Goal: Task Accomplishment & Management: Manage account settings

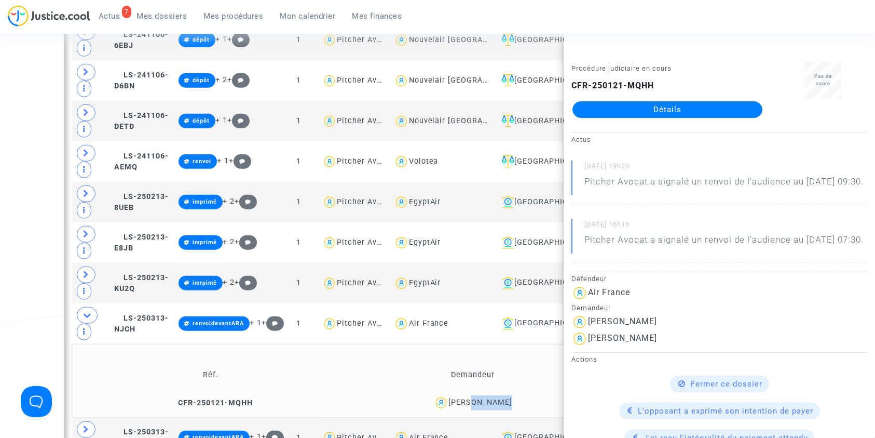
click at [146, 8] on link "Mes dossiers" at bounding box center [162, 16] width 67 height 16
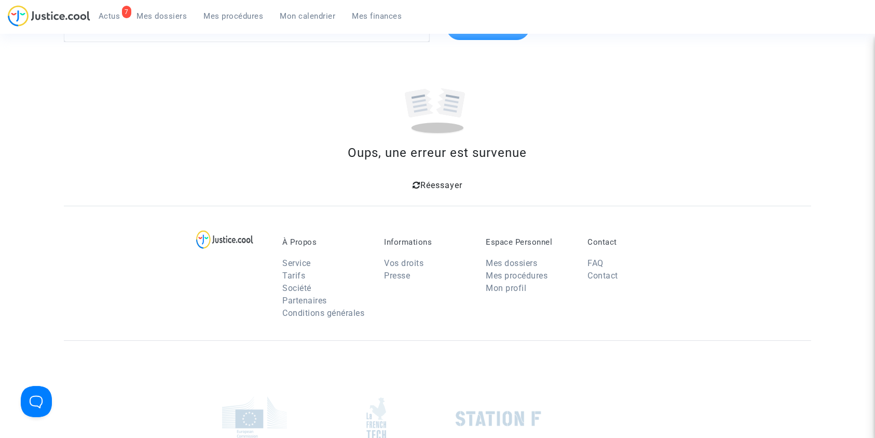
scroll to position [199, 0]
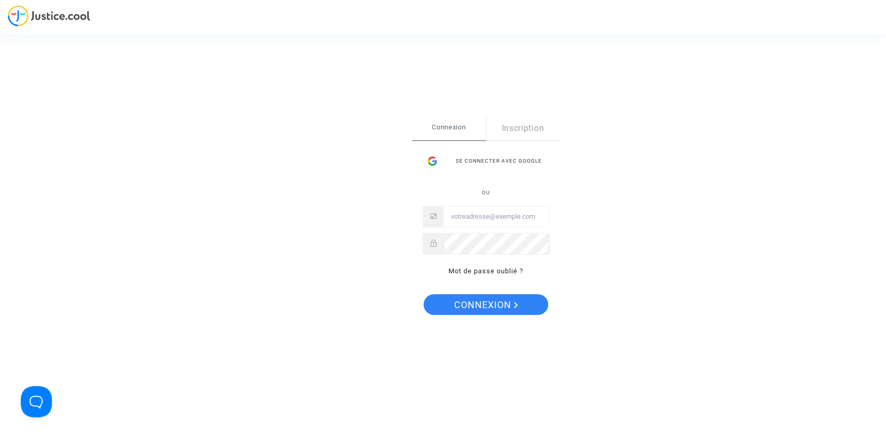
type input "[PERSON_NAME][EMAIL_ADDRESS][DOMAIN_NAME]"
click at [477, 312] on span "Connexion" at bounding box center [486, 305] width 64 height 22
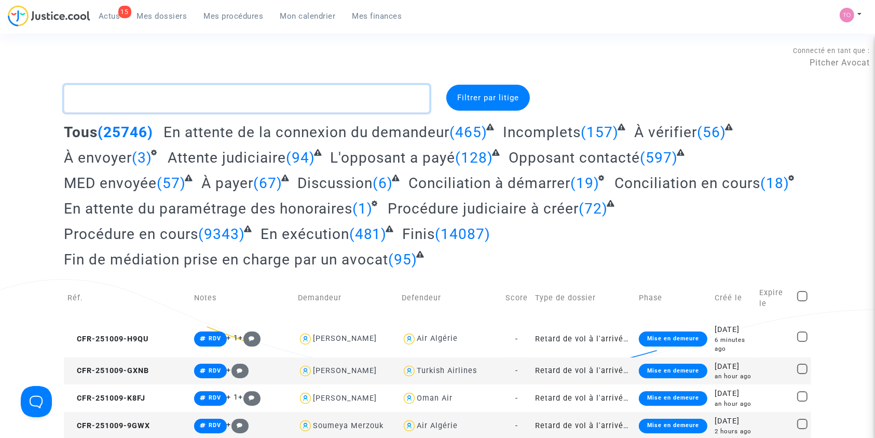
click at [135, 98] on textarea at bounding box center [247, 99] width 366 height 28
paste textarea "POTUCKOVA"
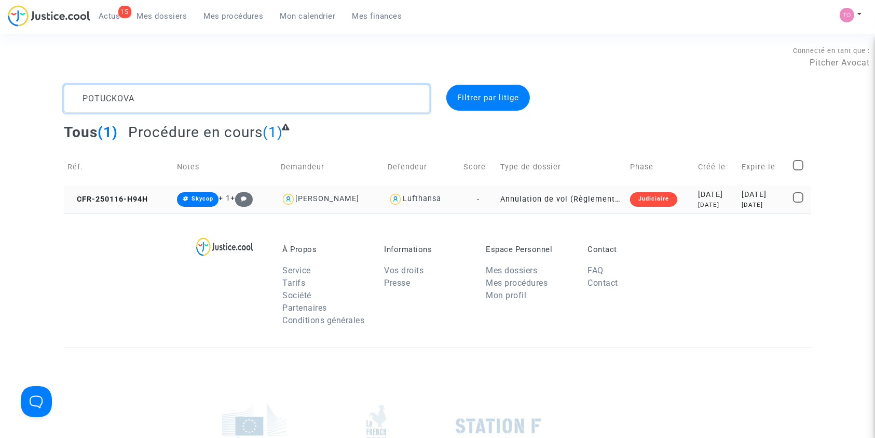
type textarea "POTUCKOVA"
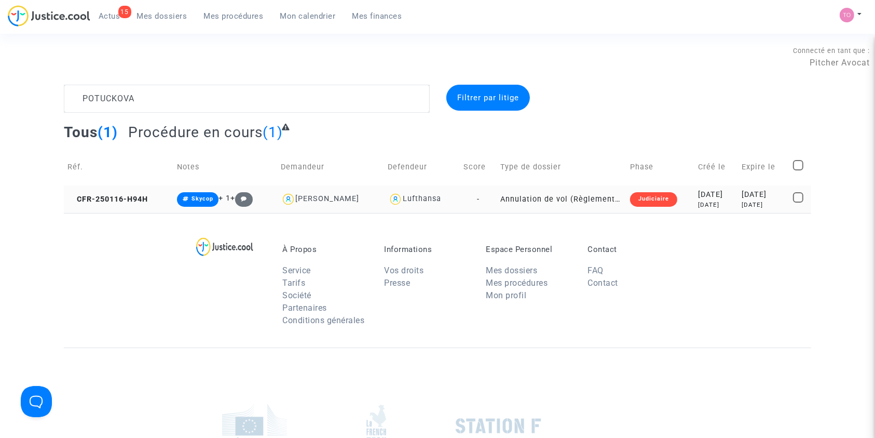
click at [700, 206] on div "9 months ago" at bounding box center [716, 204] width 36 height 9
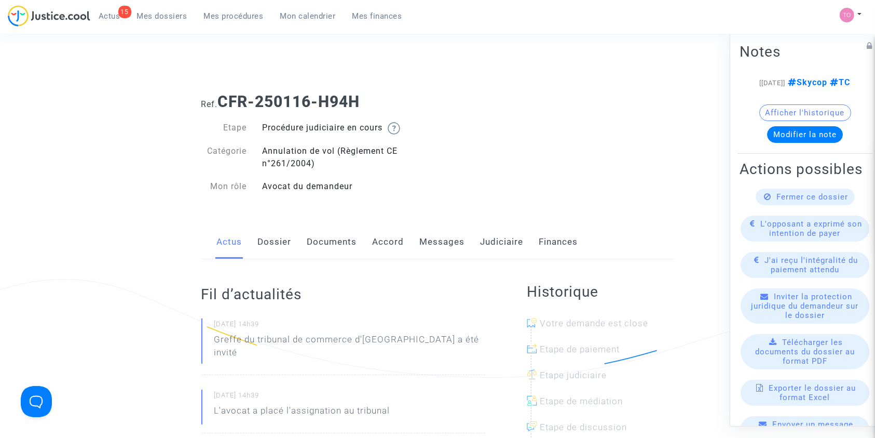
click at [390, 243] on link "Accord" at bounding box center [389, 242] width 32 height 34
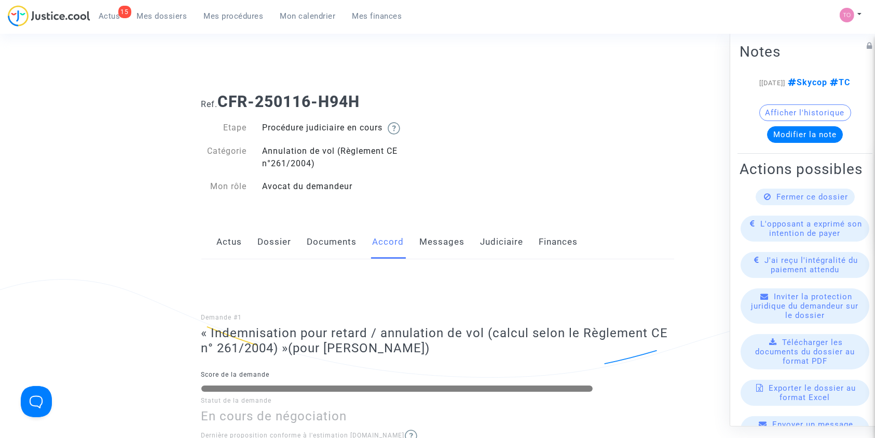
click at [500, 246] on link "Judiciaire" at bounding box center [502, 242] width 43 height 34
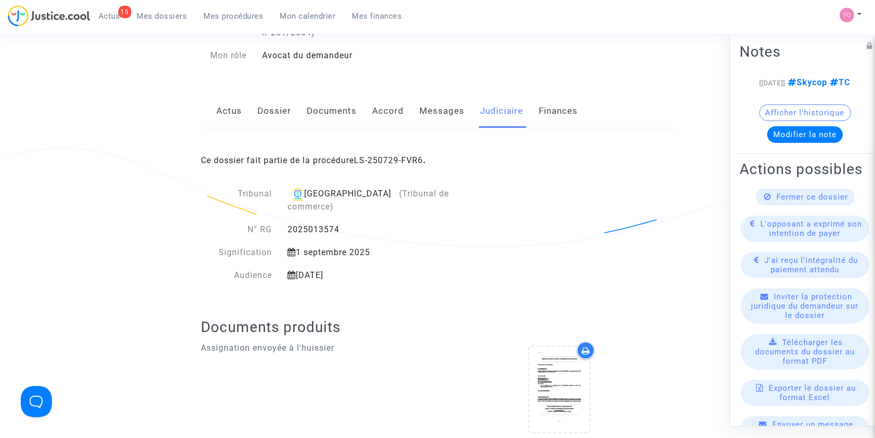
scroll to position [129, 0]
click at [387, 114] on link "Accord" at bounding box center [389, 113] width 32 height 34
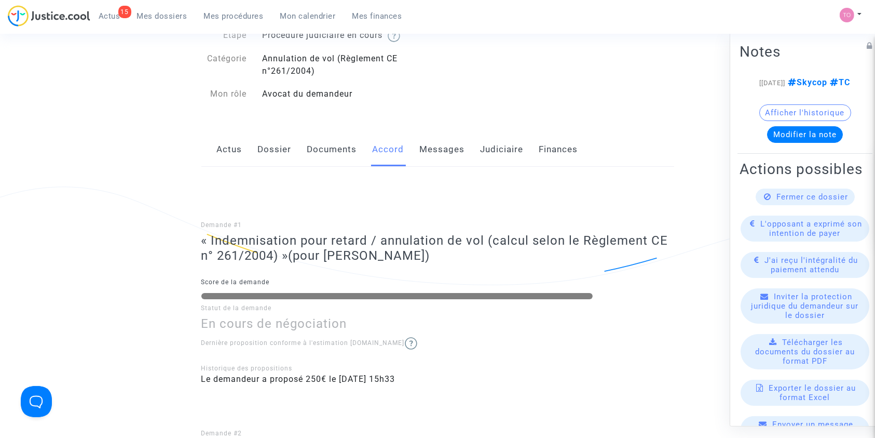
scroll to position [92, 0]
click at [515, 144] on link "Judiciaire" at bounding box center [502, 150] width 43 height 34
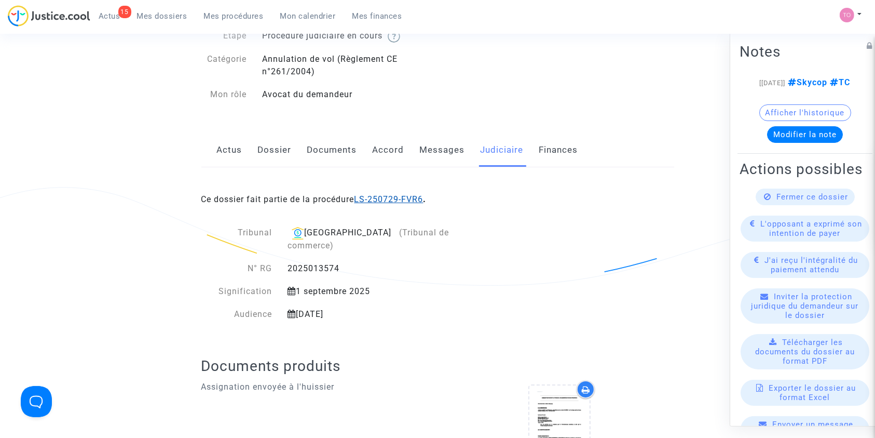
click at [372, 201] on link "LS-250729-FVR6" at bounding box center [389, 199] width 69 height 10
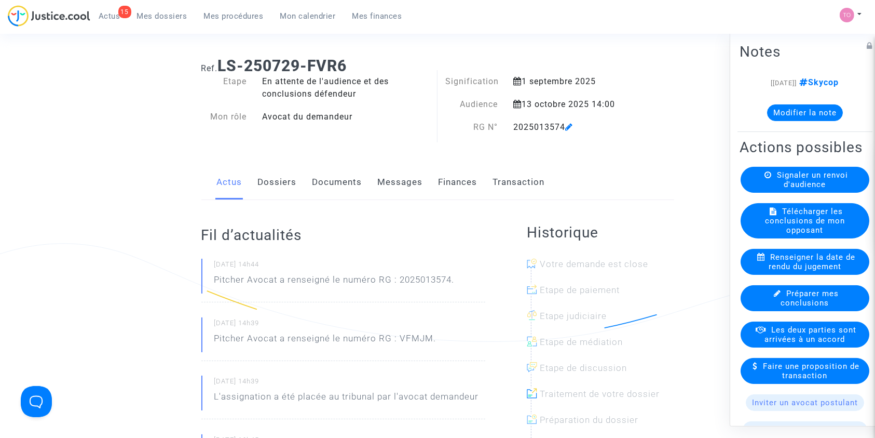
scroll to position [33, 0]
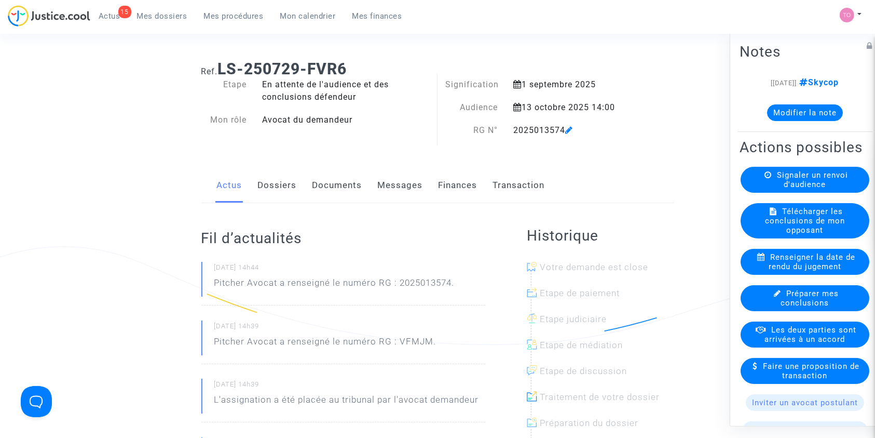
click at [456, 179] on link "Finances" at bounding box center [458, 185] width 39 height 34
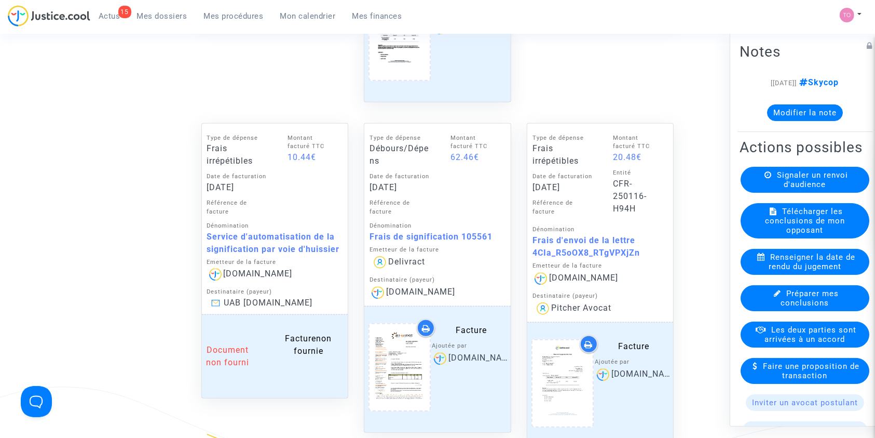
scroll to position [866, 0]
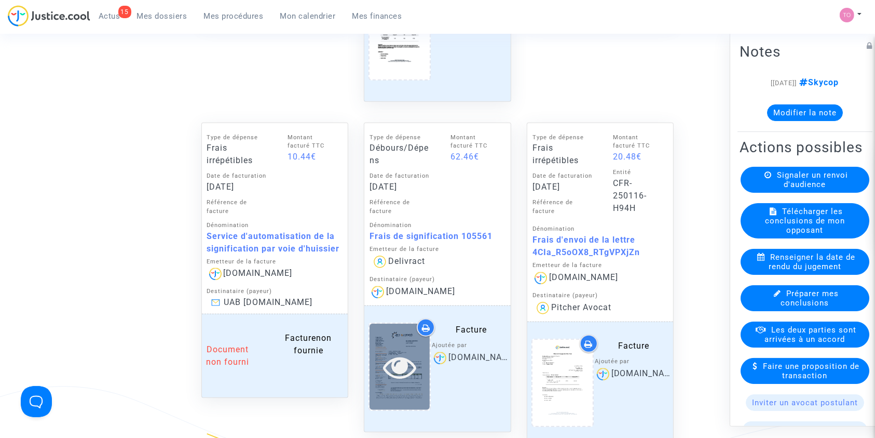
click at [400, 363] on icon at bounding box center [400, 366] width 34 height 33
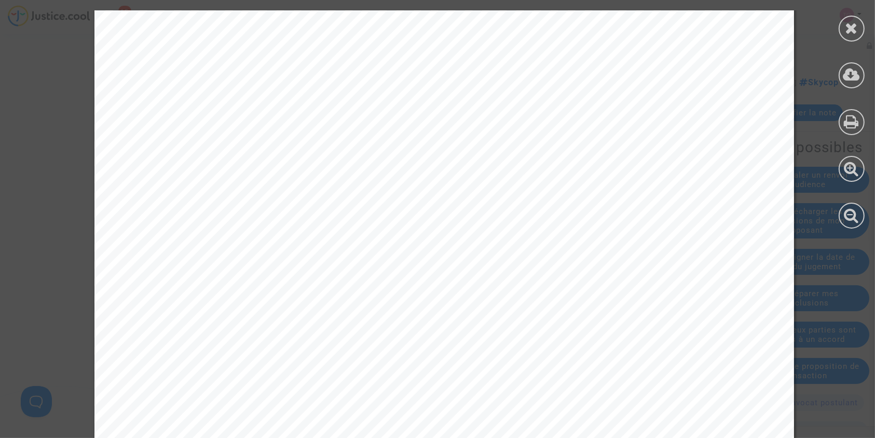
scroll to position [548, 0]
click at [843, 31] on div at bounding box center [852, 29] width 26 height 26
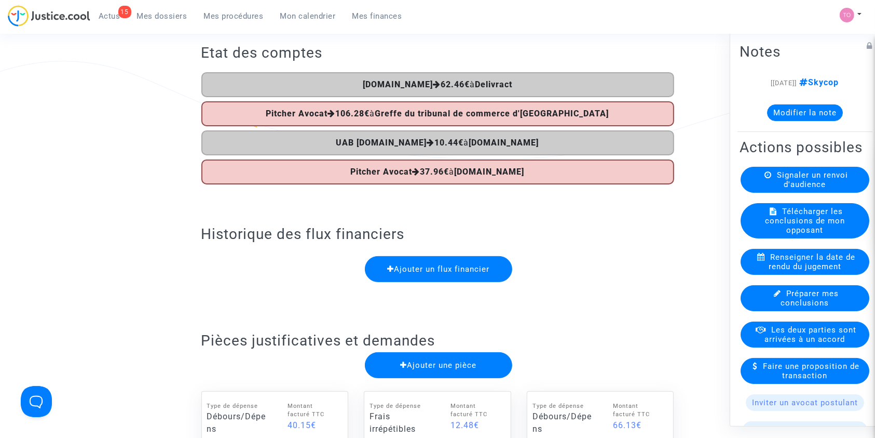
scroll to position [0, 0]
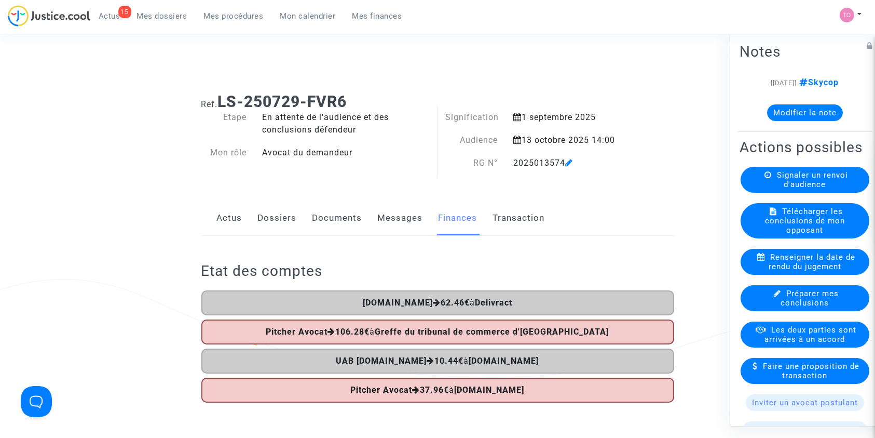
click at [267, 209] on link "Dossiers" at bounding box center [277, 218] width 39 height 34
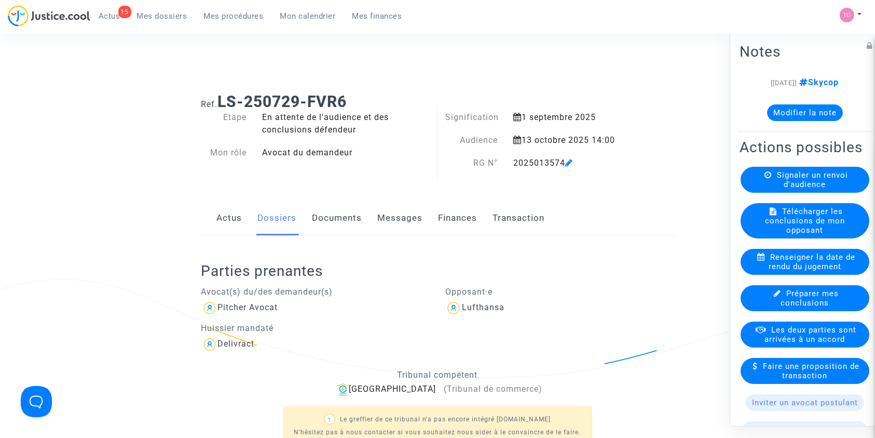
scroll to position [310, 0]
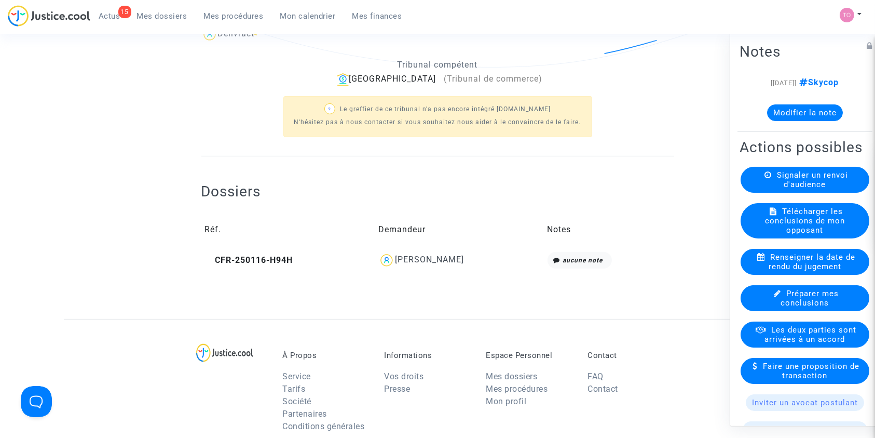
click at [412, 263] on div "EVA POTUCKOVA" at bounding box center [429, 259] width 69 height 10
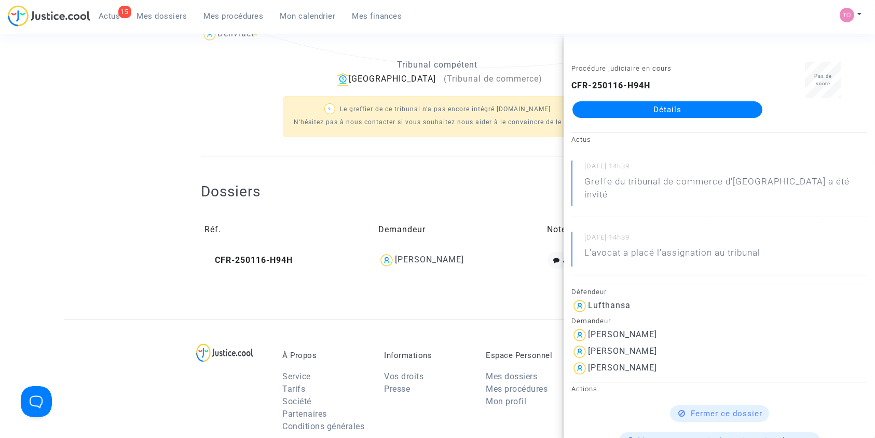
click at [638, 117] on link "Détails" at bounding box center [668, 109] width 190 height 17
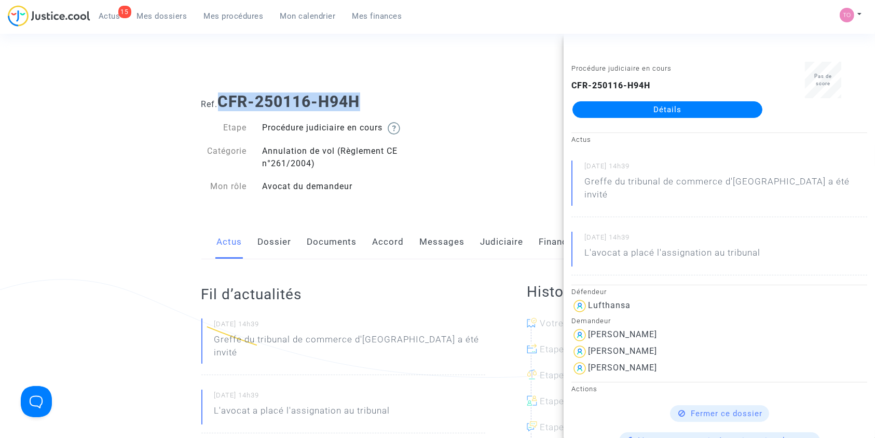
drag, startPoint x: 369, startPoint y: 102, endPoint x: 220, endPoint y: 107, distance: 149.6
click at [220, 107] on h1 "Ref. CFR-250116-H94H" at bounding box center [437, 101] width 473 height 19
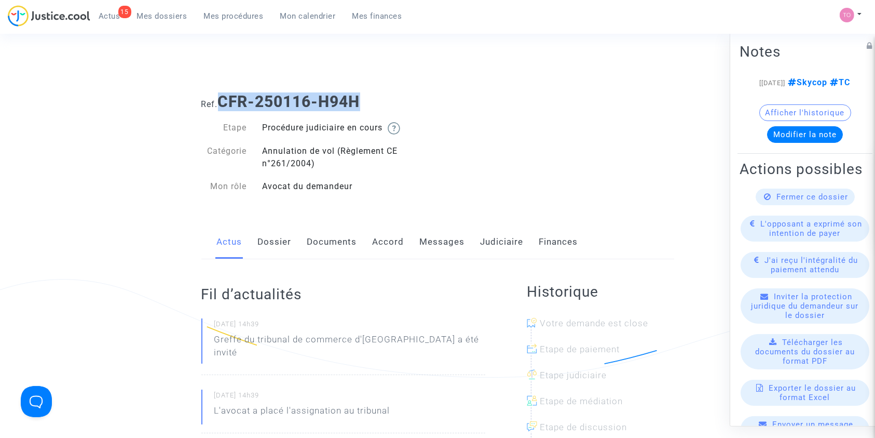
copy b "CFR-250116-H94H"
click at [259, 248] on link "Dossier" at bounding box center [275, 242] width 34 height 34
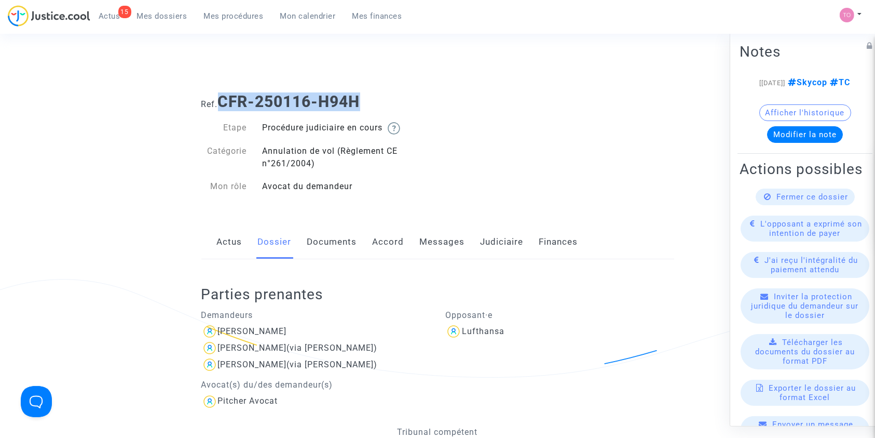
scroll to position [171, 0]
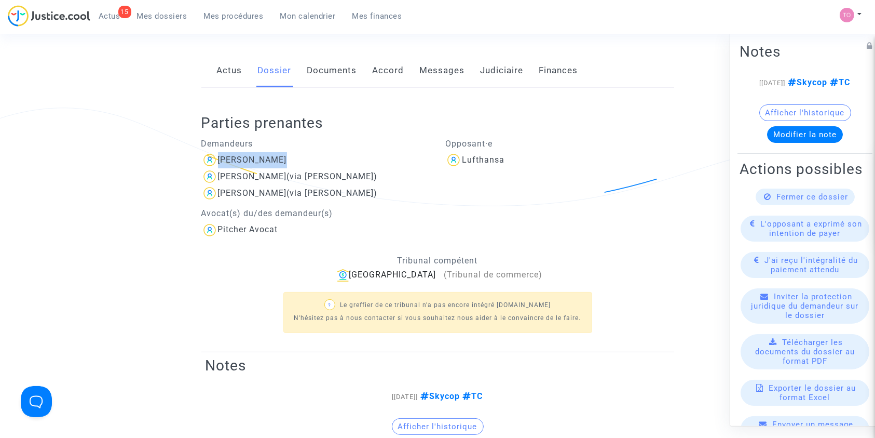
drag, startPoint x: 303, startPoint y: 152, endPoint x: 213, endPoint y: 157, distance: 90.4
click at [213, 157] on div "EVA POTUCKOVA" at bounding box center [315, 160] width 229 height 17
copy div "EVA POTUCKOVA"
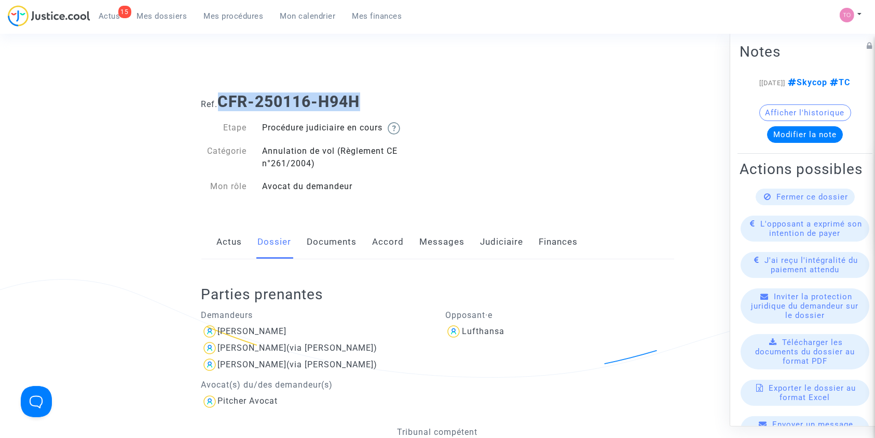
drag, startPoint x: 369, startPoint y: 106, endPoint x: 221, endPoint y: 93, distance: 148.6
click at [221, 93] on h1 "Ref. CFR-250116-H94H" at bounding box center [437, 101] width 473 height 19
copy b "CFR-250116-H94H"
click at [498, 233] on link "Judiciaire" at bounding box center [502, 242] width 43 height 34
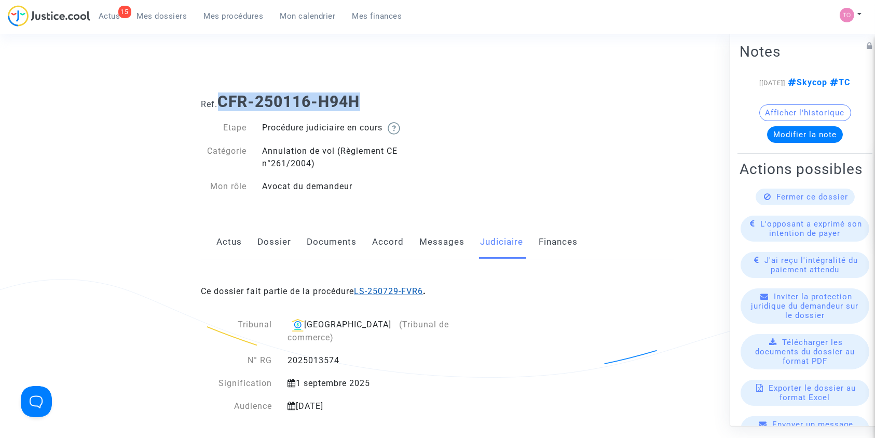
click at [403, 290] on link "LS-250729-FVR6" at bounding box center [389, 291] width 69 height 10
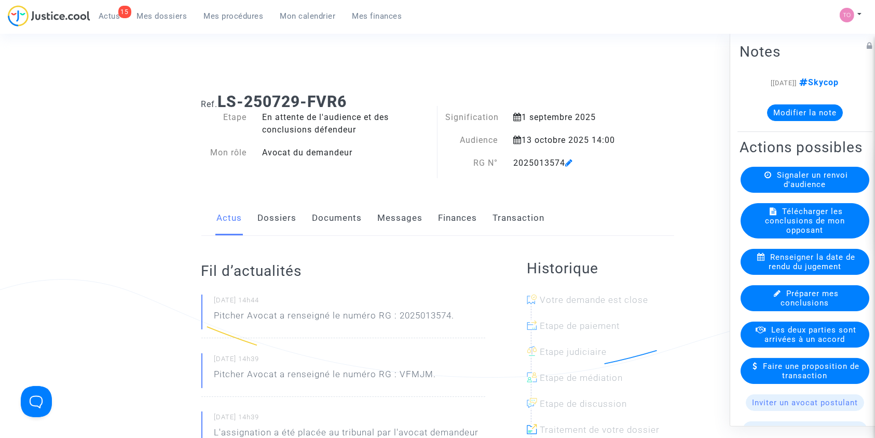
click at [283, 214] on link "Dossiers" at bounding box center [277, 218] width 39 height 34
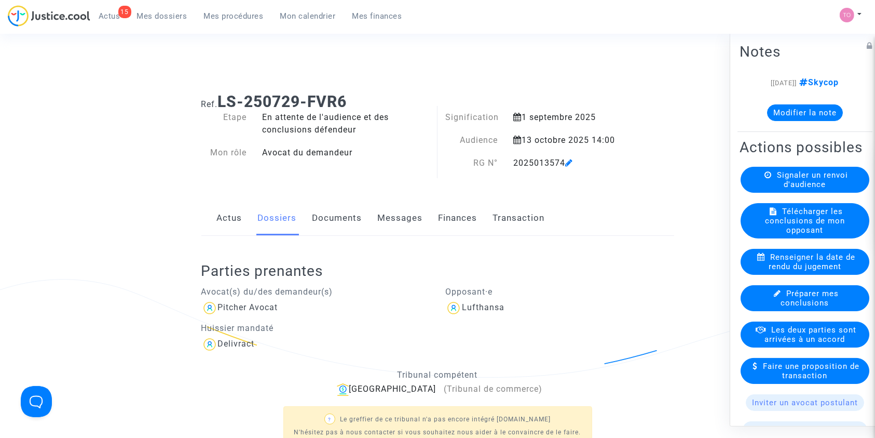
click at [803, 104] on button "Modifier la note" at bounding box center [805, 112] width 76 height 17
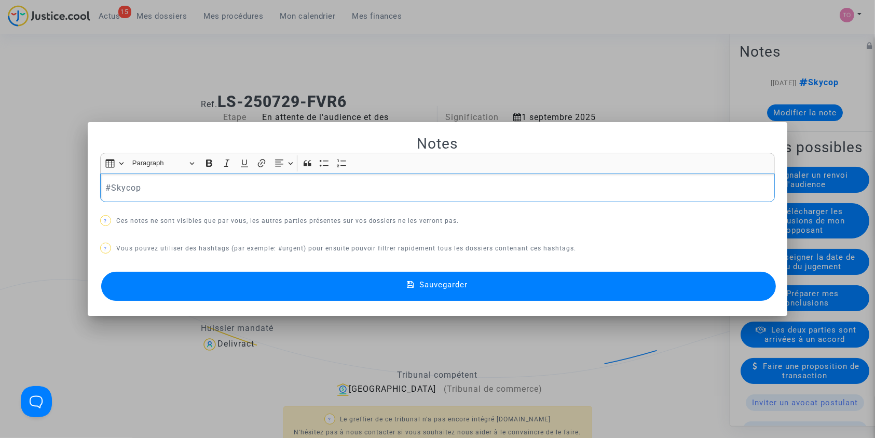
click at [105, 188] on p "#Skycop" at bounding box center [437, 187] width 664 height 13
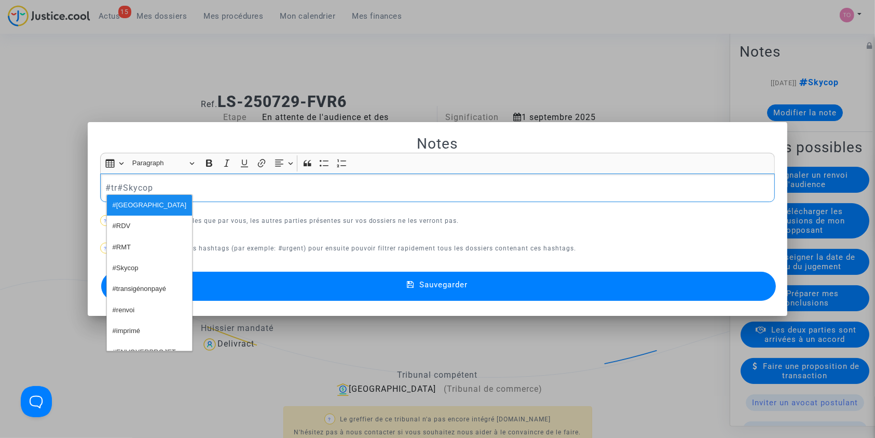
click at [154, 224] on button "#RDV" at bounding box center [149, 225] width 85 height 21
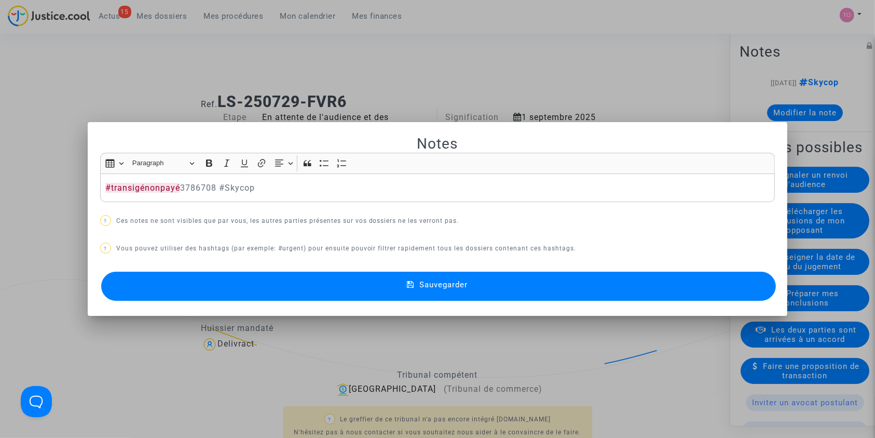
click at [303, 287] on button "Sauvegarder" at bounding box center [438, 285] width 675 height 29
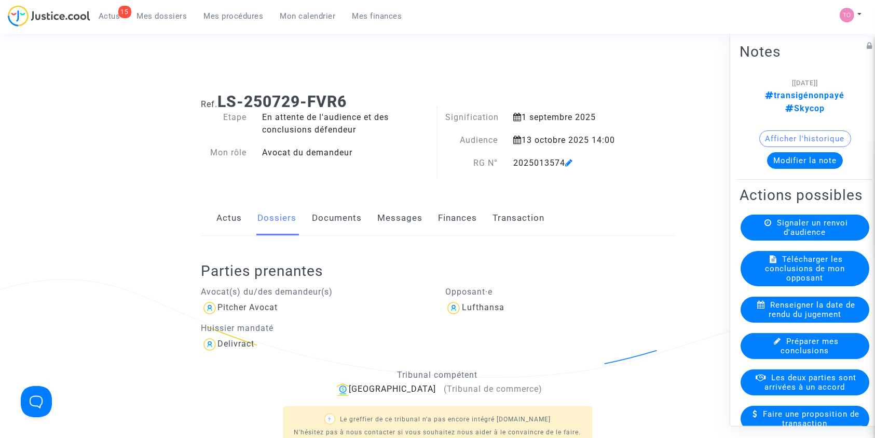
click at [793, 388] on span "Les deux parties sont arrivées à un accord" at bounding box center [811, 381] width 92 height 19
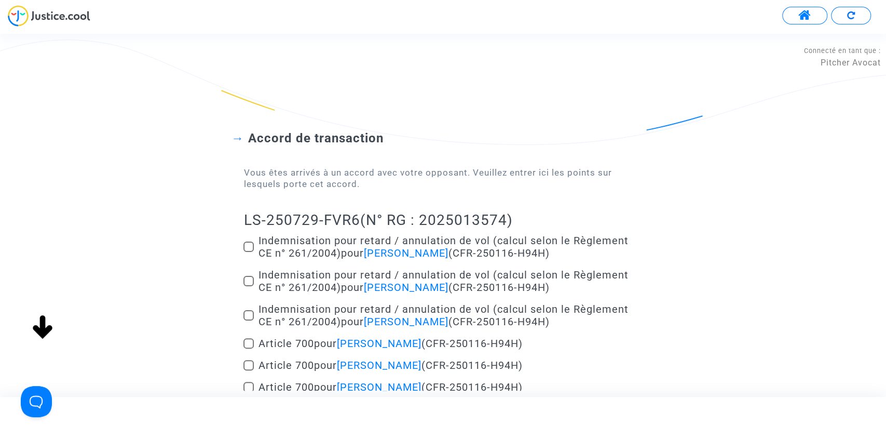
click at [241, 241] on div "Accord de transaction Vous êtes arrivés à un accord avec votre opposant. Veuill…" at bounding box center [443, 290] width 886 height 403
click at [251, 247] on span at bounding box center [248, 246] width 10 height 10
click at [249, 252] on input "Indemnisation pour retard / annulation de vol (calcul selon le Règlement CE n° …" at bounding box center [248, 252] width 1 height 1
checkbox input "true"
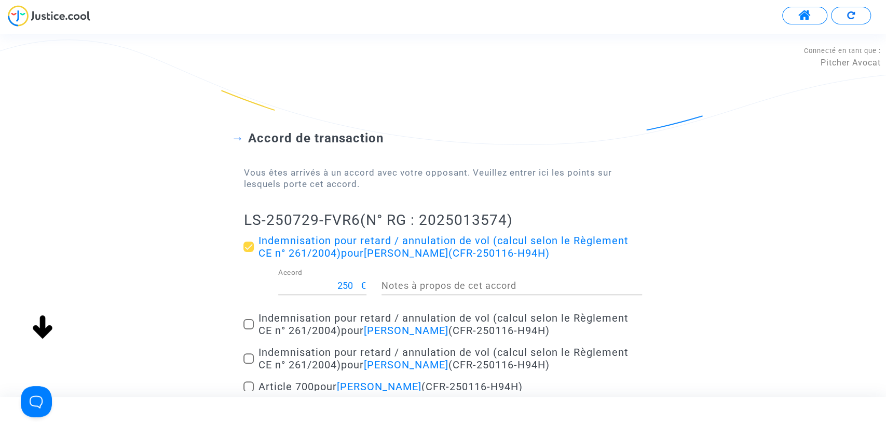
click at [246, 314] on label "Indemnisation pour retard / annulation de vol (calcul selon le Règlement CE n° …" at bounding box center [442, 323] width 399 height 25
click at [248, 329] on input "Indemnisation pour retard / annulation de vol (calcul selon le Règlement CE n° …" at bounding box center [248, 329] width 1 height 1
checkbox input "true"
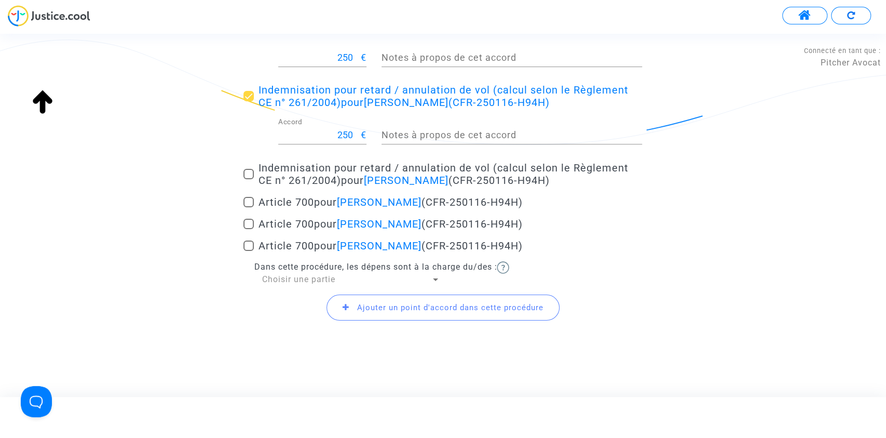
scroll to position [228, 0]
click at [249, 172] on span at bounding box center [248, 173] width 10 height 10
click at [249, 179] on input "Indemnisation pour retard / annulation de vol (calcul selon le Règlement CE n° …" at bounding box center [248, 179] width 1 height 1
checkbox input "true"
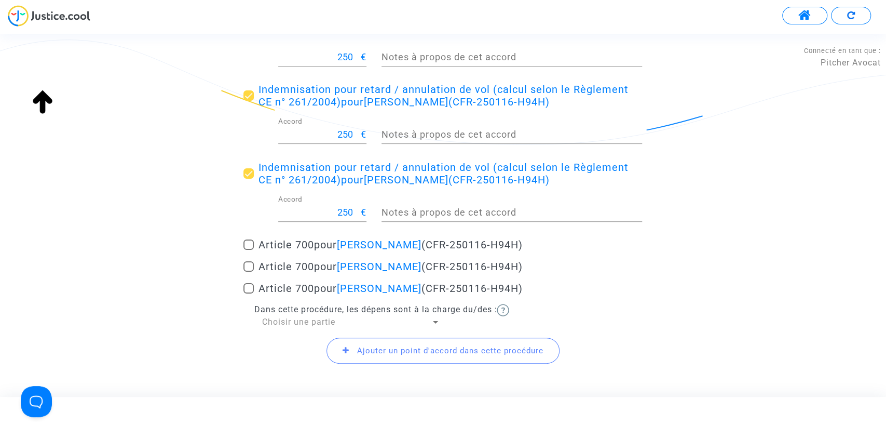
click at [250, 247] on span at bounding box center [248, 244] width 10 height 10
click at [249, 250] on input "Article 700 pour EVA POTUCKOVA (CFR-250116-H94H)" at bounding box center [248, 250] width 1 height 1
checkbox input "true"
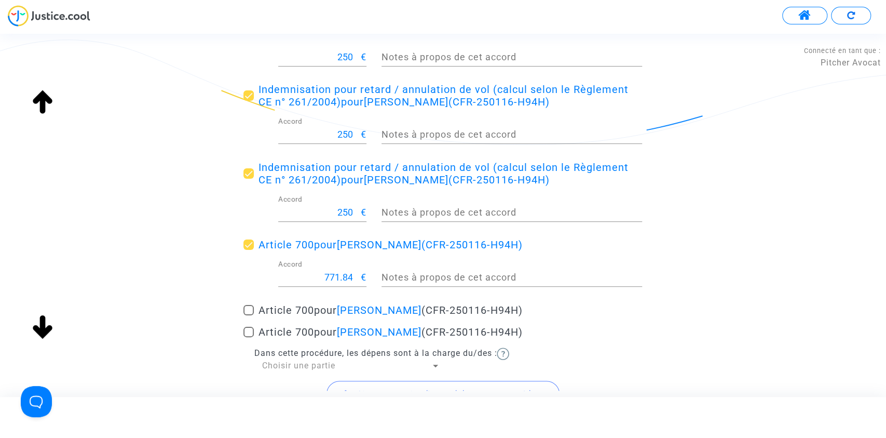
click at [341, 268] on div "771.84 Accord" at bounding box center [319, 273] width 83 height 26
click at [340, 281] on input "771.84" at bounding box center [319, 277] width 83 height 10
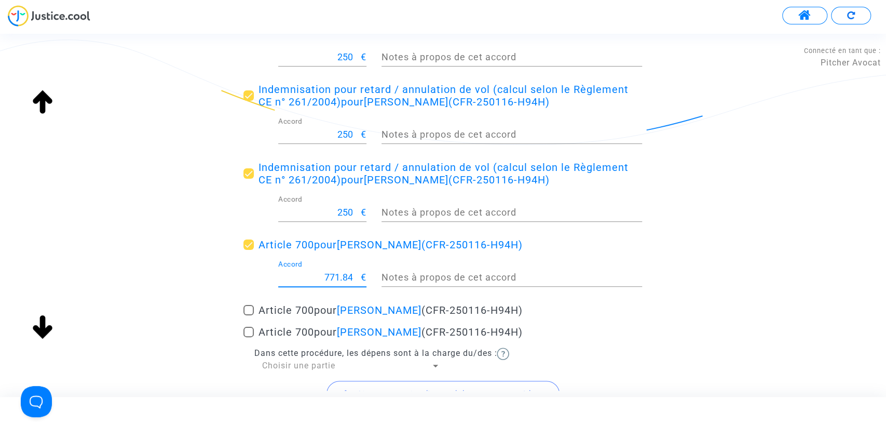
click at [340, 281] on input "771.84" at bounding box center [319, 277] width 83 height 10
type input "200"
click at [200, 329] on div "Accord de transaction Vous êtes arrivés à un accord avec votre opposant. Veuill…" at bounding box center [443, 148] width 886 height 576
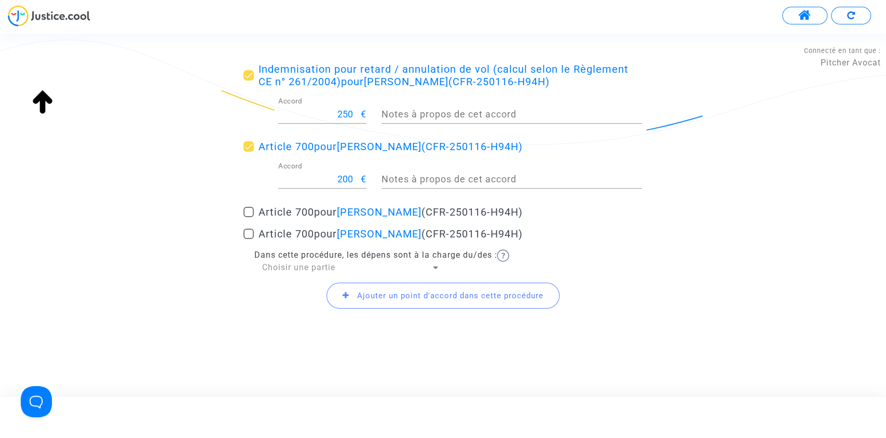
click at [294, 268] on span "Choisir une partie" at bounding box center [298, 267] width 73 height 10
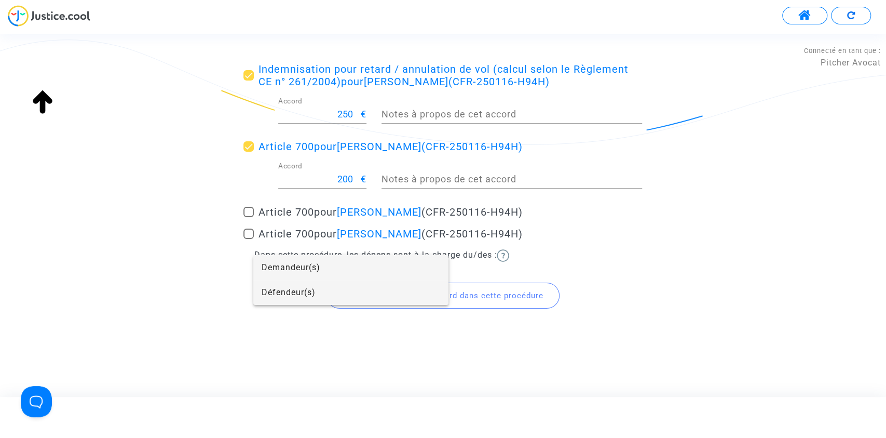
click at [300, 297] on span "Défendeur(s)" at bounding box center [351, 292] width 179 height 25
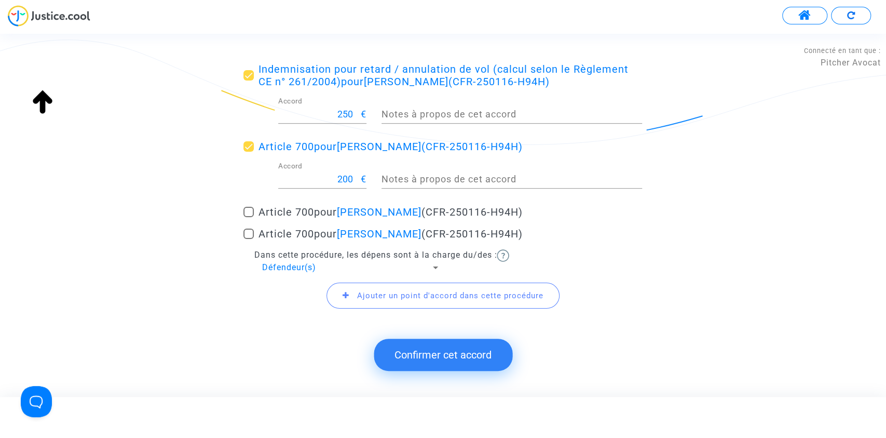
click at [376, 294] on span "Ajouter un point d'accord dans cette procédure" at bounding box center [450, 295] width 186 height 9
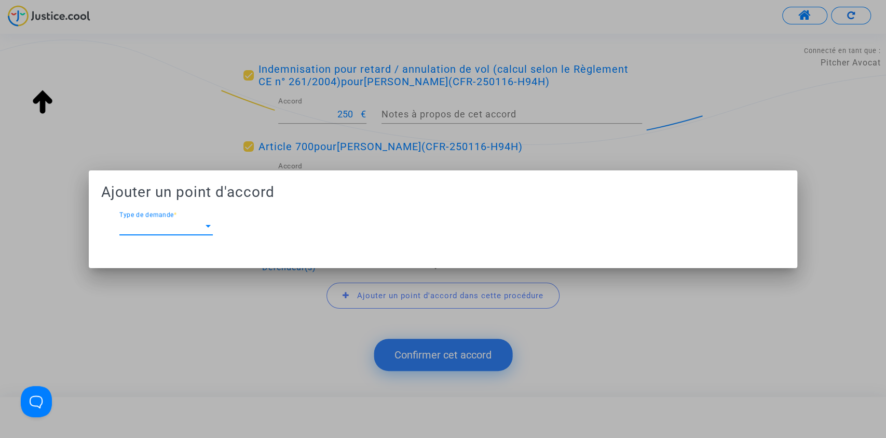
click at [178, 220] on div "Type de demande Type de demande *" at bounding box center [165, 222] width 93 height 23
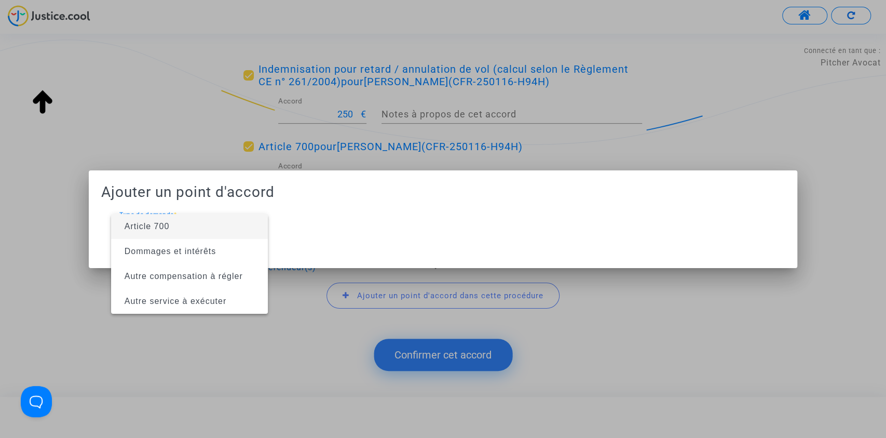
click at [53, 313] on div at bounding box center [443, 219] width 886 height 438
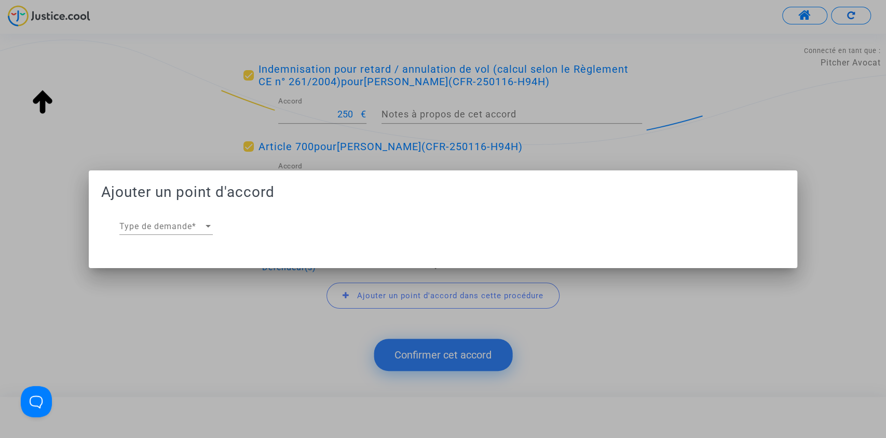
click at [53, 313] on div at bounding box center [443, 219] width 886 height 438
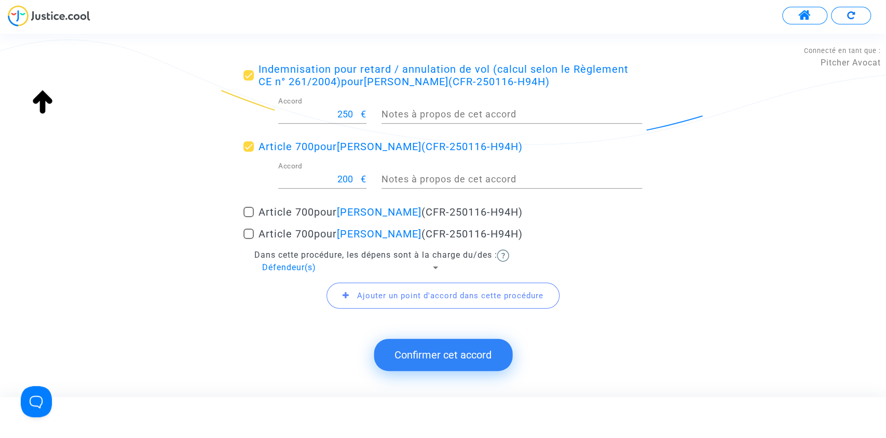
click at [421, 359] on button "Confirmer cet accord" at bounding box center [443, 354] width 139 height 32
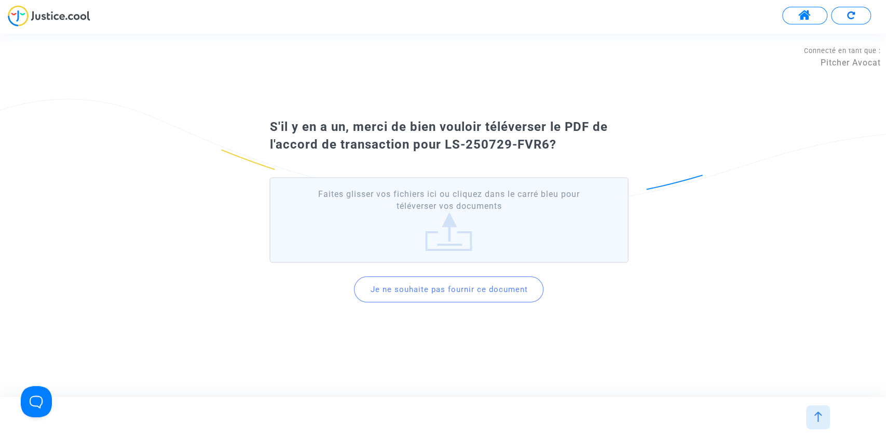
click at [440, 282] on button "Je ne souhaite pas fournir ce document" at bounding box center [448, 289] width 189 height 26
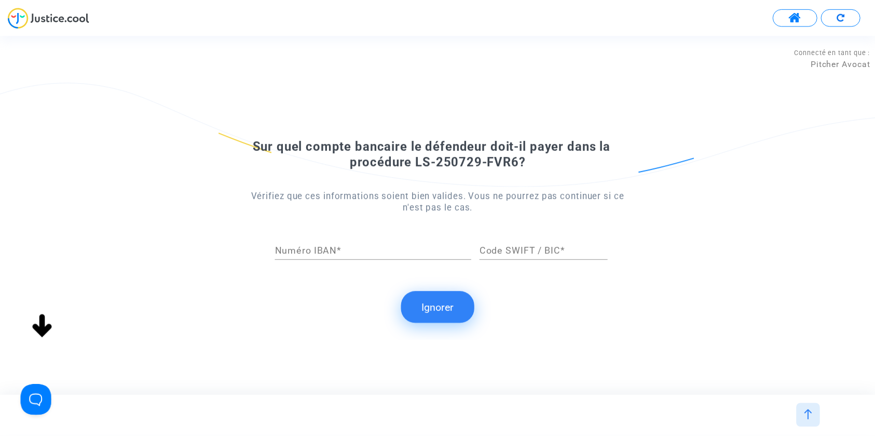
scroll to position [0, 0]
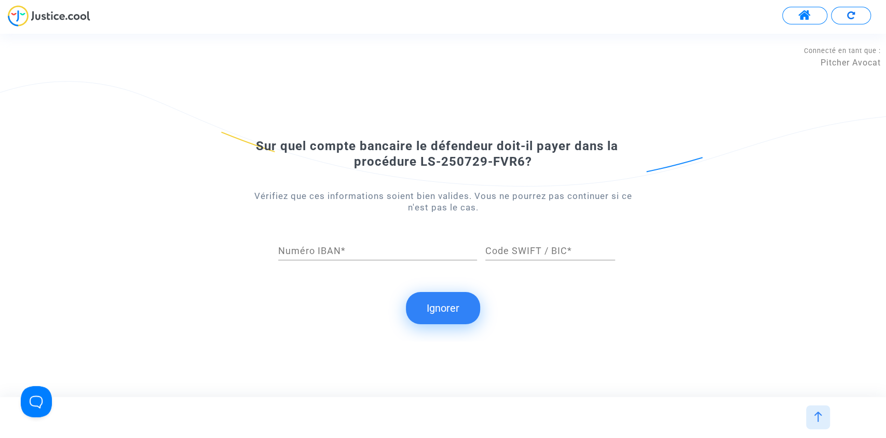
drag, startPoint x: 442, startPoint y: 309, endPoint x: 425, endPoint y: 304, distance: 17.6
click at [425, 304] on button "Ignorer" at bounding box center [443, 308] width 74 height 32
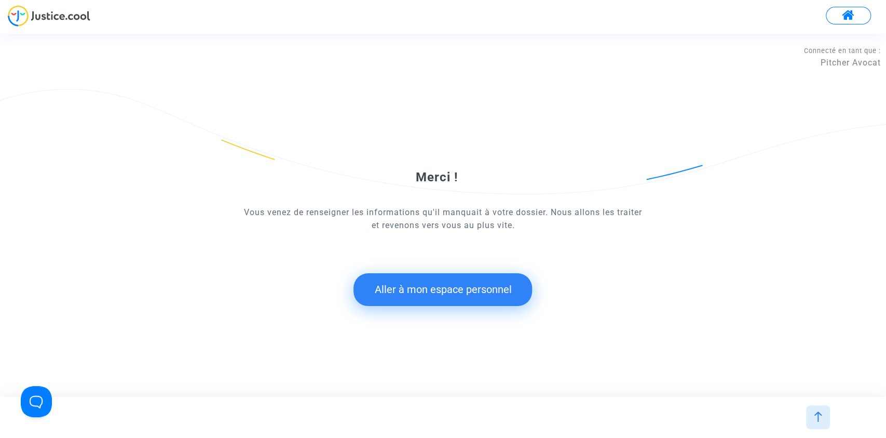
click at [437, 276] on button "Aller à mon espace personnel" at bounding box center [443, 289] width 179 height 32
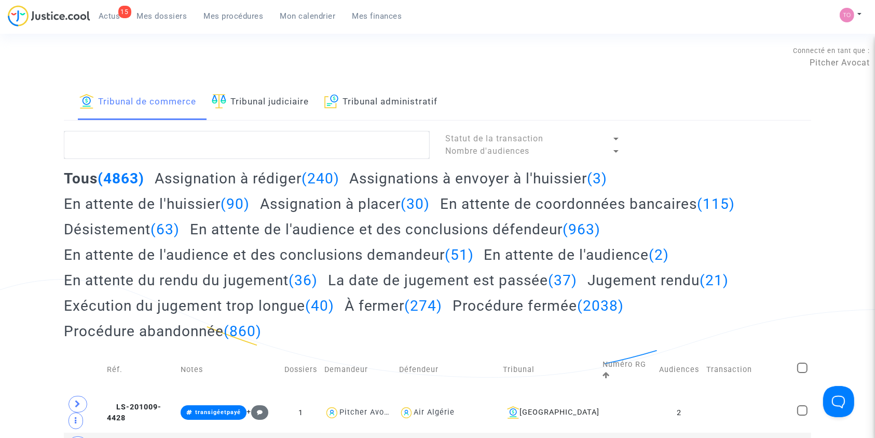
click at [297, 23] on link "Mon calendrier" at bounding box center [308, 16] width 72 height 16
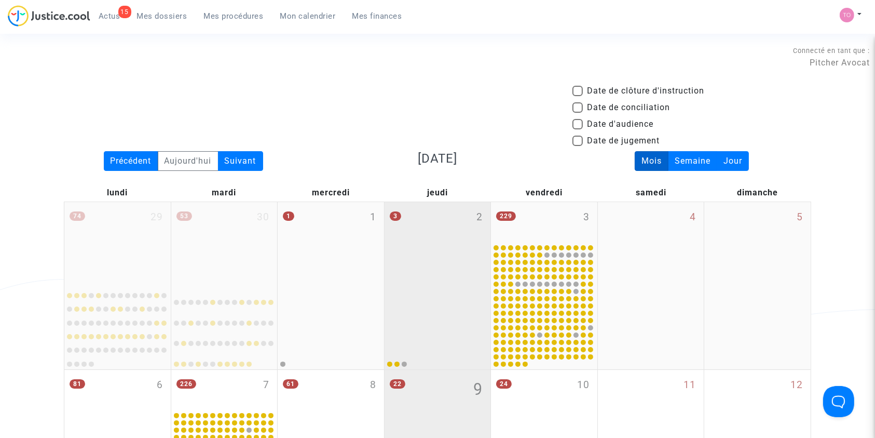
scroll to position [102, 0]
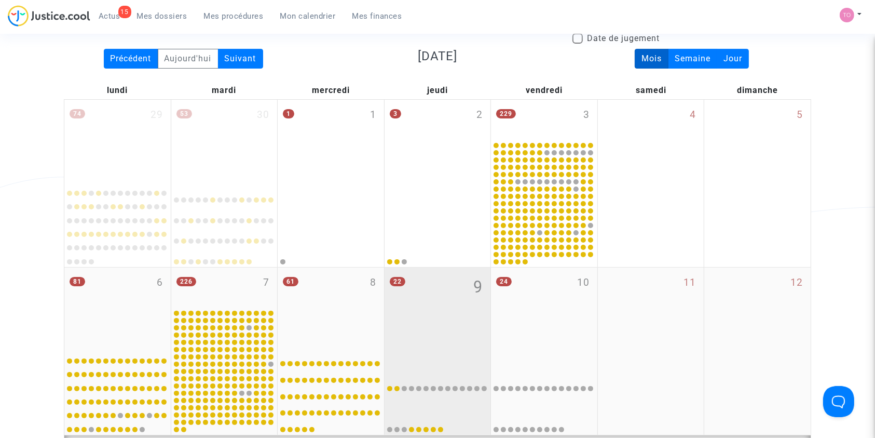
click at [426, 291] on div "22 9" at bounding box center [438, 308] width 106 height 82
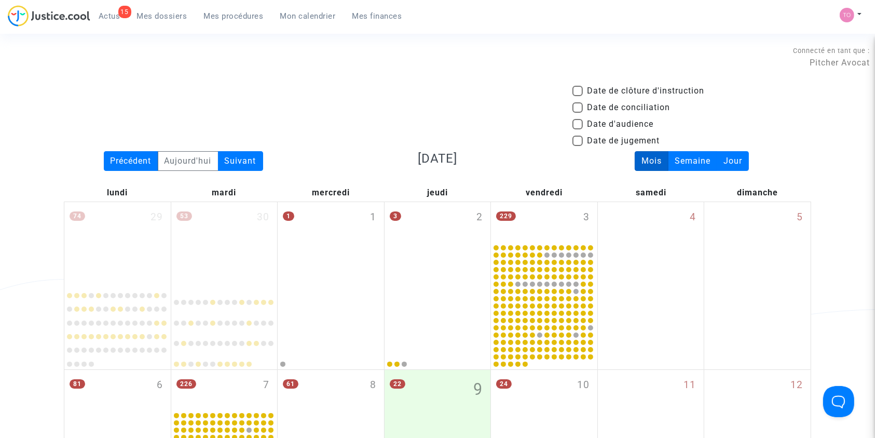
click at [581, 123] on span at bounding box center [578, 124] width 10 height 10
click at [578, 129] on input "Date d'audience" at bounding box center [577, 129] width 1 height 1
checkbox input "true"
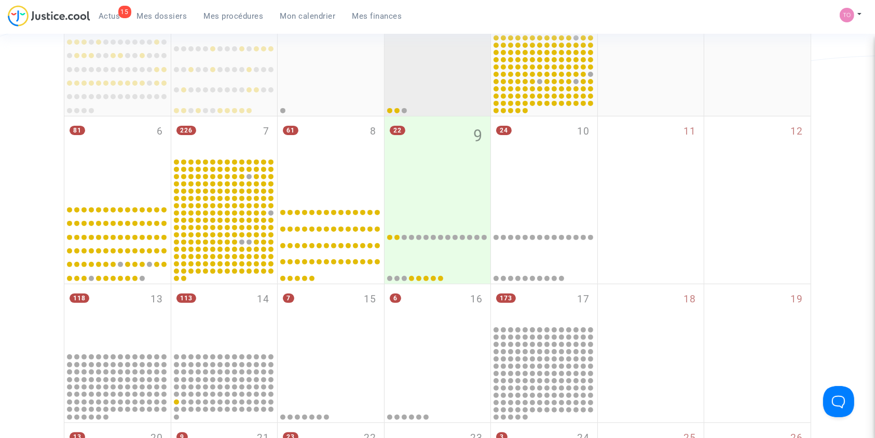
scroll to position [336, 0]
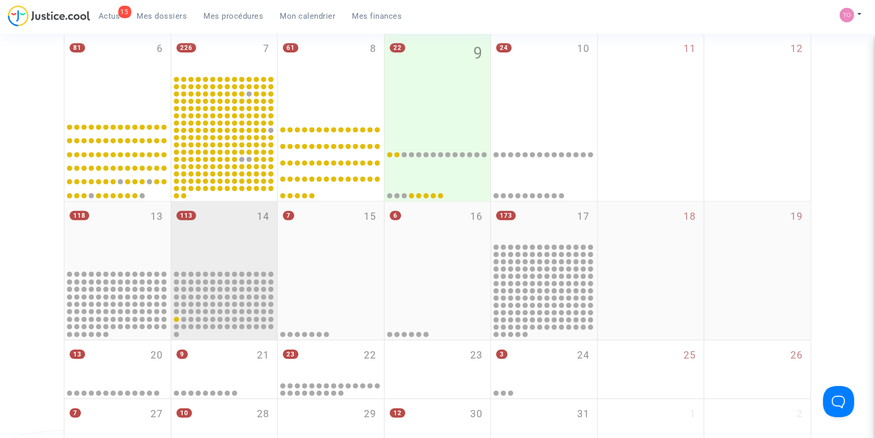
click at [236, 232] on div "113 14" at bounding box center [224, 234] width 106 height 67
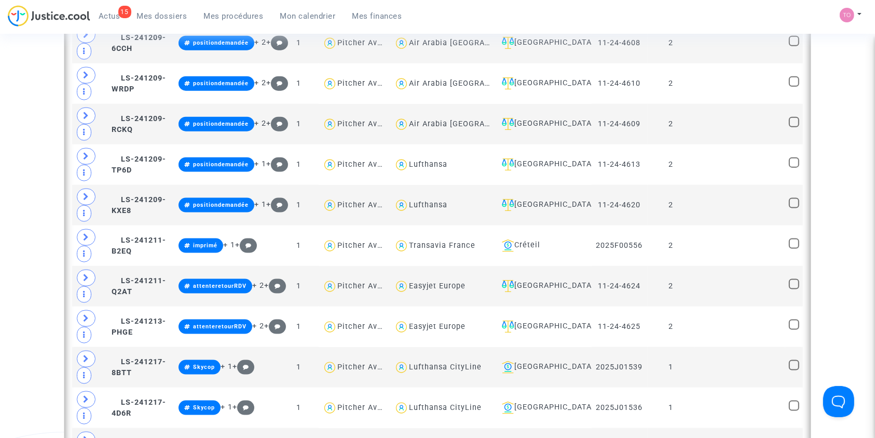
scroll to position [1557, 0]
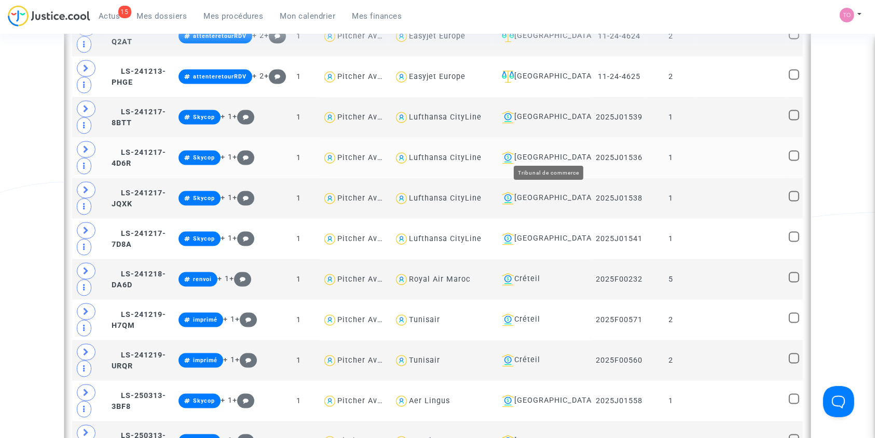
click at [550, 152] on div "Lyon" at bounding box center [543, 158] width 90 height 12
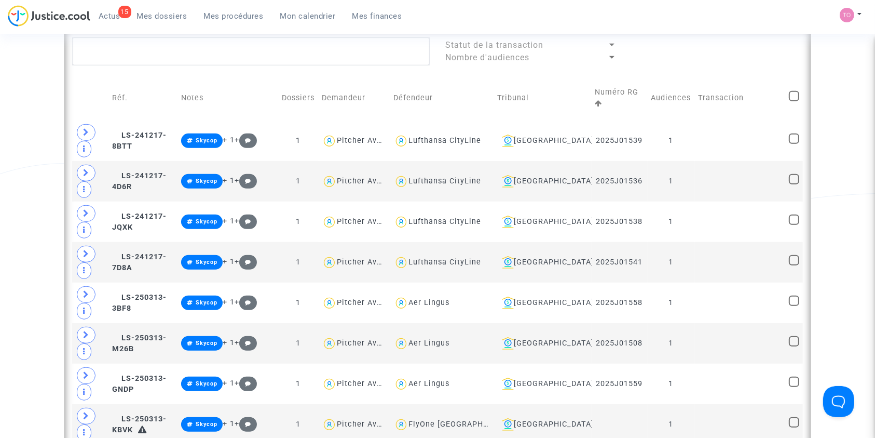
scroll to position [601, 0]
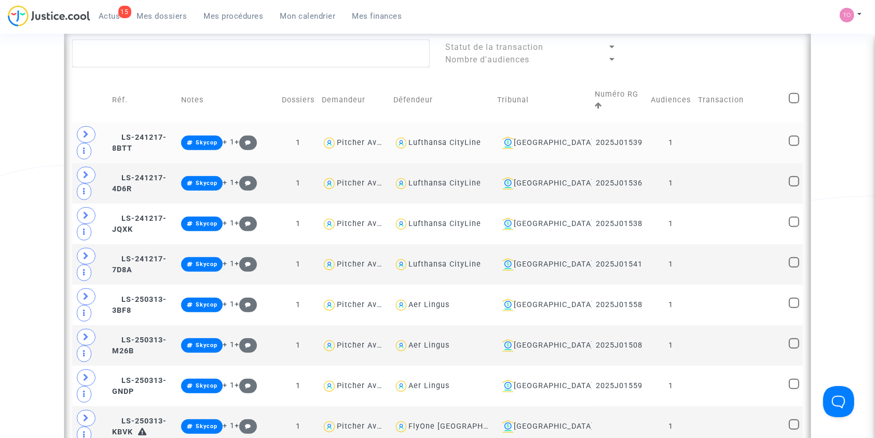
click at [474, 138] on div "Lufthansa CityLine" at bounding box center [445, 142] width 73 height 9
type textarea "@"Lufthansa CityLine""
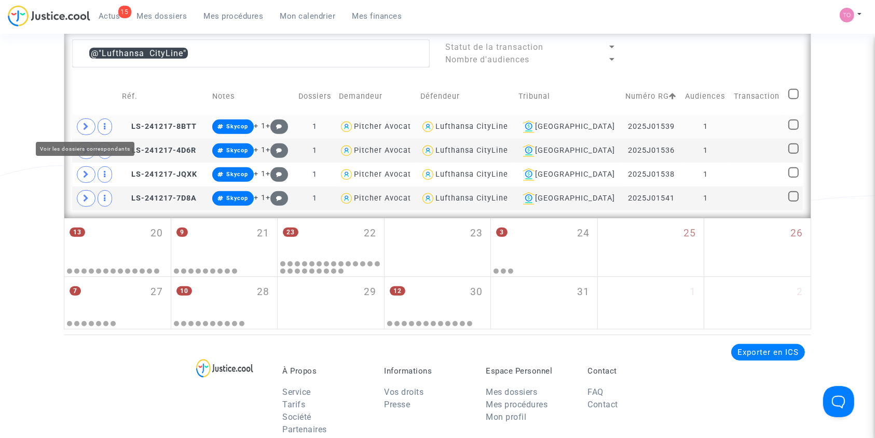
click at [87, 124] on icon at bounding box center [86, 127] width 6 height 8
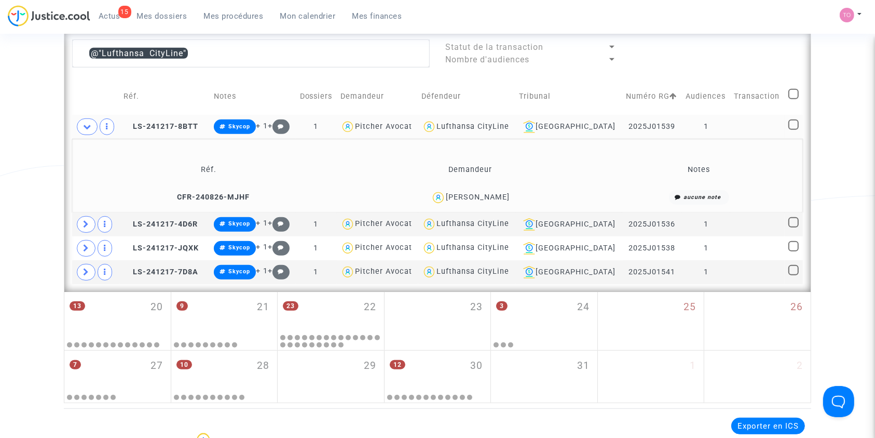
click at [495, 195] on div "Vincent Martinod" at bounding box center [478, 197] width 64 height 9
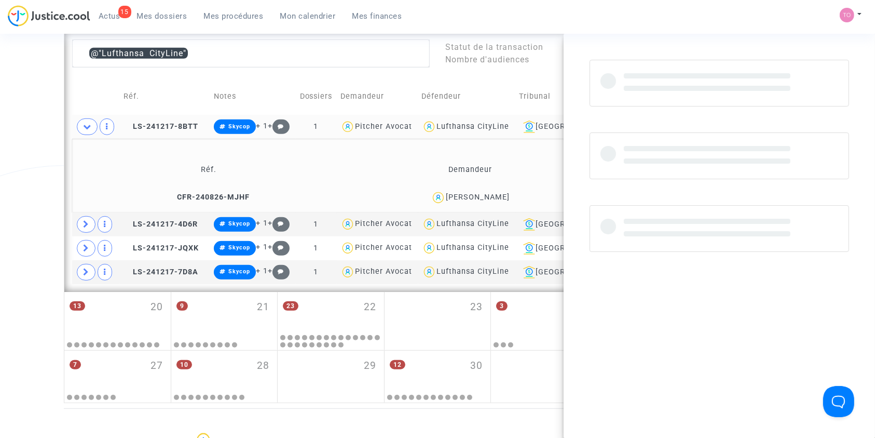
click at [495, 195] on div "Vincent Martinod" at bounding box center [478, 197] width 64 height 9
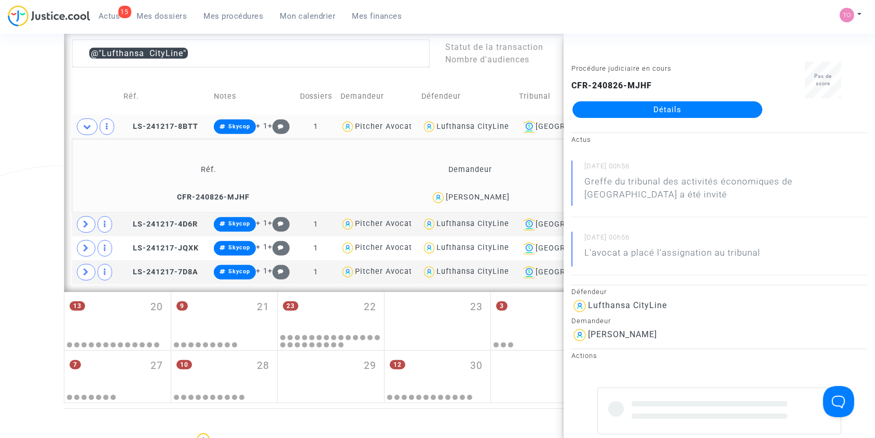
copy div "Martinod"
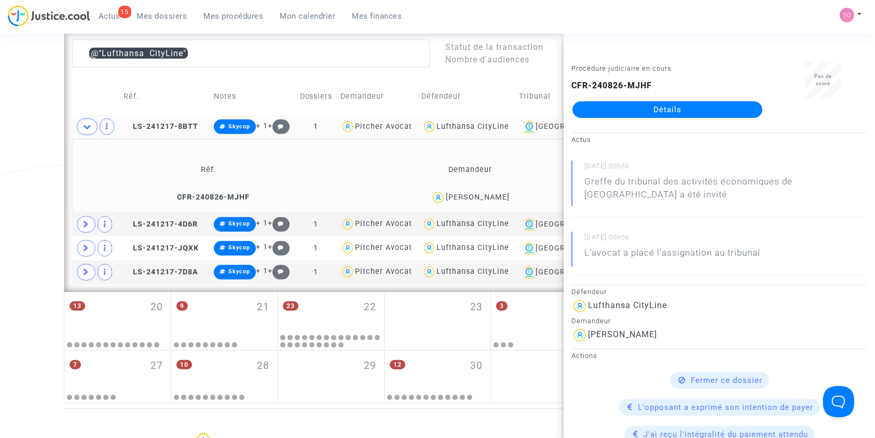
click at [495, 195] on div "Vincent Martinod" at bounding box center [478, 197] width 64 height 9
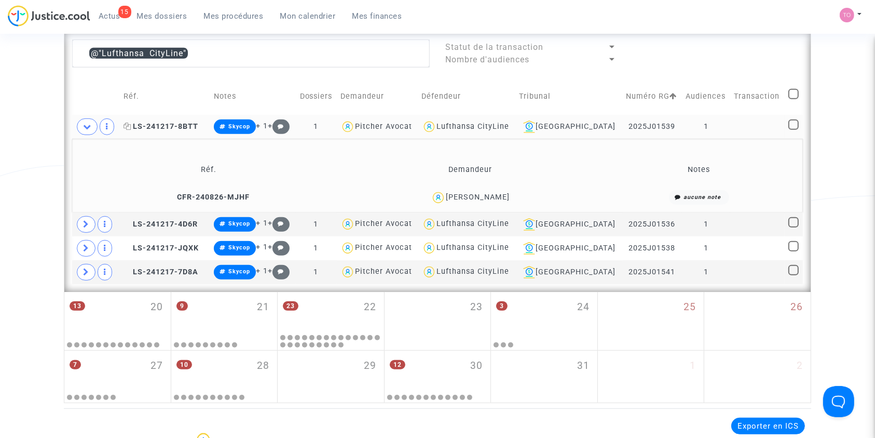
click at [183, 122] on span "LS-241217-8BTT" at bounding box center [161, 126] width 75 height 9
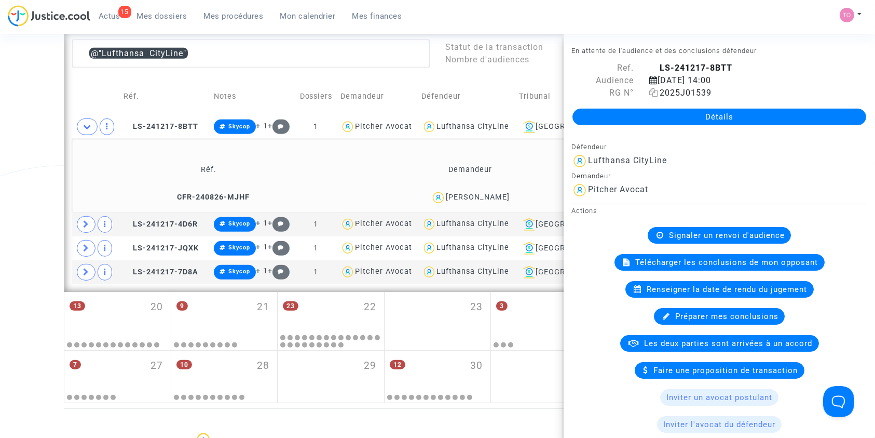
click at [650, 92] on icon at bounding box center [653, 92] width 9 height 8
click at [83, 222] on icon at bounding box center [86, 224] width 6 height 8
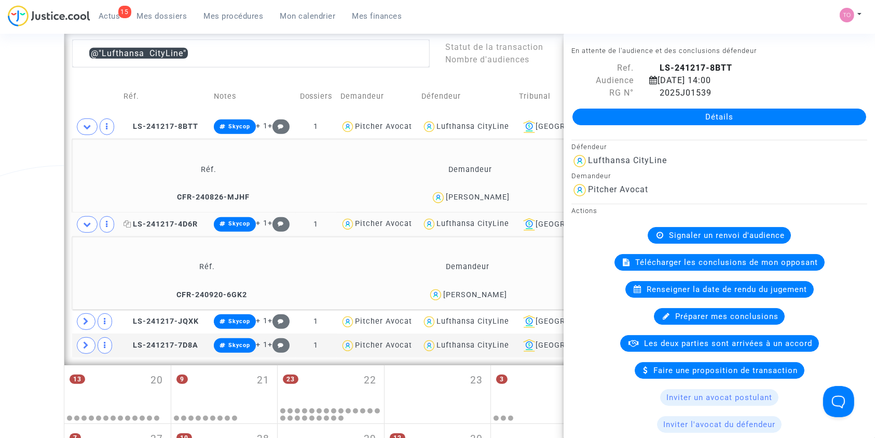
click at [160, 221] on span "LS-241217-4D6R" at bounding box center [161, 224] width 74 height 9
click at [650, 94] on icon at bounding box center [653, 92] width 9 height 8
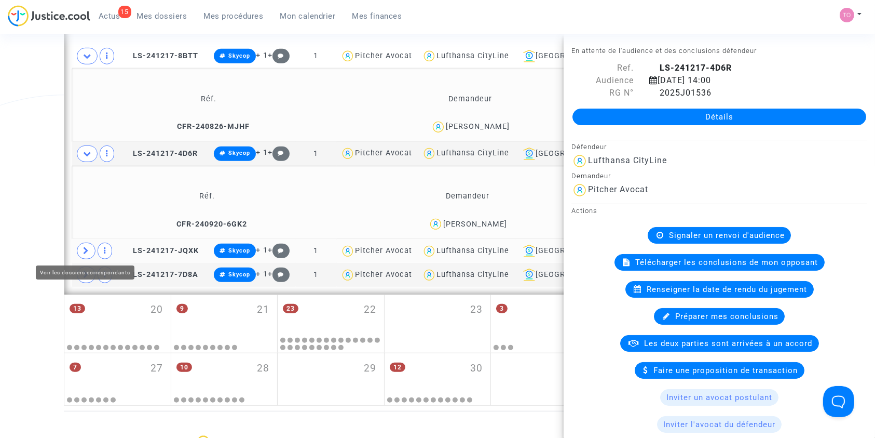
click at [85, 247] on icon at bounding box center [86, 251] width 6 height 8
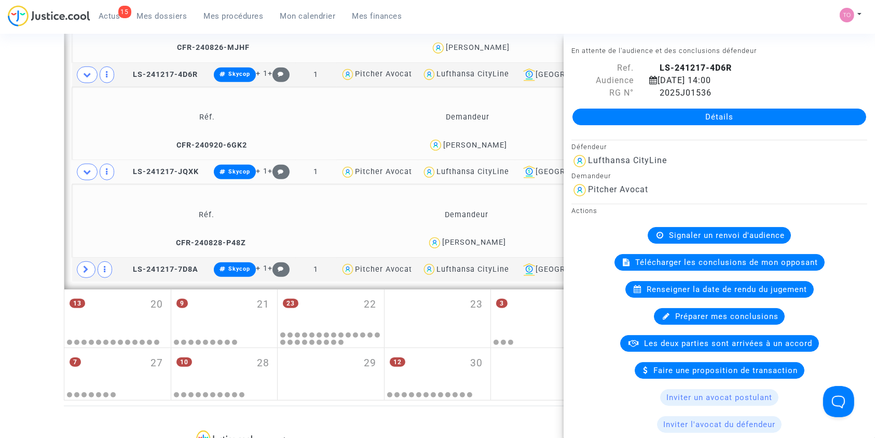
scroll to position [751, 0]
click at [174, 166] on span "LS-241217-JQXK" at bounding box center [161, 170] width 75 height 9
click at [654, 93] on icon at bounding box center [653, 92] width 9 height 8
click at [179, 265] on span "LS-241217-7D8A" at bounding box center [161, 268] width 75 height 9
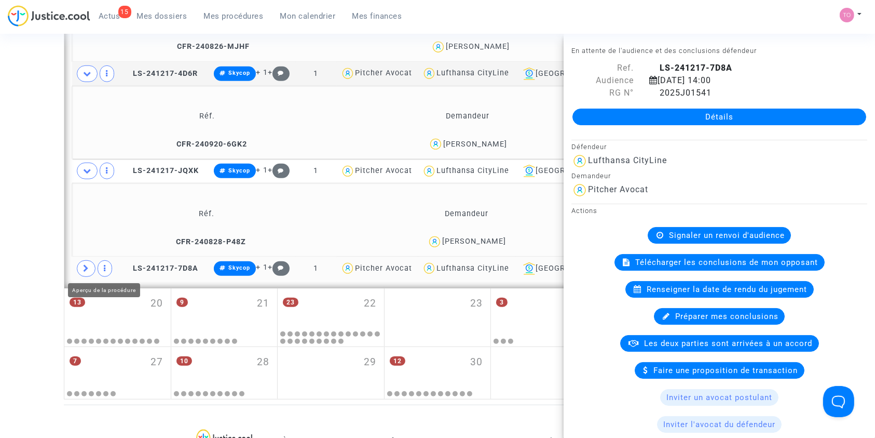
click at [87, 264] on icon at bounding box center [86, 268] width 6 height 8
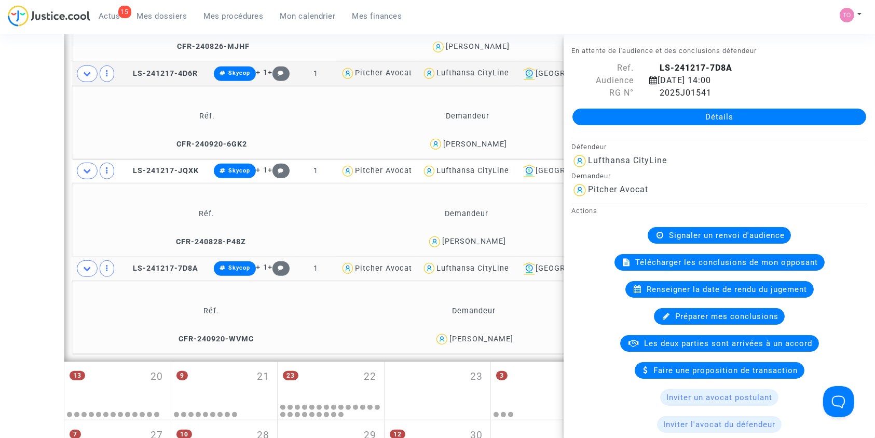
scroll to position [783, 0]
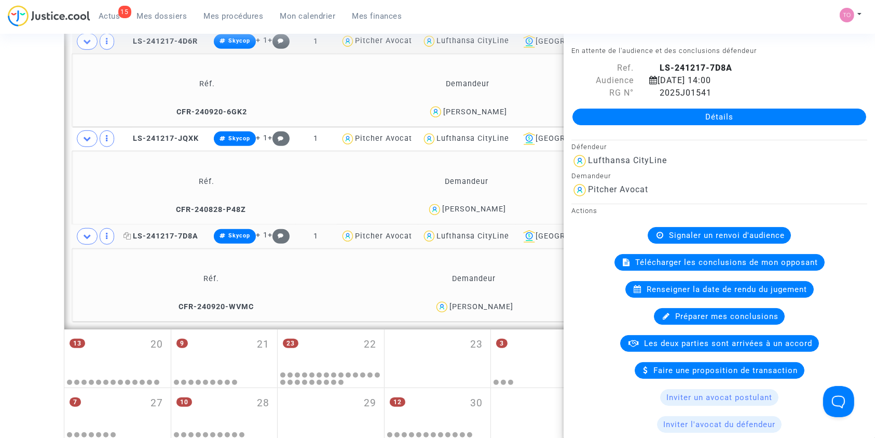
click at [158, 232] on span "LS-241217-7D8A" at bounding box center [161, 236] width 75 height 9
click at [652, 91] on icon at bounding box center [653, 92] width 9 height 8
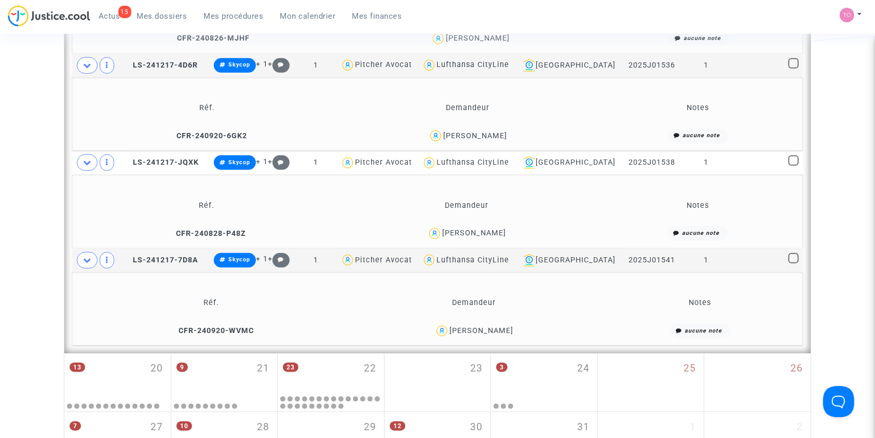
scroll to position [756, 0]
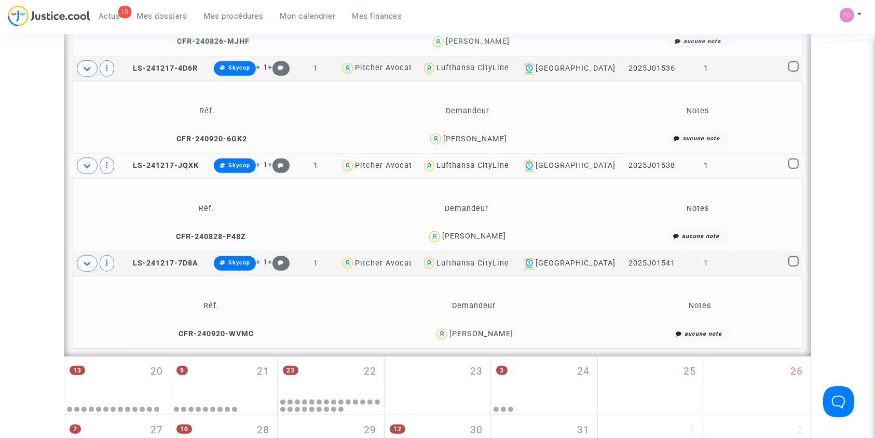
drag, startPoint x: 336, startPoint y: 123, endPoint x: 559, endPoint y: 166, distance: 226.3
click at [559, 166] on table "Réf. Notes Dossiers Demandeur Défendeur Tribunal Numéro RG Audiences Transactio…" at bounding box center [437, 135] width 731 height 427
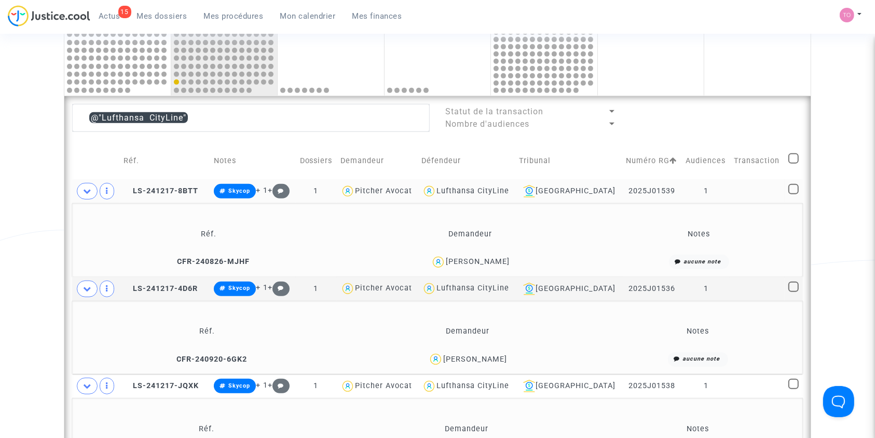
click at [499, 191] on div "Lufthansa CityLine" at bounding box center [473, 190] width 73 height 9
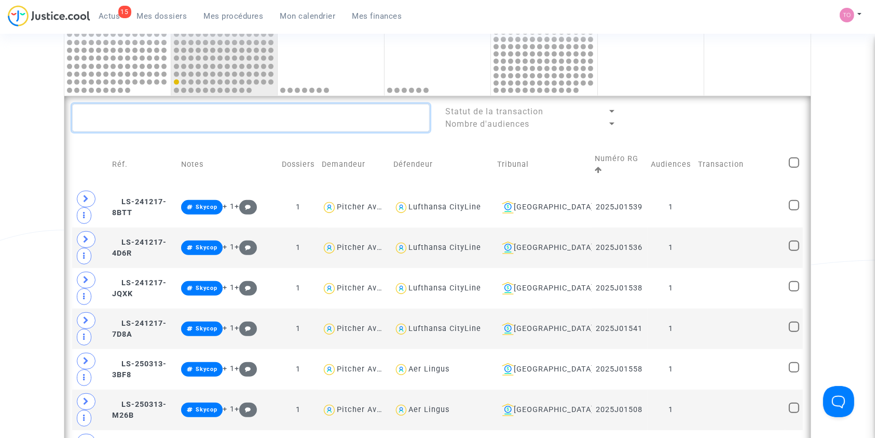
click at [178, 124] on textarea at bounding box center [251, 118] width 358 height 28
paste textarea "PACCALLIER"
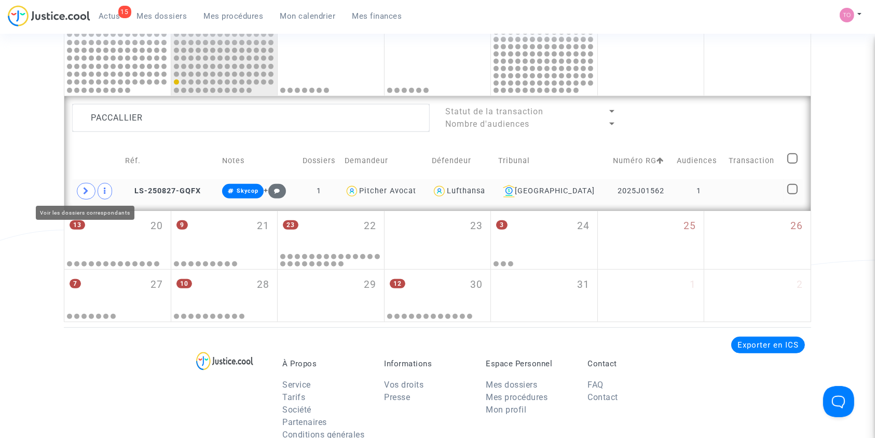
click at [86, 192] on icon at bounding box center [86, 191] width 6 height 8
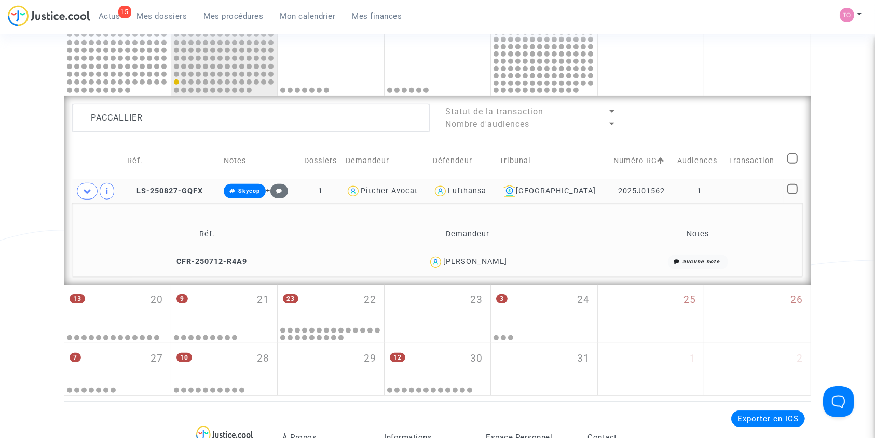
click at [489, 255] on span "Pauline Paccallier" at bounding box center [475, 231] width 64 height 69
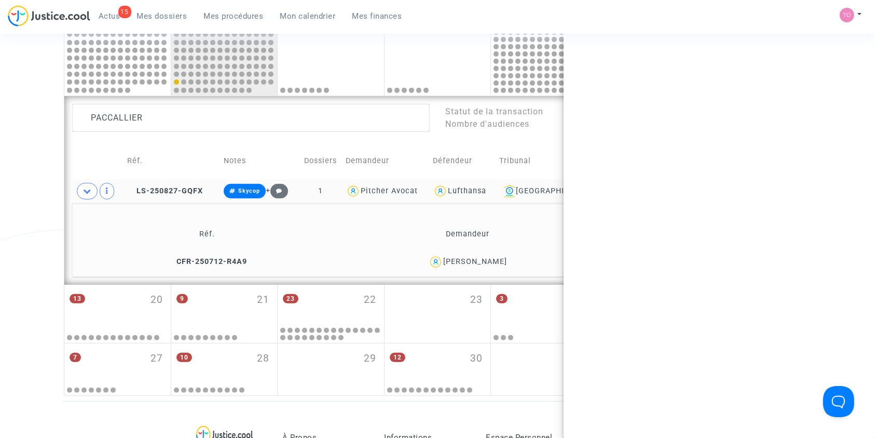
copy div "Paccallier"
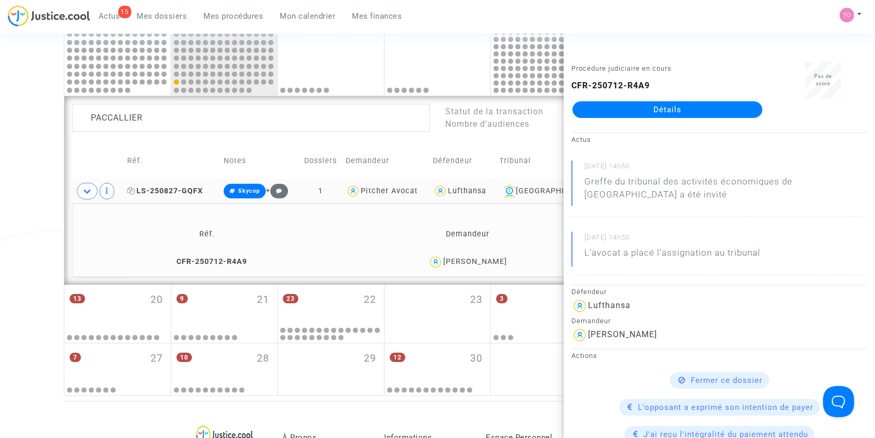
click at [167, 189] on span "LS-250827-GQFX" at bounding box center [165, 190] width 76 height 9
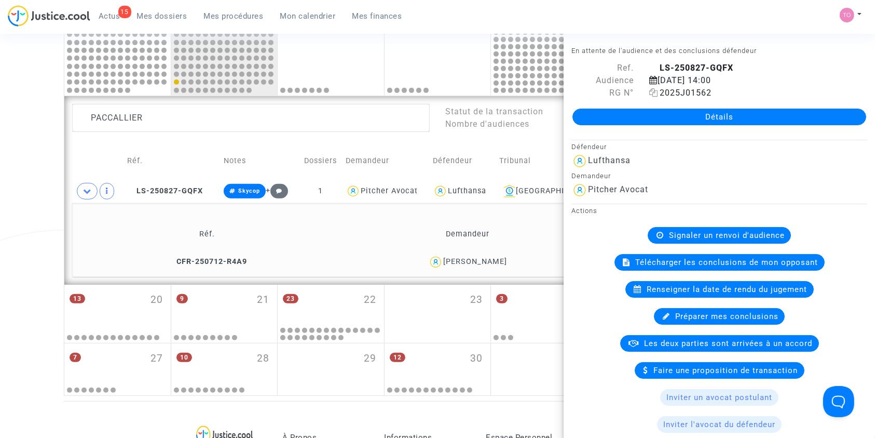
click at [652, 93] on icon at bounding box center [653, 92] width 9 height 8
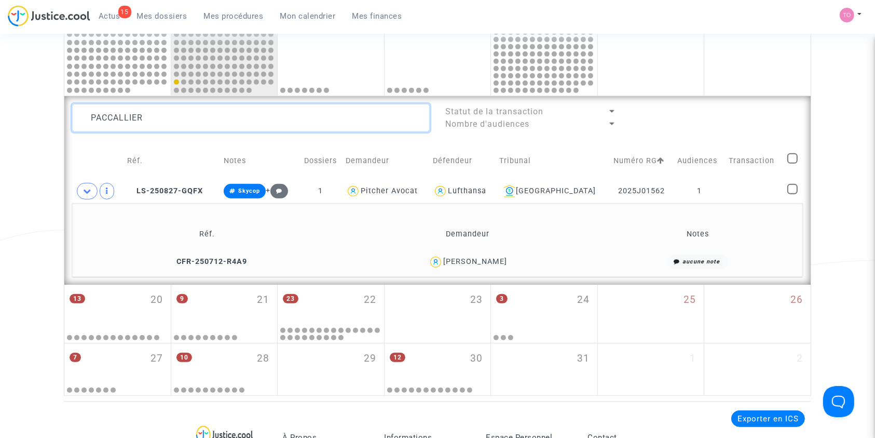
drag, startPoint x: 193, startPoint y: 125, endPoint x: 28, endPoint y: 132, distance: 165.3
paste textarea "RADOSLAV"
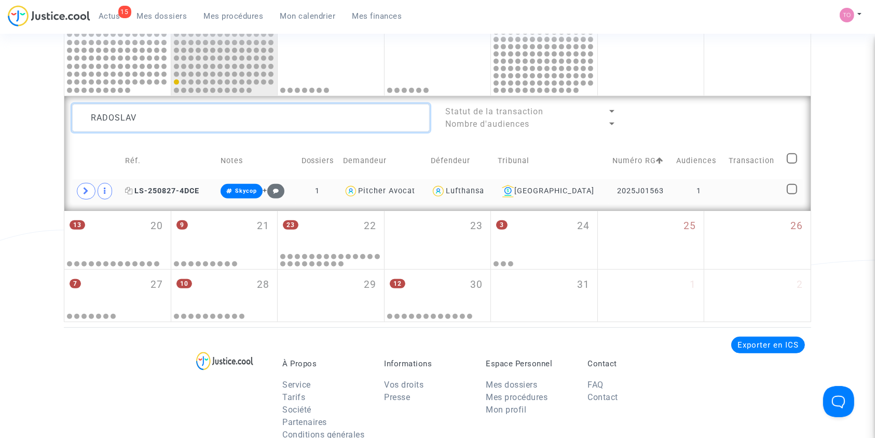
type textarea "RADOSLAV"
click at [133, 188] on icon at bounding box center [129, 190] width 8 height 7
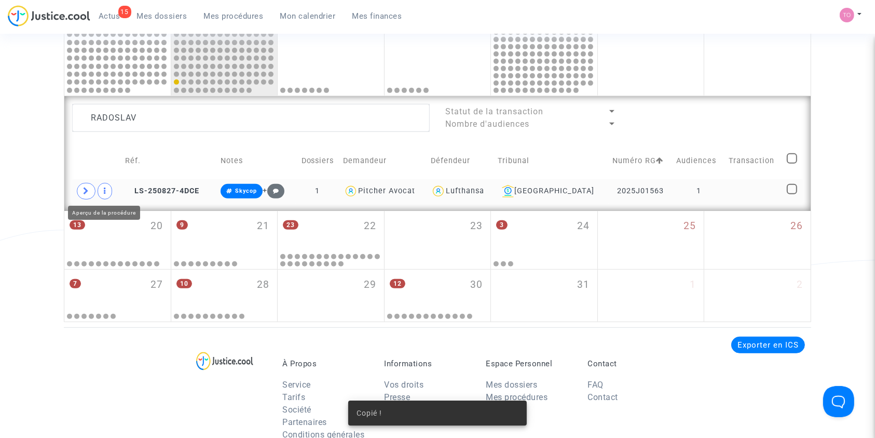
click at [102, 189] on span at bounding box center [105, 191] width 15 height 17
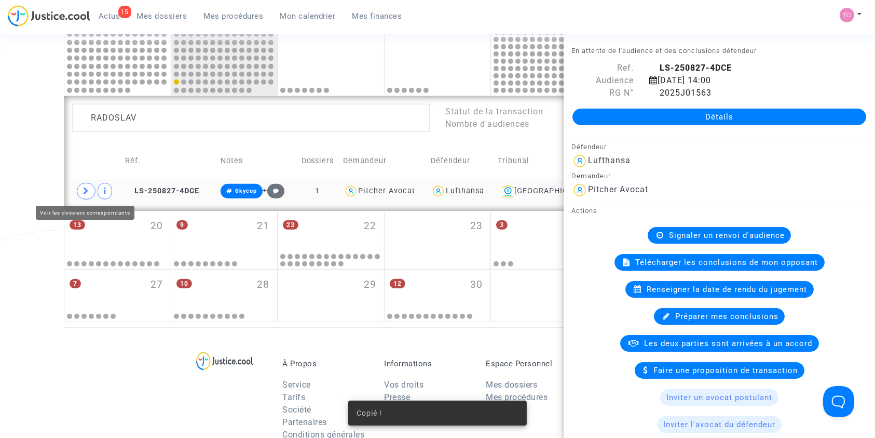
click at [90, 189] on span at bounding box center [86, 191] width 19 height 17
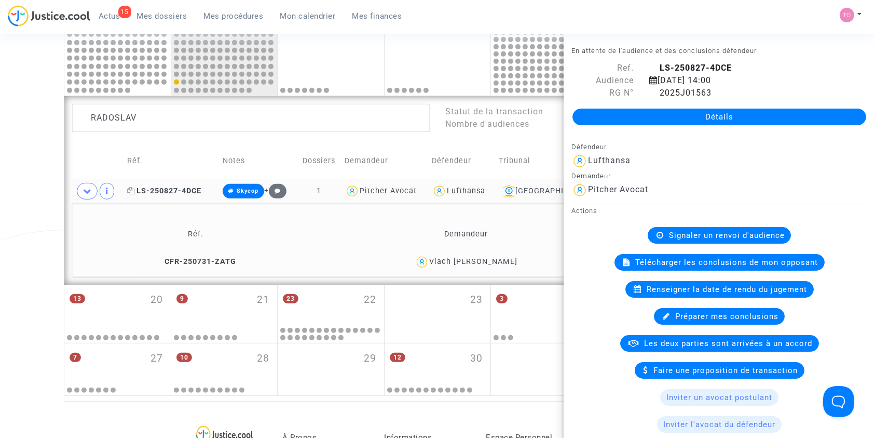
click at [161, 186] on span "LS-250827-4DCE" at bounding box center [164, 190] width 74 height 9
click at [650, 89] on icon at bounding box center [653, 92] width 9 height 8
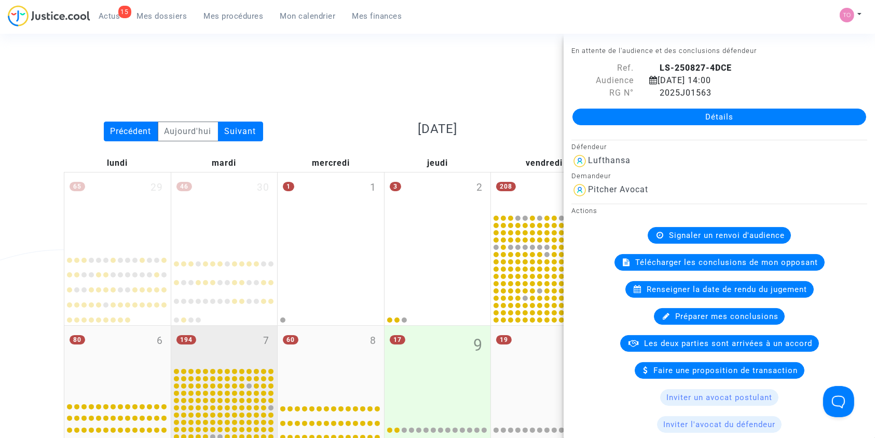
scroll to position [29, 0]
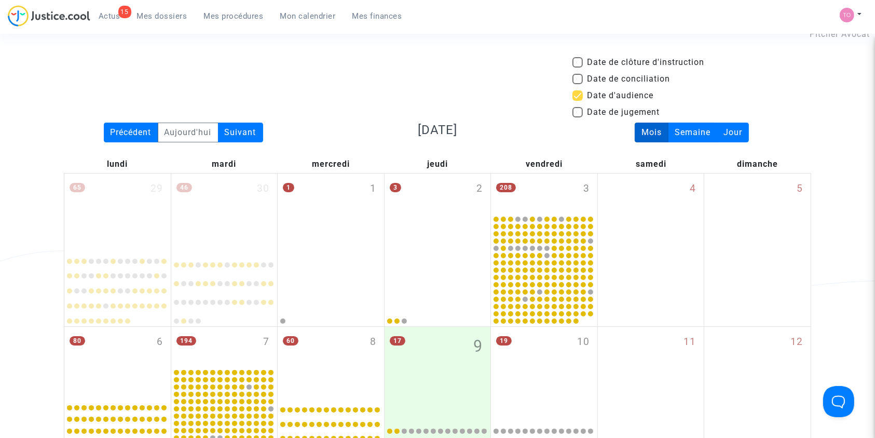
scroll to position [191, 0]
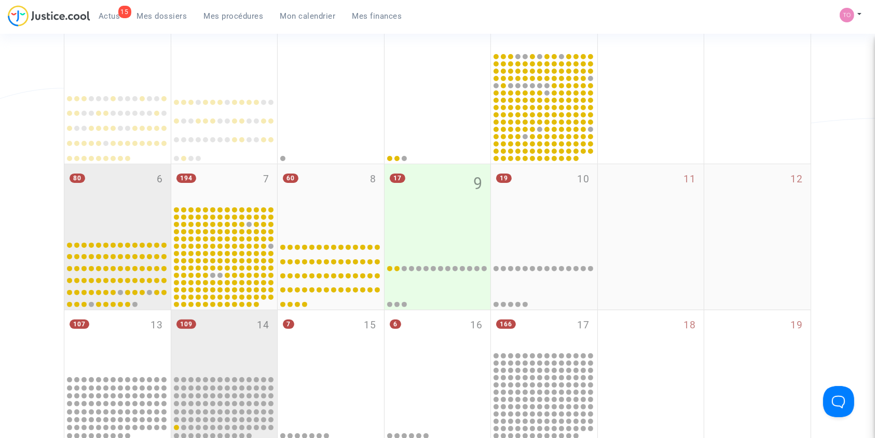
click at [100, 191] on div "80 6" at bounding box center [117, 199] width 106 height 71
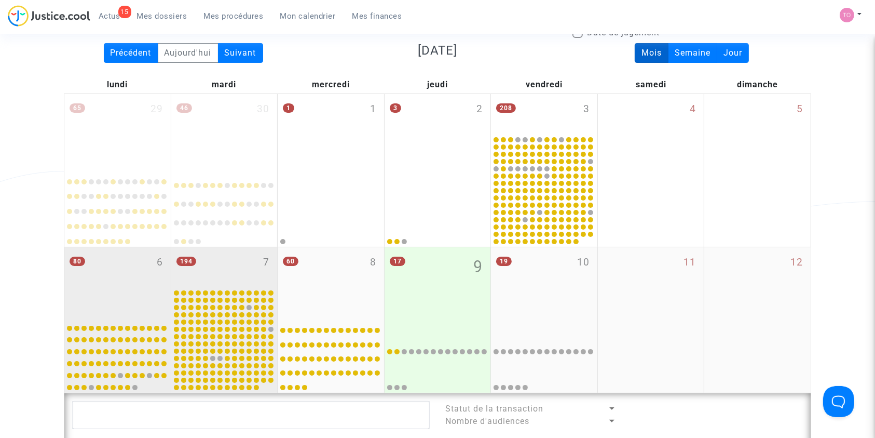
scroll to position [106, 0]
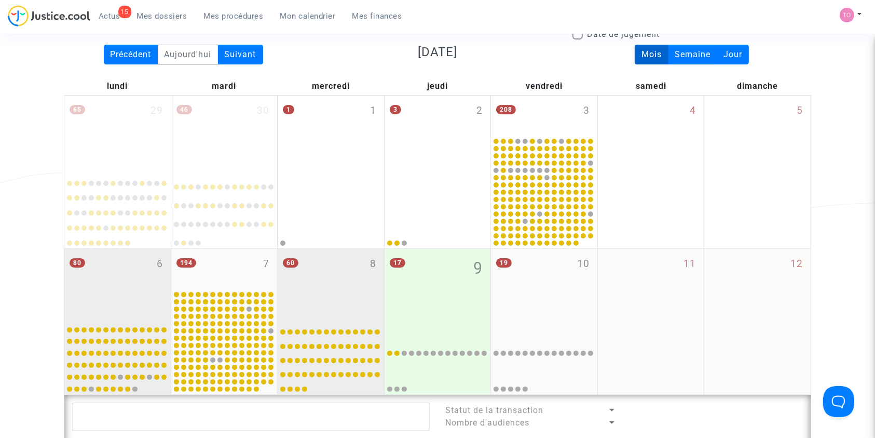
click at [344, 287] on div "60 8" at bounding box center [331, 284] width 106 height 71
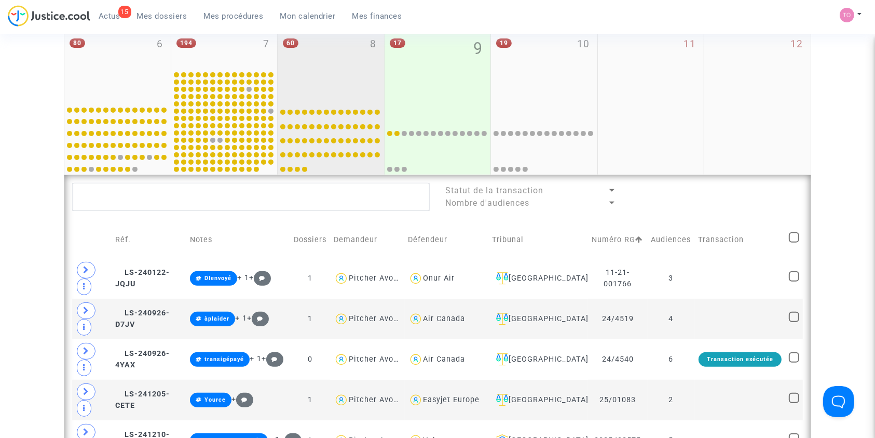
scroll to position [325, 0]
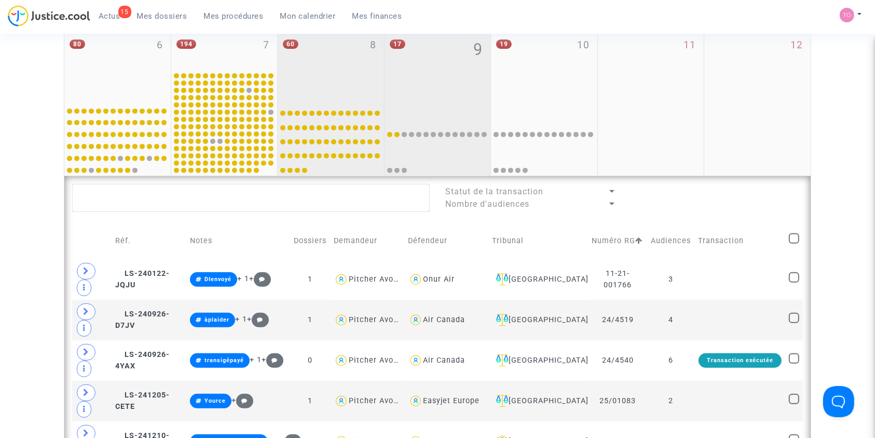
click at [444, 56] on div "17 9" at bounding box center [438, 65] width 106 height 71
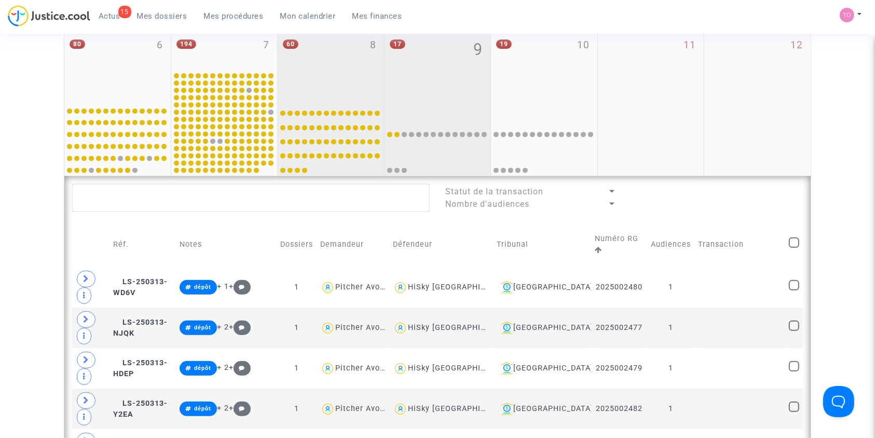
click at [342, 54] on div "60 8" at bounding box center [331, 65] width 106 height 71
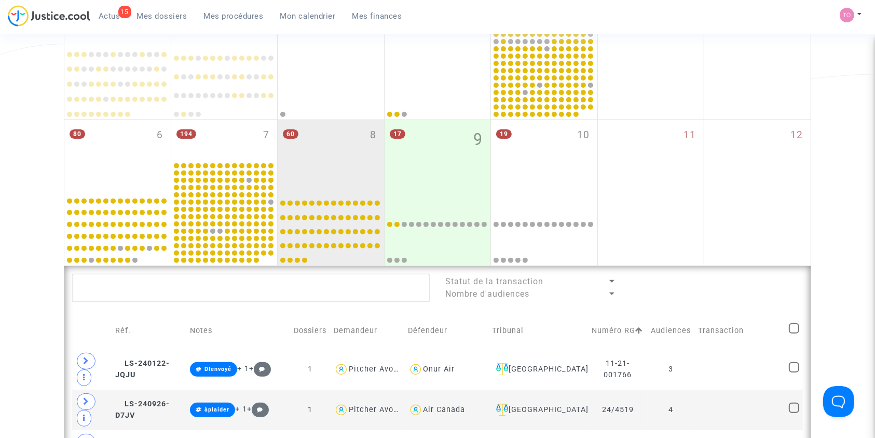
scroll to position [234, 0]
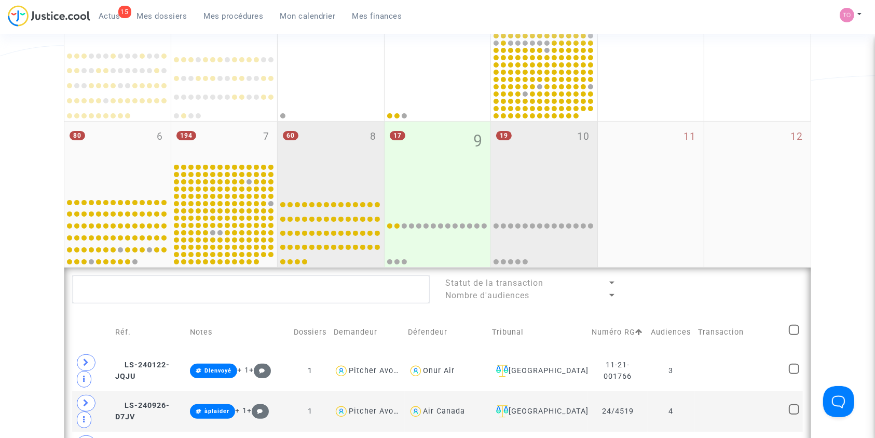
click at [532, 168] on div "19 10" at bounding box center [544, 156] width 106 height 71
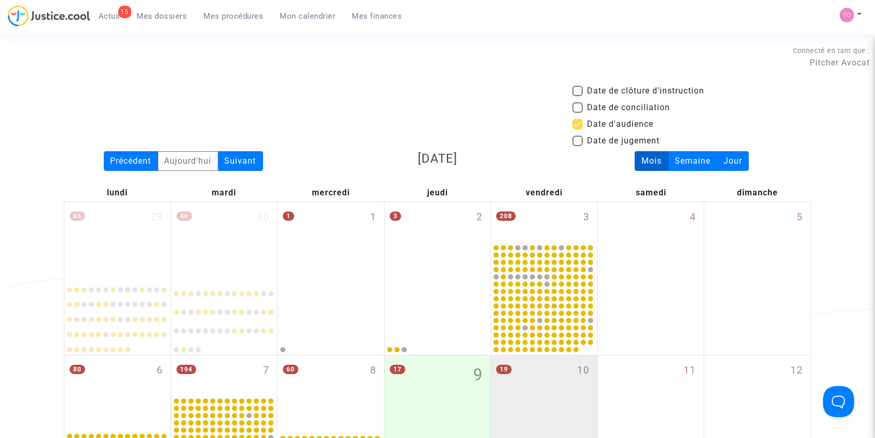
drag, startPoint x: 139, startPoint y: 17, endPoint x: 162, endPoint y: 52, distance: 42.3
click at [138, 17] on span "Mes dossiers" at bounding box center [162, 15] width 50 height 9
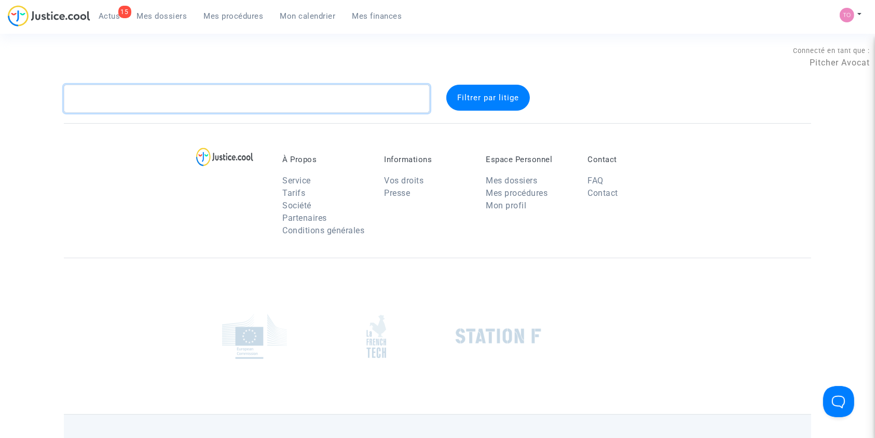
click at [133, 90] on textarea at bounding box center [247, 99] width 366 height 28
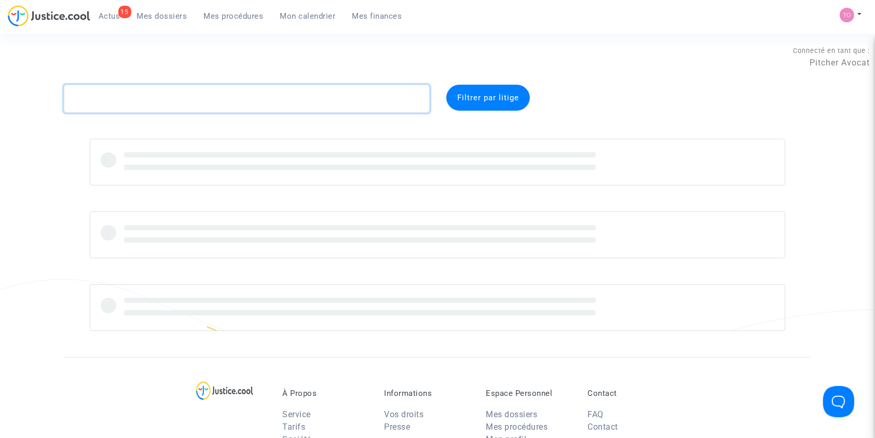
paste textarea "AUGUSTAUSJAS"
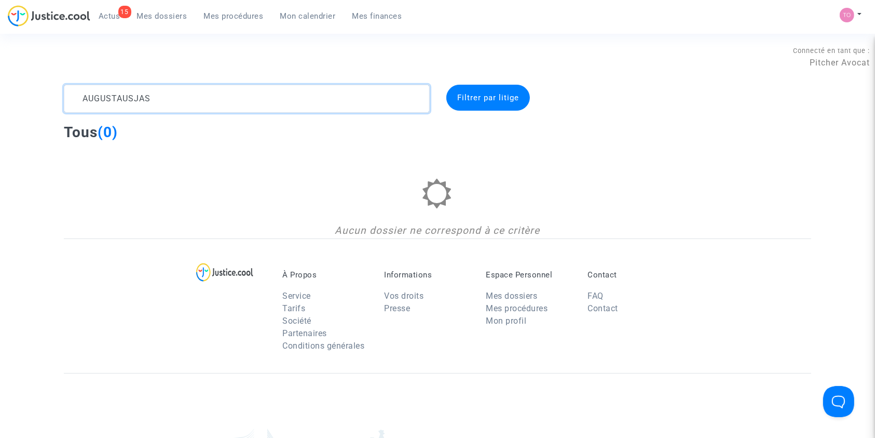
drag, startPoint x: 166, startPoint y: 98, endPoint x: 0, endPoint y: 93, distance: 166.2
click at [0, 93] on div "AUGUSTAUSJAS Filtrer par litige Tous (0) Aucun dossier ne correspond à ce critè…" at bounding box center [437, 162] width 875 height 154
paste textarea "Vitalijus"
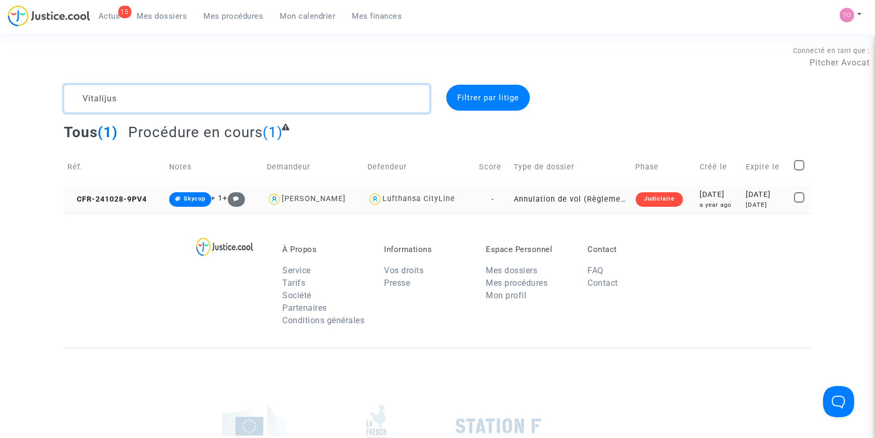
type textarea "Vitalijus"
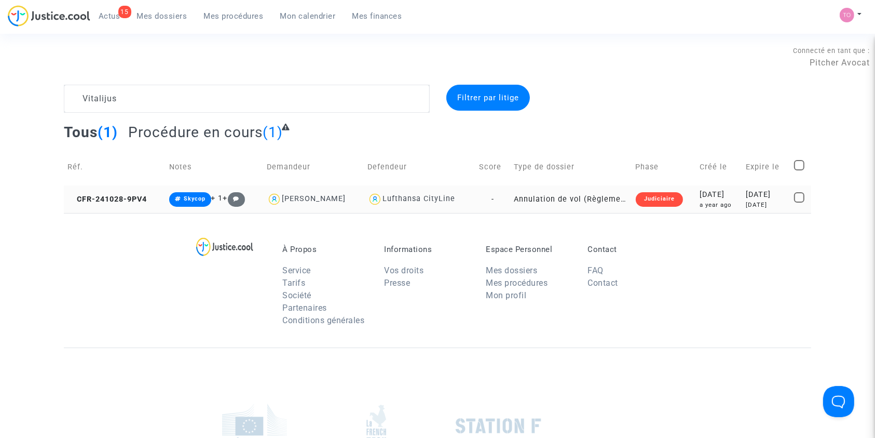
click at [708, 197] on div "2024-10-28" at bounding box center [719, 194] width 39 height 11
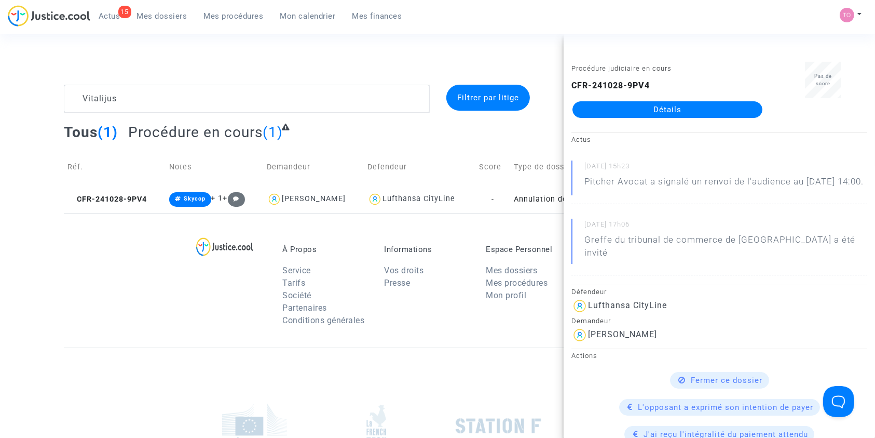
click at [628, 106] on link "Détails" at bounding box center [668, 109] width 190 height 17
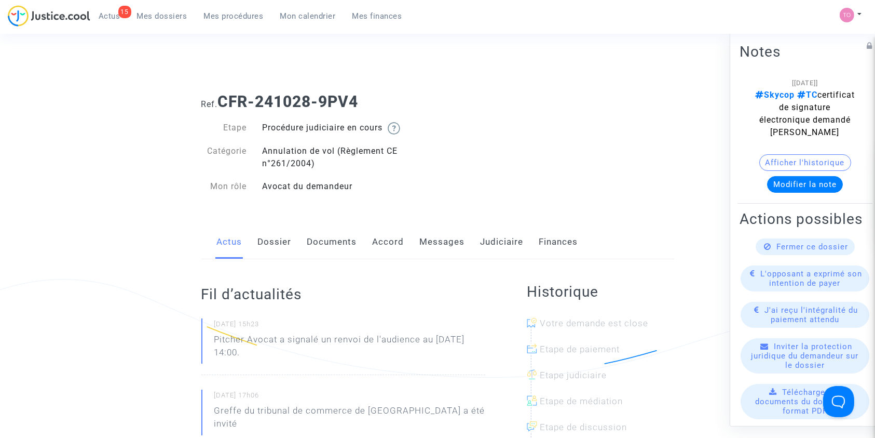
click at [275, 237] on link "Dossier" at bounding box center [275, 242] width 34 height 34
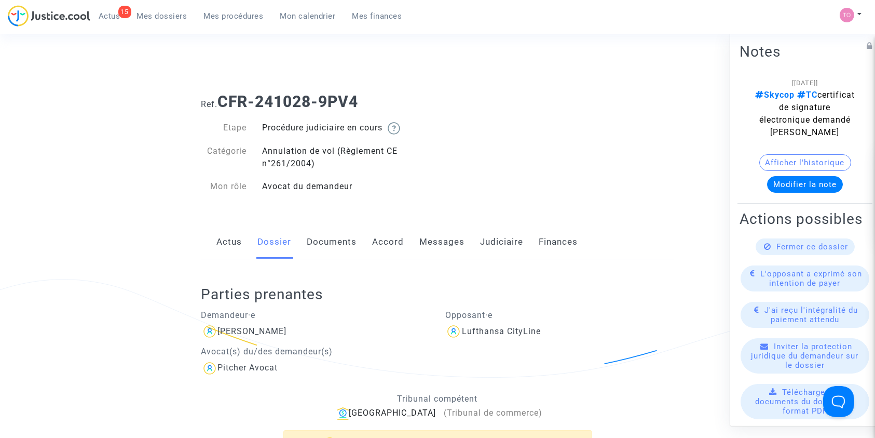
click at [382, 246] on link "Accord" at bounding box center [389, 242] width 32 height 34
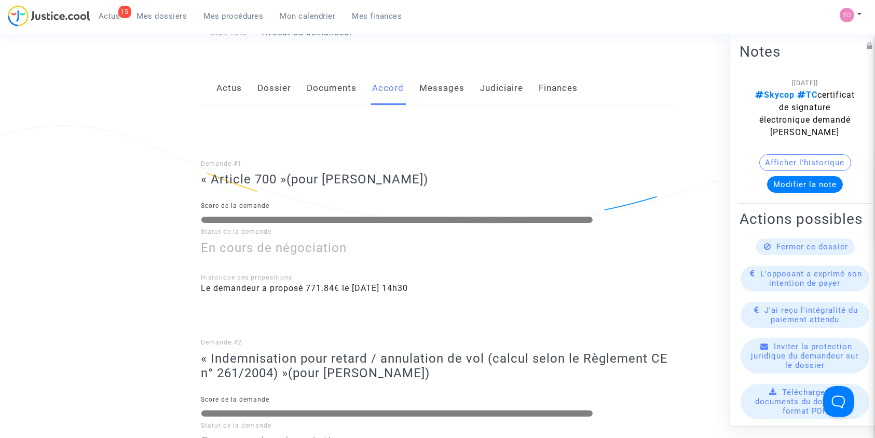
scroll to position [153, 0]
click at [501, 89] on link "Judiciaire" at bounding box center [502, 89] width 43 height 34
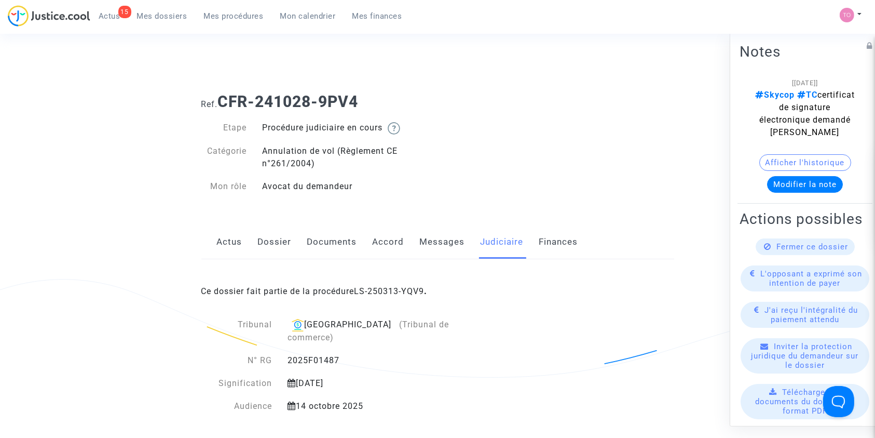
drag, startPoint x: 361, startPoint y: 101, endPoint x: 220, endPoint y: 99, distance: 141.2
click at [220, 99] on b "CFR-241028-9PV4" at bounding box center [288, 101] width 141 height 18
copy b "CFR-241028-9PV4"
click at [279, 239] on link "Dossier" at bounding box center [275, 242] width 34 height 34
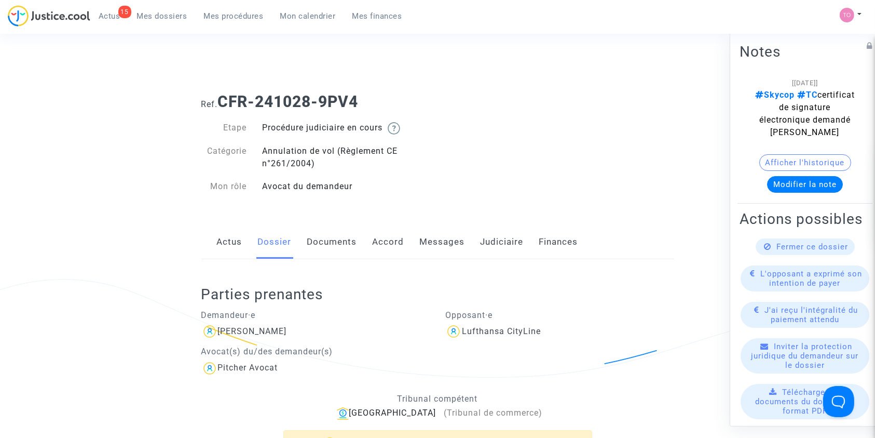
scroll to position [135, 0]
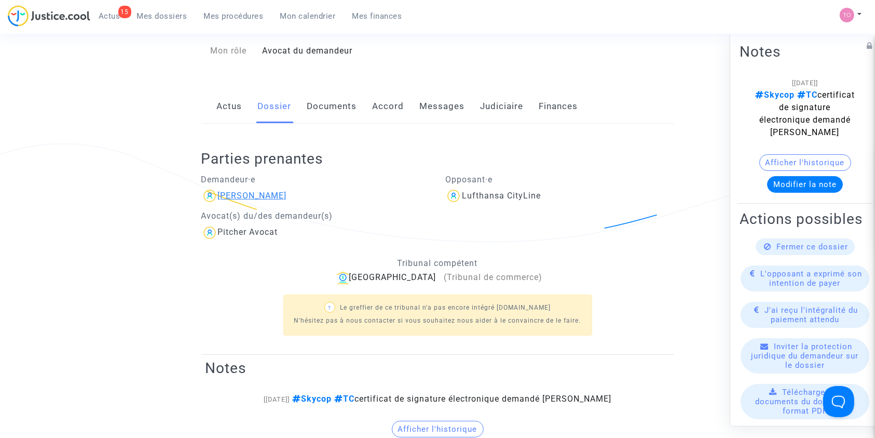
drag, startPoint x: 320, startPoint y: 198, endPoint x: 218, endPoint y: 193, distance: 102.4
click at [218, 193] on div "Vitalijus Augustauskas" at bounding box center [315, 195] width 229 height 17
copy div "Vitalijus Augustauskas"
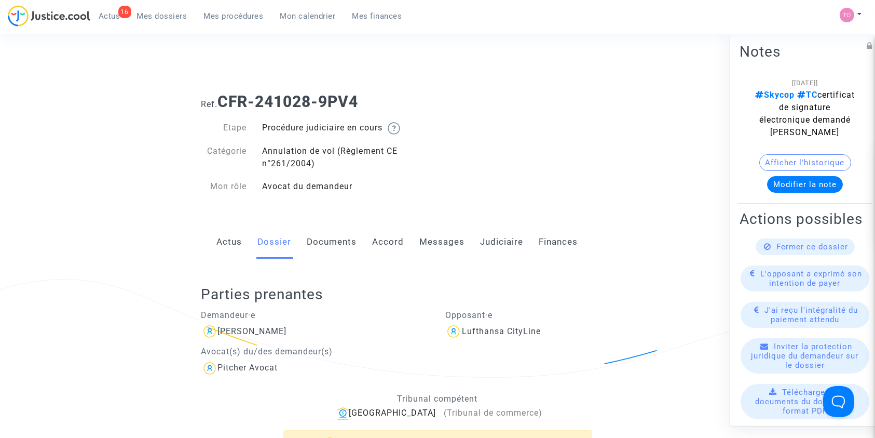
click at [163, 13] on span "Mes dossiers" at bounding box center [162, 15] width 50 height 9
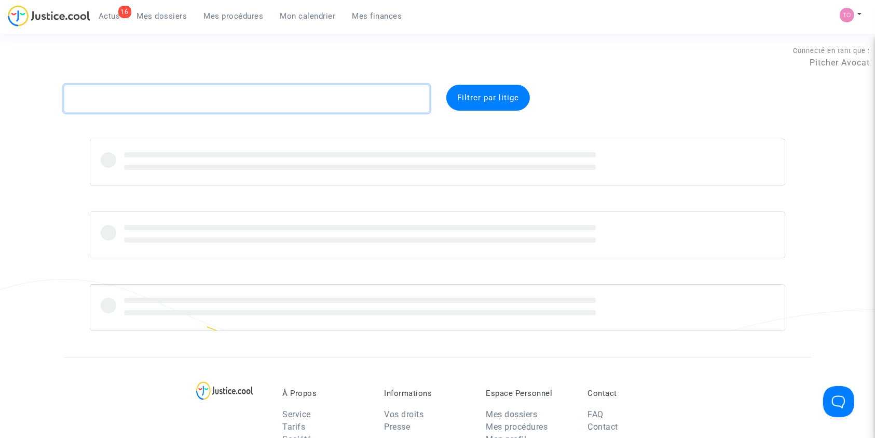
click at [100, 98] on textarea at bounding box center [247, 99] width 366 height 28
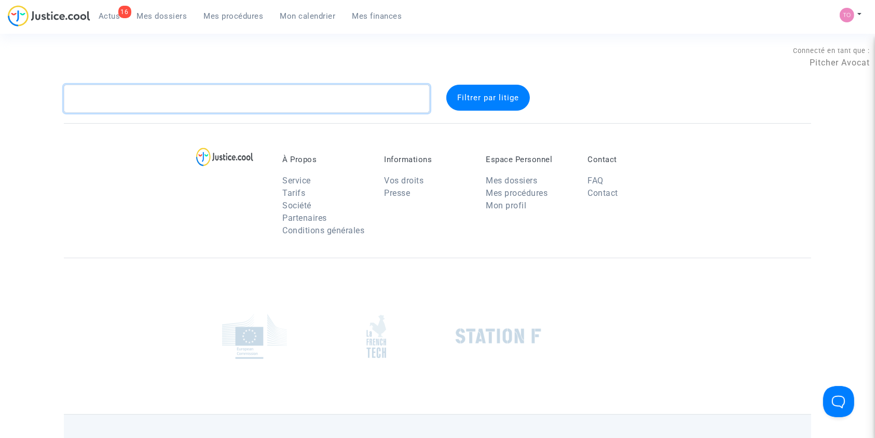
paste textarea "BUDAI"
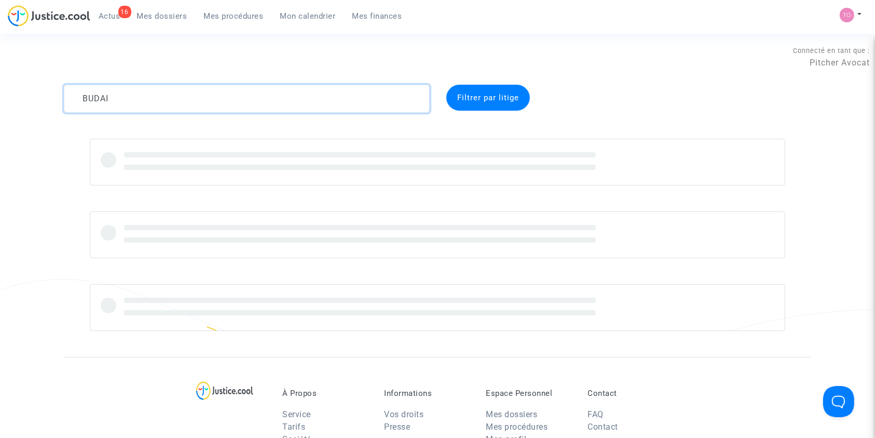
type textarea "BUDAI"
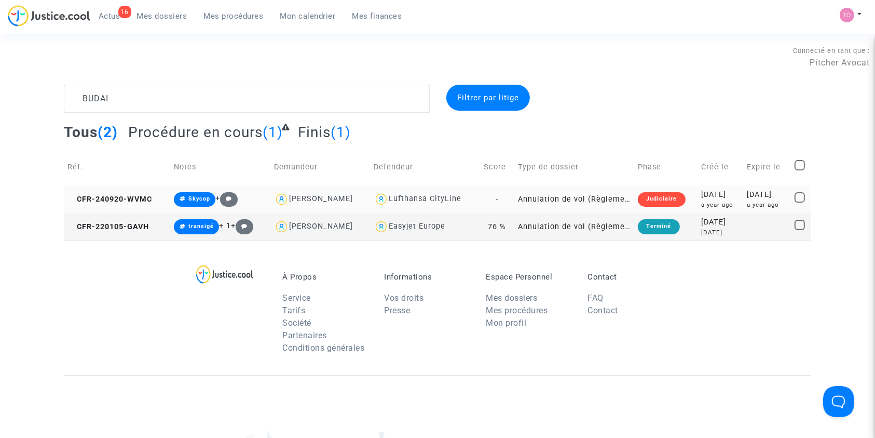
click at [701, 196] on div "2024-09-20" at bounding box center [720, 194] width 38 height 11
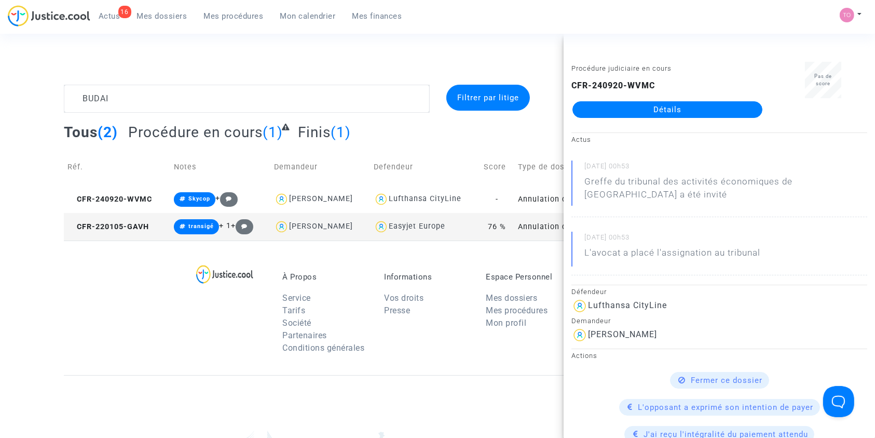
click at [678, 104] on link "Détails" at bounding box center [668, 109] width 190 height 17
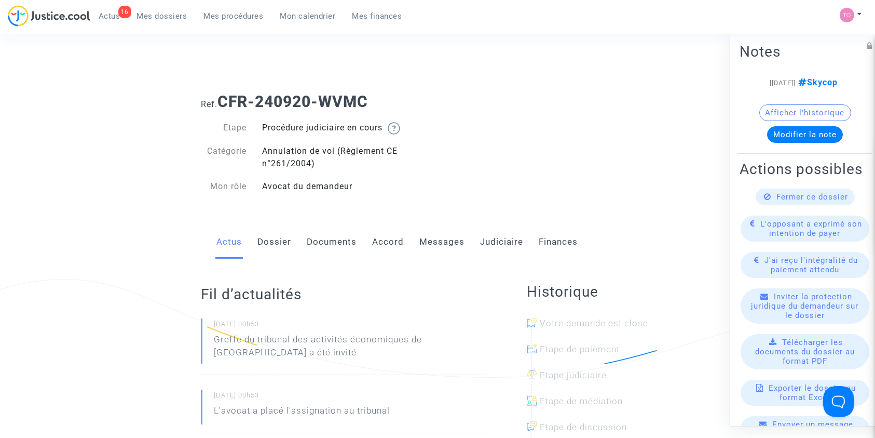
click at [390, 241] on link "Accord" at bounding box center [389, 242] width 32 height 34
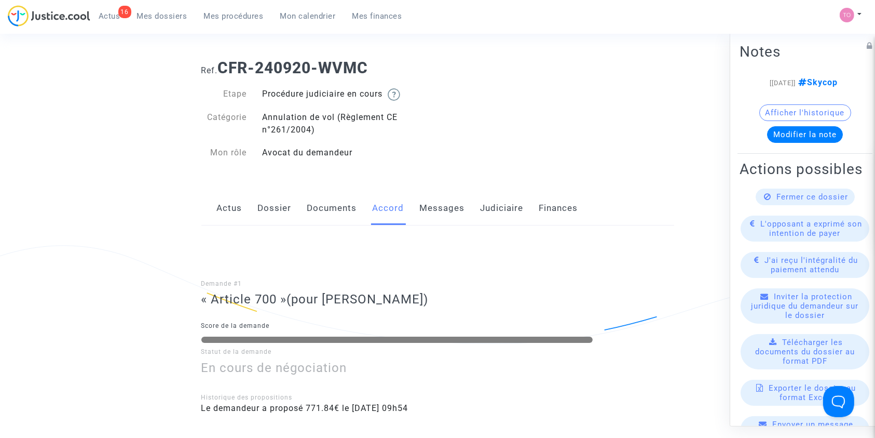
scroll to position [33, 0]
click at [267, 205] on link "Dossier" at bounding box center [275, 209] width 34 height 34
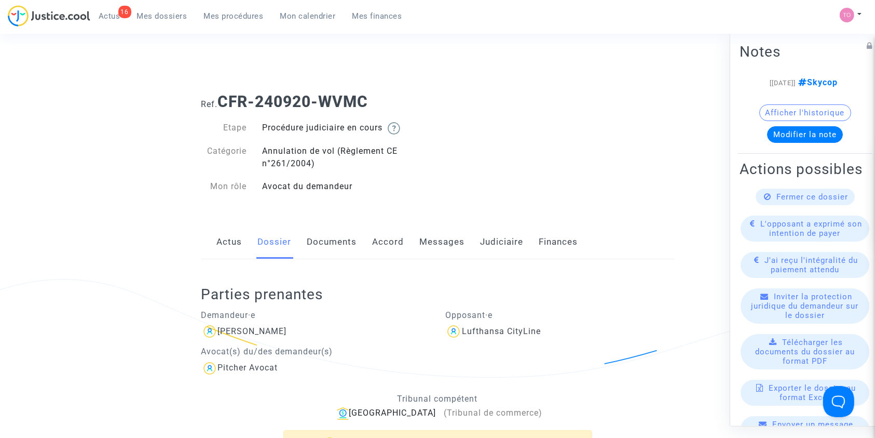
click at [485, 249] on link "Judiciaire" at bounding box center [502, 242] width 43 height 34
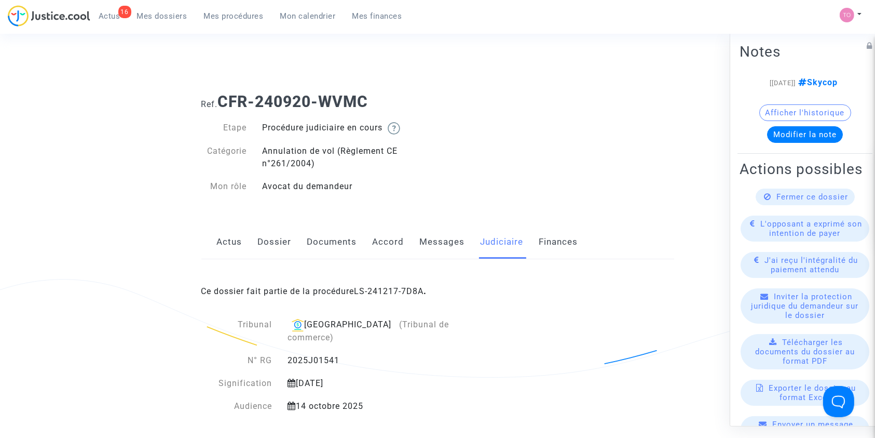
click at [383, 284] on div "Ce dossier fait partie de la procédure LS-241217-7D8A ." at bounding box center [437, 283] width 473 height 49
click at [369, 291] on link "LS-241217-7D8A" at bounding box center [390, 291] width 70 height 10
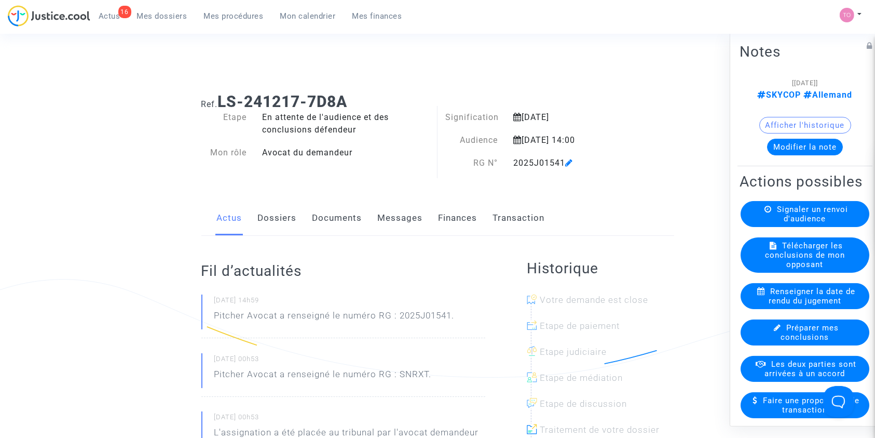
click at [457, 210] on link "Finances" at bounding box center [458, 218] width 39 height 34
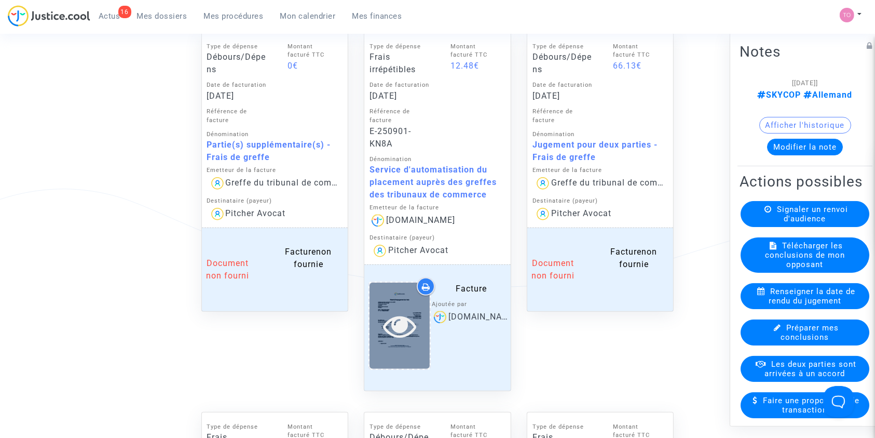
scroll to position [883, 0]
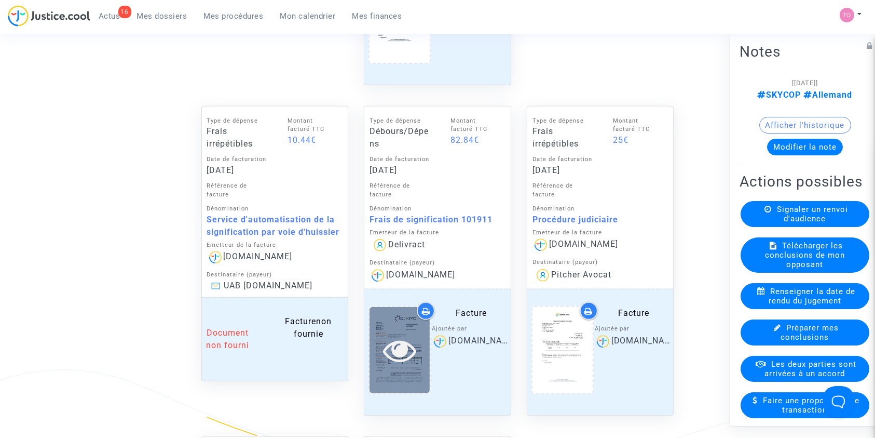
click at [386, 339] on icon at bounding box center [400, 349] width 34 height 33
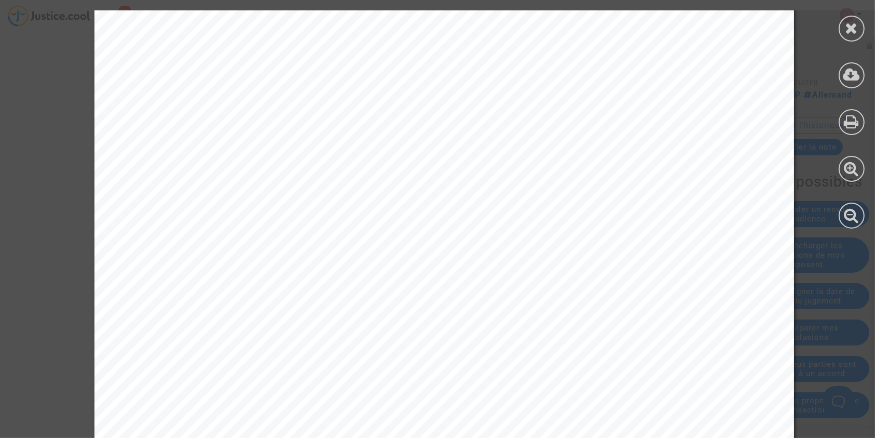
scroll to position [382, 0]
click at [856, 32] on icon at bounding box center [852, 28] width 13 height 16
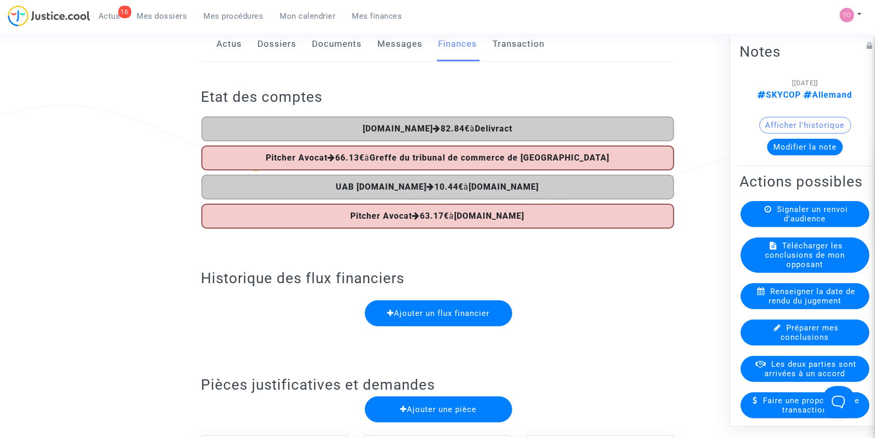
scroll to position [0, 0]
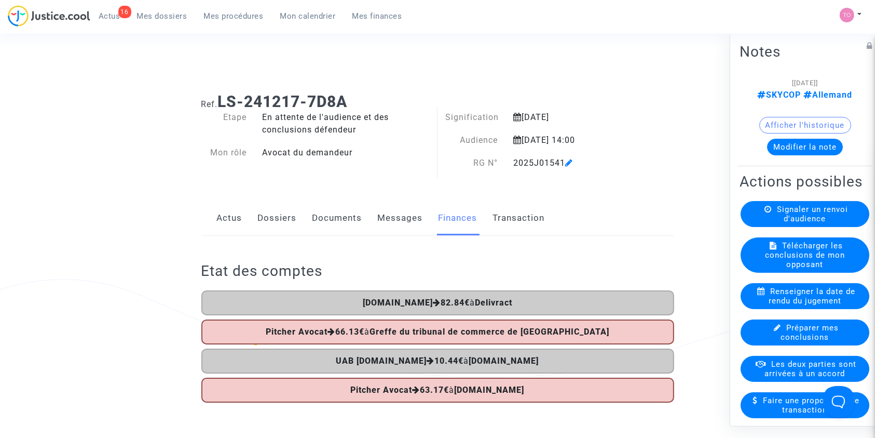
click at [789, 144] on button "Modifier la note" at bounding box center [805, 146] width 76 height 17
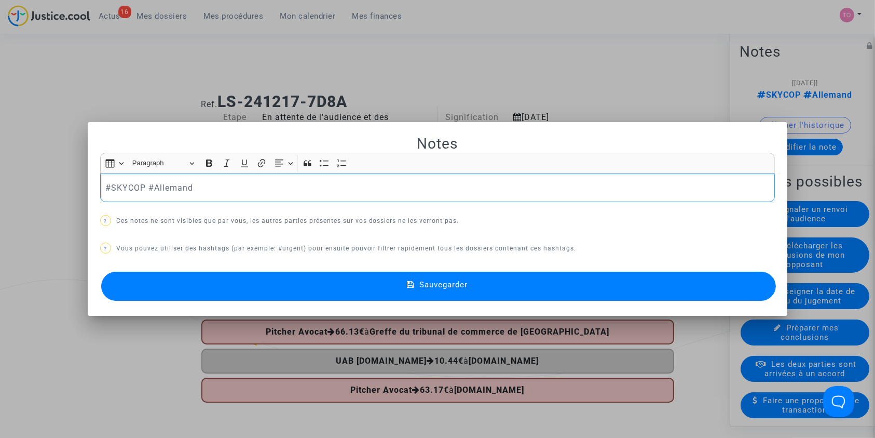
click at [105, 184] on p "#SKYCOP #Allemand" at bounding box center [437, 187] width 664 height 13
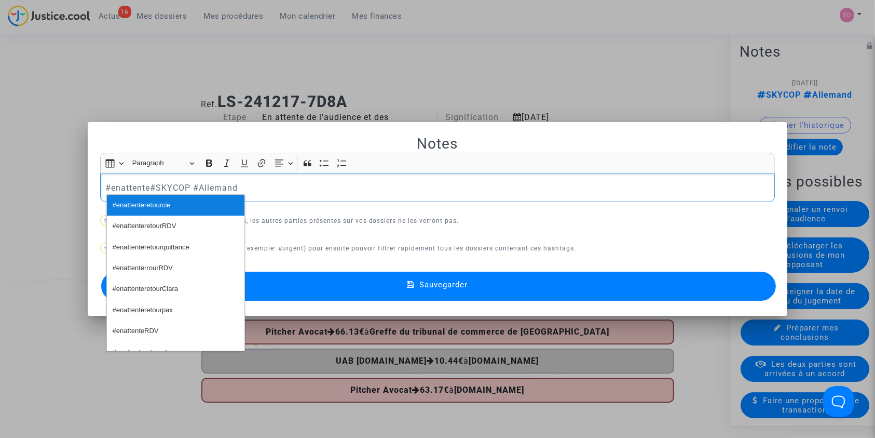
click at [172, 206] on button "#enattenteretourcie" at bounding box center [176, 205] width 138 height 21
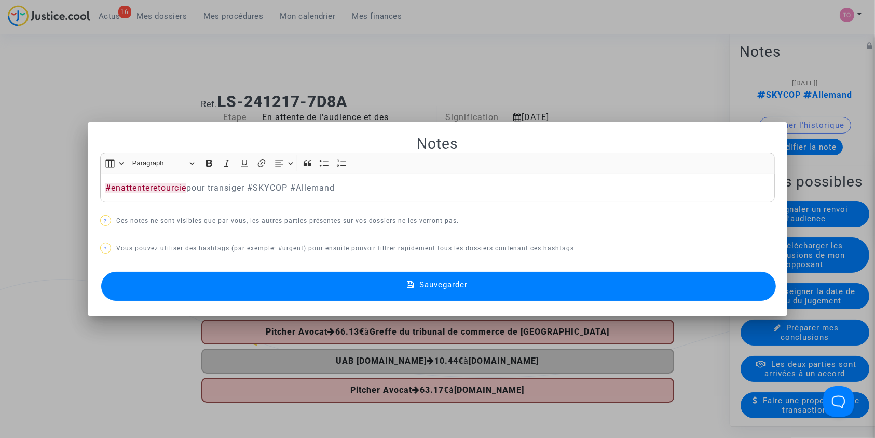
click at [332, 291] on button "Sauvegarder" at bounding box center [438, 285] width 675 height 29
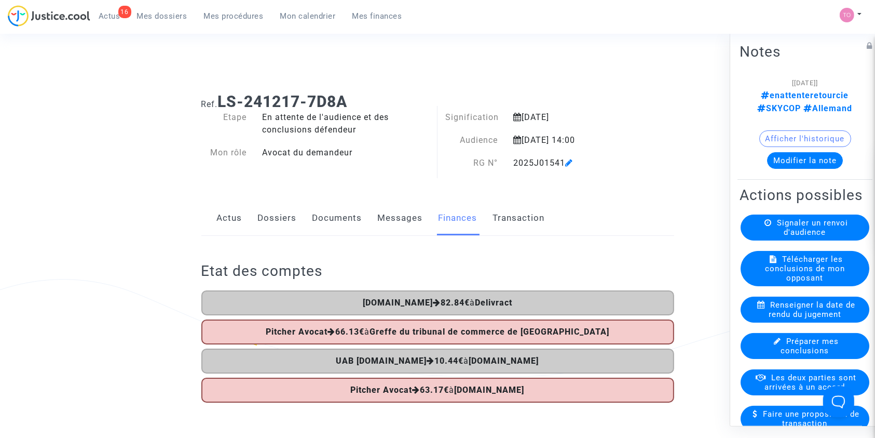
click at [147, 15] on span "Mes dossiers" at bounding box center [162, 15] width 50 height 9
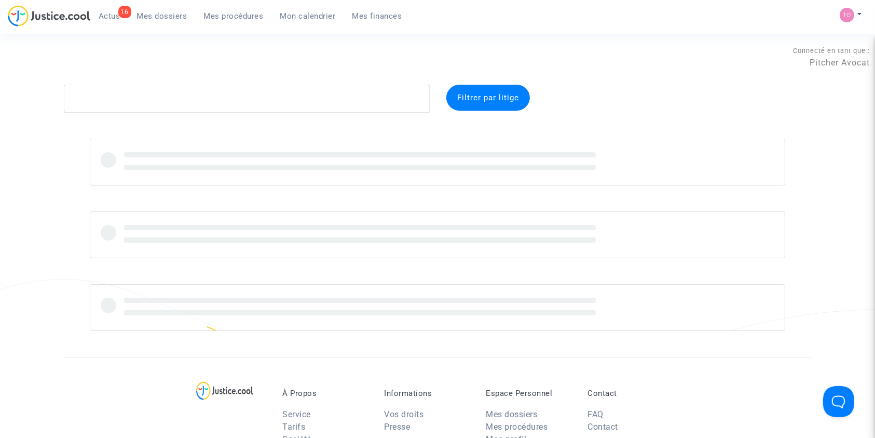
click at [135, 77] on div "Connecté en tant que : Pitcher Avocat" at bounding box center [435, 72] width 870 height 25
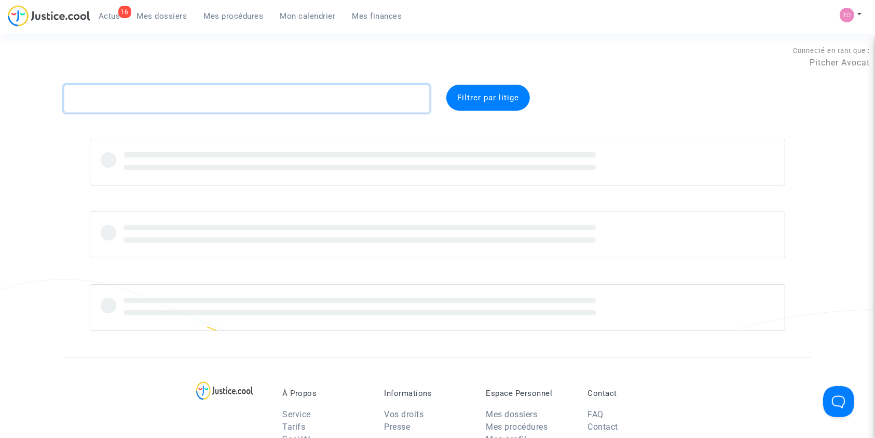
click at [113, 91] on textarea at bounding box center [247, 99] width 366 height 28
paste textarea "CARMIGNANI"
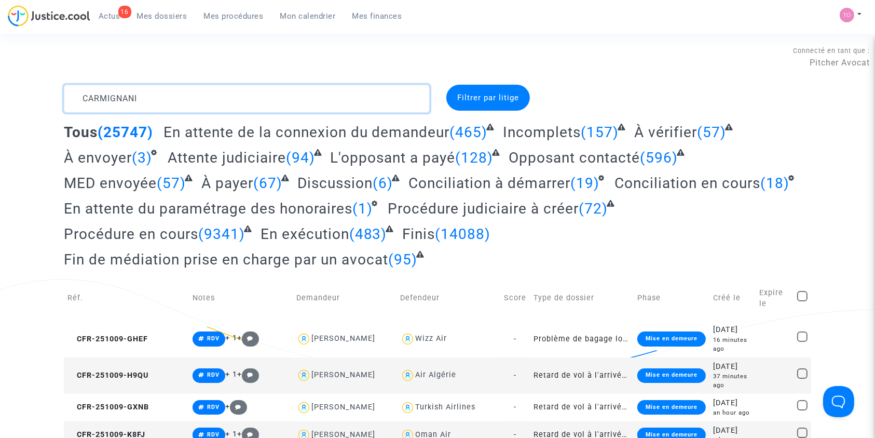
type textarea "CARMIGNANI"
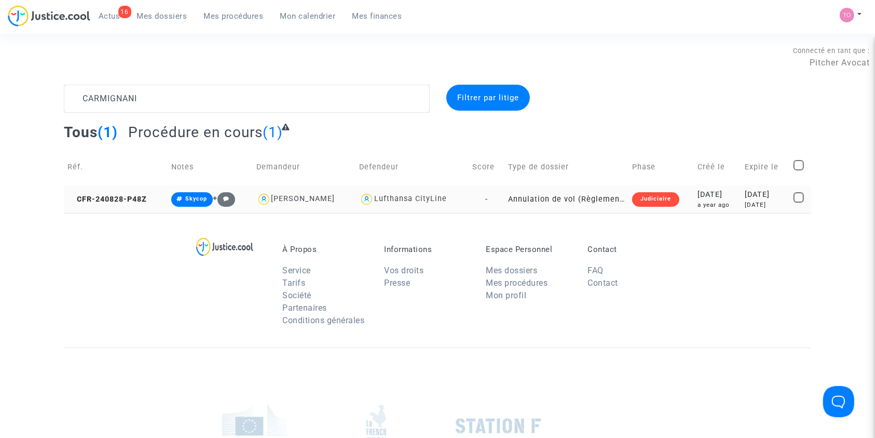
click at [698, 199] on div "2024-08-28" at bounding box center [718, 194] width 40 height 11
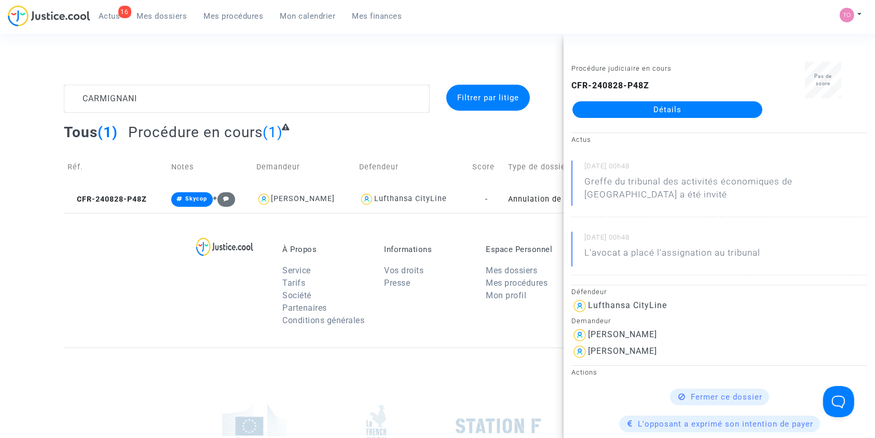
click at [667, 106] on link "Détails" at bounding box center [668, 109] width 190 height 17
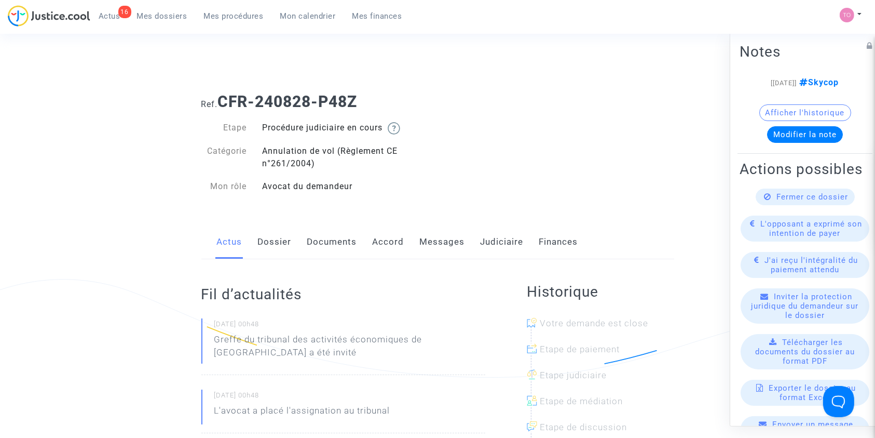
click at [381, 235] on link "Accord" at bounding box center [389, 242] width 32 height 34
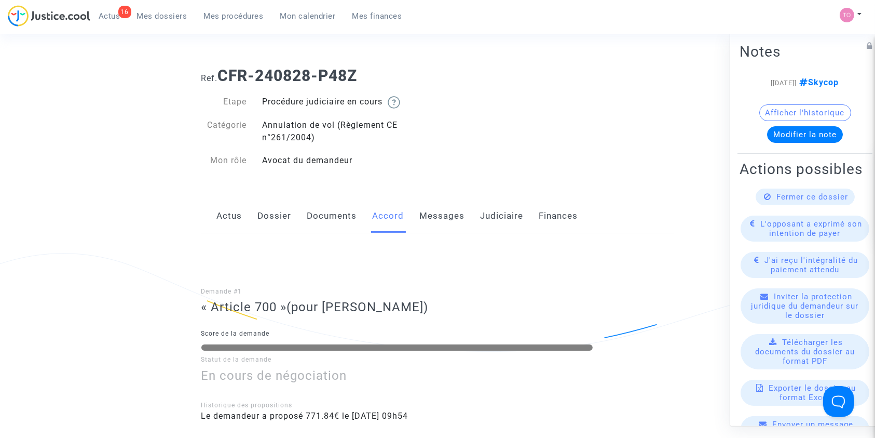
scroll to position [2, 0]
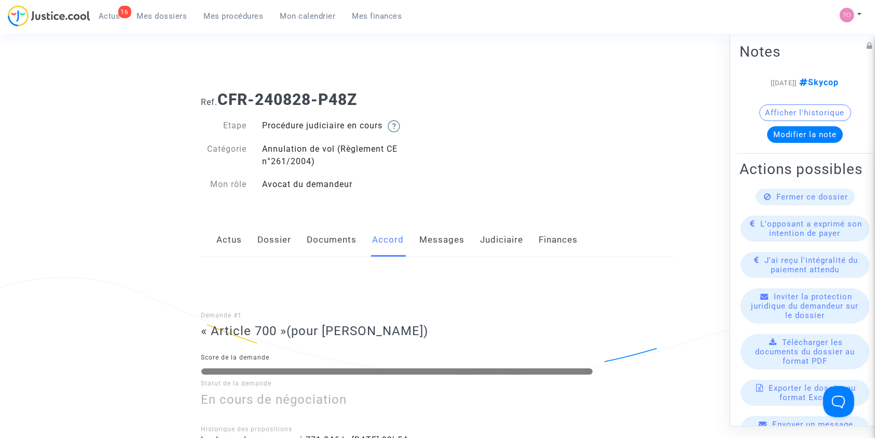
click at [496, 235] on link "Judiciaire" at bounding box center [502, 240] width 43 height 34
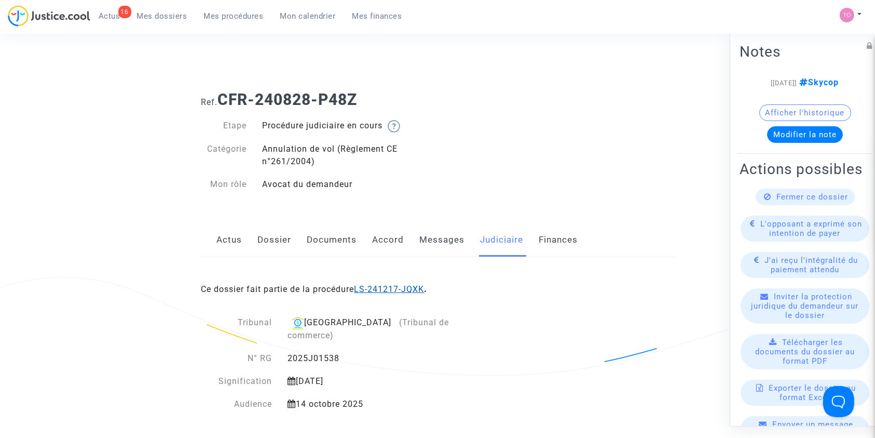
click at [382, 289] on link "LS-241217-JQXK" at bounding box center [390, 289] width 70 height 10
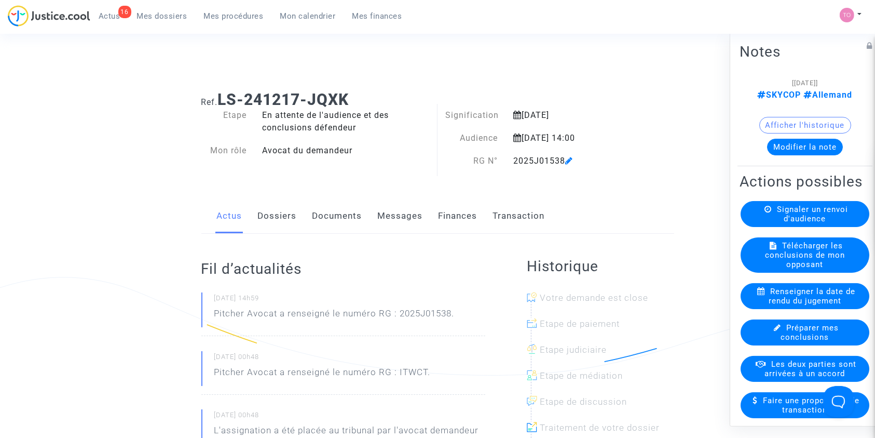
click at [432, 217] on div "Actus Dossiers Documents Messages Finances Transaction" at bounding box center [437, 216] width 473 height 35
click at [469, 220] on link "Finances" at bounding box center [458, 216] width 39 height 34
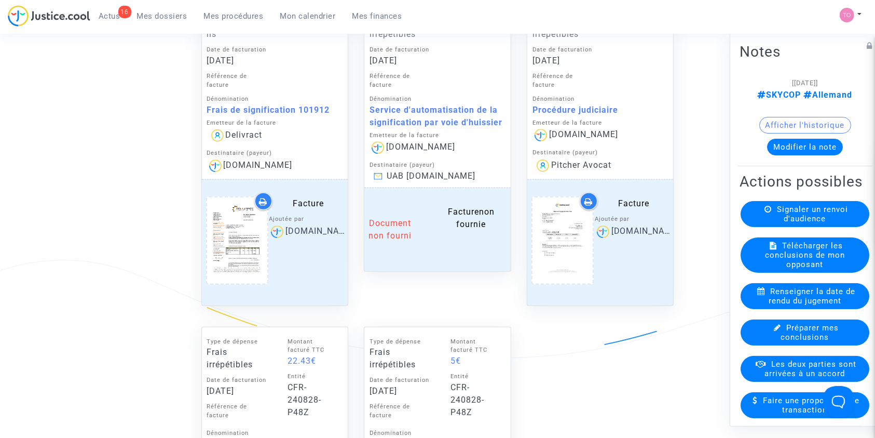
scroll to position [993, 0]
click at [205, 219] on upload-item at bounding box center [237, 242] width 71 height 100
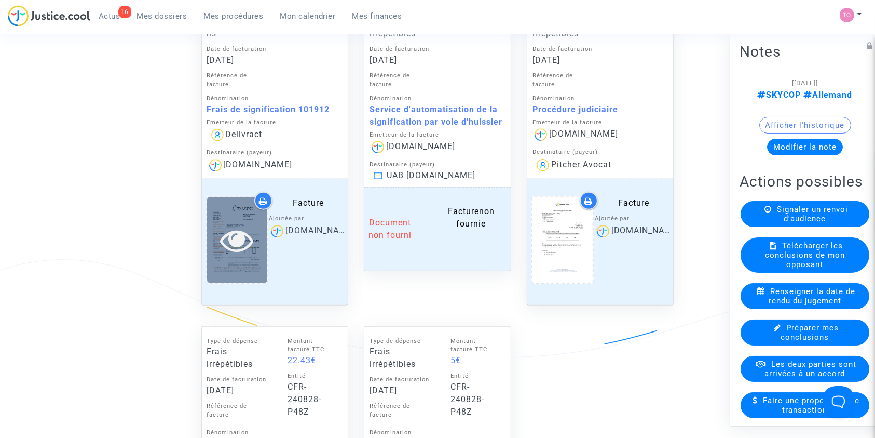
click at [232, 224] on icon at bounding box center [237, 239] width 34 height 33
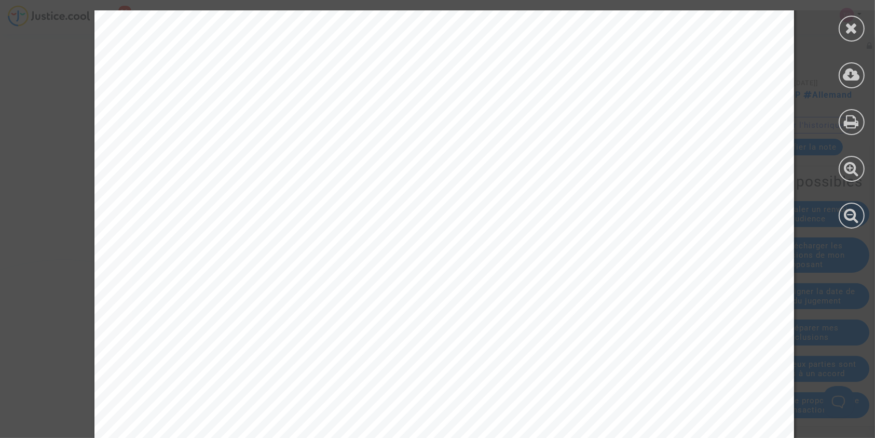
scroll to position [402, 0]
click at [846, 24] on icon at bounding box center [852, 28] width 13 height 16
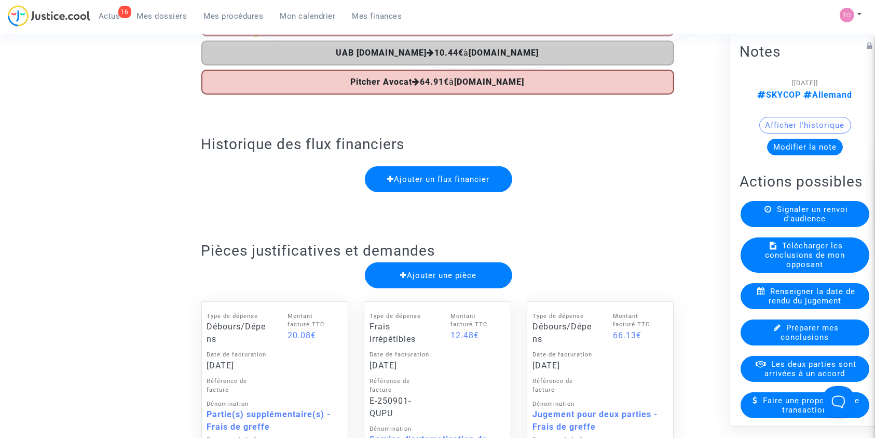
scroll to position [0, 0]
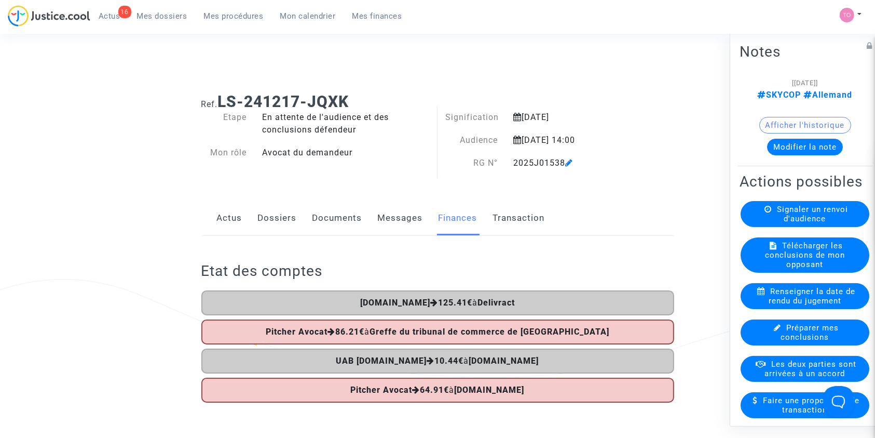
click at [815, 141] on button "Modifier la note" at bounding box center [805, 146] width 76 height 17
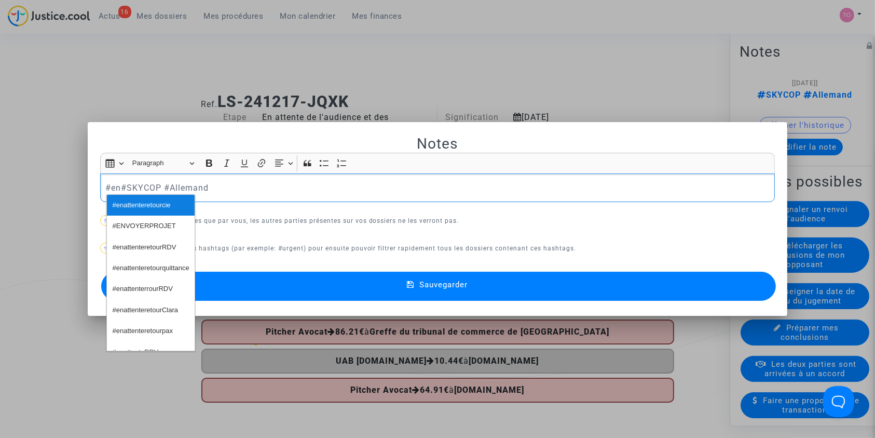
click at [171, 201] on button "#enattenteretourcie" at bounding box center [151, 205] width 88 height 21
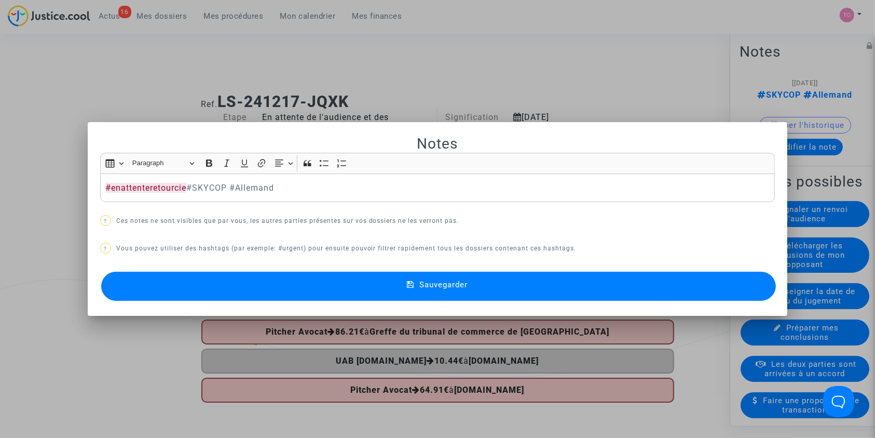
click at [319, 280] on button "Sauvegarder" at bounding box center [438, 285] width 675 height 29
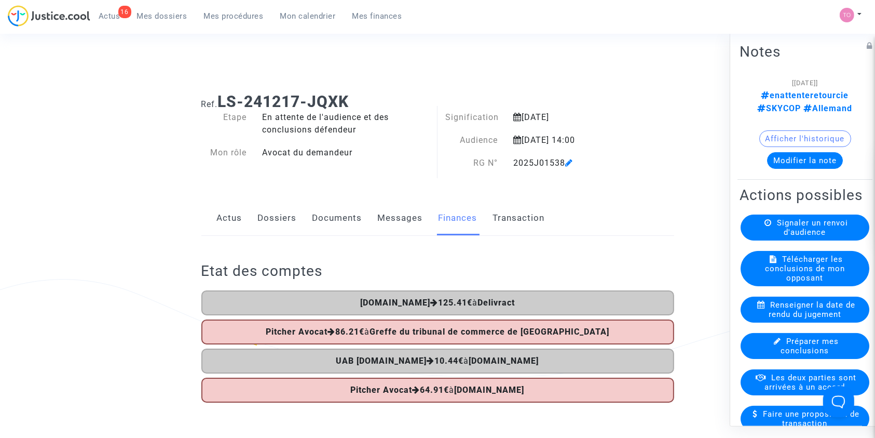
click at [565, 53] on div "Connecté en tant que : Pitcher Avocat" at bounding box center [435, 56] width 870 height 25
click at [153, 16] on span "Mes dossiers" at bounding box center [162, 15] width 50 height 9
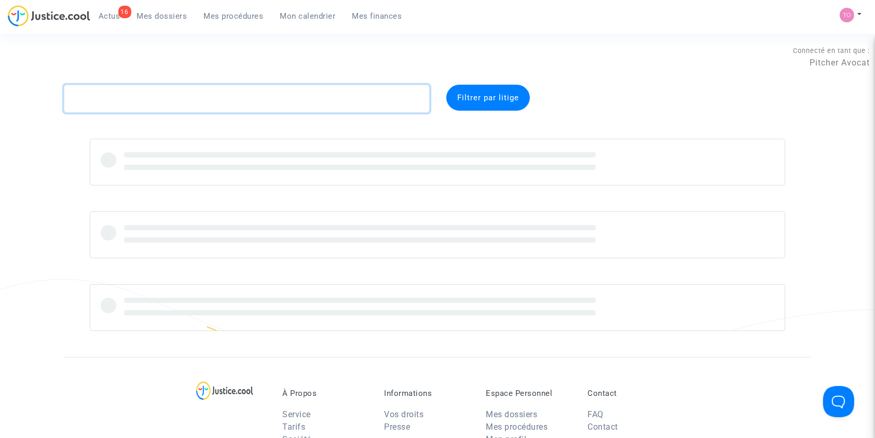
click at [104, 89] on textarea at bounding box center [247, 99] width 366 height 28
paste textarea "THEUMA"
type textarea "THEUMA"
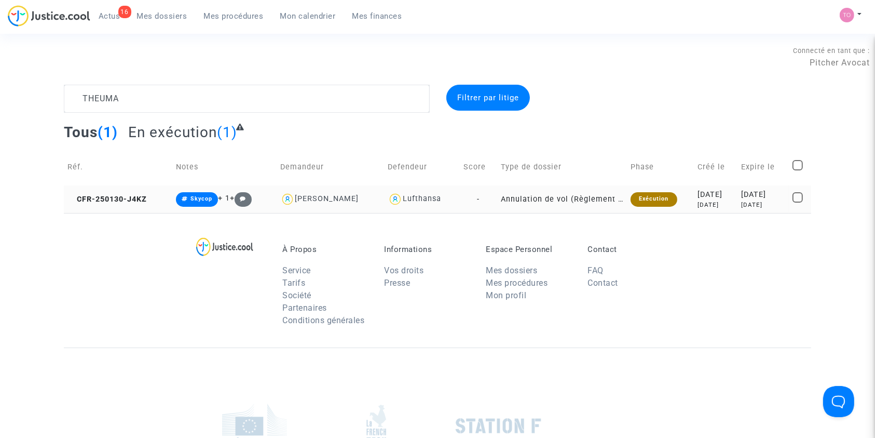
click at [698, 194] on div "2025-01-30" at bounding box center [716, 194] width 36 height 11
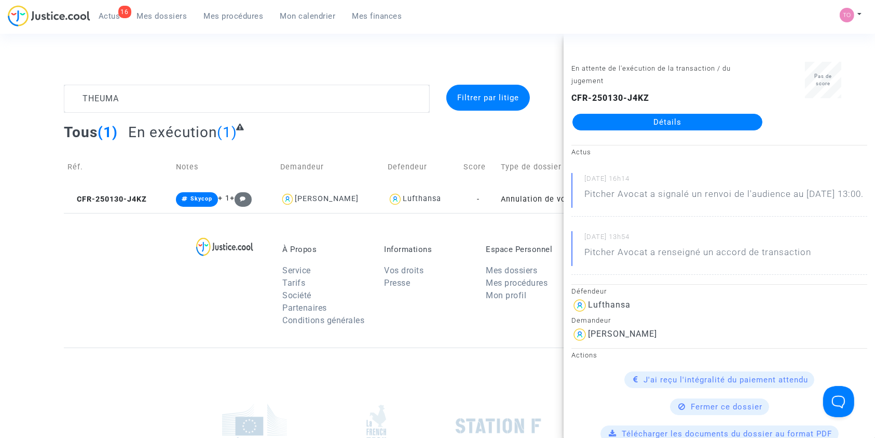
click at [677, 118] on link "Détails" at bounding box center [668, 122] width 190 height 17
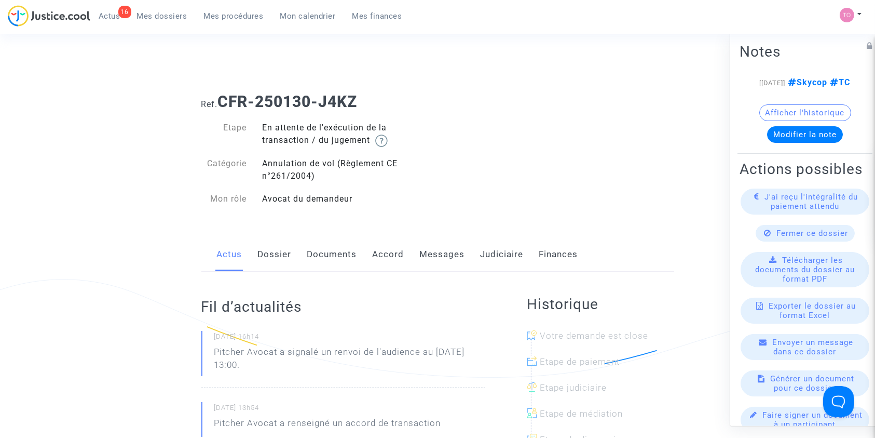
click at [482, 252] on link "Judiciaire" at bounding box center [502, 254] width 43 height 34
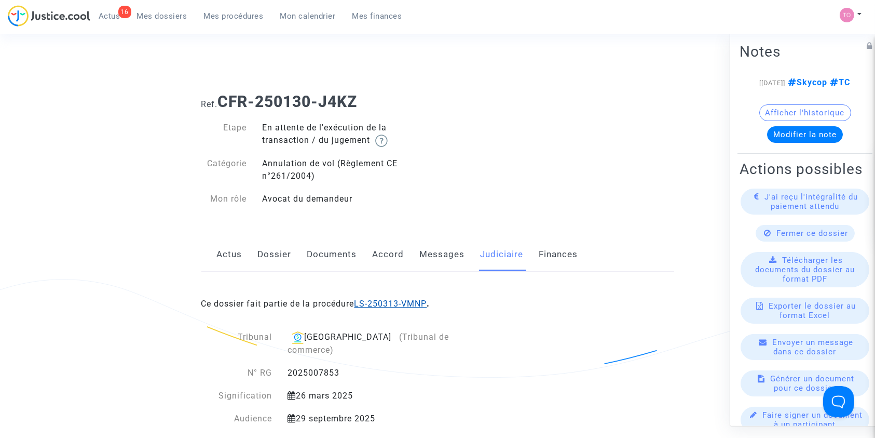
click at [366, 305] on link "LS-250313-VMNP" at bounding box center [391, 303] width 73 height 10
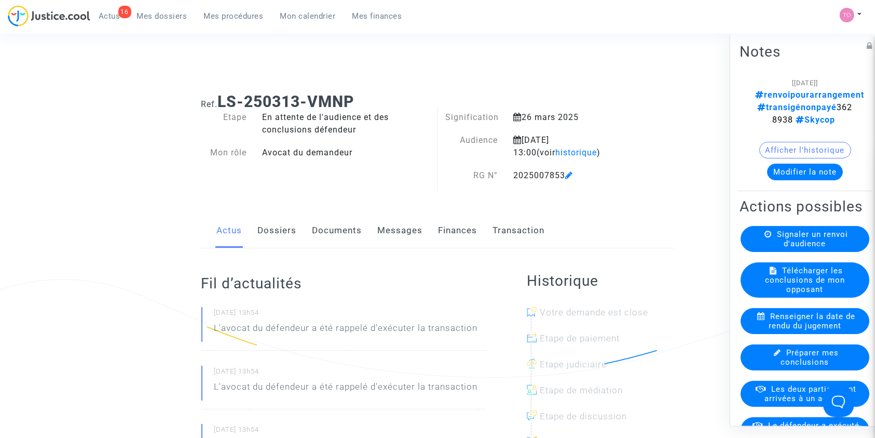
click at [770, 110] on span "renvoipourarrangement transigénonpayé 3628938 Skycop" at bounding box center [809, 106] width 109 height 35
copy span "3628938"
click at [145, 14] on span "Mes dossiers" at bounding box center [162, 15] width 50 height 9
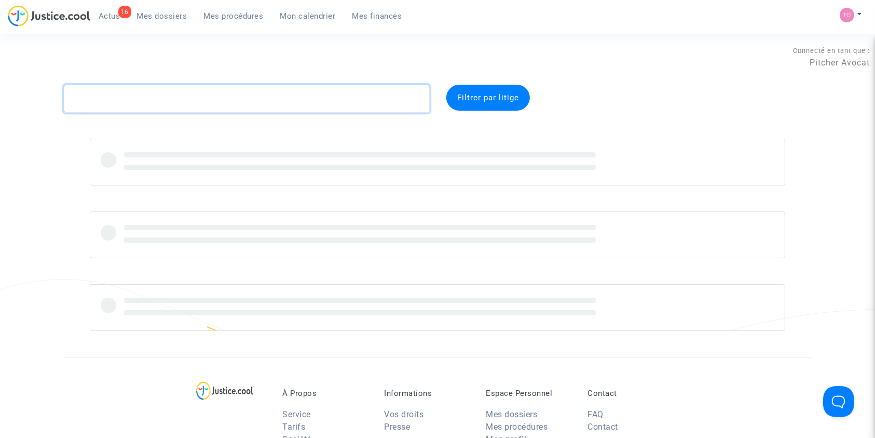
click at [111, 92] on textarea at bounding box center [247, 99] width 366 height 28
paste textarea "CARMIGNANI"
type textarea "CARMIGNANI"
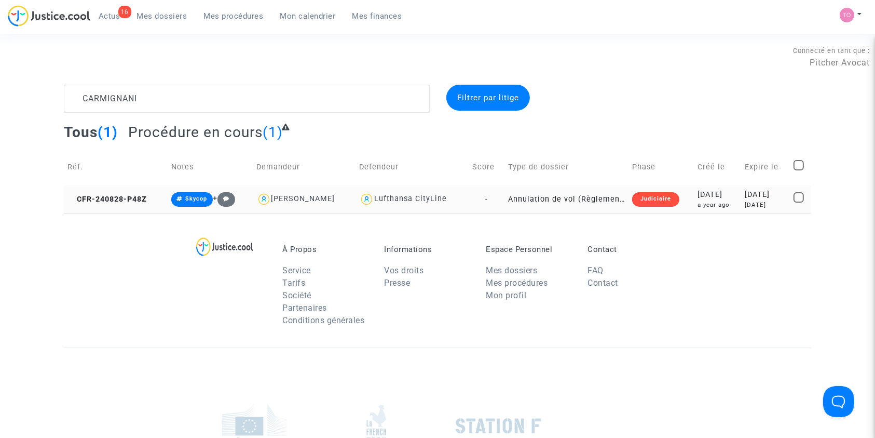
click at [710, 210] on td "2024-08-28 a year ago" at bounding box center [717, 199] width 47 height 28
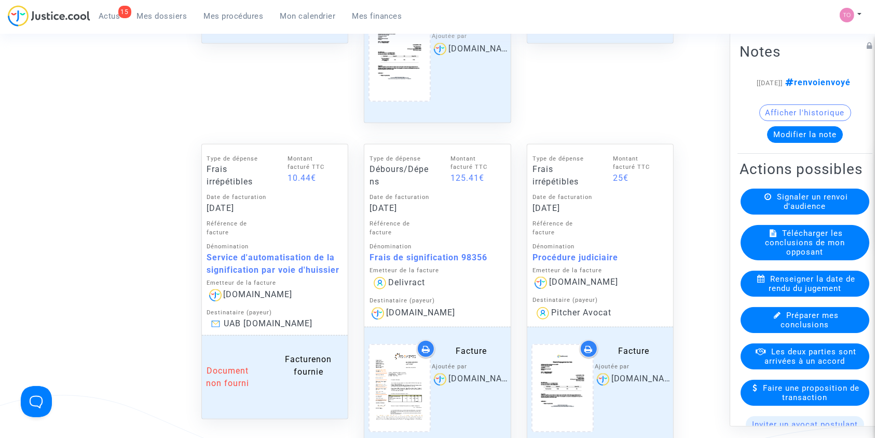
scroll to position [901, 0]
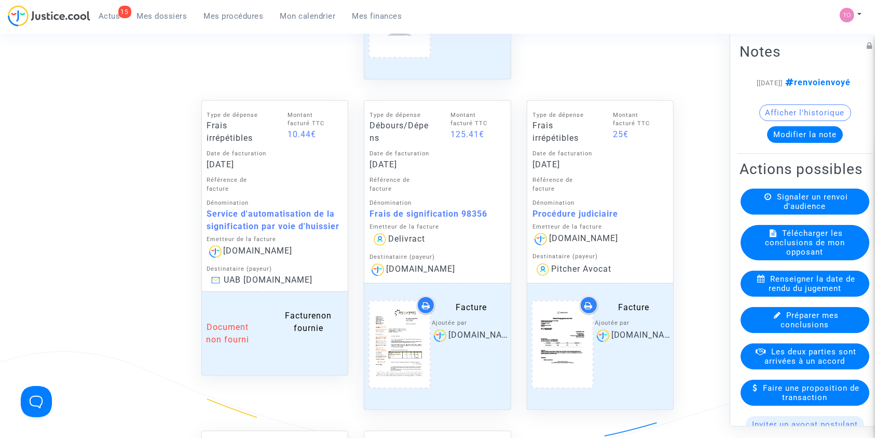
click at [392, 297] on upload-item at bounding box center [399, 346] width 71 height 100
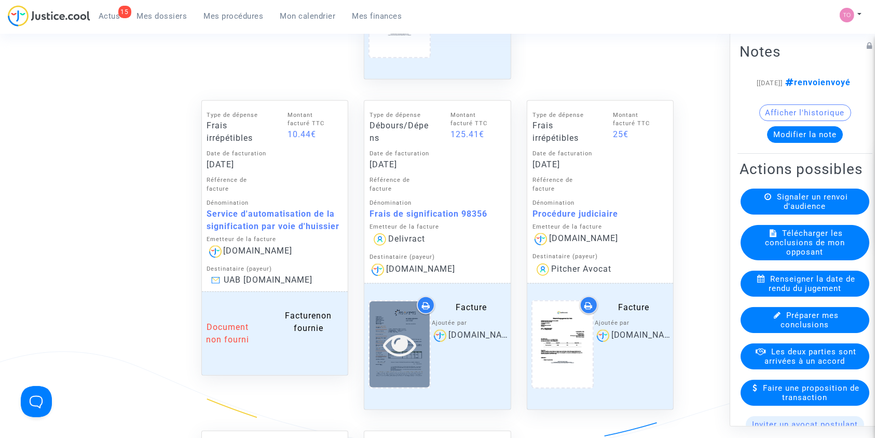
click at [390, 315] on div at bounding box center [400, 344] width 60 height 86
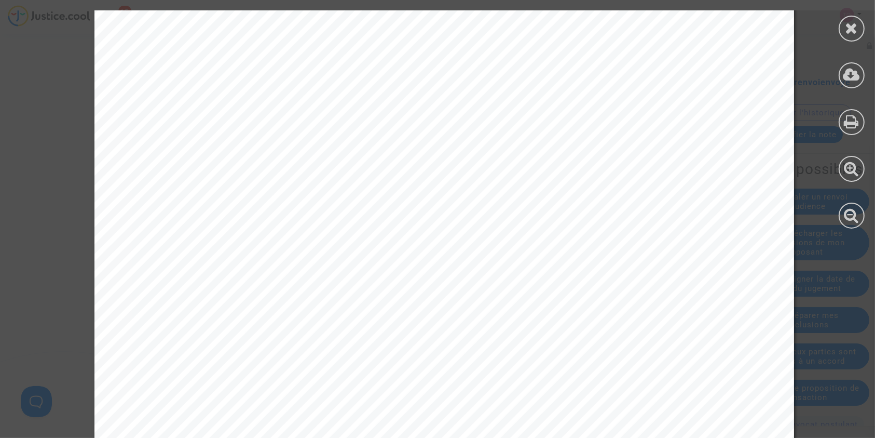
scroll to position [464, 0]
click at [847, 25] on icon at bounding box center [852, 28] width 13 height 16
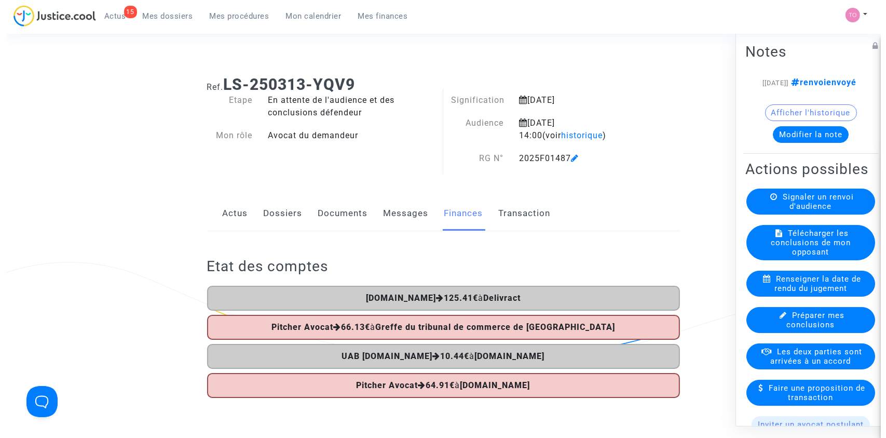
scroll to position [0, 0]
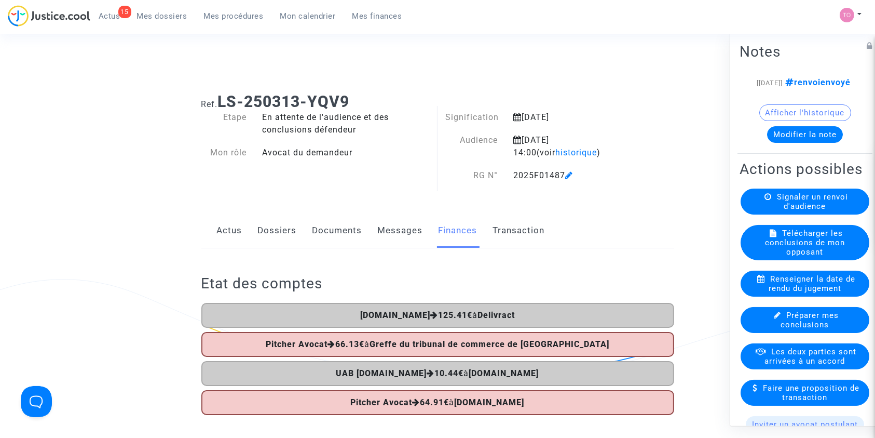
click at [768, 142] on button "Modifier la note" at bounding box center [805, 134] width 76 height 17
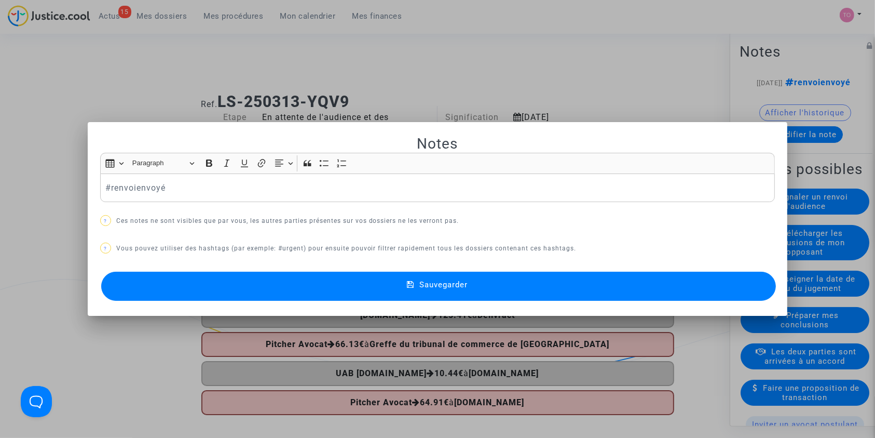
click at [100, 187] on div "#renvoienvoyé" at bounding box center [437, 187] width 675 height 29
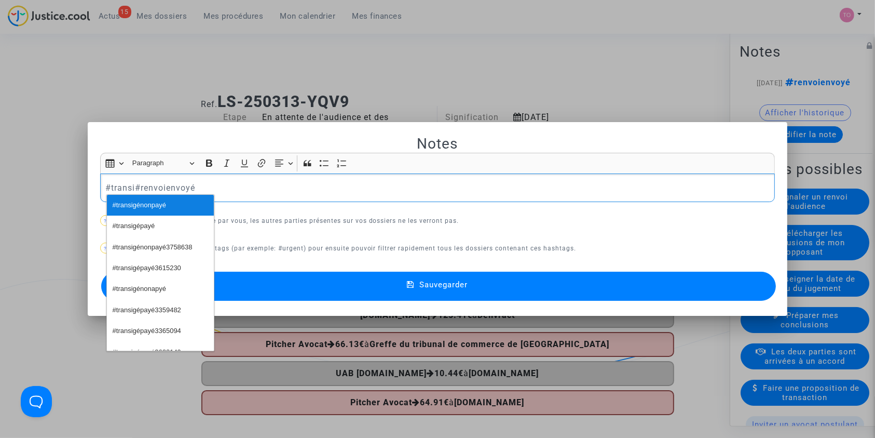
click at [147, 209] on span "#transigénonpayé" at bounding box center [139, 205] width 53 height 15
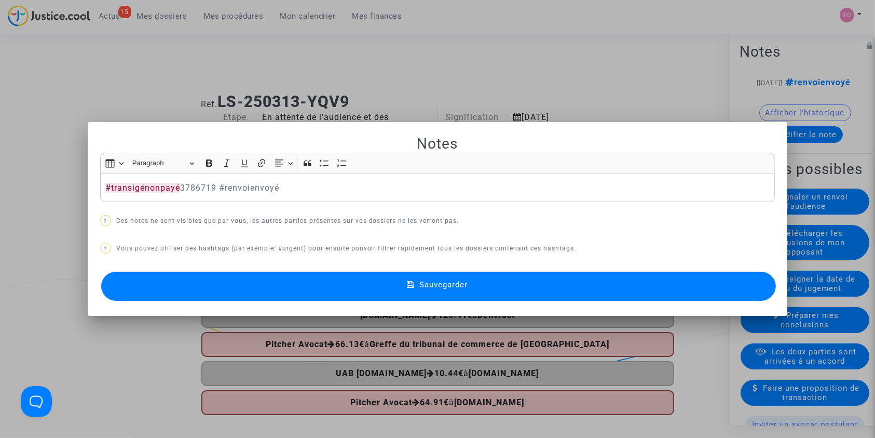
click at [280, 279] on button "Sauvegarder" at bounding box center [438, 285] width 675 height 29
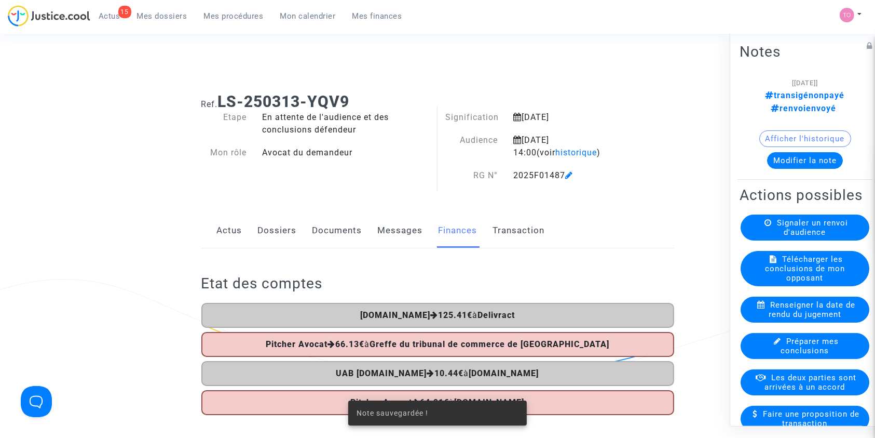
click at [787, 388] on span "Les deux parties sont arrivées à un accord" at bounding box center [811, 381] width 92 height 19
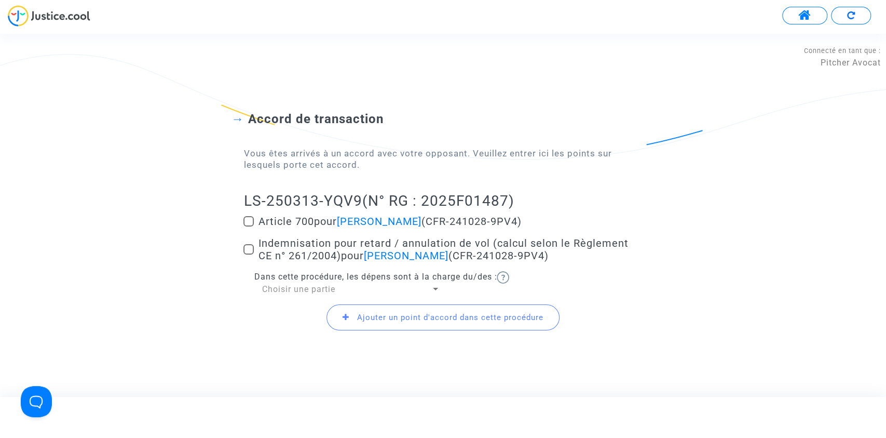
click at [246, 220] on span at bounding box center [248, 221] width 10 height 10
click at [248, 226] on input "Article 700 pour Vitalijus Augustauskas (CFR-241028-9PV4)" at bounding box center [248, 226] width 1 height 1
checkbox input "true"
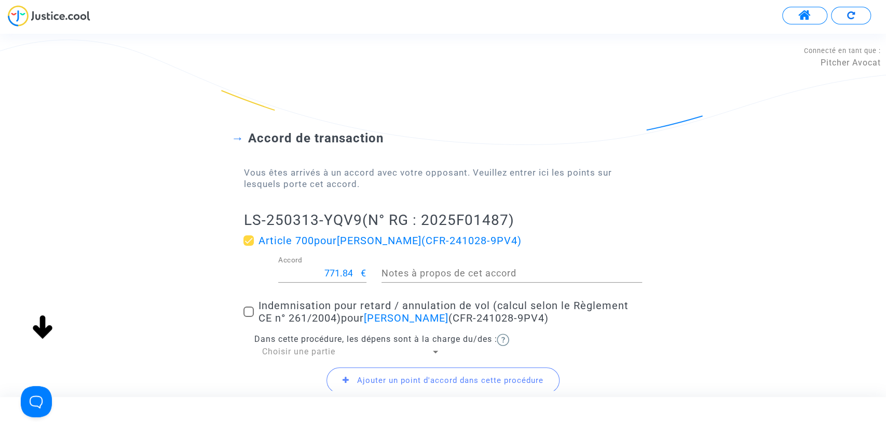
click at [336, 269] on input "771.84" at bounding box center [319, 273] width 83 height 10
type input "200"
click at [248, 314] on span at bounding box center [248, 311] width 10 height 10
click at [248, 317] on input "Indemnisation pour retard / annulation de vol (calcul selon le Règlement CE n° …" at bounding box center [248, 317] width 1 height 1
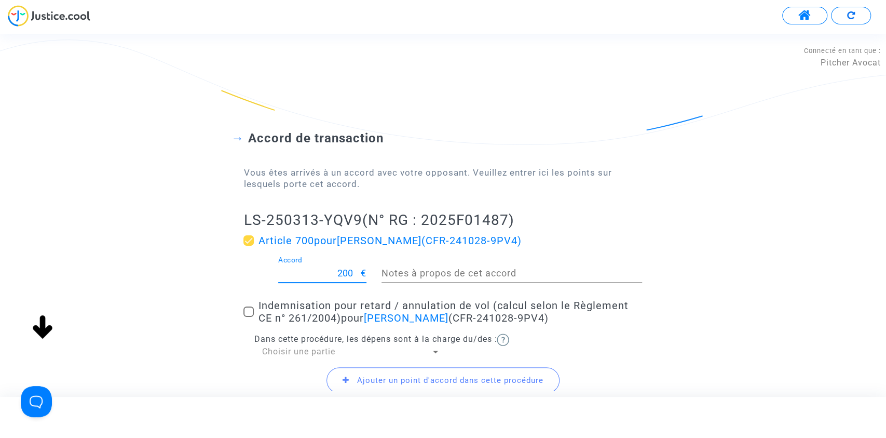
checkbox input "true"
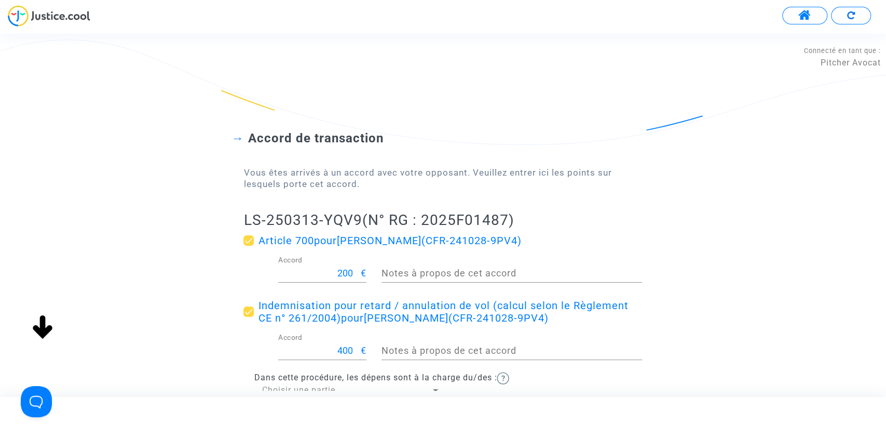
scroll to position [122, 0]
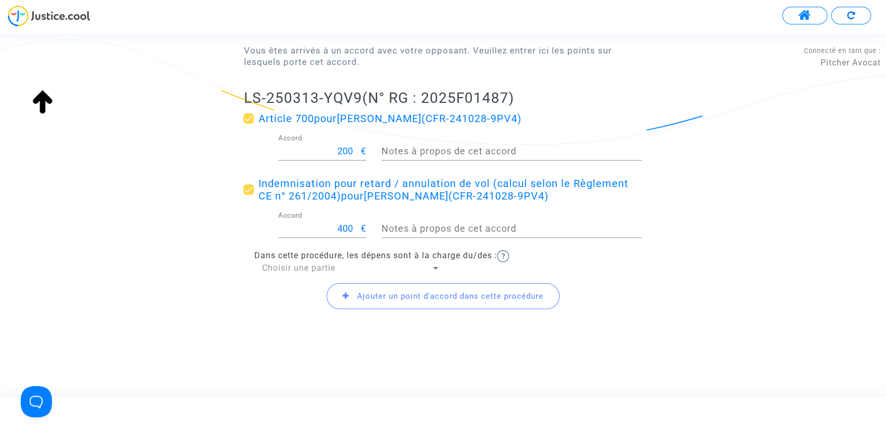
click at [291, 263] on span "Choisir une partie" at bounding box center [298, 268] width 73 height 10
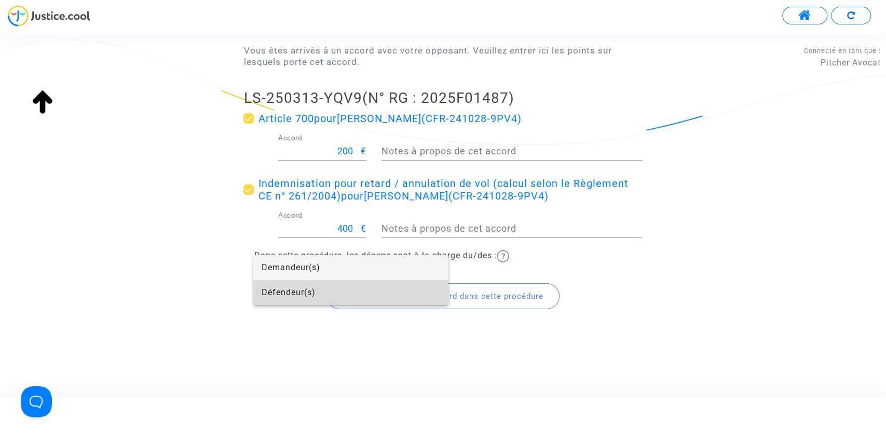
click at [289, 293] on span "Défendeur(s)" at bounding box center [351, 292] width 179 height 25
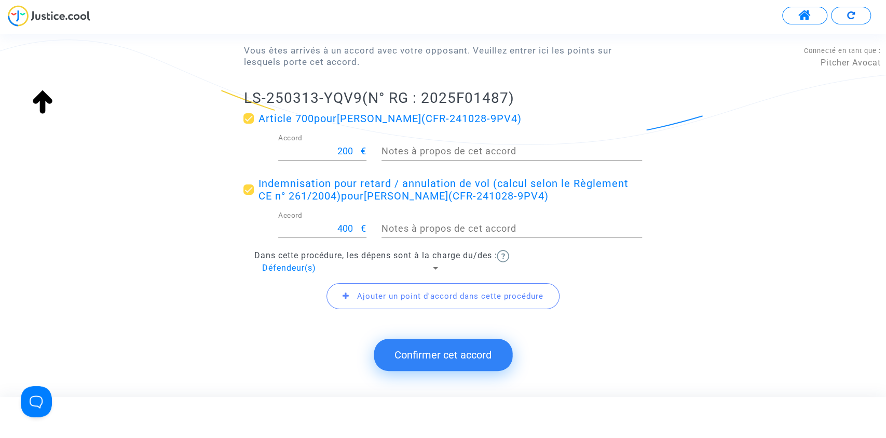
click at [436, 350] on button "Confirmer cet accord" at bounding box center [443, 354] width 139 height 32
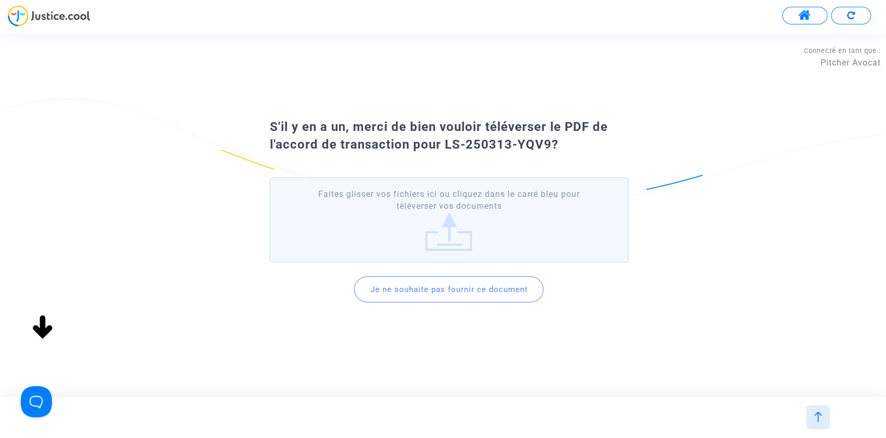
click at [432, 324] on div "S'il y en a un, merci de bien vouloir téléverser le PDF de l'accord de transact…" at bounding box center [443, 214] width 886 height 217
click at [448, 284] on button "Je ne souhaite pas fournir ce document" at bounding box center [448, 289] width 189 height 26
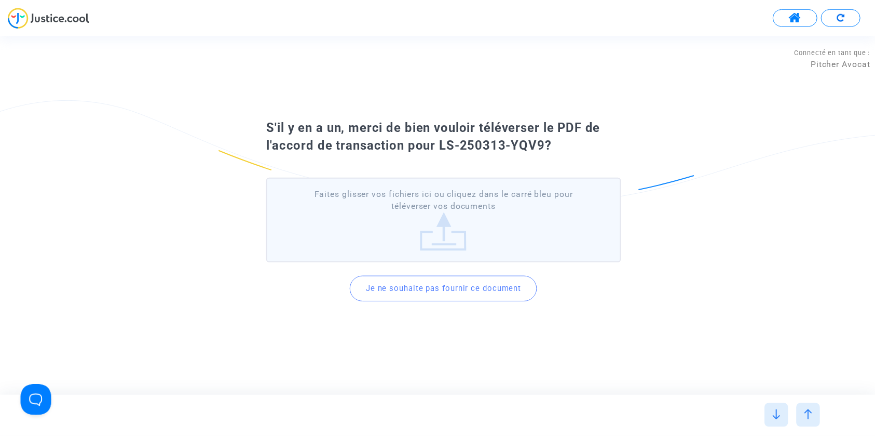
scroll to position [0, 0]
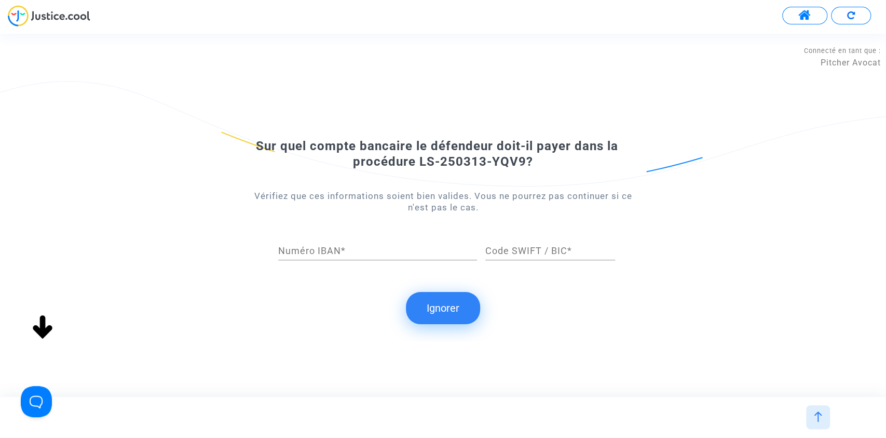
click at [445, 311] on button "Ignorer" at bounding box center [443, 308] width 74 height 32
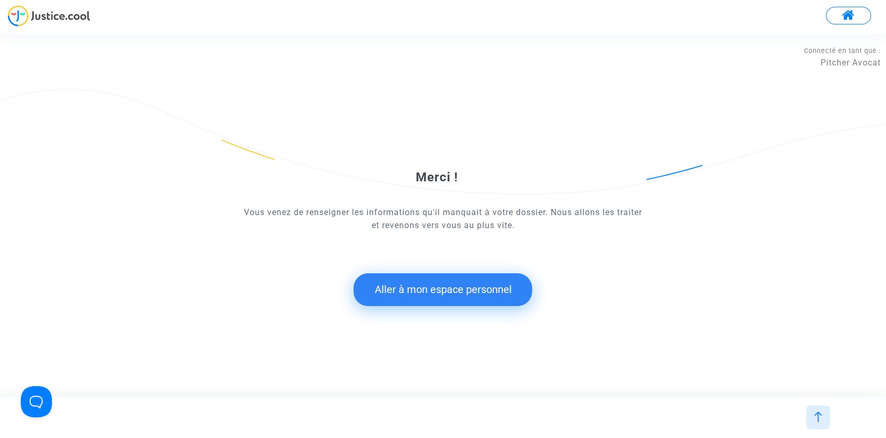
click at [423, 283] on button "Aller à mon espace personnel" at bounding box center [443, 289] width 179 height 32
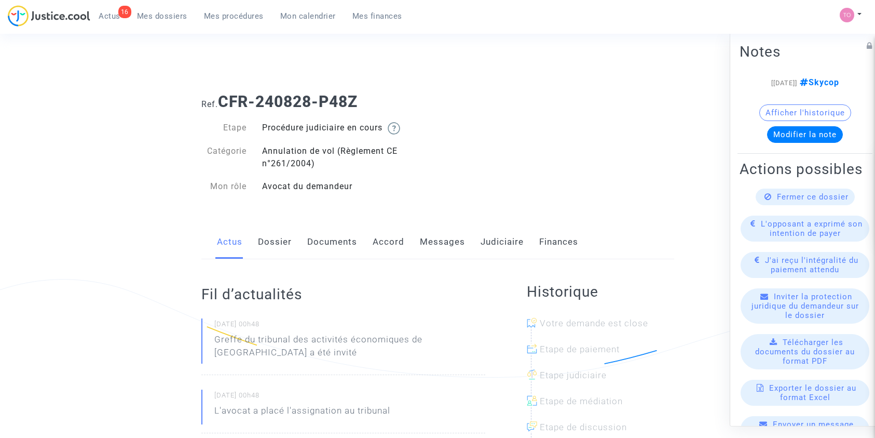
drag, startPoint x: 0, startPoint y: 0, endPoint x: 499, endPoint y: 239, distance: 553.5
click at [162, 16] on span "Mes dossiers" at bounding box center [162, 15] width 50 height 9
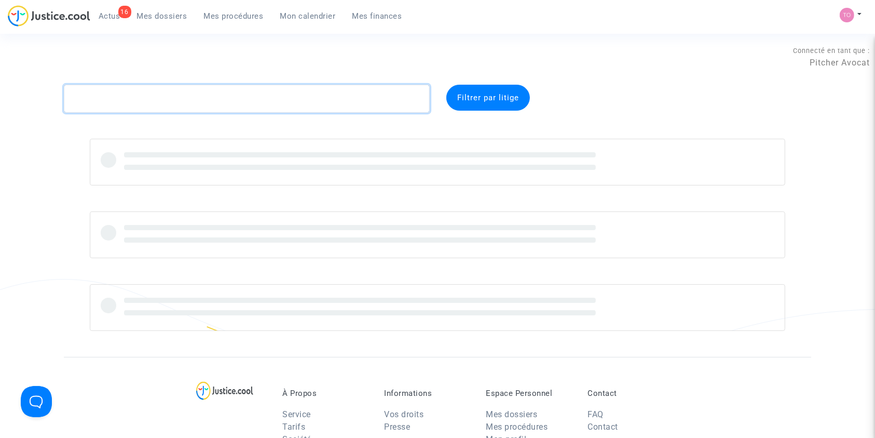
click at [113, 92] on textarea at bounding box center [247, 99] width 366 height 28
paste textarea "BUDAI"
type textarea "BUDAI"
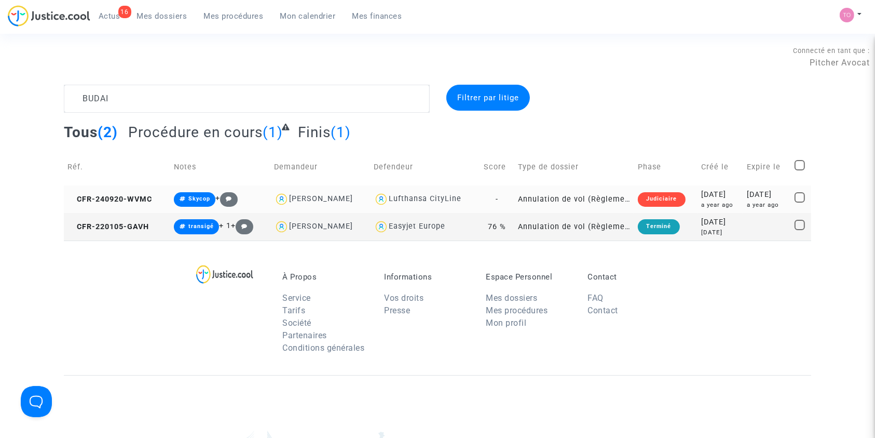
click at [706, 191] on div "2024-09-20" at bounding box center [720, 194] width 38 height 11
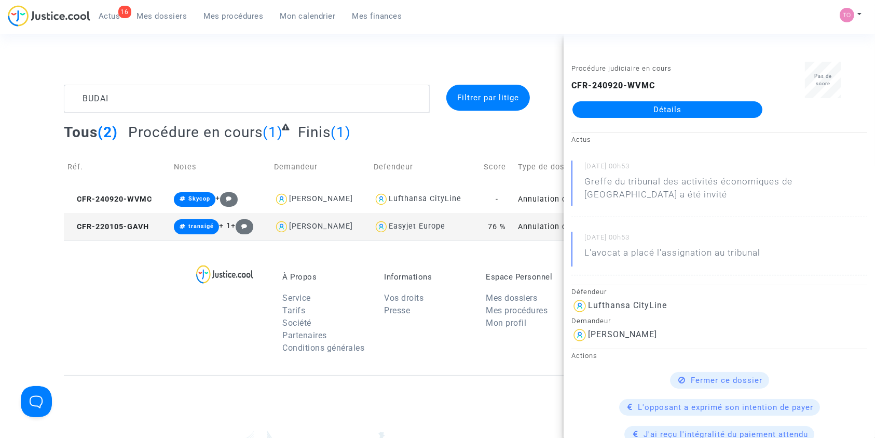
click at [668, 115] on link "Détails" at bounding box center [668, 109] width 190 height 17
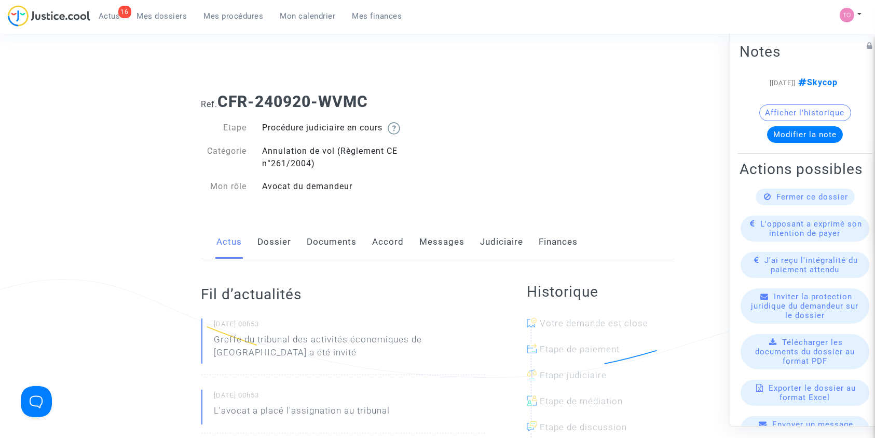
click at [498, 233] on link "Judiciaire" at bounding box center [502, 242] width 43 height 34
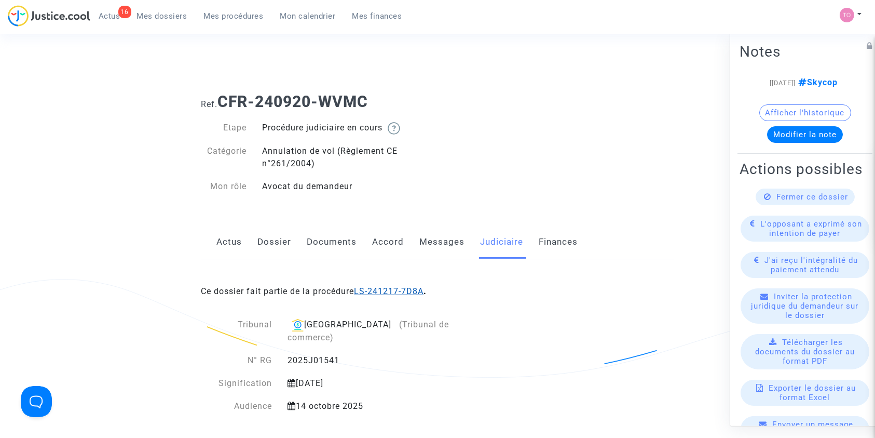
click at [369, 287] on link "LS-241217-7D8A" at bounding box center [390, 291] width 70 height 10
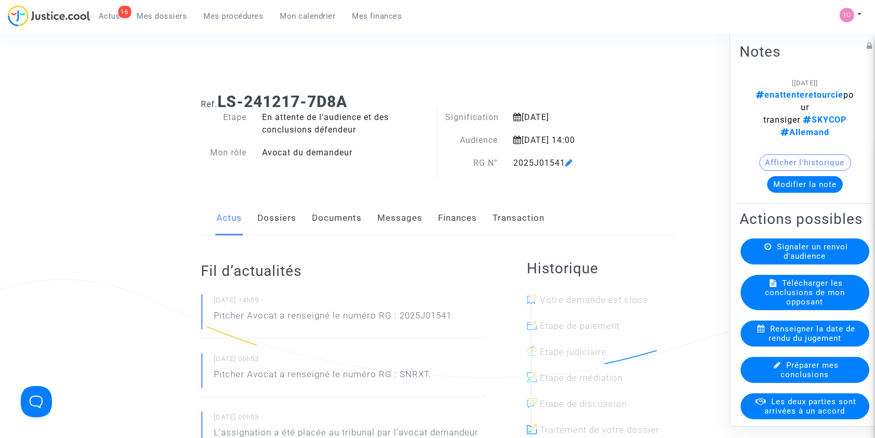
click at [287, 223] on link "Dossiers" at bounding box center [277, 218] width 39 height 34
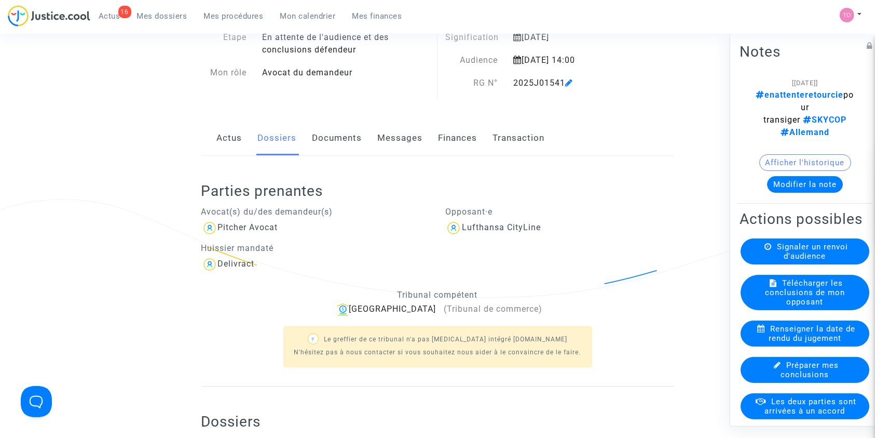
click at [315, 143] on link "Documents" at bounding box center [337, 138] width 50 height 34
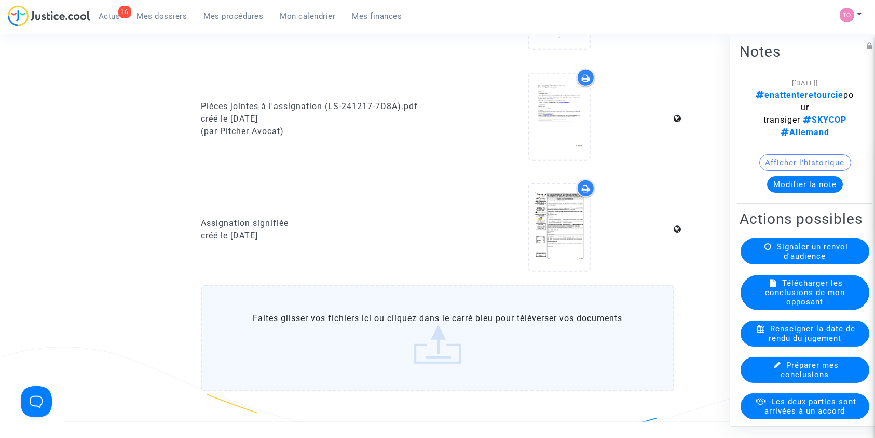
scroll to position [905, 0]
click at [582, 188] on icon at bounding box center [586, 189] width 8 height 8
click at [149, 17] on span "Mes dossiers" at bounding box center [162, 15] width 50 height 9
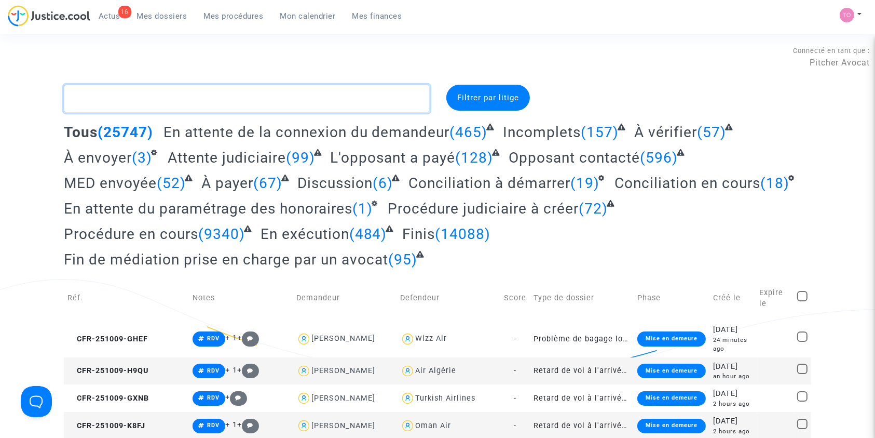
click at [98, 105] on textarea at bounding box center [247, 99] width 366 height 28
paste textarea "MALEM"
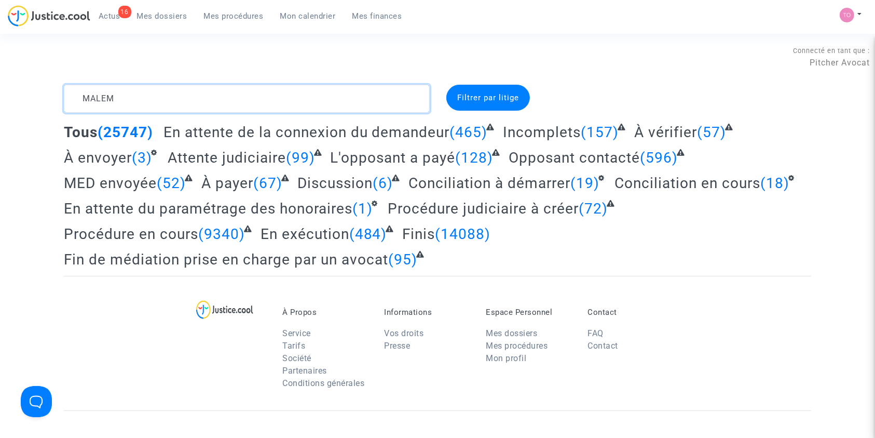
type textarea "MALEM"
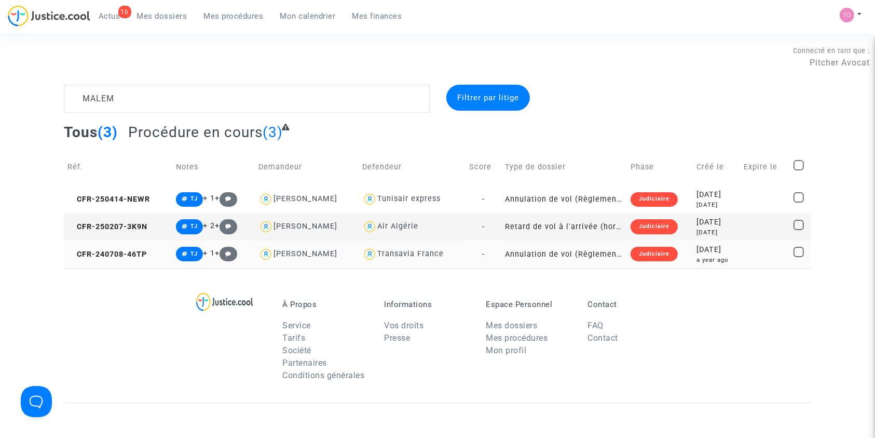
click at [707, 256] on div "a year ago" at bounding box center [717, 259] width 40 height 9
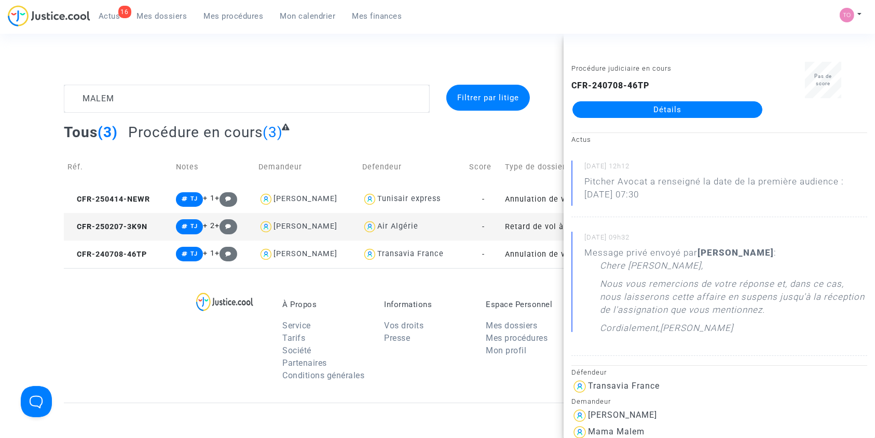
click at [648, 111] on link "Détails" at bounding box center [668, 109] width 190 height 17
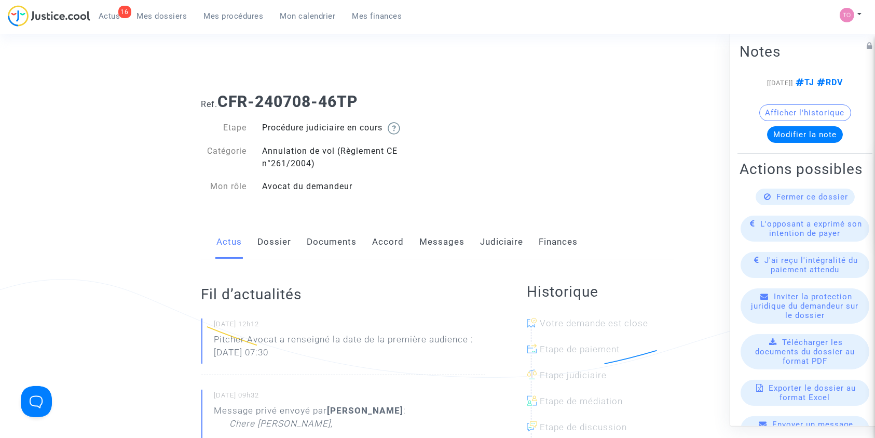
click at [263, 242] on link "Dossier" at bounding box center [275, 242] width 34 height 34
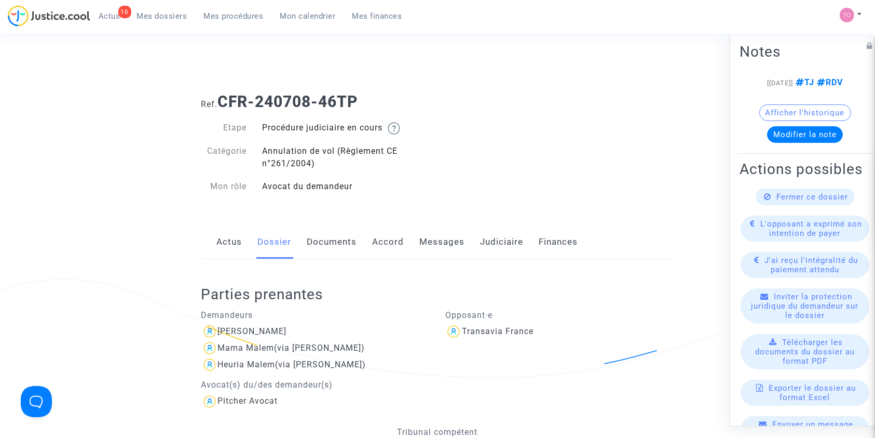
click at [331, 244] on link "Documents" at bounding box center [332, 242] width 50 height 34
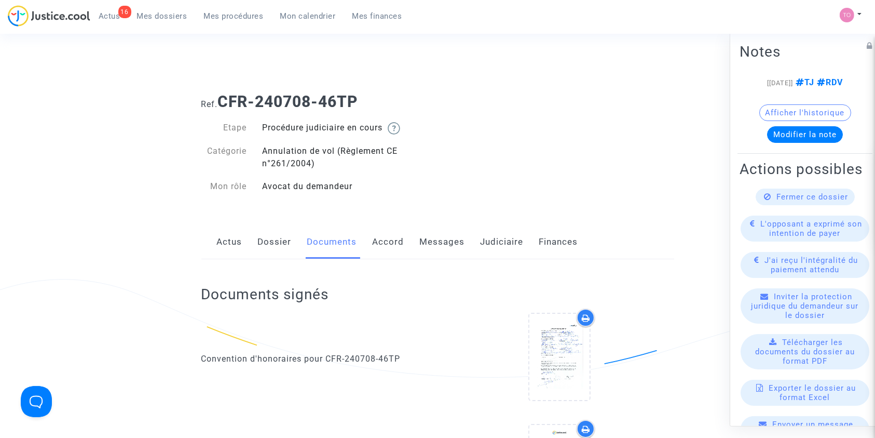
scroll to position [116, 0]
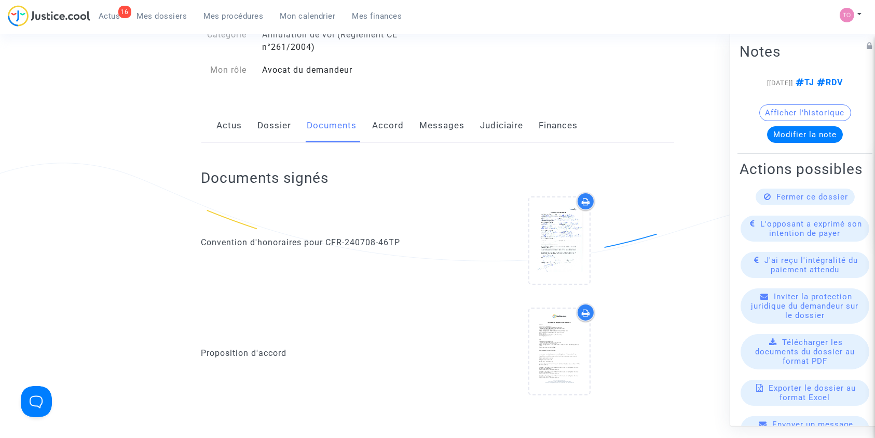
click at [379, 116] on link "Accord" at bounding box center [389, 125] width 32 height 34
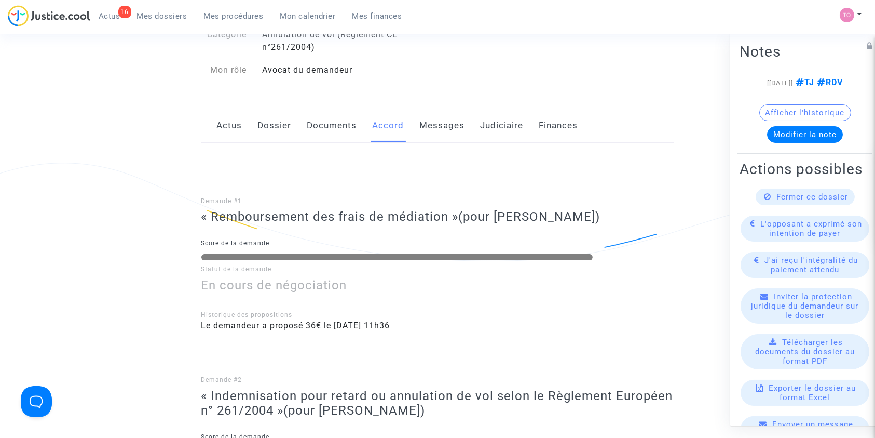
click at [425, 127] on link "Messages" at bounding box center [442, 125] width 45 height 34
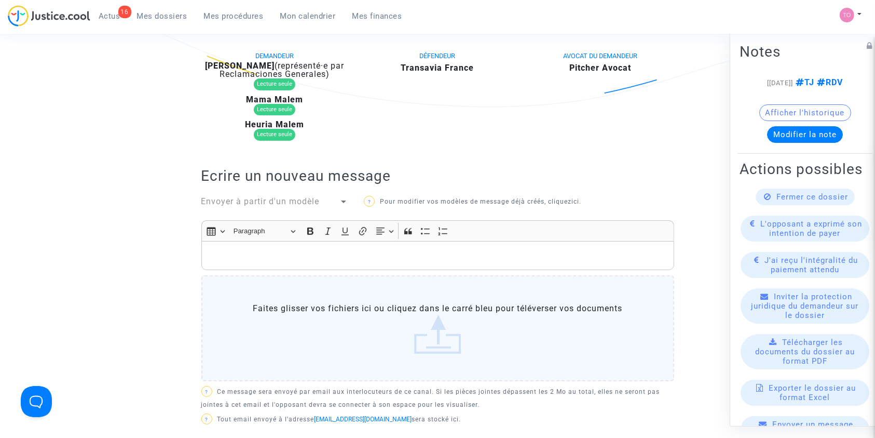
scroll to position [166, 0]
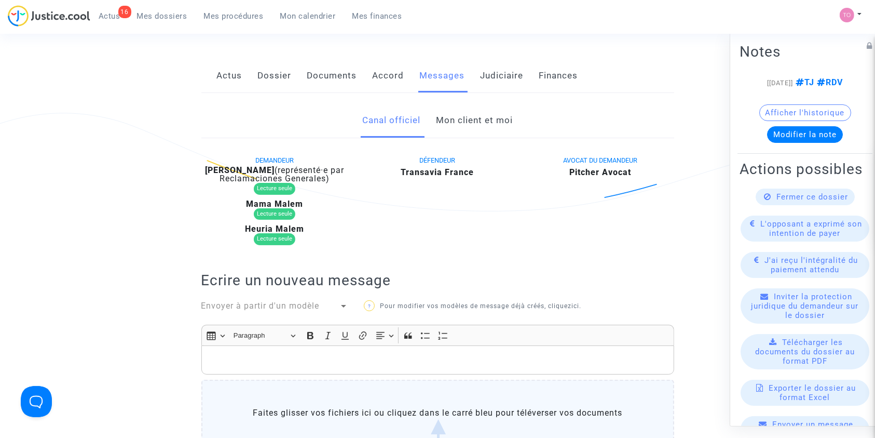
click at [390, 88] on link "Accord" at bounding box center [389, 76] width 32 height 34
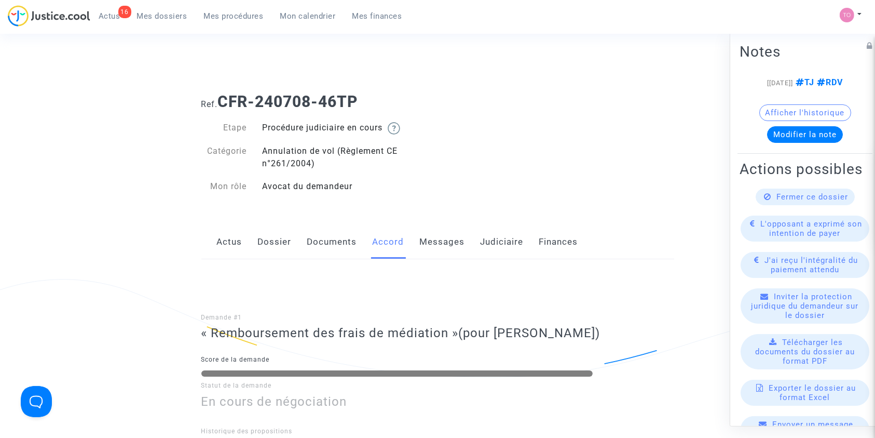
click at [342, 240] on link "Documents" at bounding box center [332, 242] width 50 height 34
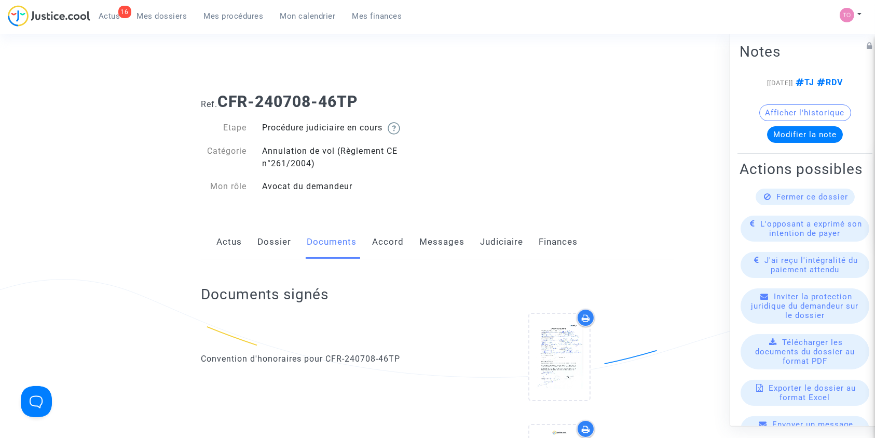
click at [447, 239] on link "Messages" at bounding box center [442, 242] width 45 height 34
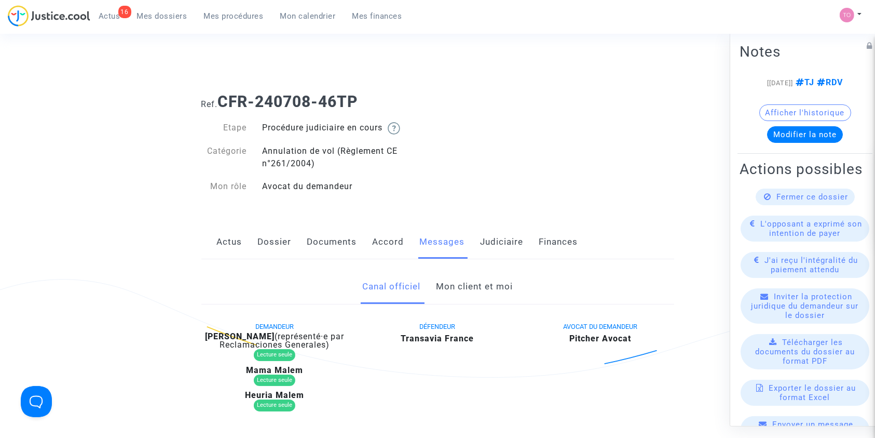
click at [469, 282] on link "Mon client et moi" at bounding box center [474, 286] width 77 height 34
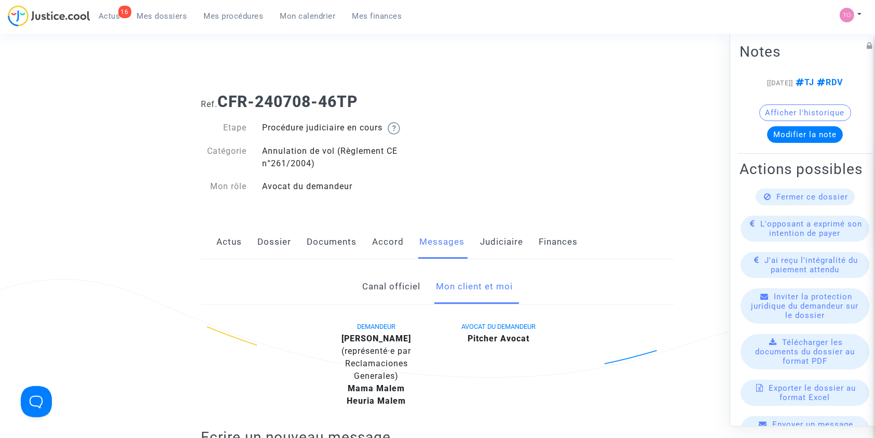
click at [320, 246] on link "Documents" at bounding box center [332, 242] width 50 height 34
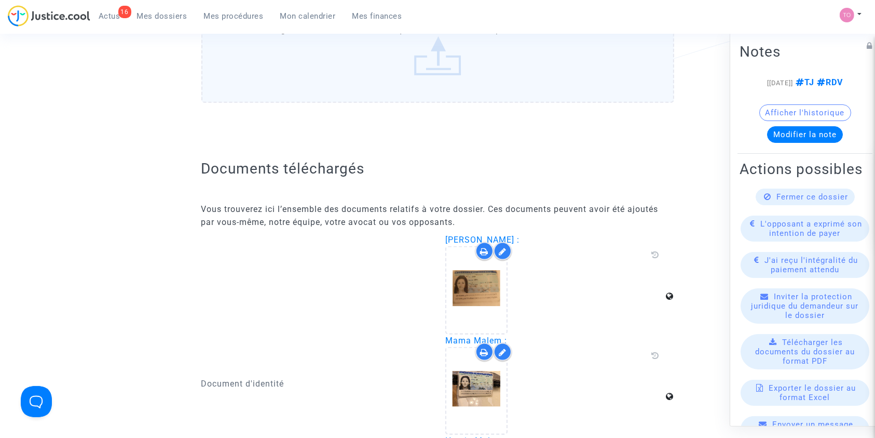
click at [360, 84] on label "Faites glisser vos fichiers ici ou cliquez dans le carré bleu pour téléverser v…" at bounding box center [437, 50] width 473 height 106
click at [0, 0] on input "Faites glisser vos fichiers ici ou cliquez dans le carré bleu pour téléverser v…" at bounding box center [0, 0] width 0 height 0
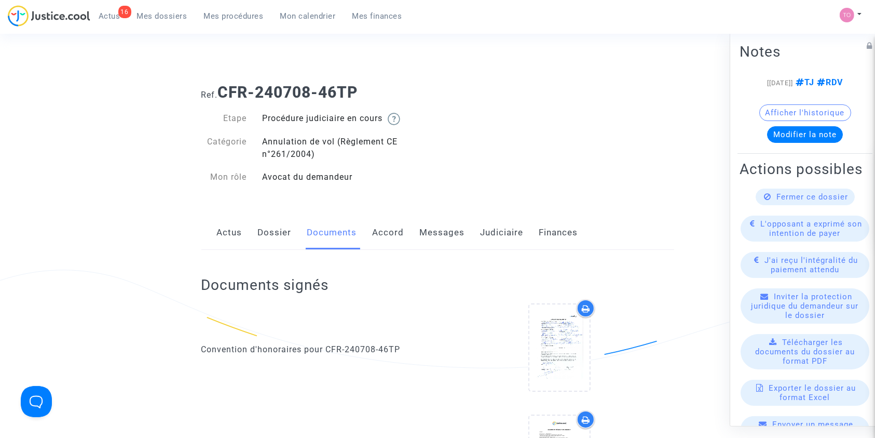
click at [492, 229] on link "Judiciaire" at bounding box center [502, 232] width 43 height 34
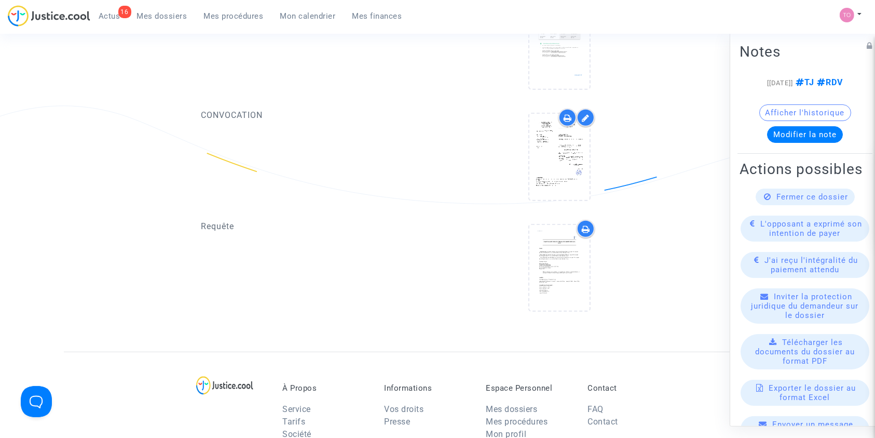
scroll to position [661, 0]
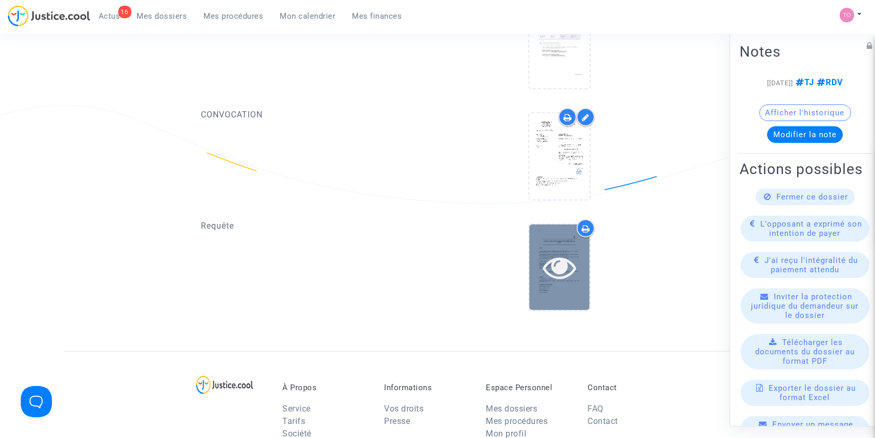
click at [558, 257] on icon at bounding box center [560, 266] width 34 height 33
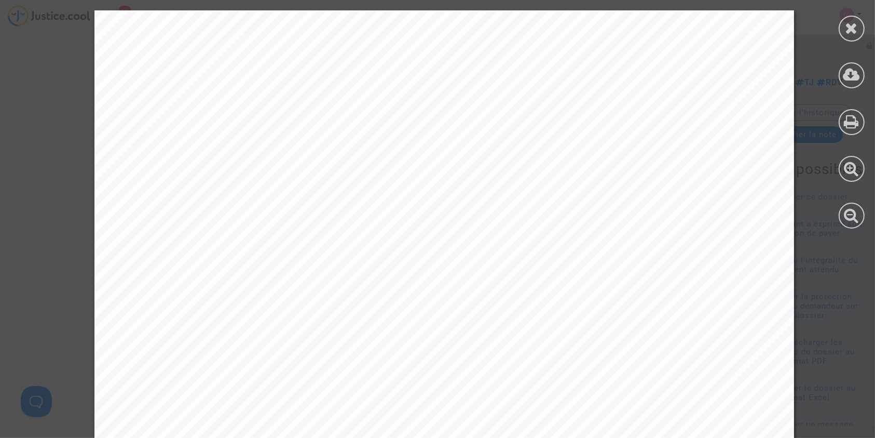
scroll to position [328, 0]
click at [849, 27] on icon at bounding box center [852, 28] width 13 height 16
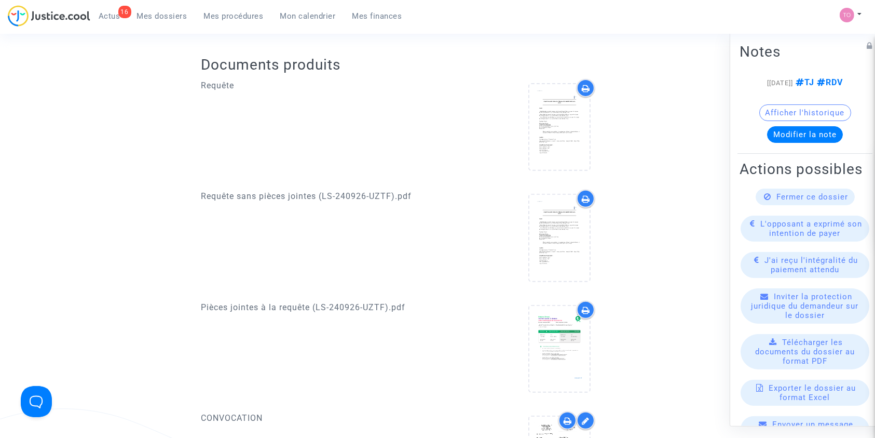
scroll to position [0, 0]
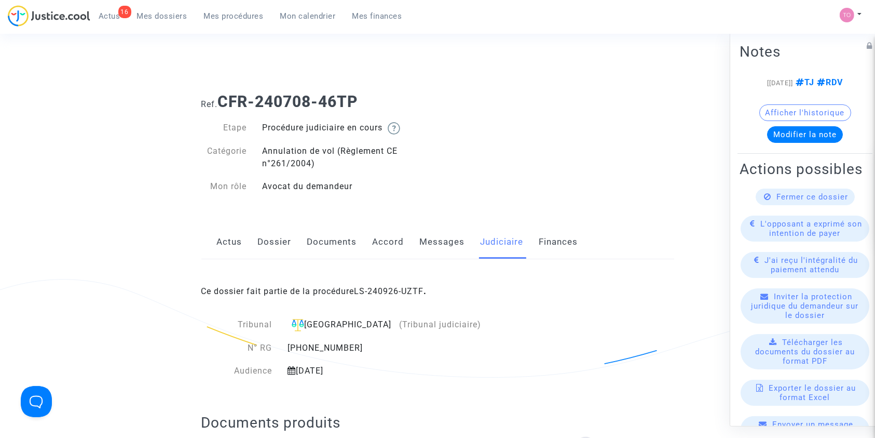
click at [490, 230] on link "Judiciaire" at bounding box center [502, 242] width 43 height 34
click at [428, 257] on link "Messages" at bounding box center [442, 242] width 45 height 34
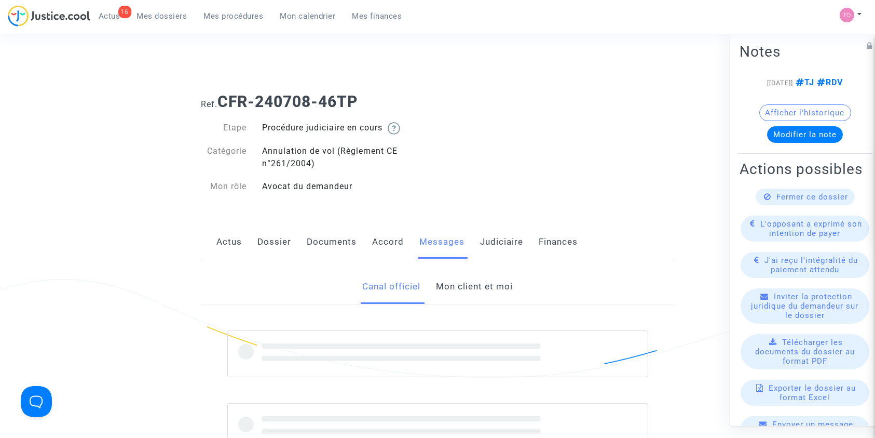
click at [453, 285] on link "Mon client et moi" at bounding box center [474, 286] width 77 height 34
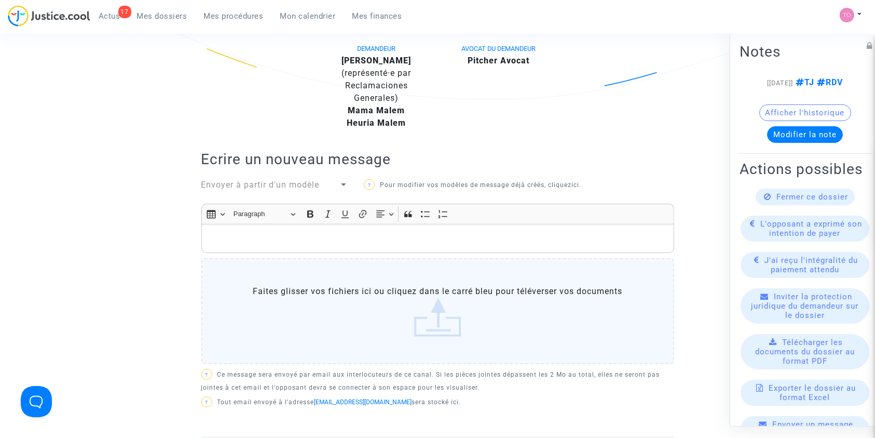
scroll to position [277, 0]
click at [284, 238] on p "Rich Text Editor, main" at bounding box center [438, 239] width 462 height 13
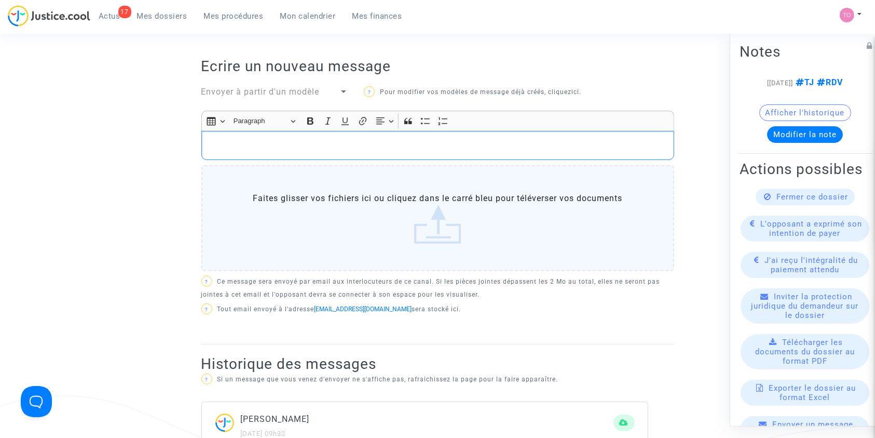
scroll to position [360, 0]
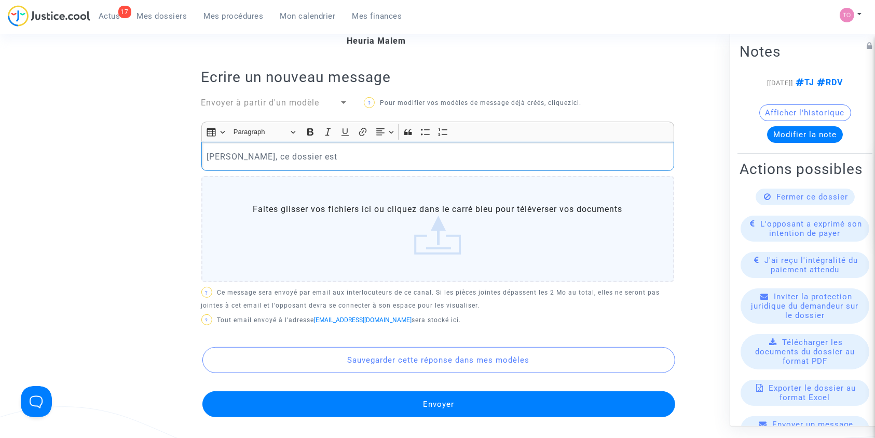
click at [247, 157] on p "Cher Erik, ce dossier est" at bounding box center [438, 156] width 462 height 13
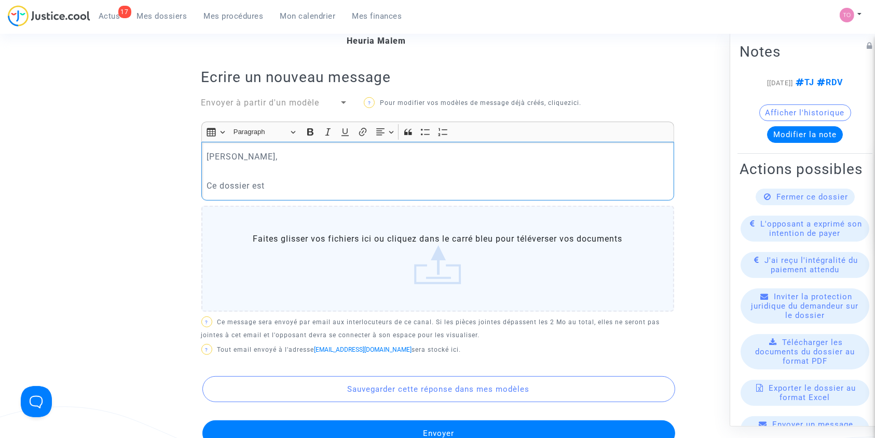
click at [287, 181] on p "Ce dossier est" at bounding box center [438, 185] width 462 height 13
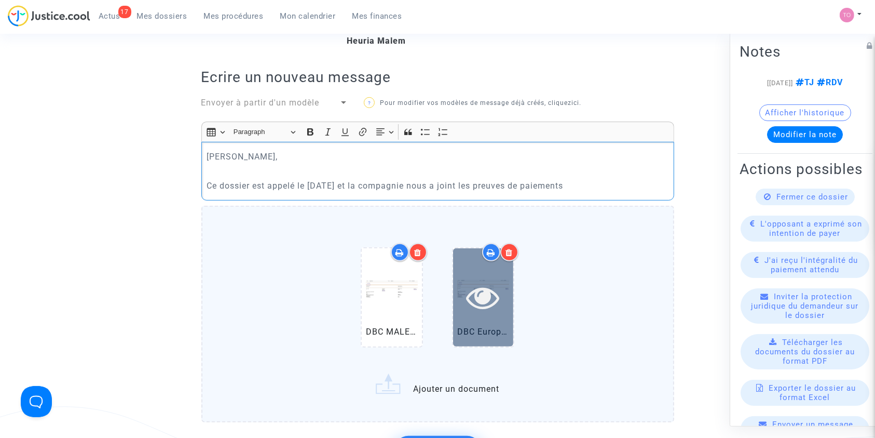
click at [471, 276] on div at bounding box center [483, 297] width 60 height 98
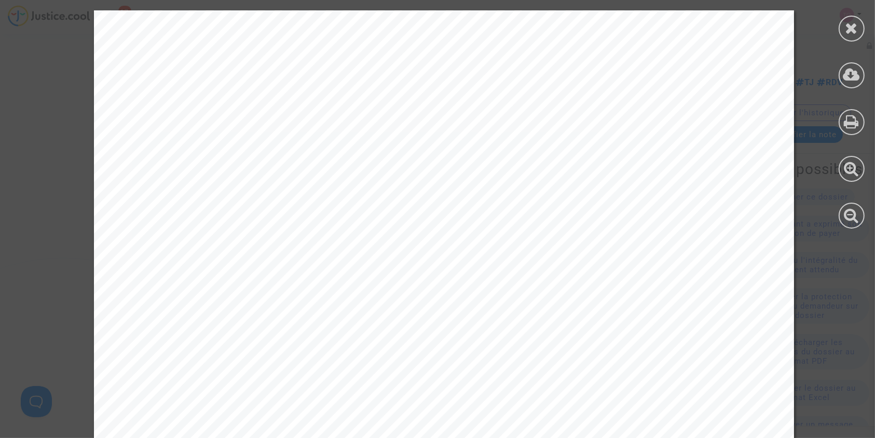
scroll to position [15, 0]
click at [850, 31] on icon at bounding box center [852, 28] width 13 height 16
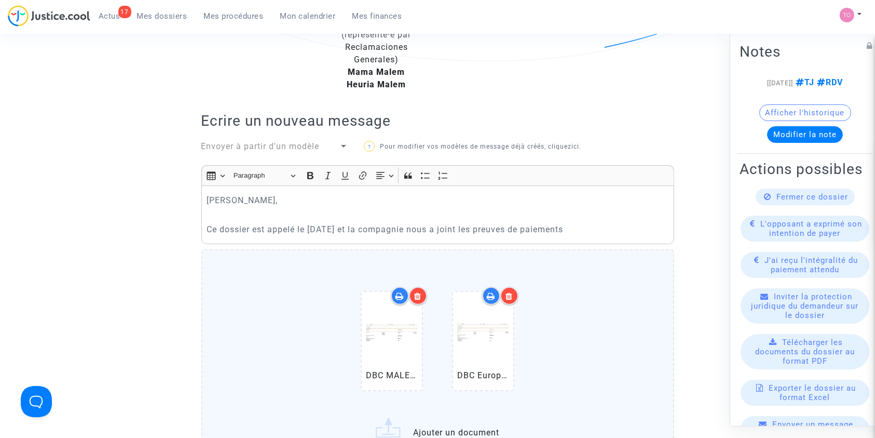
scroll to position [363, 0]
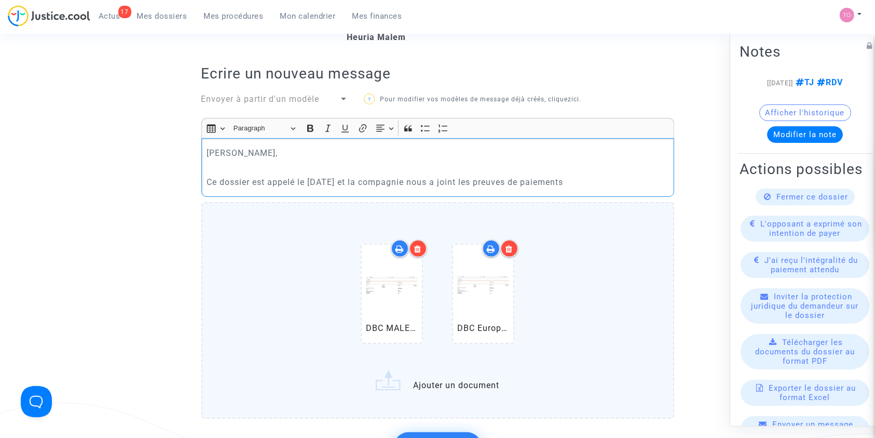
click at [593, 179] on p "Ce dossier est appelé le 13 octobre et la compagnie nous a joint les preuves de…" at bounding box center [438, 181] width 462 height 13
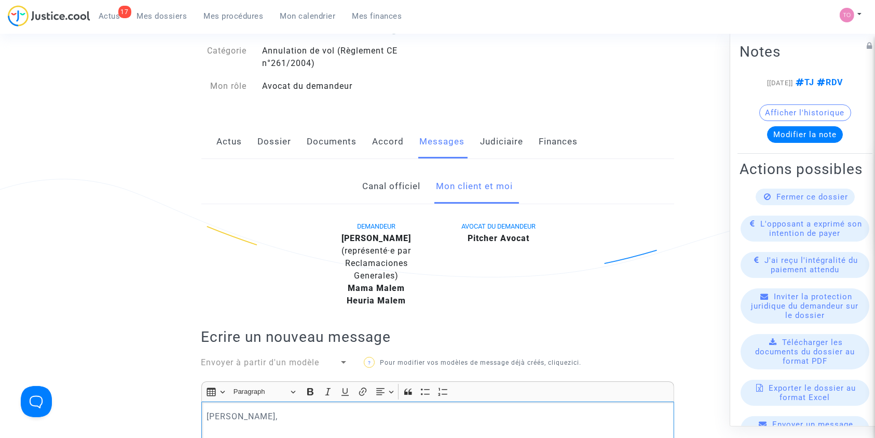
scroll to position [101, 0]
drag, startPoint x: 406, startPoint y: 235, endPoint x: 348, endPoint y: 236, distance: 58.1
click at [348, 236] on div "Nadia Malem (représenté·e par Reclamaciones Generales)" at bounding box center [376, 257] width 106 height 50
copy b "Nadia Malem"
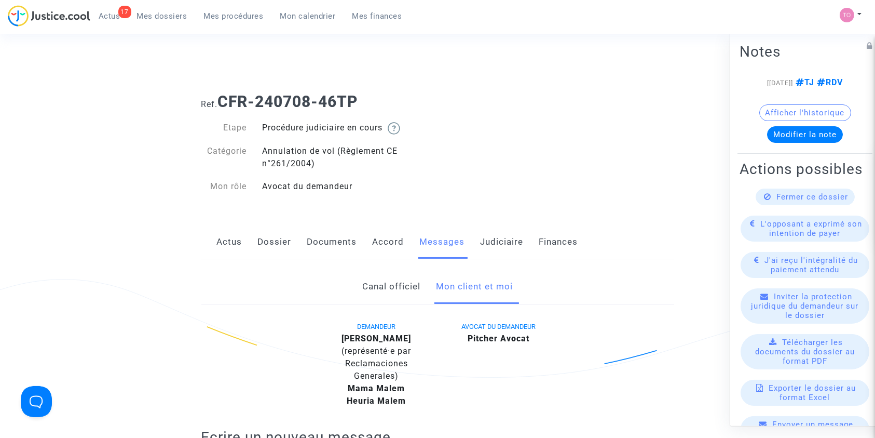
drag, startPoint x: 363, startPoint y: 93, endPoint x: 220, endPoint y: 97, distance: 142.8
click at [220, 97] on h1 "Ref. CFR-240708-46TP" at bounding box center [437, 101] width 473 height 19
copy b "CFR-240708-46TP"
click at [793, 120] on button "Afficher l'historique" at bounding box center [805, 112] width 92 height 17
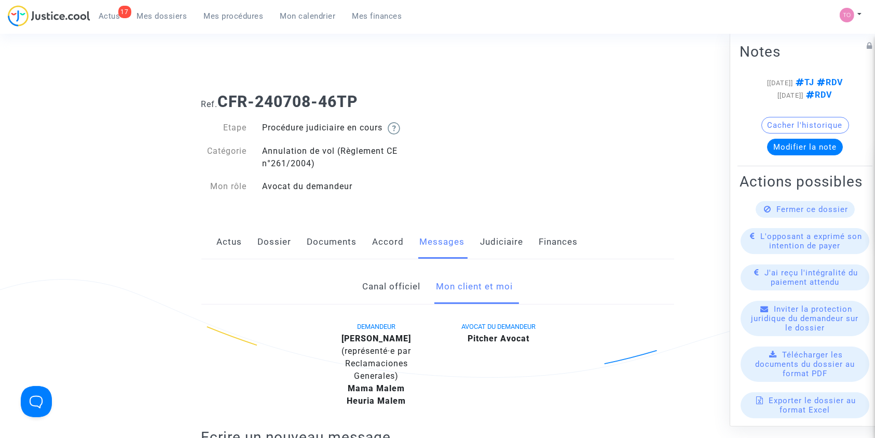
click at [308, 230] on link "Documents" at bounding box center [332, 242] width 50 height 34
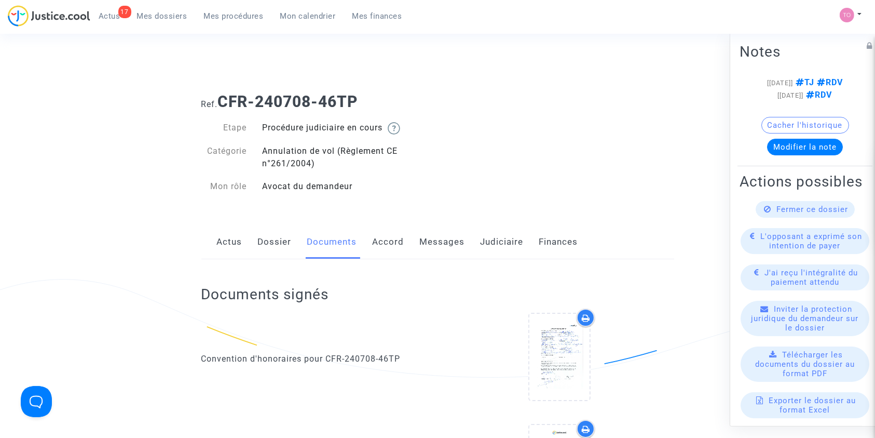
drag, startPoint x: 286, startPoint y: 235, endPoint x: 269, endPoint y: 243, distance: 18.6
click at [269, 243] on link "Dossier" at bounding box center [275, 242] width 34 height 34
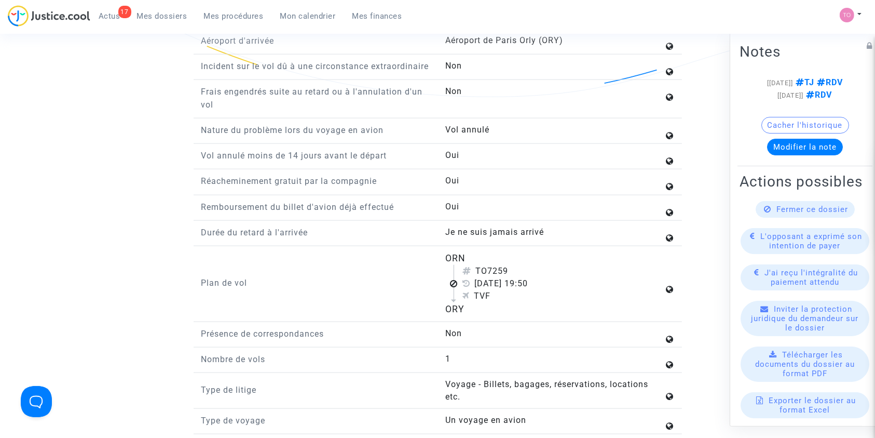
scroll to position [1253, 0]
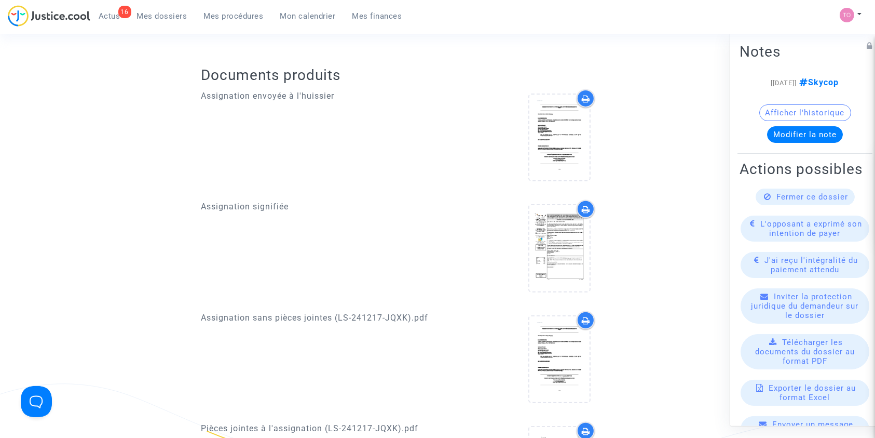
scroll to position [751, 0]
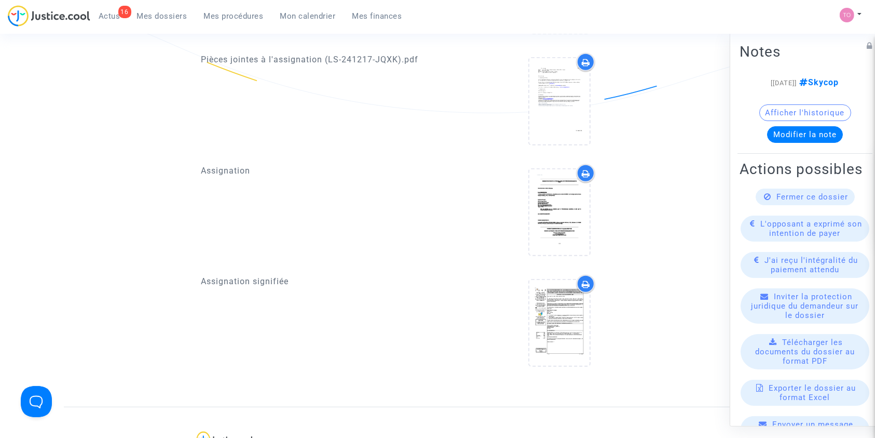
click at [584, 275] on div at bounding box center [586, 284] width 18 height 18
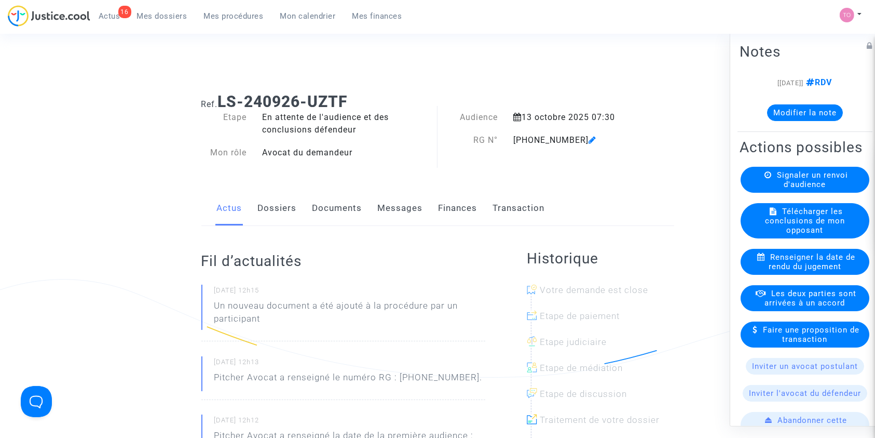
click at [288, 200] on link "Dossiers" at bounding box center [277, 208] width 39 height 34
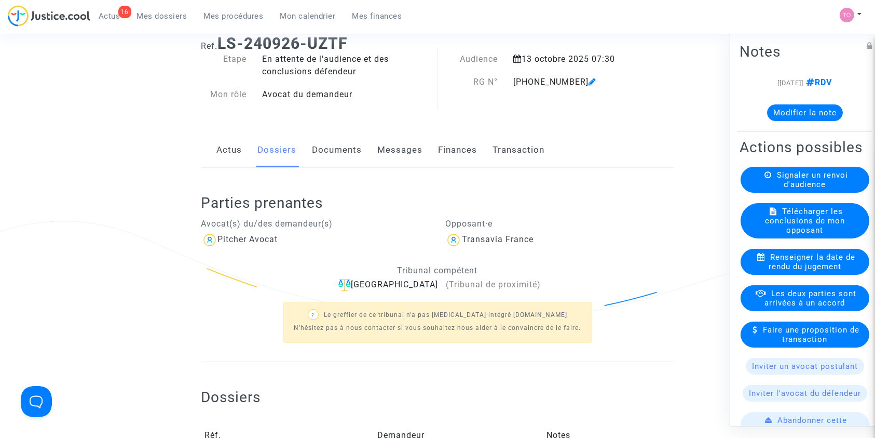
click at [330, 158] on link "Documents" at bounding box center [337, 150] width 50 height 34
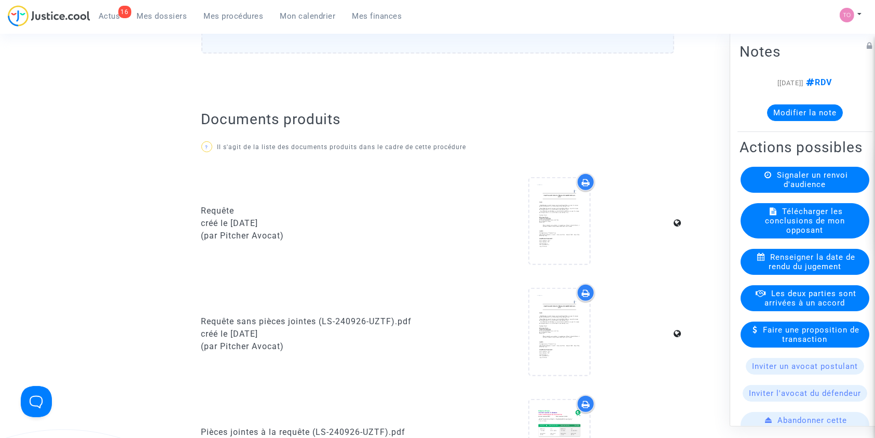
scroll to position [499, 0]
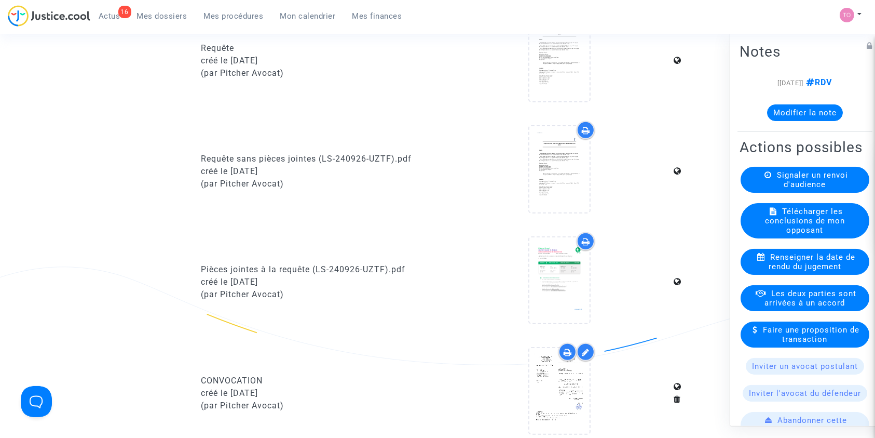
drag, startPoint x: 330, startPoint y: 158, endPoint x: 96, endPoint y: 138, distance: 235.0
click at [96, 138] on ng-component "Ref. LS-240926-UZTF Etape En attente de l'audience et des conclusions défendeur…" at bounding box center [437, 84] width 747 height 999
click at [440, 23] on div "17 Actus Mes dossiers Mes procédures Mon calendrier Mes finances Mon profil Cha…" at bounding box center [437, 19] width 875 height 29
click at [149, 15] on span "Mes dossiers" at bounding box center [162, 15] width 50 height 9
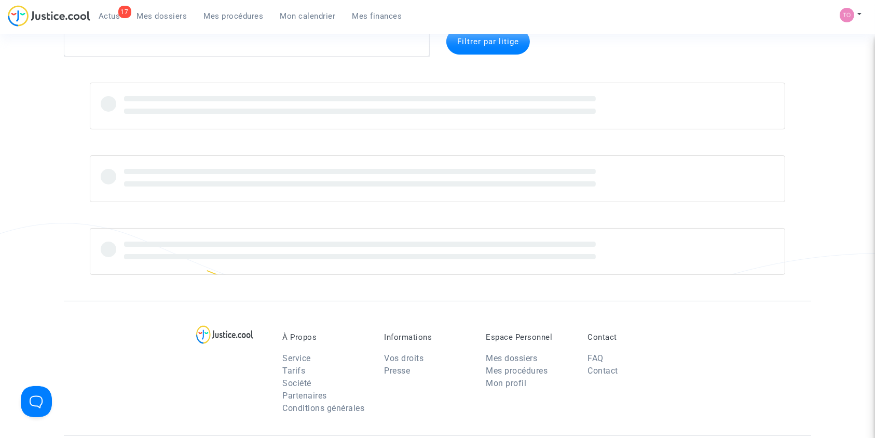
scroll to position [55, 0]
click at [105, 45] on textarea at bounding box center [247, 44] width 366 height 28
paste textarea "DAROUECHE"
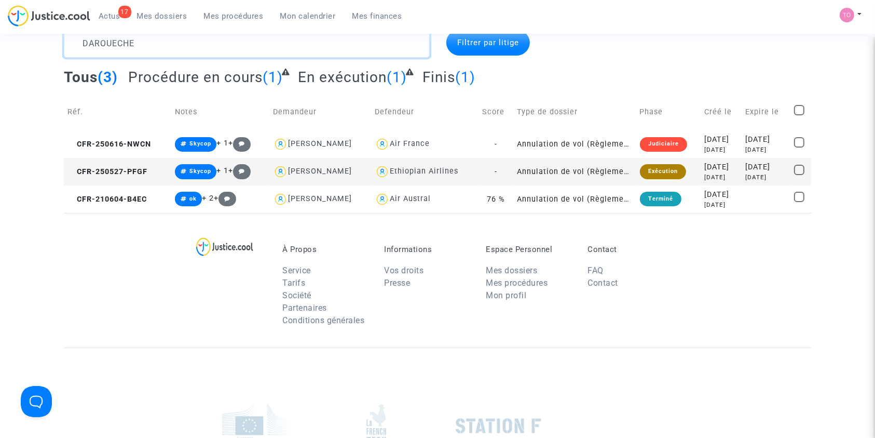
type textarea "DAROUECHE"
click at [704, 168] on div "[DATE]" at bounding box center [721, 166] width 34 height 11
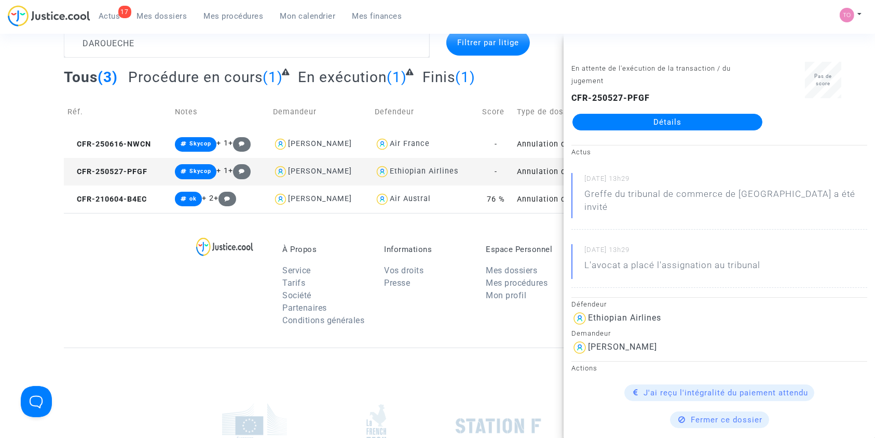
click at [683, 120] on link "Détails" at bounding box center [668, 122] width 190 height 17
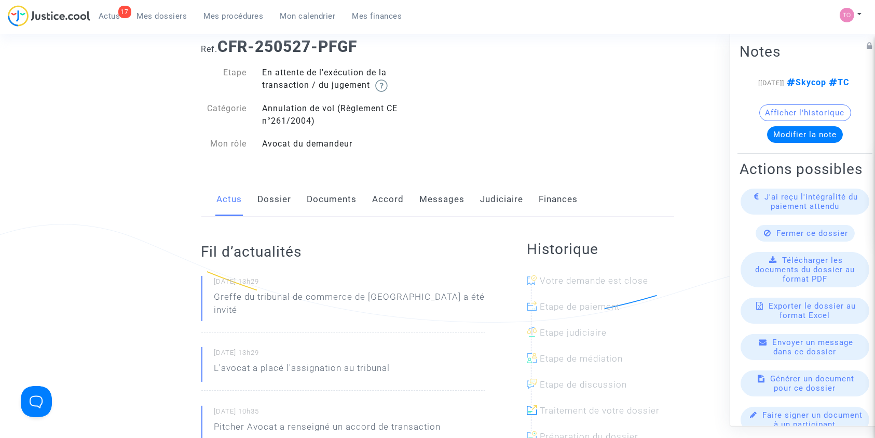
click at [439, 202] on link "Messages" at bounding box center [442, 199] width 45 height 34
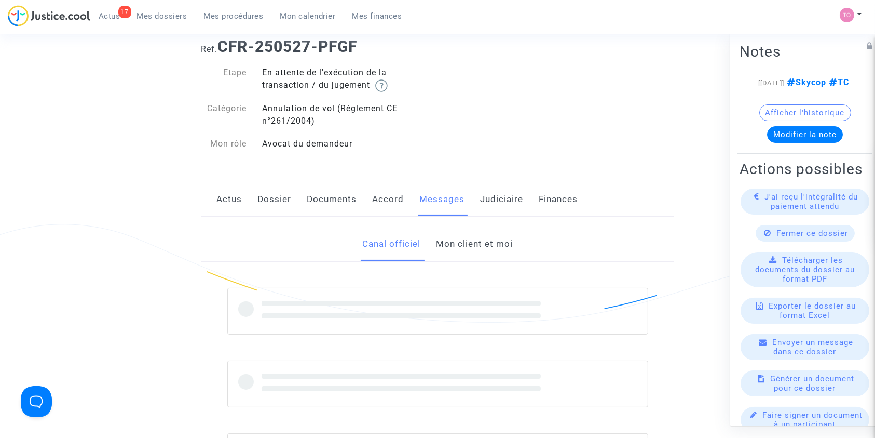
click at [468, 235] on link "Mon client et moi" at bounding box center [474, 244] width 77 height 34
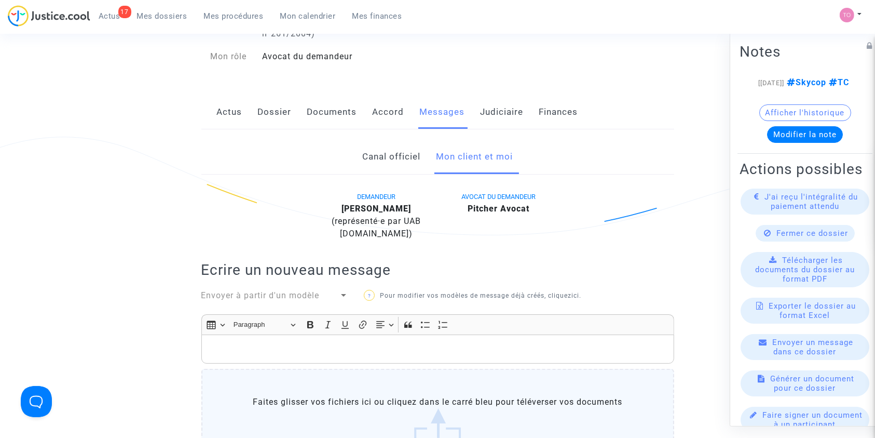
scroll to position [137, 0]
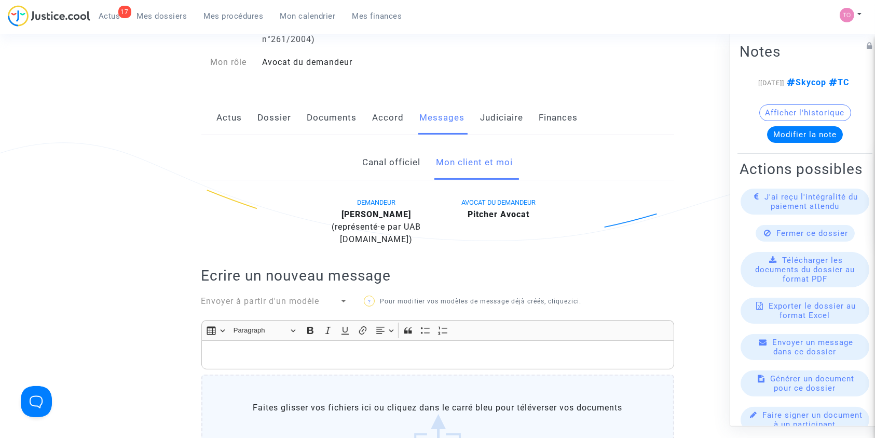
click at [249, 353] on p "Rich Text Editor, main" at bounding box center [438, 354] width 462 height 13
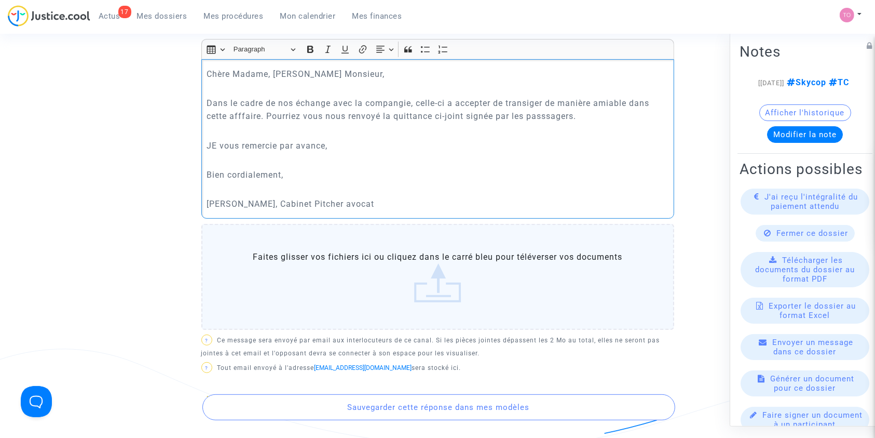
scroll to position [416, 0]
click at [330, 103] on p "Dans le cadre de nos échange avec la compangie, celle-ci a accepter de transige…" at bounding box center [438, 111] width 462 height 26
click at [407, 103] on p "Dans le cadre de nos échanges avec la compangie, celle-ci a accepter de transig…" at bounding box center [438, 111] width 462 height 26
click at [497, 101] on p "Dans le cadre de nos échanges avec la compagnie, celle-ci a accepter de transig…" at bounding box center [438, 111] width 462 height 26
click at [237, 113] on p "Dans le cadre de nos échanges avec la compagnie, celle-ci a accepté de transige…" at bounding box center [438, 111] width 462 height 26
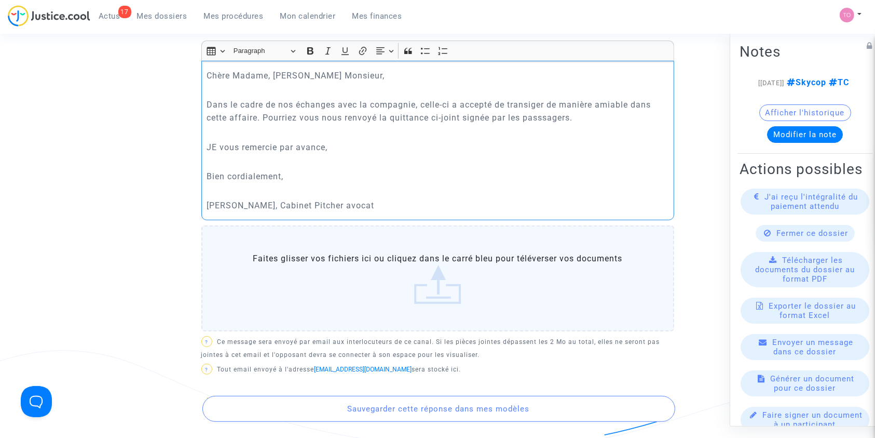
click at [376, 114] on p "Dans le cadre de nos échanges avec la compagnie, celle-ci a accepté de transige…" at bounding box center [438, 111] width 462 height 26
click at [464, 116] on p "Dans le cadre de nos échanges avec la compagnie, celle-ci a accepté de transige…" at bounding box center [438, 111] width 462 height 26
click at [546, 119] on p "Dans le cadre de nos échanges avec la compagnie, celle-ci a accepté de transige…" at bounding box center [438, 111] width 462 height 26
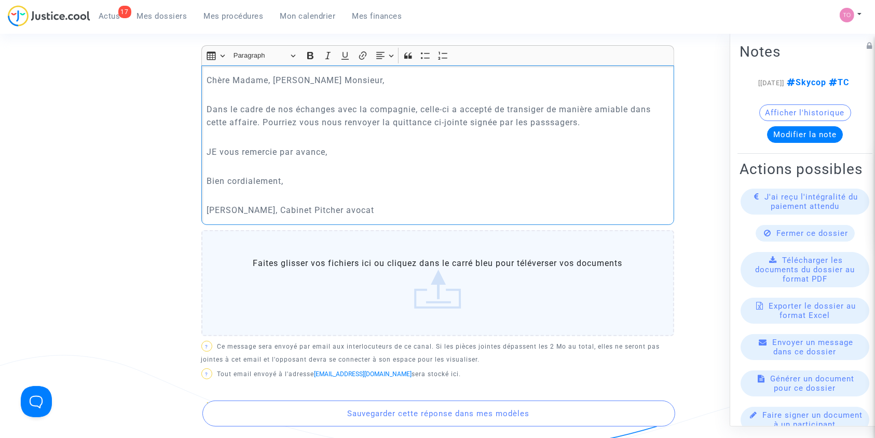
scroll to position [410, 0]
click at [549, 123] on p "Dans le cadre de nos échanges avec la compagnie, celle-ci a accepté de transige…" at bounding box center [438, 117] width 462 height 26
click at [216, 149] on p "JE vous remercie par avance," at bounding box center [438, 152] width 462 height 13
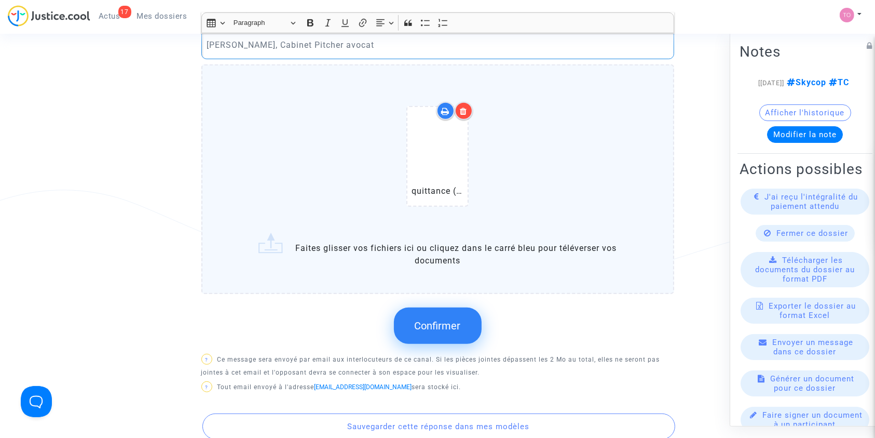
scroll to position [576, 0]
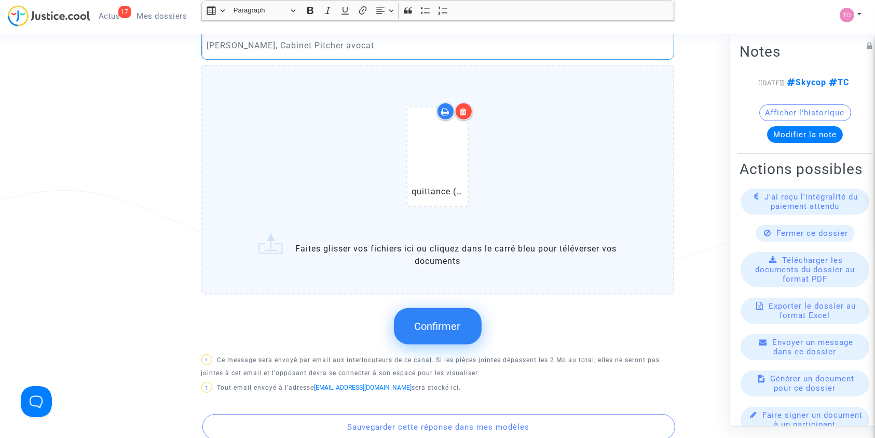
click at [385, 195] on div "quittance (1).pdf" at bounding box center [437, 158] width 429 height 133
click at [0, 0] on input "quittance (1).pdf Faites glisser vos fichiers ici ou cliquez dans le carré bleu…" at bounding box center [0, 0] width 0 height 0
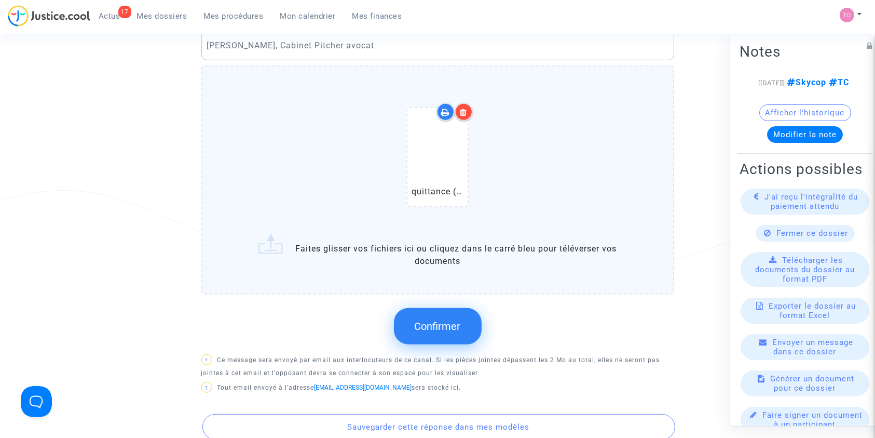
click at [436, 330] on span "Confirmer" at bounding box center [438, 326] width 46 height 12
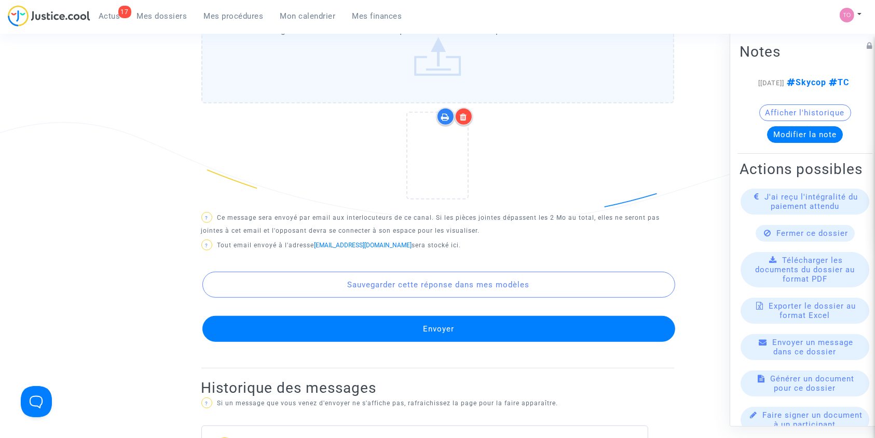
scroll to position [723, 0]
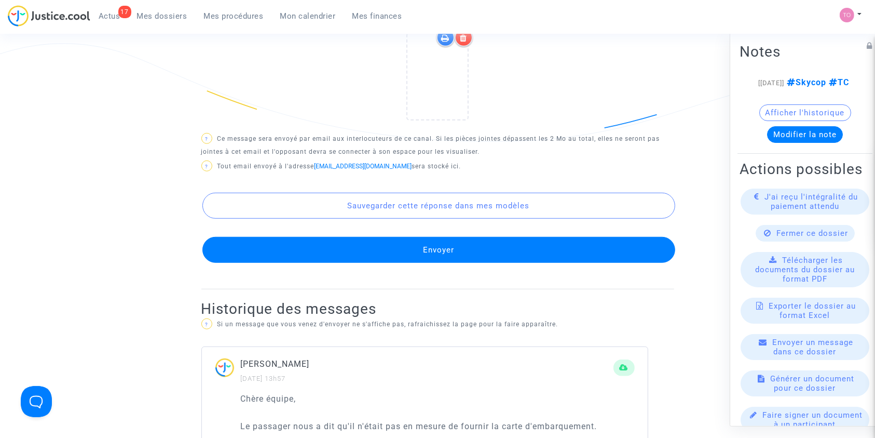
click at [422, 250] on button "Envoyer" at bounding box center [438, 250] width 473 height 26
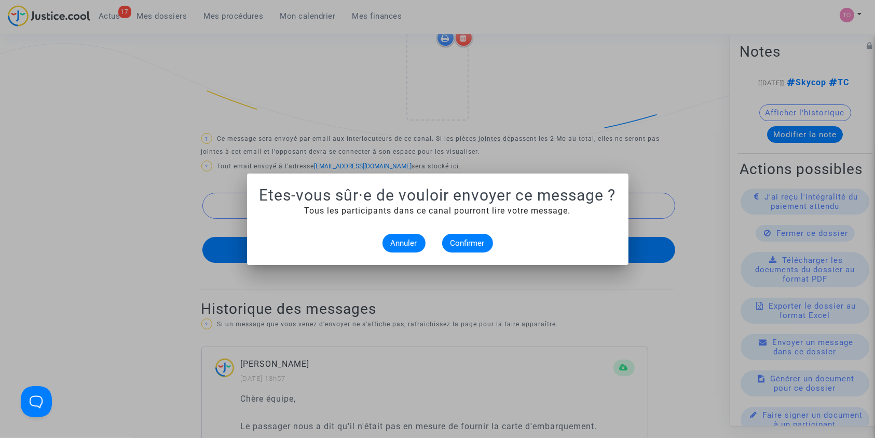
scroll to position [0, 0]
click at [467, 244] on span "Confirmer" at bounding box center [468, 242] width 34 height 9
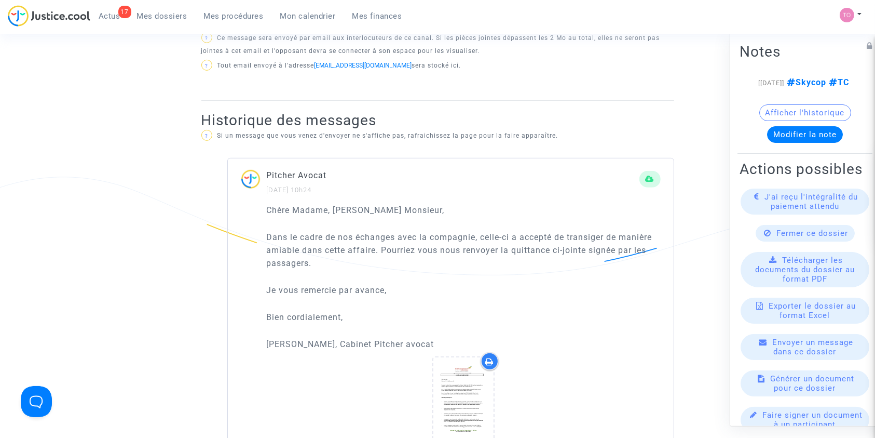
scroll to position [590, 0]
click at [789, 142] on button "Modifier la note" at bounding box center [805, 134] width 76 height 17
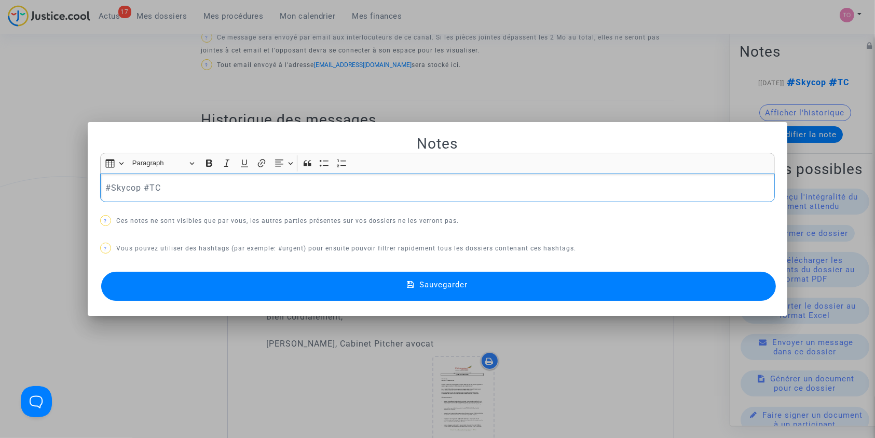
scroll to position [0, 0]
click at [432, 289] on button "Sauvegarder" at bounding box center [438, 285] width 675 height 29
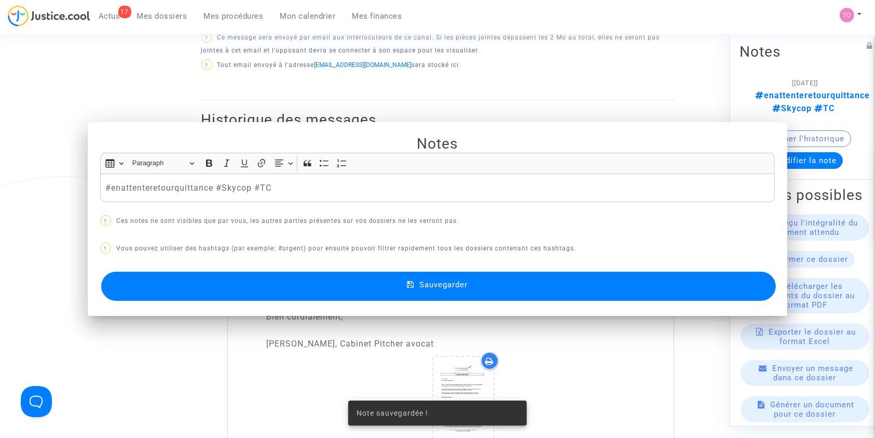
scroll to position [590, 0]
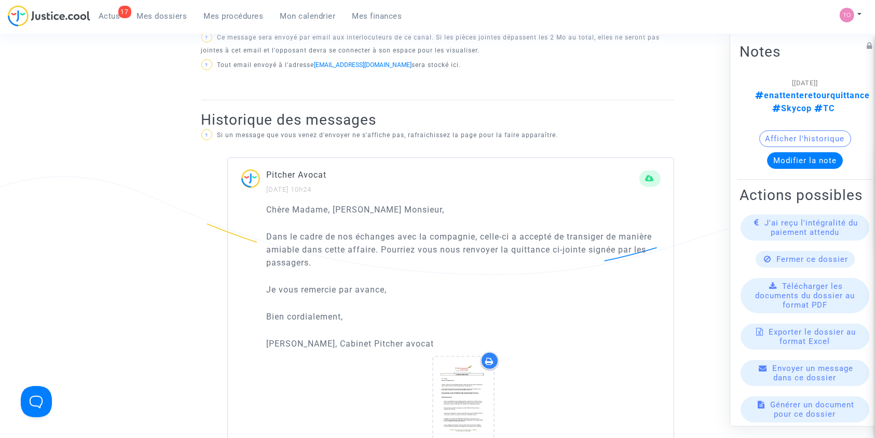
click at [162, 13] on span "Mes dossiers" at bounding box center [162, 15] width 50 height 9
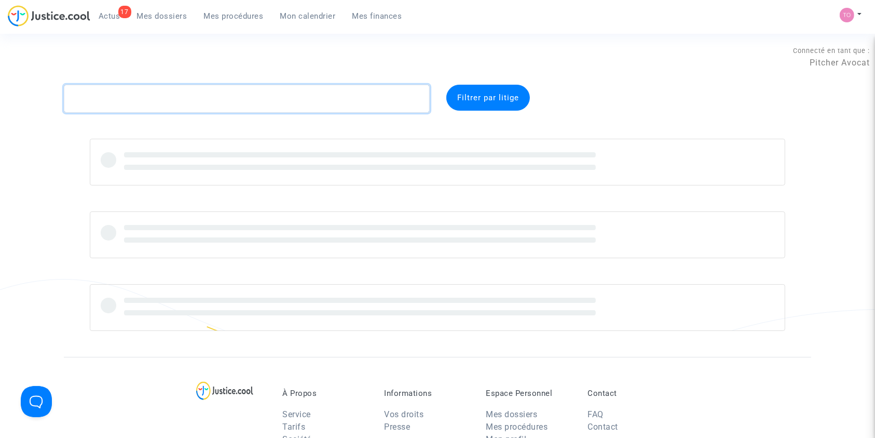
click at [103, 99] on textarea at bounding box center [247, 99] width 366 height 28
paste textarea "FASSAL"
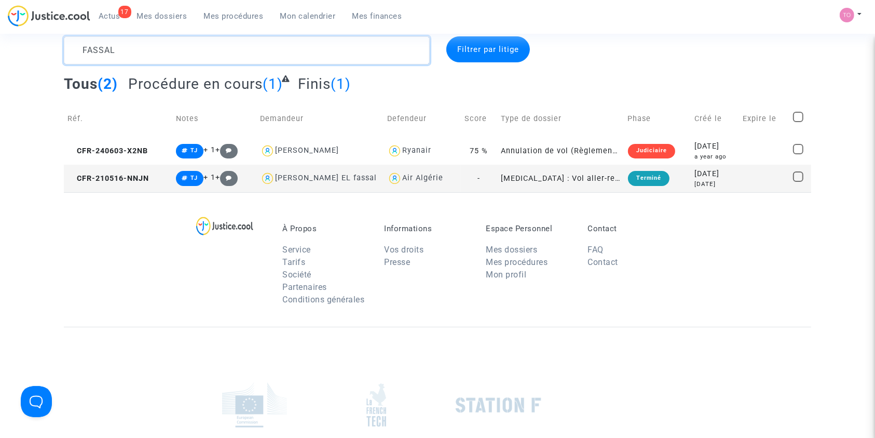
scroll to position [47, 0]
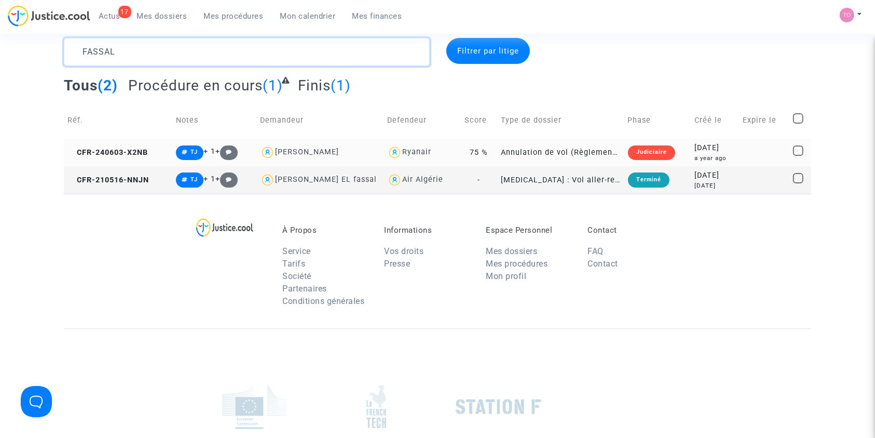
type textarea "FASSAL"
click at [695, 150] on div "2024-06-03" at bounding box center [715, 147] width 41 height 11
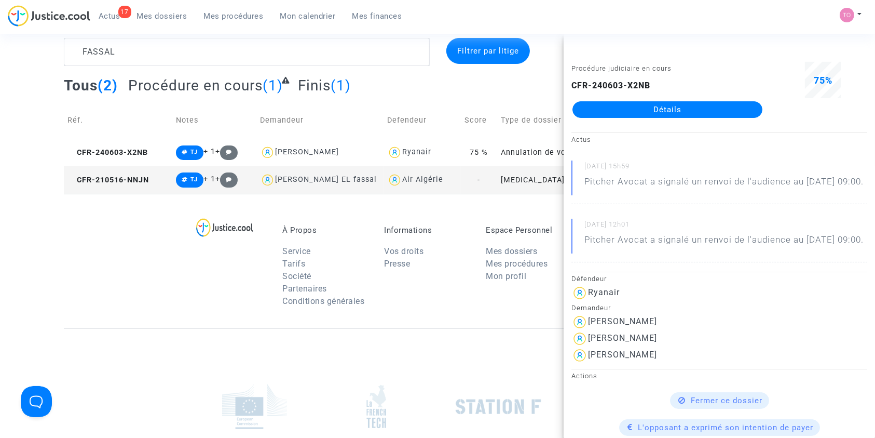
click at [658, 104] on link "Détails" at bounding box center [668, 109] width 190 height 17
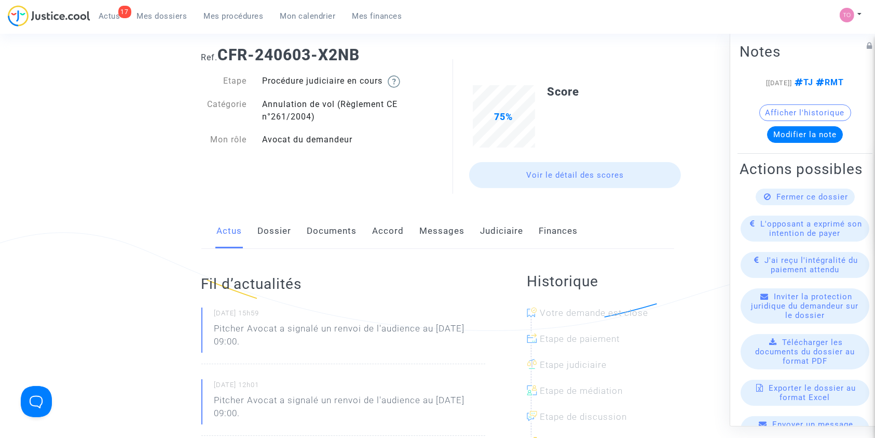
click at [335, 234] on link "Documents" at bounding box center [332, 231] width 50 height 34
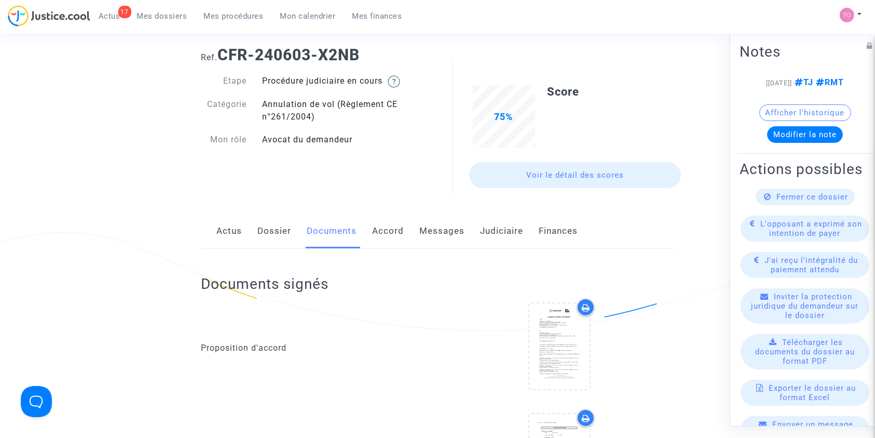
scroll to position [105, 0]
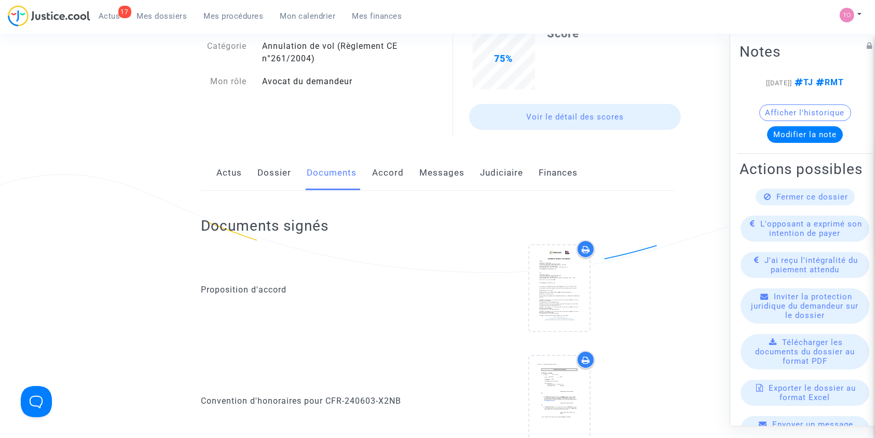
click at [485, 176] on link "Judiciaire" at bounding box center [502, 173] width 43 height 34
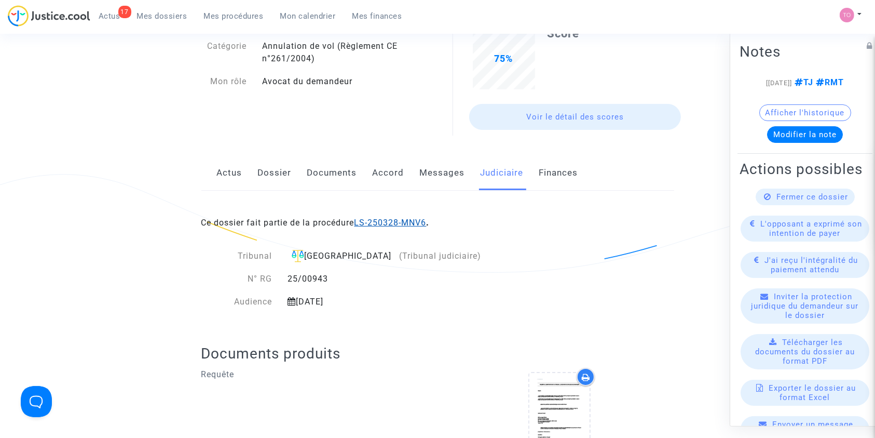
click at [370, 223] on link "LS-250328-MNV6" at bounding box center [391, 222] width 72 height 10
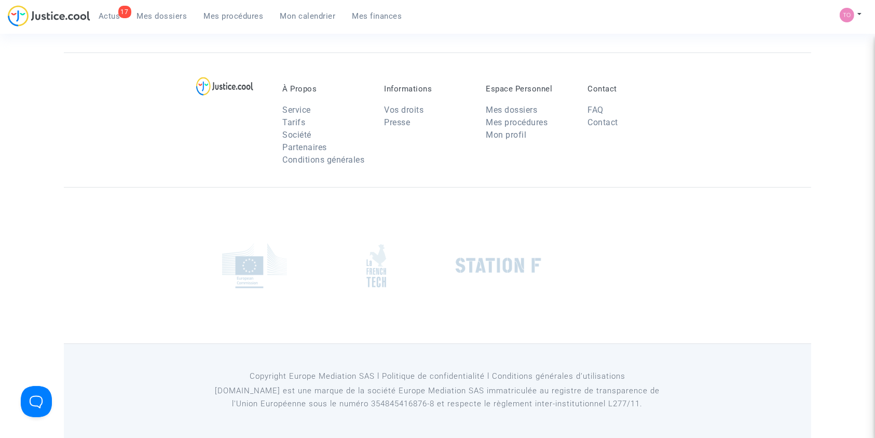
scroll to position [105, 0]
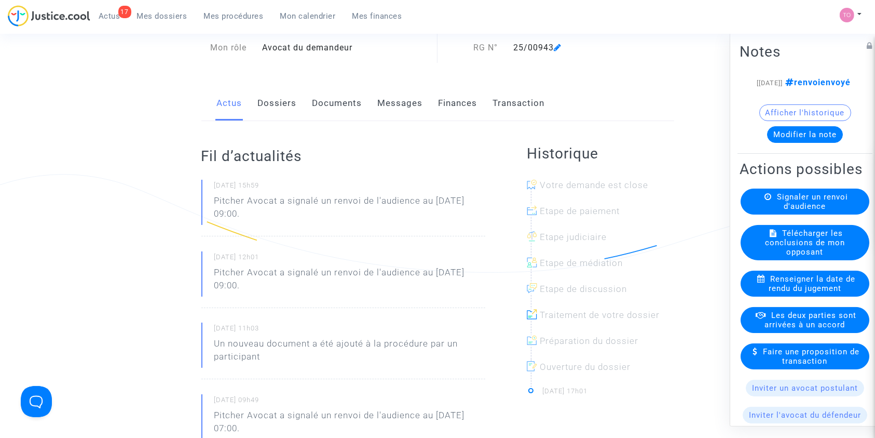
click at [370, 223] on p "Pitcher Avocat a signalé un renvoi de l'audience au [DATE] 09:00." at bounding box center [349, 209] width 271 height 31
click at [335, 113] on link "Documents" at bounding box center [337, 103] width 50 height 34
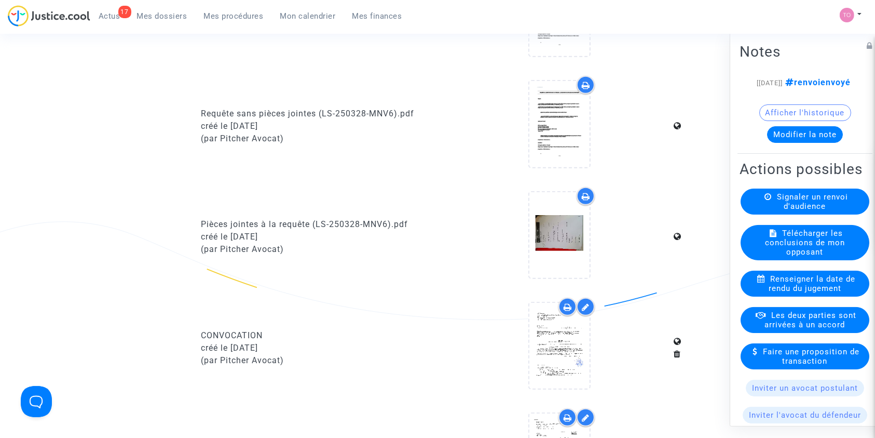
scroll to position [540, 0]
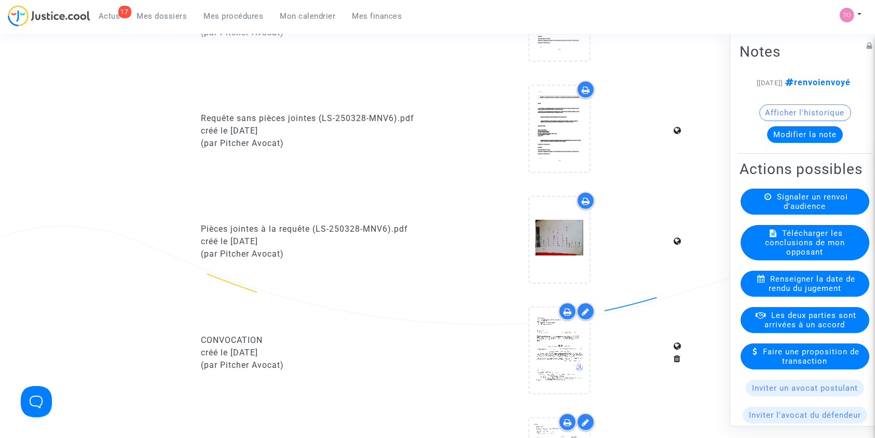
click at [59, 118] on div "Ref. LS-250328-MNV6 Etape En attente de l'audience et des conclusions défendeur…" at bounding box center [437, 155] width 875 height 1221
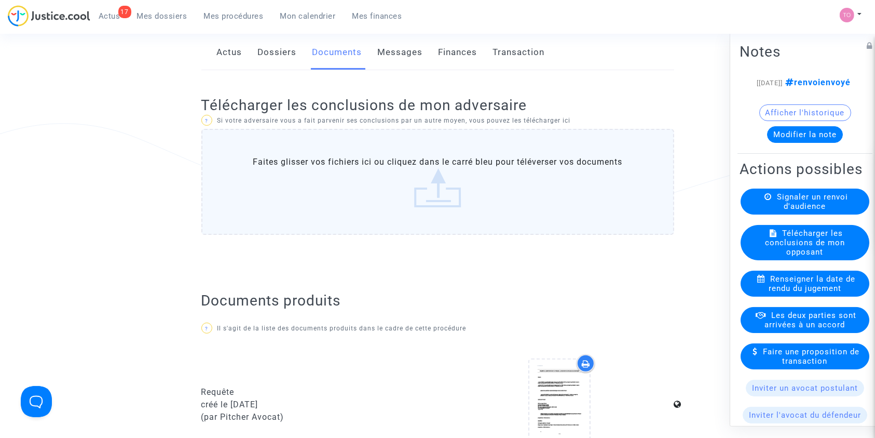
scroll to position [151, 0]
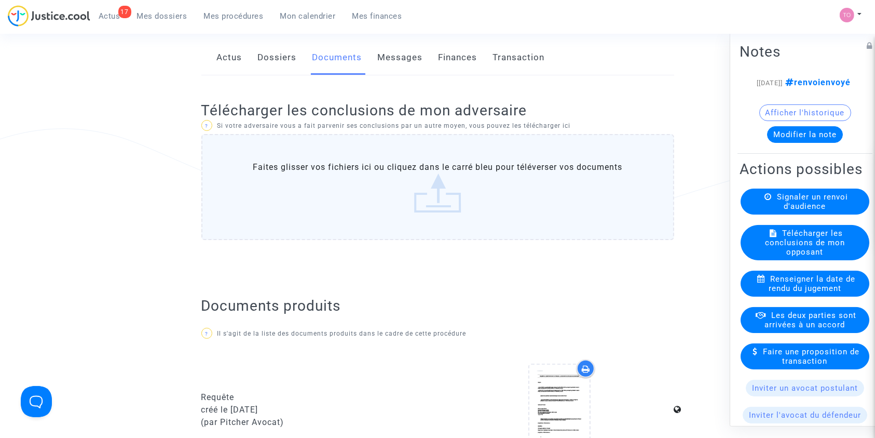
click at [406, 166] on label "Faites glisser vos fichiers ici ou cliquez dans le carré bleu pour téléverser v…" at bounding box center [437, 187] width 473 height 106
click at [0, 0] on input "Faites glisser vos fichiers ici ou cliquez dans le carré bleu pour téléverser v…" at bounding box center [0, 0] width 0 height 0
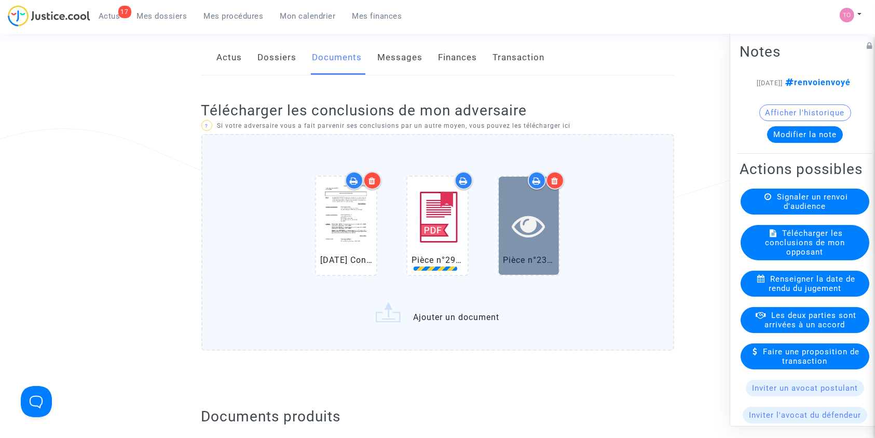
click at [535, 219] on icon at bounding box center [529, 225] width 34 height 33
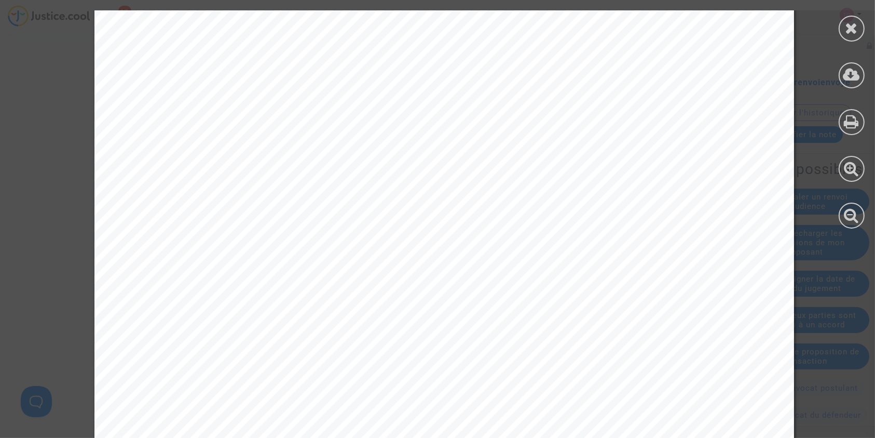
scroll to position [3344, 0]
click at [849, 28] on icon at bounding box center [852, 28] width 13 height 16
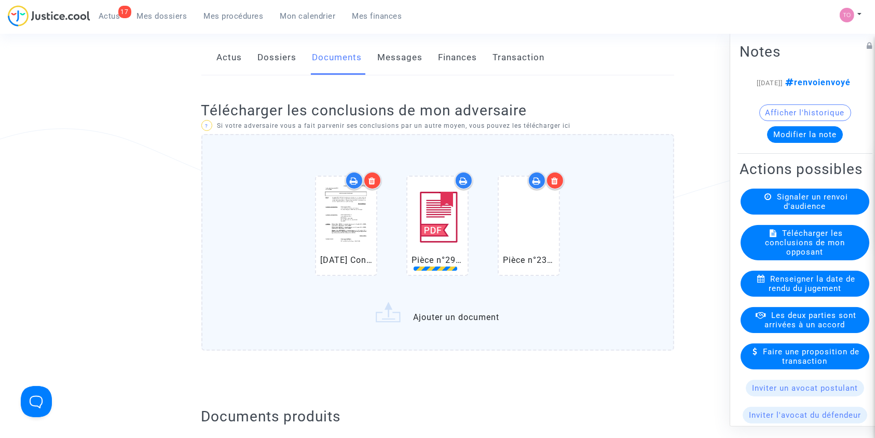
click at [556, 182] on icon at bounding box center [555, 180] width 7 height 8
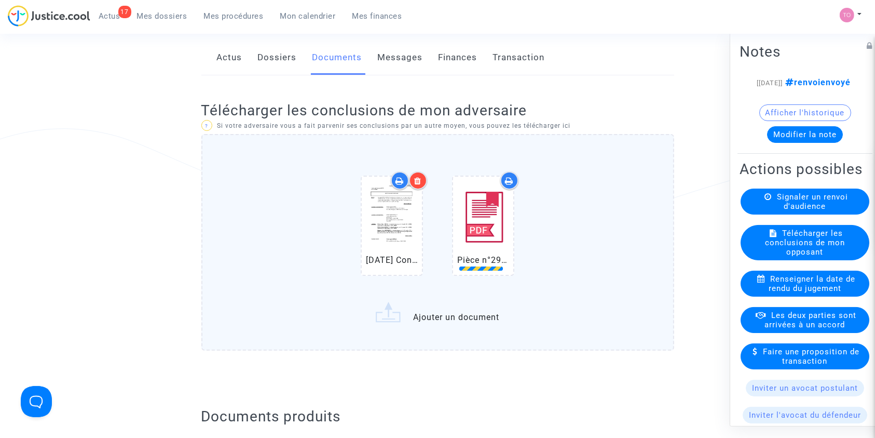
click at [567, 273] on div "2025.09.09 Conclusions - RYANAIR - FASSAL.pdf Pièce n°29 - Capture d’écran démo…" at bounding box center [437, 227] width 429 height 133
click at [0, 0] on input "2025.09.09 Conclusions - RYANAIR - FASSAL.pdf Pièce n°29 - Capture d’écran démo…" at bounding box center [0, 0] width 0 height 0
click at [498, 232] on img at bounding box center [483, 217] width 52 height 73
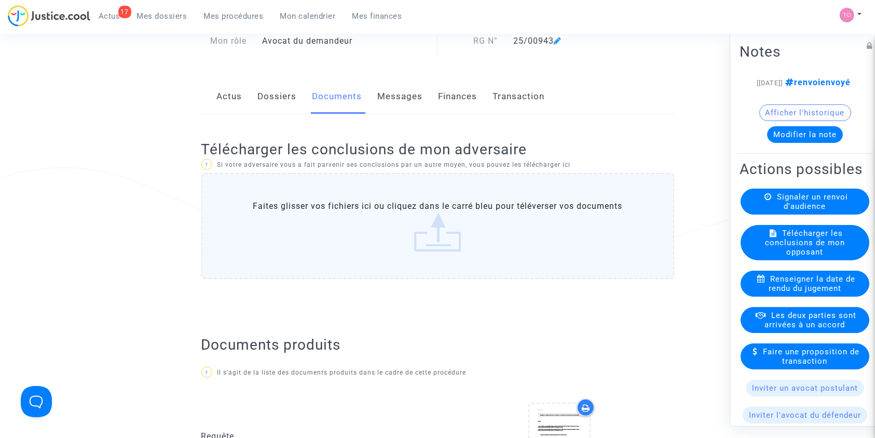
click at [407, 190] on label "Faites glisser vos fichiers ici ou cliquez dans le carré bleu pour téléverser v…" at bounding box center [437, 226] width 473 height 106
click at [0, 0] on input "Faites glisser vos fichiers ici ou cliquez dans le carré bleu pour téléverser v…" at bounding box center [0, 0] width 0 height 0
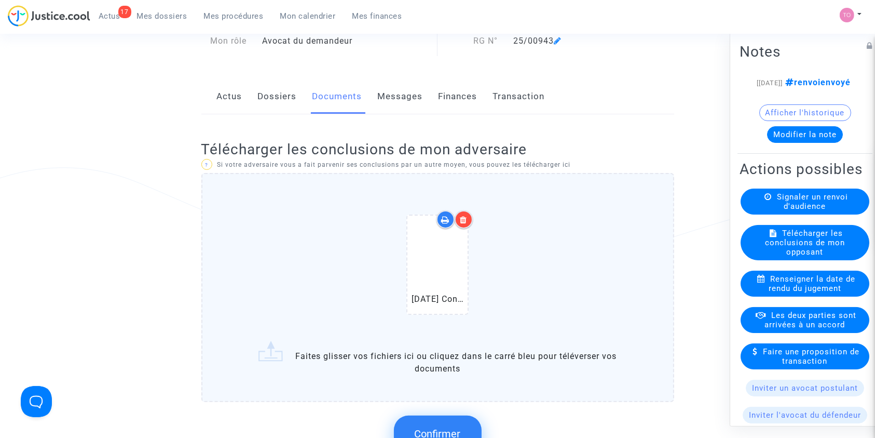
click at [307, 252] on div "[DATE] Conclusions - RYANAIR - FASSAL.pdf" at bounding box center [437, 266] width 429 height 133
click at [0, 0] on input "[DATE] Conclusions - RYANAIR - FASSAL.pdf Faites glisser vos fichiers ici ou cl…" at bounding box center [0, 0] width 0 height 0
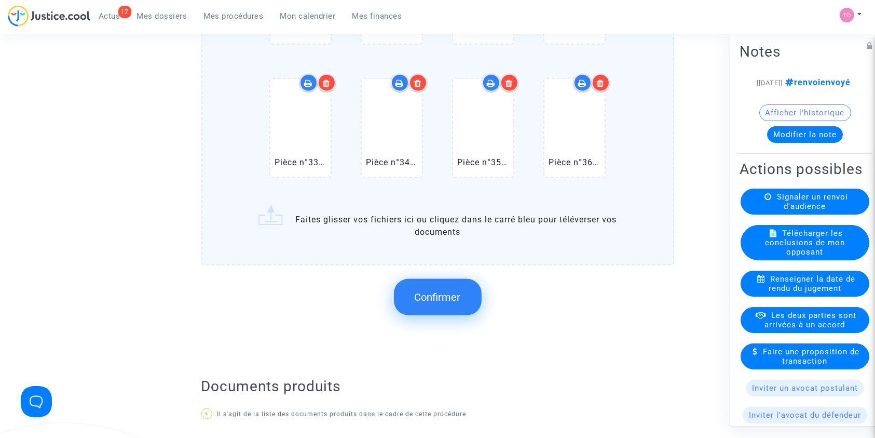
scroll to position [1317, 0]
click at [436, 284] on button "Confirmer" at bounding box center [438, 296] width 88 height 36
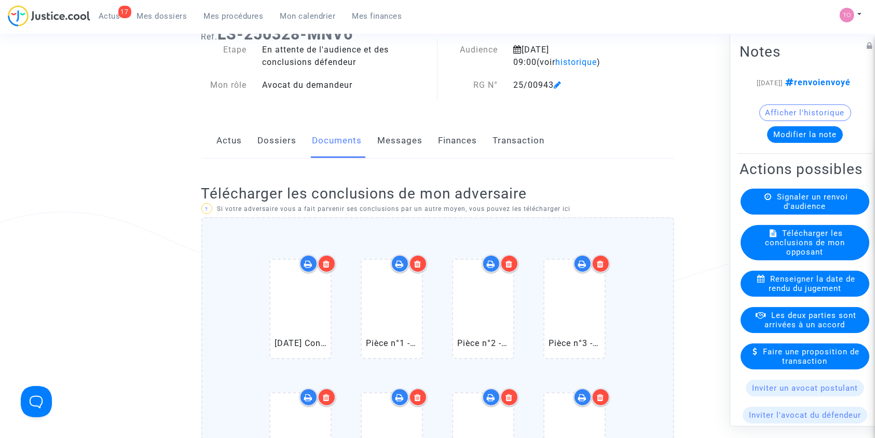
scroll to position [0, 0]
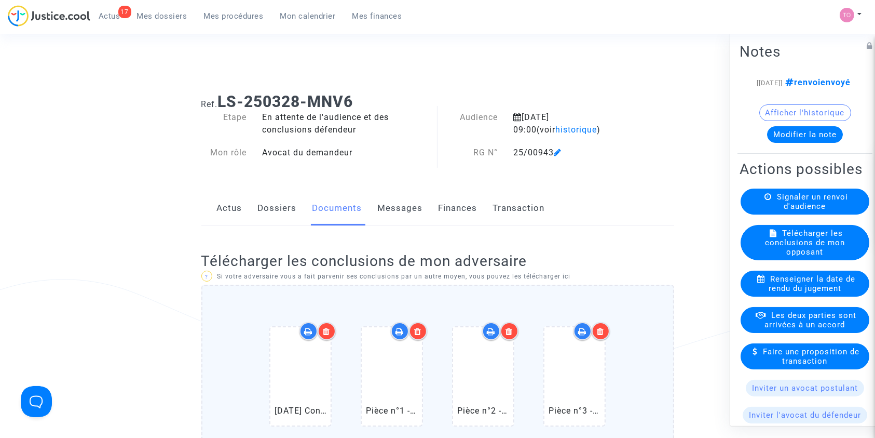
click at [777, 120] on button "Afficher l'historique" at bounding box center [805, 112] width 92 height 17
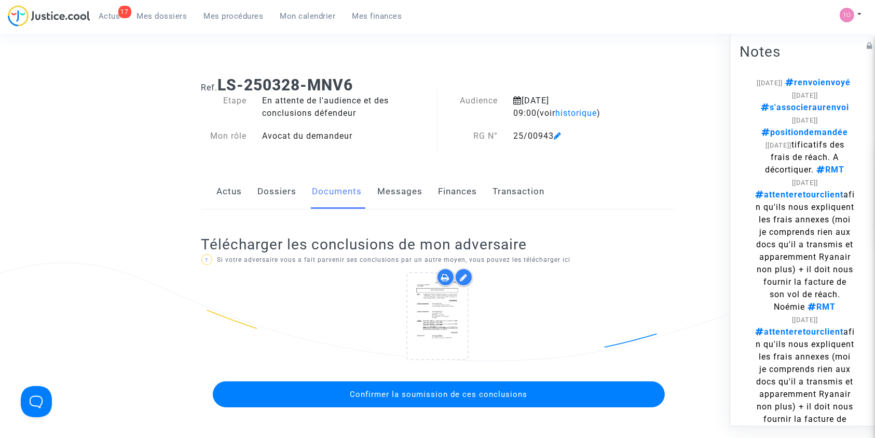
scroll to position [17, 0]
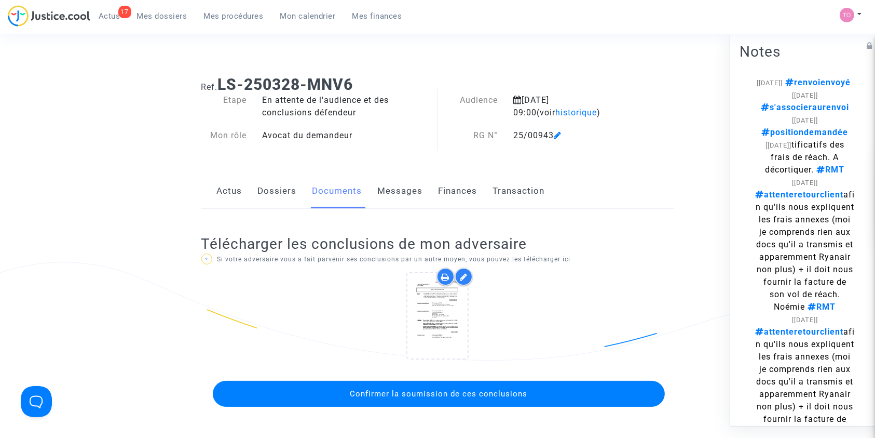
click at [439, 383] on button "Confirmer la soumission de ces conclusions" at bounding box center [439, 393] width 452 height 26
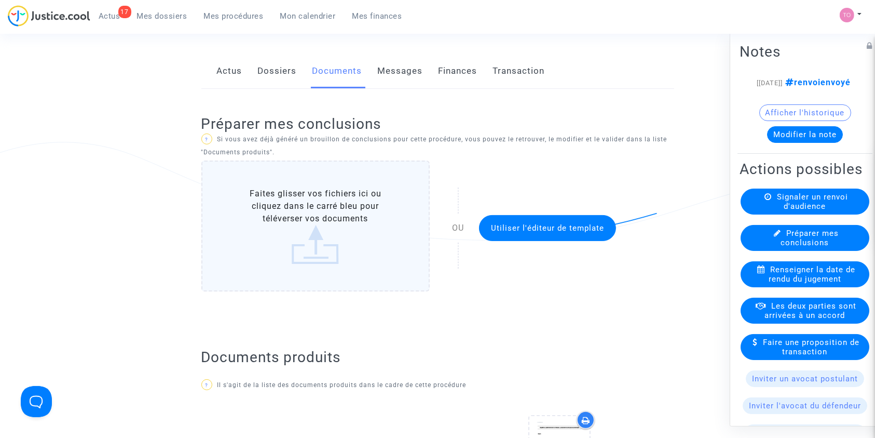
scroll to position [0, 0]
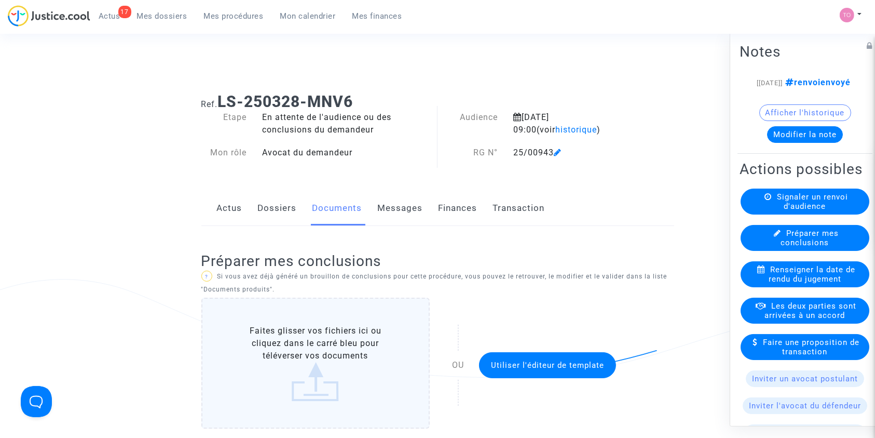
click at [287, 210] on link "Dossiers" at bounding box center [277, 208] width 39 height 34
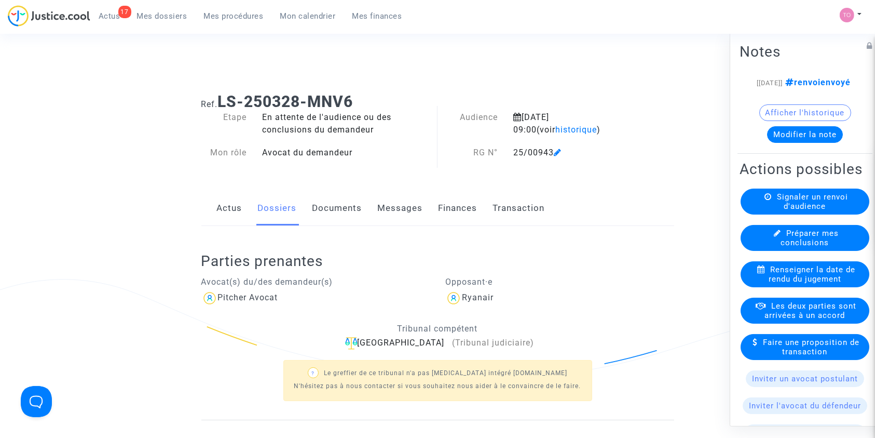
click at [773, 142] on button "Modifier la note" at bounding box center [805, 134] width 76 height 17
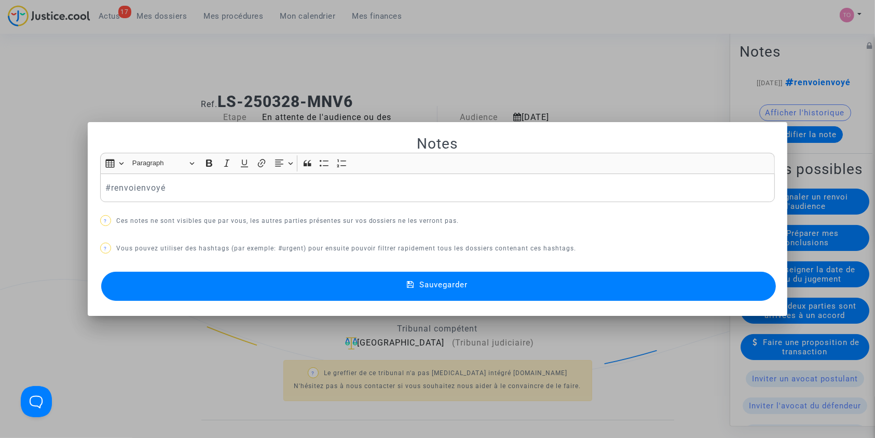
click at [100, 187] on div "#renvoienvoyé" at bounding box center [437, 187] width 675 height 29
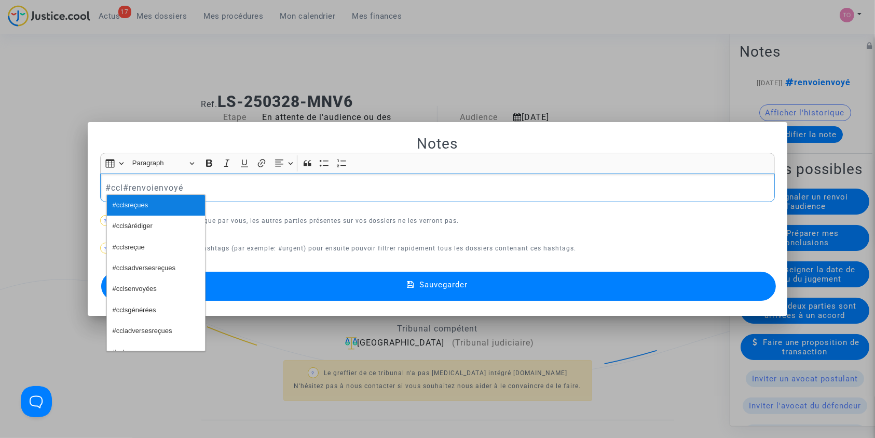
click at [140, 211] on span "#cclsreçues" at bounding box center [131, 205] width 36 height 15
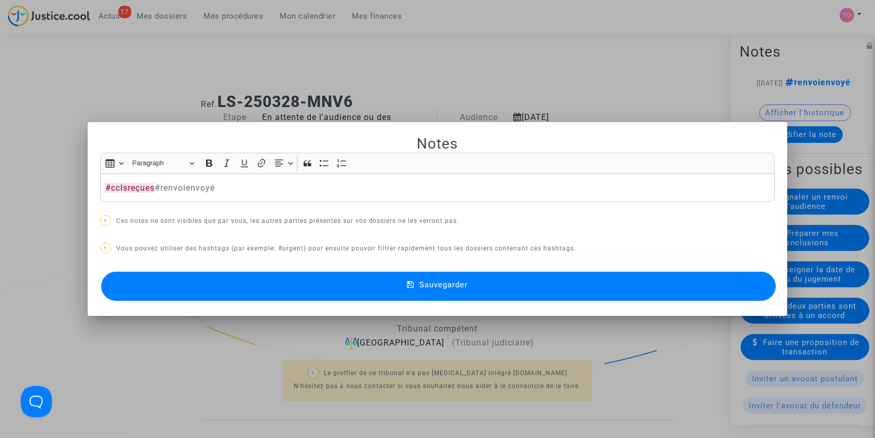
click at [235, 280] on button "Sauvegarder" at bounding box center [438, 285] width 675 height 29
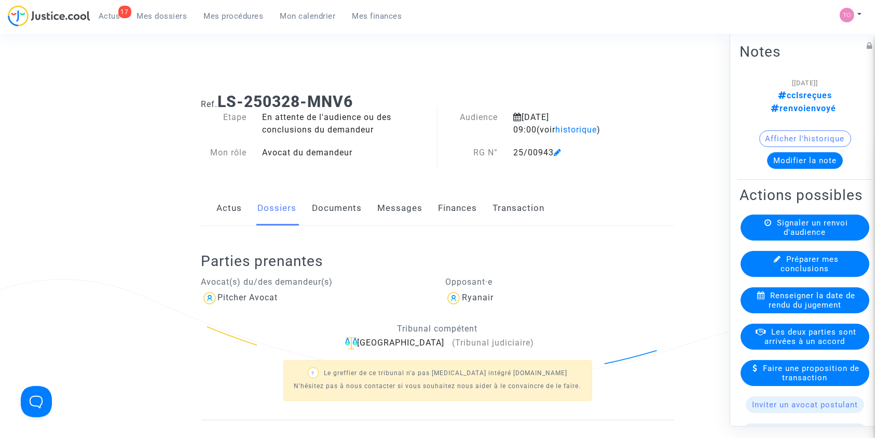
click at [773, 152] on button "Modifier la note" at bounding box center [805, 160] width 76 height 17
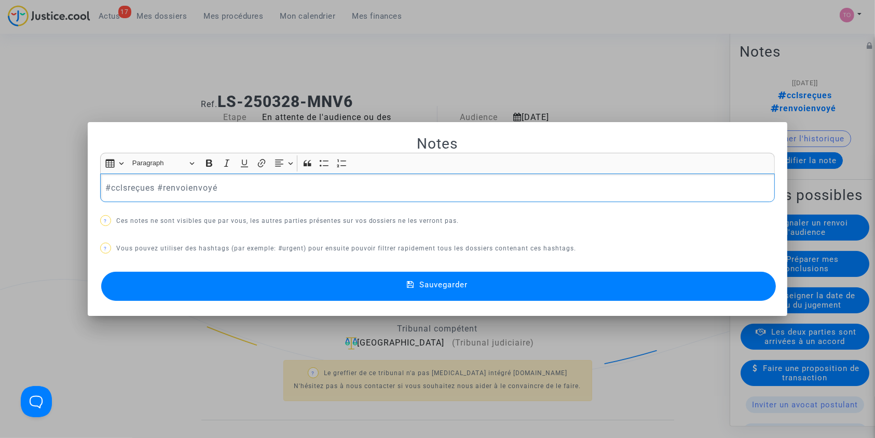
drag, startPoint x: 240, startPoint y: 189, endPoint x: 154, endPoint y: 189, distance: 86.2
click at [154, 189] on p "#cclsreçues #renvoienvoyé" at bounding box center [437, 187] width 664 height 13
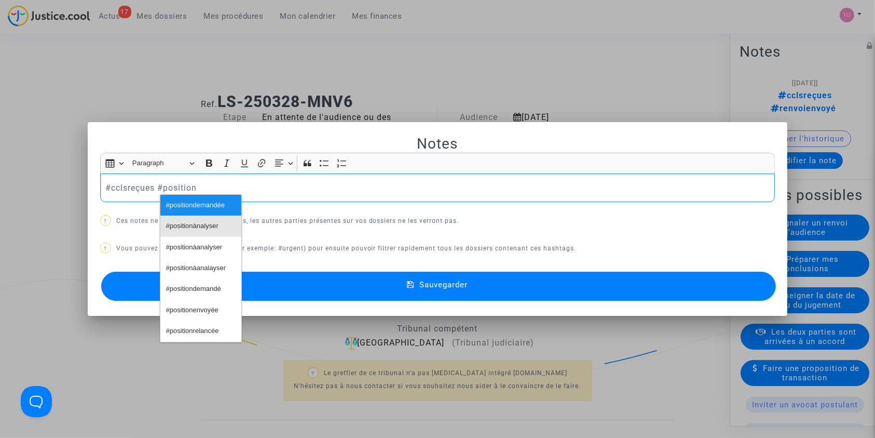
click at [200, 219] on span "#positionànalyser" at bounding box center [192, 226] width 52 height 15
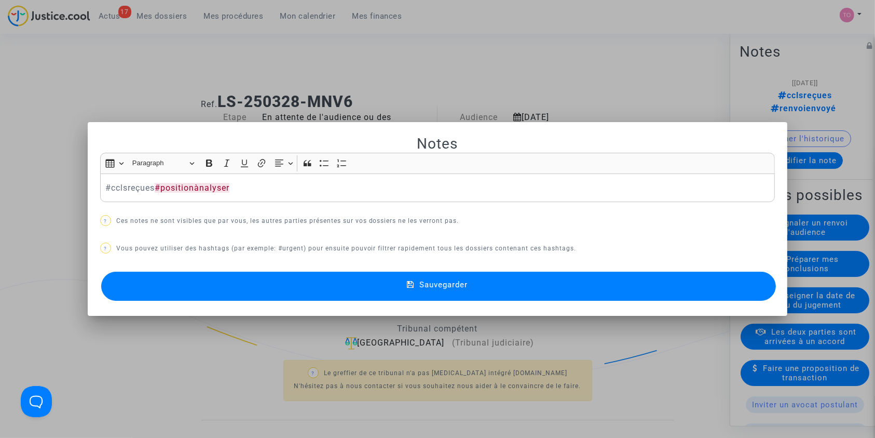
click at [285, 269] on div "Sauvegarder" at bounding box center [437, 286] width 675 height 34
click at [266, 282] on button "Sauvegarder" at bounding box center [438, 285] width 675 height 29
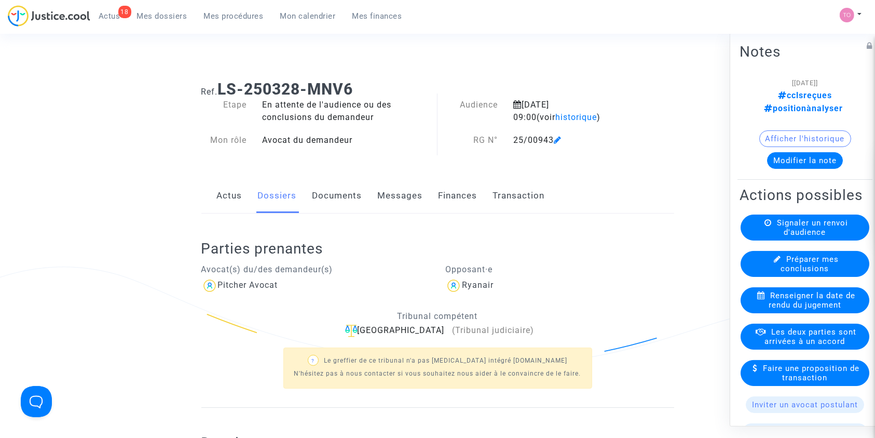
scroll to position [9, 0]
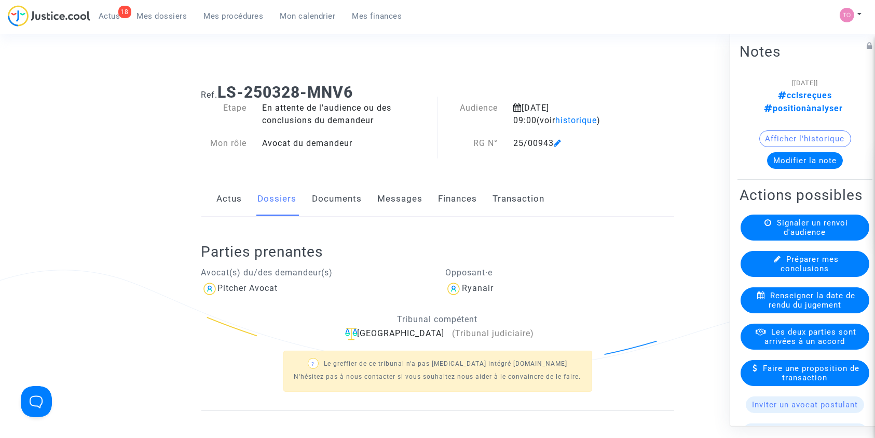
click at [374, 198] on div "Actus Dossiers Documents Messages Finances Transaction" at bounding box center [437, 199] width 473 height 35
click at [405, 203] on link "Messages" at bounding box center [400, 199] width 45 height 34
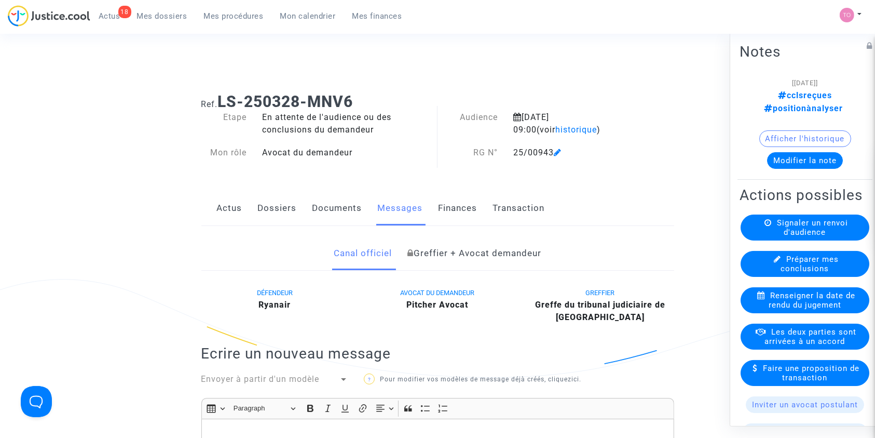
click at [277, 201] on link "Dossiers" at bounding box center [277, 208] width 39 height 34
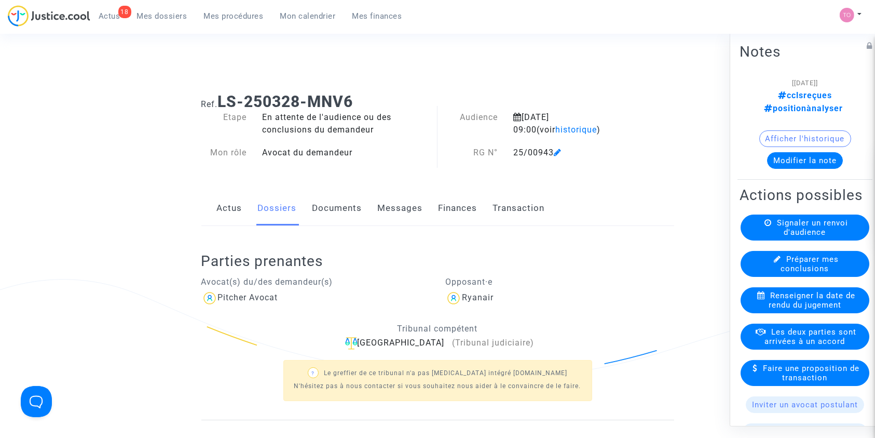
scroll to position [289, 0]
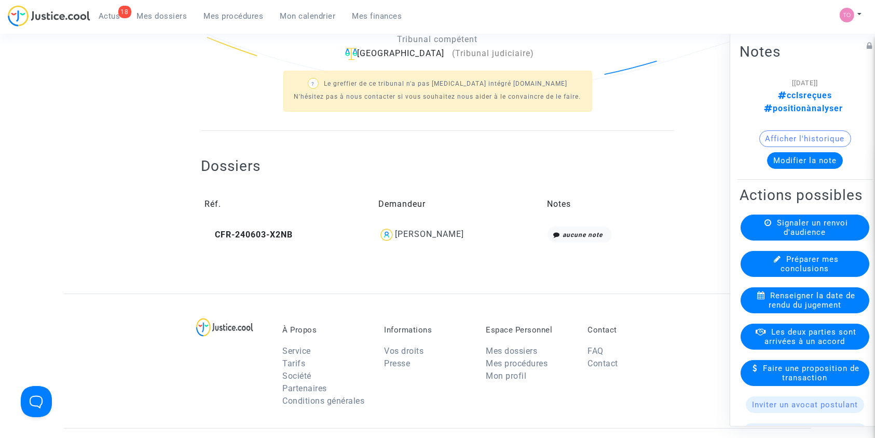
click at [441, 223] on td "Noura Fassal" at bounding box center [459, 235] width 169 height 24
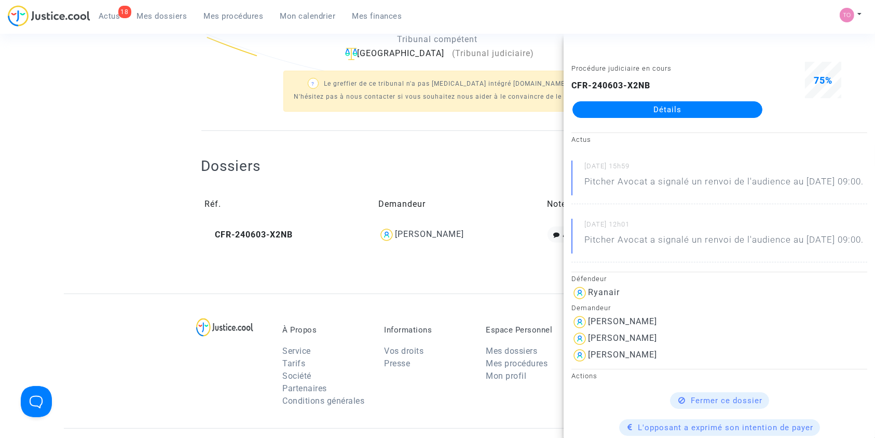
click at [617, 106] on link "Détails" at bounding box center [668, 109] width 190 height 17
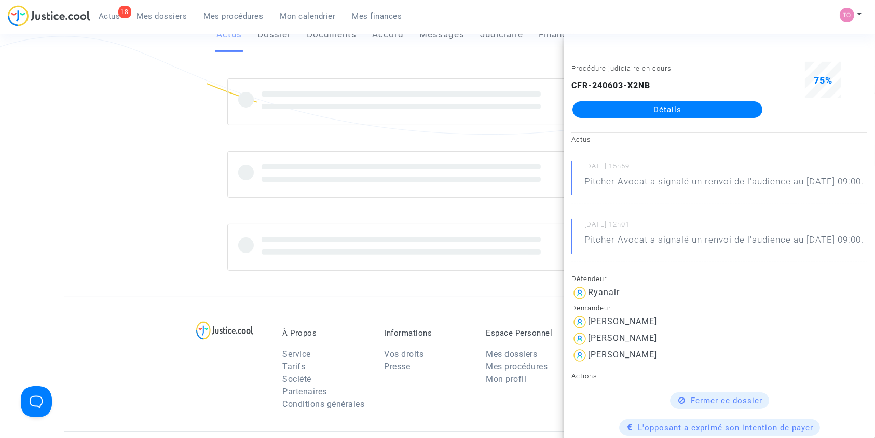
scroll to position [289, 0]
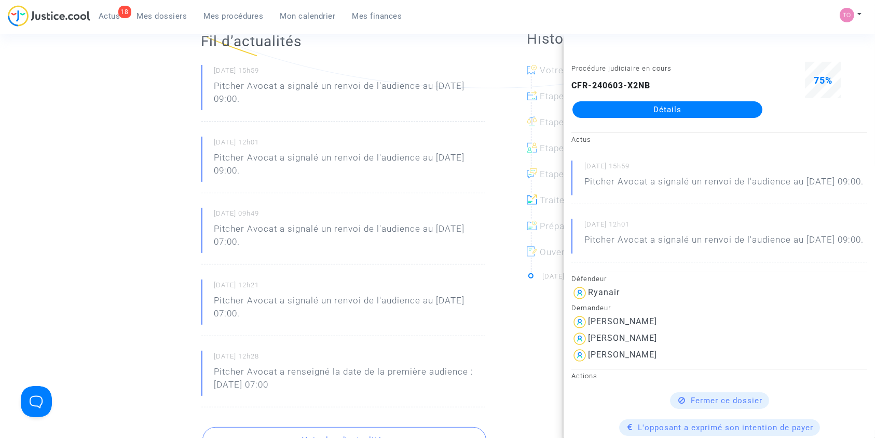
click at [97, 230] on ng-component "Ref. CFR-240603-X2NB Etape Procédure judiciaire en cours Catégorie Annulation d…" at bounding box center [437, 332] width 747 height 1075
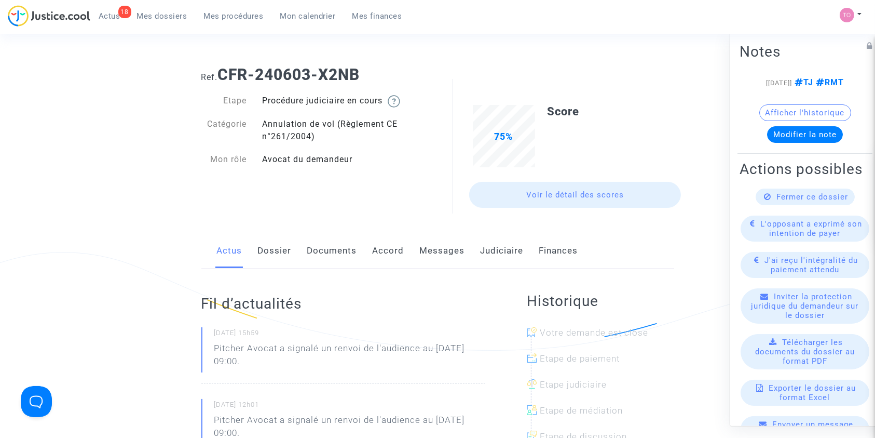
scroll to position [0, 0]
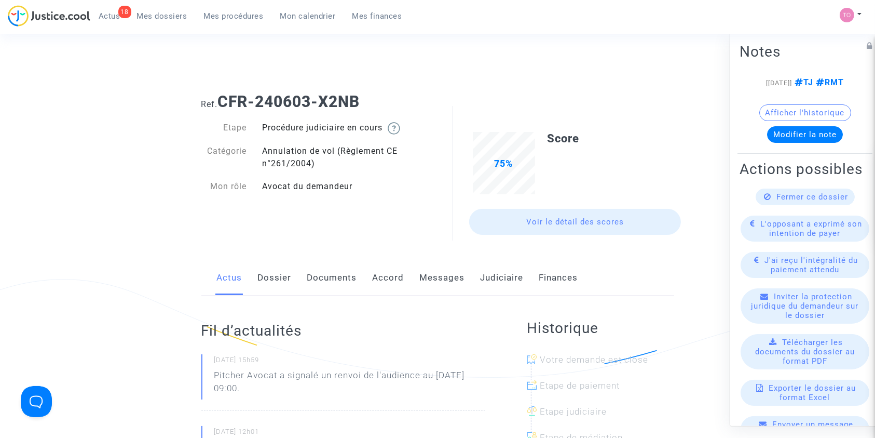
click at [287, 276] on link "Dossier" at bounding box center [275, 278] width 34 height 34
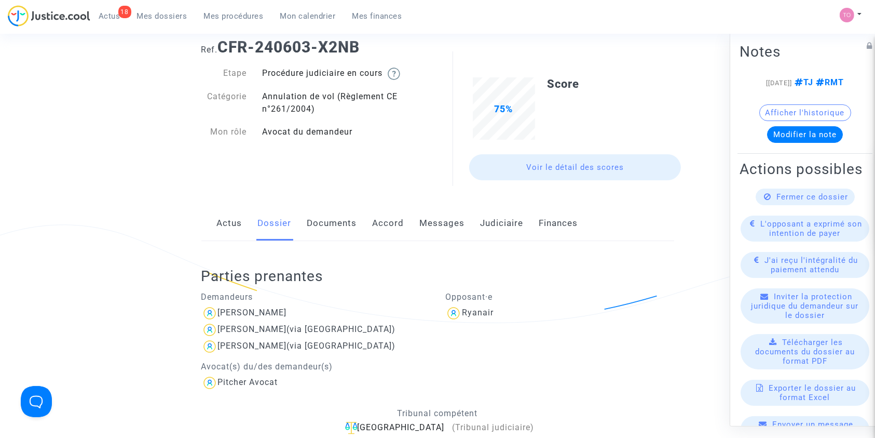
scroll to position [54, 0]
click at [400, 229] on link "Accord" at bounding box center [389, 224] width 32 height 34
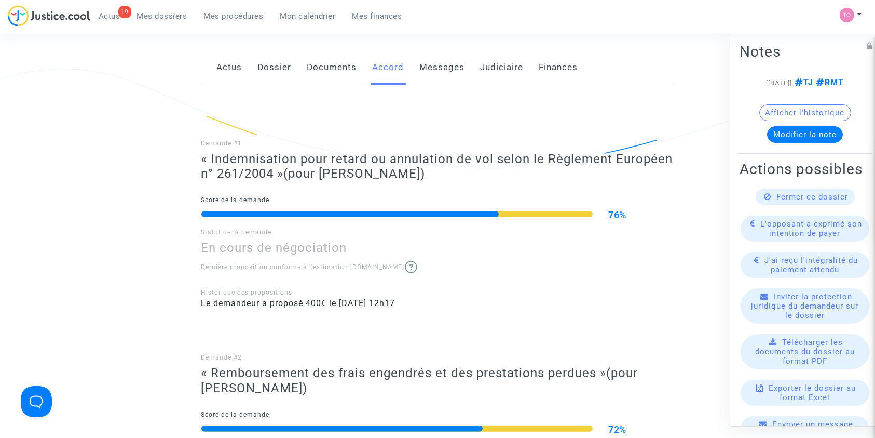
scroll to position [212, 0]
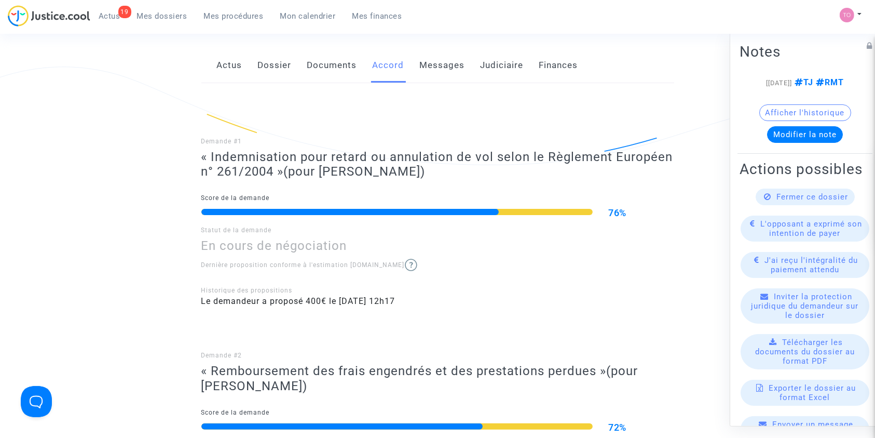
click at [777, 120] on button "Afficher l'historique" at bounding box center [805, 112] width 92 height 17
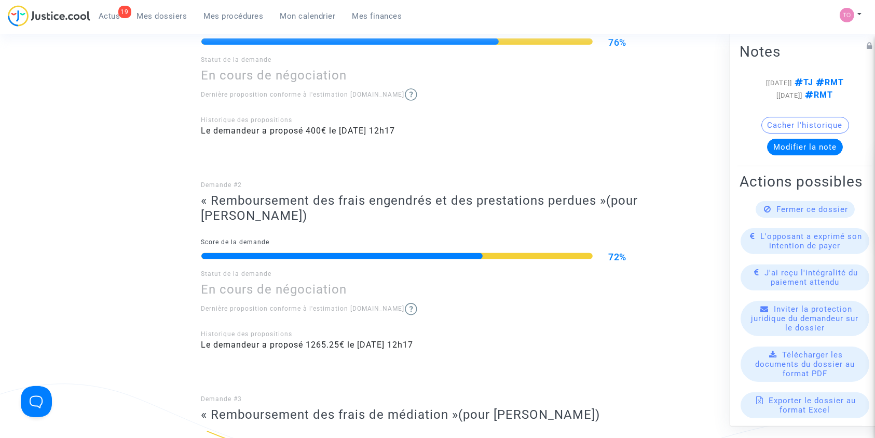
scroll to position [131, 0]
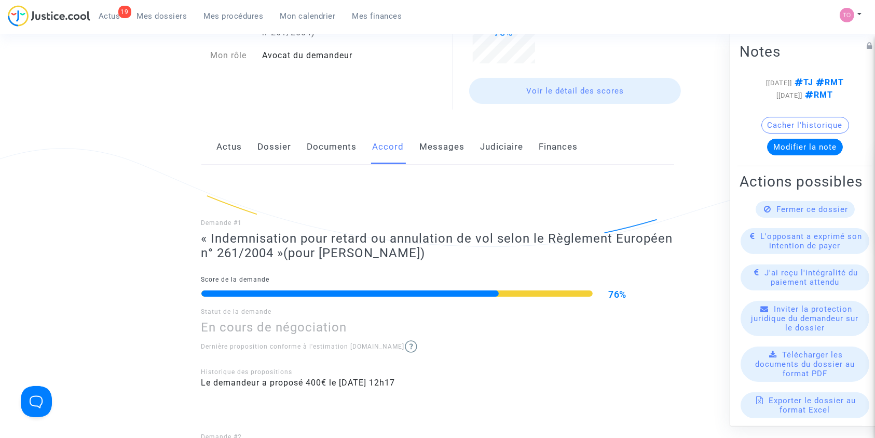
click at [487, 147] on link "Judiciaire" at bounding box center [502, 147] width 43 height 34
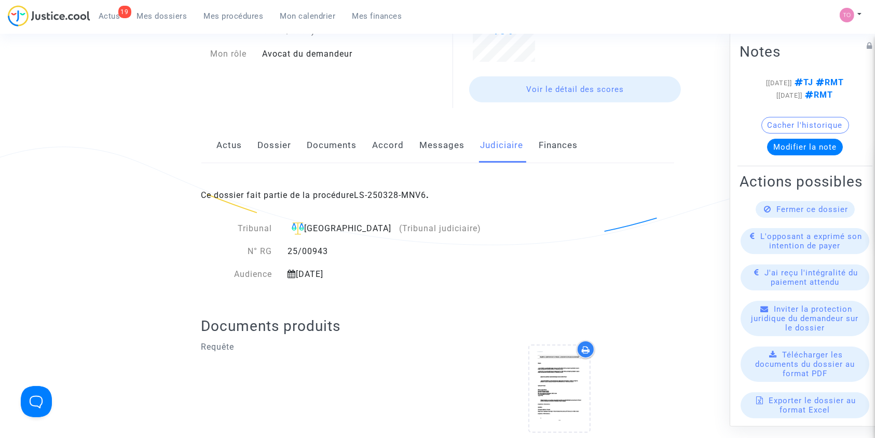
scroll to position [130, 0]
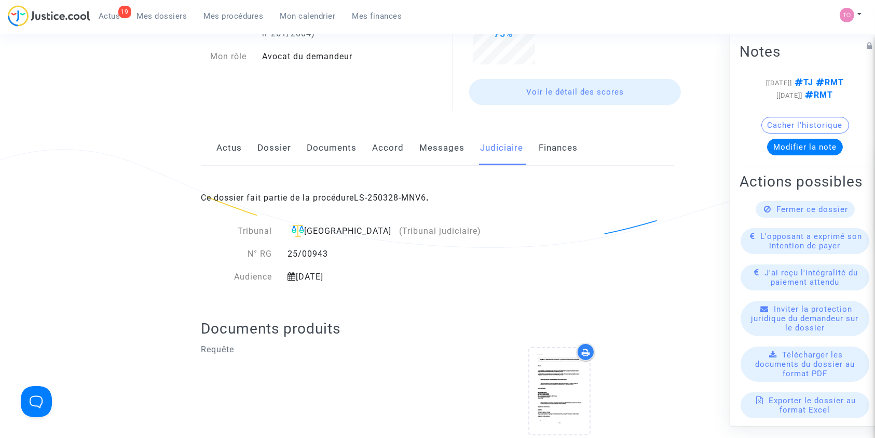
click at [399, 149] on link "Accord" at bounding box center [389, 148] width 32 height 34
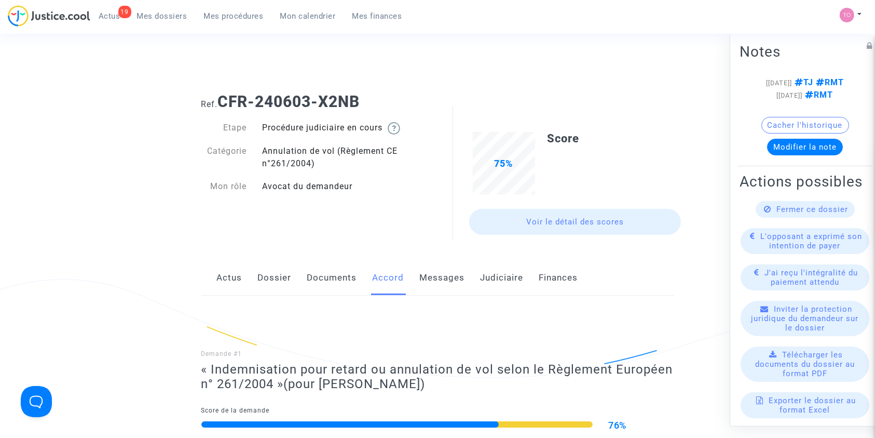
click at [439, 270] on link "Messages" at bounding box center [442, 278] width 45 height 34
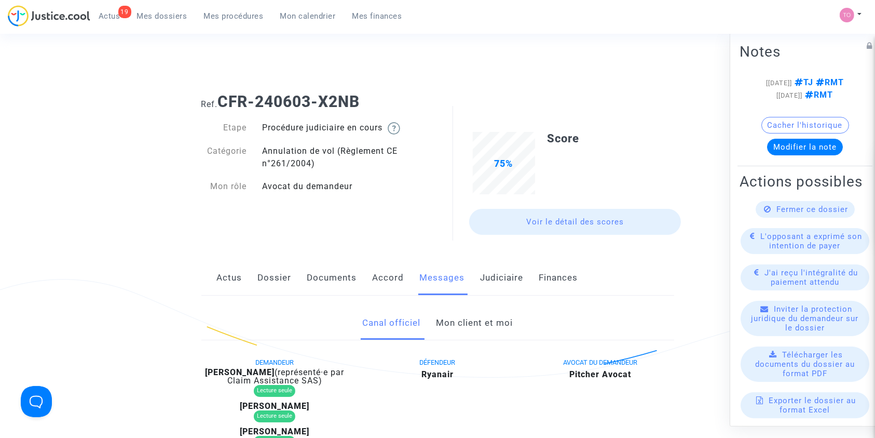
click at [451, 318] on link "Mon client et moi" at bounding box center [474, 323] width 77 height 34
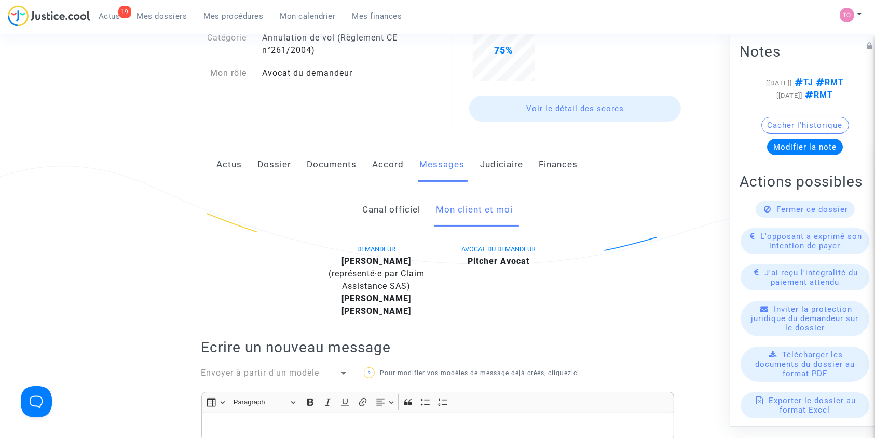
scroll to position [108, 0]
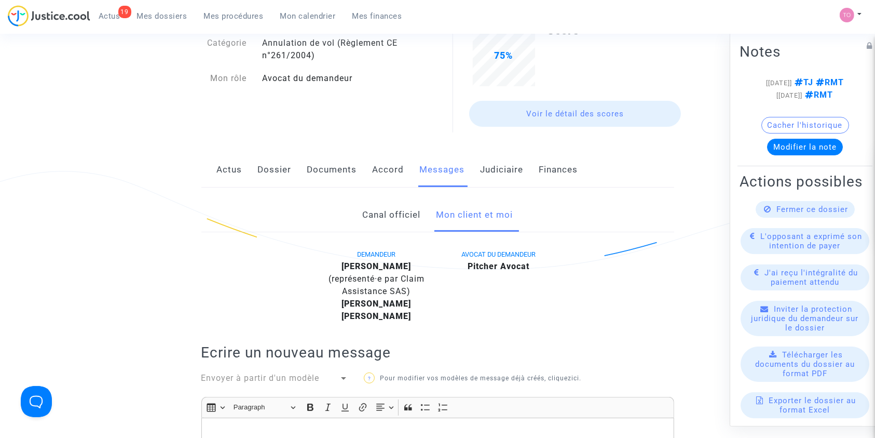
click at [364, 202] on link "Canal officiel" at bounding box center [391, 215] width 58 height 34
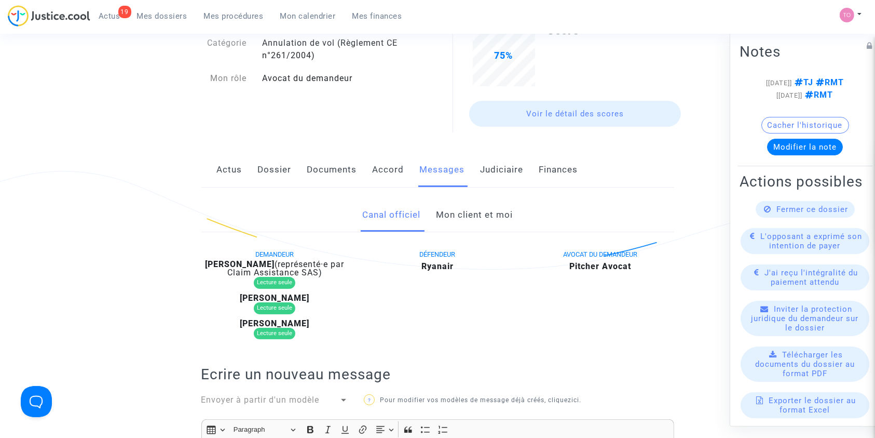
click at [458, 215] on link "Mon client et moi" at bounding box center [474, 215] width 77 height 34
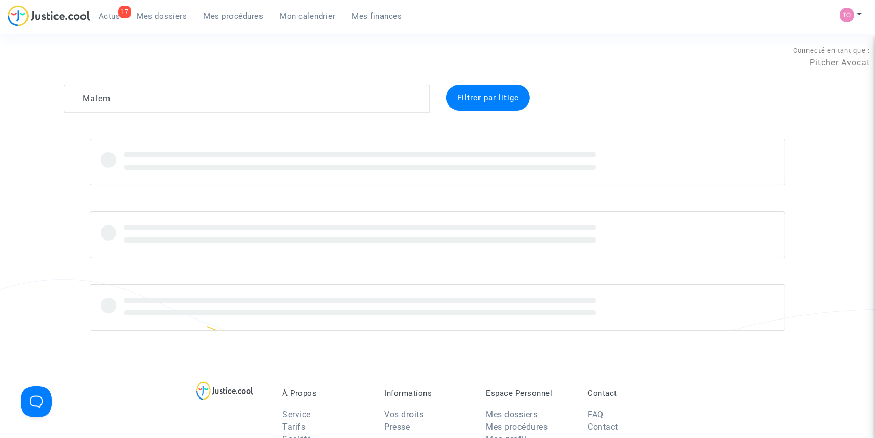
type textarea "Malem"
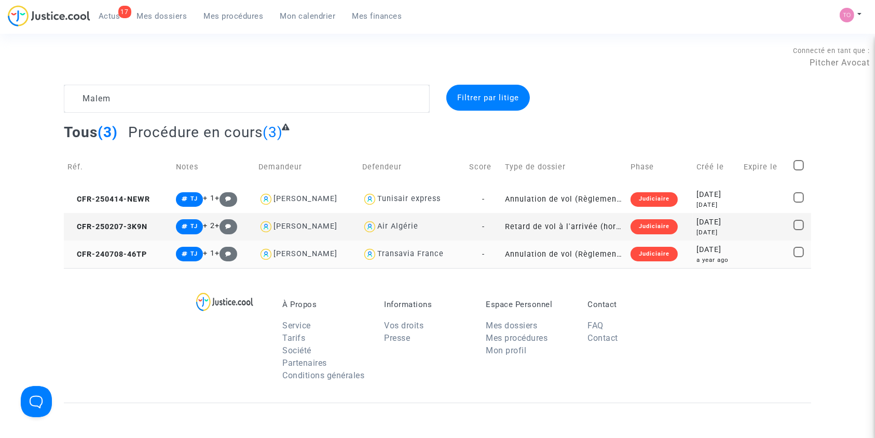
click at [703, 257] on div "a year ago" at bounding box center [717, 259] width 40 height 9
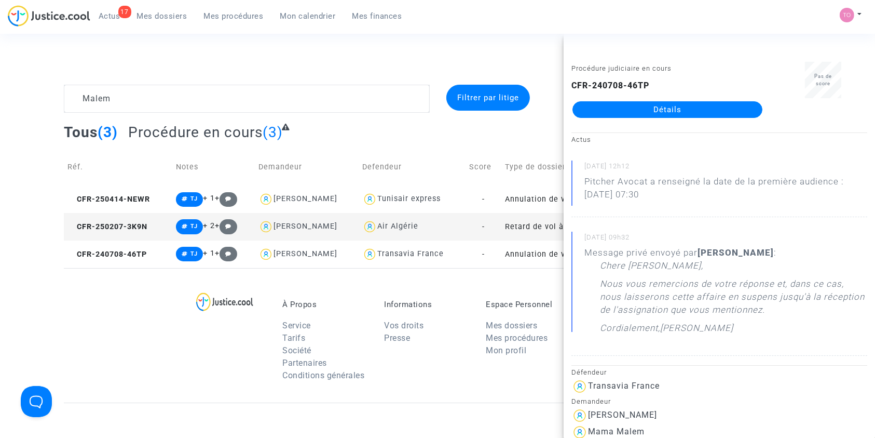
click at [681, 110] on link "Détails" at bounding box center [668, 109] width 190 height 17
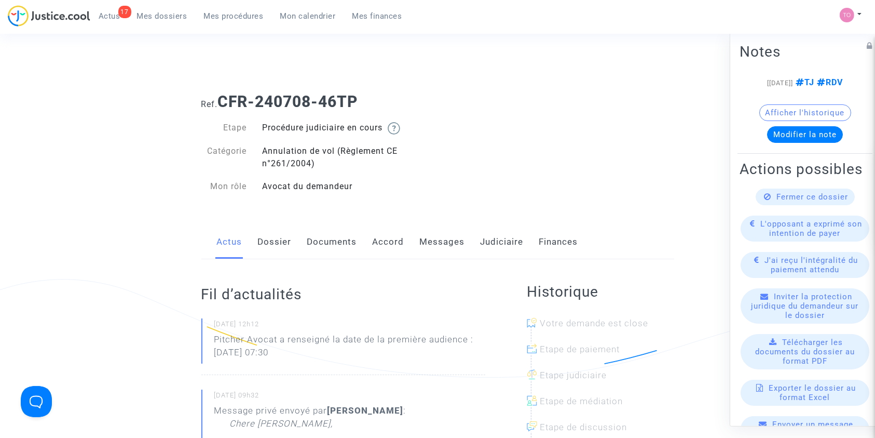
click at [448, 237] on link "Messages" at bounding box center [442, 242] width 45 height 34
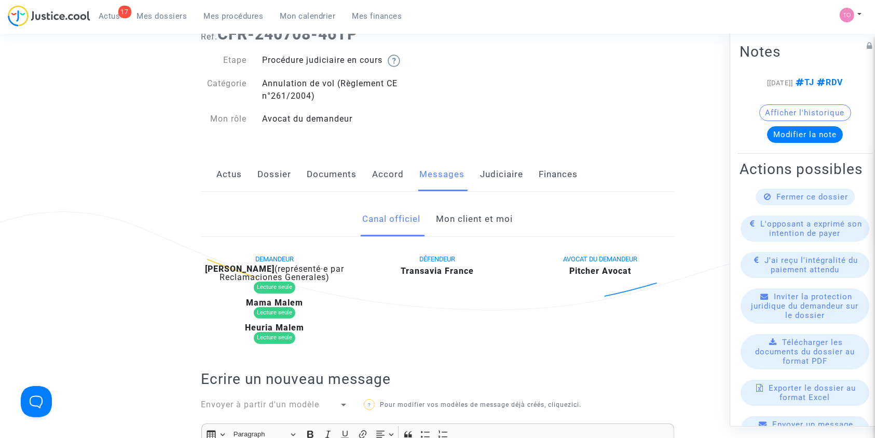
scroll to position [67, 0]
click at [497, 168] on link "Judiciaire" at bounding box center [502, 175] width 43 height 34
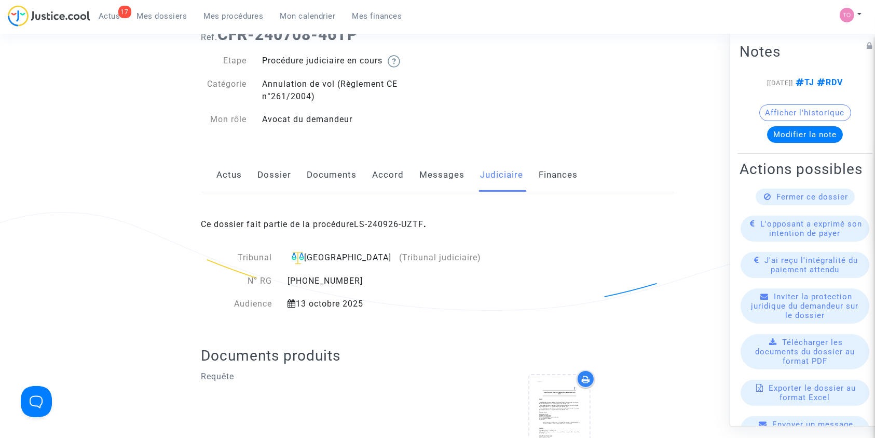
drag, startPoint x: 365, startPoint y: 299, endPoint x: 300, endPoint y: 307, distance: 66.4
click at [300, 307] on div "13 octobre 2025" at bounding box center [385, 303] width 210 height 12
copy div "13 octobre 2025"
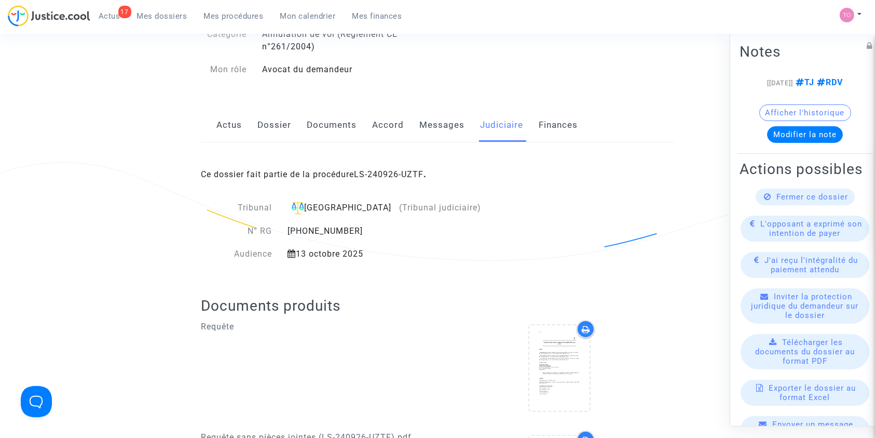
scroll to position [117, 0]
click at [266, 115] on link "Dossier" at bounding box center [275, 124] width 34 height 34
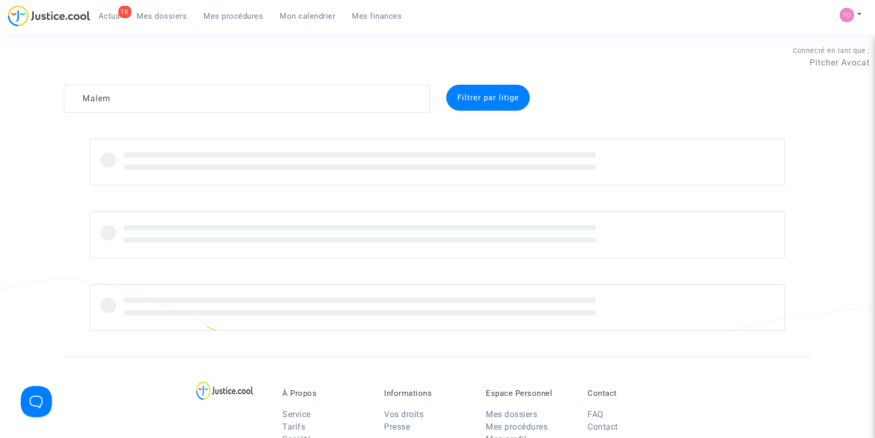
type textarea "Malem"
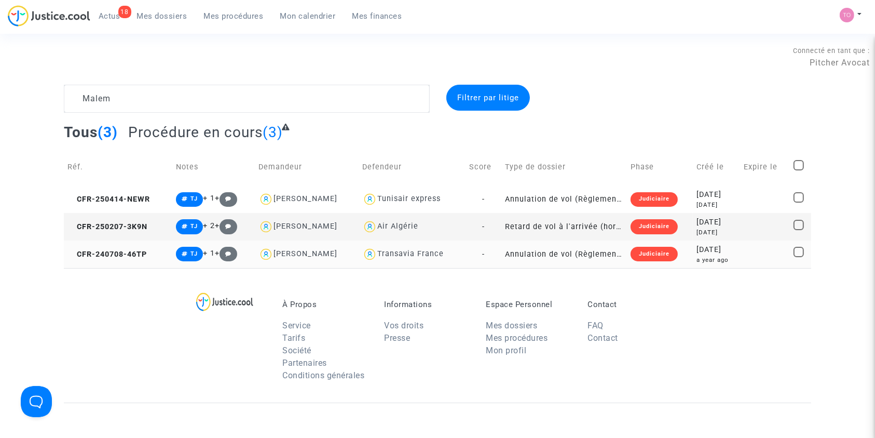
click at [707, 257] on div "a year ago" at bounding box center [717, 259] width 40 height 9
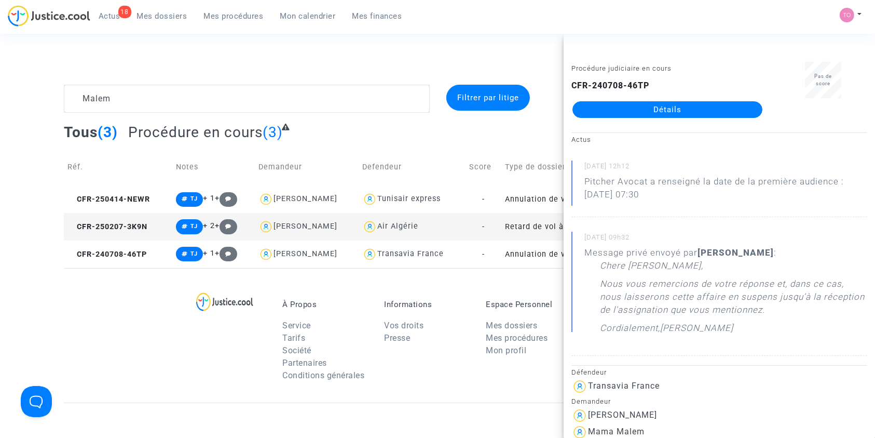
click at [626, 109] on link "Détails" at bounding box center [668, 109] width 190 height 17
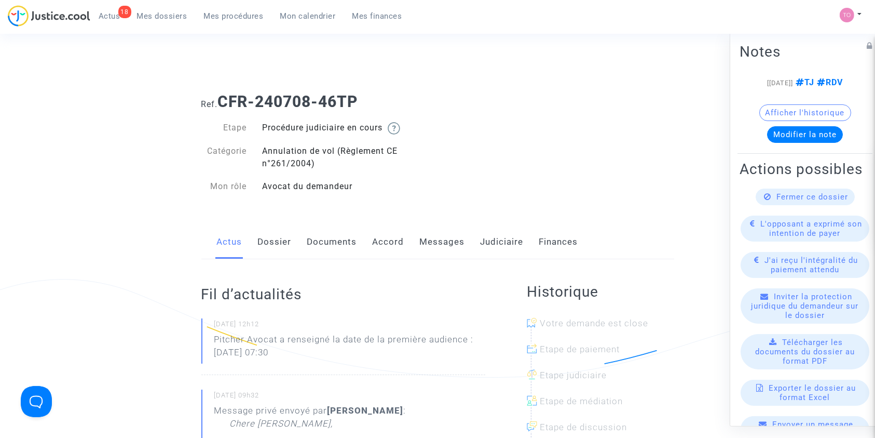
click at [496, 242] on link "Judiciaire" at bounding box center [502, 242] width 43 height 34
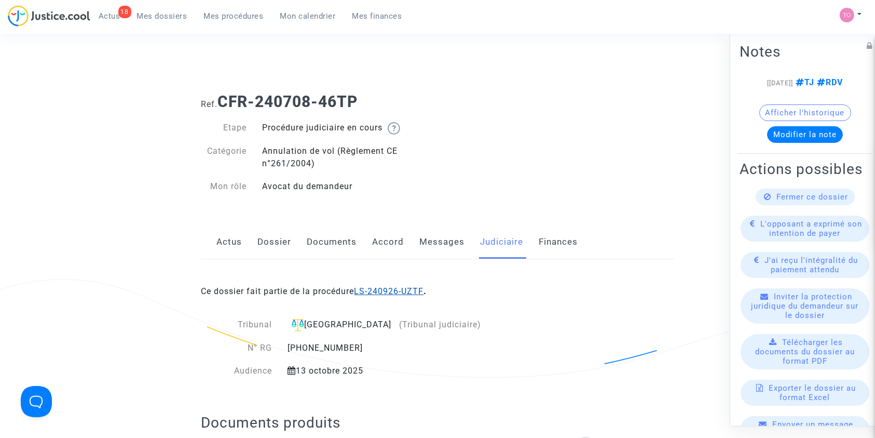
click at [389, 290] on link "LS-240926-UZTF" at bounding box center [390, 291] width 70 height 10
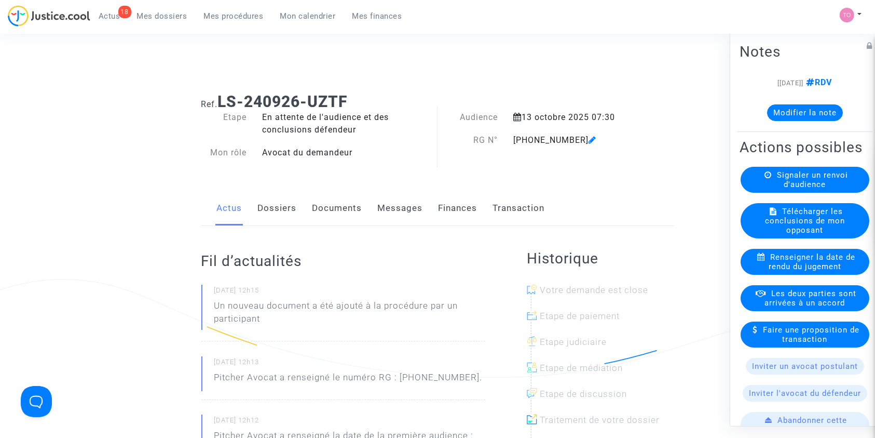
click at [800, 112] on button "Modifier la note" at bounding box center [805, 112] width 76 height 17
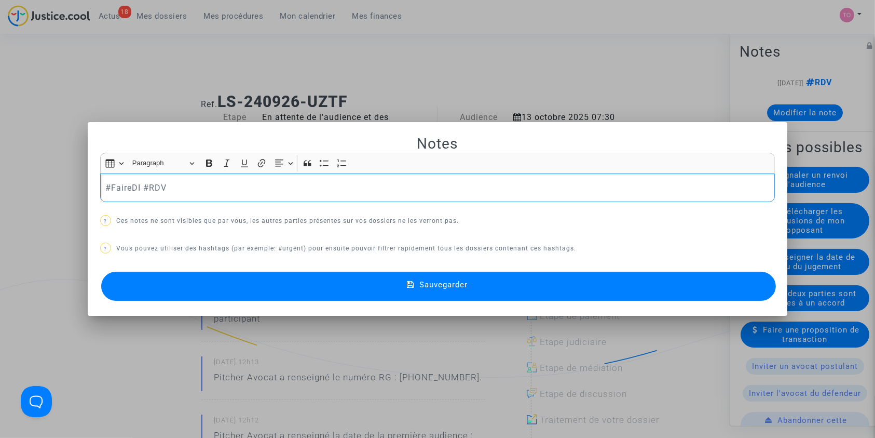
click at [376, 289] on button "Sauvegarder" at bounding box center [438, 285] width 675 height 29
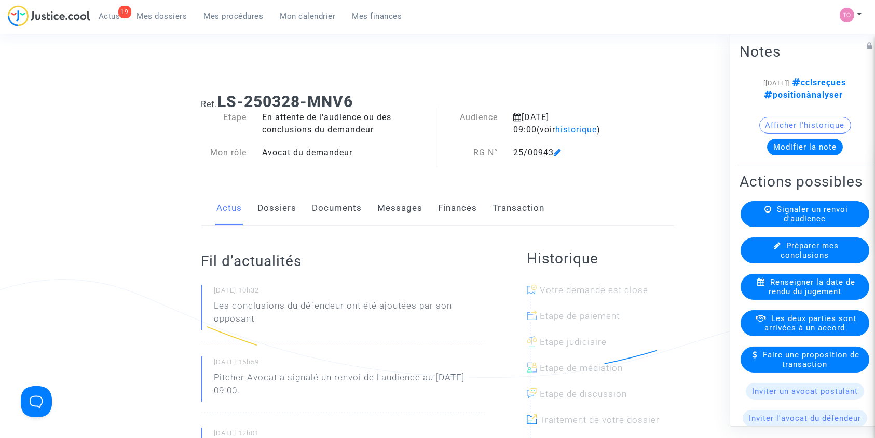
click at [273, 221] on link "Dossiers" at bounding box center [277, 208] width 39 height 34
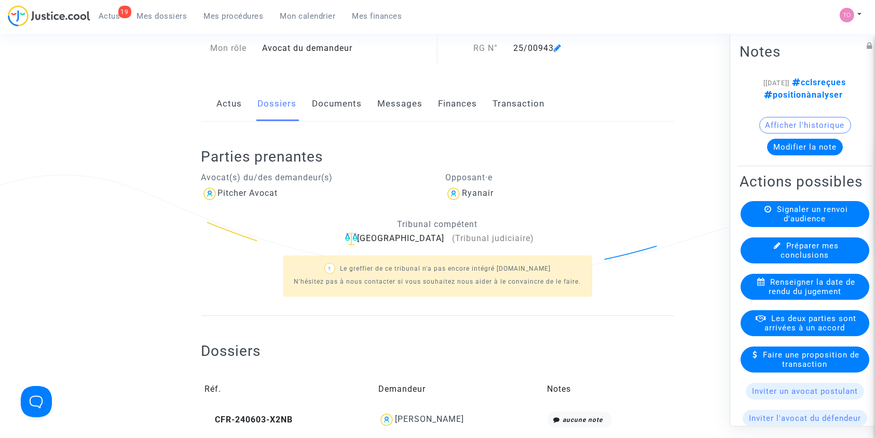
scroll to position [104, 0]
click at [170, 19] on span "Mes dossiers" at bounding box center [162, 15] width 50 height 9
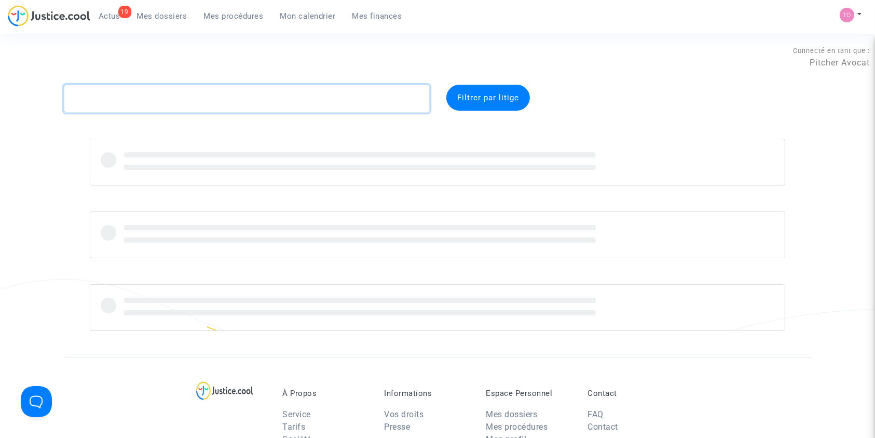
click at [131, 97] on textarea at bounding box center [247, 99] width 366 height 28
paste textarea "HAMMOUMI"
type textarea "HAMMOUMI"
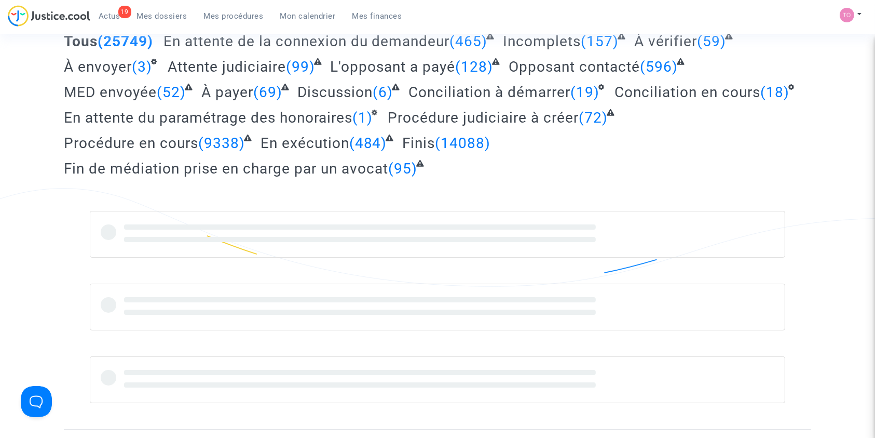
scroll to position [94, 0]
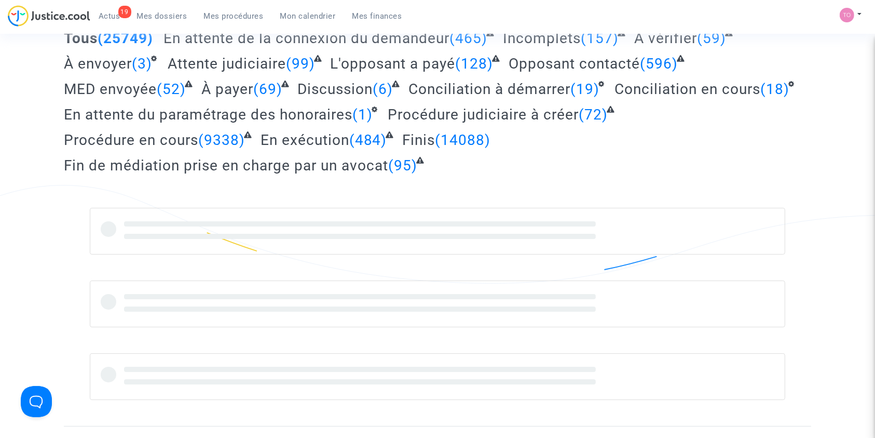
click at [259, 247] on div at bounding box center [438, 231] width 696 height 47
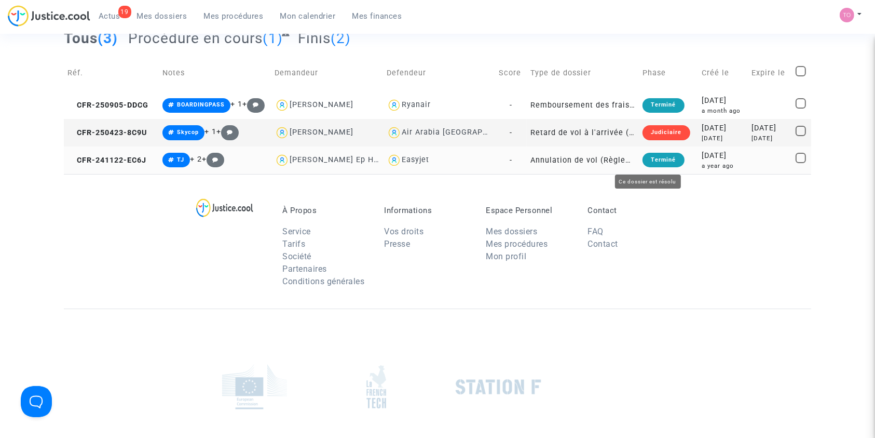
click at [708, 161] on div "a year ago" at bounding box center [723, 165] width 43 height 9
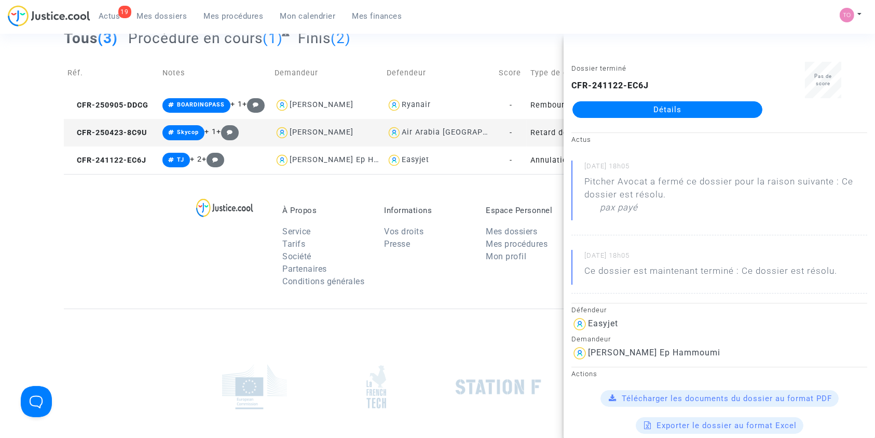
click at [628, 107] on link "Détails" at bounding box center [668, 109] width 190 height 17
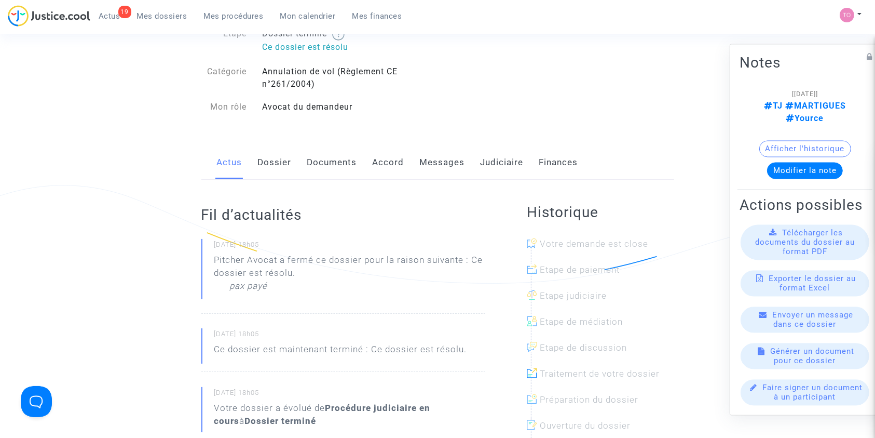
click at [490, 171] on link "Judiciaire" at bounding box center [502, 162] width 43 height 34
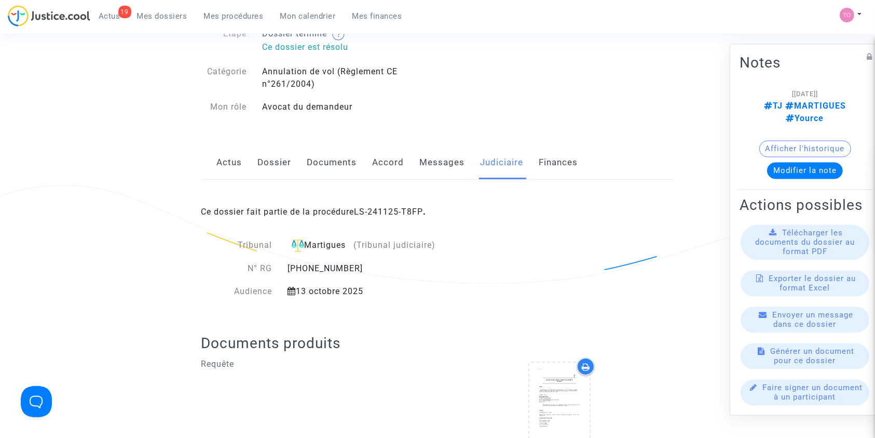
click at [782, 140] on button "Afficher l'historique" at bounding box center [805, 148] width 92 height 17
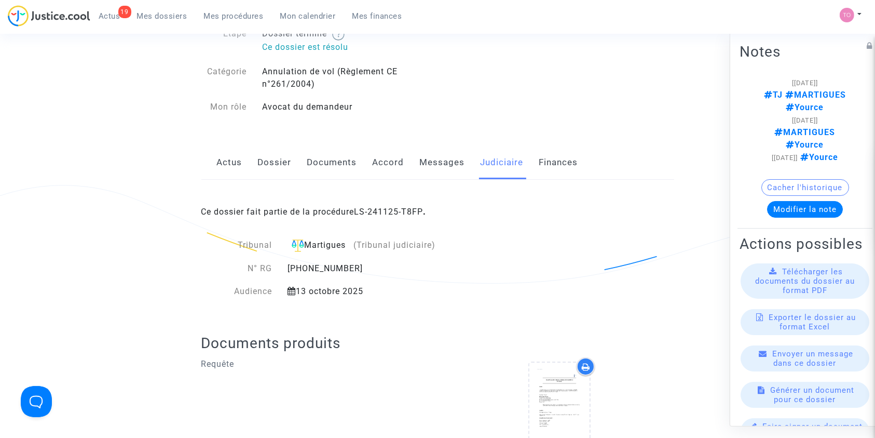
click at [271, 170] on link "Dossier" at bounding box center [275, 162] width 34 height 34
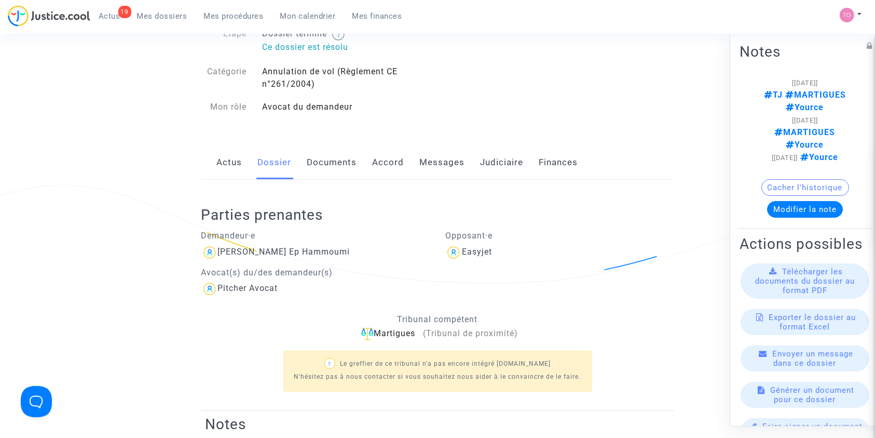
click at [271, 168] on link "Dossier" at bounding box center [275, 162] width 34 height 34
click at [226, 156] on link "Actus" at bounding box center [229, 162] width 25 height 34
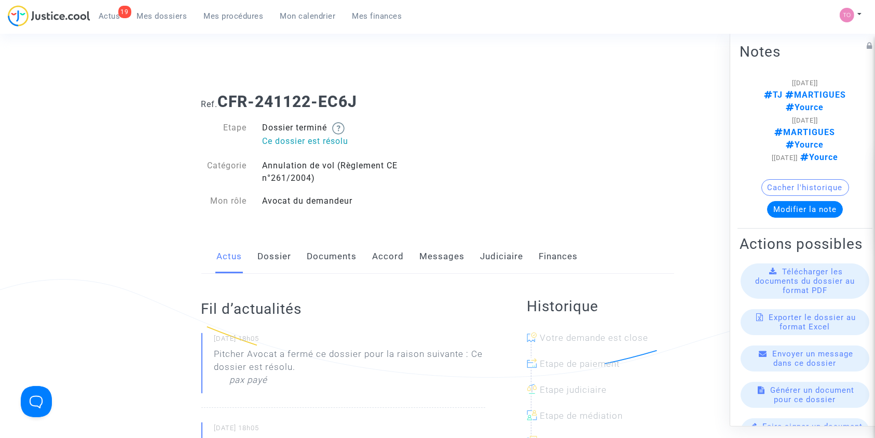
click at [274, 270] on link "Dossier" at bounding box center [275, 256] width 34 height 34
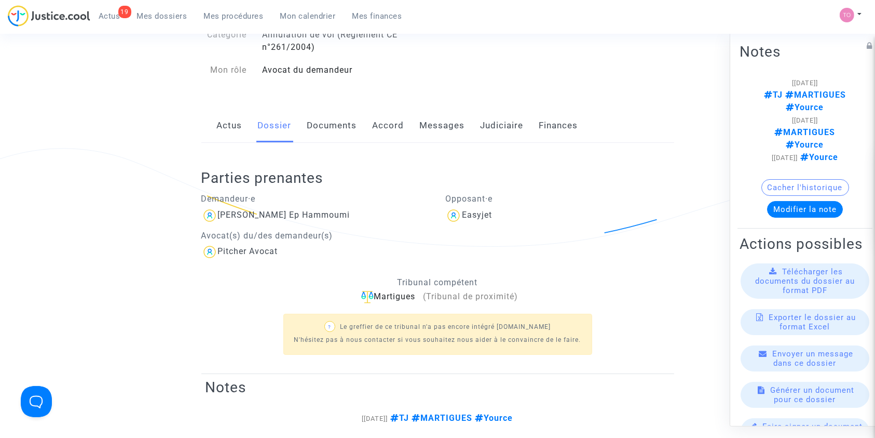
scroll to position [131, 0]
drag, startPoint x: 366, startPoint y: 213, endPoint x: 219, endPoint y: 216, distance: 146.9
click at [219, 216] on div "[PERSON_NAME] Ep Hammoumi" at bounding box center [315, 215] width 229 height 17
copy div "[PERSON_NAME] Ep Hammoumi"
click at [219, 216] on div "[PERSON_NAME] Ep Hammoumi" at bounding box center [284, 214] width 132 height 10
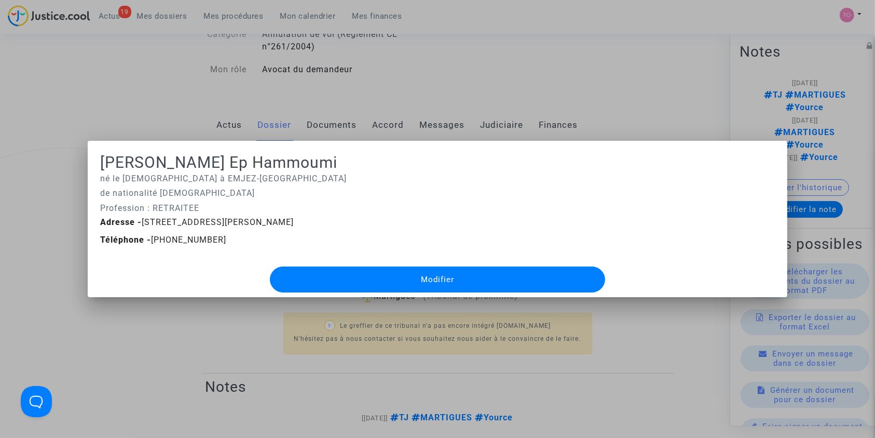
scroll to position [0, 0]
click at [120, 122] on div at bounding box center [437, 219] width 875 height 438
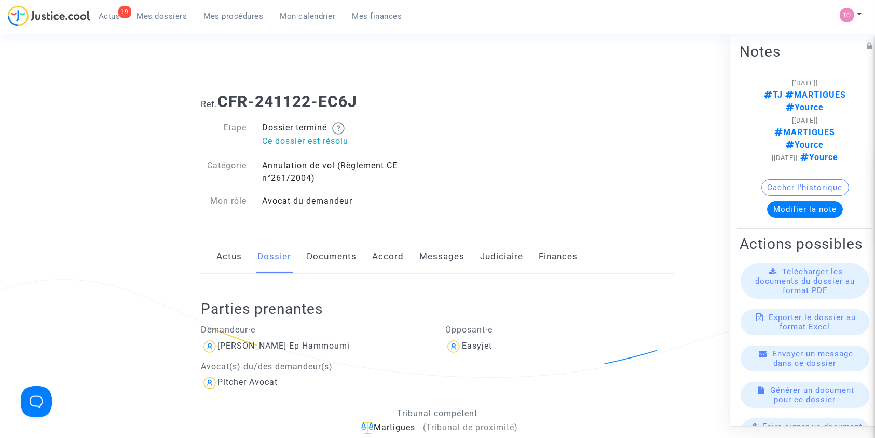
scroll to position [131, 0]
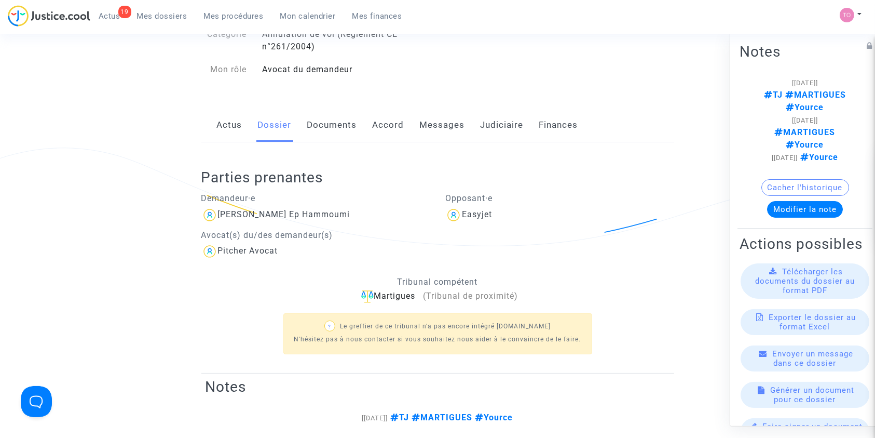
click at [321, 128] on link "Documents" at bounding box center [332, 125] width 50 height 34
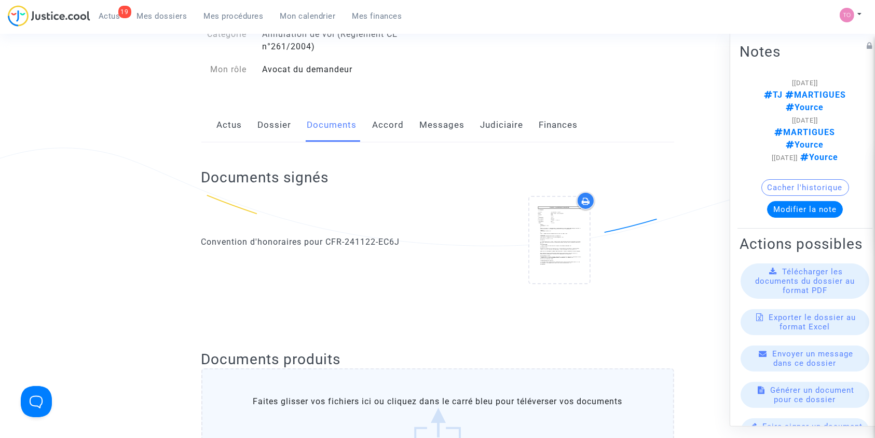
click at [401, 117] on link "Accord" at bounding box center [389, 125] width 32 height 34
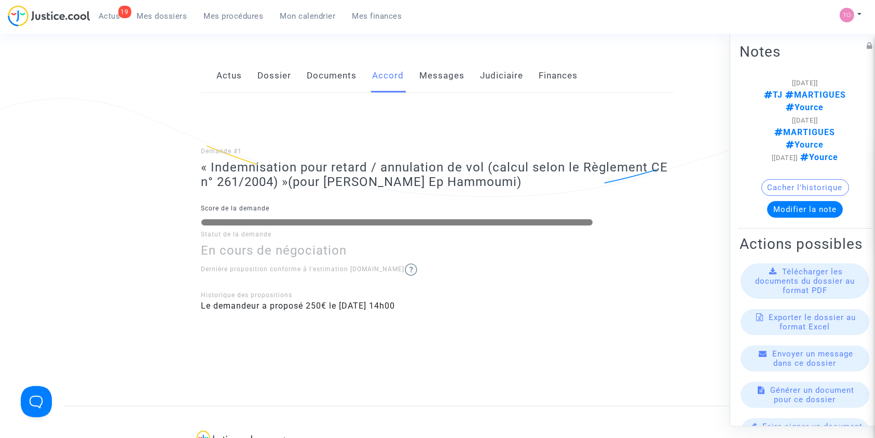
scroll to position [180, 0]
click at [442, 69] on link "Messages" at bounding box center [442, 77] width 45 height 34
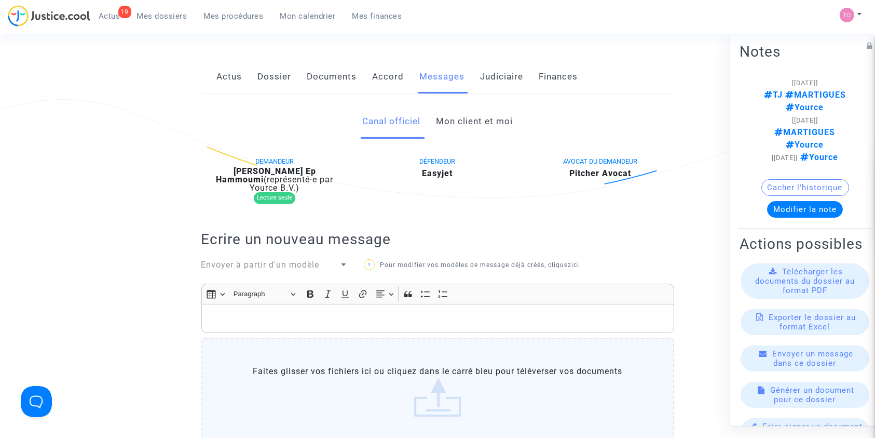
click at [445, 125] on link "Mon client et moi" at bounding box center [474, 121] width 77 height 34
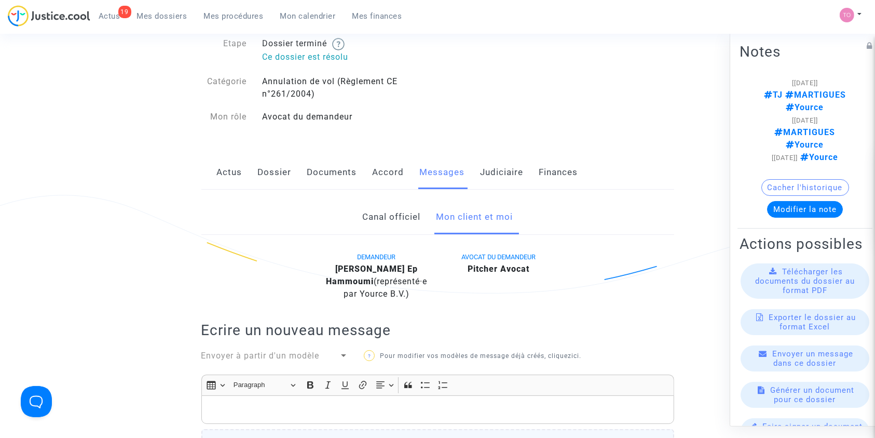
scroll to position [83, 0]
click at [379, 181] on link "Accord" at bounding box center [389, 173] width 32 height 34
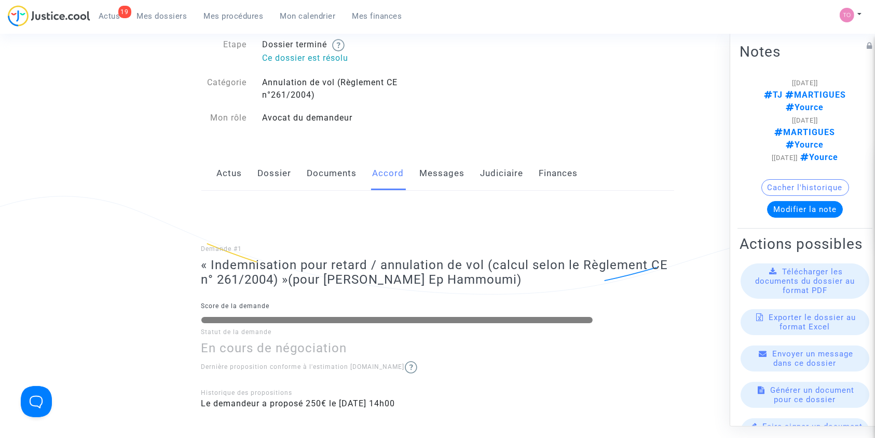
click at [328, 166] on link "Documents" at bounding box center [332, 173] width 50 height 34
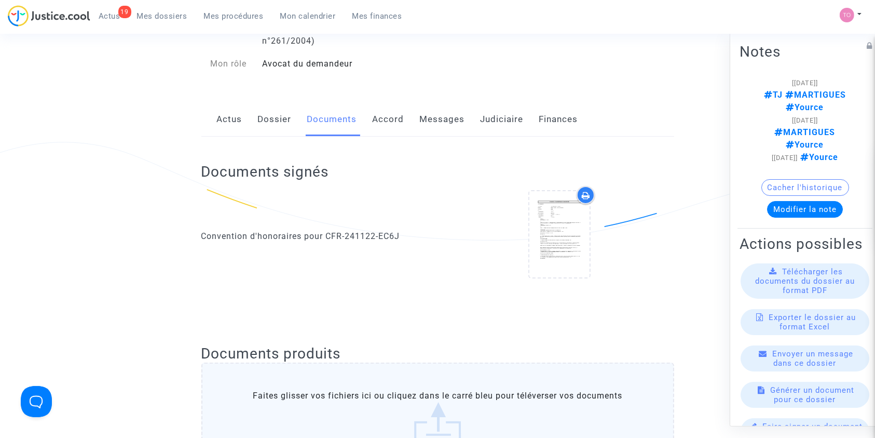
scroll to position [131, 0]
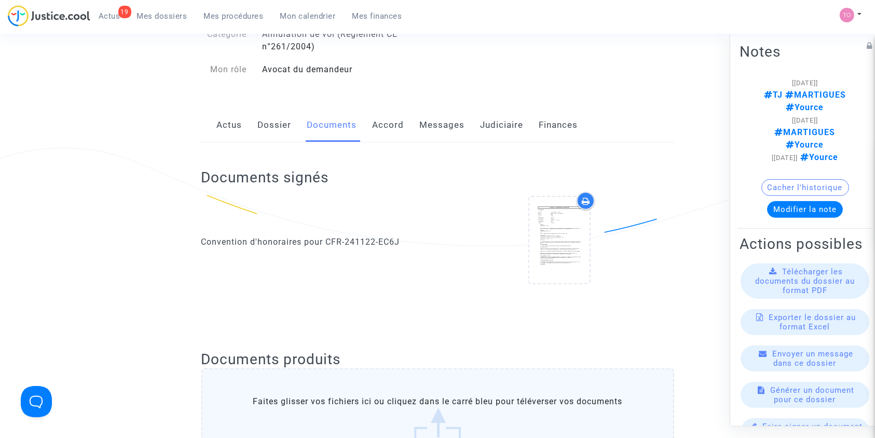
click at [278, 134] on link "Dossier" at bounding box center [275, 125] width 34 height 34
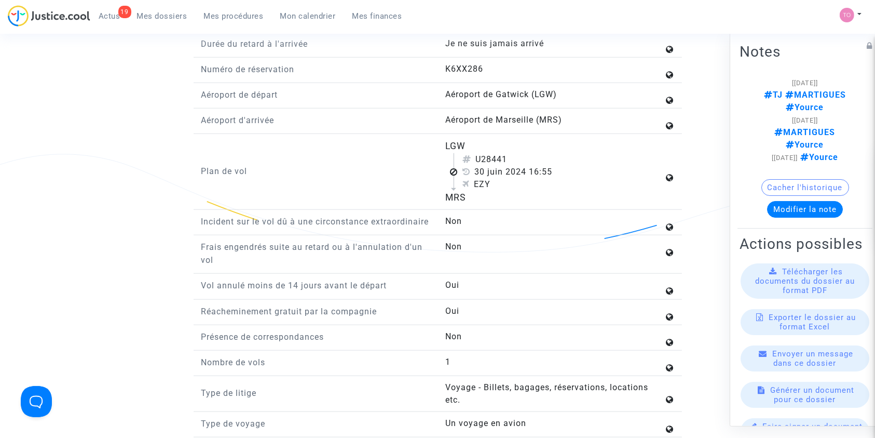
scroll to position [1294, 0]
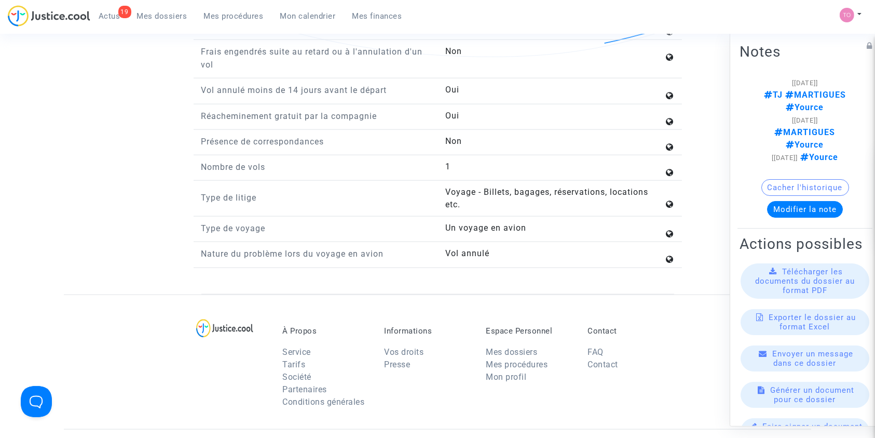
click at [785, 179] on button "Cacher l'historique" at bounding box center [806, 187] width 88 height 17
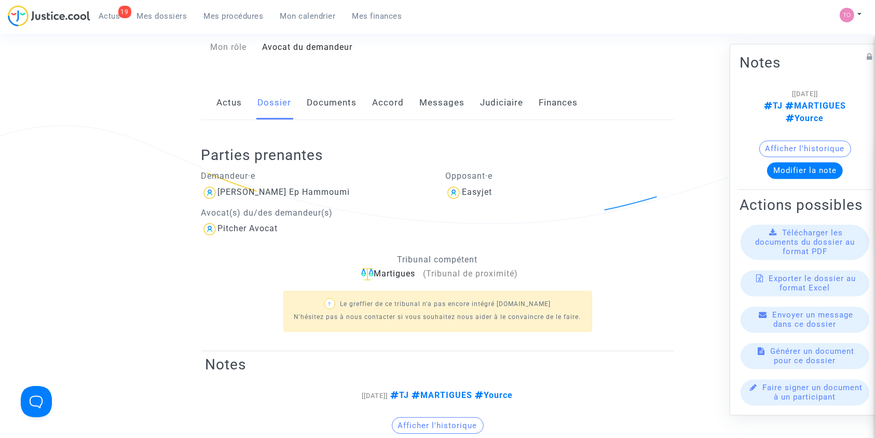
scroll to position [153, 0]
click at [496, 109] on link "Judiciaire" at bounding box center [502, 103] width 43 height 34
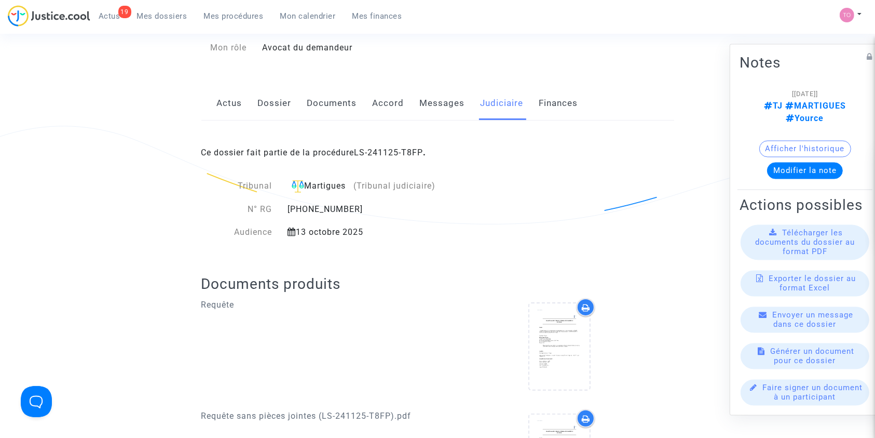
click at [261, 124] on div "Ce dossier fait partie de la procédure LS-241125-T8FP ." at bounding box center [437, 144] width 473 height 49
click at [270, 105] on link "Dossier" at bounding box center [275, 103] width 34 height 34
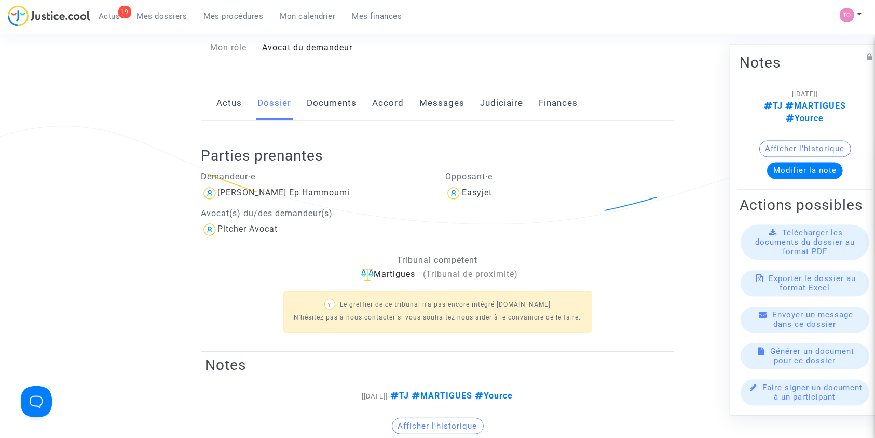
click at [234, 102] on link "Actus" at bounding box center [229, 103] width 25 height 34
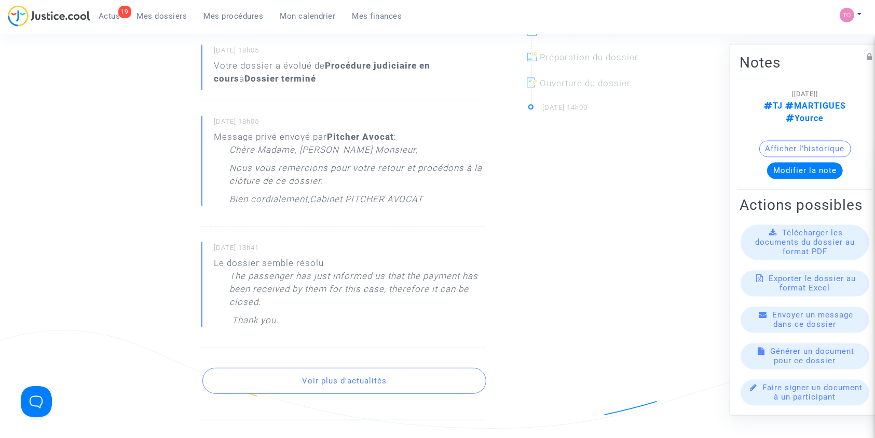
scroll to position [454, 0]
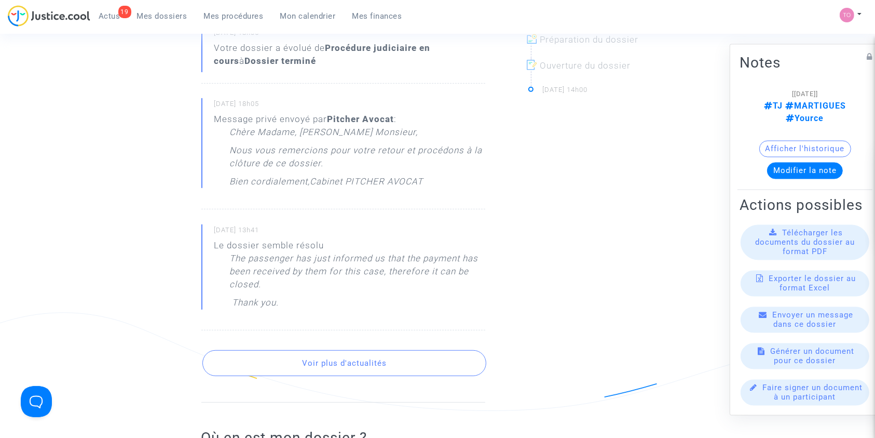
click at [296, 352] on button "Voir plus d'actualités" at bounding box center [344, 363] width 284 height 26
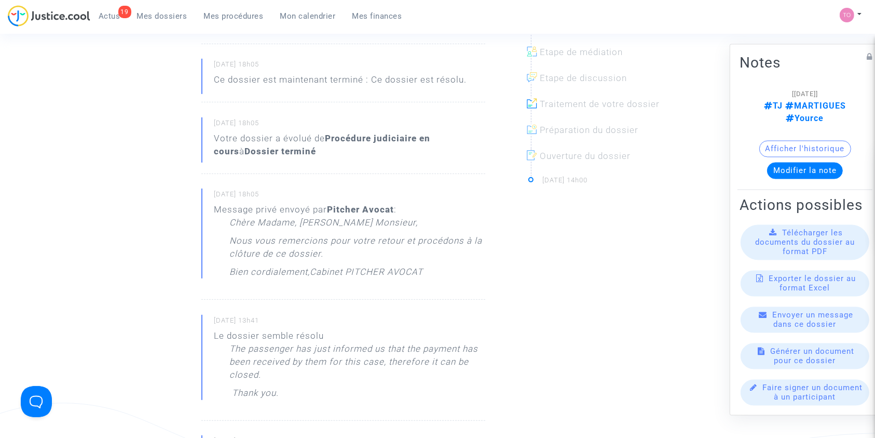
scroll to position [0, 0]
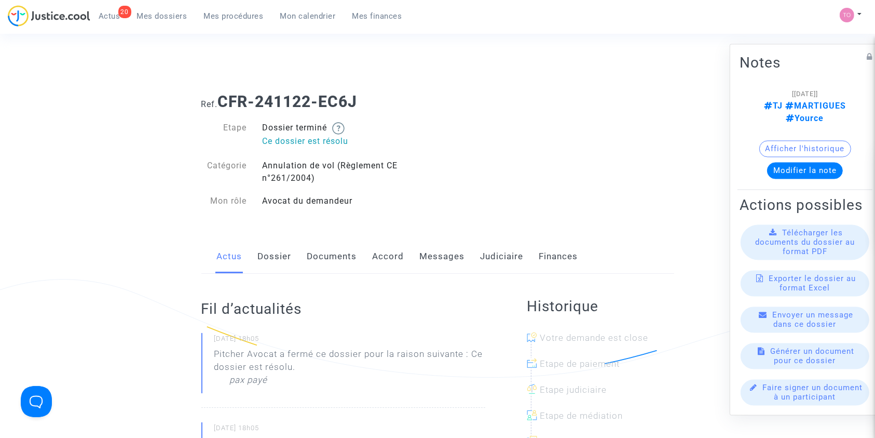
click at [291, 255] on div "Actus Dossier Documents Accord Messages Judiciaire Finances" at bounding box center [437, 256] width 473 height 35
click at [274, 259] on link "Dossier" at bounding box center [275, 256] width 34 height 34
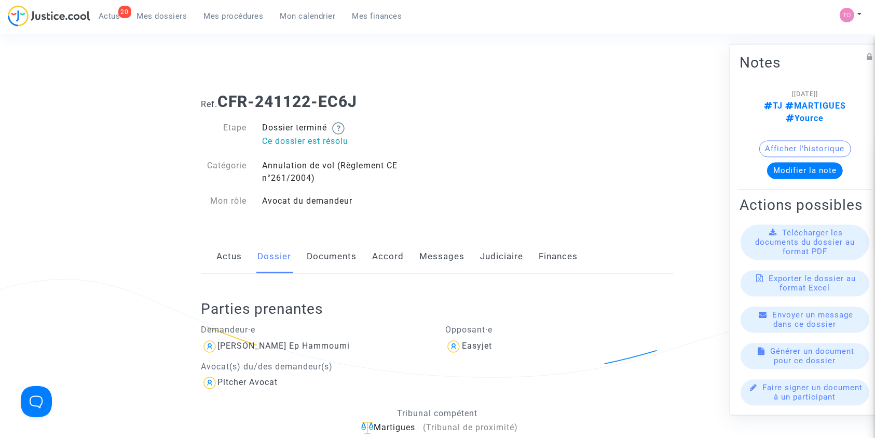
click at [328, 338] on span "[PERSON_NAME] Ep Hammoumi" at bounding box center [284, 316] width 132 height 70
copy div "Hammoumi"
click at [804, 140] on button "Afficher l'historique" at bounding box center [805, 148] width 92 height 17
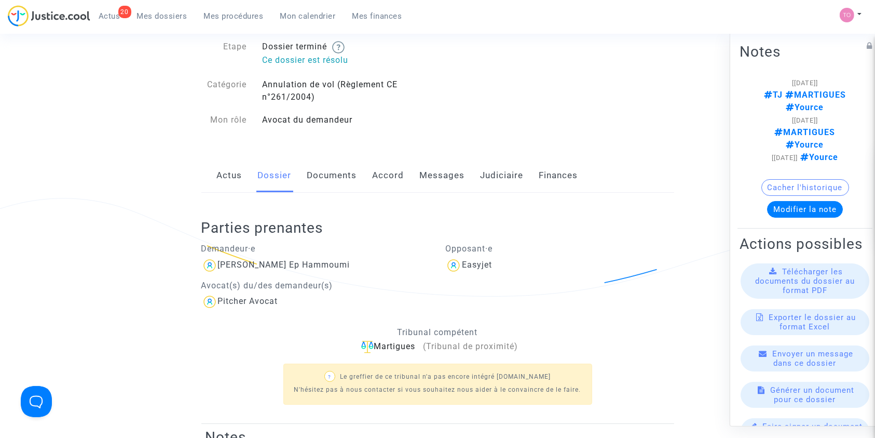
scroll to position [81, 0]
click at [235, 171] on link "Actus" at bounding box center [229, 175] width 25 height 34
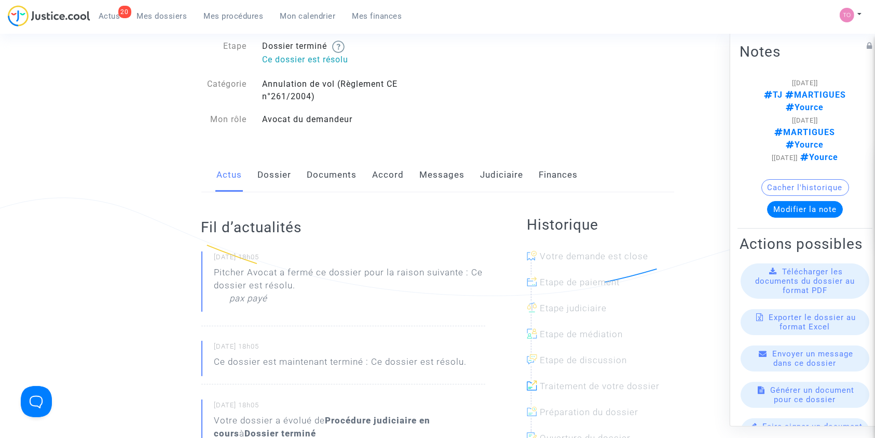
click at [497, 174] on link "Judiciaire" at bounding box center [502, 175] width 43 height 34
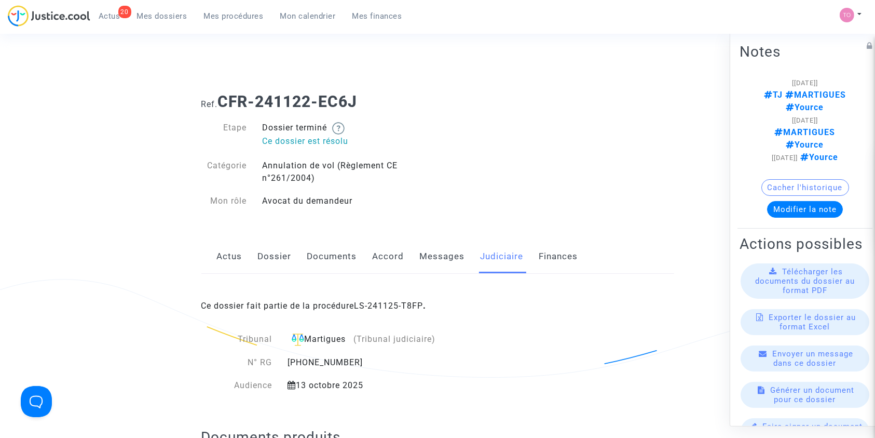
drag, startPoint x: 219, startPoint y: 99, endPoint x: 386, endPoint y: 106, distance: 167.8
click at [386, 106] on h1 "Ref. CFR-241122-EC6J" at bounding box center [437, 101] width 473 height 19
copy h1 "CFR-241122-EC6J"
click at [437, 263] on link "Messages" at bounding box center [442, 256] width 45 height 34
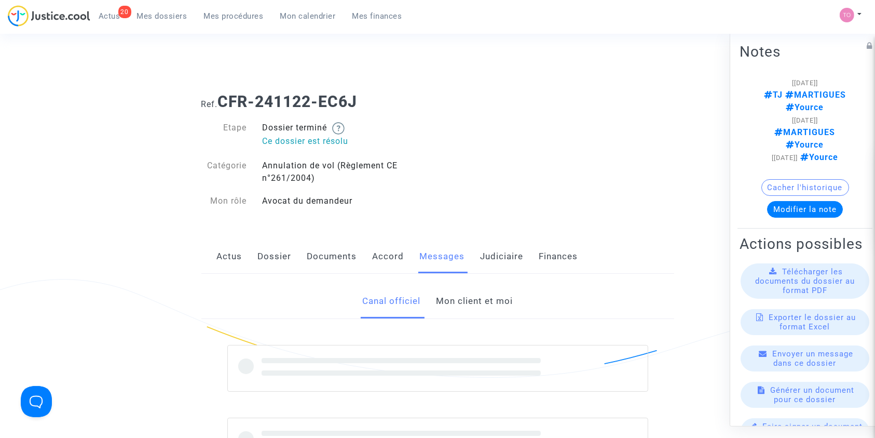
click at [457, 307] on link "Mon client et moi" at bounding box center [474, 301] width 77 height 34
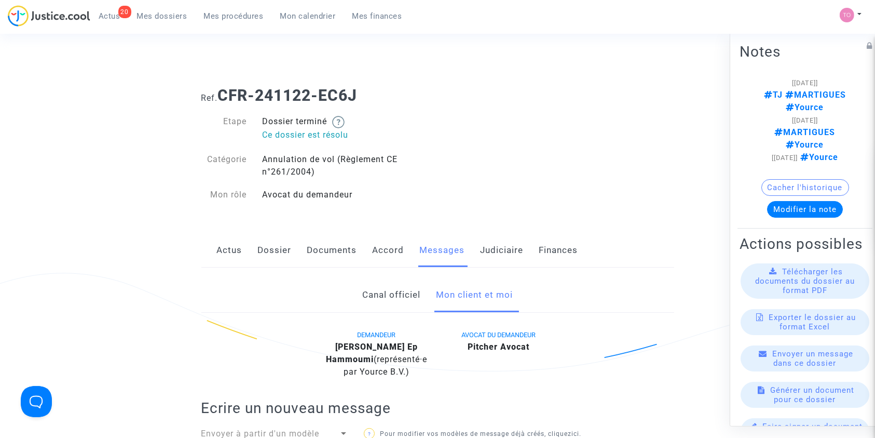
scroll to position [5, 0]
click at [492, 256] on link "Judiciaire" at bounding box center [502, 251] width 43 height 34
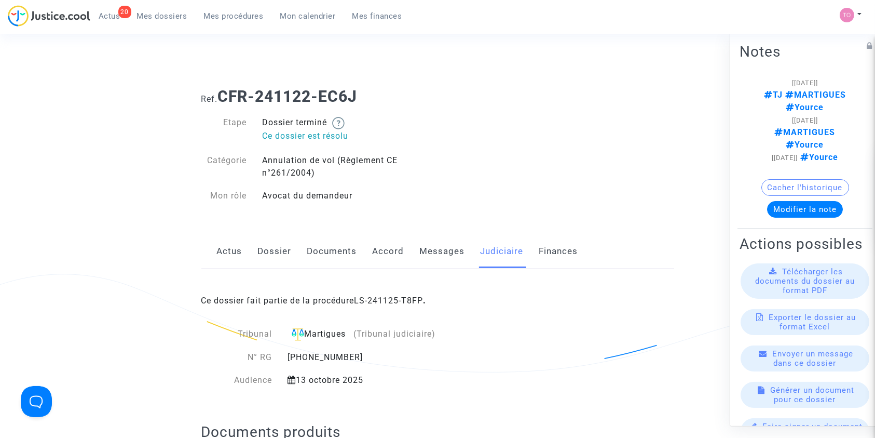
click at [377, 248] on link "Accord" at bounding box center [389, 251] width 32 height 34
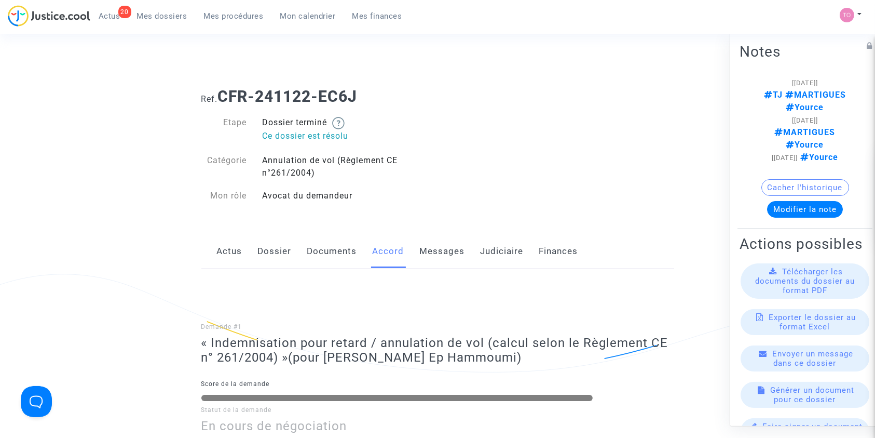
click at [320, 255] on link "Documents" at bounding box center [332, 251] width 50 height 34
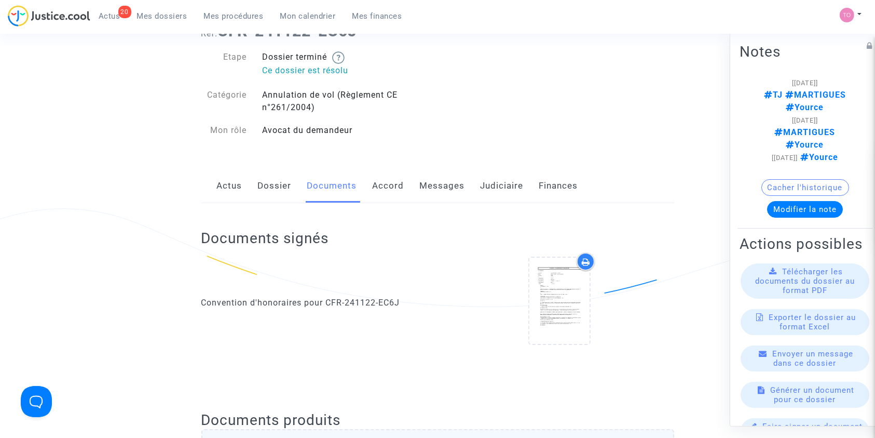
click at [274, 180] on link "Dossier" at bounding box center [275, 186] width 34 height 34
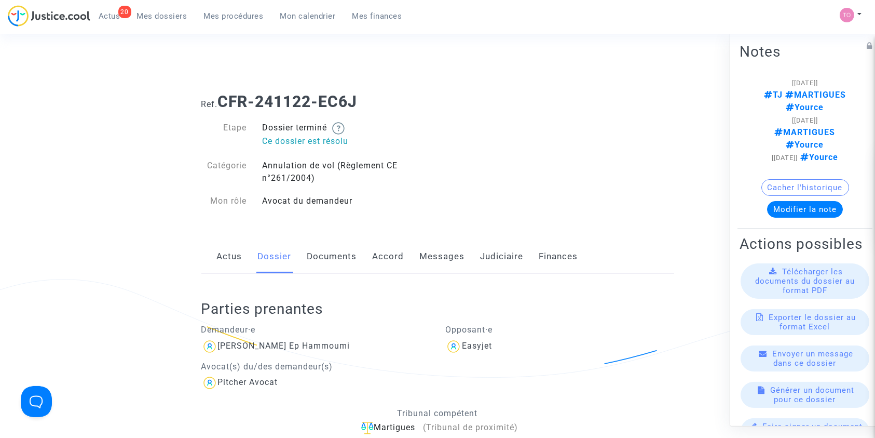
scroll to position [218, 0]
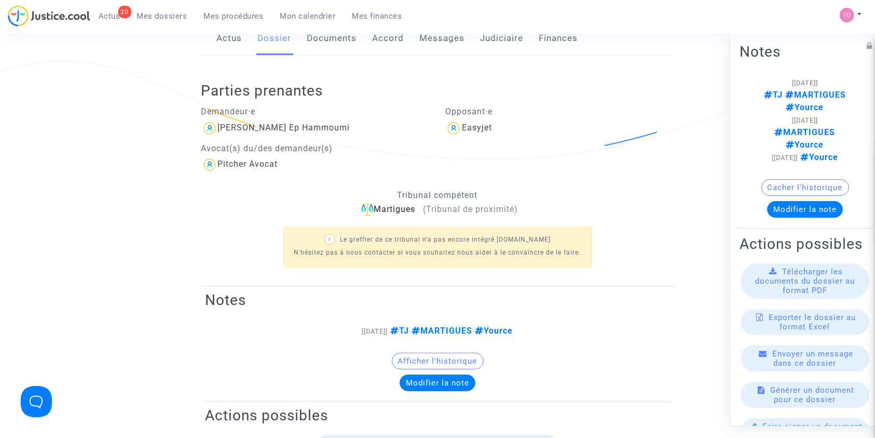
click at [479, 342] on note-viewer "[22/11/2024] TJ MARTIGUES Yource Afficher l'historique Modifier la note" at bounding box center [438, 357] width 465 height 66
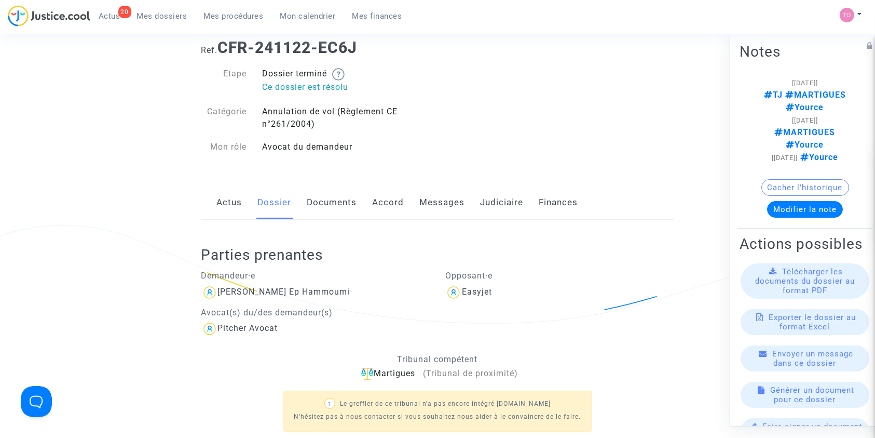
scroll to position [52, 0]
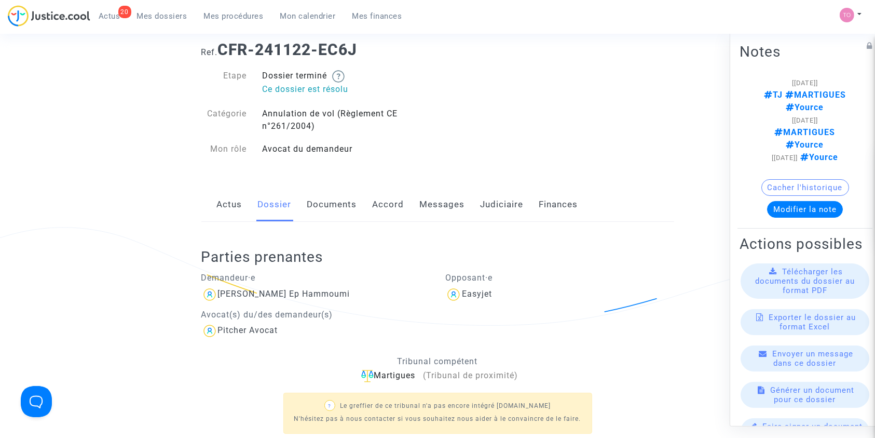
click at [327, 206] on link "Documents" at bounding box center [332, 204] width 50 height 34
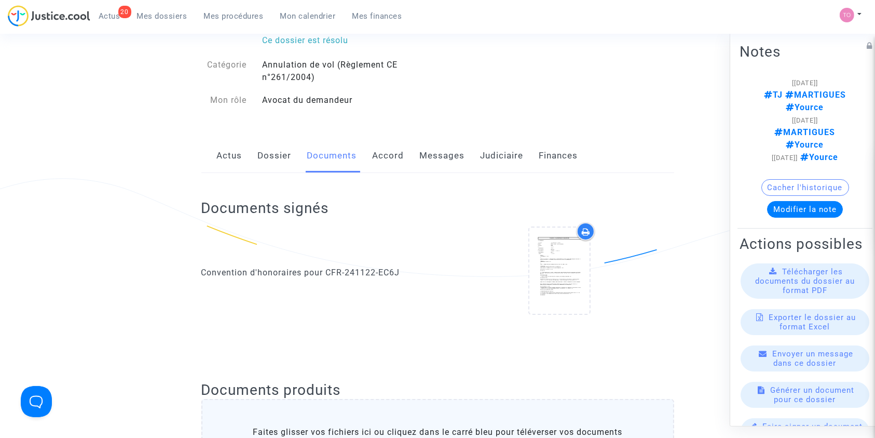
scroll to position [100, 0]
click at [374, 168] on link "Accord" at bounding box center [389, 156] width 32 height 34
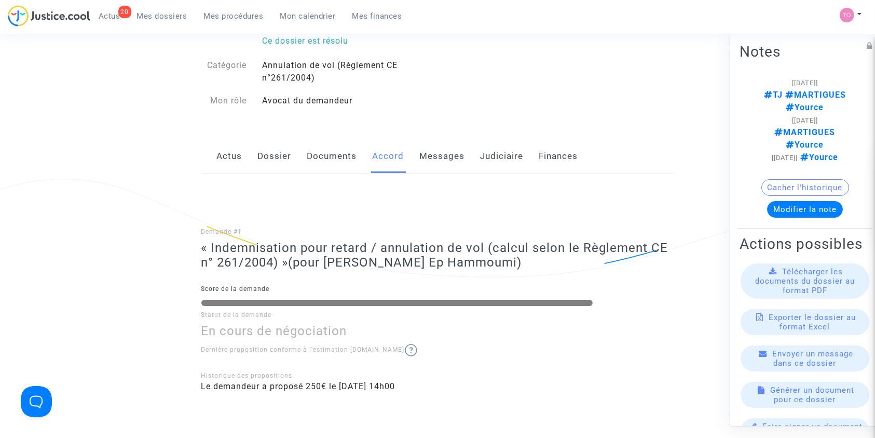
click at [295, 156] on div "Actus Dossier Documents Accord Messages Judiciaire Finances" at bounding box center [437, 156] width 473 height 35
click at [271, 157] on link "Dossier" at bounding box center [275, 156] width 34 height 34
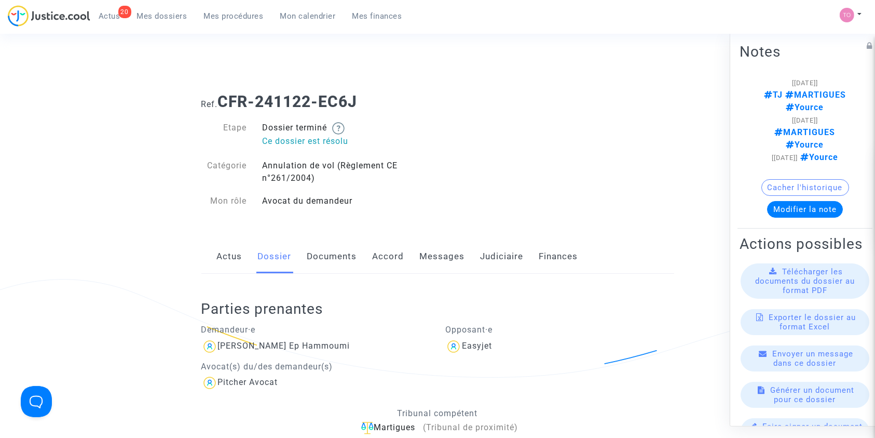
click at [792, 152] on note-viewer "[22/11/2024] TJ MARTIGUES Yource [22/11/2024] MARTIGUES Yource [22/11/2024] You…" at bounding box center [805, 146] width 131 height 141
click at [792, 179] on button "Cacher l'historique" at bounding box center [806, 187] width 88 height 17
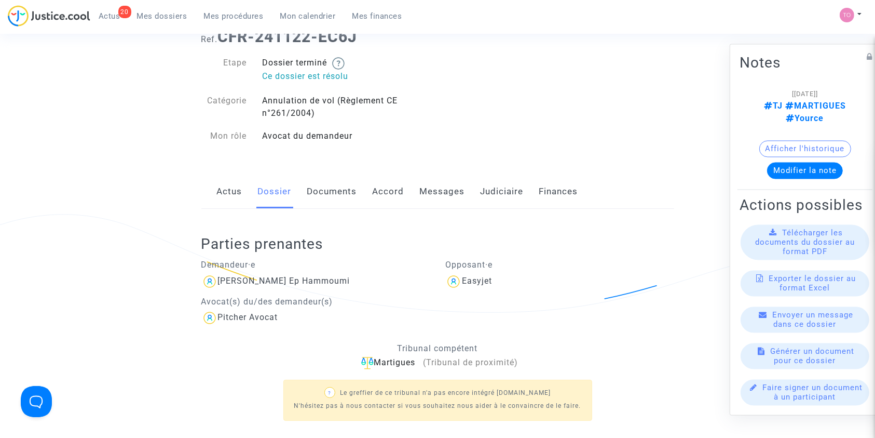
scroll to position [58, 0]
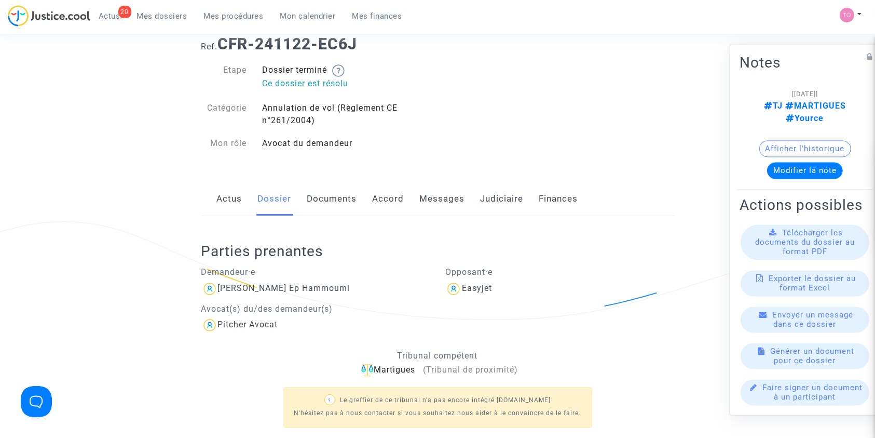
click at [444, 200] on link "Messages" at bounding box center [442, 199] width 45 height 34
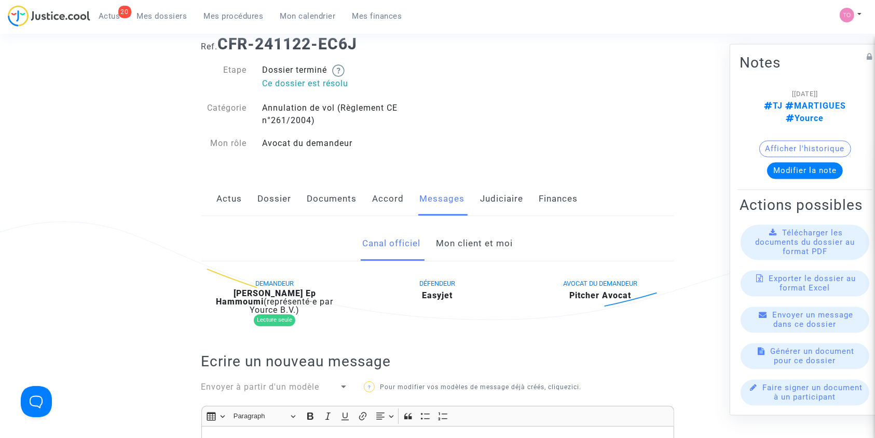
click at [442, 241] on link "Mon client et moi" at bounding box center [474, 243] width 77 height 34
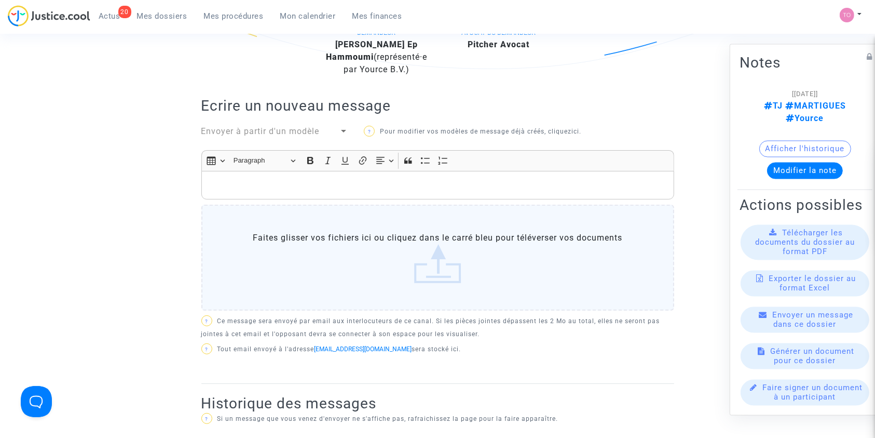
scroll to position [220, 0]
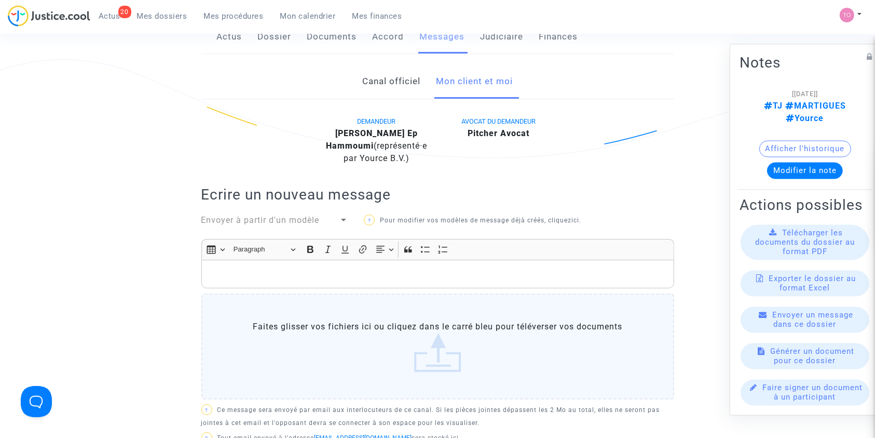
click at [234, 36] on link "Actus" at bounding box center [229, 37] width 25 height 34
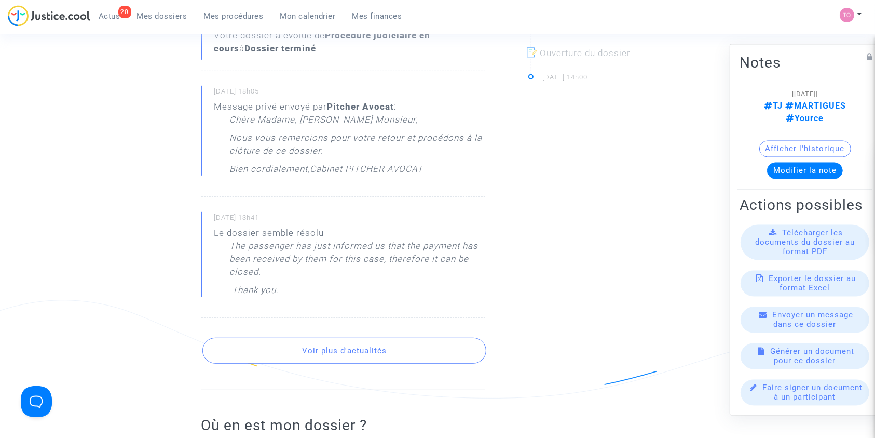
scroll to position [467, 0]
click at [287, 345] on button "Voir plus d'actualités" at bounding box center [344, 349] width 284 height 26
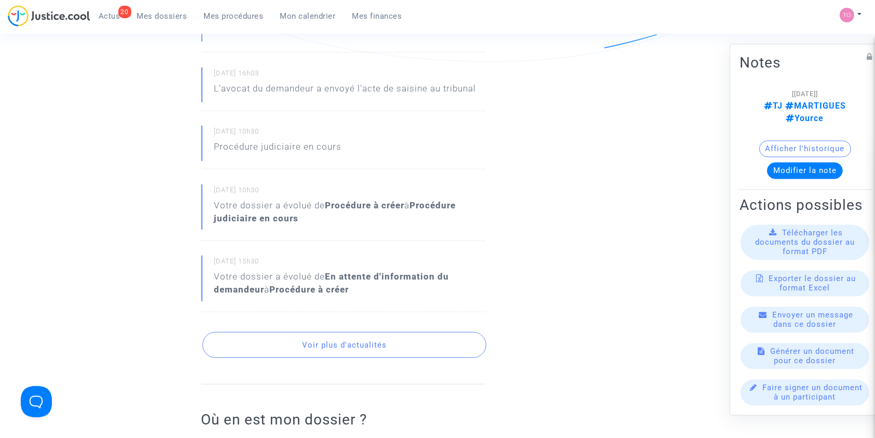
scroll to position [804, 0]
click at [295, 334] on button "Voir plus d'actualités" at bounding box center [344, 344] width 284 height 26
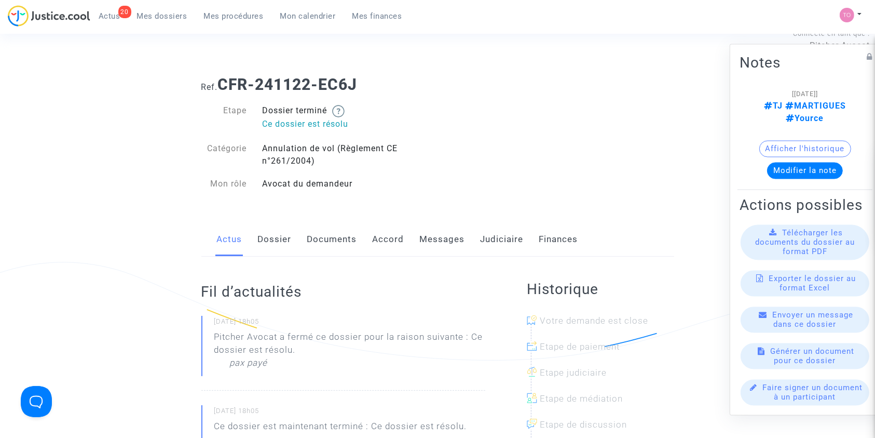
scroll to position [0, 0]
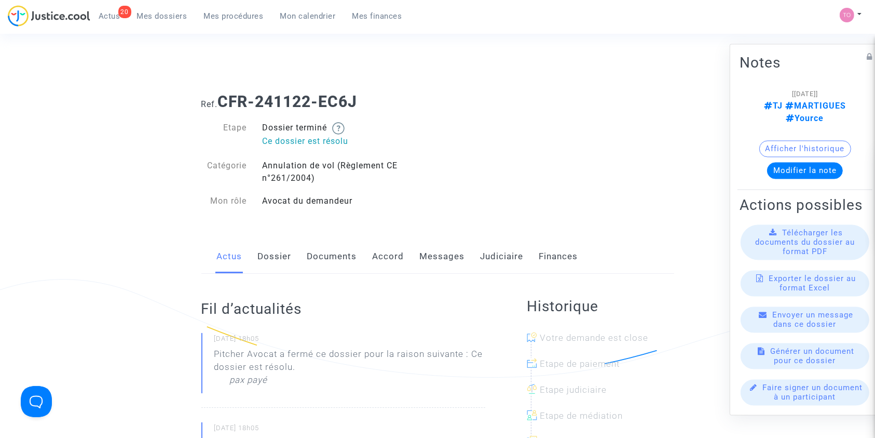
click at [451, 259] on link "Messages" at bounding box center [442, 256] width 45 height 34
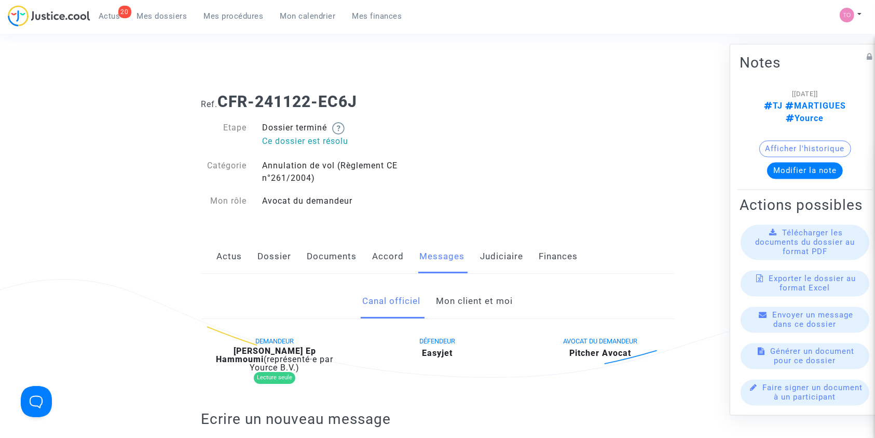
click at [453, 309] on link "Mon client et moi" at bounding box center [474, 301] width 77 height 34
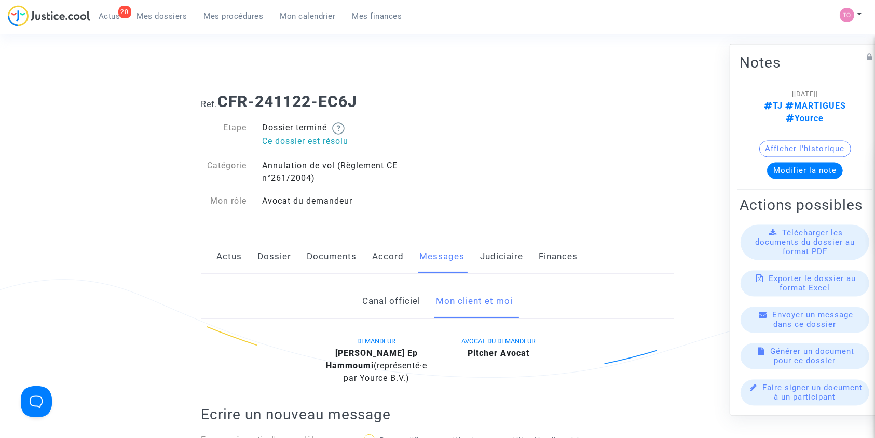
scroll to position [179, 0]
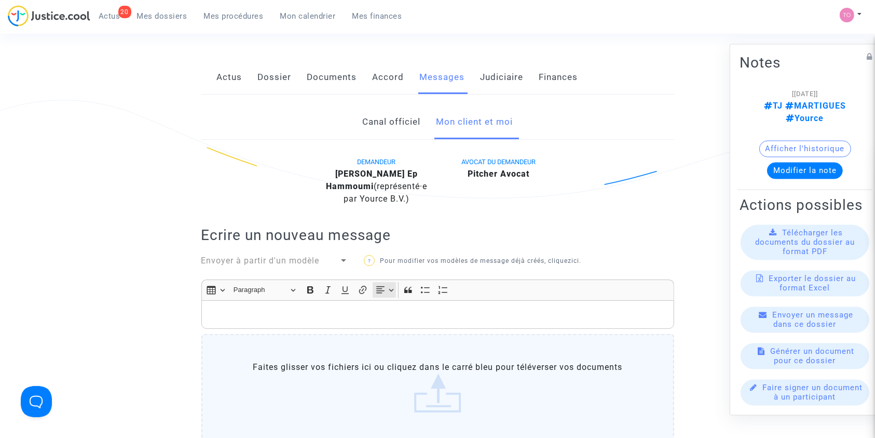
click at [379, 295] on button "Text alignment Text alignment" at bounding box center [384, 290] width 23 height 16
click at [293, 316] on p "Rich Text Editor, main" at bounding box center [438, 314] width 462 height 13
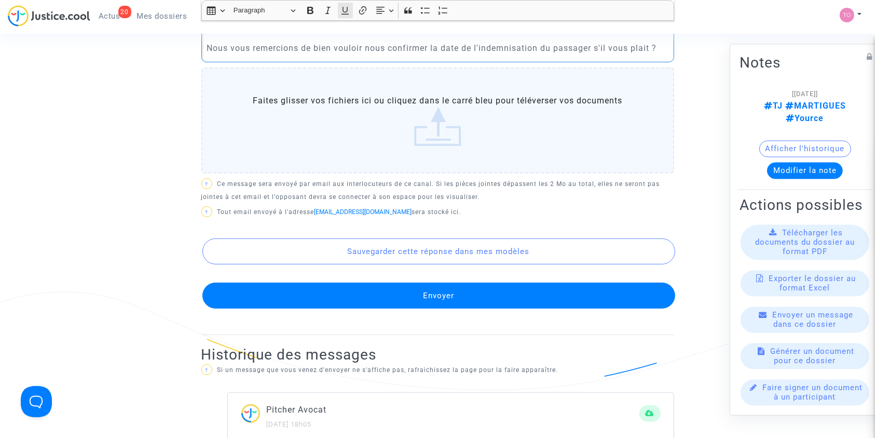
scroll to position [477, 0]
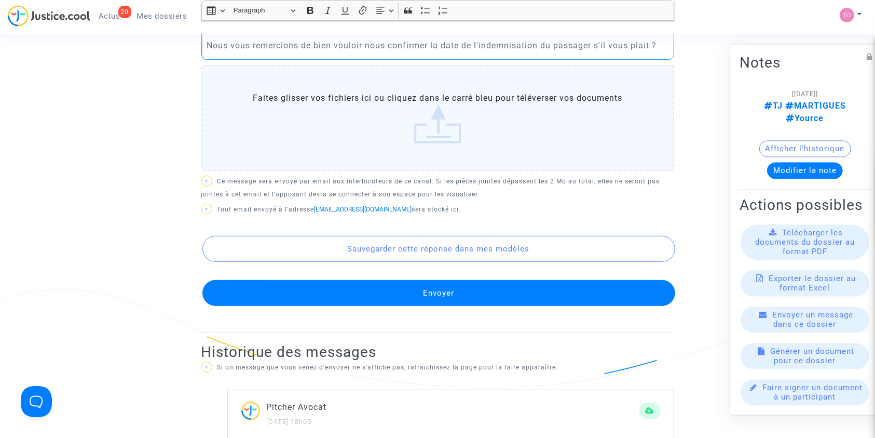
click at [382, 287] on button "Envoyer" at bounding box center [438, 293] width 473 height 26
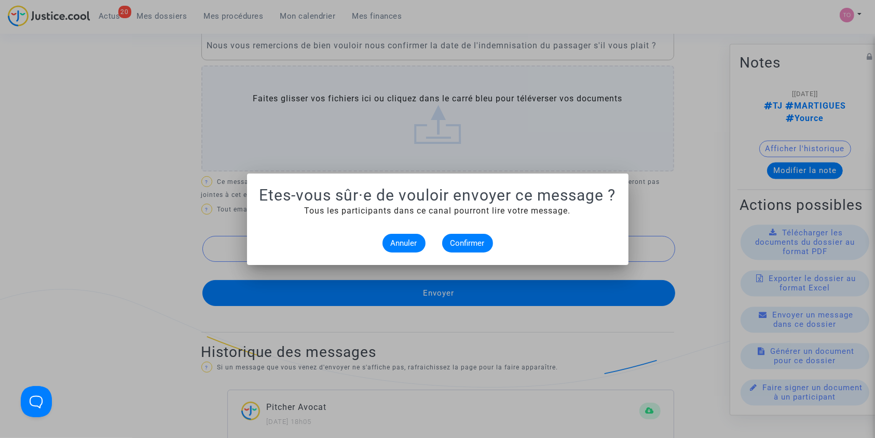
scroll to position [0, 0]
click at [493, 238] on div "Annuler Confirmer" at bounding box center [438, 243] width 357 height 19
click at [469, 240] on span "Confirmer" at bounding box center [468, 242] width 34 height 9
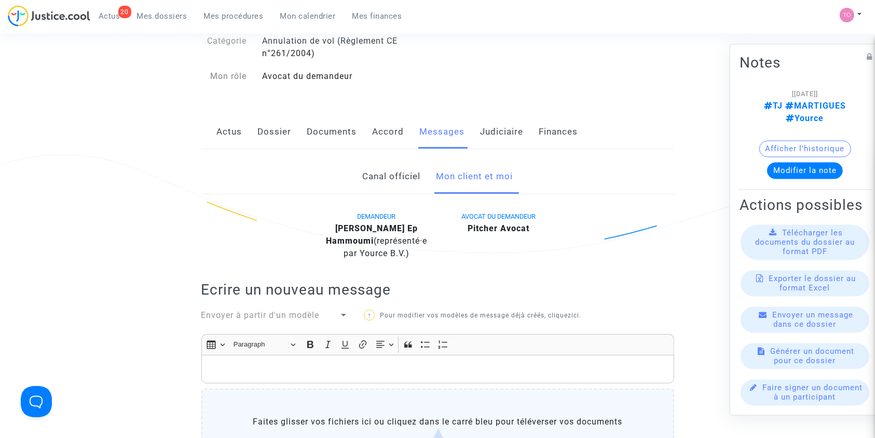
scroll to position [123, 0]
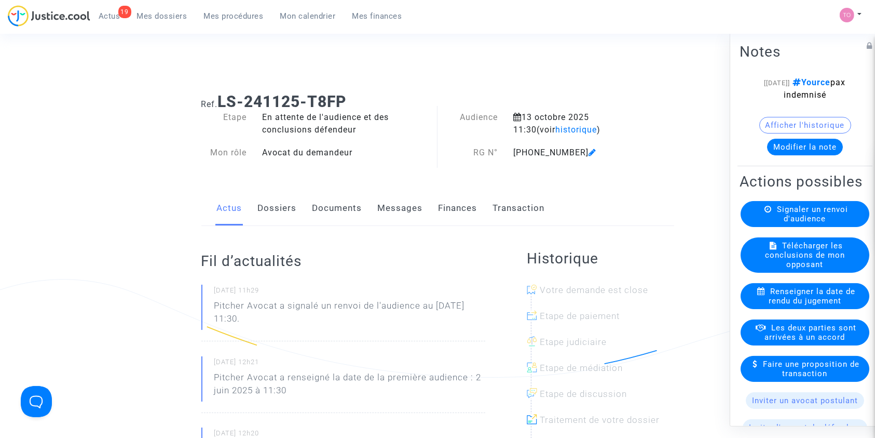
click at [772, 131] on button "Afficher l'historique" at bounding box center [805, 124] width 92 height 17
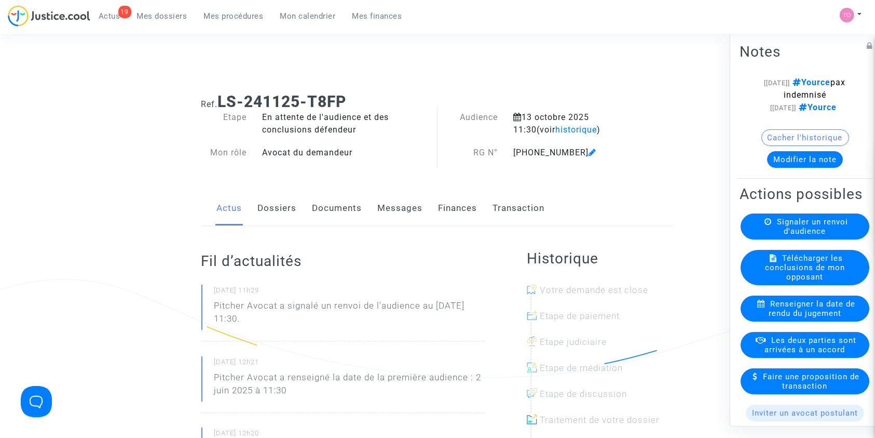
click at [275, 208] on link "Dossiers" at bounding box center [277, 208] width 39 height 34
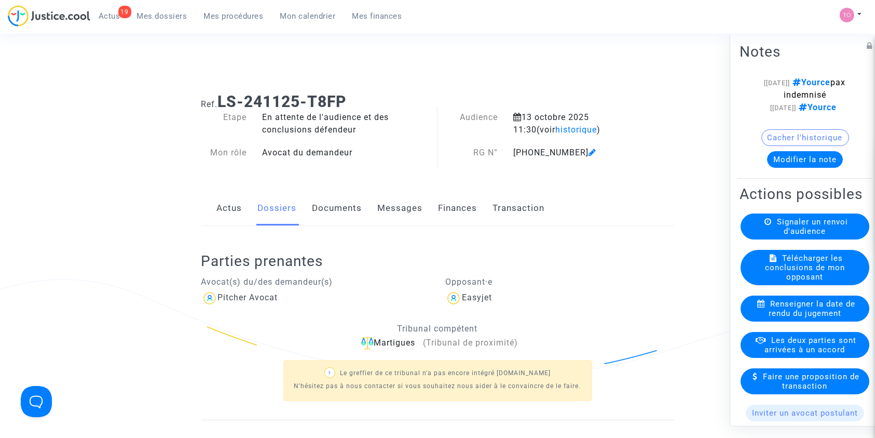
click at [332, 209] on link "Documents" at bounding box center [337, 208] width 50 height 34
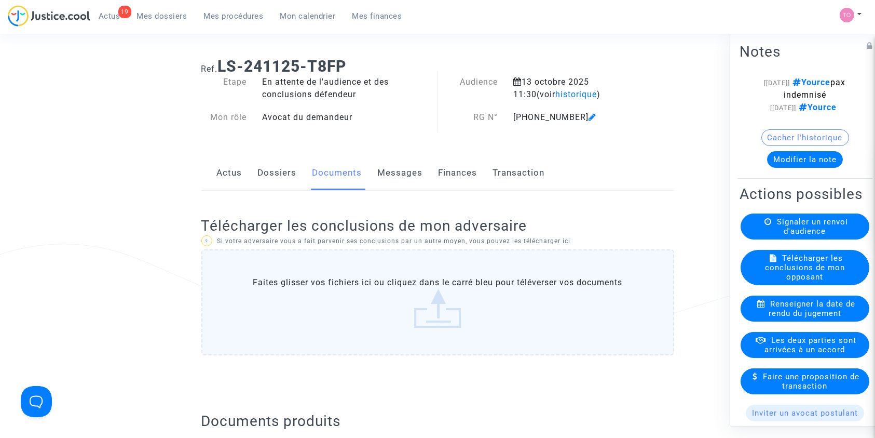
scroll to position [33, 0]
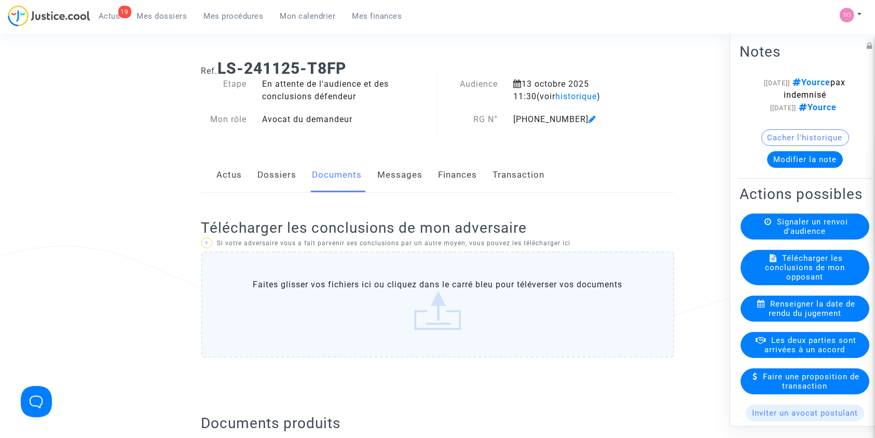
click at [263, 178] on link "Dossiers" at bounding box center [277, 175] width 39 height 34
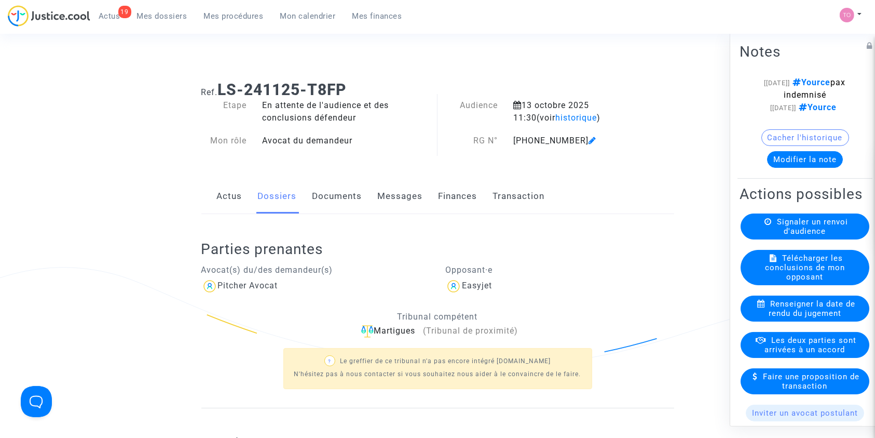
scroll to position [8, 0]
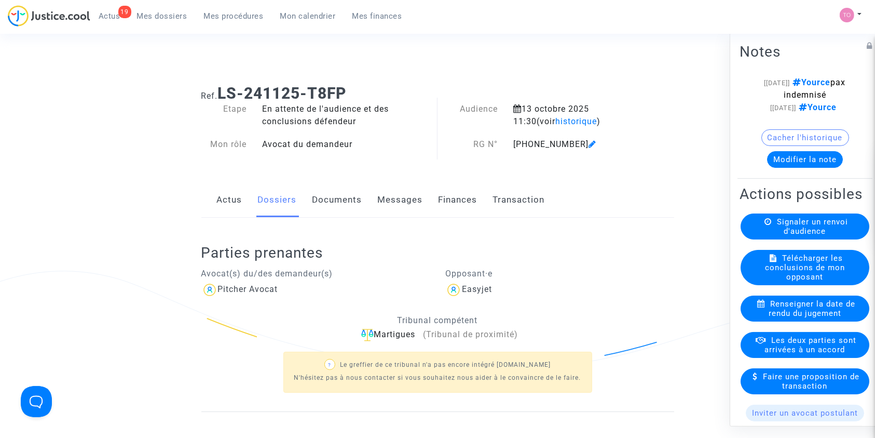
click at [382, 209] on link "Messages" at bounding box center [400, 200] width 45 height 34
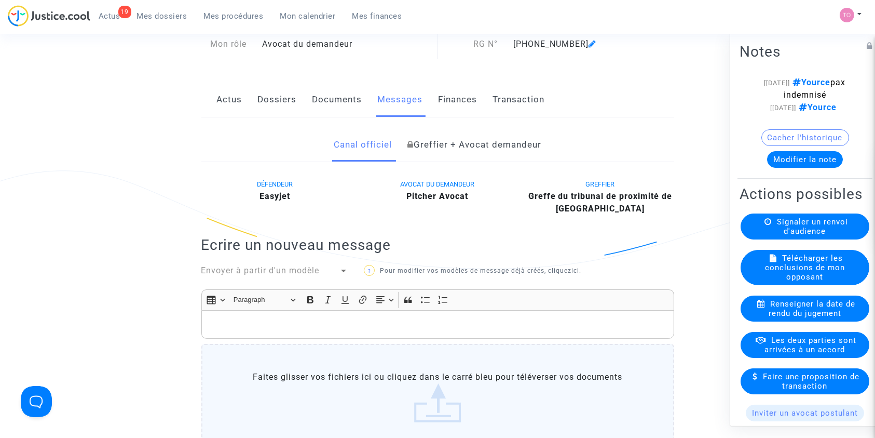
scroll to position [48, 0]
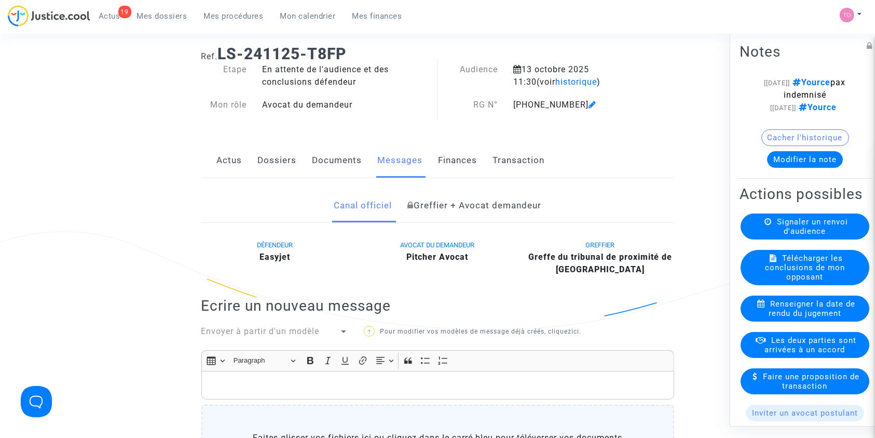
click at [345, 160] on link "Documents" at bounding box center [337, 160] width 50 height 34
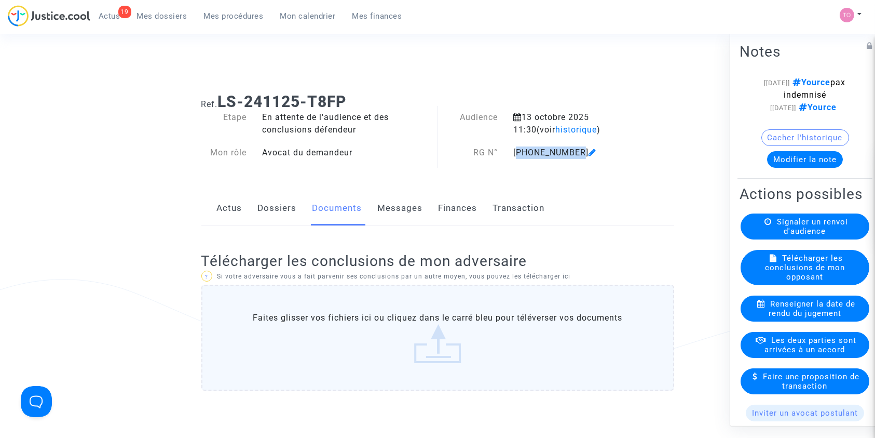
drag, startPoint x: 511, startPoint y: 152, endPoint x: 571, endPoint y: 153, distance: 60.2
click at [571, 153] on div "[PHONE_NUMBER]" at bounding box center [573, 152] width 135 height 12
copy div "[PHONE_NUMBER]"
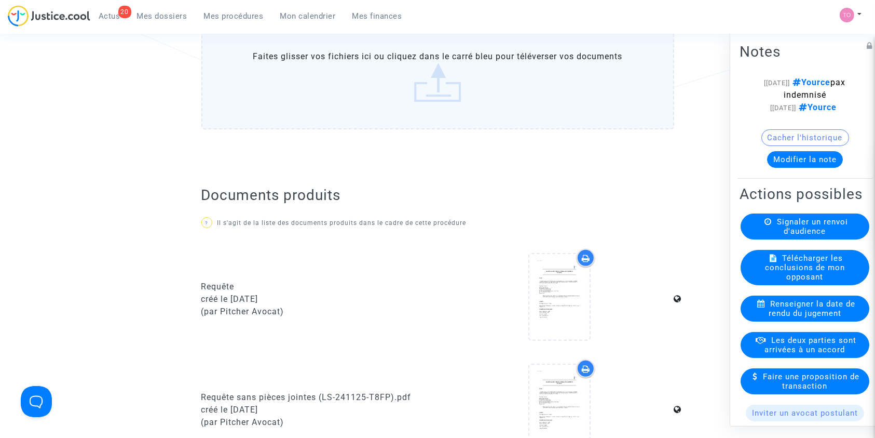
scroll to position [236, 0]
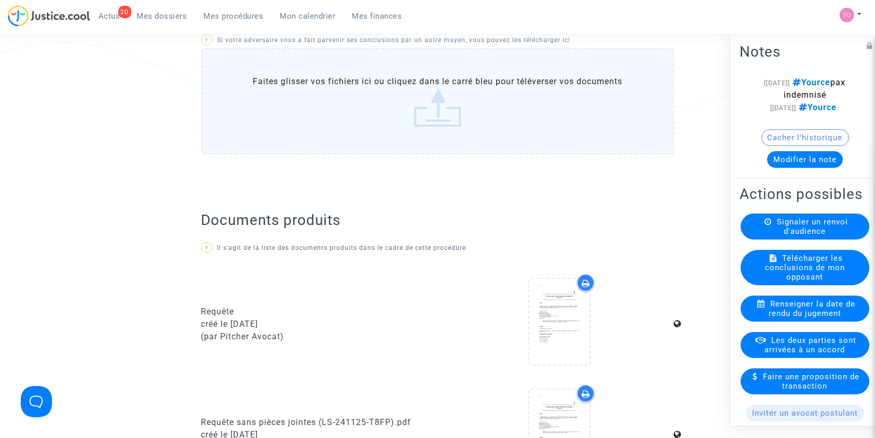
click at [776, 145] on button "Cacher l'historique" at bounding box center [806, 137] width 88 height 17
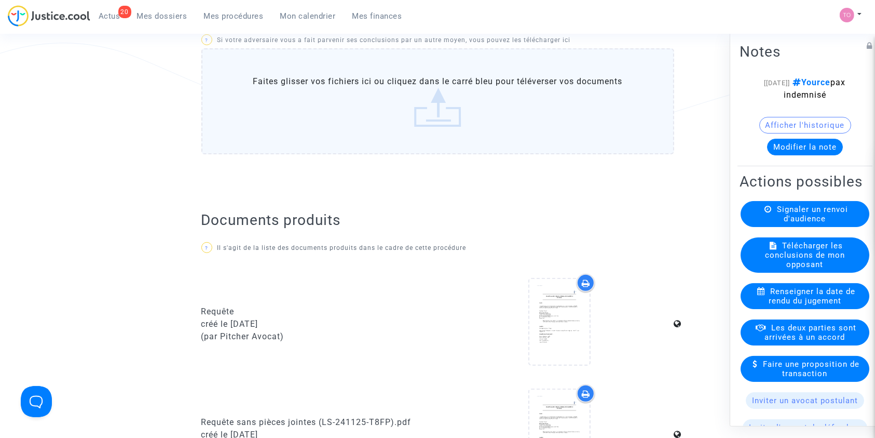
click at [774, 123] on button "Afficher l'historique" at bounding box center [805, 124] width 92 height 17
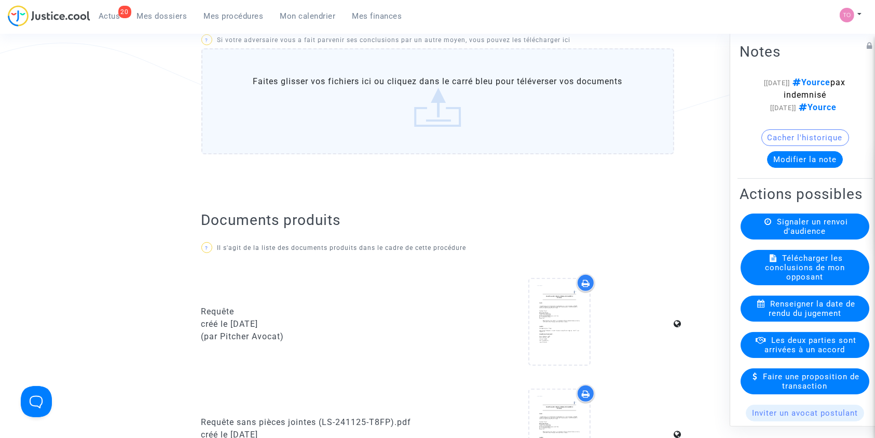
scroll to position [0, 0]
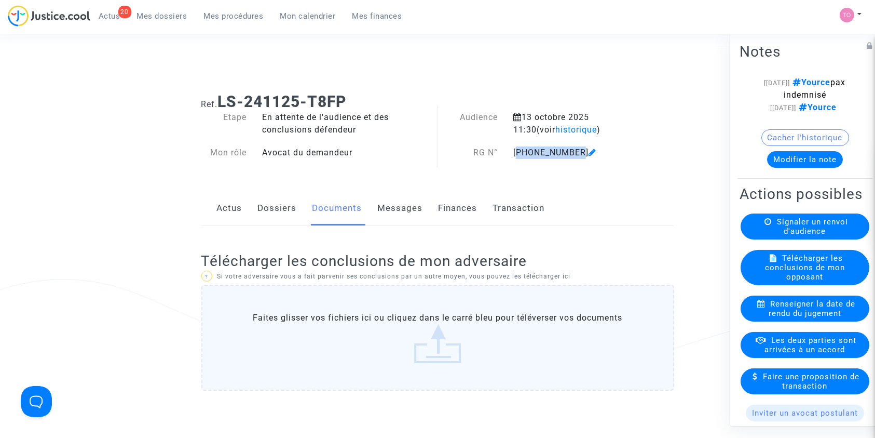
click at [286, 210] on link "Dossiers" at bounding box center [277, 208] width 39 height 34
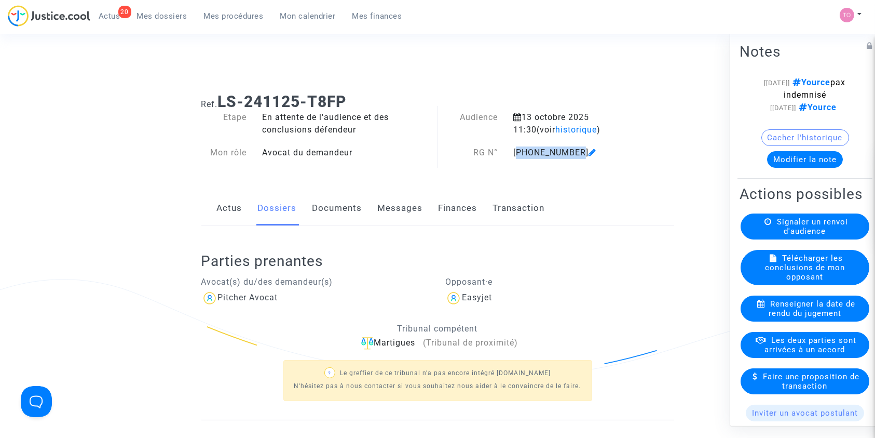
click at [220, 212] on link "Actus" at bounding box center [229, 208] width 25 height 34
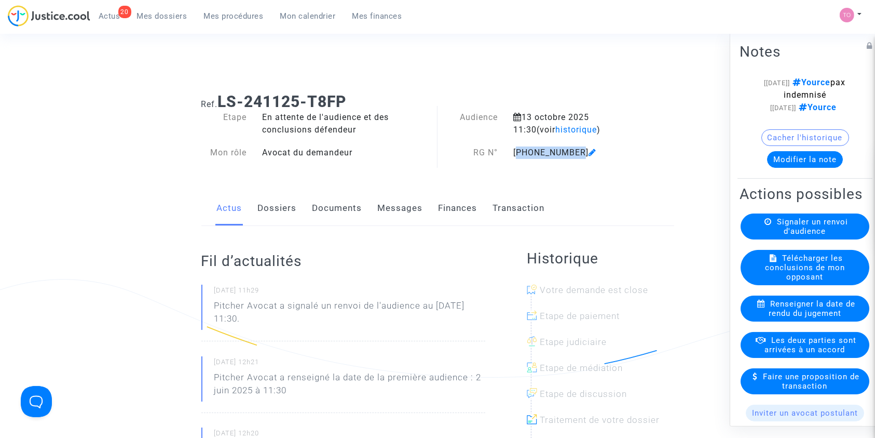
scroll to position [35, 0]
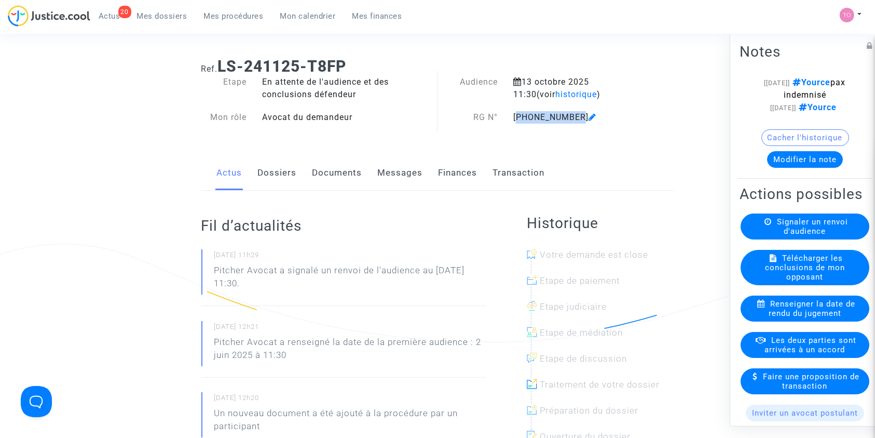
click at [406, 185] on link "Messages" at bounding box center [400, 173] width 45 height 34
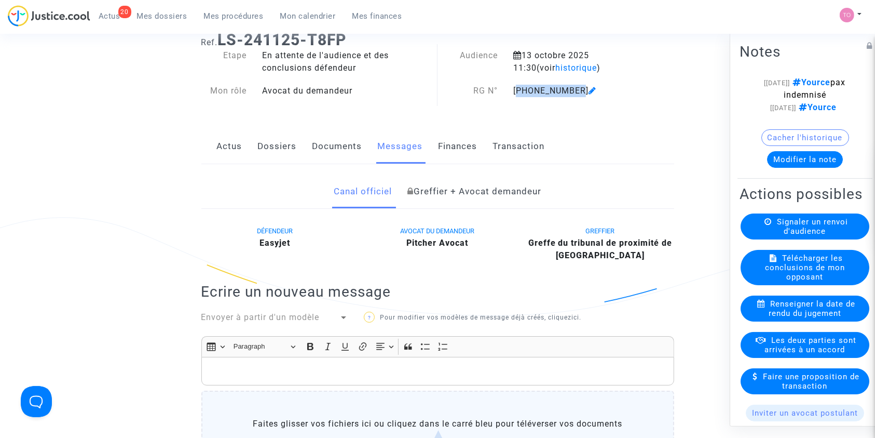
click at [331, 148] on link "Documents" at bounding box center [337, 146] width 50 height 34
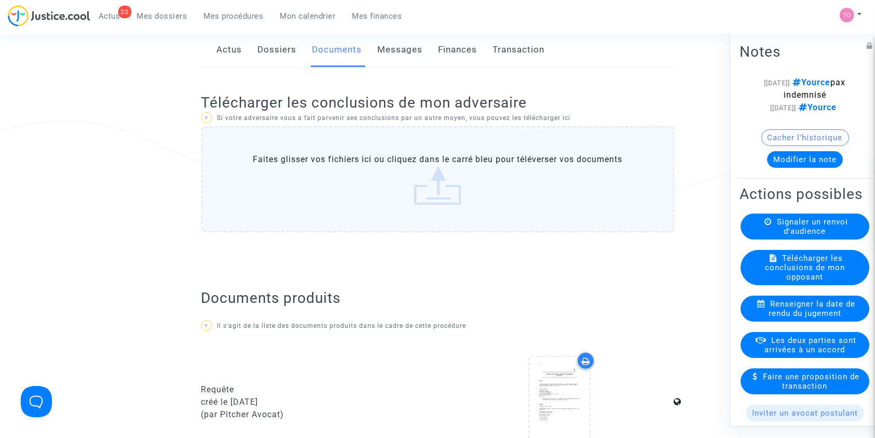
scroll to position [158, 0]
click at [400, 60] on link "Messages" at bounding box center [400, 50] width 45 height 34
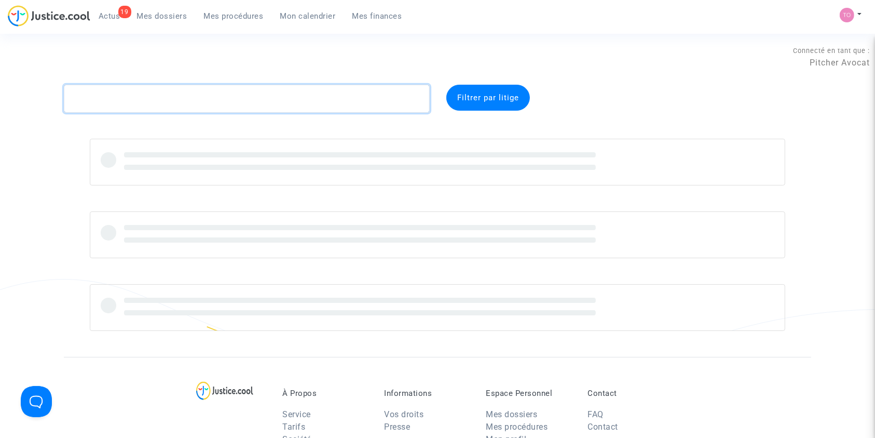
click at [221, 98] on textarea at bounding box center [247, 99] width 366 height 28
paste textarea "CARMIGNANI"
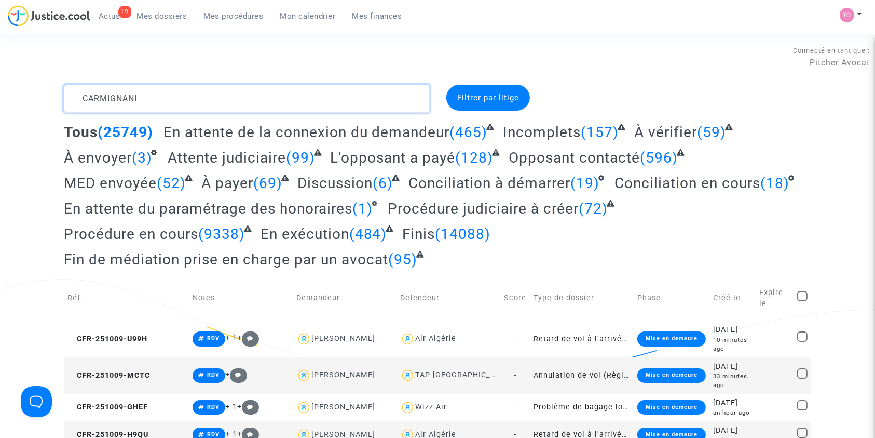
type textarea "CARMIGNANI"
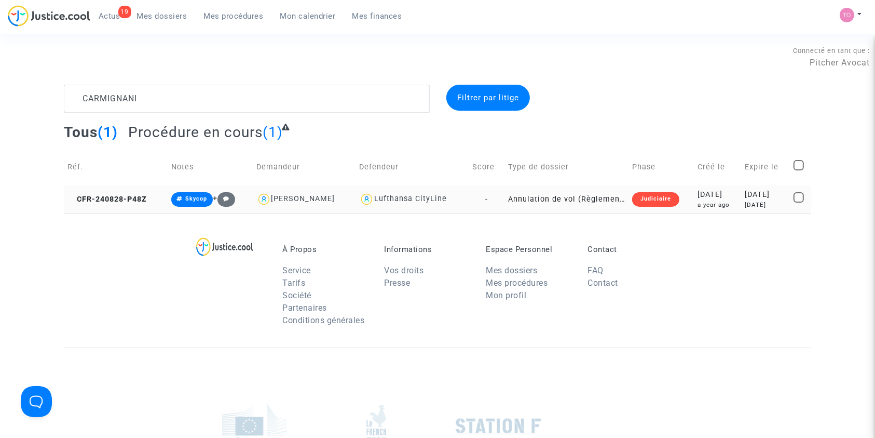
click at [664, 201] on div "Judiciaire" at bounding box center [655, 199] width 47 height 15
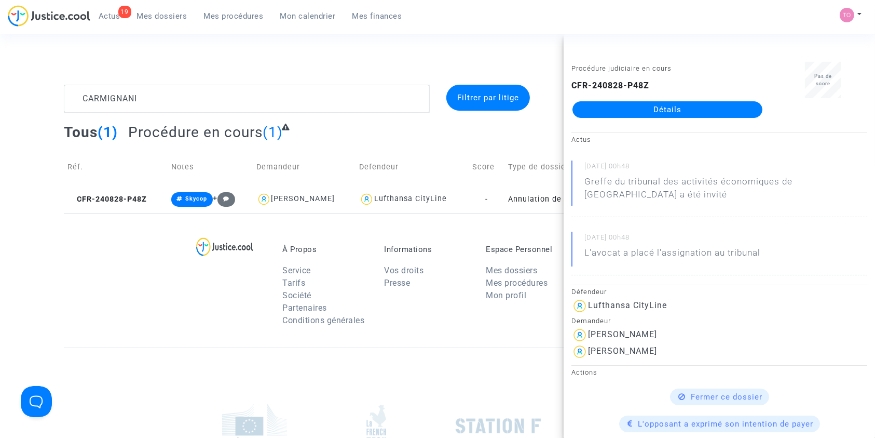
click at [691, 108] on link "Détails" at bounding box center [668, 109] width 190 height 17
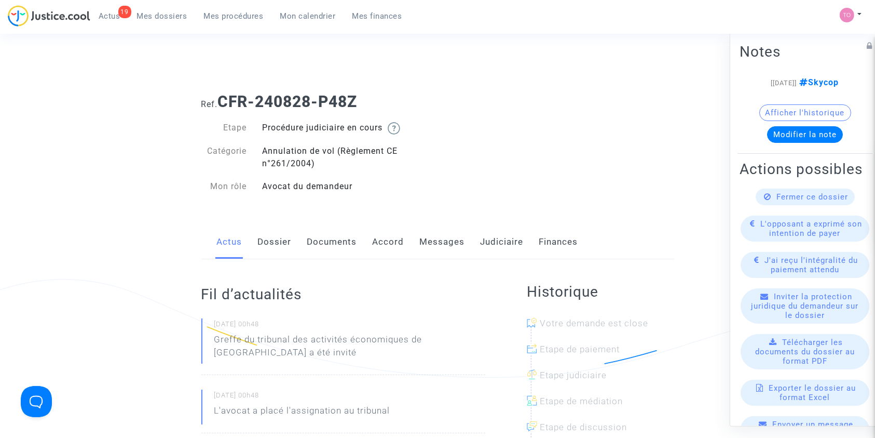
click at [486, 244] on link "Judiciaire" at bounding box center [502, 242] width 43 height 34
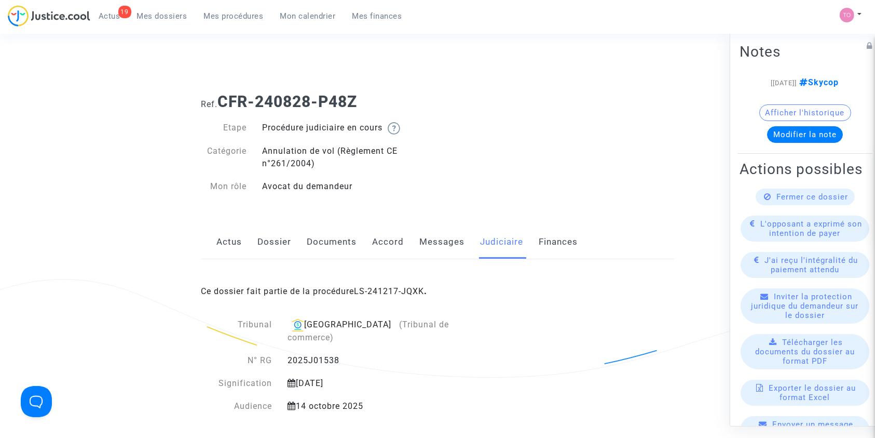
click at [412, 284] on div "Ce dossier fait partie de la procédure LS-241217-JQXK ." at bounding box center [437, 283] width 473 height 49
click at [395, 291] on link "LS-241217-JQXK" at bounding box center [390, 291] width 70 height 10
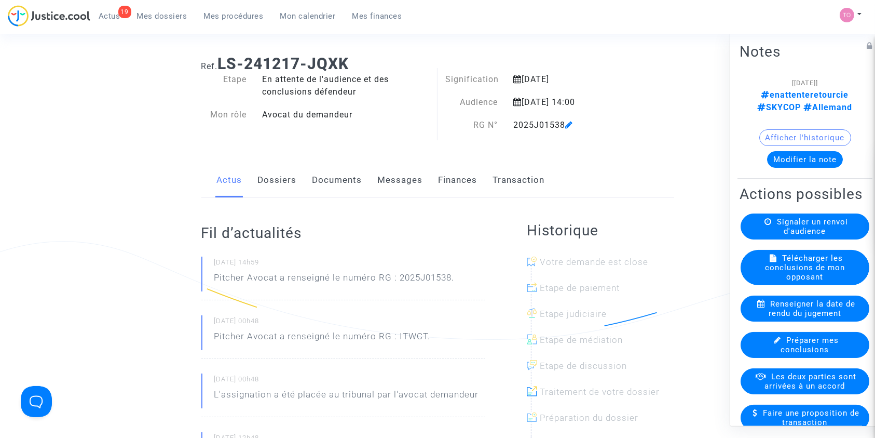
scroll to position [13, 0]
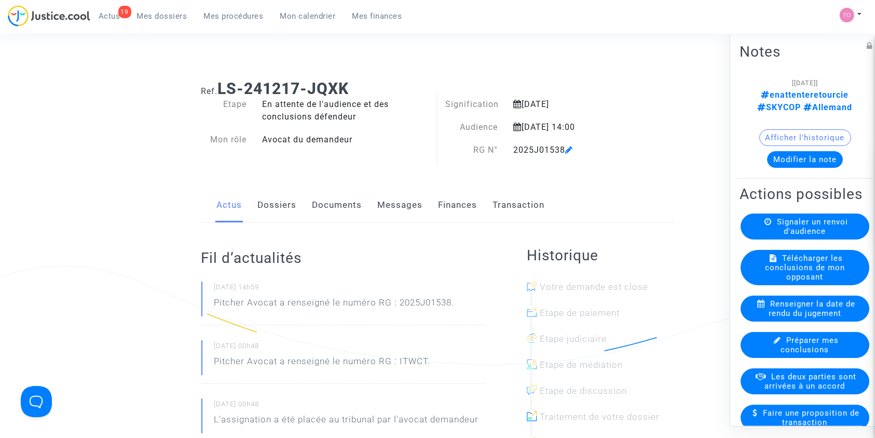
click at [445, 209] on link "Finances" at bounding box center [458, 205] width 39 height 34
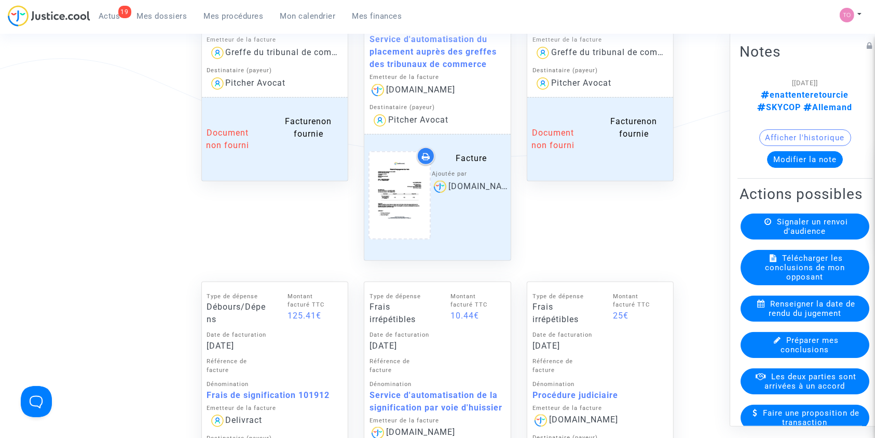
scroll to position [999, 0]
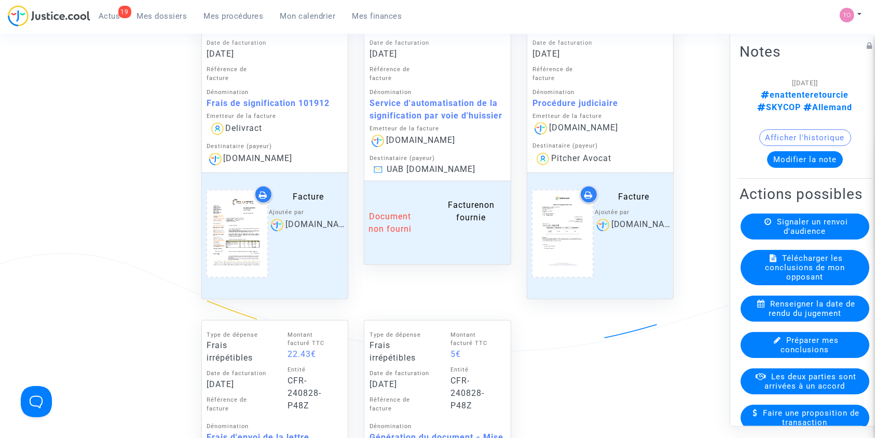
click at [260, 196] on icon at bounding box center [263, 195] width 8 height 8
click at [149, 15] on span "Mes dossiers" at bounding box center [162, 15] width 50 height 9
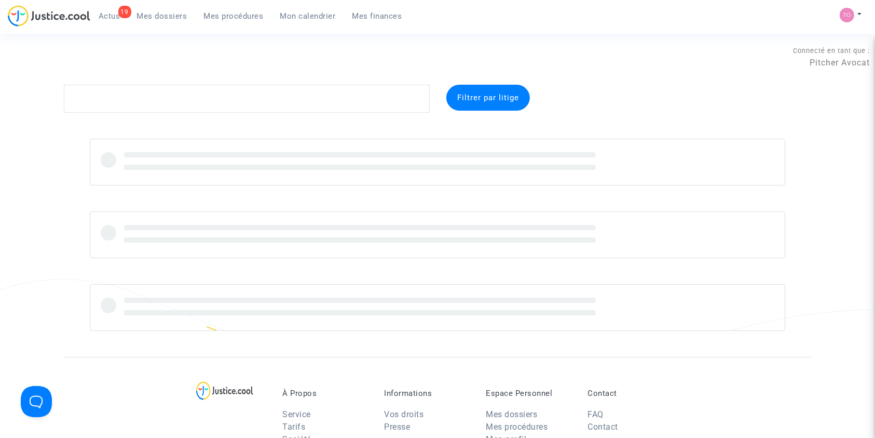
click at [215, 19] on span "Mes procédures" at bounding box center [234, 15] width 60 height 9
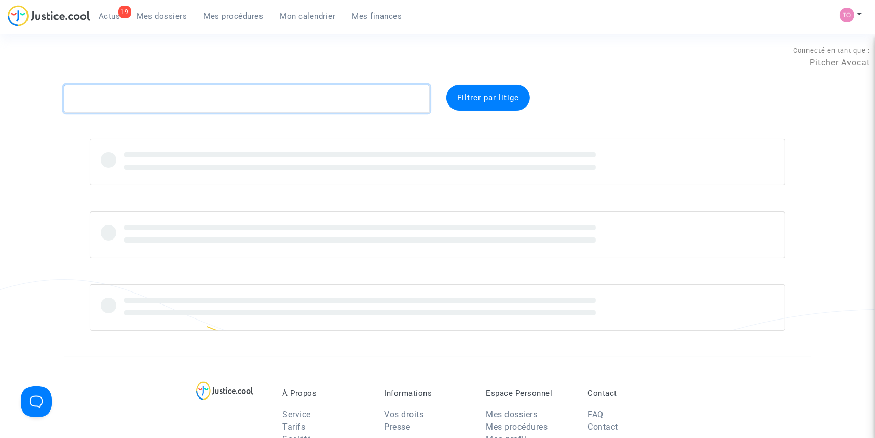
click at [102, 91] on textarea at bounding box center [247, 99] width 366 height 28
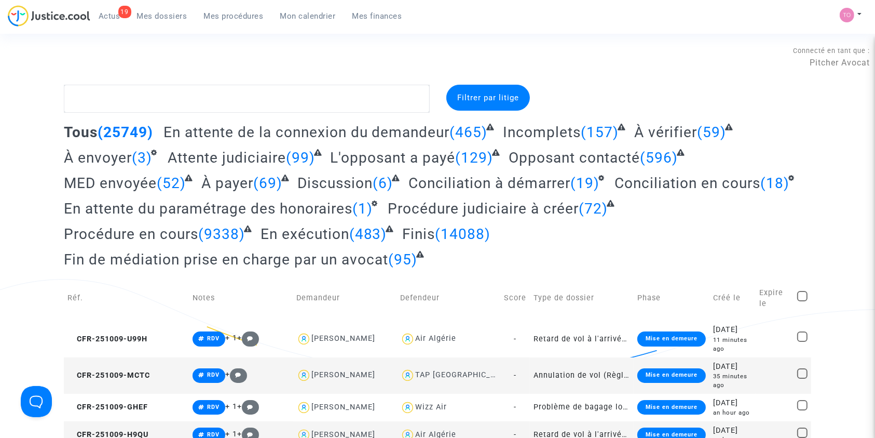
drag, startPoint x: 220, startPoint y: 16, endPoint x: 113, endPoint y: 93, distance: 132.3
click at [220, 16] on span "Mes procédures" at bounding box center [234, 15] width 60 height 9
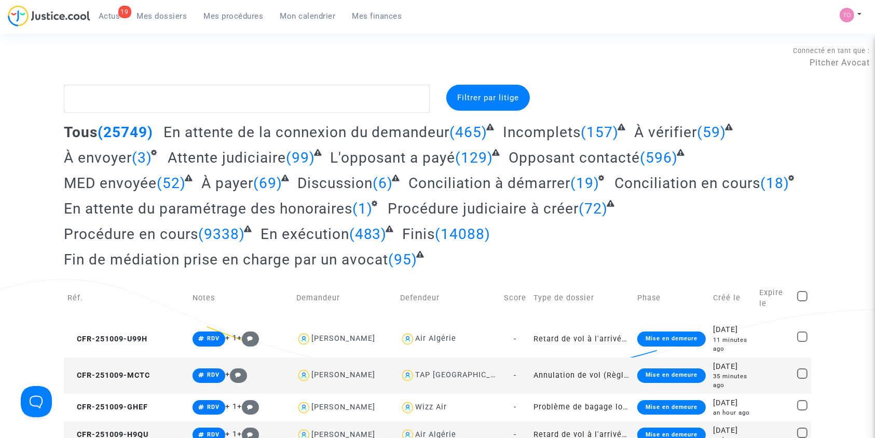
click at [220, 16] on span "Mes procédures" at bounding box center [234, 15] width 60 height 9
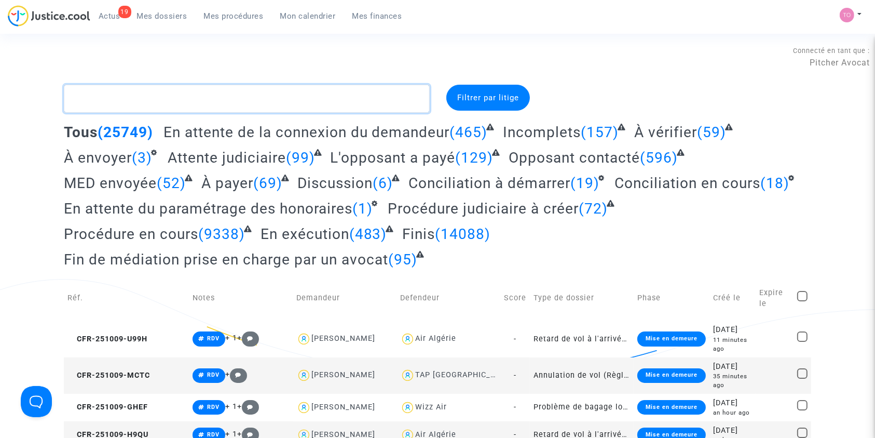
click at [113, 93] on textarea at bounding box center [247, 99] width 366 height 28
paste textarea "BUDAI"
type textarea "BUDAI"
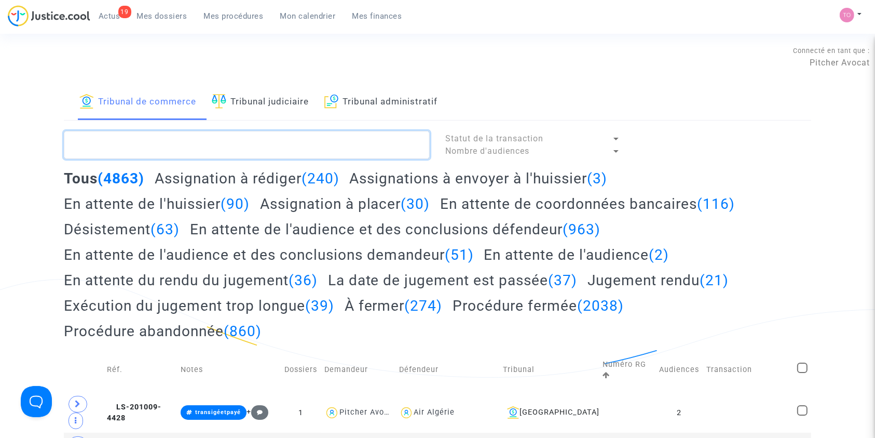
click at [155, 137] on textarea at bounding box center [247, 145] width 366 height 28
paste textarea "BUDAI"
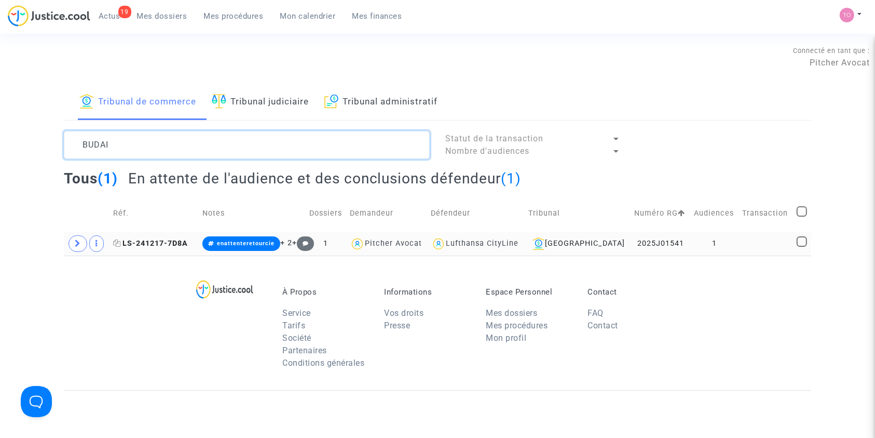
type textarea "BUDAI"
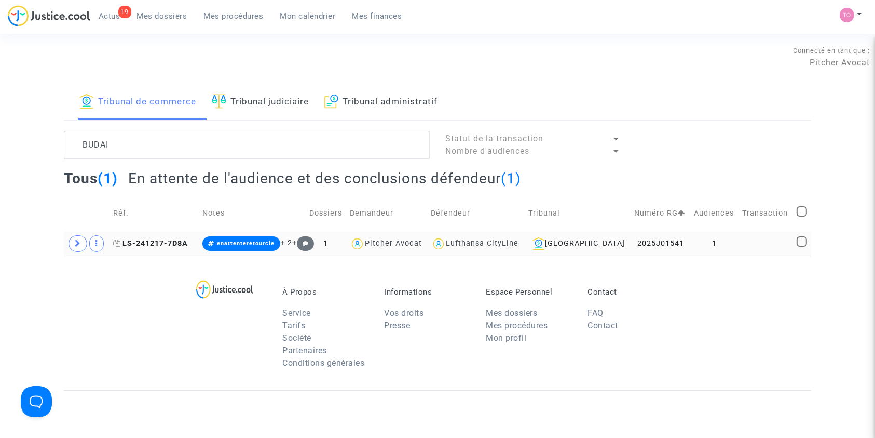
click at [157, 240] on span "LS-241217-7D8A" at bounding box center [150, 243] width 75 height 9
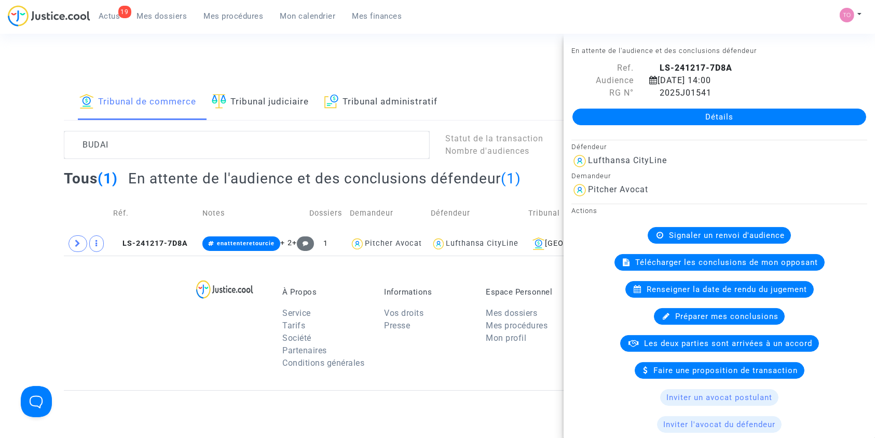
click at [669, 113] on link "Détails" at bounding box center [720, 116] width 294 height 17
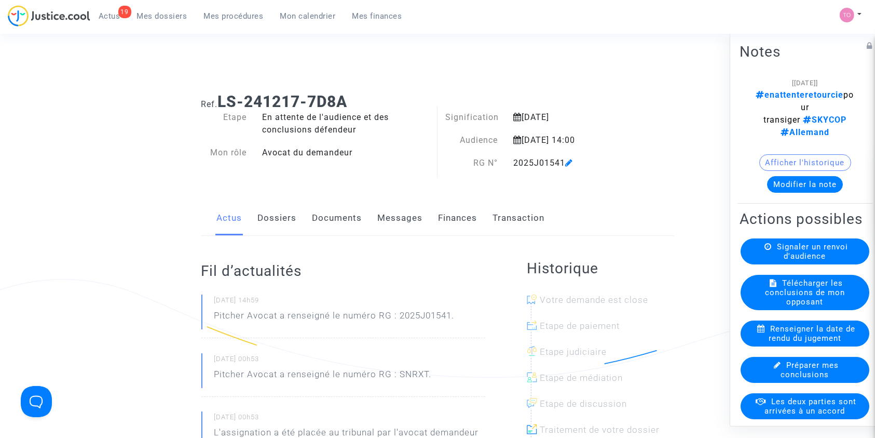
click at [477, 221] on link "Finances" at bounding box center [458, 218] width 39 height 34
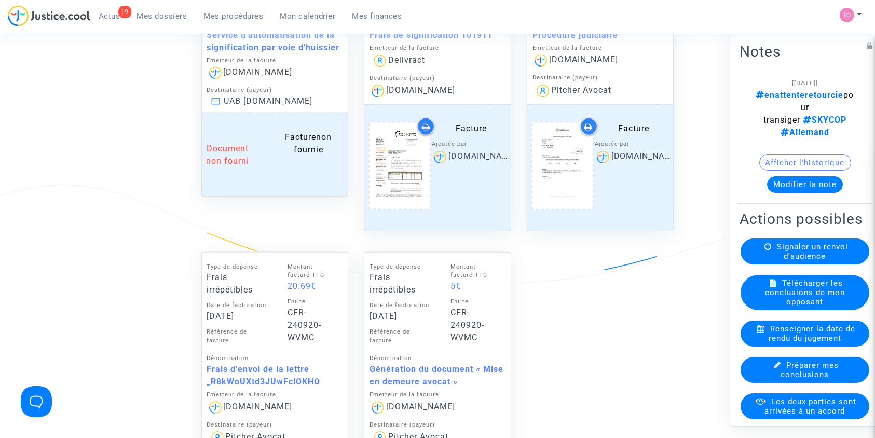
scroll to position [1065, 0]
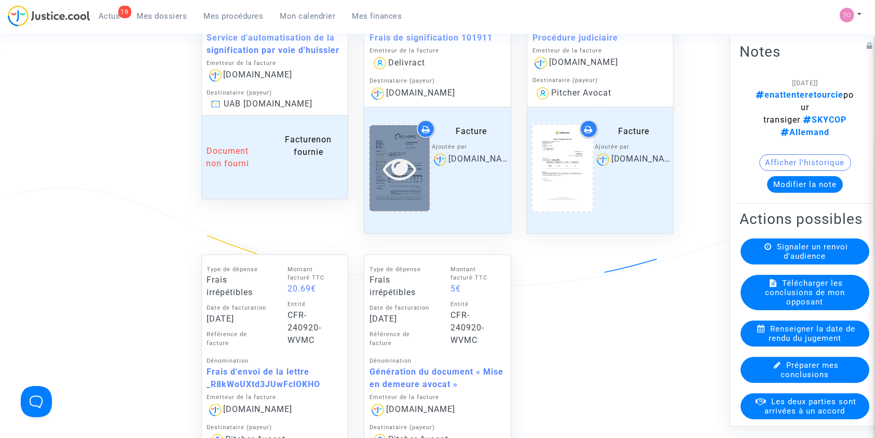
click at [395, 154] on icon at bounding box center [400, 168] width 34 height 33
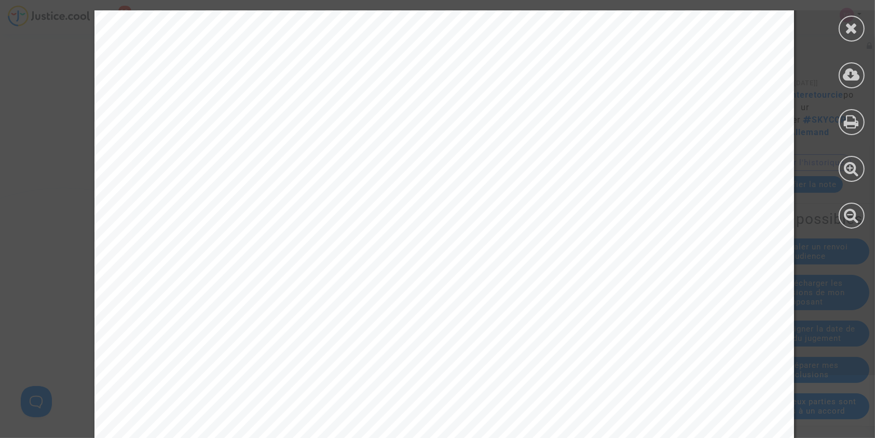
scroll to position [515, 0]
click at [848, 30] on icon at bounding box center [852, 28] width 13 height 16
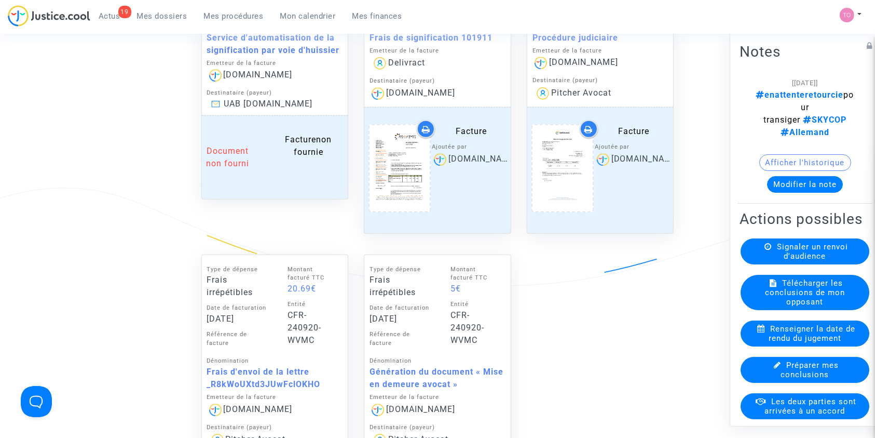
click at [428, 126] on icon at bounding box center [426, 129] width 8 height 8
click at [167, 31] on div "19 Actus Mes dossiers Mes procédures Mon calendrier Mes finances" at bounding box center [209, 19] width 403 height 29
click at [158, 18] on span "Mes dossiers" at bounding box center [162, 15] width 50 height 9
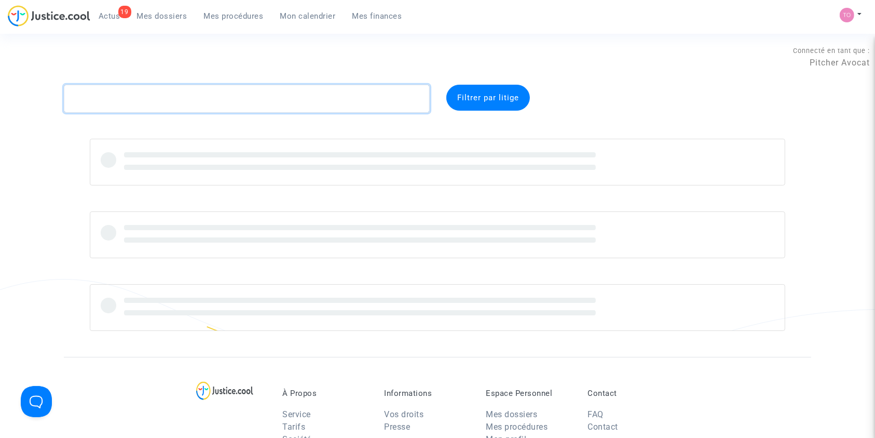
click at [103, 98] on textarea at bounding box center [247, 99] width 366 height 28
paste textarea "BOISSONNET"
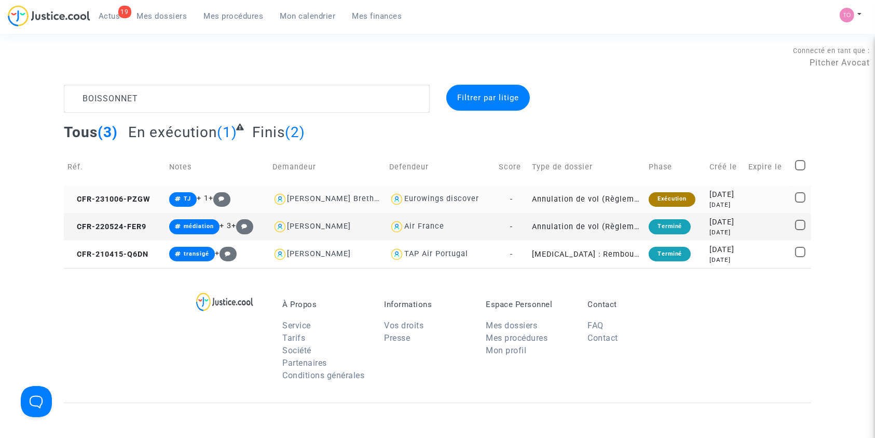
click at [710, 197] on div "2023-10-06" at bounding box center [726, 194] width 32 height 11
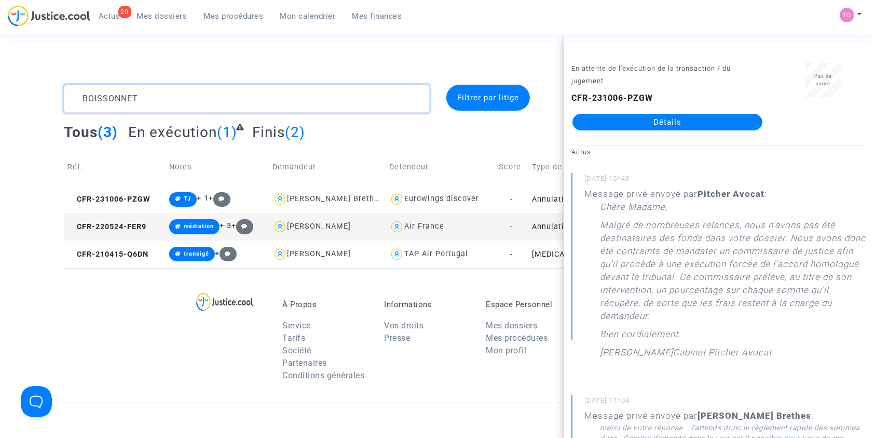
drag, startPoint x: 192, startPoint y: 94, endPoint x: 74, endPoint y: 102, distance: 117.6
click at [74, 102] on textarea at bounding box center [247, 99] width 366 height 28
paste textarea "HAMMOUMI"
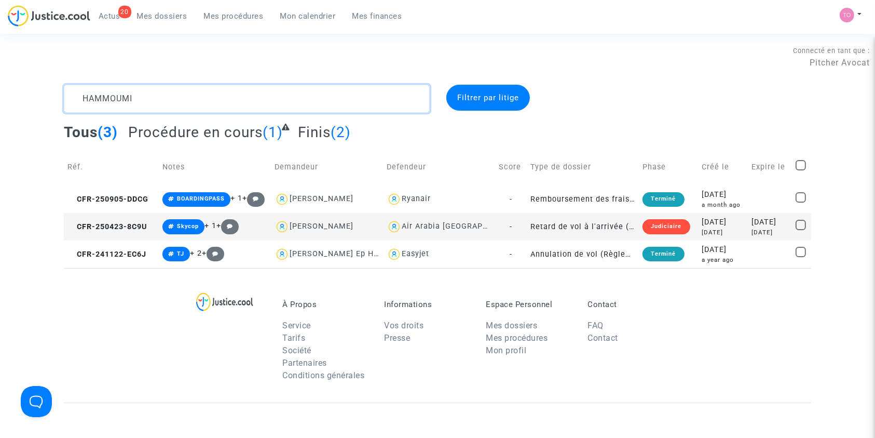
drag, startPoint x: 147, startPoint y: 89, endPoint x: 0, endPoint y: 88, distance: 146.9
click at [0, 88] on div "HAMMOUMI Filtrer par litige Tous (3) Procédure en cours (1) Finis (2) Réf. Note…" at bounding box center [437, 176] width 875 height 183
paste textarea "GLORION"
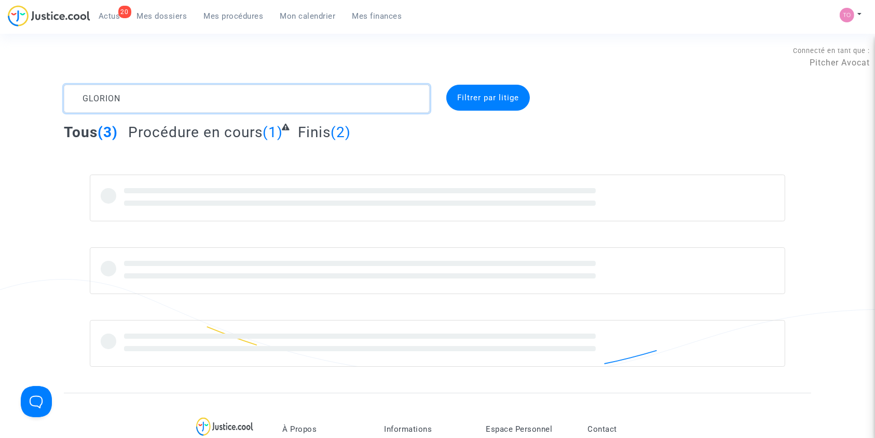
type textarea "GLORION"
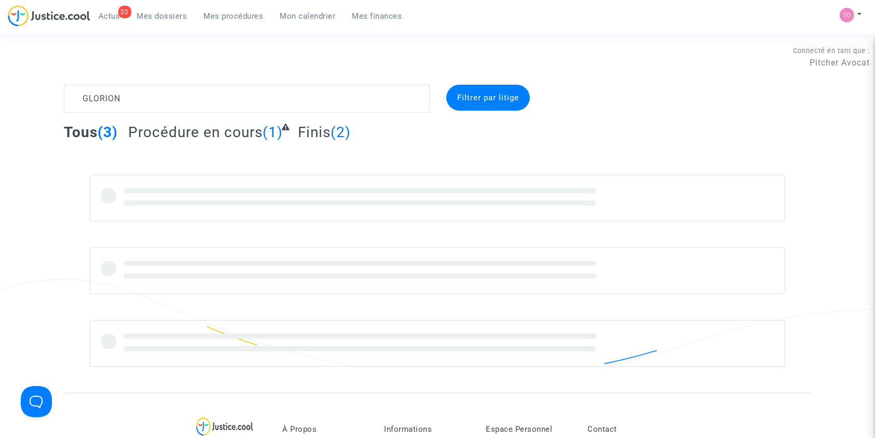
click at [183, 152] on complex-dispute-list "GLORION Filtrer par litige Tous (3) Procédure en cours (1) Finis (2)" at bounding box center [437, 226] width 747 height 282
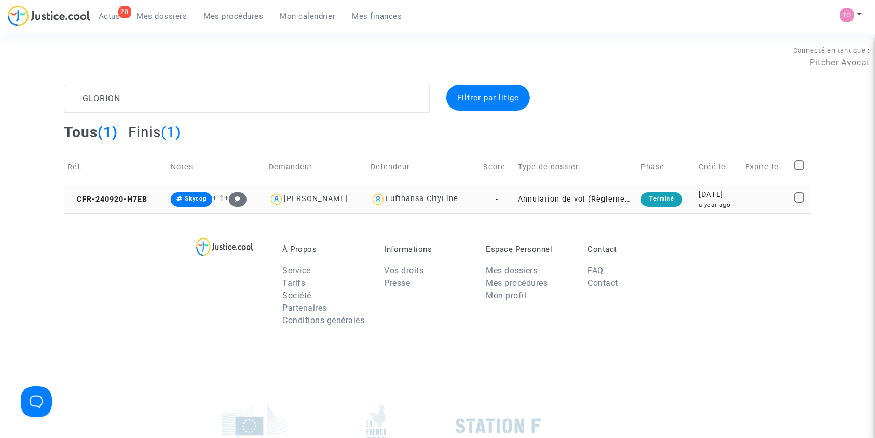
click at [738, 192] on div "[DATE]" at bounding box center [718, 194] width 39 height 11
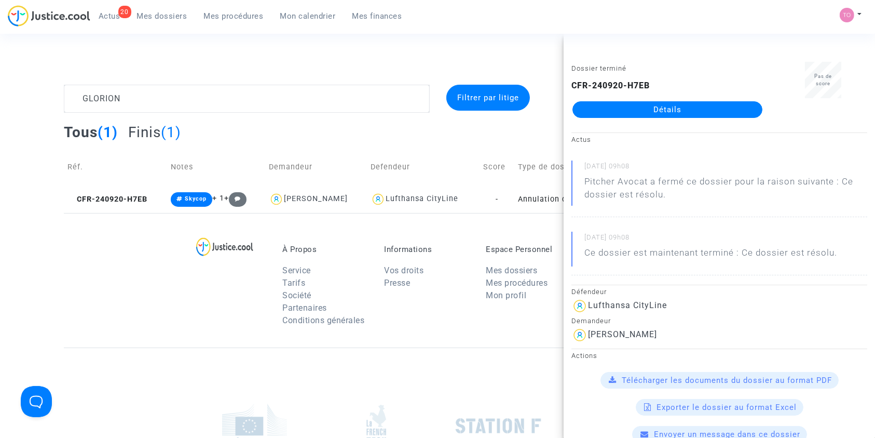
click at [619, 103] on link "Détails" at bounding box center [668, 109] width 190 height 17
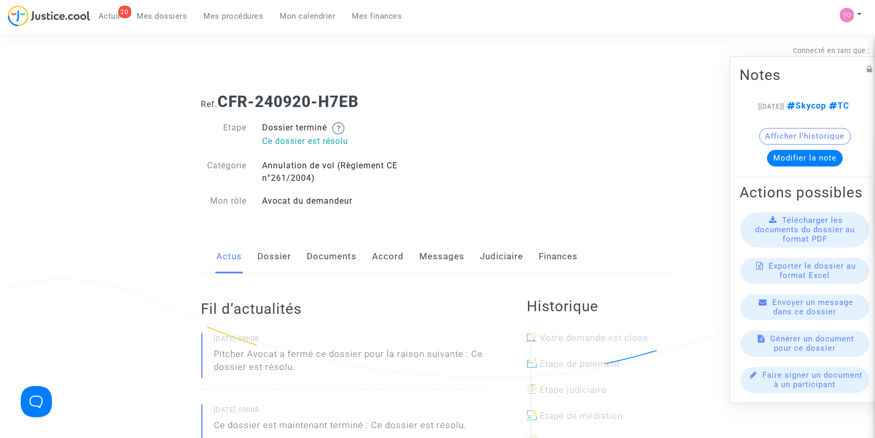
click at [495, 256] on link "Judiciaire" at bounding box center [502, 256] width 43 height 34
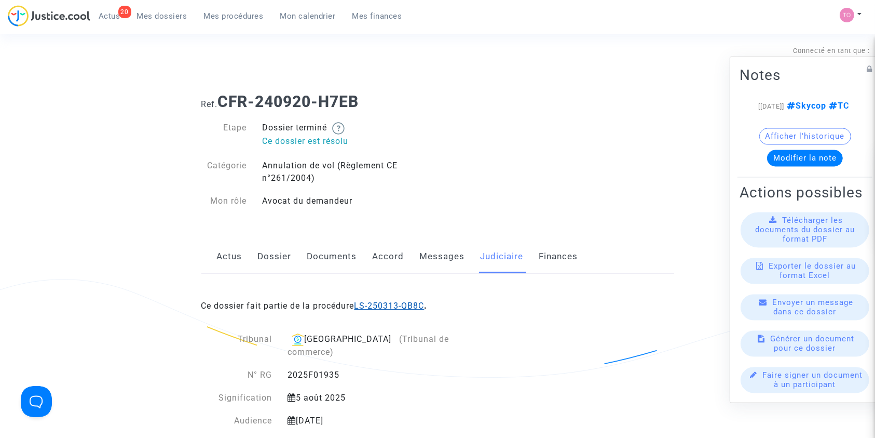
click at [382, 303] on link "LS-250313-QB8C" at bounding box center [390, 306] width 70 height 10
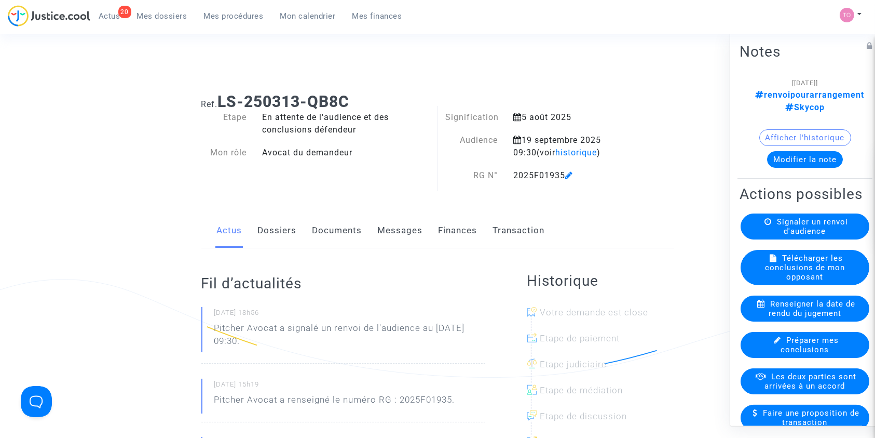
click at [334, 223] on link "Documents" at bounding box center [337, 230] width 50 height 34
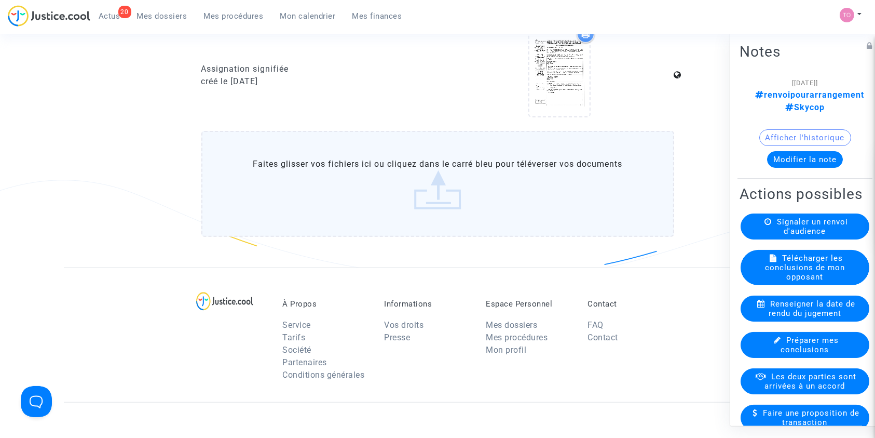
scroll to position [986, 0]
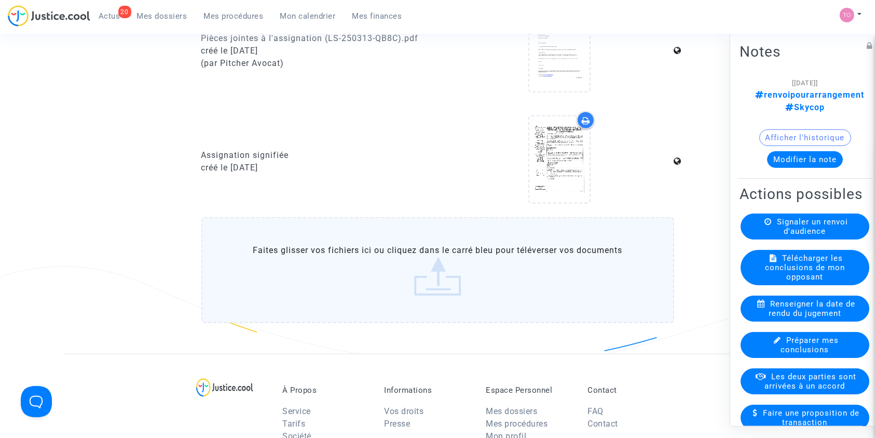
click at [583, 119] on icon at bounding box center [586, 120] width 8 height 8
click at [156, 9] on link "Mes dossiers" at bounding box center [162, 16] width 67 height 16
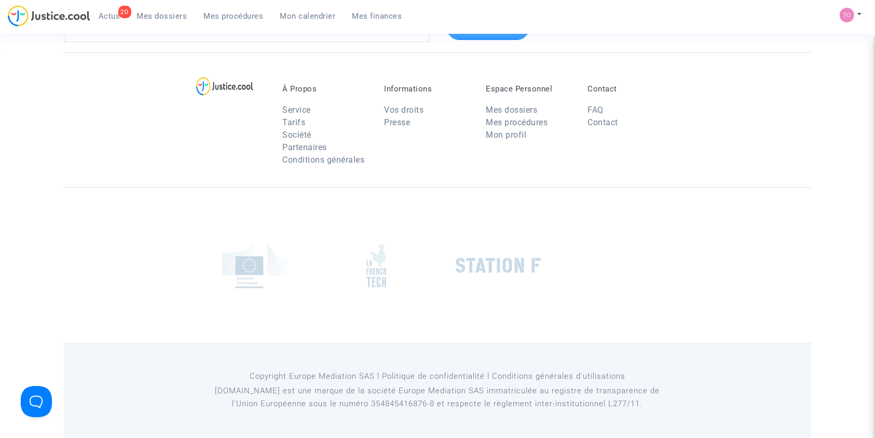
scroll to position [71, 0]
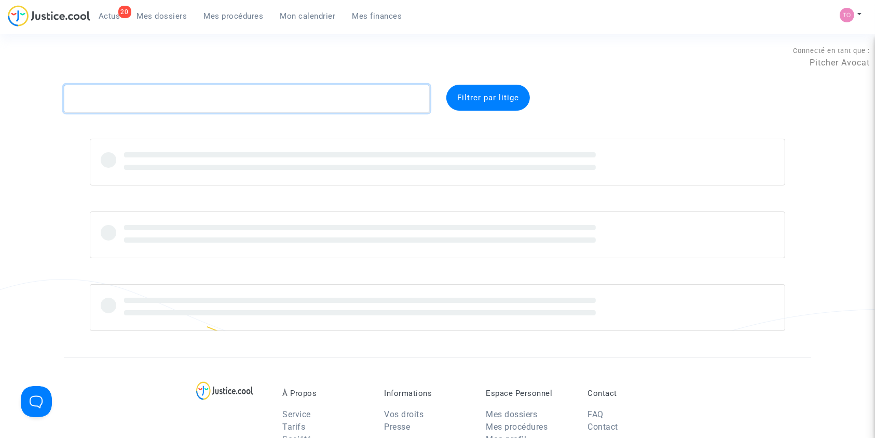
click at [99, 102] on textarea at bounding box center [247, 99] width 366 height 28
paste textarea "LS-250603-HP7U"
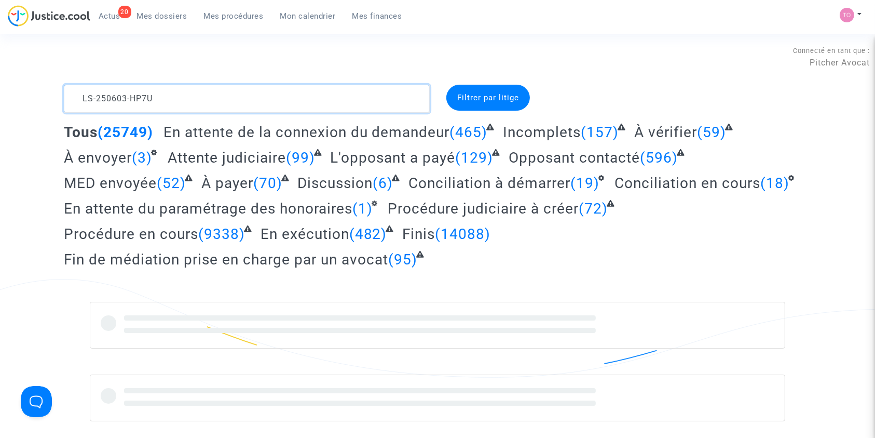
type textarea "LS-250603-HP7U"
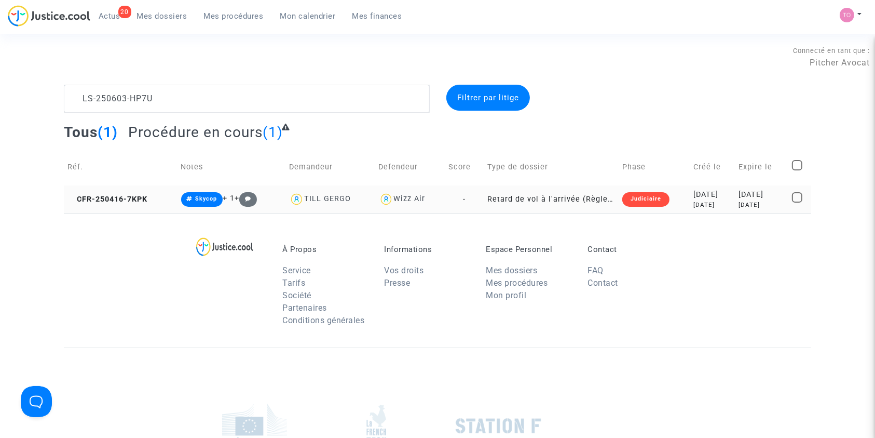
click at [694, 197] on div "[DATE]" at bounding box center [713, 194] width 38 height 11
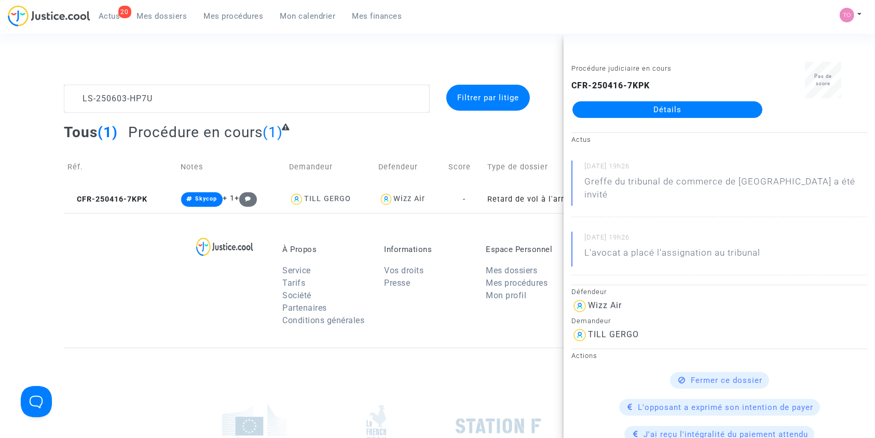
click at [634, 107] on link "Détails" at bounding box center [668, 109] width 190 height 17
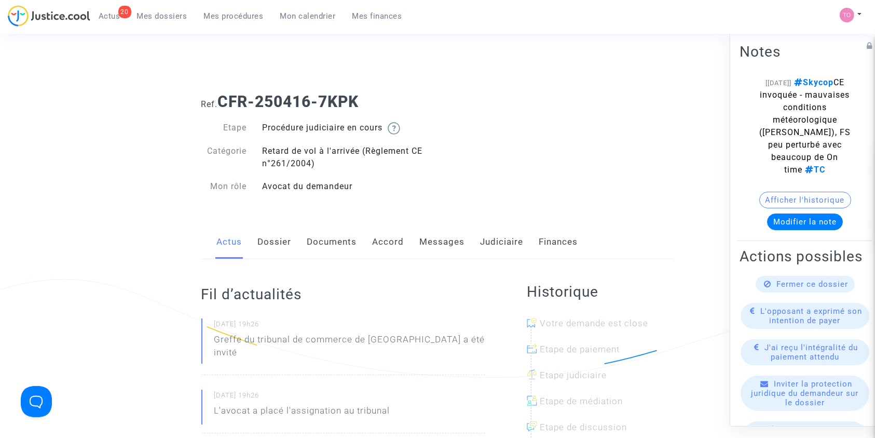
click at [380, 248] on link "Accord" at bounding box center [389, 242] width 32 height 34
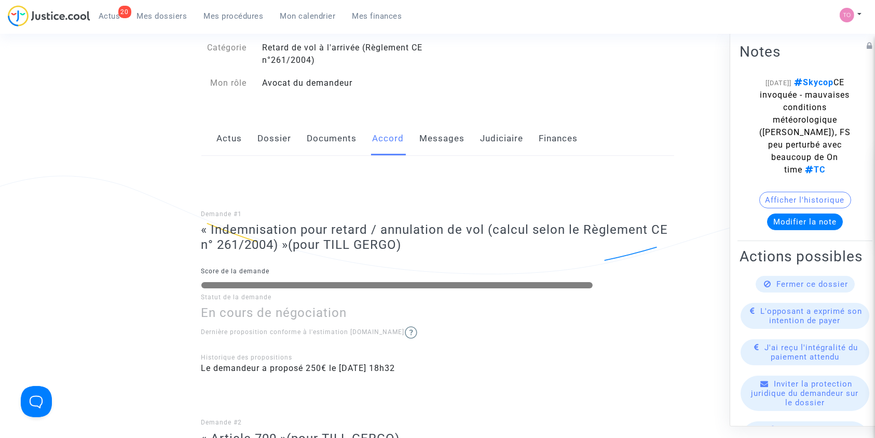
scroll to position [102, 0]
click at [505, 145] on link "Judiciaire" at bounding box center [502, 140] width 43 height 34
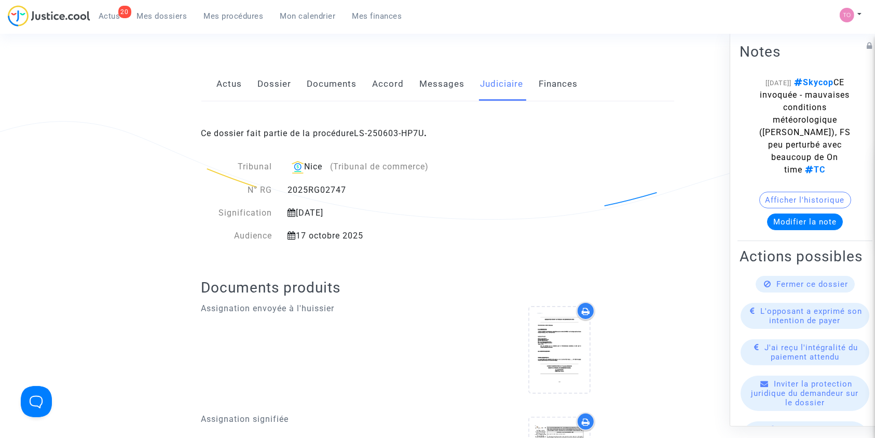
scroll to position [163, 0]
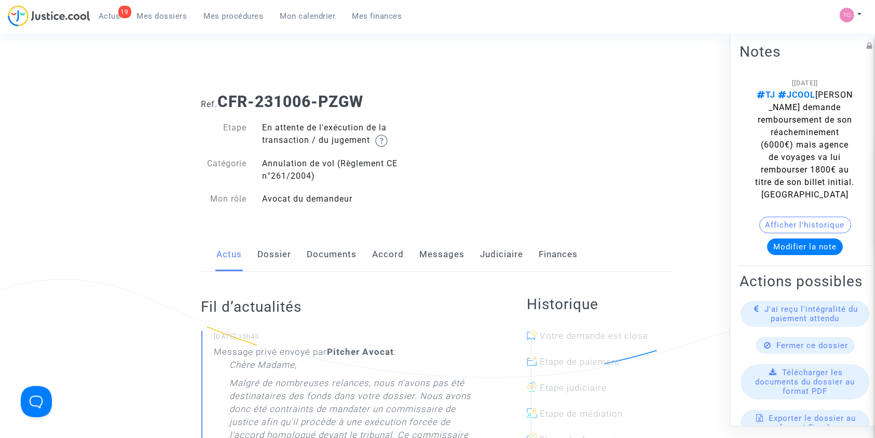
click at [322, 255] on link "Documents" at bounding box center [332, 254] width 50 height 34
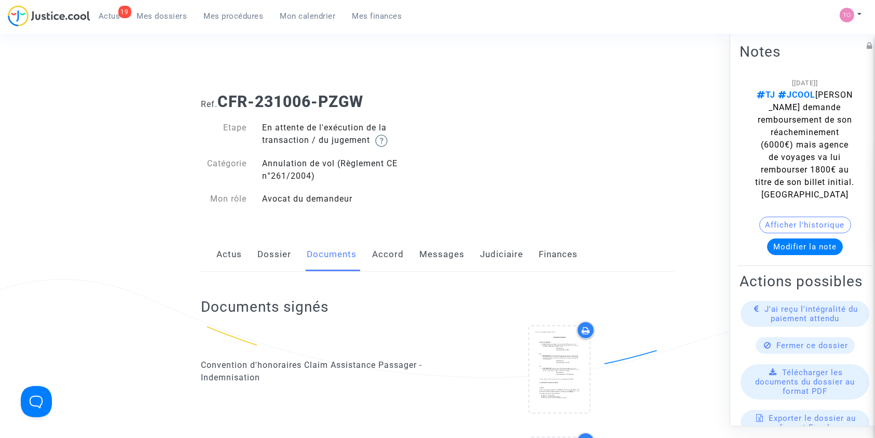
click at [275, 255] on link "Dossier" at bounding box center [275, 254] width 34 height 34
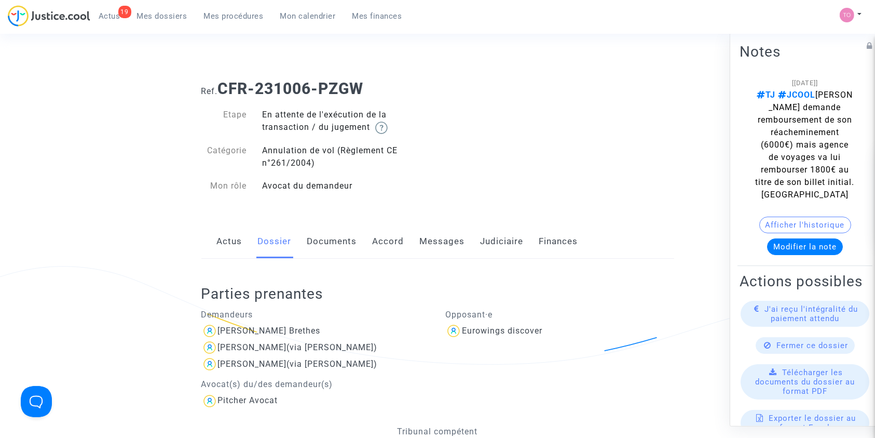
scroll to position [12, 0]
click at [429, 239] on link "Messages" at bounding box center [442, 242] width 45 height 34
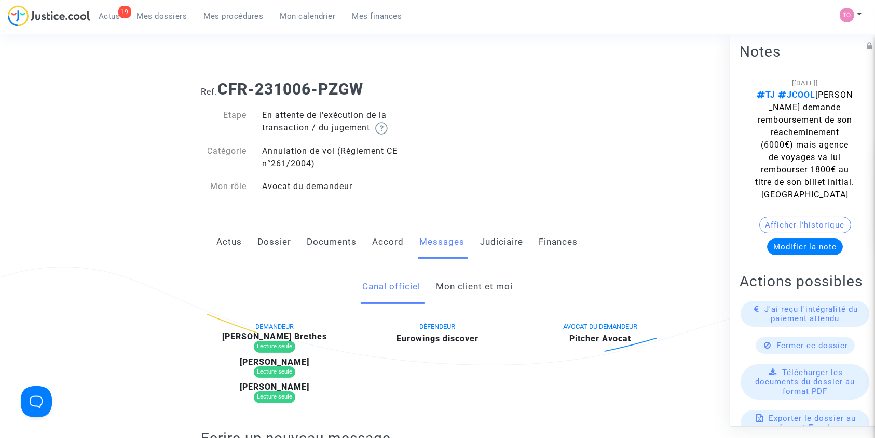
click at [457, 296] on link "Mon client et moi" at bounding box center [474, 286] width 77 height 34
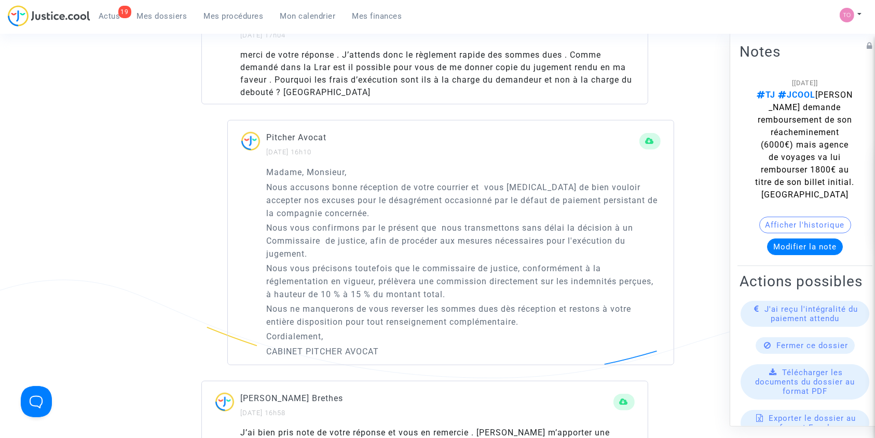
scroll to position [972, 0]
click at [407, 281] on p "Nous vous précisons toutefois que le commissaire de justice, conformément à la …" at bounding box center [464, 281] width 394 height 39
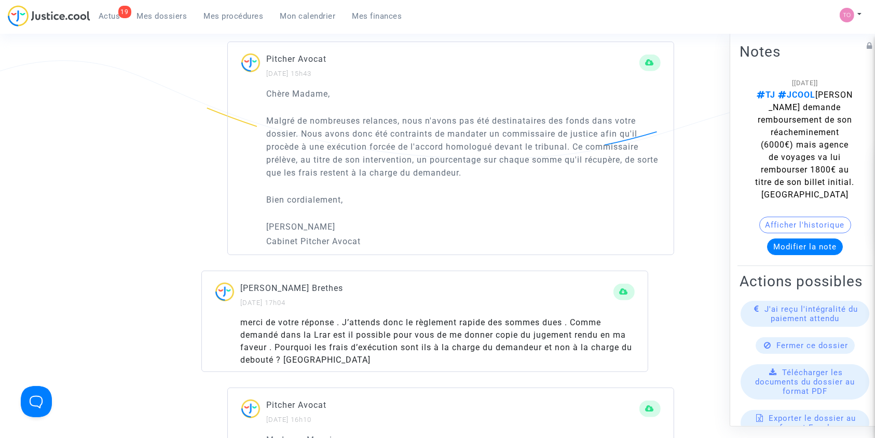
scroll to position [704, 0]
drag, startPoint x: 305, startPoint y: 165, endPoint x: 542, endPoint y: 159, distance: 237.3
click at [542, 159] on p "Malgré de nombreuses relances, nous n'avons pas été destinataires des fonds dan…" at bounding box center [464, 147] width 394 height 65
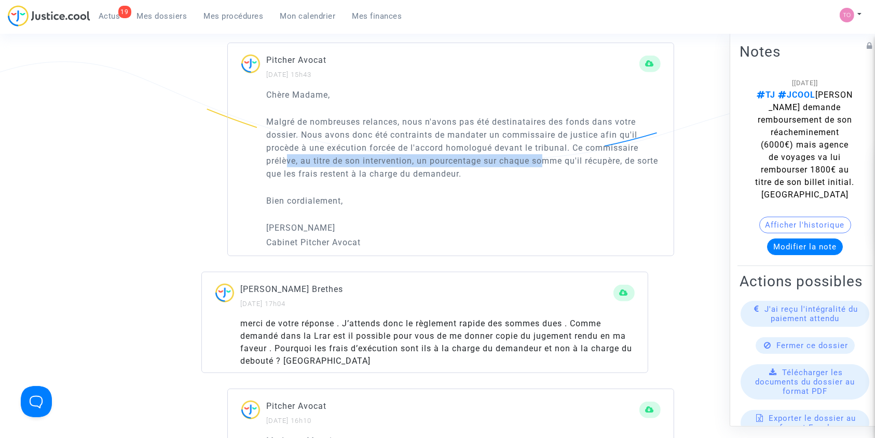
drag, startPoint x: 286, startPoint y: 171, endPoint x: 544, endPoint y: 175, distance: 258.0
click at [544, 175] on p "Malgré de nombreuses relances, nous n'avons pas été destinataires des fonds dan…" at bounding box center [464, 147] width 394 height 65
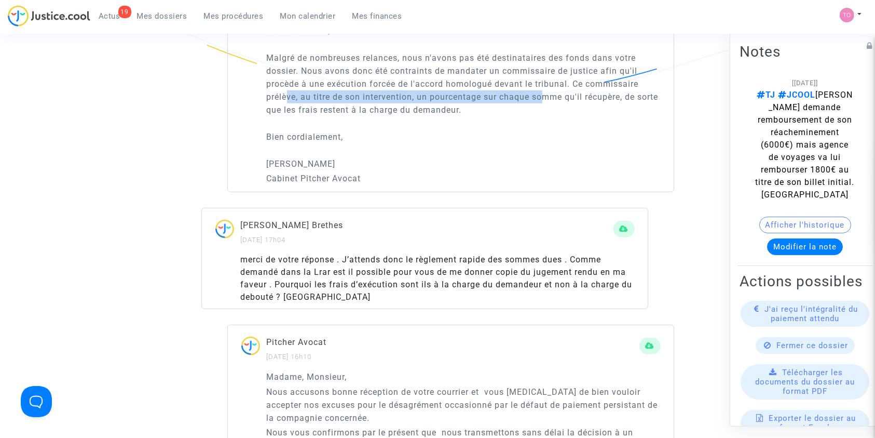
scroll to position [764, 0]
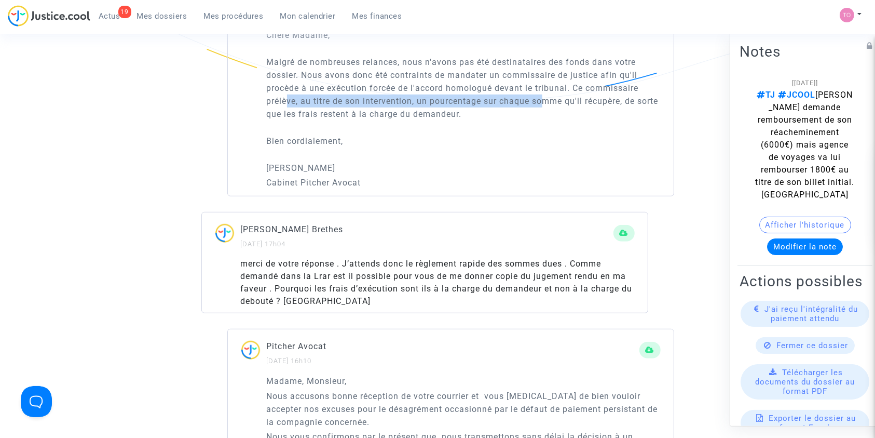
click at [783, 220] on button "Afficher l'historique" at bounding box center [805, 224] width 92 height 17
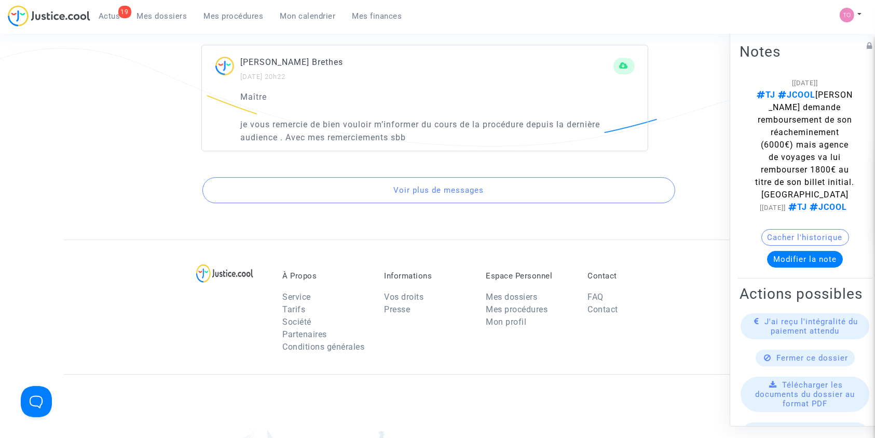
scroll to position [3149, 0]
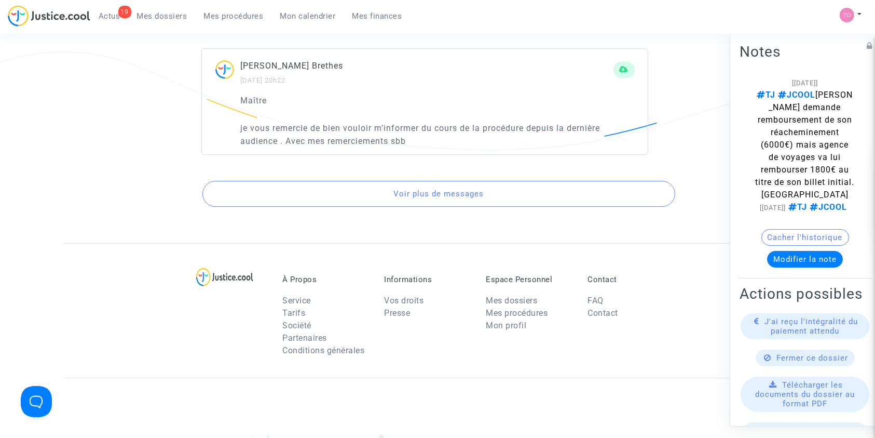
click at [432, 207] on button "Voir plus de messages" at bounding box center [438, 194] width 473 height 26
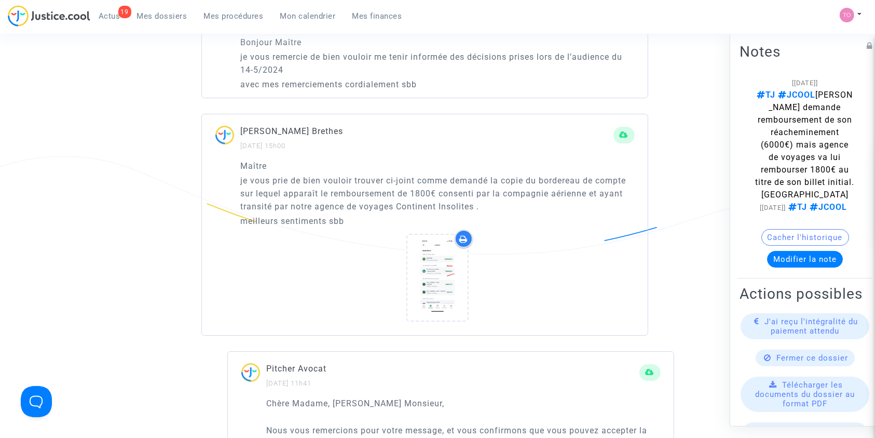
scroll to position [3530, 0]
drag, startPoint x: 287, startPoint y: 203, endPoint x: 539, endPoint y: 206, distance: 251.8
click at [539, 206] on p "je vous prie de bien vouloir trouver ci-joint comme demandé la copie du bordere…" at bounding box center [438, 193] width 394 height 39
drag, startPoint x: 293, startPoint y: 219, endPoint x: 439, endPoint y: 220, distance: 145.9
click at [439, 213] on p "je vous prie de bien vouloir trouver ci-joint comme demandé la copie du bordere…" at bounding box center [438, 193] width 394 height 39
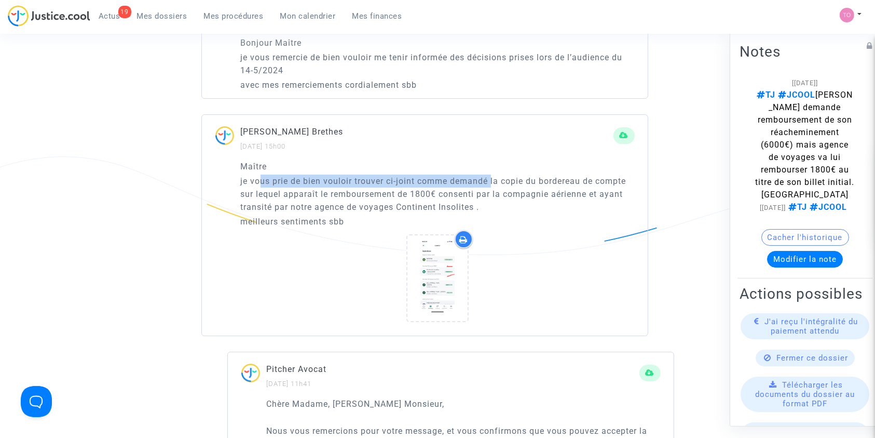
drag, startPoint x: 259, startPoint y: 201, endPoint x: 492, endPoint y: 199, distance: 232.6
click at [492, 199] on p "je vous prie de bien vouloir trouver ci-joint comme demandé la copie du bordere…" at bounding box center [438, 193] width 394 height 39
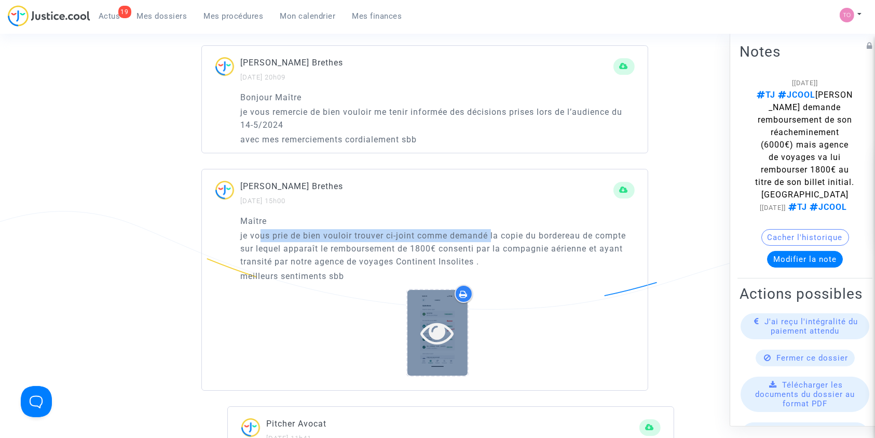
scroll to position [3474, 0]
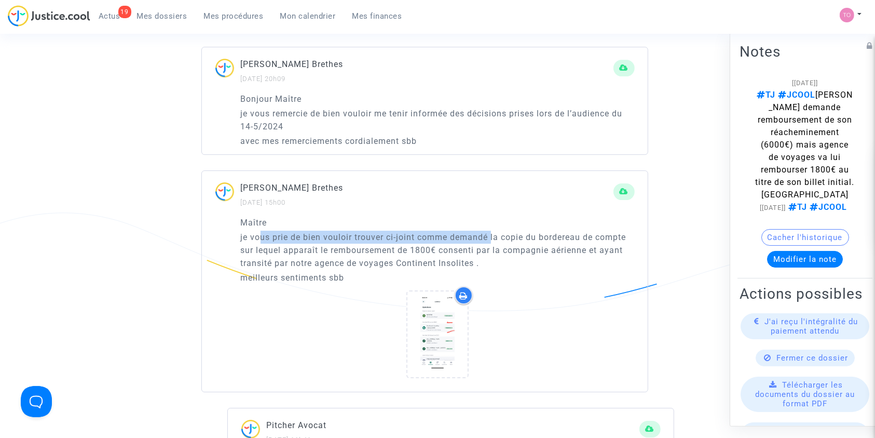
drag, startPoint x: 352, startPoint y: 135, endPoint x: 444, endPoint y: 143, distance: 92.3
click at [444, 133] on p "je vous remercie de bien vouloir me tenir informée des décisions prises lors de…" at bounding box center [438, 120] width 394 height 26
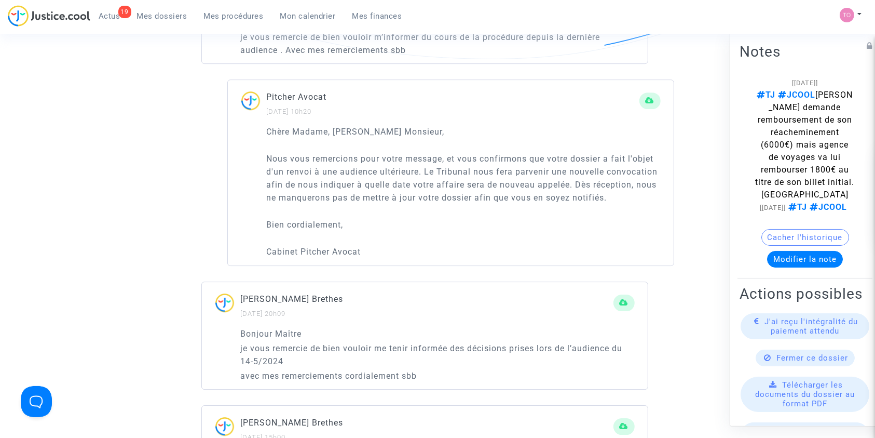
scroll to position [3239, 0]
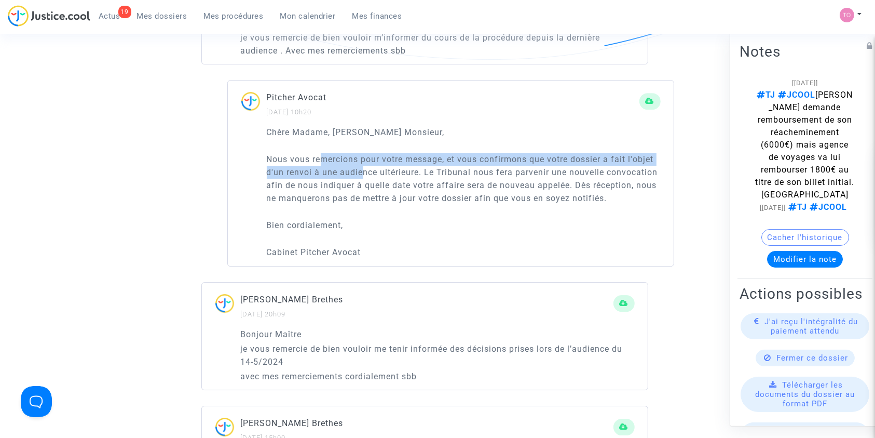
drag, startPoint x: 320, startPoint y: 176, endPoint x: 364, endPoint y: 195, distance: 48.4
click at [364, 195] on p "Nous vous remercions pour votre message, et vous confirmons que votre dossier a…" at bounding box center [464, 179] width 394 height 52
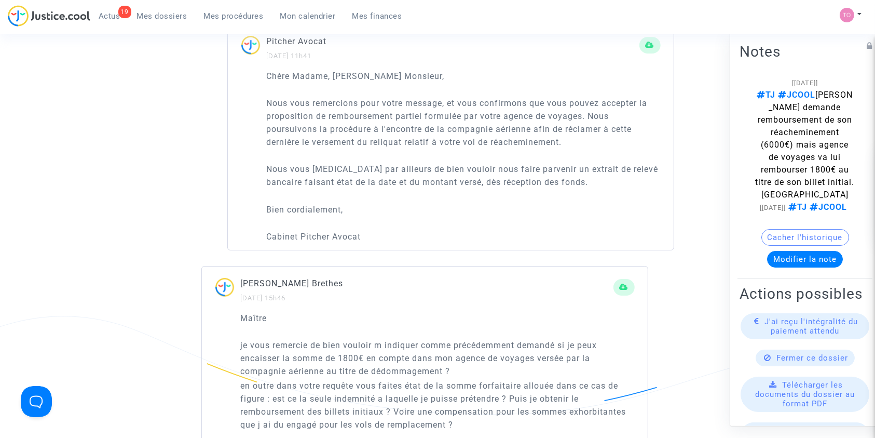
scroll to position [3857, 0]
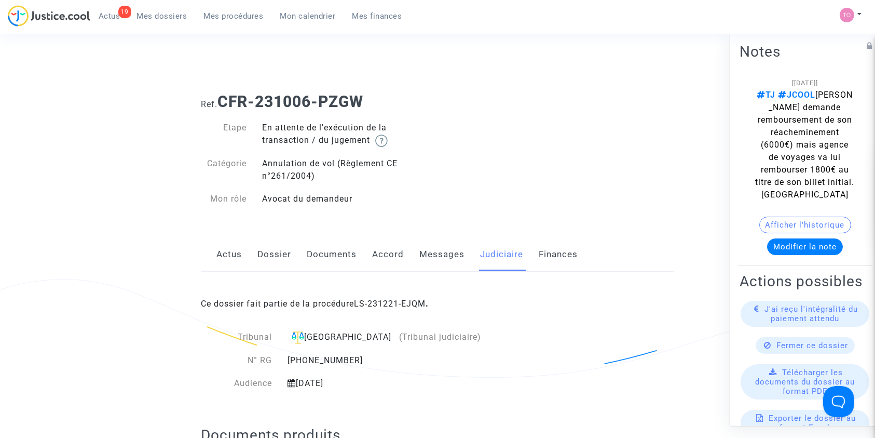
click at [380, 310] on div "Ce dossier fait partie de la procédure LS-231221-EJQM ." at bounding box center [437, 295] width 473 height 49
click at [383, 300] on link "LS-231221-EJQM" at bounding box center [391, 303] width 72 height 10
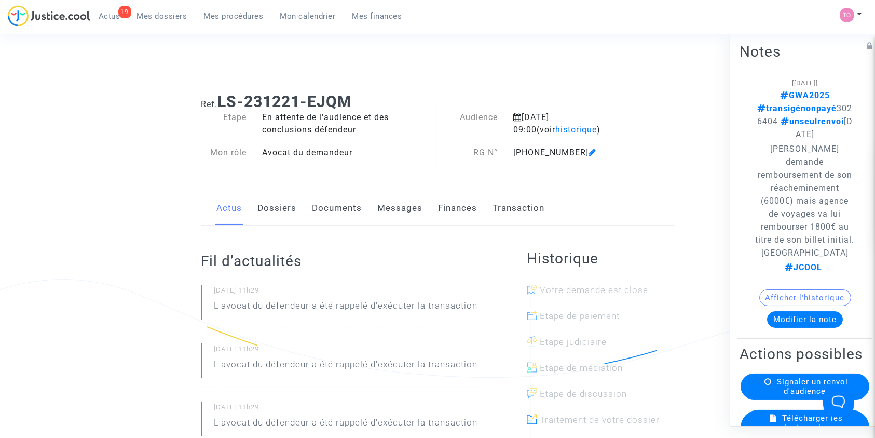
click at [258, 210] on link "Dossiers" at bounding box center [277, 208] width 39 height 34
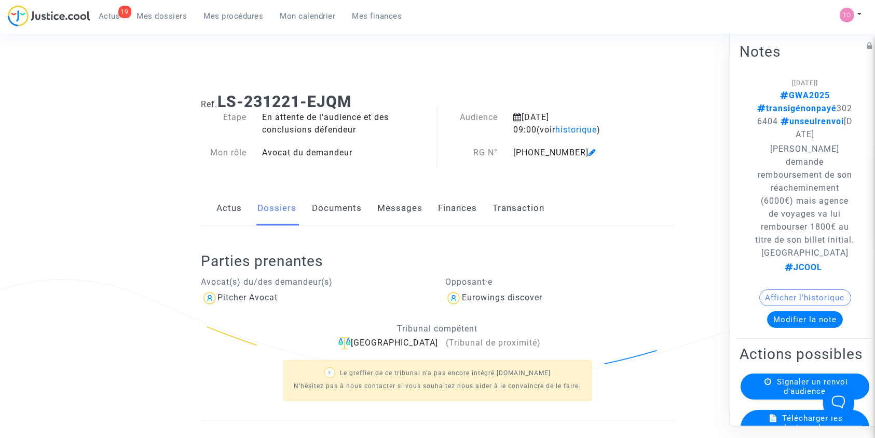
drag, startPoint x: 411, startPoint y: 231, endPoint x: 326, endPoint y: 258, distance: 89.3
click at [326, 258] on h2 "Parties prenantes" at bounding box center [437, 261] width 473 height 18
click at [448, 209] on link "Finances" at bounding box center [458, 208] width 39 height 34
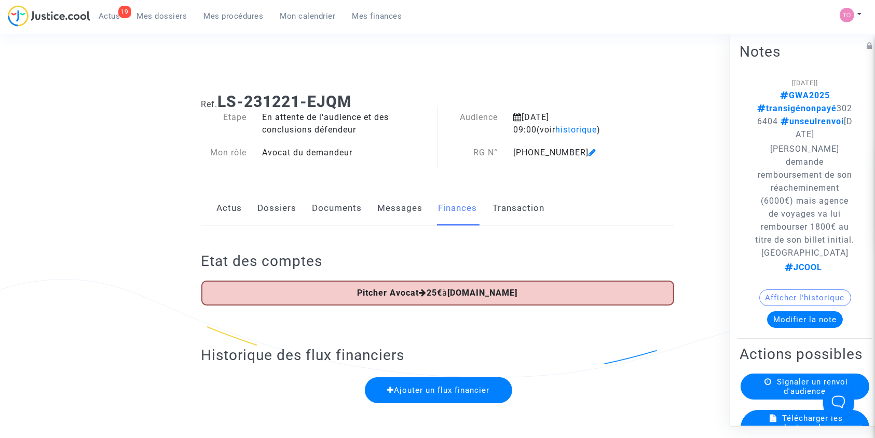
click at [328, 208] on link "Documents" at bounding box center [337, 208] width 50 height 34
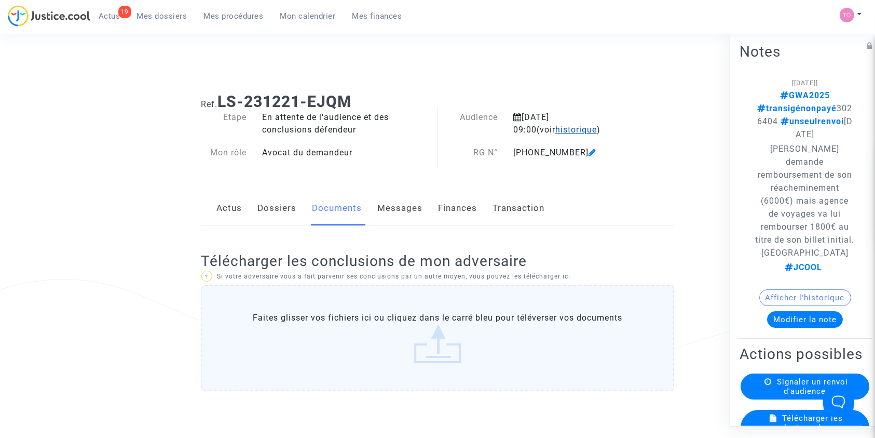
click at [555, 130] on span "historique" at bounding box center [576, 130] width 42 height 10
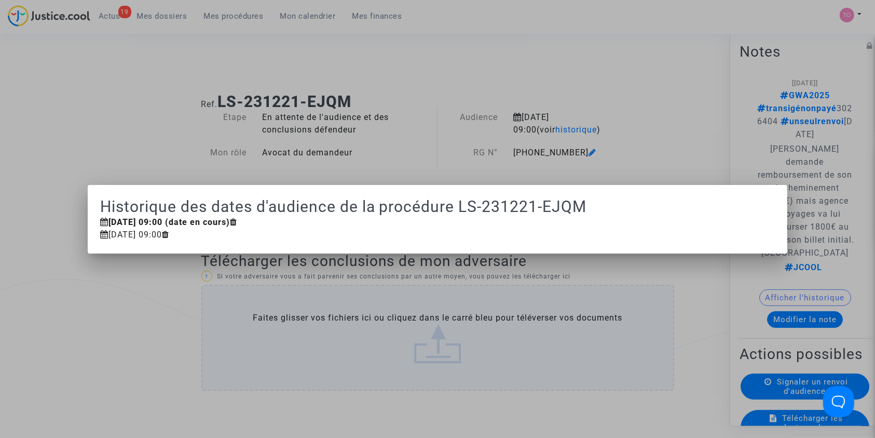
click at [592, 144] on div at bounding box center [437, 219] width 875 height 438
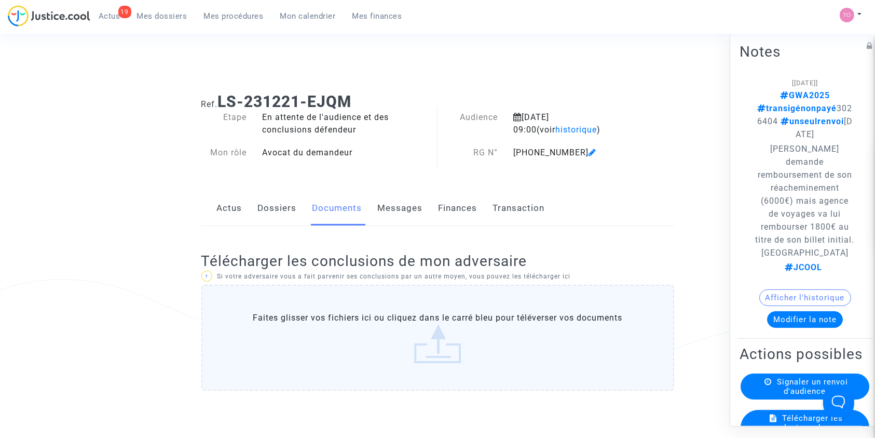
click at [405, 196] on link "Messages" at bounding box center [400, 208] width 45 height 34
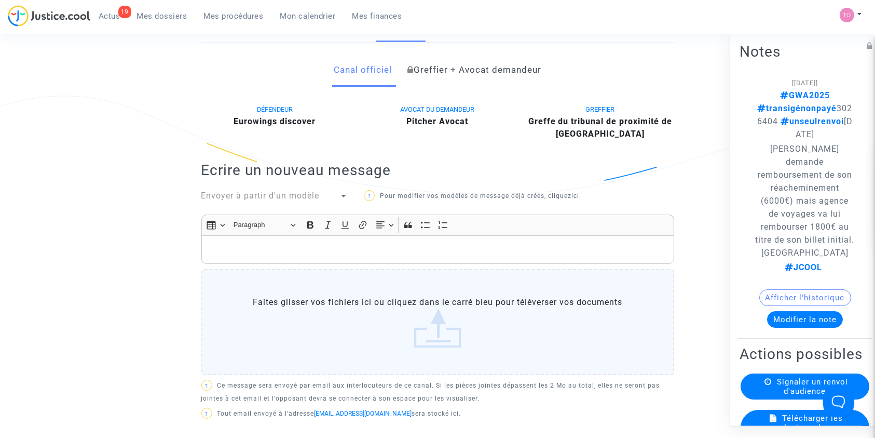
scroll to position [184, 0]
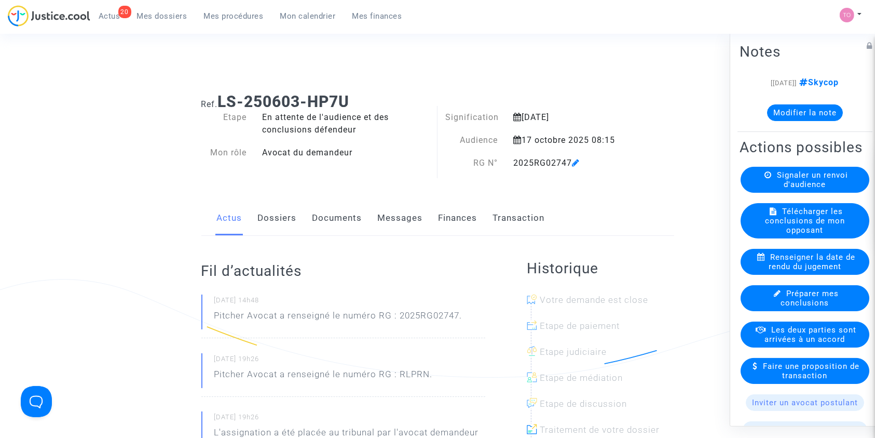
click at [439, 210] on link "Finances" at bounding box center [458, 218] width 39 height 34
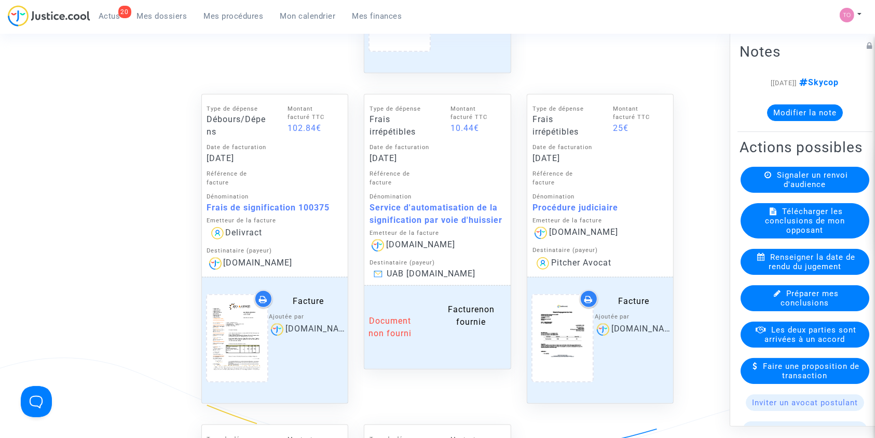
scroll to position [919, 0]
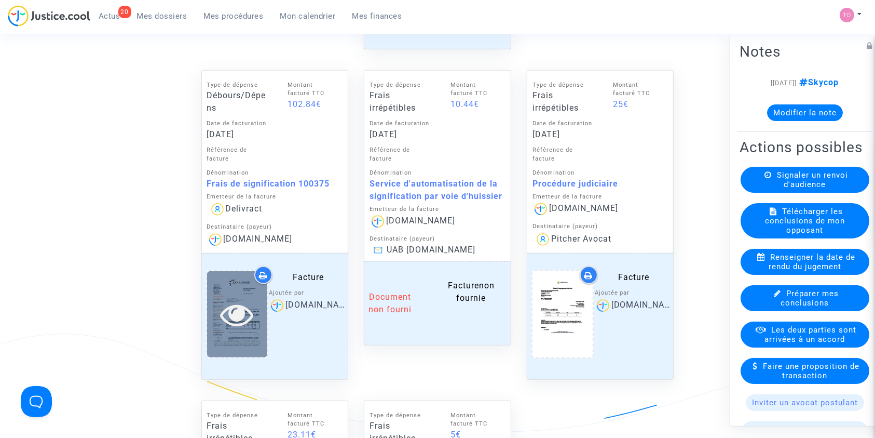
click at [231, 306] on icon at bounding box center [237, 313] width 34 height 33
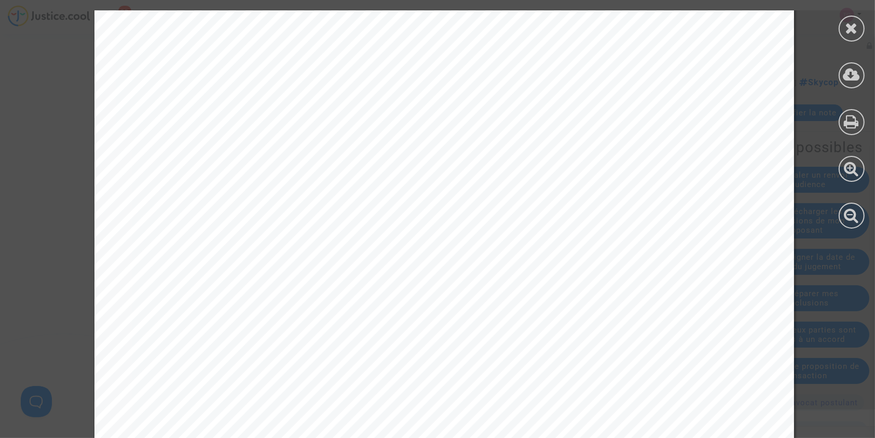
scroll to position [494, 0]
click at [849, 23] on icon at bounding box center [852, 28] width 13 height 16
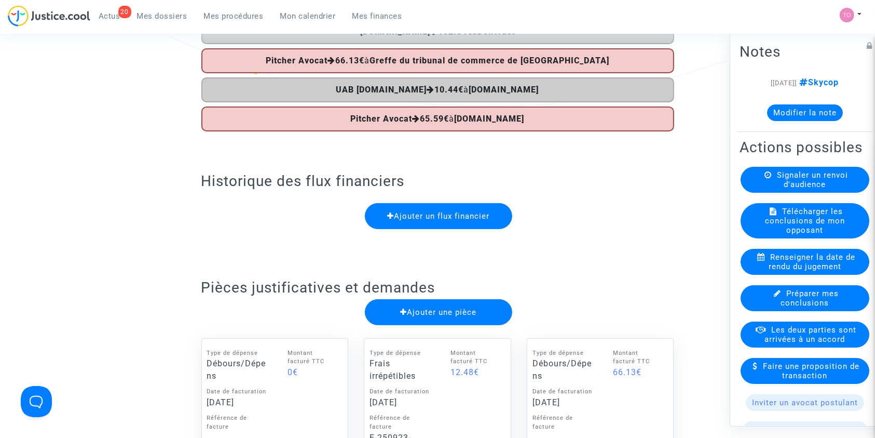
scroll to position [0, 0]
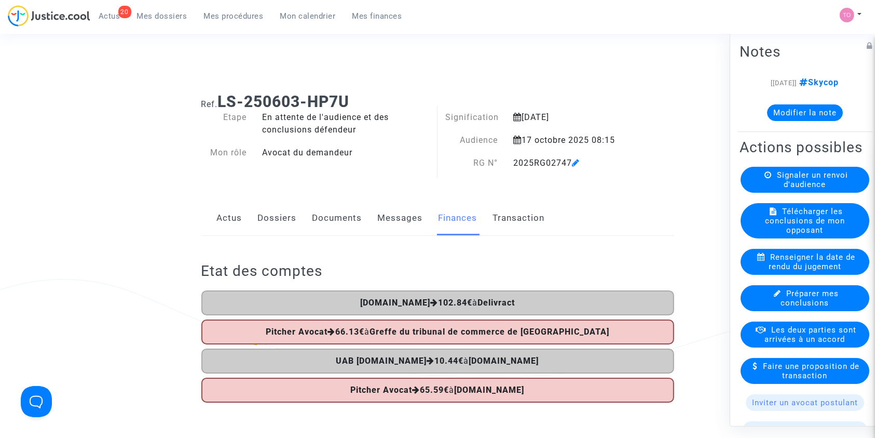
click at [258, 224] on link "Dossiers" at bounding box center [277, 218] width 39 height 34
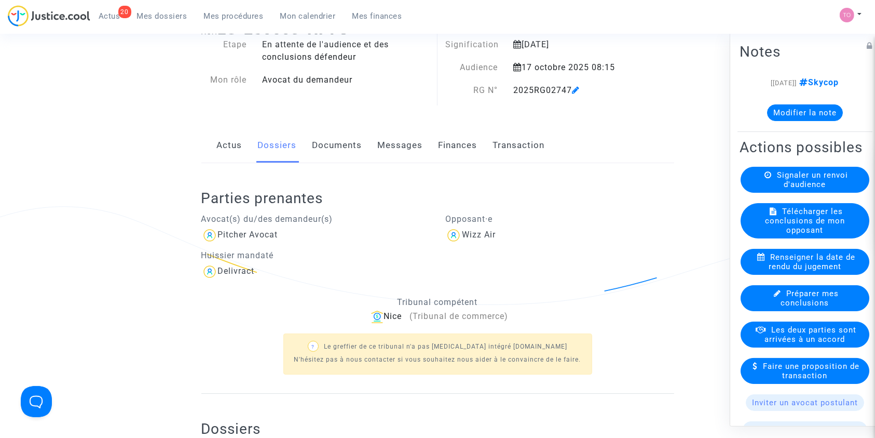
scroll to position [75, 0]
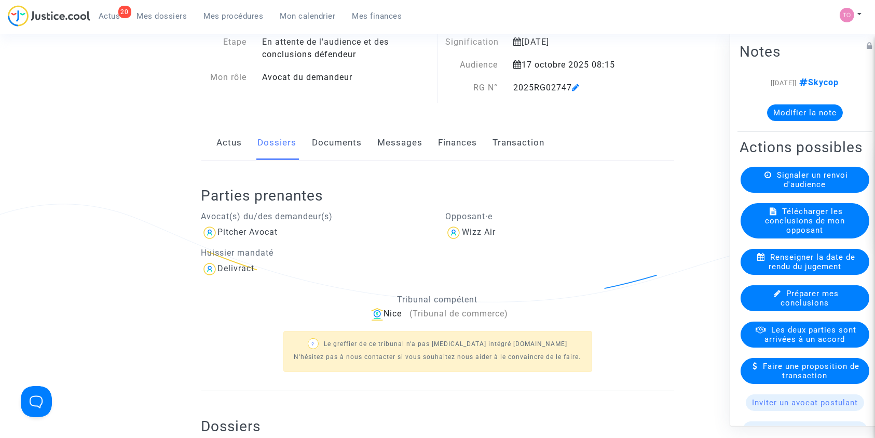
click at [785, 108] on button "Modifier la note" at bounding box center [805, 112] width 76 height 17
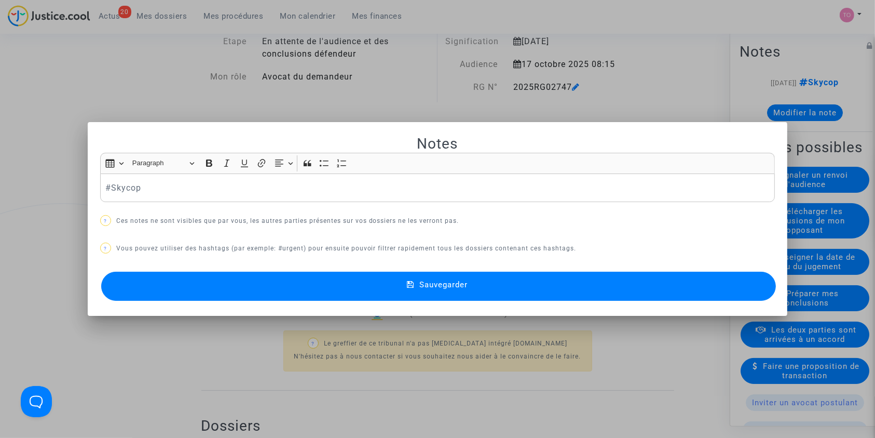
click at [100, 185] on div "#Skycop" at bounding box center [437, 187] width 675 height 29
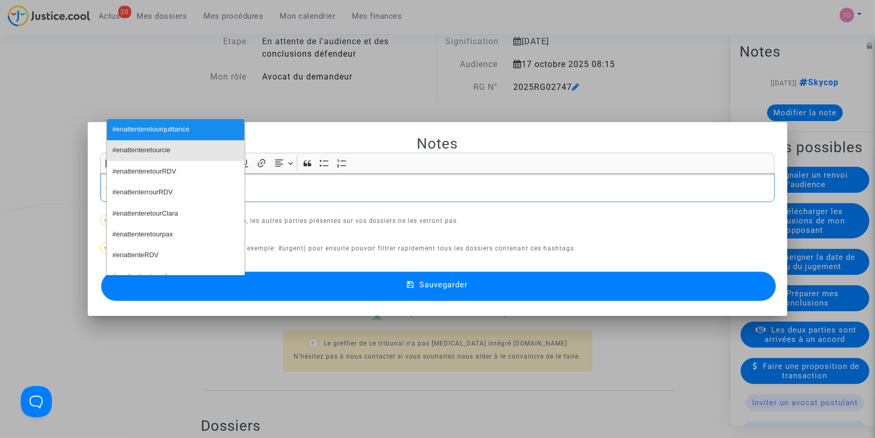
click at [160, 150] on span "#enattenteretourcie" at bounding box center [142, 150] width 58 height 15
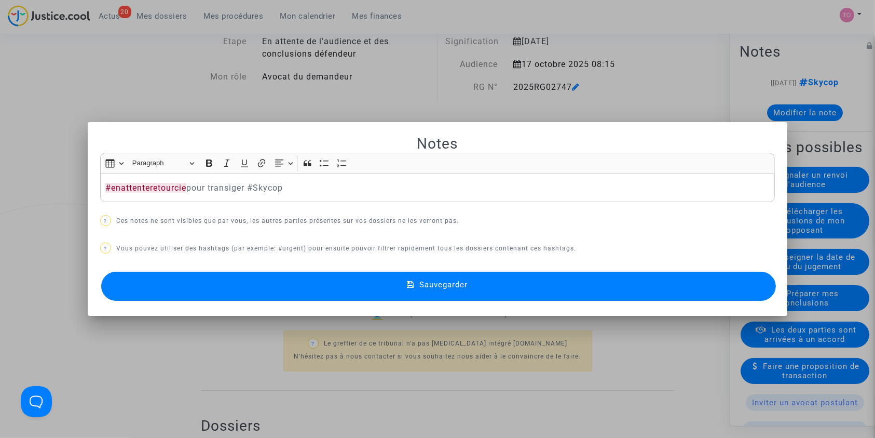
click at [340, 286] on button "Sauvegarder" at bounding box center [438, 285] width 675 height 29
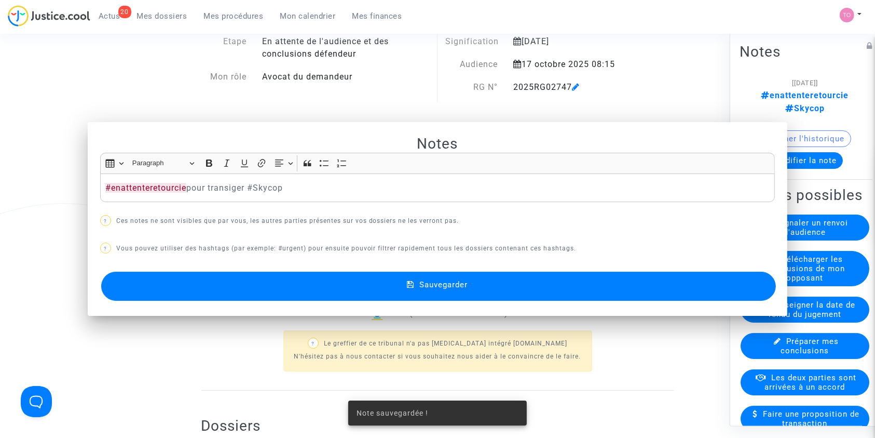
scroll to position [75, 0]
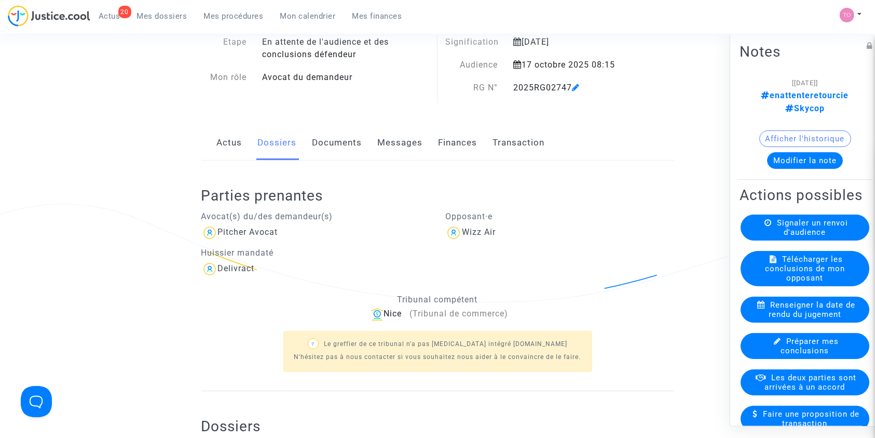
click at [171, 6] on ul "20 Actus Mes dossiers Mes procédures Mon calendrier Mes finances" at bounding box center [250, 14] width 320 height 19
click at [161, 13] on span "Mes dossiers" at bounding box center [162, 15] width 50 height 9
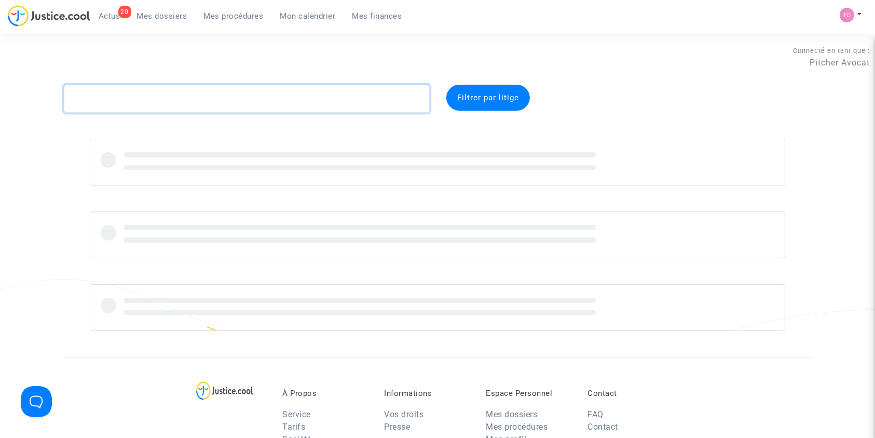
click at [98, 102] on textarea at bounding box center [247, 99] width 366 height 28
paste textarea "RAVET"
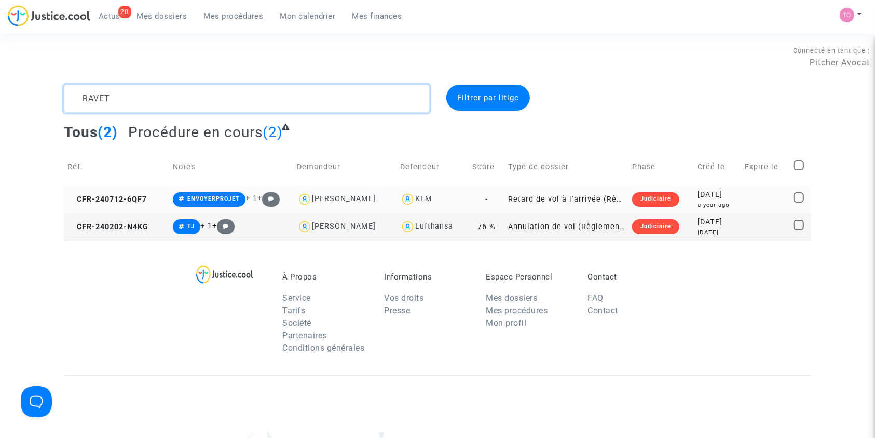
type textarea "RAVET"
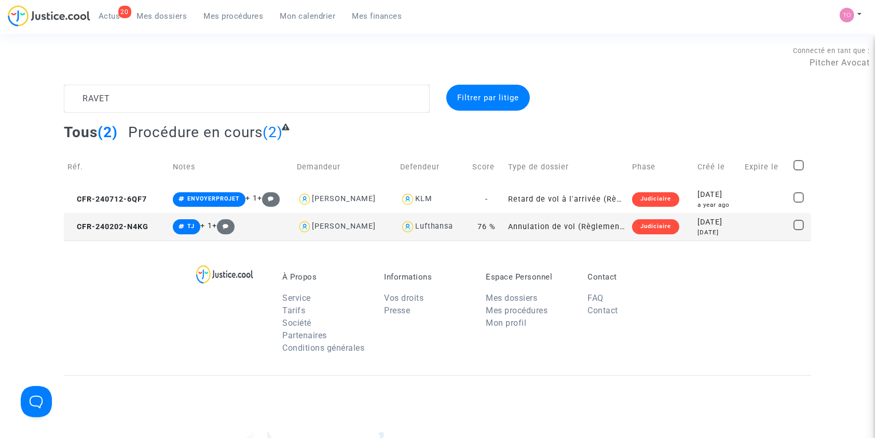
click at [681, 228] on td "Judiciaire" at bounding box center [661, 227] width 65 height 28
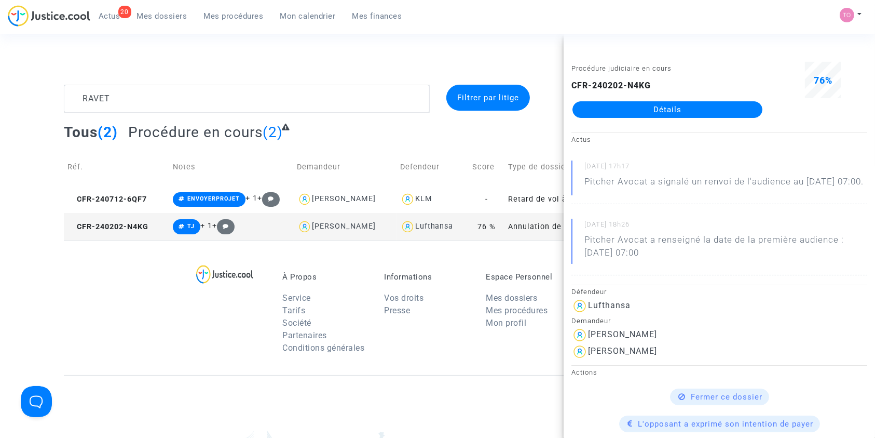
click at [645, 110] on link "Détails" at bounding box center [668, 109] width 190 height 17
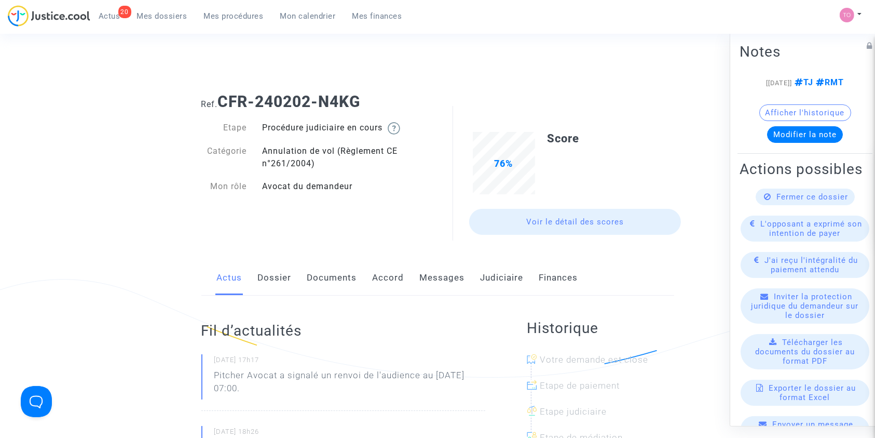
click at [389, 271] on link "Accord" at bounding box center [389, 278] width 32 height 34
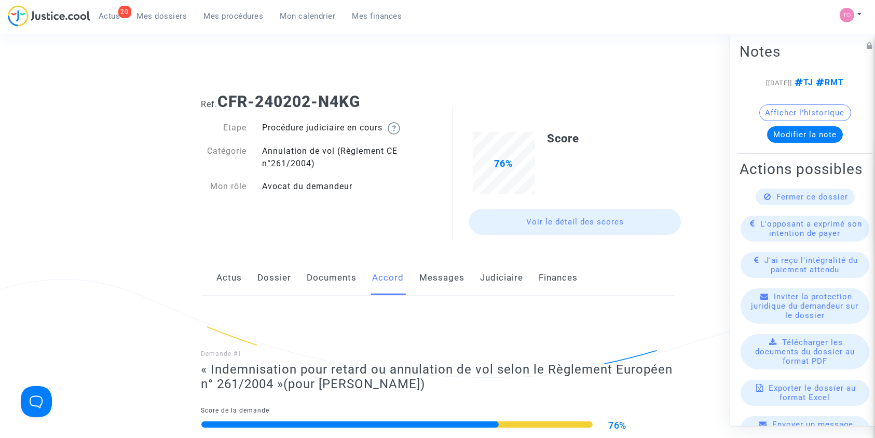
click at [263, 279] on link "Dossier" at bounding box center [275, 278] width 34 height 34
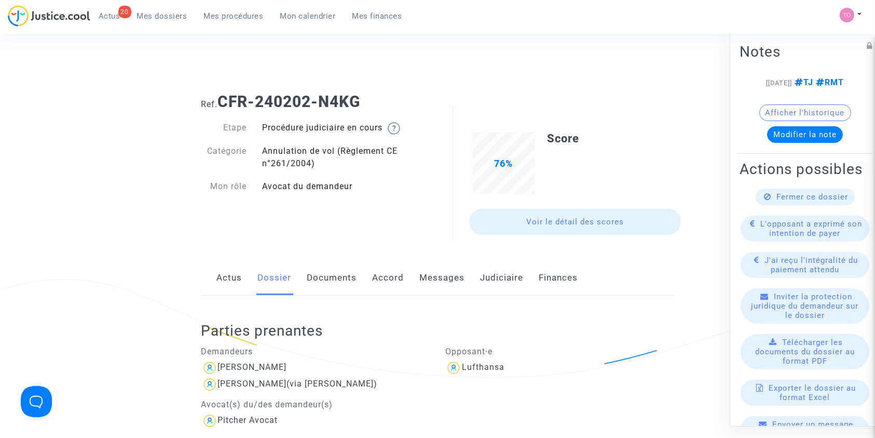
drag, startPoint x: 395, startPoint y: 91, endPoint x: 221, endPoint y: 97, distance: 173.5
click at [221, 97] on div "Ref. CFR-240202-N4KG" at bounding box center [438, 98] width 488 height 26
copy b "CFR-240202-N4KG"
drag, startPoint x: 272, startPoint y: 367, endPoint x: 218, endPoint y: 366, distance: 54.0
click at [218, 366] on div "Eric RAVET" at bounding box center [315, 367] width 229 height 17
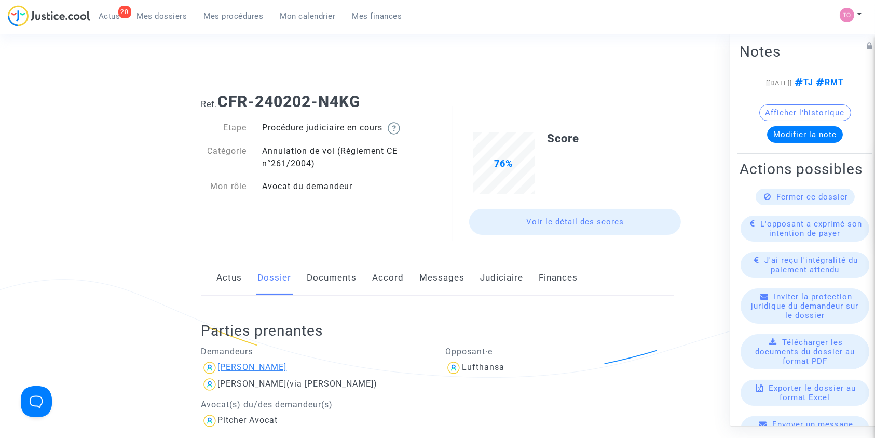
copy div "Eric RAVET"
click at [498, 271] on link "Judiciaire" at bounding box center [502, 278] width 43 height 34
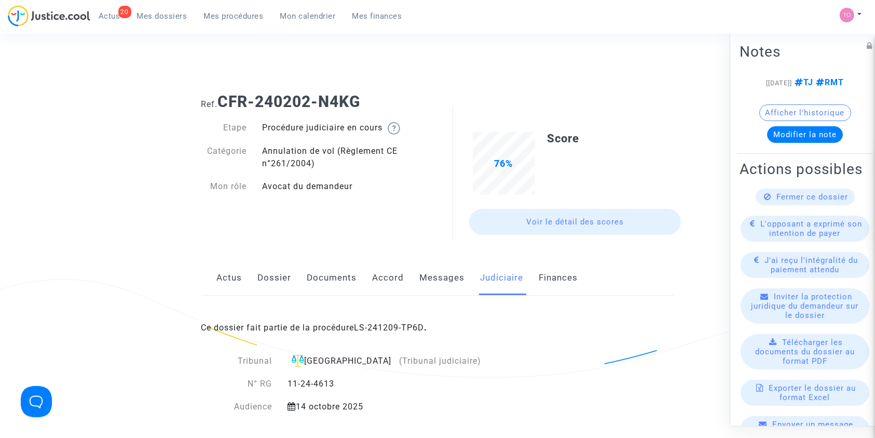
click at [401, 318] on div "Ce dossier fait partie de la procédure LS-241209-TP6D ." at bounding box center [437, 319] width 473 height 49
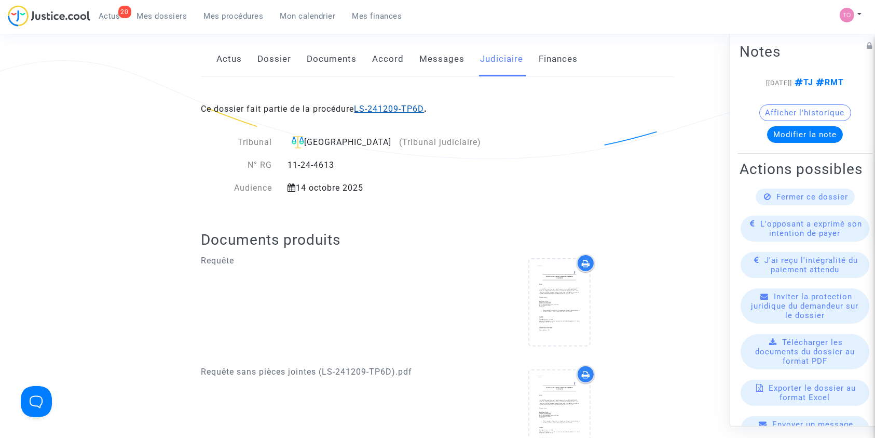
scroll to position [41, 0]
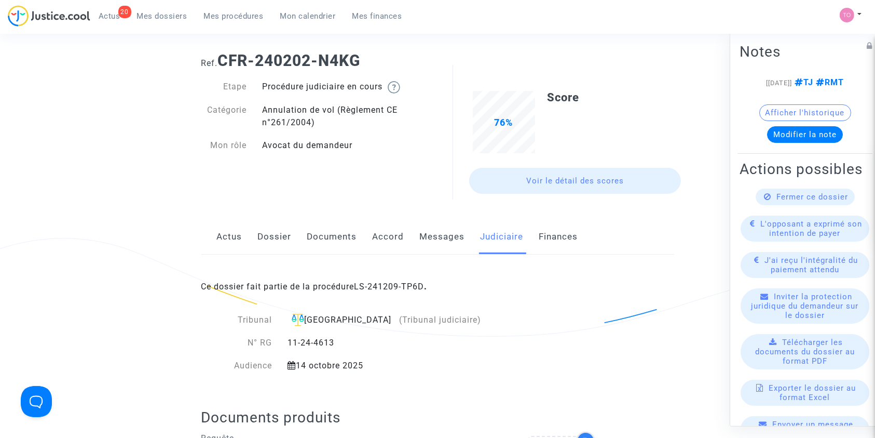
click at [273, 238] on link "Dossier" at bounding box center [275, 237] width 34 height 34
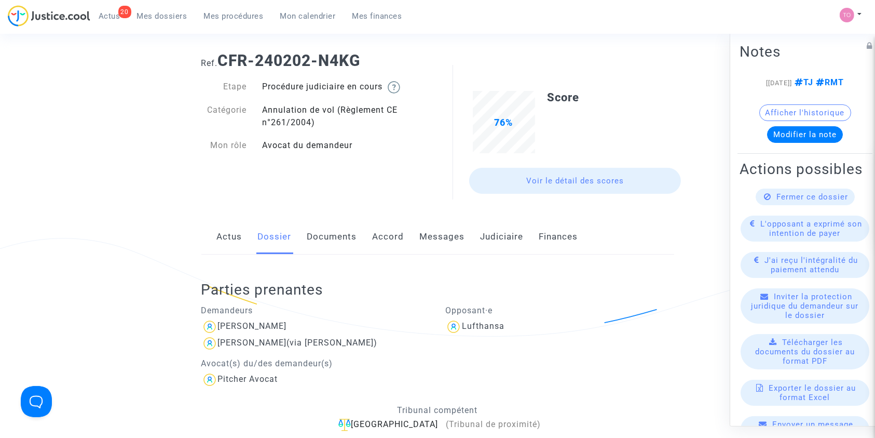
click at [501, 236] on link "Judiciaire" at bounding box center [502, 237] width 43 height 34
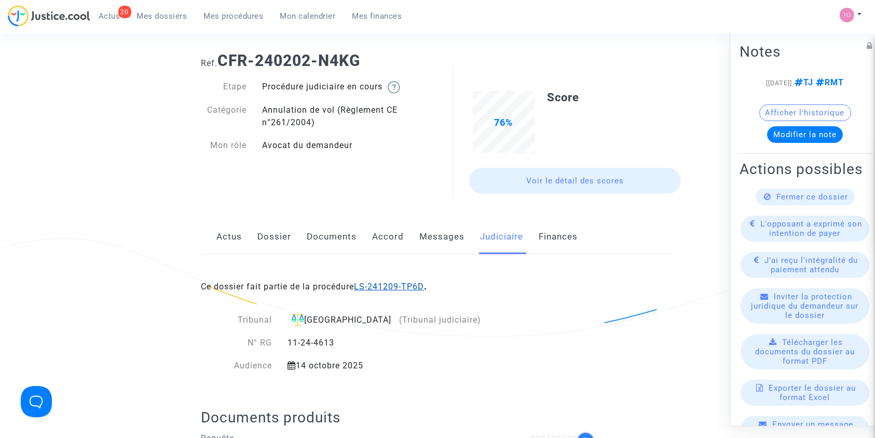
click at [407, 285] on link "LS-241209-TP6D" at bounding box center [390, 286] width 70 height 10
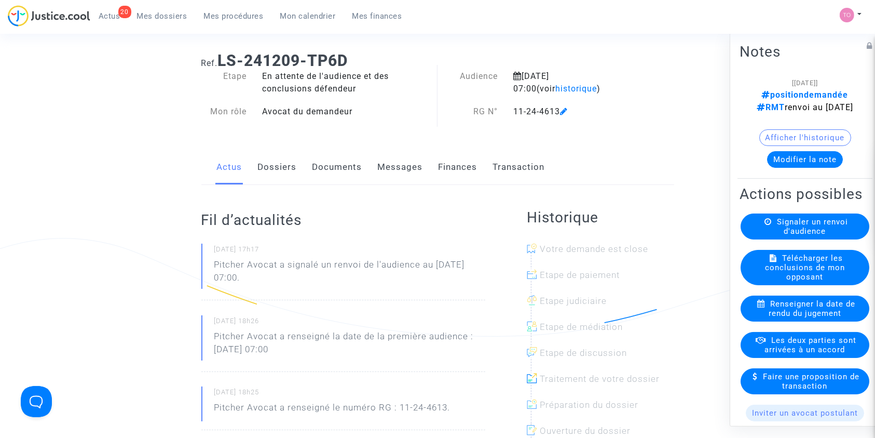
click at [798, 154] on button "Modifier la note" at bounding box center [805, 159] width 76 height 17
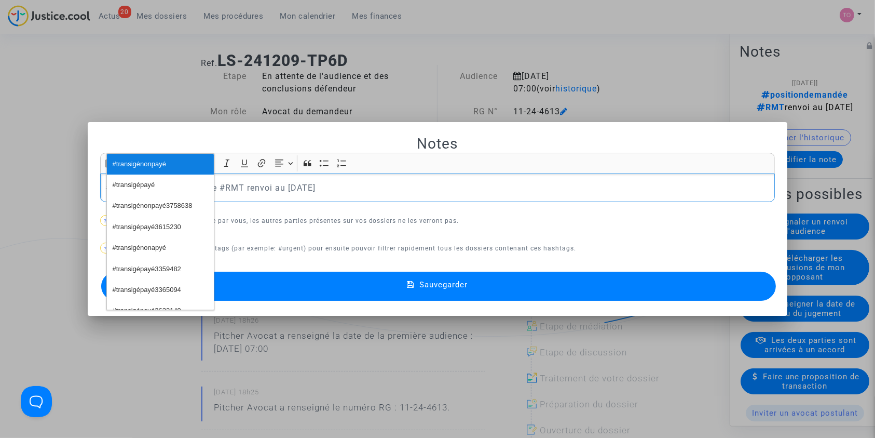
click at [176, 154] on button "#transigénonpayé" at bounding box center [160, 164] width 107 height 21
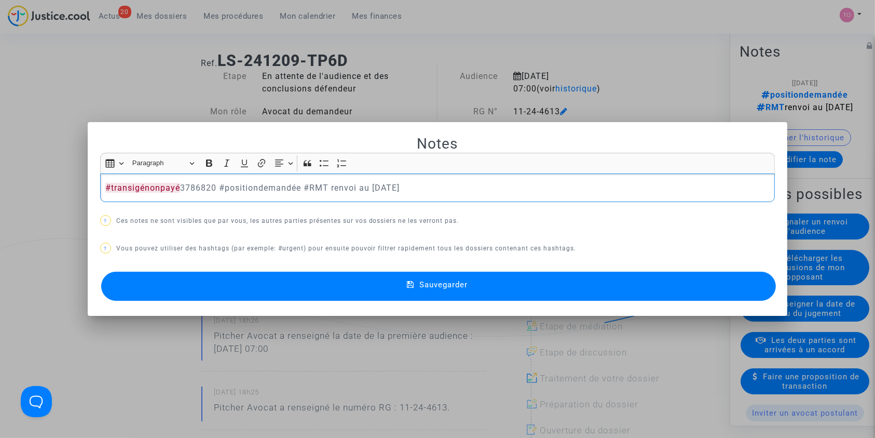
drag, startPoint x: 216, startPoint y: 187, endPoint x: 299, endPoint y: 189, distance: 83.1
click at [299, 189] on p "#transigénonpayé 3786820 #positiondemandée #RMT renvoi au 14 octobre" at bounding box center [437, 187] width 664 height 13
click at [280, 271] on button "Sauvegarder" at bounding box center [438, 285] width 675 height 29
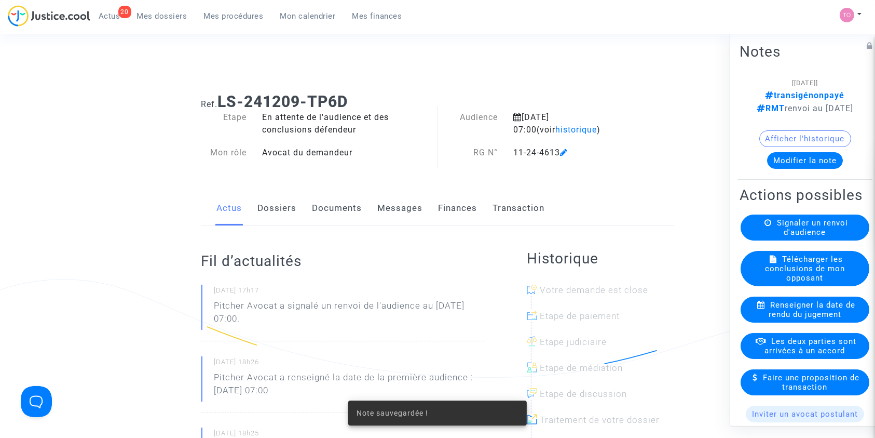
scroll to position [41, 0]
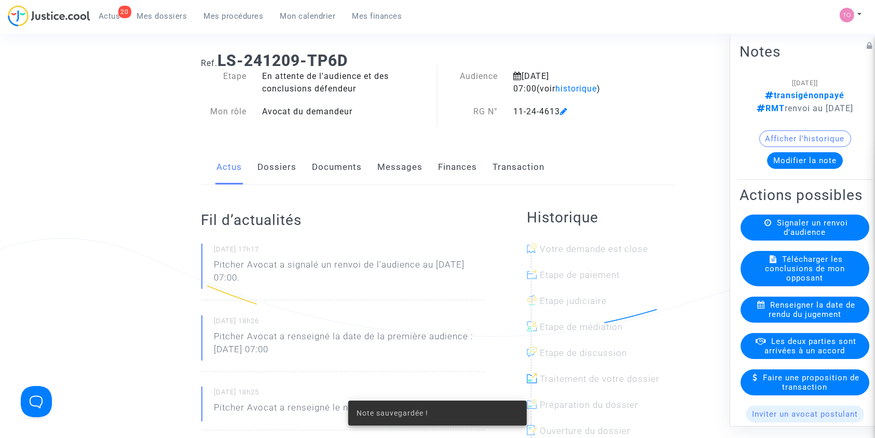
click at [772, 355] on span "Les deux parties sont arrivées à un accord" at bounding box center [811, 345] width 92 height 19
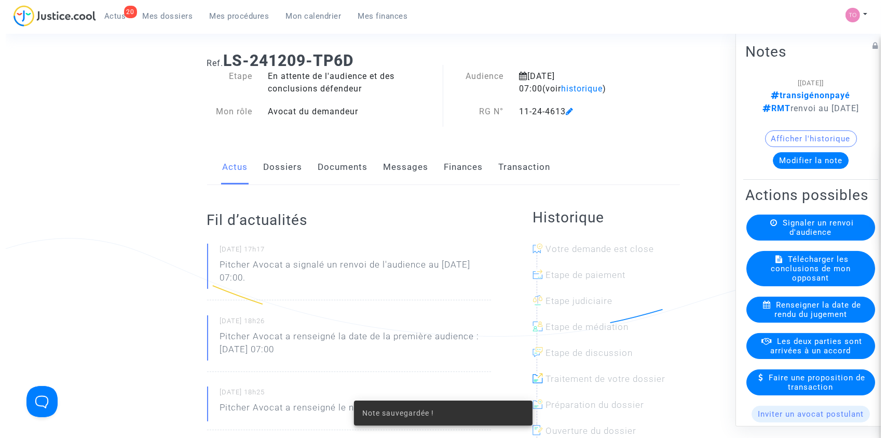
scroll to position [0, 0]
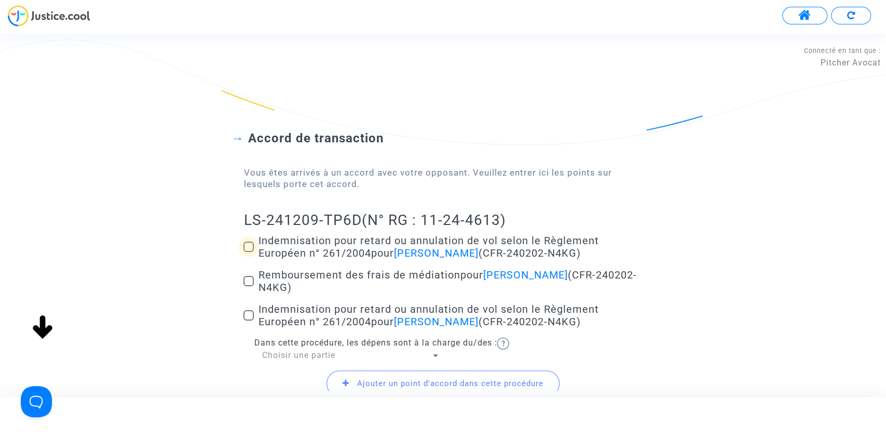
click at [251, 243] on span at bounding box center [248, 246] width 10 height 10
click at [249, 252] on input "Indemnisation pour retard ou annulation de vol selon le Règlement Européen n° 2…" at bounding box center [248, 252] width 1 height 1
checkbox input "true"
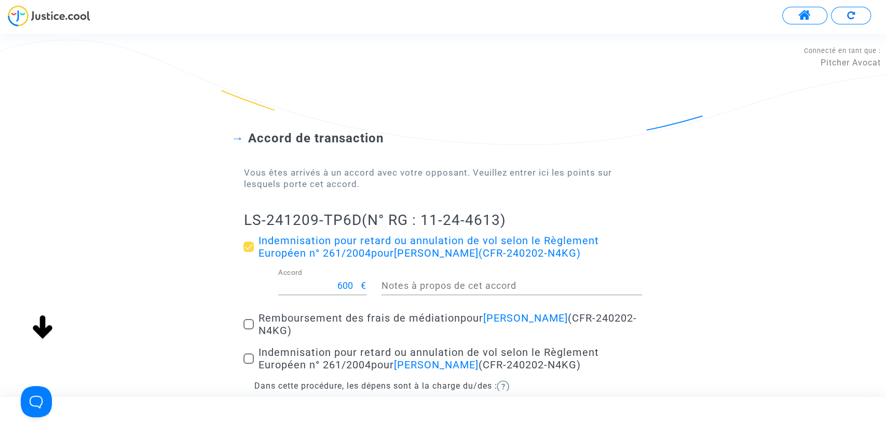
scroll to position [131, 0]
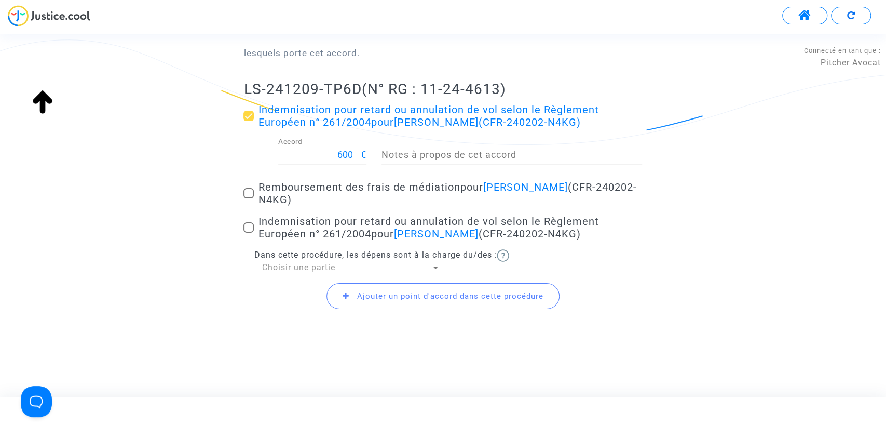
click at [250, 189] on span at bounding box center [248, 193] width 10 height 10
click at [249, 198] on input "Remboursement des frais de médiation pour Eric RAVET (CFR-240202-N4KG)" at bounding box center [248, 198] width 1 height 1
checkbox input "true"
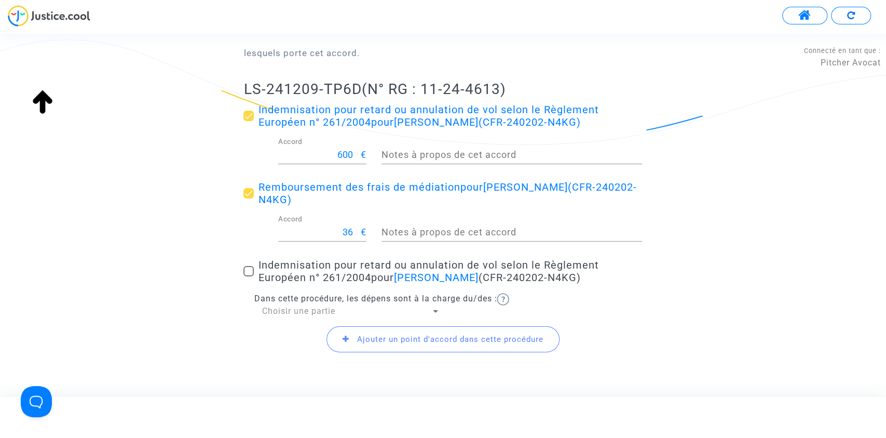
click at [247, 270] on span at bounding box center [248, 271] width 10 height 10
click at [248, 276] on input "Indemnisation pour retard ou annulation de vol selon le Règlement Européen n° 2…" at bounding box center [248, 276] width 1 height 1
checkbox input "true"
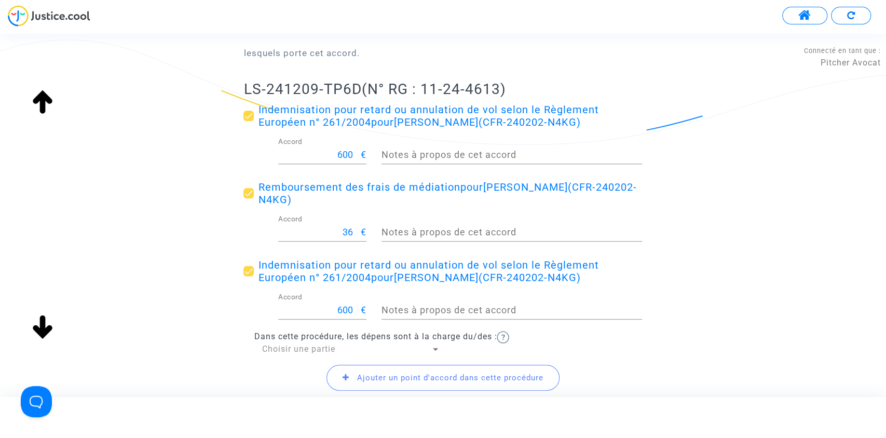
click at [283, 342] on div "Dans cette procédure, les dépens sont à la charge du/des : Choisir une partie" at bounding box center [442, 343] width 399 height 24
click at [278, 355] on div "Choisir une partie" at bounding box center [346, 348] width 169 height 11
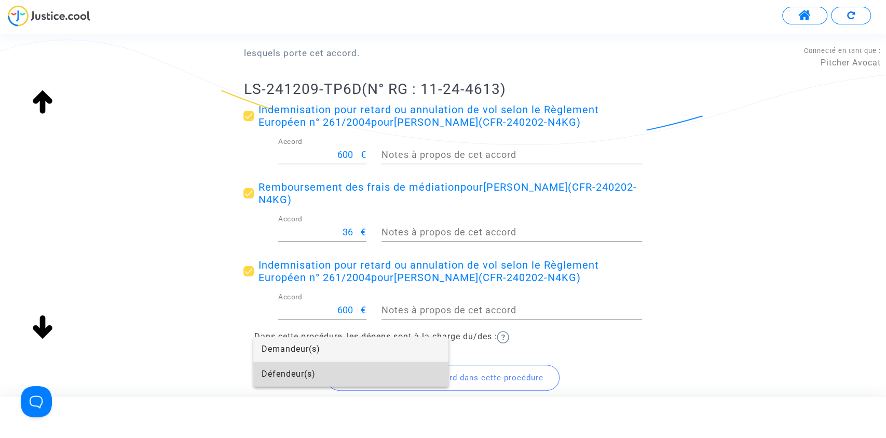
click at [283, 375] on span "Défendeur(s)" at bounding box center [351, 373] width 179 height 25
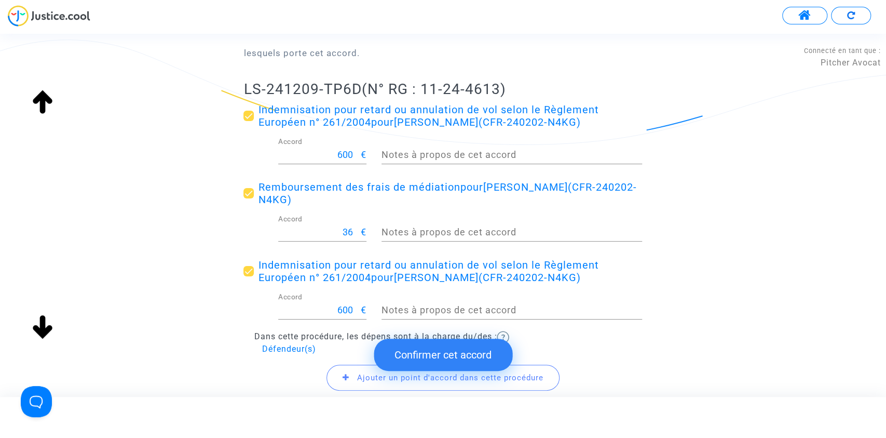
scroll to position [212, 0]
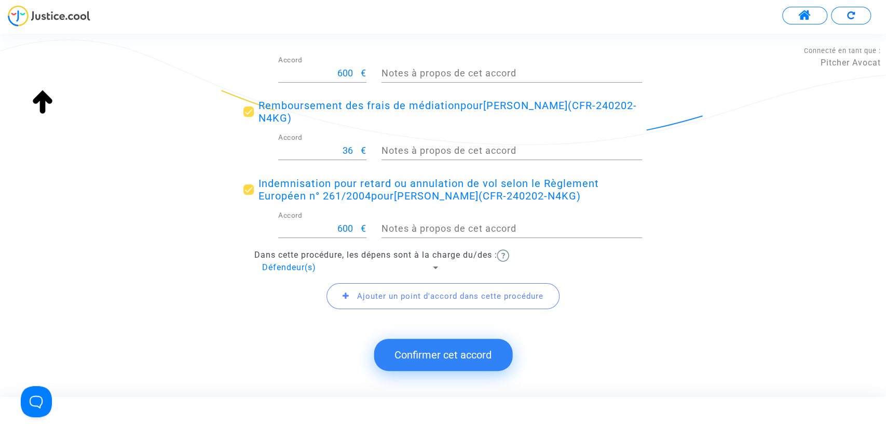
click at [362, 296] on span "Ajouter un point d'accord dans cette procédure" at bounding box center [450, 295] width 186 height 9
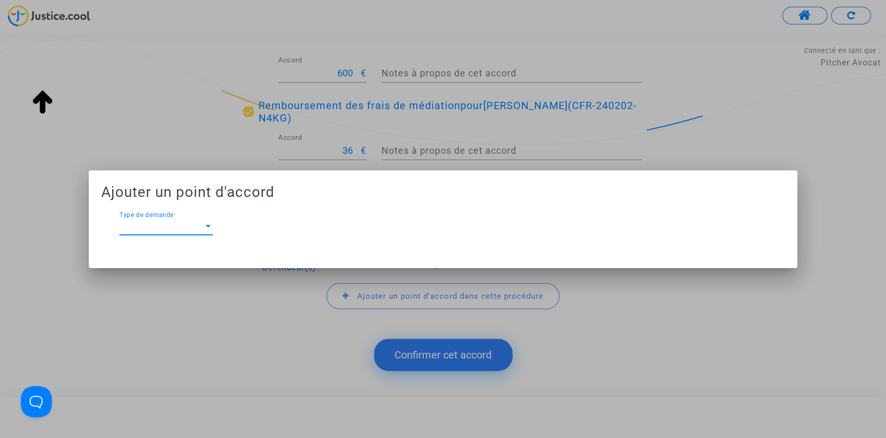
click at [174, 222] on span "Type de demande" at bounding box center [161, 226] width 84 height 9
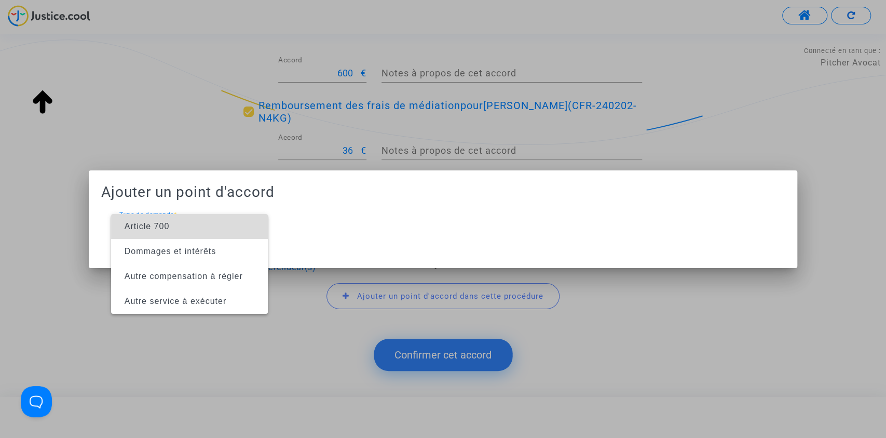
click at [155, 216] on span "Article 700" at bounding box center [189, 226] width 140 height 25
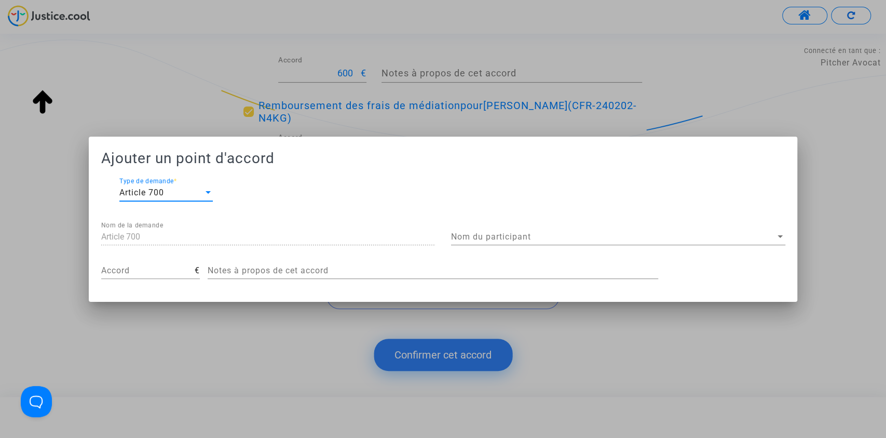
click at [129, 268] on input "Accord" at bounding box center [147, 270] width 93 height 9
type input "200"
click at [486, 234] on span "Nom du participant" at bounding box center [613, 236] width 325 height 9
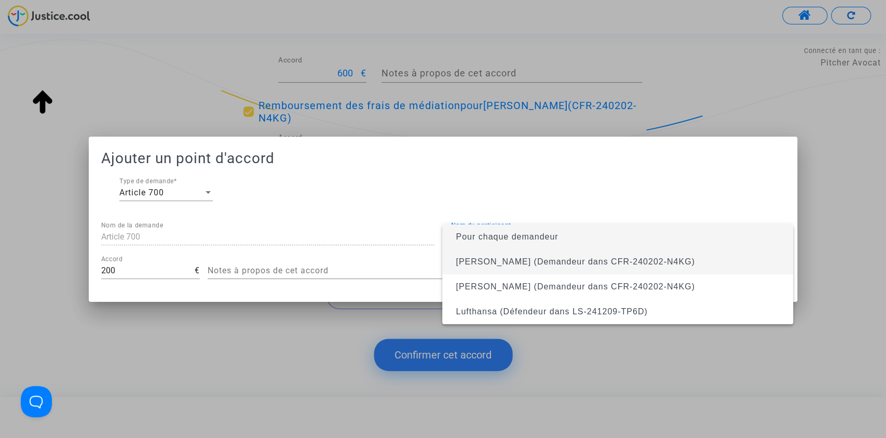
click at [470, 260] on span "Eric RAVET (Demandeur dans CFR-240202-N4KG)" at bounding box center [575, 261] width 239 height 9
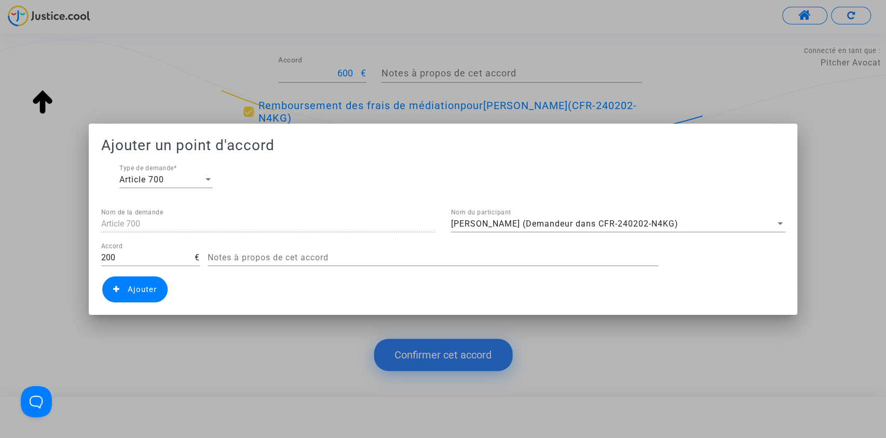
click at [133, 280] on span "Ajouter" at bounding box center [134, 289] width 65 height 26
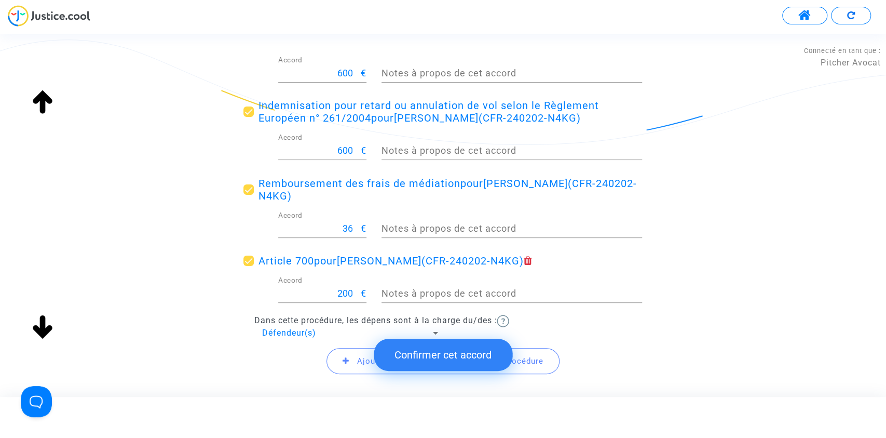
click at [463, 351] on button "Confirmer cet accord" at bounding box center [443, 354] width 139 height 32
click at [457, 354] on button "Confirmer cet accord" at bounding box center [443, 354] width 139 height 32
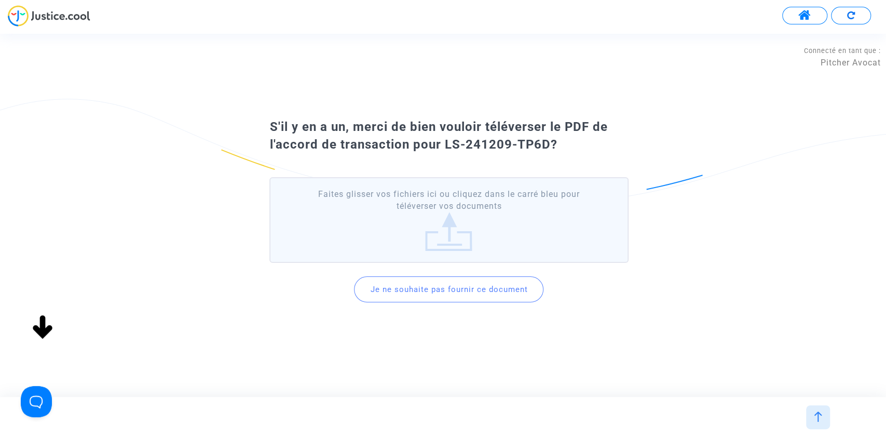
click at [435, 281] on button "Je ne souhaite pas fournir ce document" at bounding box center [448, 289] width 189 height 26
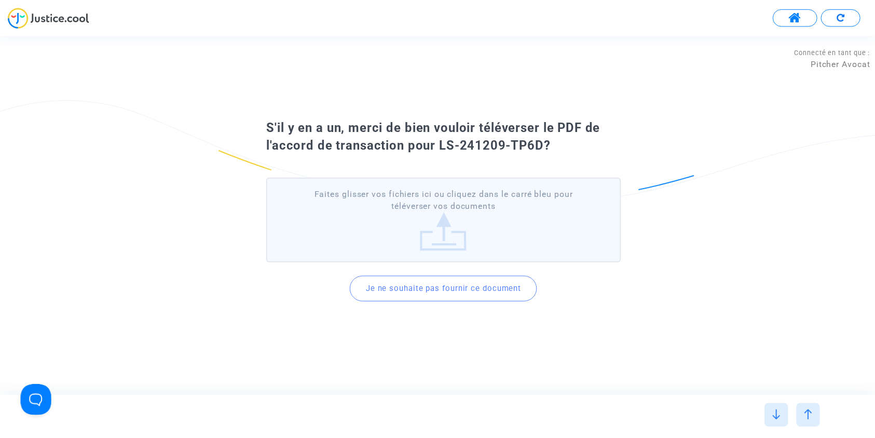
scroll to position [0, 0]
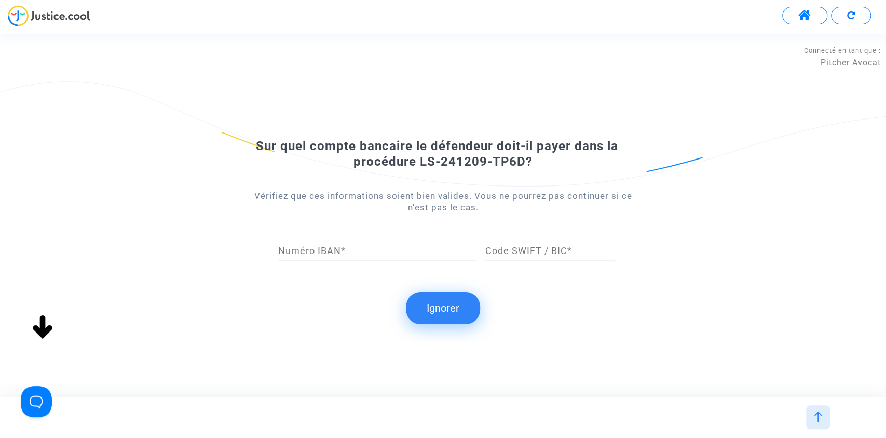
click at [435, 305] on button "Ignorer" at bounding box center [443, 308] width 74 height 32
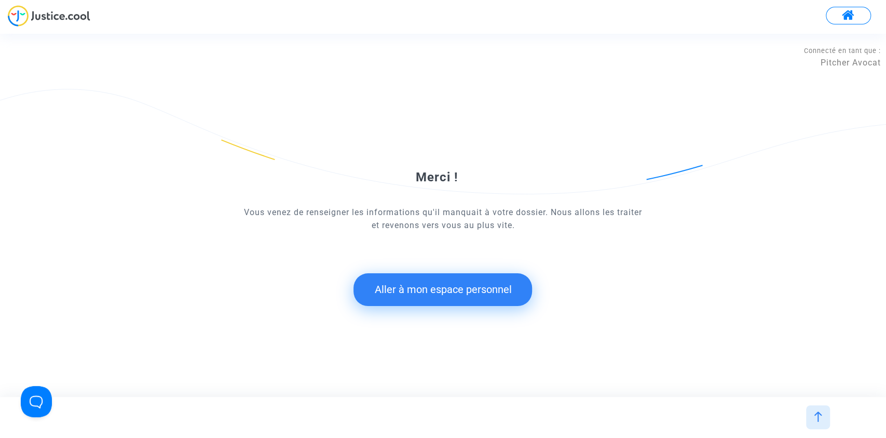
click at [424, 280] on button "Aller à mon espace personnel" at bounding box center [443, 289] width 179 height 32
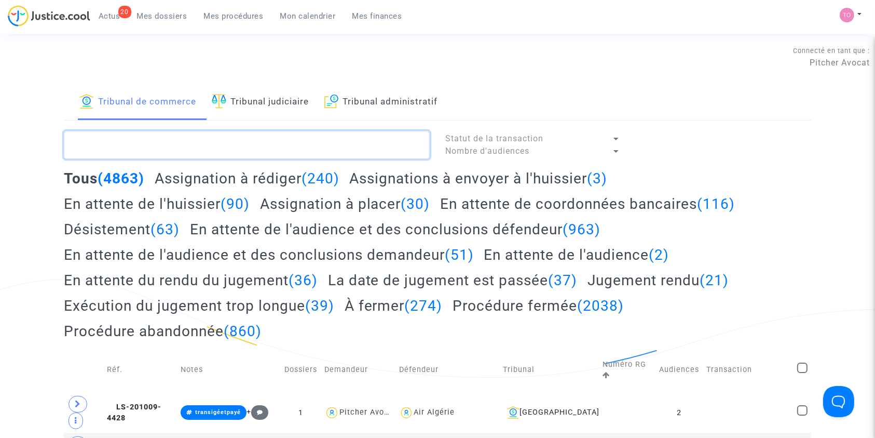
click at [131, 137] on textarea at bounding box center [247, 145] width 366 height 28
paste textarea "BERTUEL"
type textarea "BERTUEL"
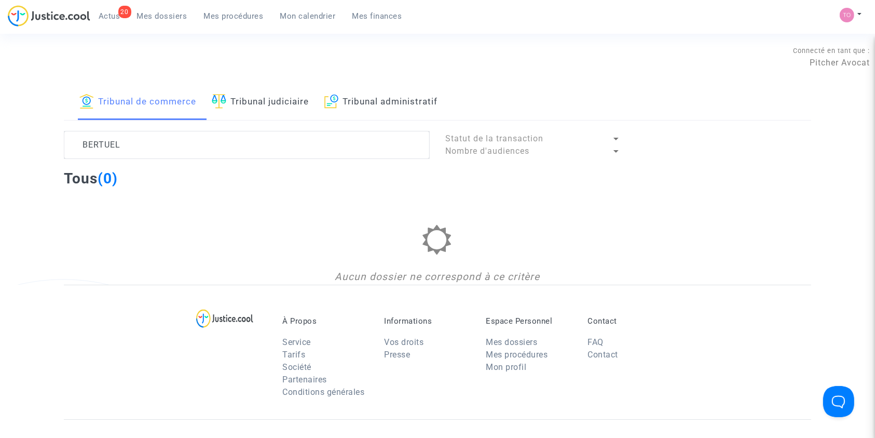
click at [158, 17] on span "Mes dossiers" at bounding box center [162, 15] width 50 height 9
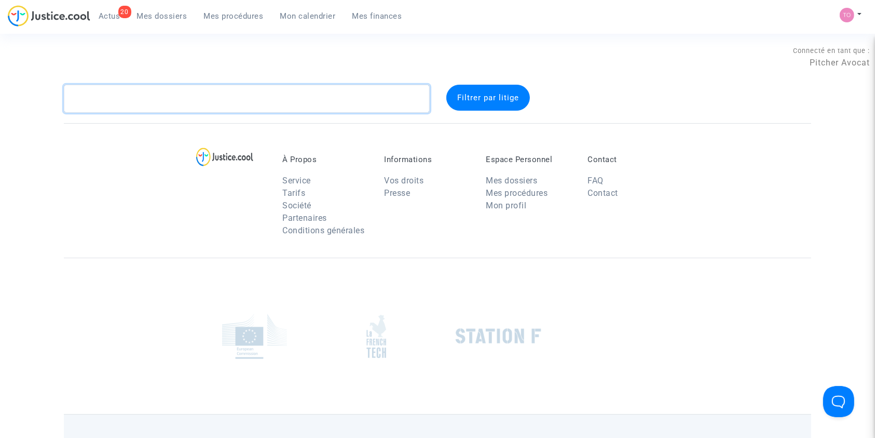
click at [108, 86] on textarea at bounding box center [247, 99] width 366 height 28
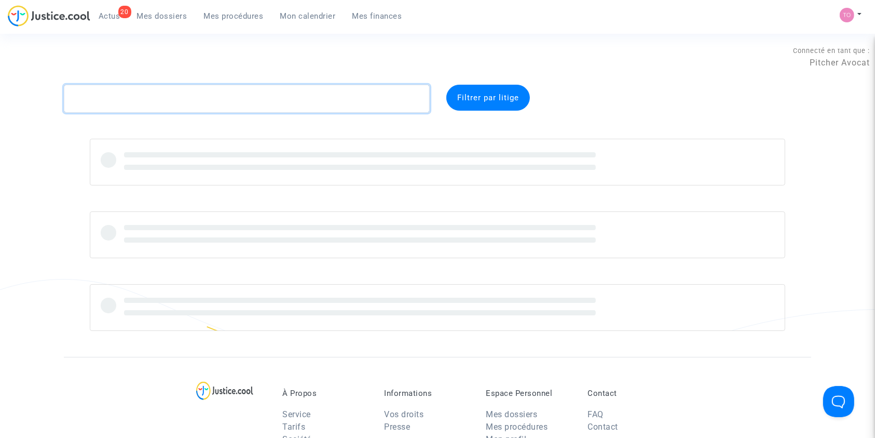
paste textarea "BERTUEL"
type textarea "BERTUEL"
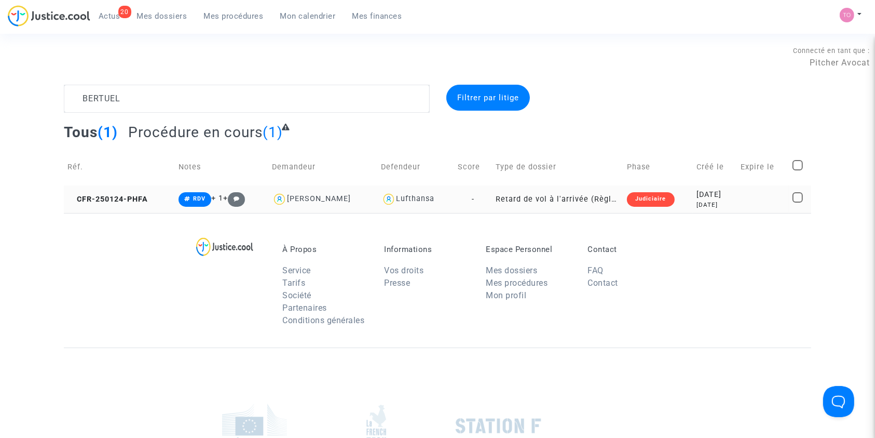
click at [697, 189] on div "2025-01-24" at bounding box center [715, 194] width 37 height 11
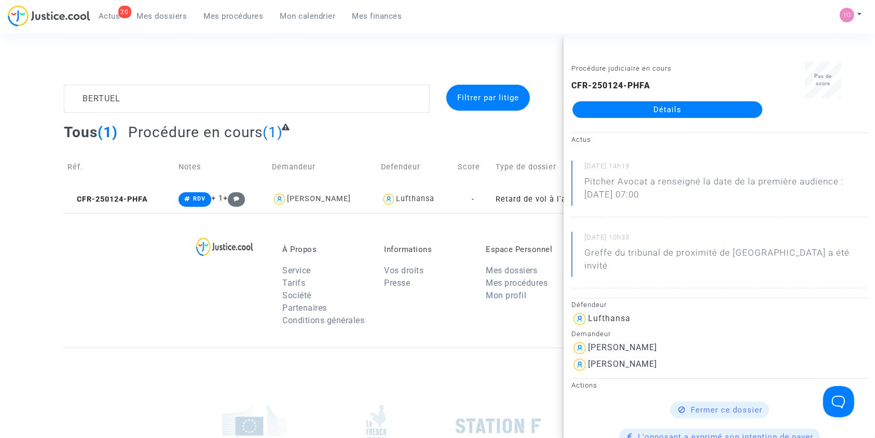
click at [633, 113] on link "Détails" at bounding box center [668, 109] width 190 height 17
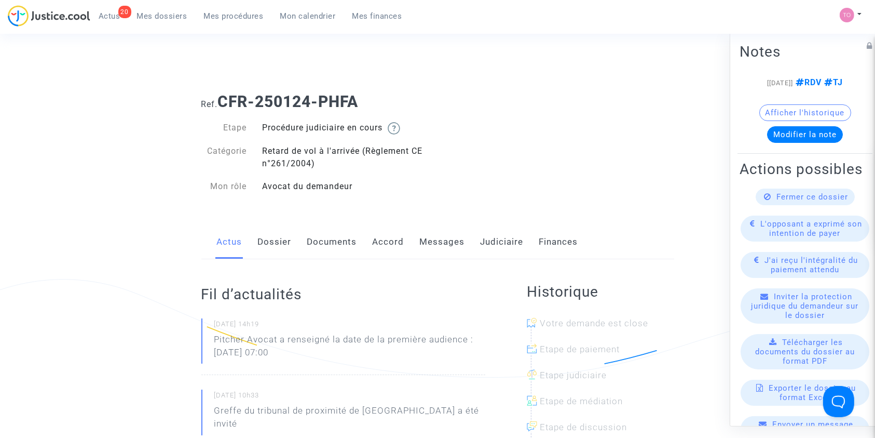
click at [269, 249] on link "Dossier" at bounding box center [275, 242] width 34 height 34
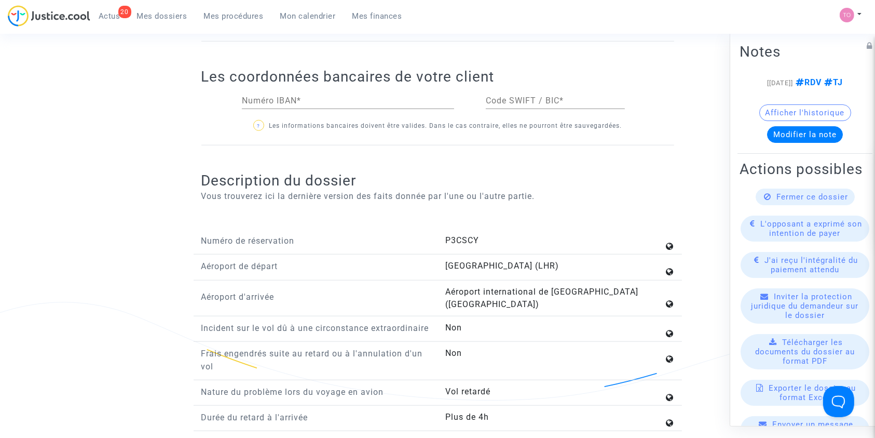
scroll to position [1297, 0]
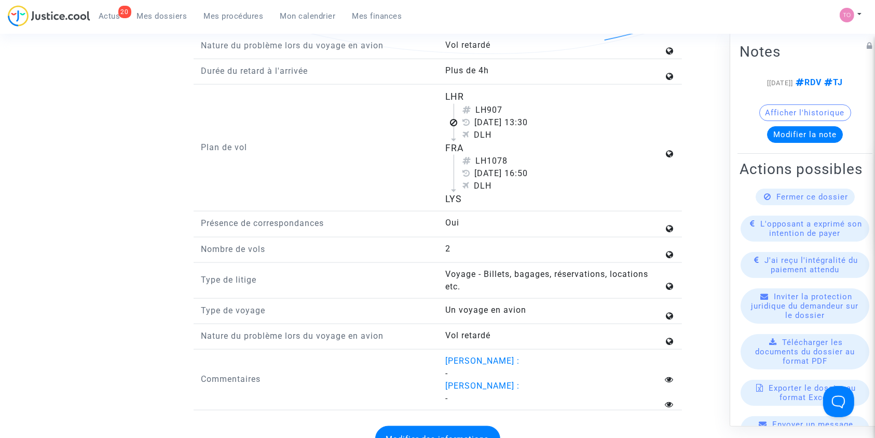
drag, startPoint x: 433, startPoint y: 91, endPoint x: 481, endPoint y: 206, distance: 124.7
click at [481, 206] on div "Plan de vol LHR LH907 3 novembre 2024 13:30 DLH FRA LH1078 3 novembre 2024 16:5…" at bounding box center [438, 150] width 488 height 121
copy div "LHR LH907 3 novembre 2024 13:30 DLH FRA LH1078 3 novembre 2024 16:50 DLH LYS"
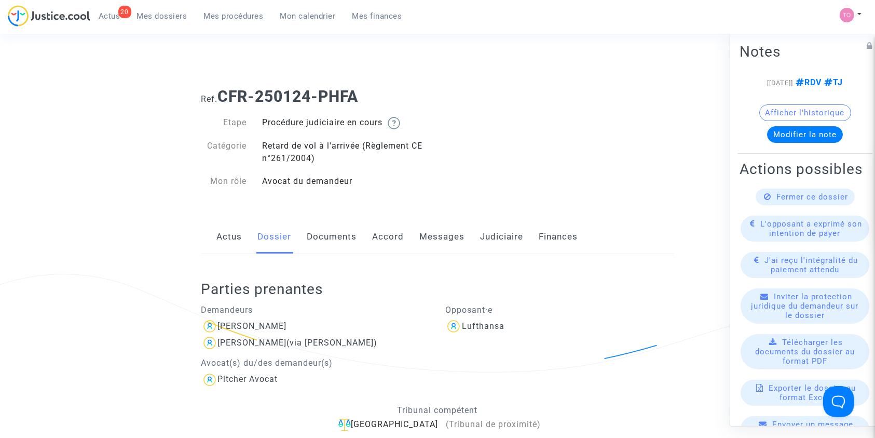
scroll to position [0, 0]
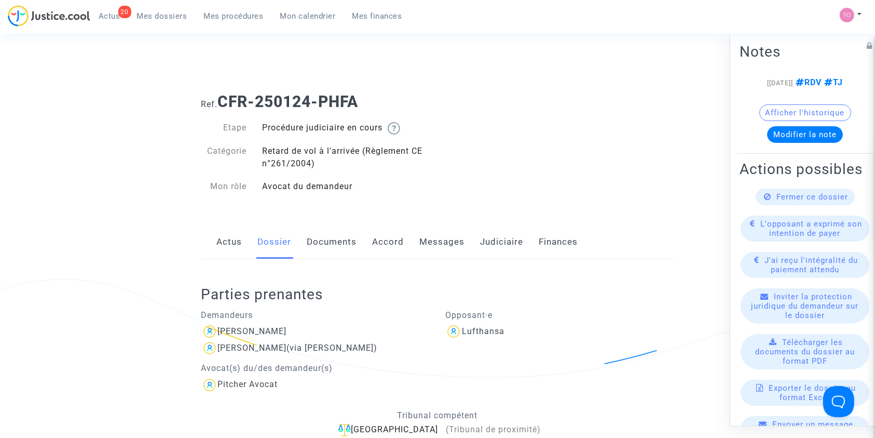
copy b "CFR-250124-PHFA"
drag, startPoint x: 369, startPoint y: 98, endPoint x: 220, endPoint y: 104, distance: 149.1
click at [220, 104] on h1 "Ref. CFR-250124-PHFA" at bounding box center [437, 101] width 473 height 19
click at [496, 233] on link "Judiciaire" at bounding box center [502, 242] width 43 height 34
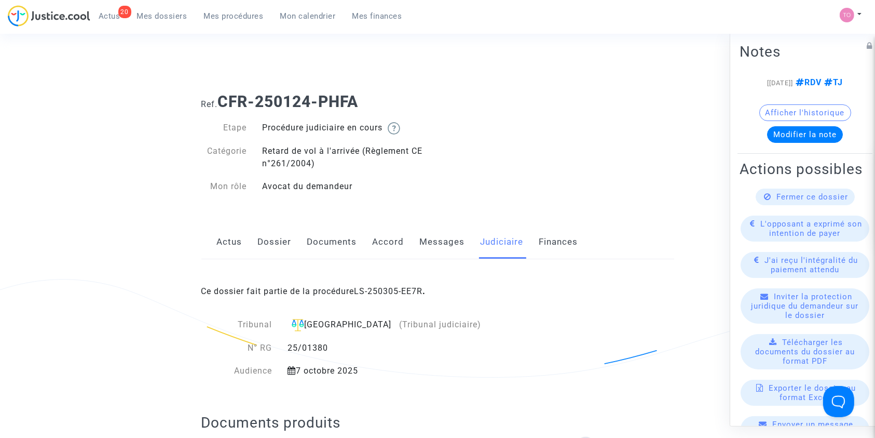
click at [496, 233] on link "Judiciaire" at bounding box center [502, 242] width 43 height 34
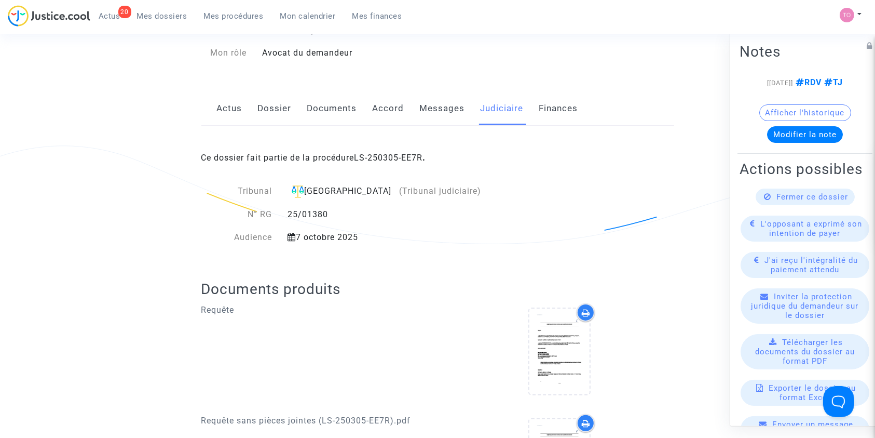
scroll to position [135, 0]
drag, startPoint x: 366, startPoint y: 234, endPoint x: 301, endPoint y: 232, distance: 66.0
click at [301, 232] on div "7 octobre 2025" at bounding box center [385, 235] width 210 height 12
click at [389, 228] on div "Tribunal Villeurbanne (Tribunal judiciaire) N° RG 25/01380 Audience 7 octobre 2…" at bounding box center [358, 212] width 315 height 59
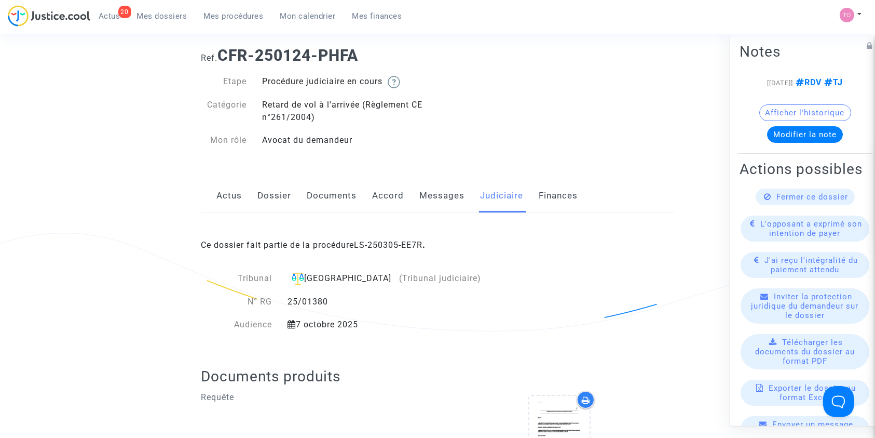
scroll to position [0, 0]
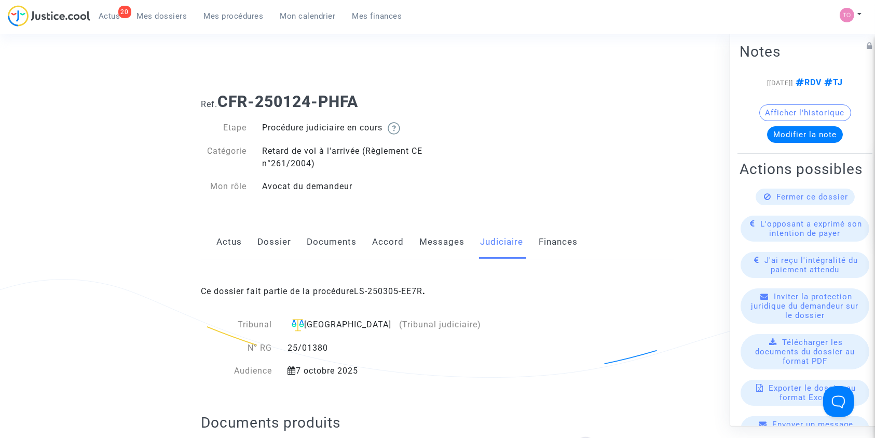
click at [269, 234] on link "Dossier" at bounding box center [275, 242] width 34 height 34
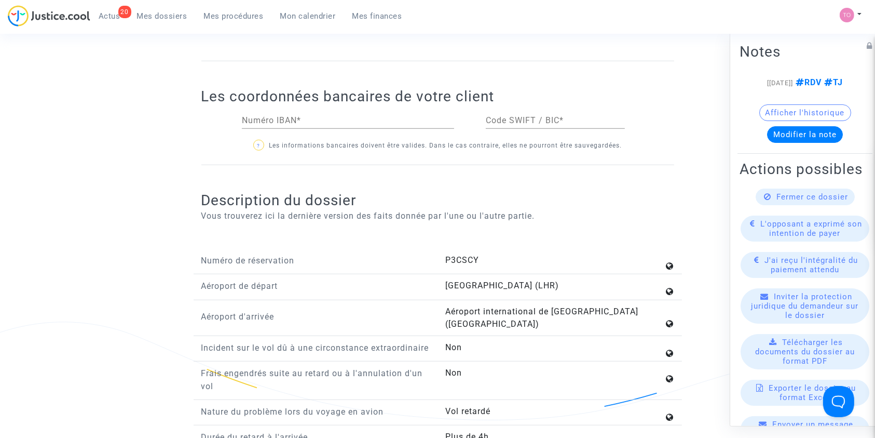
scroll to position [931, 0]
click at [156, 12] on span "Mes dossiers" at bounding box center [162, 15] width 50 height 9
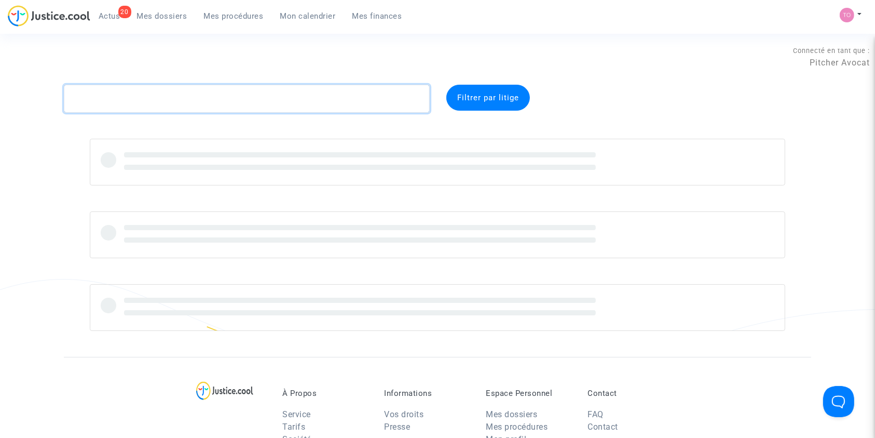
click at [100, 105] on textarea at bounding box center [247, 99] width 366 height 28
paste textarea "ASSANVO"
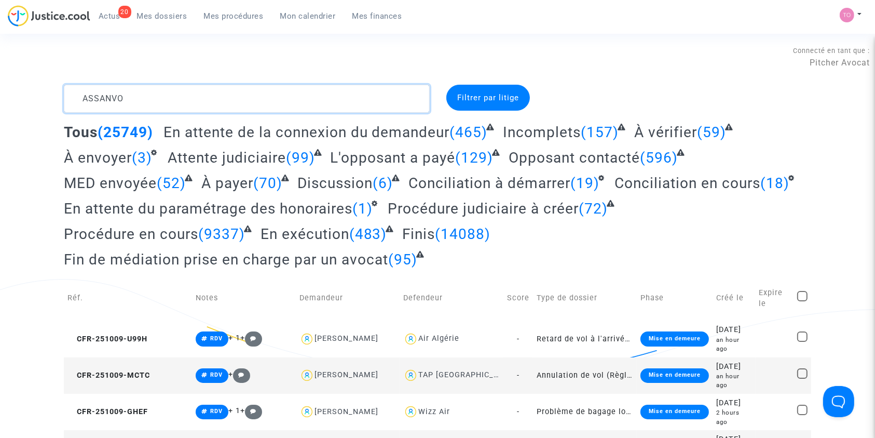
type textarea "ASSANVO"
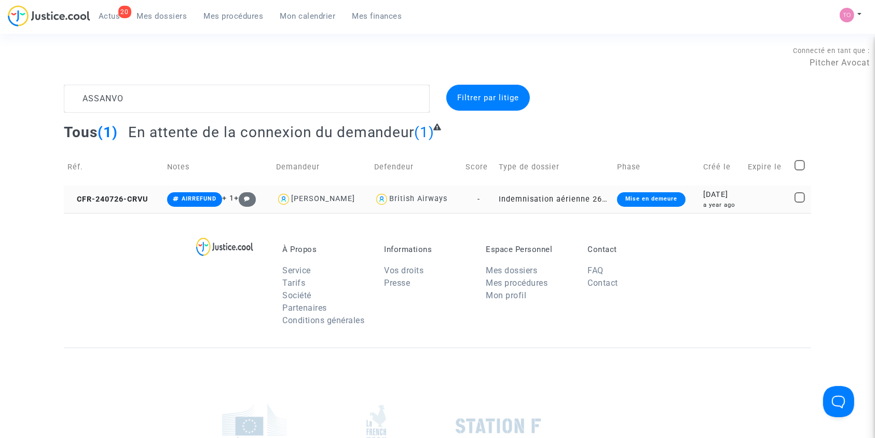
click at [708, 208] on div "a year ago" at bounding box center [721, 204] width 37 height 9
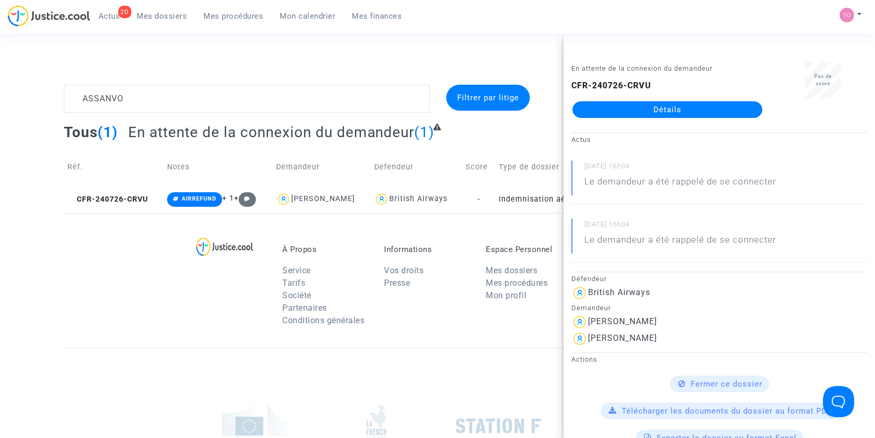
click at [628, 106] on link "Détails" at bounding box center [668, 109] width 190 height 17
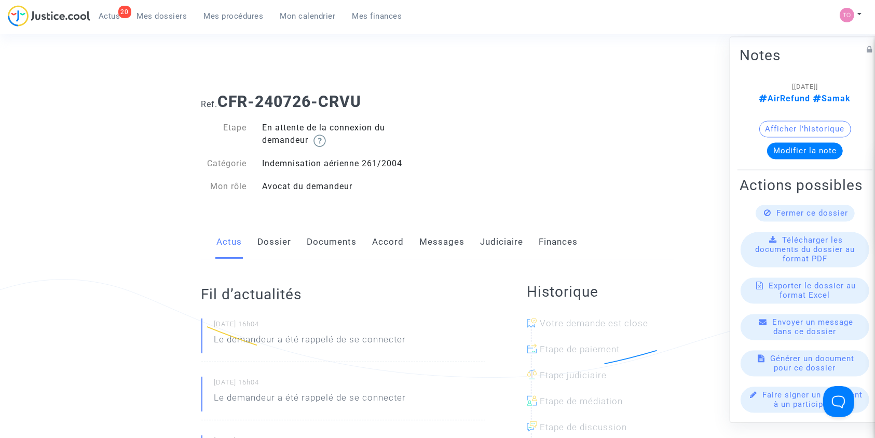
click at [492, 241] on link "Judiciaire" at bounding box center [502, 242] width 43 height 34
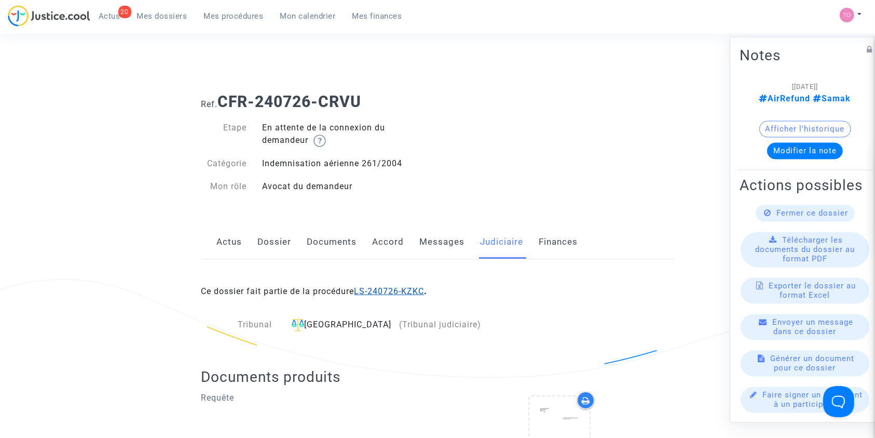
click at [388, 291] on link "LS-240726-KZKC" at bounding box center [390, 291] width 70 height 10
click at [261, 251] on link "Dossier" at bounding box center [275, 242] width 34 height 34
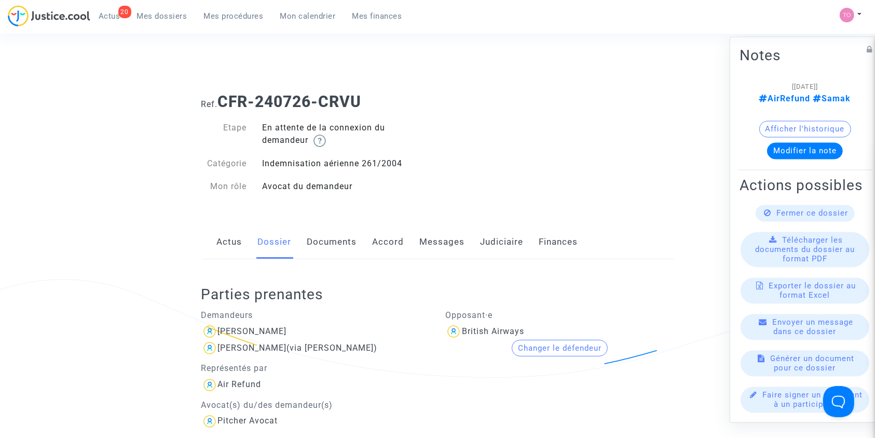
click at [444, 248] on link "Messages" at bounding box center [442, 242] width 45 height 34
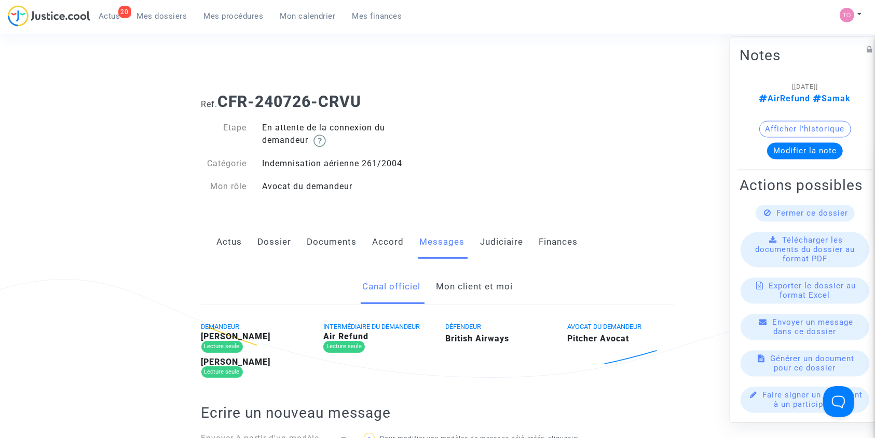
scroll to position [3, 0]
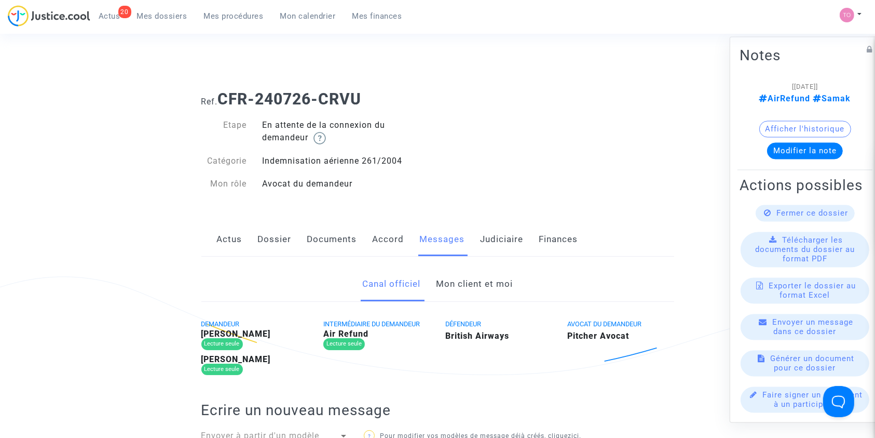
click at [469, 270] on link "Mon client et moi" at bounding box center [474, 284] width 77 height 34
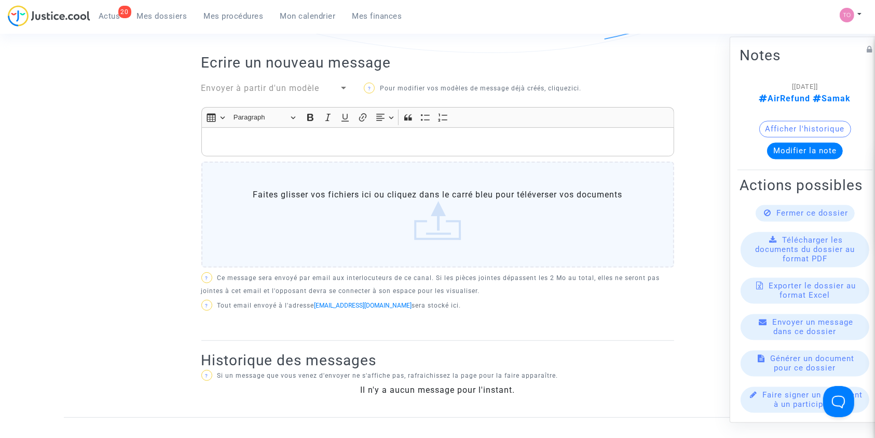
scroll to position [323, 0]
click at [266, 141] on p "Rich Text Editor, main" at bounding box center [438, 143] width 462 height 13
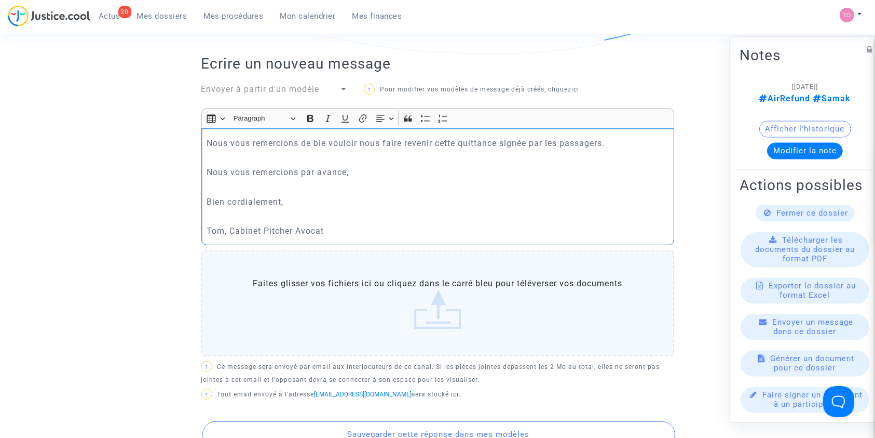
click at [210, 140] on p "Nous vous remercions de bie vouloir nous faire revenir cette quittance signée p…" at bounding box center [438, 143] width 462 height 13
click at [203, 140] on div "Nous vous remercions de bie vouloir nous faire revenir cette quittance signée p…" at bounding box center [437, 186] width 473 height 117
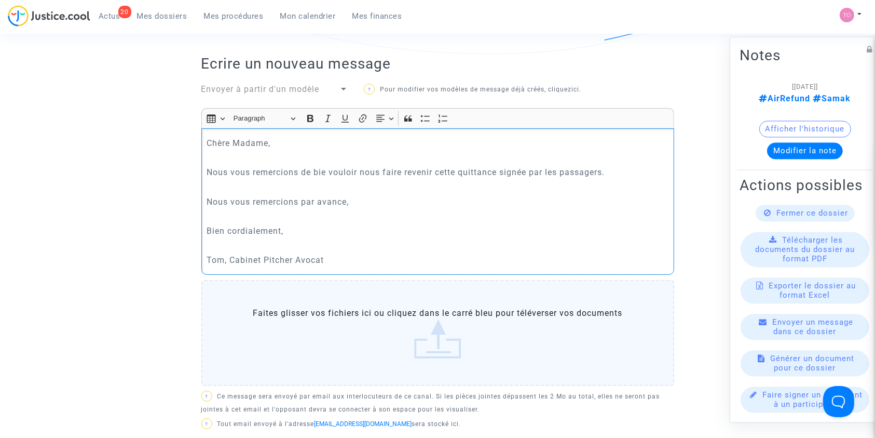
click at [287, 147] on p "Chère Madame," at bounding box center [438, 143] width 462 height 13
click at [328, 172] on p "Nous vous remercions de bie vouloir nous faire revenir cette quittance signée p…" at bounding box center [438, 172] width 462 height 13
click at [364, 297] on label "Faites glisser vos fichiers ici ou cliquez dans le carré bleu pour téléverser v…" at bounding box center [437, 333] width 473 height 106
click at [0, 0] on input "Faites glisser vos fichiers ici ou cliquez dans le carré bleu pour téléverser v…" at bounding box center [0, 0] width 0 height 0
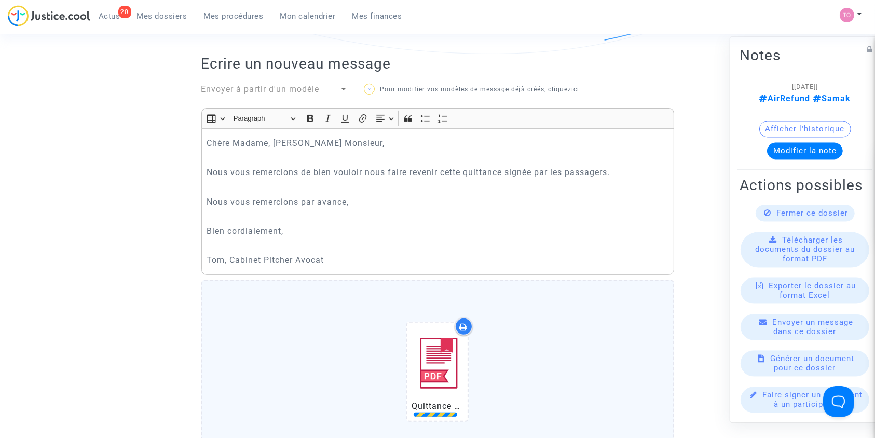
scroll to position [423, 0]
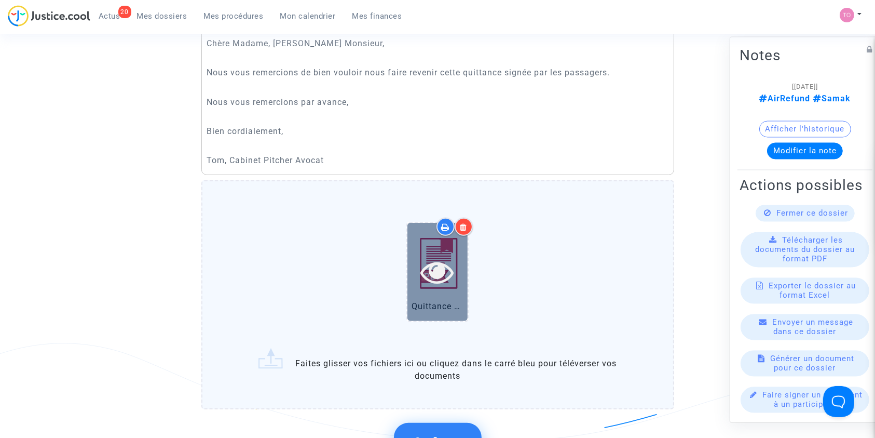
click at [439, 285] on icon at bounding box center [438, 271] width 34 height 33
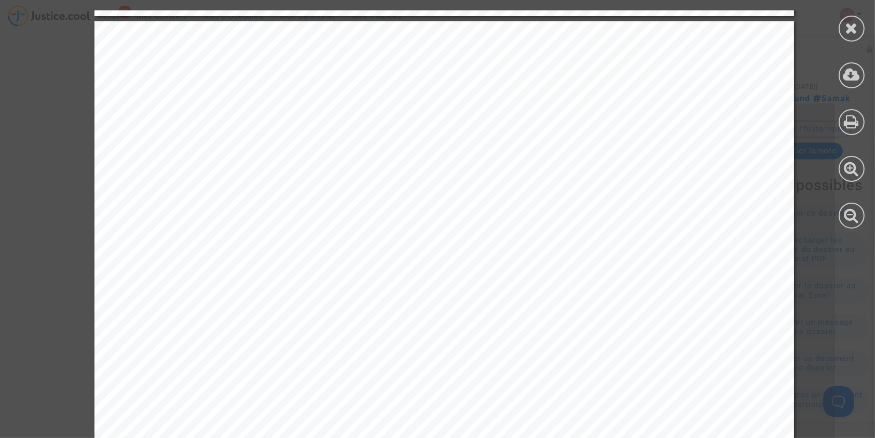
scroll to position [1294, 0]
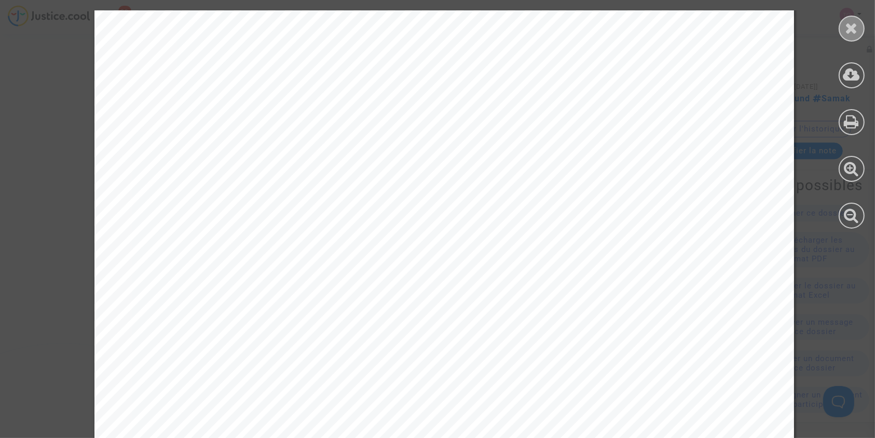
click at [850, 36] on div at bounding box center [852, 29] width 26 height 26
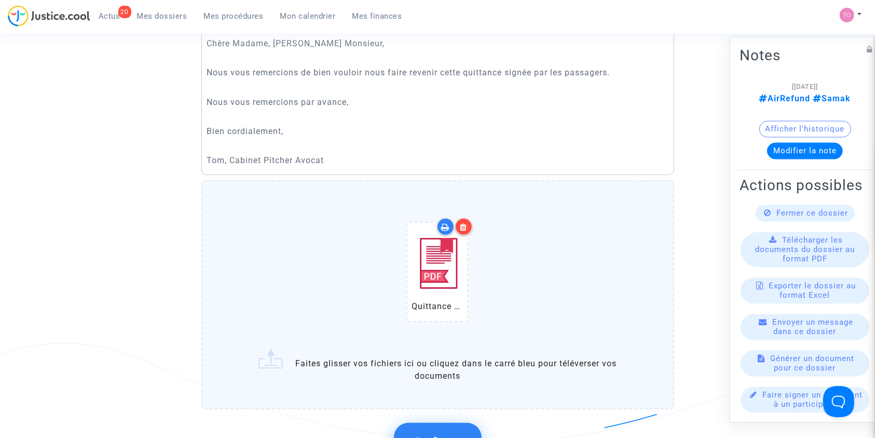
scroll to position [552, 0]
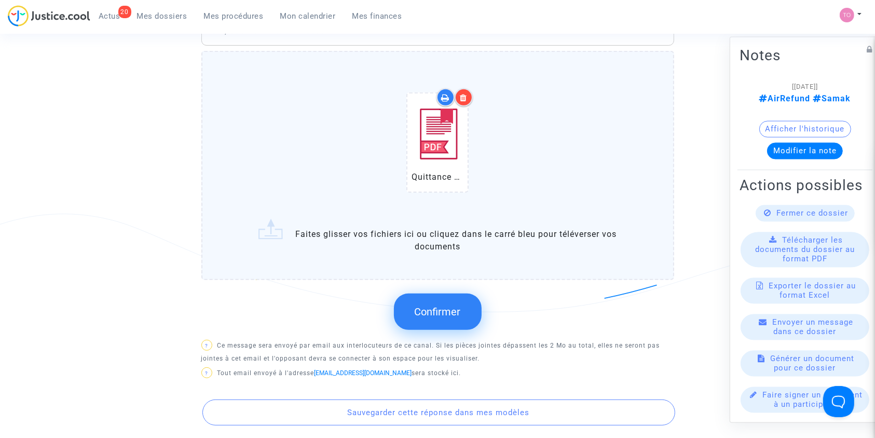
click at [406, 323] on button "Confirmer" at bounding box center [438, 311] width 88 height 36
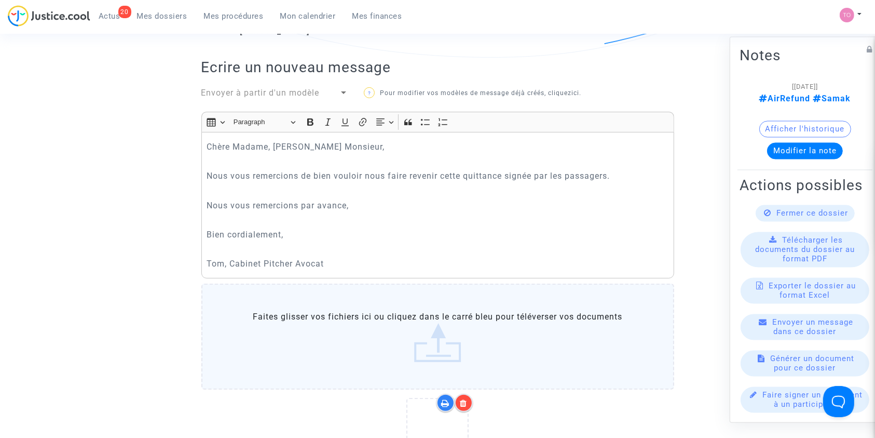
scroll to position [588, 0]
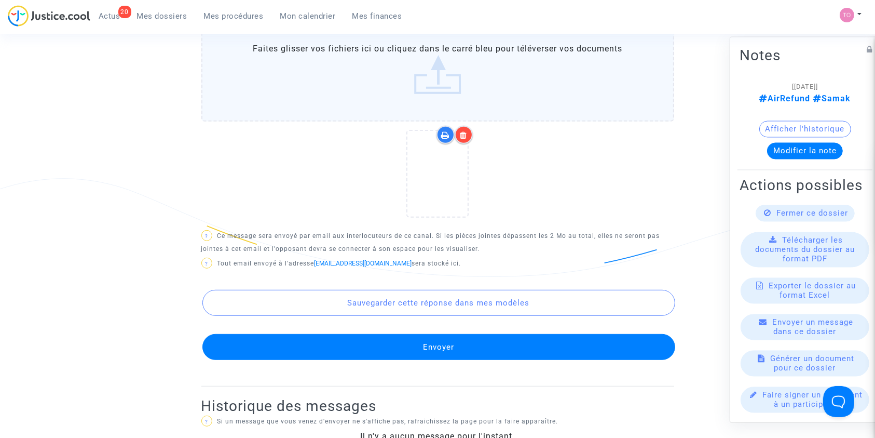
click at [420, 336] on button "Envoyer" at bounding box center [438, 347] width 473 height 26
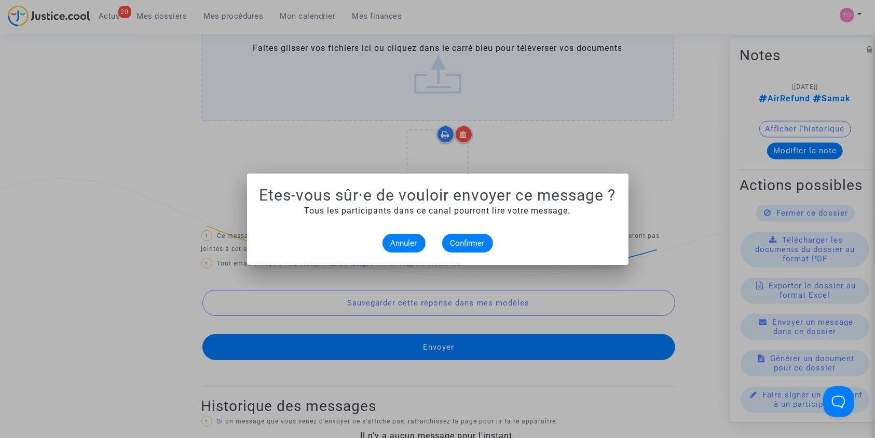
scroll to position [0, 0]
click at [464, 230] on alert-dialogs "Etes-vous sûr·e de vouloir envoyer ce message ? Tous les participants dans ce c…" at bounding box center [438, 219] width 357 height 66
click at [461, 240] on span "Confirmer" at bounding box center [468, 242] width 34 height 9
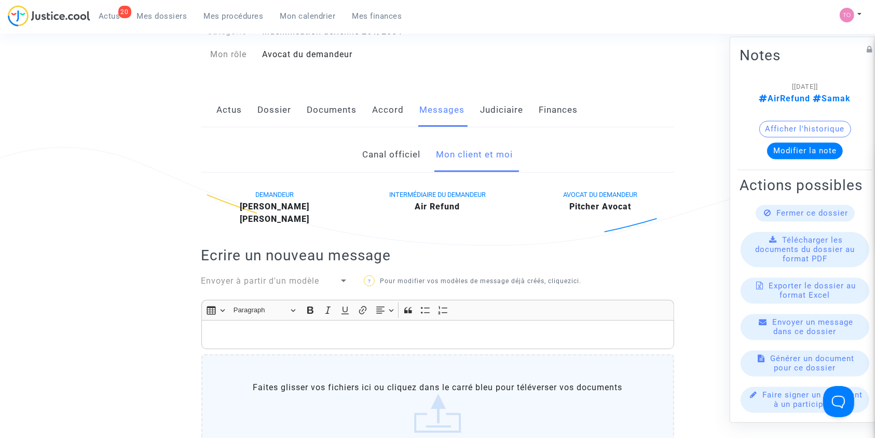
scroll to position [28, 0]
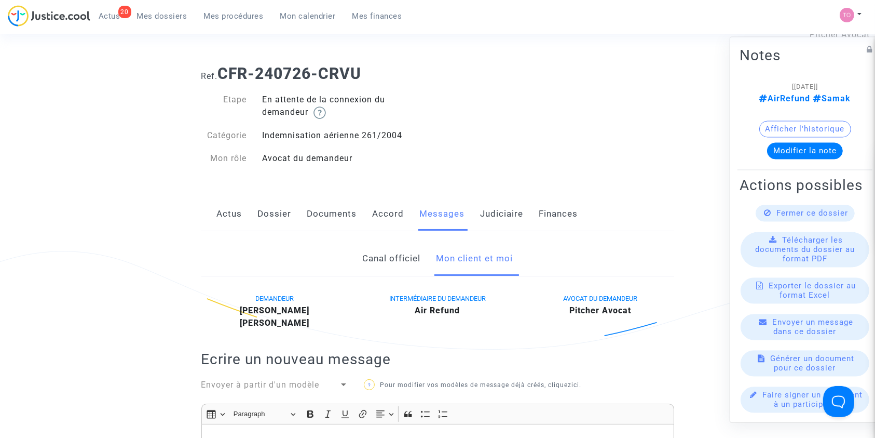
drag, startPoint x: 487, startPoint y: 215, endPoint x: 493, endPoint y: 215, distance: 6.2
click at [493, 215] on link "Judiciaire" at bounding box center [502, 214] width 43 height 34
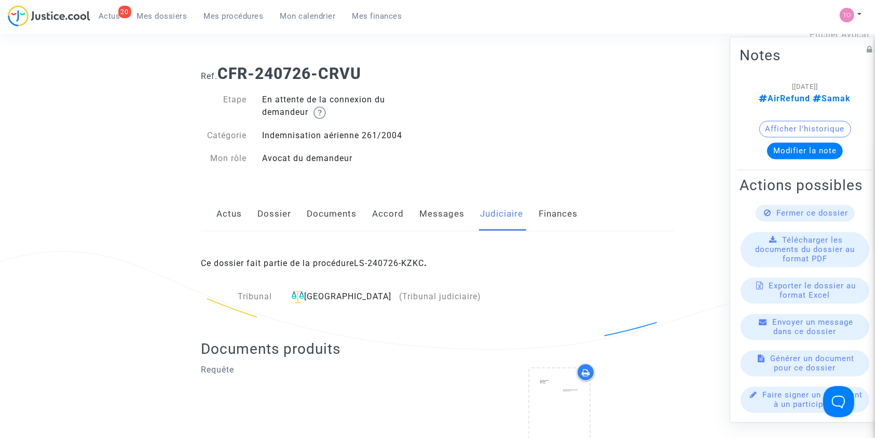
click at [809, 142] on button "Modifier la note" at bounding box center [805, 150] width 76 height 17
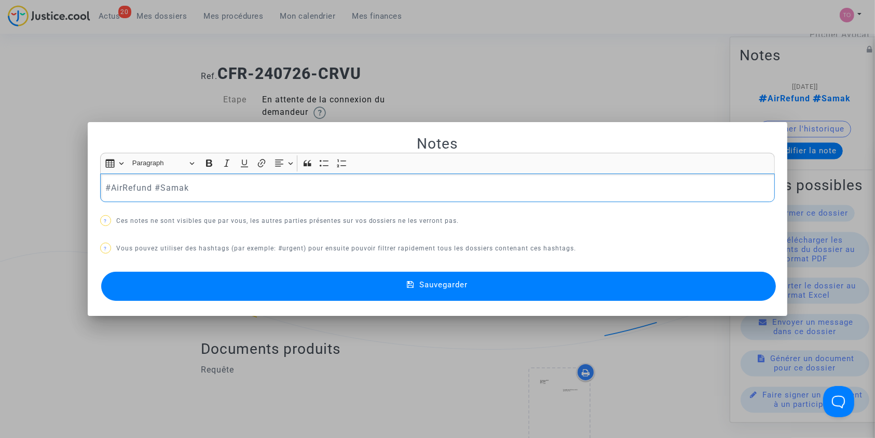
click at [526, 108] on div at bounding box center [437, 219] width 875 height 438
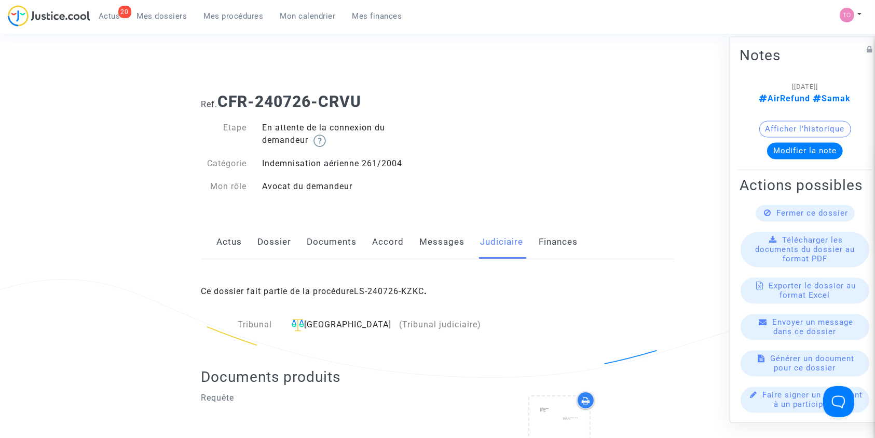
scroll to position [28, 0]
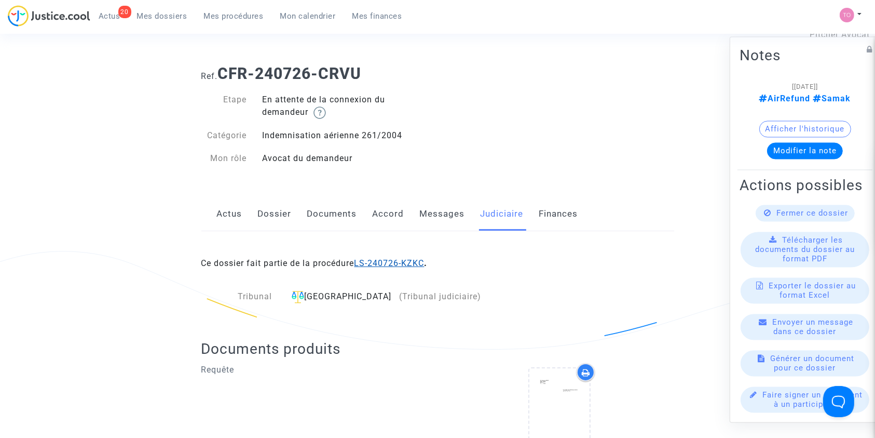
click at [411, 258] on link "LS-240726-KZKC" at bounding box center [390, 263] width 70 height 10
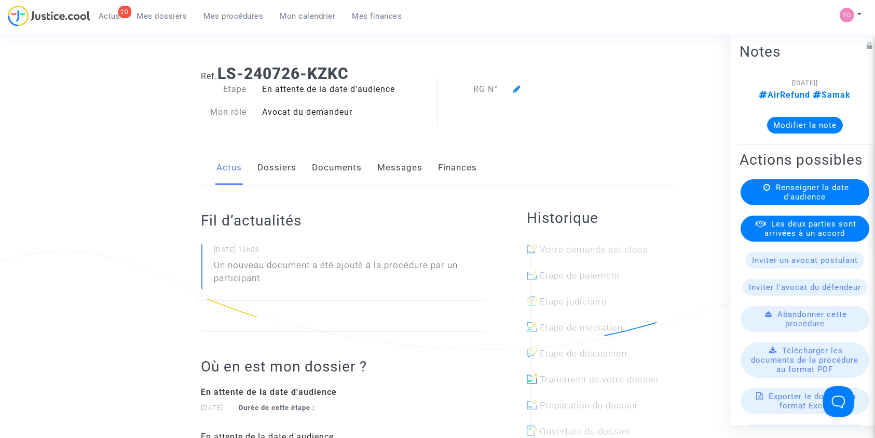
click at [804, 120] on button "Modifier la note" at bounding box center [805, 124] width 76 height 17
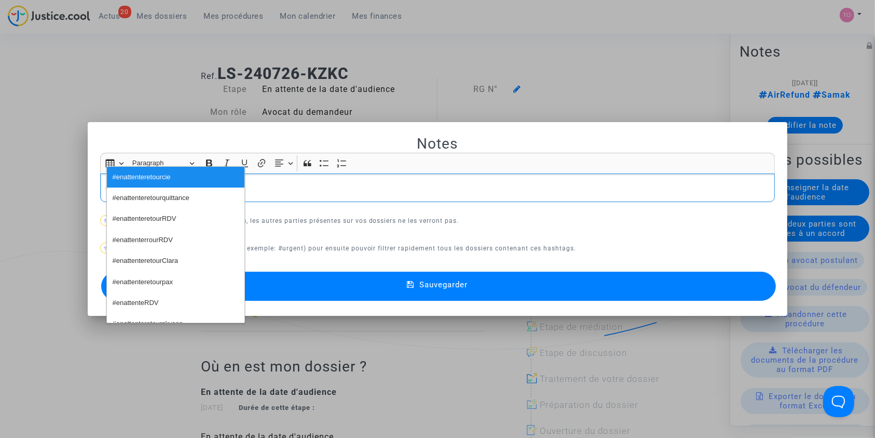
click at [461, 161] on div "Insert table Insert table Heading Paragraph Paragraph Heading 1 Heading 2 Headi…" at bounding box center [437, 163] width 670 height 20
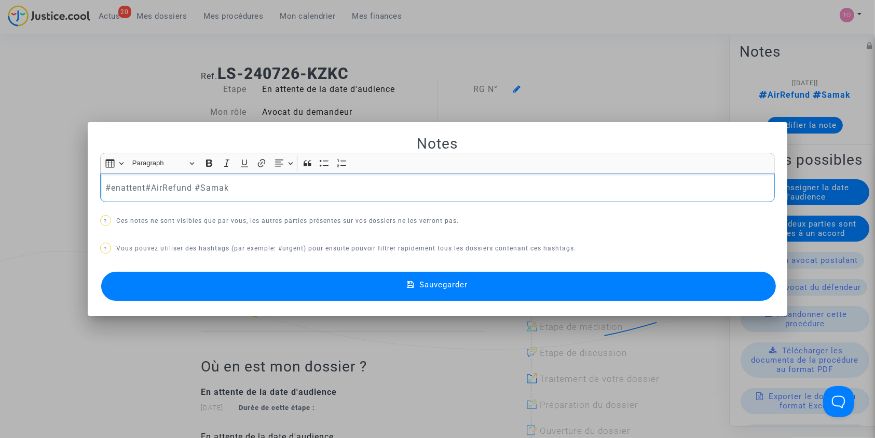
click at [138, 189] on p "#enattent#AirRefund #Samak" at bounding box center [437, 187] width 664 height 13
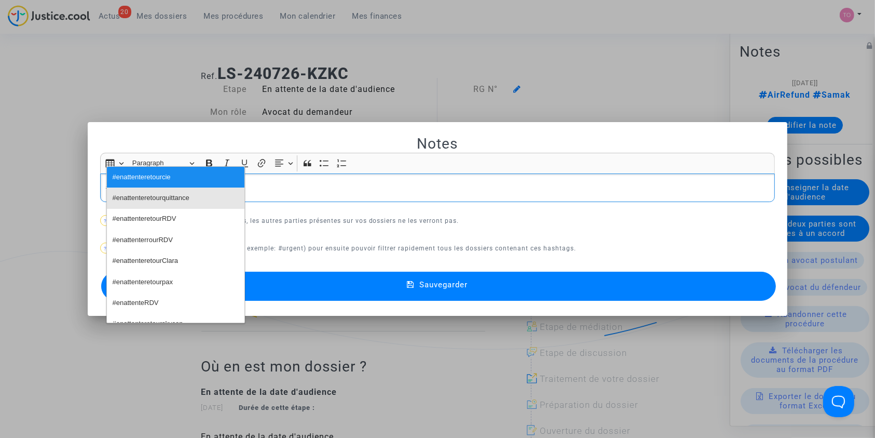
click at [142, 194] on span "#enattenteretourquittance" at bounding box center [151, 198] width 77 height 15
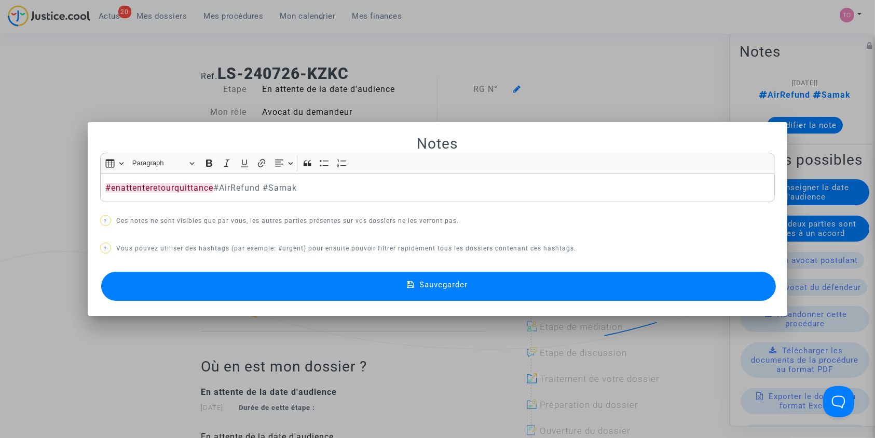
click at [299, 271] on button "Sauvegarder" at bounding box center [438, 285] width 675 height 29
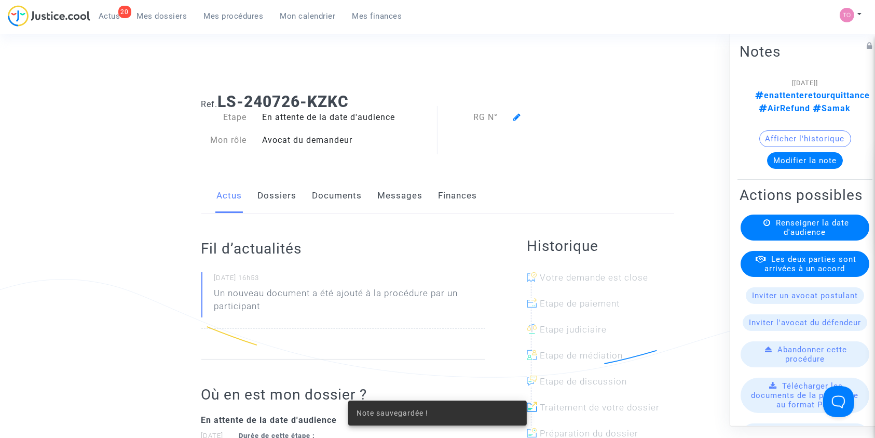
scroll to position [28, 0]
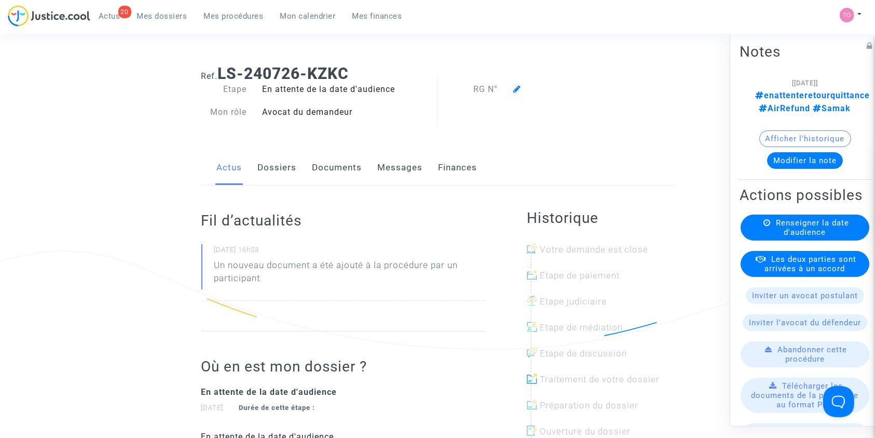
click at [155, 5] on ul "20 Actus Mes dossiers Mes procédures Mon calendrier Mes finances" at bounding box center [250, 14] width 320 height 19
click at [154, 15] on span "Mes dossiers" at bounding box center [162, 15] width 50 height 9
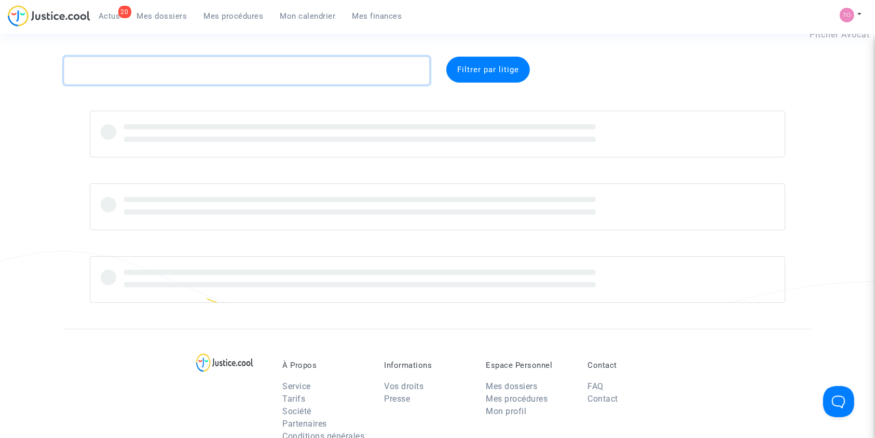
click at [135, 63] on textarea at bounding box center [247, 71] width 366 height 28
paste textarea "POUJOL"
type textarea "POUJOL"
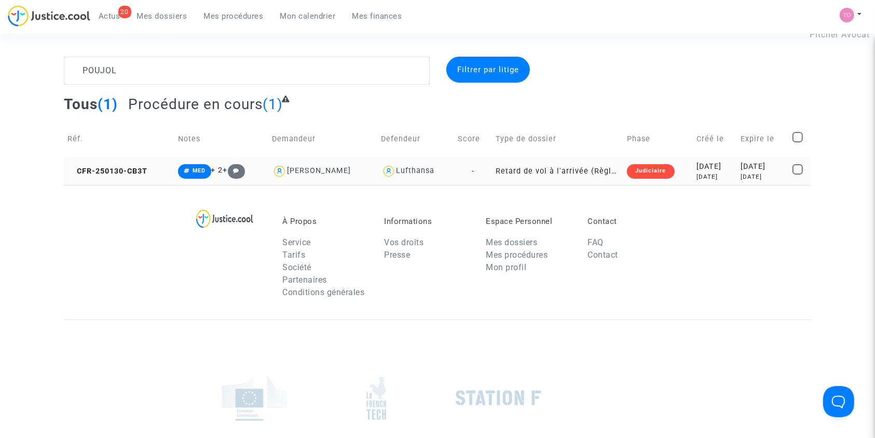
click at [697, 172] on div "8 months ago" at bounding box center [715, 176] width 37 height 9
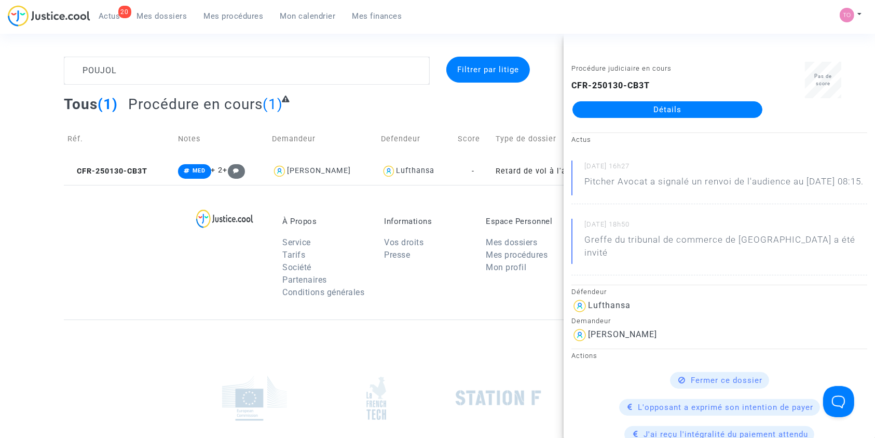
click at [685, 114] on link "Détails" at bounding box center [668, 109] width 190 height 17
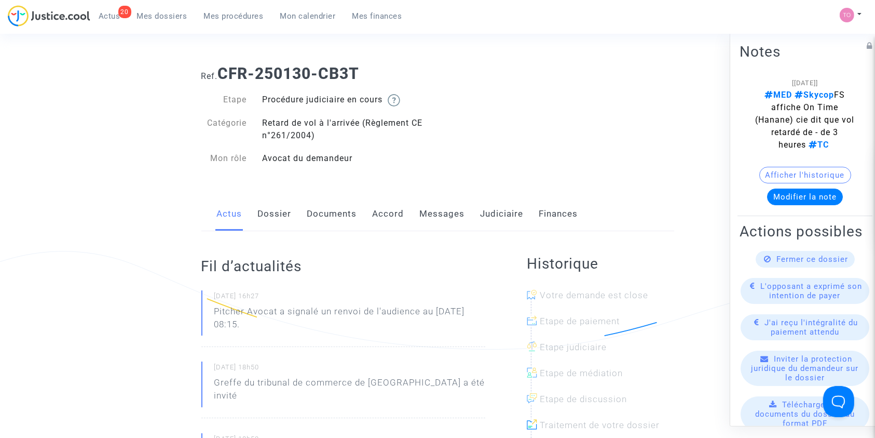
click at [494, 220] on link "Judiciaire" at bounding box center [502, 214] width 43 height 34
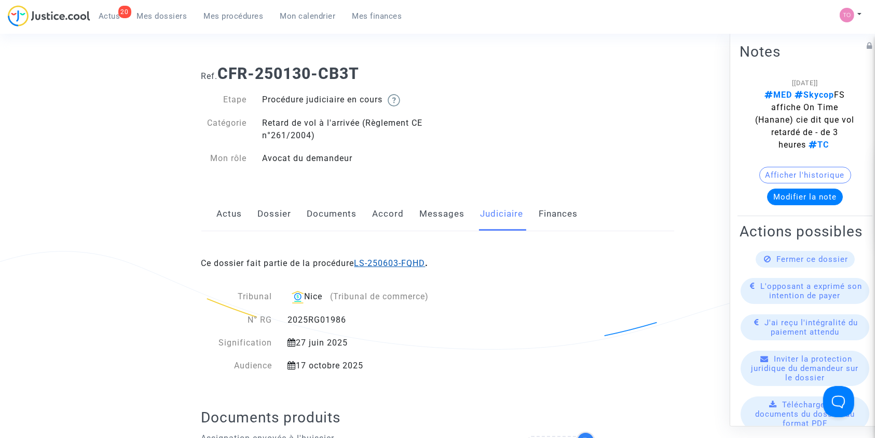
click at [384, 264] on link "LS-250603-FQHD" at bounding box center [390, 263] width 71 height 10
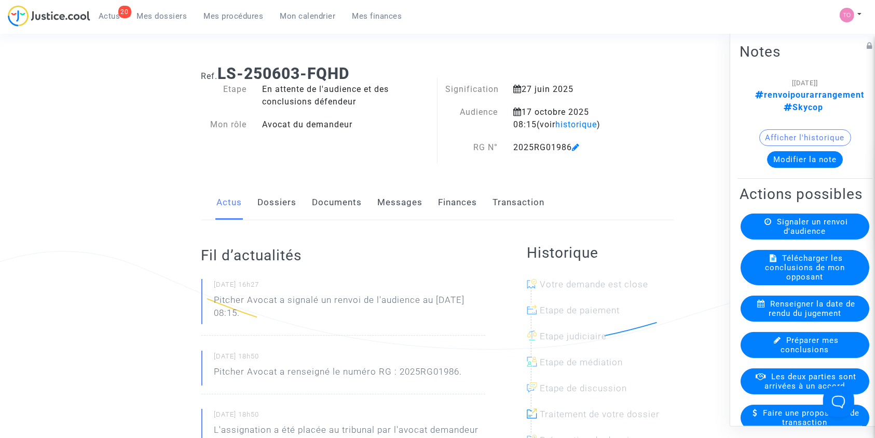
click at [780, 129] on button "Afficher l'historique" at bounding box center [805, 137] width 92 height 17
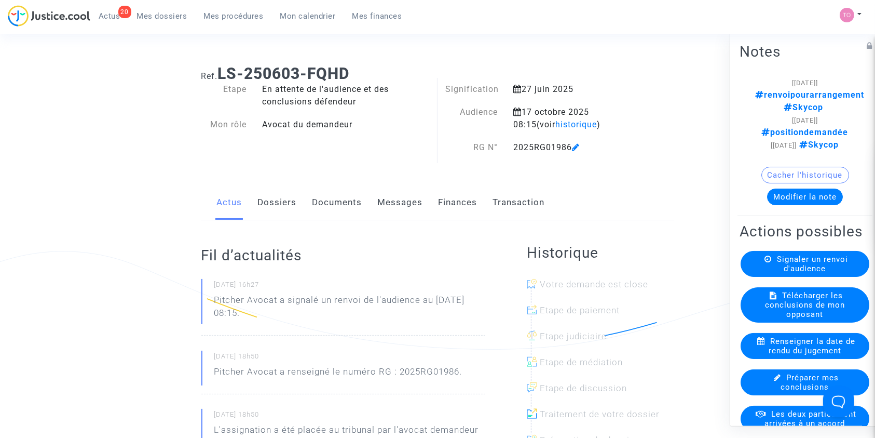
click at [289, 199] on link "Dossiers" at bounding box center [277, 202] width 39 height 34
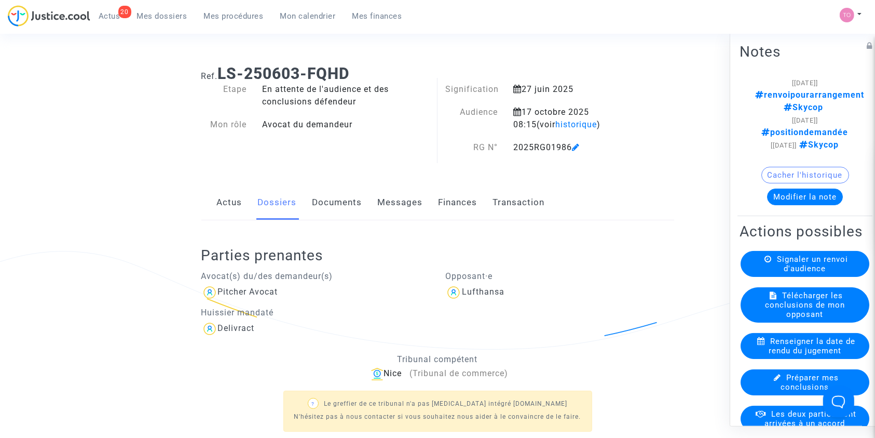
scroll to position [202, 0]
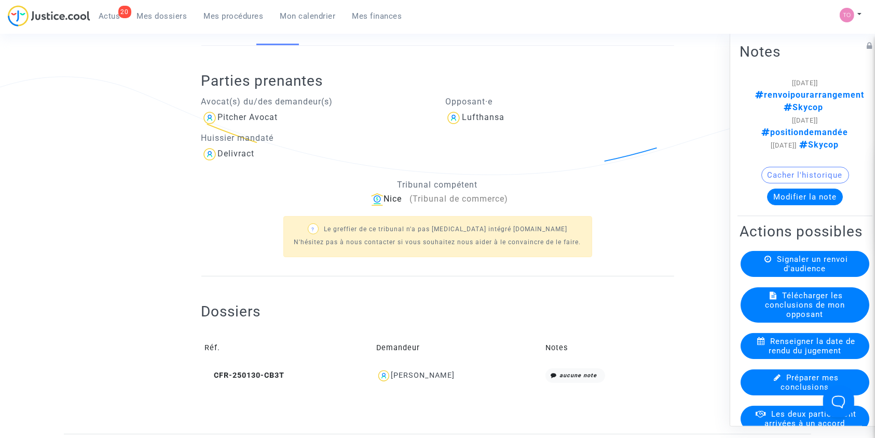
click at [401, 375] on div "Patrice Poujol" at bounding box center [423, 375] width 64 height 9
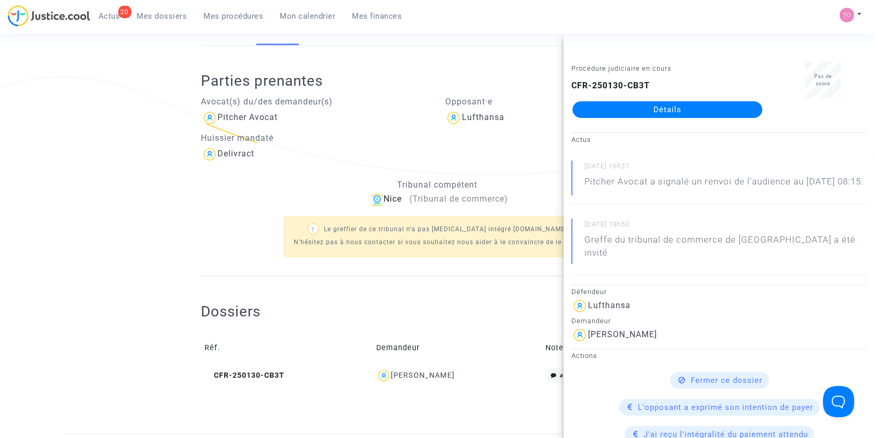
click at [635, 113] on link "Détails" at bounding box center [668, 109] width 190 height 17
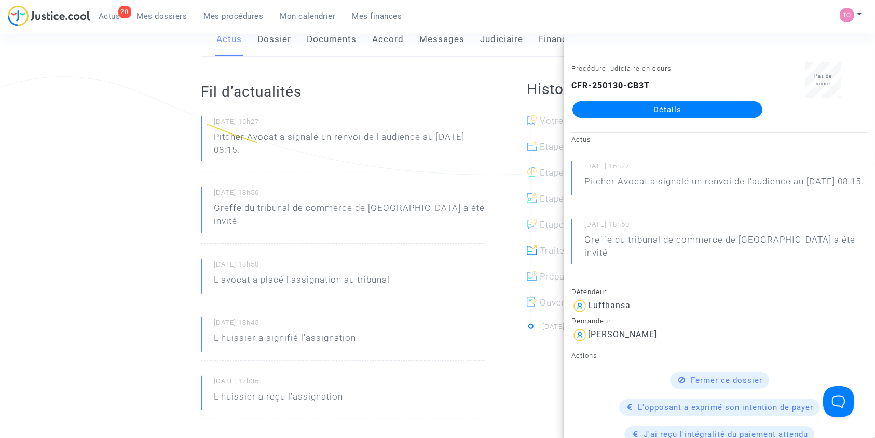
click at [73, 158] on ng-component "Ref. CFR-250130-CB3T Etape Procédure judiciaire en cours Catégorie Retard de vo…" at bounding box center [437, 382] width 747 height 1000
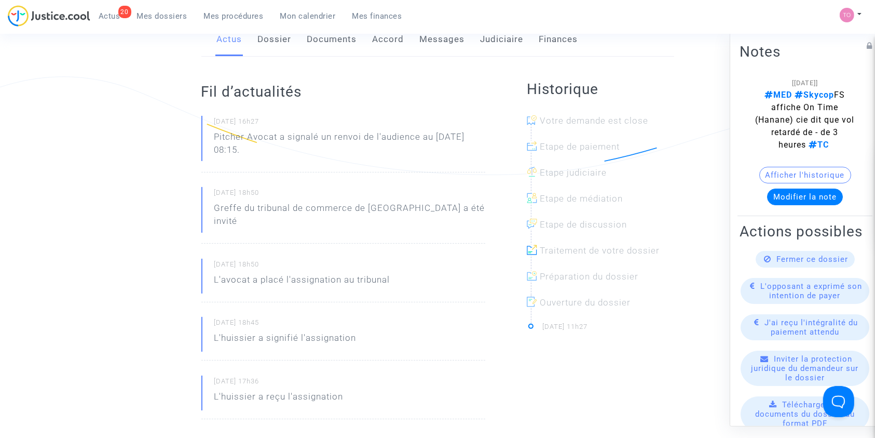
scroll to position [0, 0]
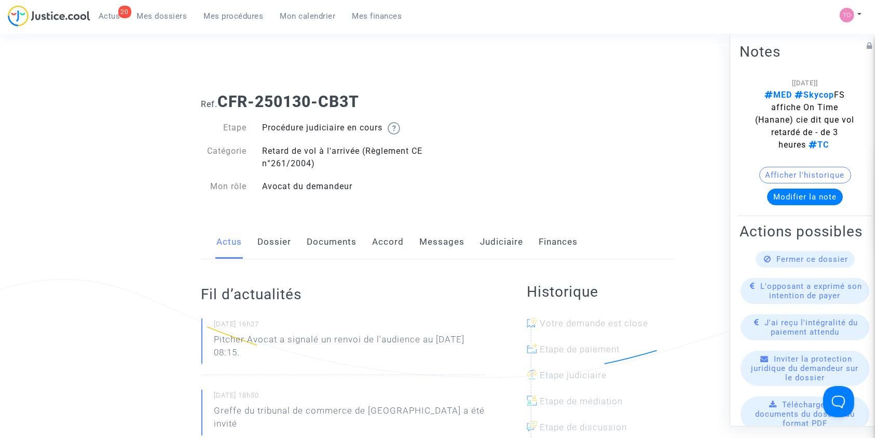
click at [771, 177] on button "Afficher l'historique" at bounding box center [805, 174] width 92 height 17
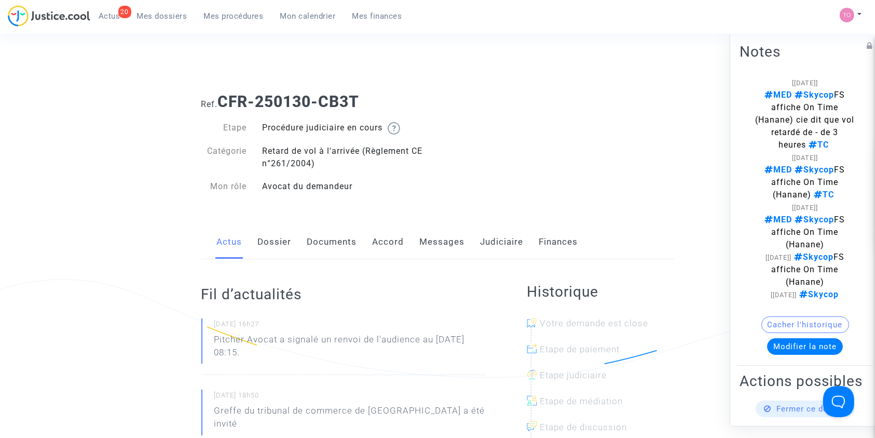
click at [498, 240] on link "Judiciaire" at bounding box center [502, 242] width 43 height 34
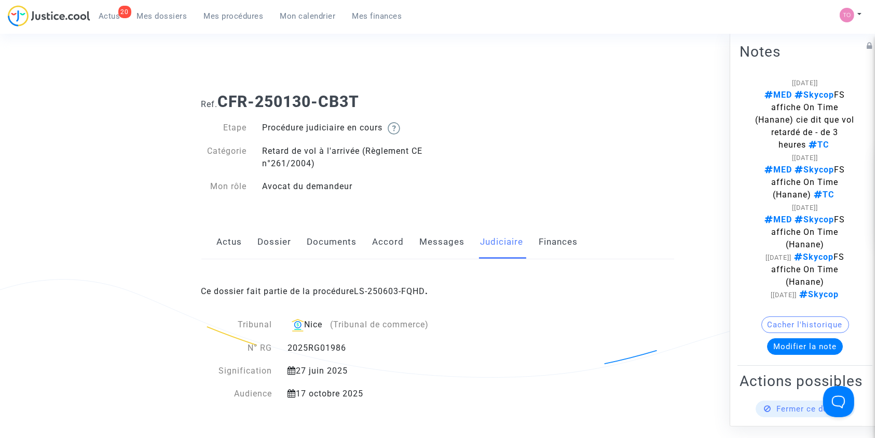
click at [268, 239] on link "Dossier" at bounding box center [275, 242] width 34 height 34
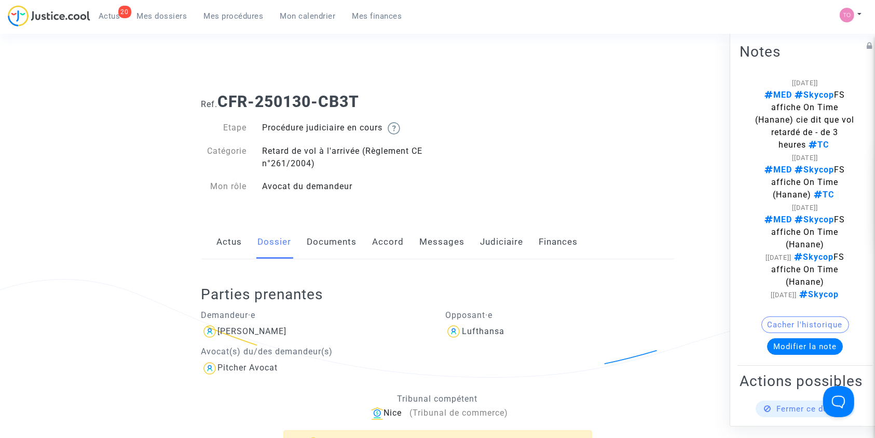
click at [498, 241] on link "Judiciaire" at bounding box center [502, 242] width 43 height 34
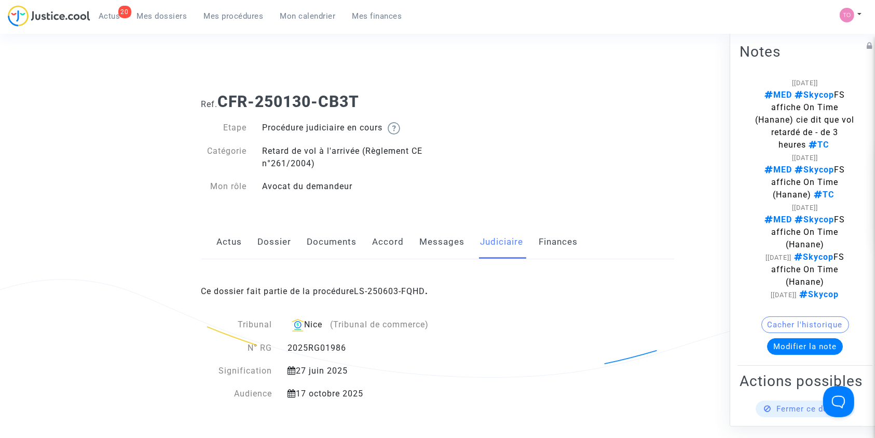
click at [369, 285] on div "Ce dossier fait partie de la procédure LS-250603-FQHD ." at bounding box center [437, 283] width 473 height 49
click at [371, 289] on link "LS-250603-FQHD" at bounding box center [390, 291] width 71 height 10
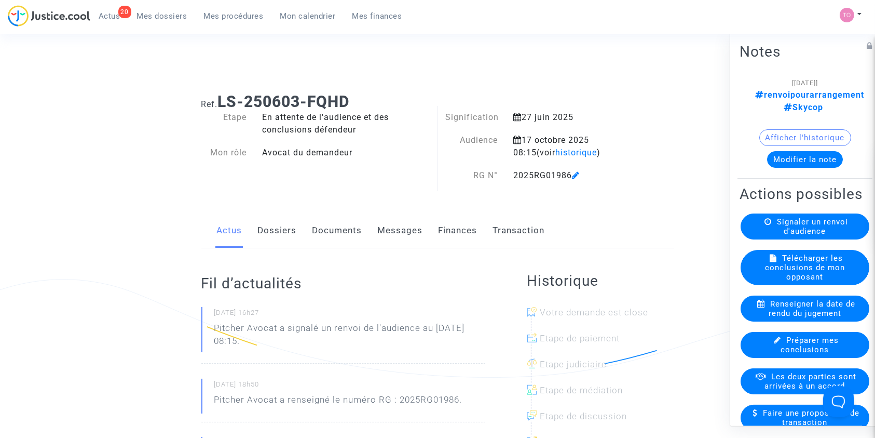
click at [808, 129] on button "Afficher l'historique" at bounding box center [805, 137] width 92 height 17
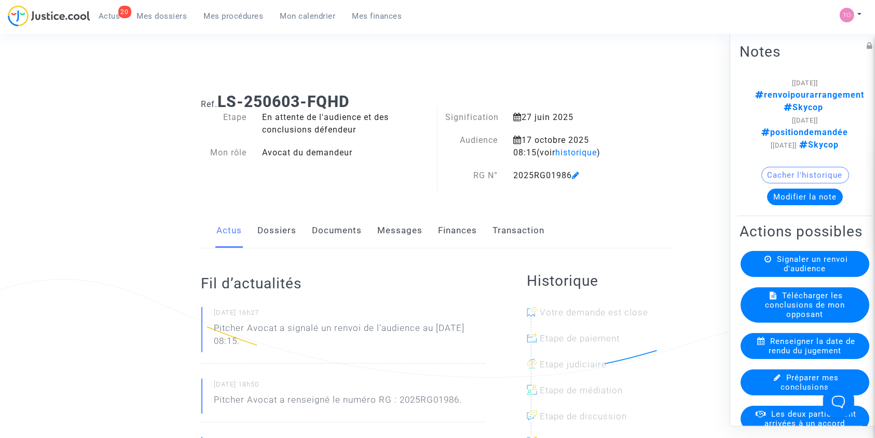
click at [796, 188] on button "Modifier la note" at bounding box center [805, 196] width 76 height 17
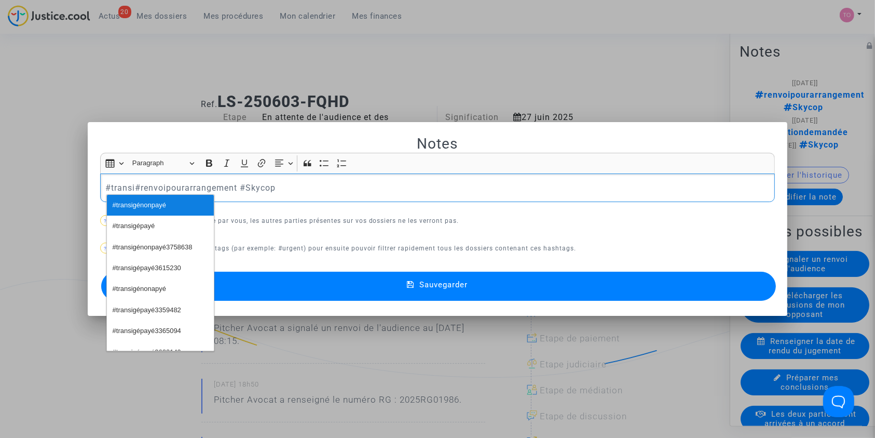
click at [123, 205] on span "#transigénonpayé" at bounding box center [139, 205] width 53 height 15
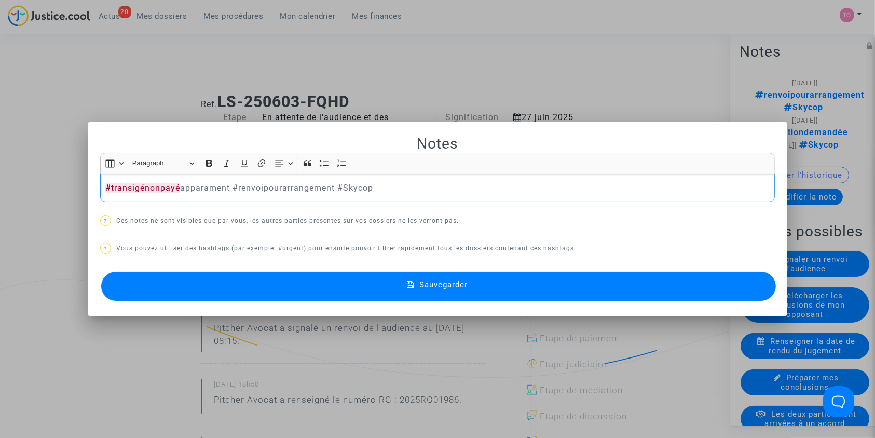
click at [183, 189] on p "#transigénonpayé apparament #renvoipourarrangement #Skycop" at bounding box center [437, 187] width 664 height 13
click at [316, 276] on button "Sauvegarder" at bounding box center [438, 285] width 675 height 29
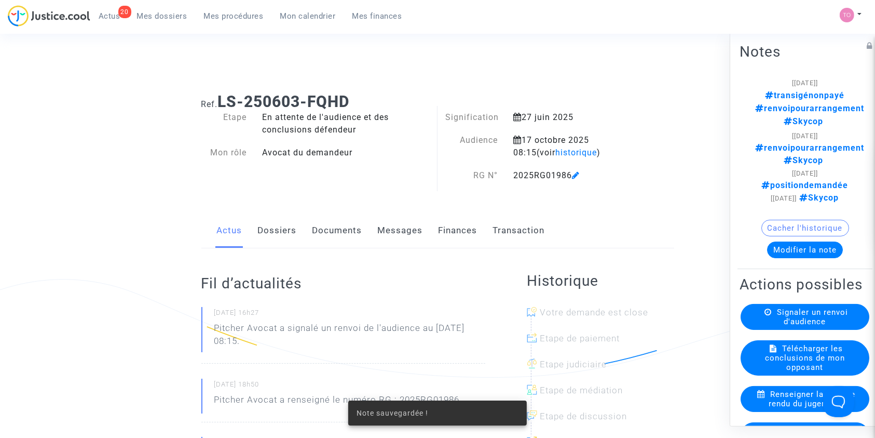
click at [278, 235] on link "Dossiers" at bounding box center [277, 230] width 39 height 34
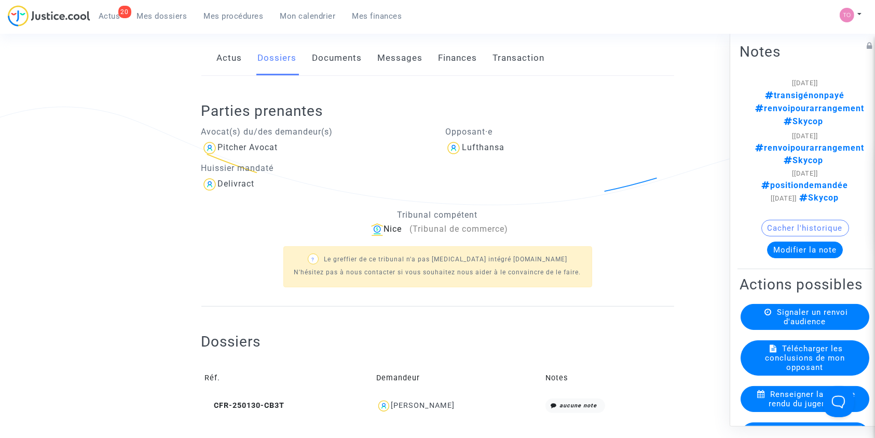
scroll to position [171, 0]
click at [791, 241] on button "Modifier la note" at bounding box center [805, 249] width 76 height 17
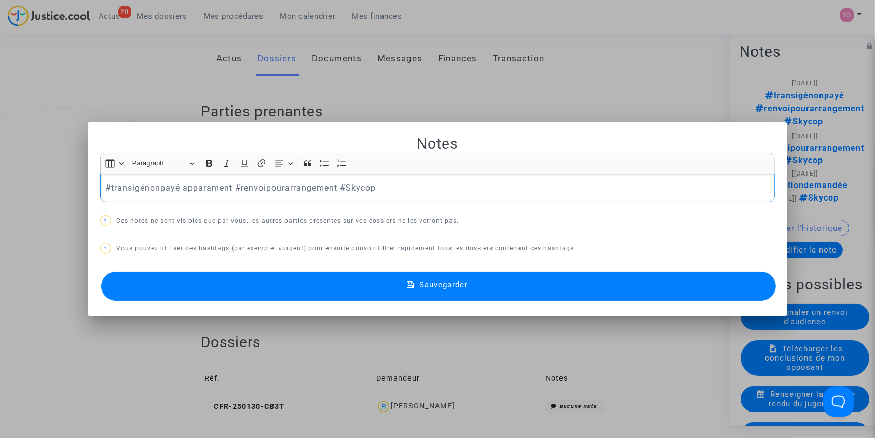
click at [199, 190] on p "#transigénonpayé apparament #renvoipourarrangement #Skycop" at bounding box center [437, 187] width 664 height 13
click at [191, 282] on button "Sauvegarder" at bounding box center [438, 285] width 675 height 29
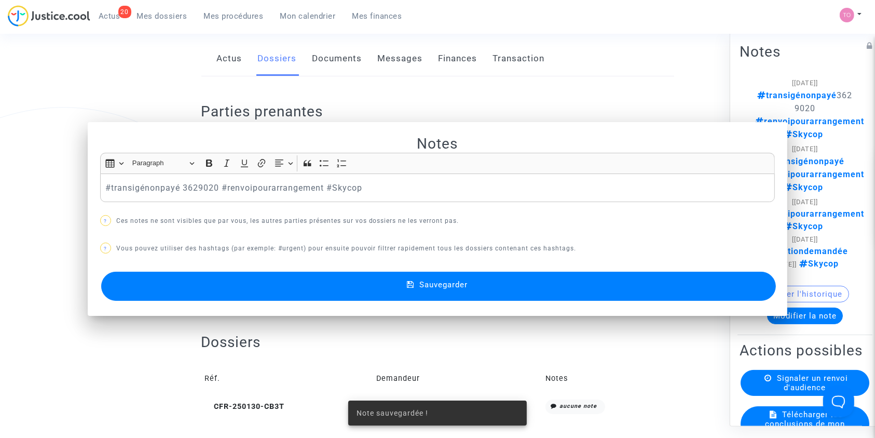
scroll to position [171, 0]
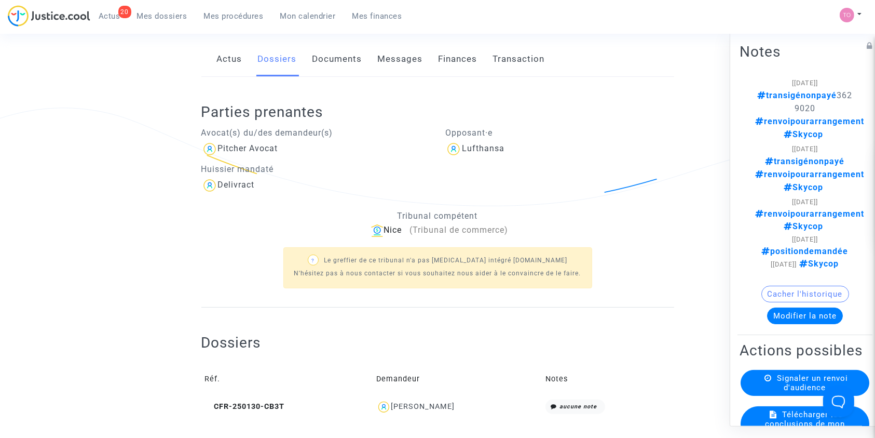
click at [151, 18] on span "Mes dossiers" at bounding box center [162, 15] width 50 height 9
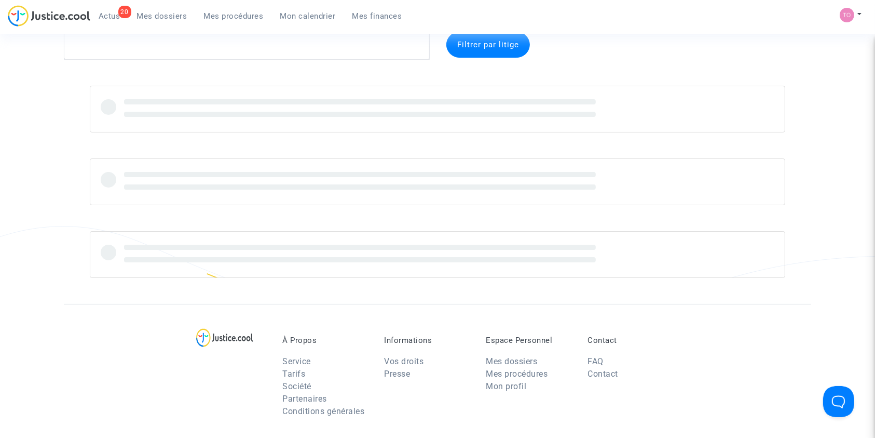
scroll to position [52, 0]
click at [120, 48] on textarea at bounding box center [247, 46] width 366 height 28
paste textarea "PONIN-BALLOM"
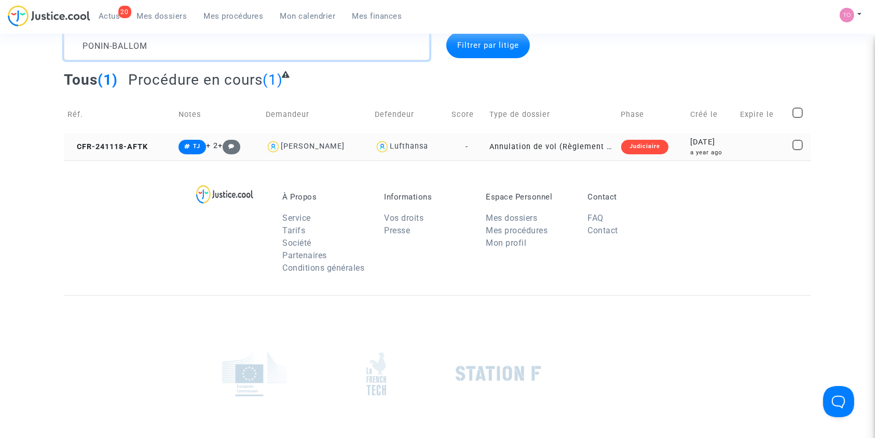
type textarea "PONIN-BALLOM"
click at [706, 147] on div "2024-11-18" at bounding box center [711, 142] width 43 height 11
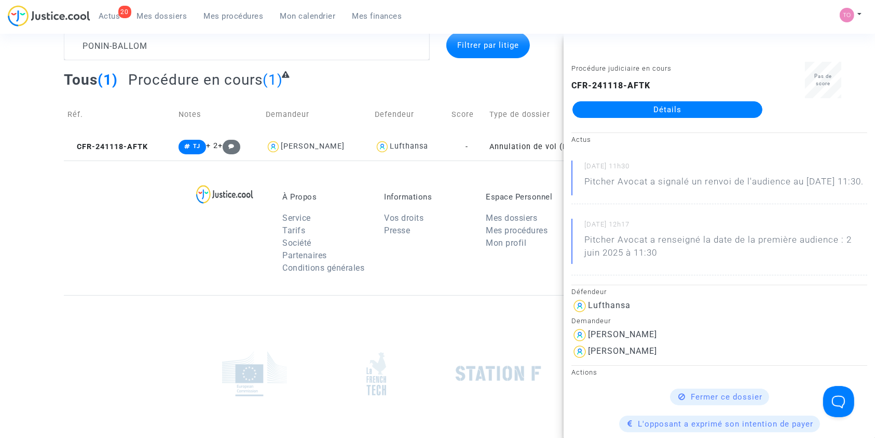
click at [661, 113] on link "Détails" at bounding box center [668, 109] width 190 height 17
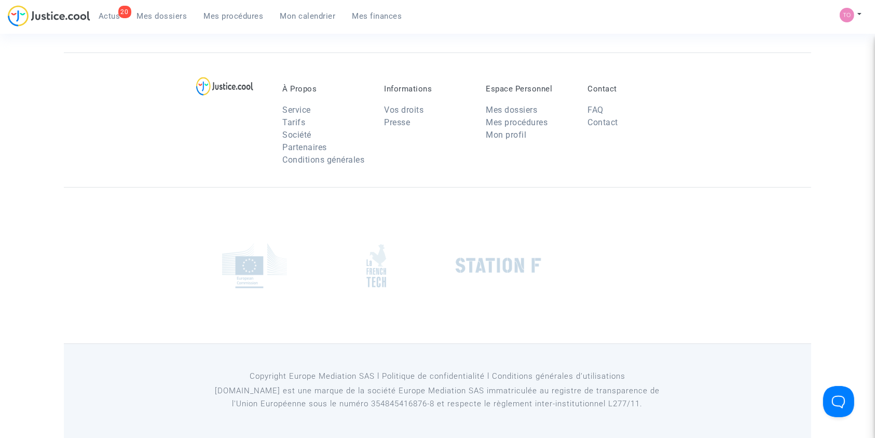
scroll to position [52, 0]
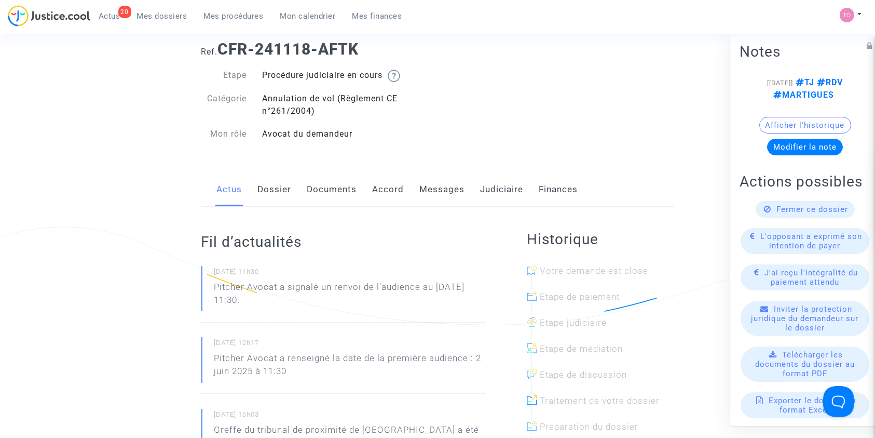
click at [278, 194] on link "Dossier" at bounding box center [275, 189] width 34 height 34
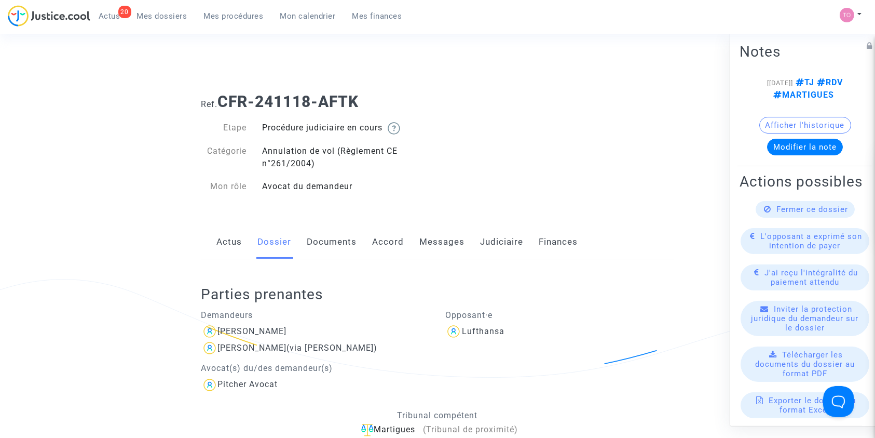
click at [319, 236] on link "Documents" at bounding box center [332, 242] width 50 height 34
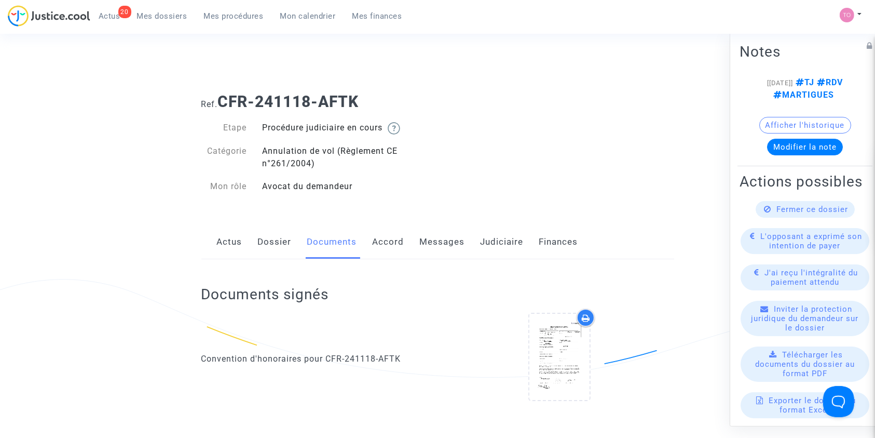
click at [276, 242] on link "Dossier" at bounding box center [275, 242] width 34 height 34
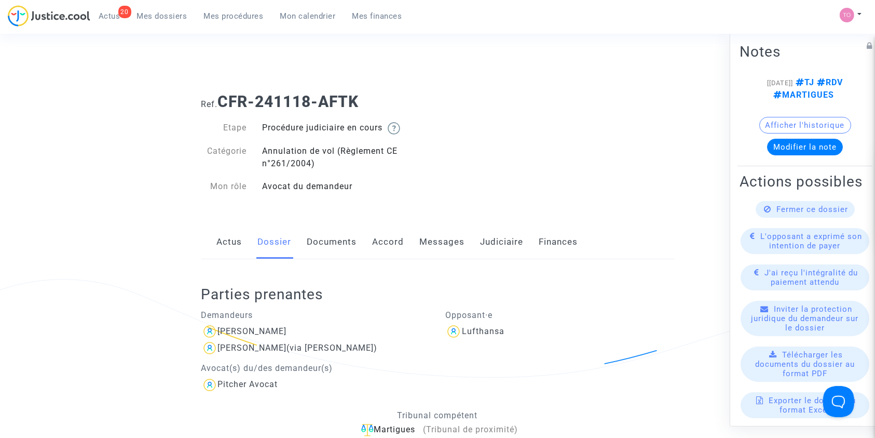
drag, startPoint x: 378, startPoint y: 99, endPoint x: 222, endPoint y: 99, distance: 155.7
click at [222, 99] on h1 "Ref. CFR-241118-AFTK" at bounding box center [437, 101] width 473 height 19
copy b "CFR-241118-AFTK"
click at [386, 247] on link "Accord" at bounding box center [389, 242] width 32 height 34
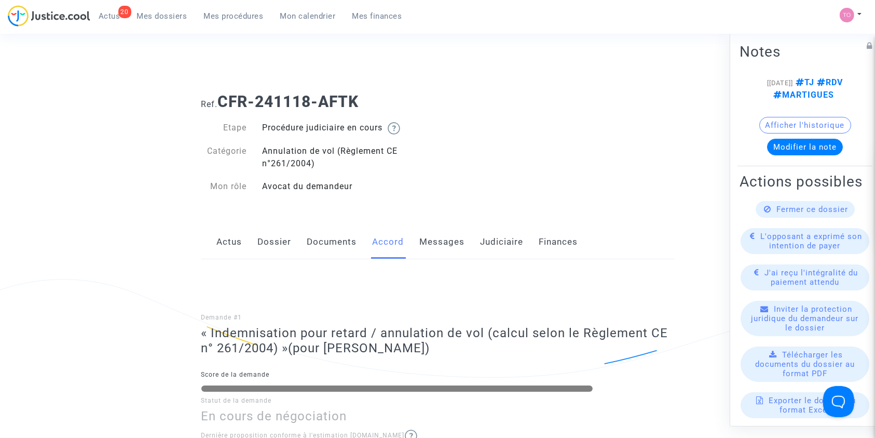
scroll to position [97, 0]
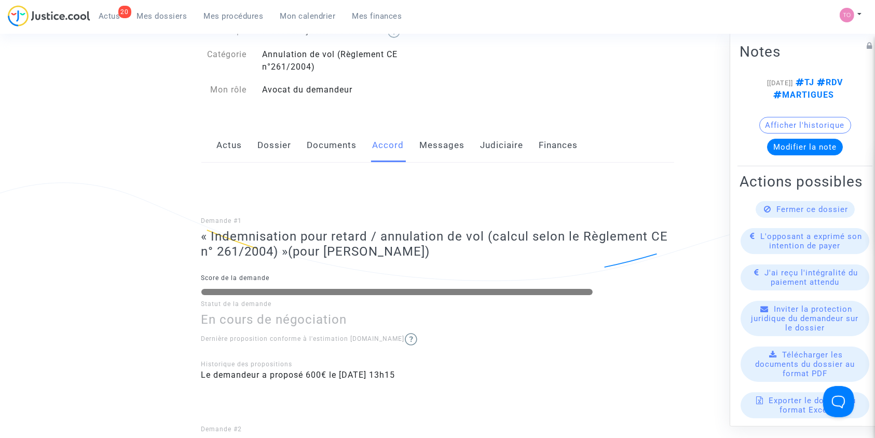
click at [225, 143] on link "Actus" at bounding box center [229, 145] width 25 height 34
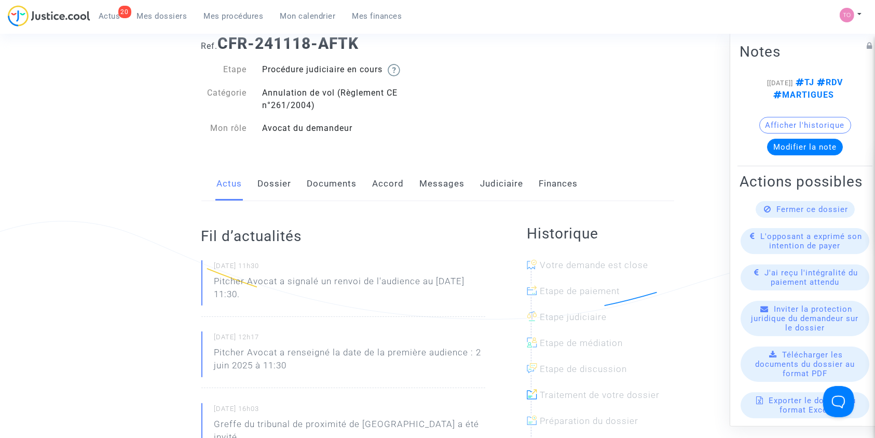
scroll to position [57, 0]
click at [481, 182] on link "Judiciaire" at bounding box center [502, 185] width 43 height 34
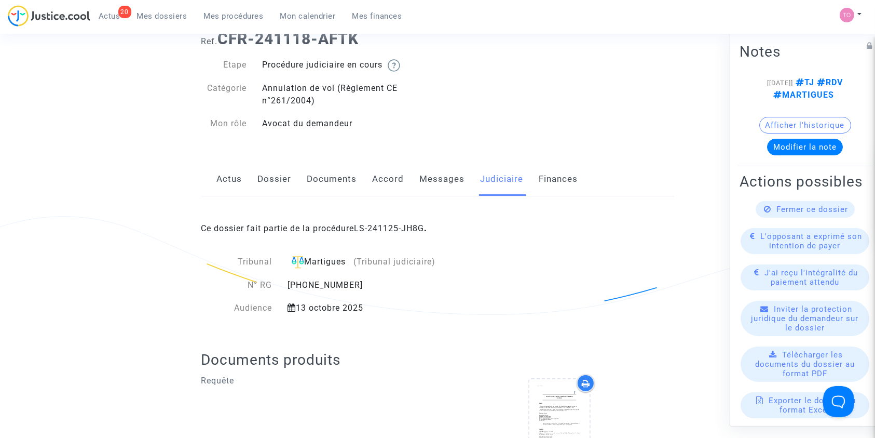
scroll to position [63, 0]
click at [263, 181] on link "Dossier" at bounding box center [275, 178] width 34 height 34
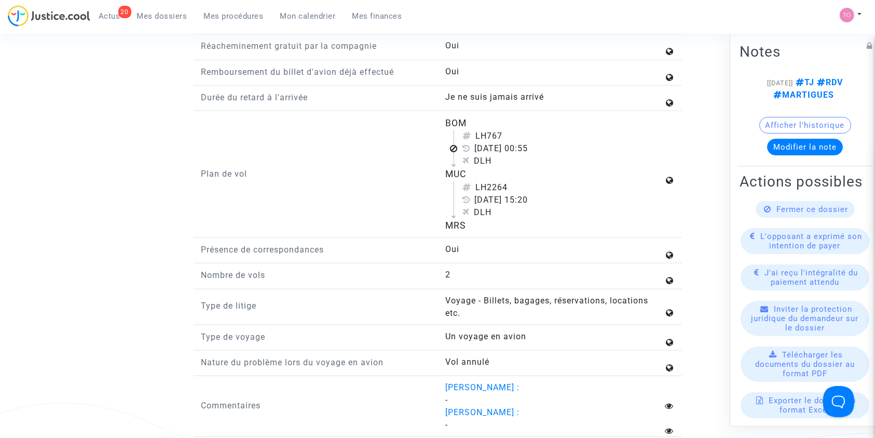
scroll to position [1330, 0]
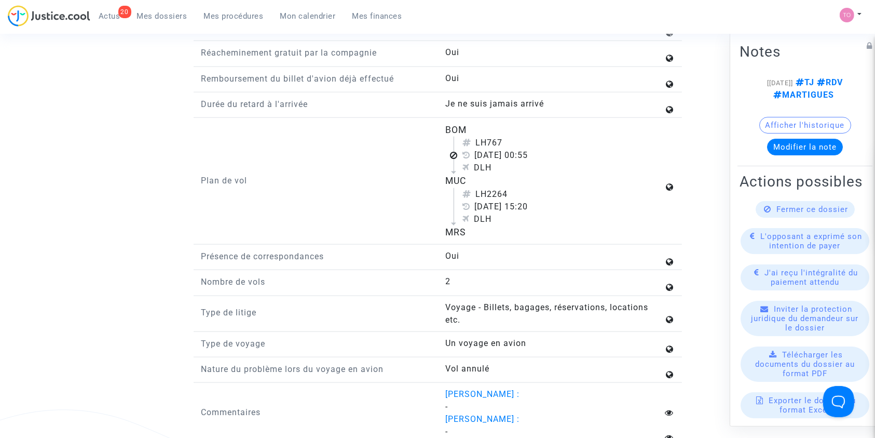
drag, startPoint x: 427, startPoint y: 135, endPoint x: 500, endPoint y: 245, distance: 131.7
click at [500, 244] on div "Plan de vol BOM LH767 27 août 2024 00:55 DLH MUC LH2264 27 août 2024 15:20 DLH …" at bounding box center [438, 183] width 488 height 121
copy div "BOM LH767 27 août 2024 00:55 DLH MUC LH2264 27 août 2024 15:20 DLH MRS"
click at [587, 200] on div "LH2264" at bounding box center [563, 194] width 201 height 12
click at [306, 13] on span "Mon calendrier" at bounding box center [308, 15] width 56 height 9
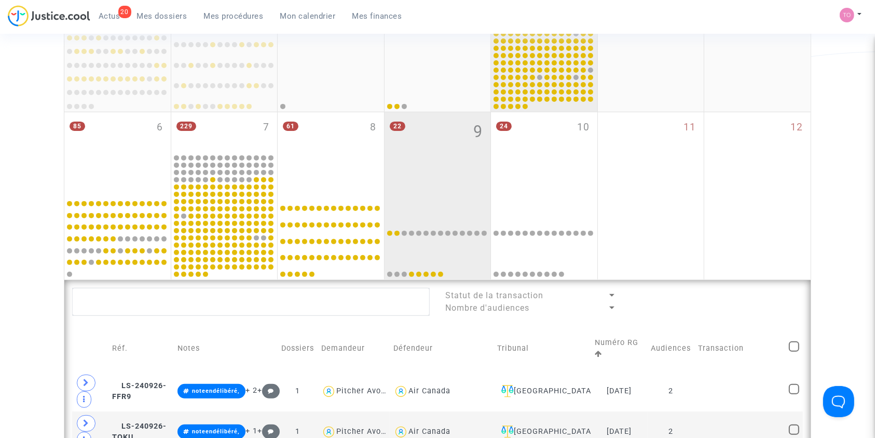
scroll to position [258, 0]
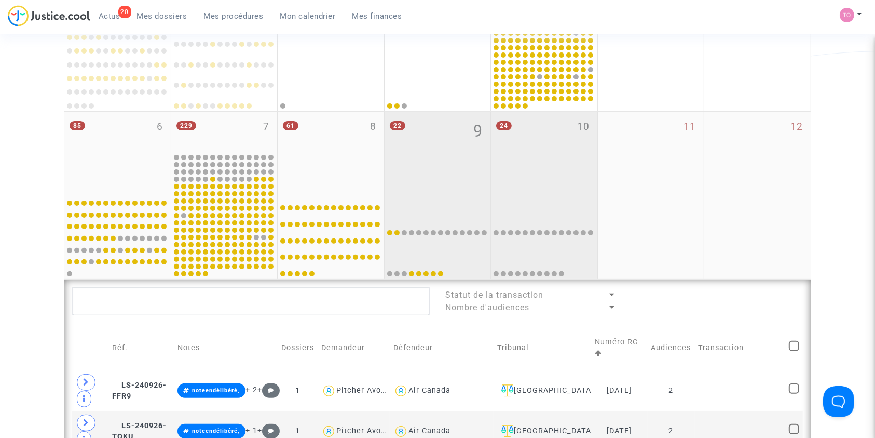
click at [532, 159] on div "24 10" at bounding box center [544, 153] width 106 height 82
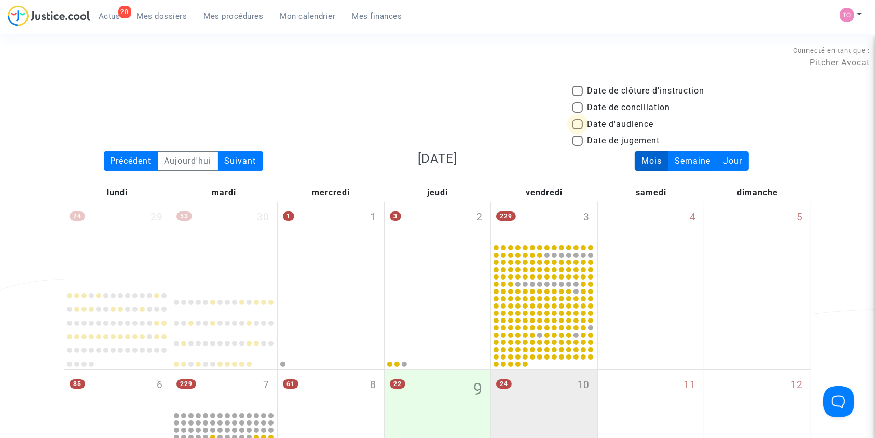
click at [578, 124] on span at bounding box center [578, 124] width 10 height 10
click at [578, 129] on input "Date d'audience" at bounding box center [577, 129] width 1 height 1
checkbox input "true"
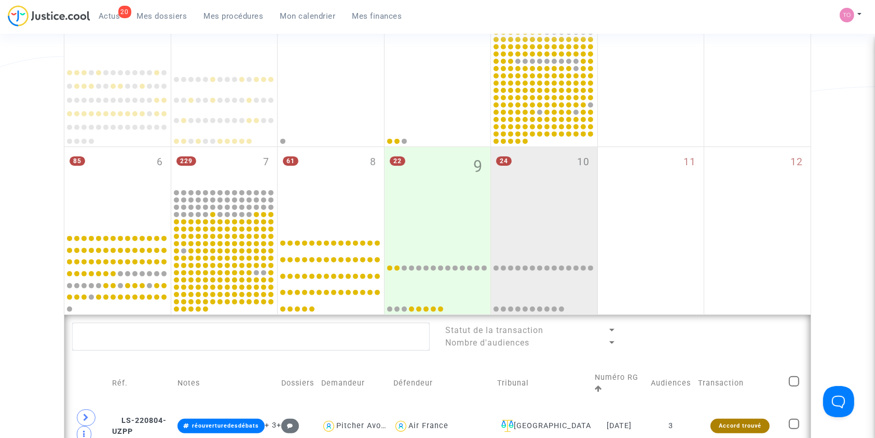
scroll to position [371, 0]
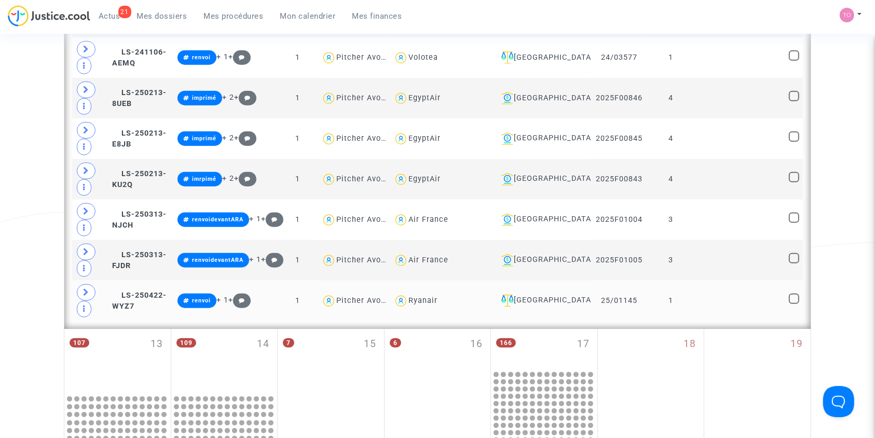
scroll to position [1039, 0]
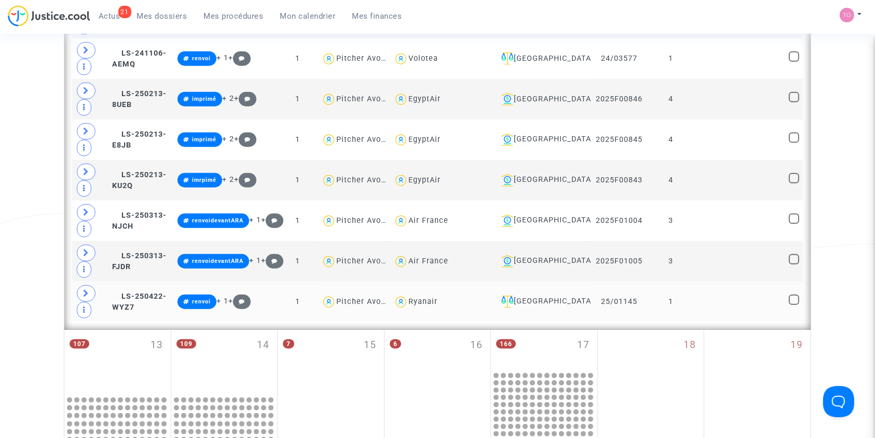
click at [76, 289] on td at bounding box center [90, 301] width 36 height 40
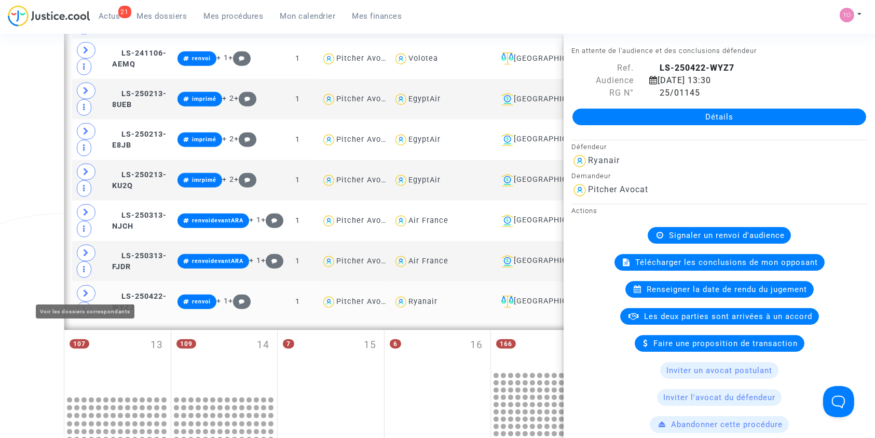
click at [83, 289] on icon at bounding box center [86, 293] width 6 height 8
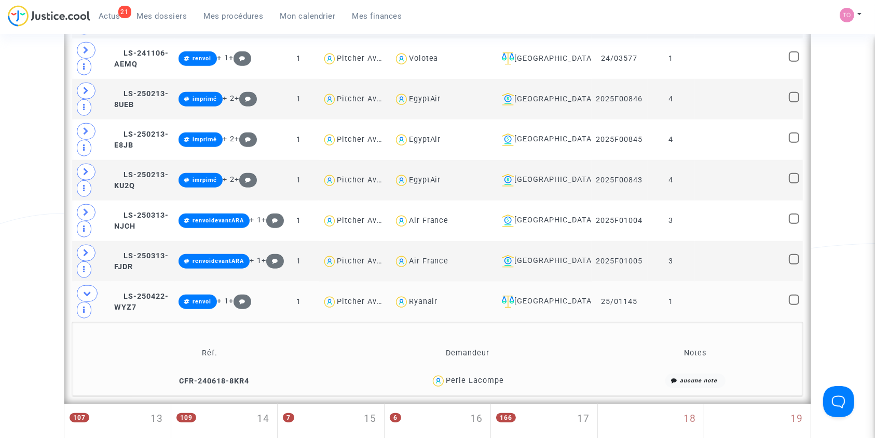
click at [476, 376] on div "Perle Lacompe" at bounding box center [475, 380] width 58 height 9
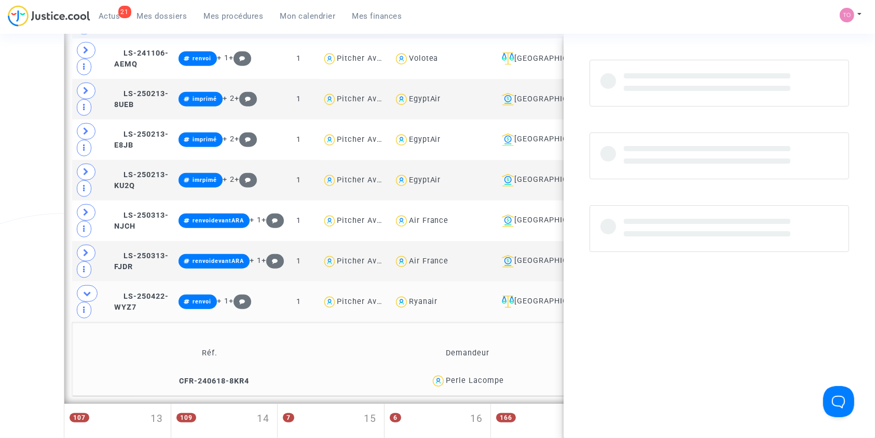
click at [476, 376] on div "Perle Lacompe" at bounding box center [475, 380] width 58 height 9
copy div "Lacompe"
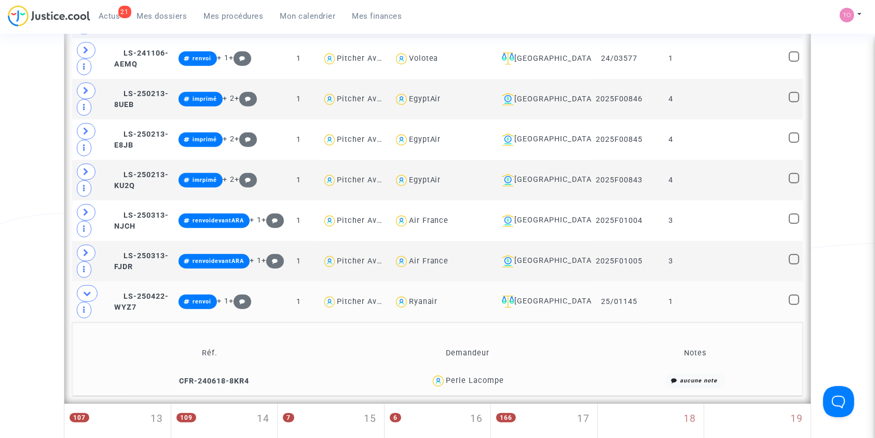
drag, startPoint x: 531, startPoint y: 377, endPoint x: 447, endPoint y: 380, distance: 83.6
click at [447, 380] on div "Perle Lacompe" at bounding box center [467, 380] width 241 height 15
copy div "Perle Lacompe"
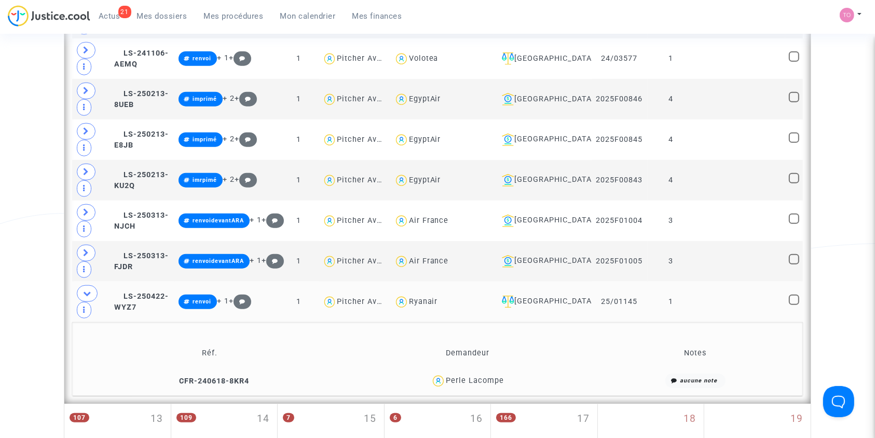
drag, startPoint x: 591, startPoint y: 293, endPoint x: 637, endPoint y: 294, distance: 46.2
click at [637, 294] on td "25/01145" at bounding box center [620, 301] width 56 height 40
copy td "25/01145"
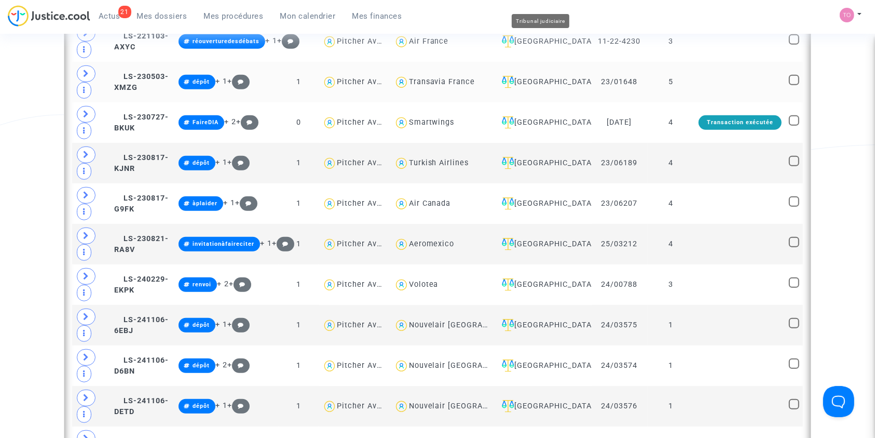
scroll to position [652, 0]
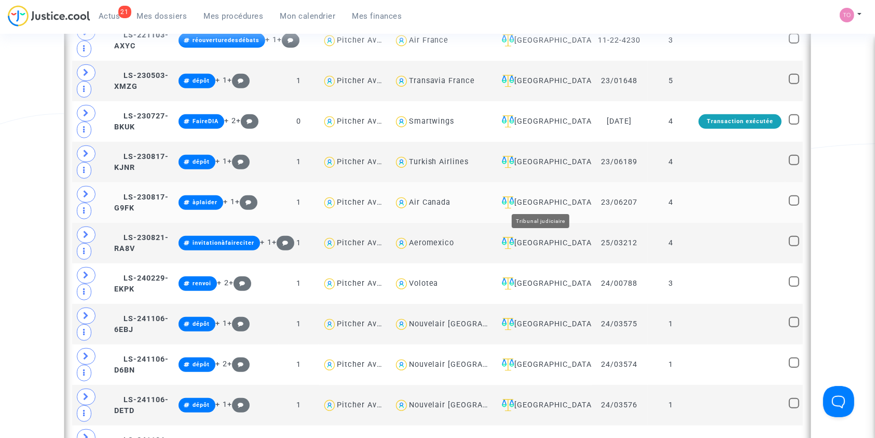
click at [536, 201] on div "[GEOGRAPHIC_DATA]" at bounding box center [543, 202] width 90 height 12
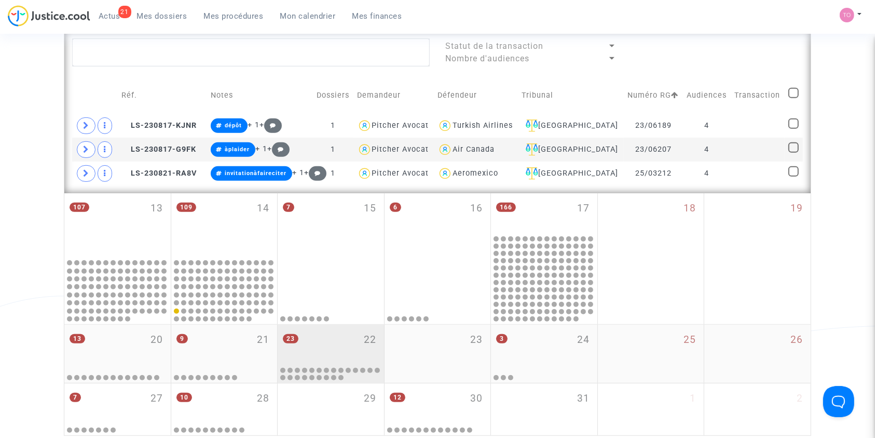
scroll to position [470, 0]
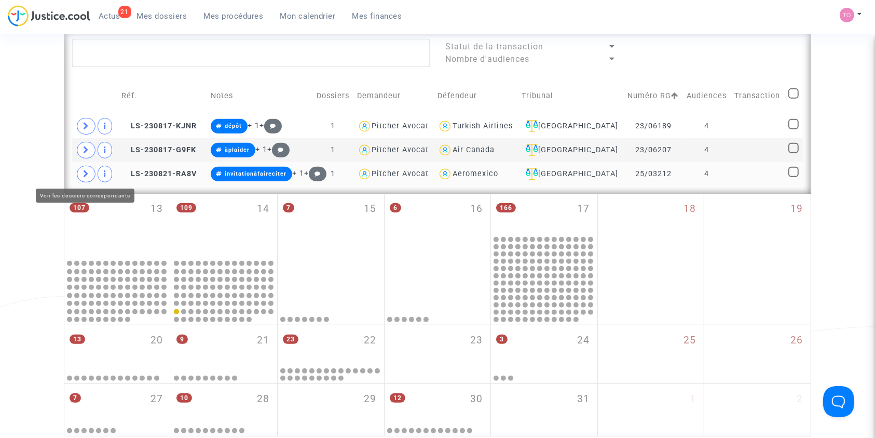
click at [91, 168] on span at bounding box center [86, 174] width 19 height 17
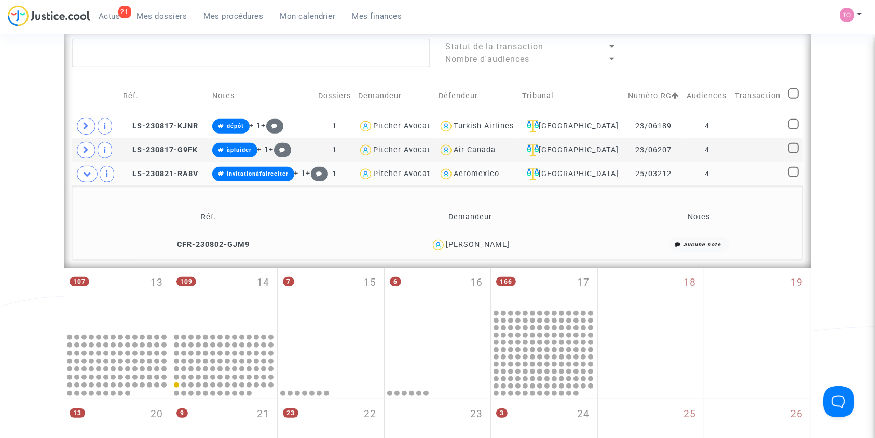
click at [498, 243] on div "Justine COLLETER" at bounding box center [478, 244] width 64 height 9
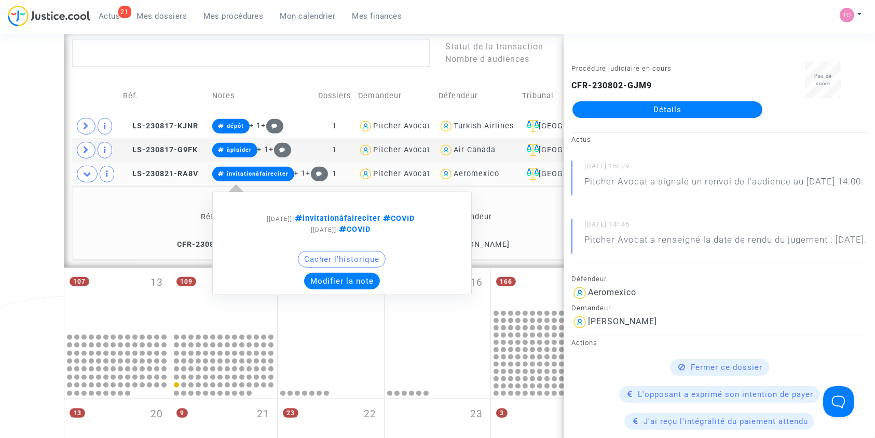
click at [352, 281] on button "Modifier la note" at bounding box center [342, 281] width 76 height 17
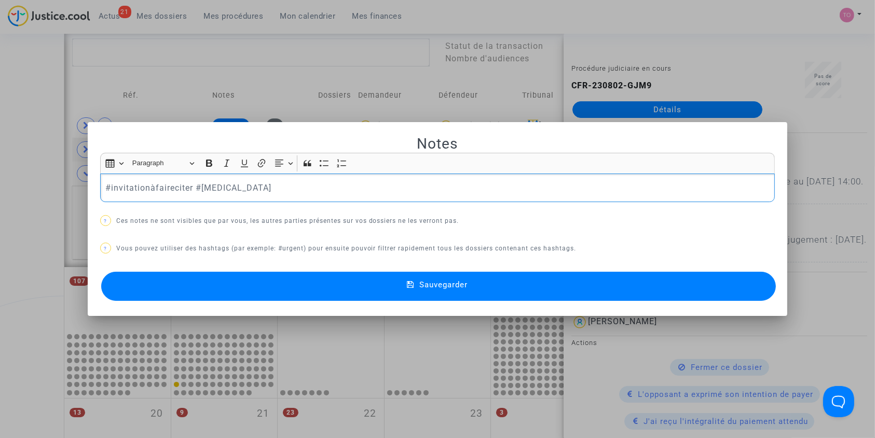
scroll to position [0, 0]
click at [246, 288] on button "Sauvegarder" at bounding box center [438, 285] width 675 height 29
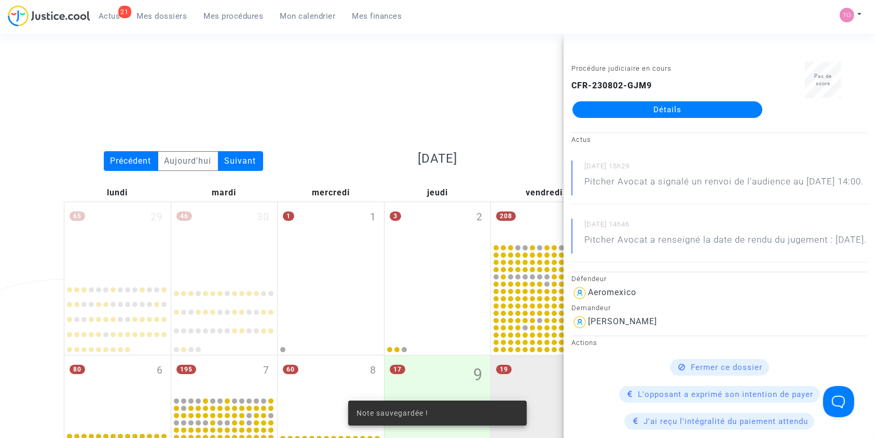
scroll to position [470, 0]
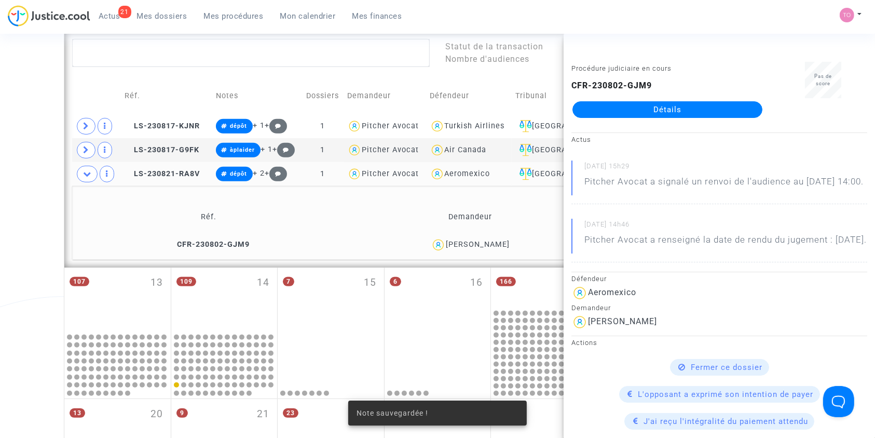
click at [0, 232] on div "Date de clôture d'instruction Date de conciliation Date d'audience Date de juge…" at bounding box center [437, 62] width 875 height 895
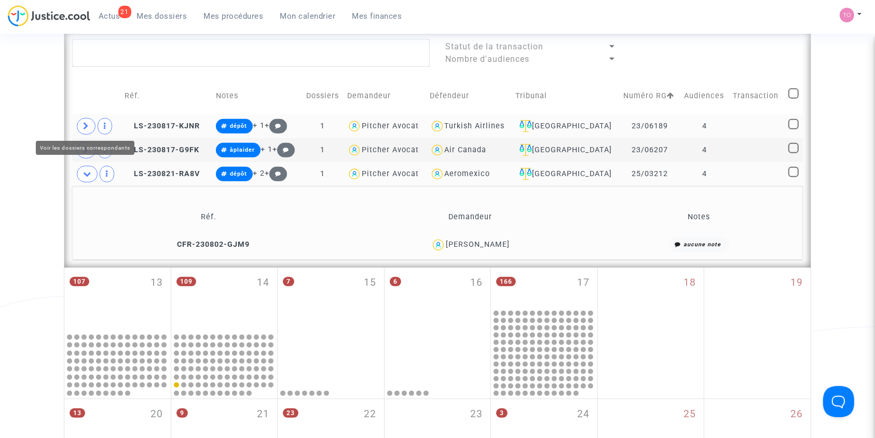
click at [88, 129] on icon at bounding box center [86, 126] width 6 height 8
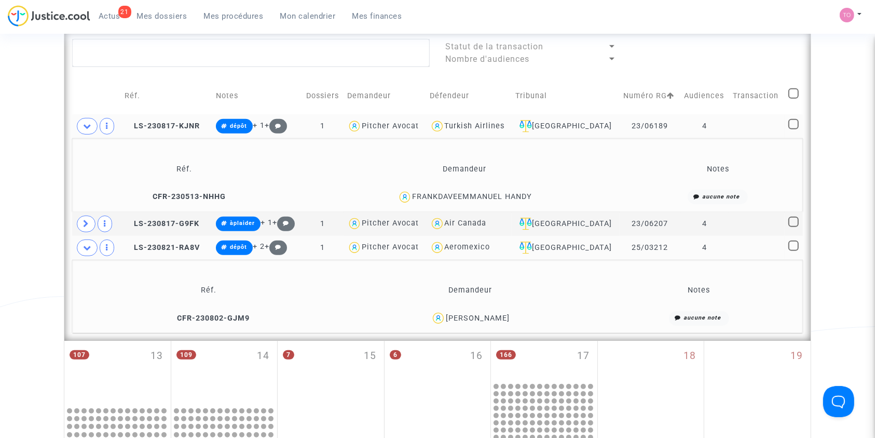
click at [525, 193] on div "FRANKDAVEEMMANUEL HANDY" at bounding box center [472, 196] width 120 height 9
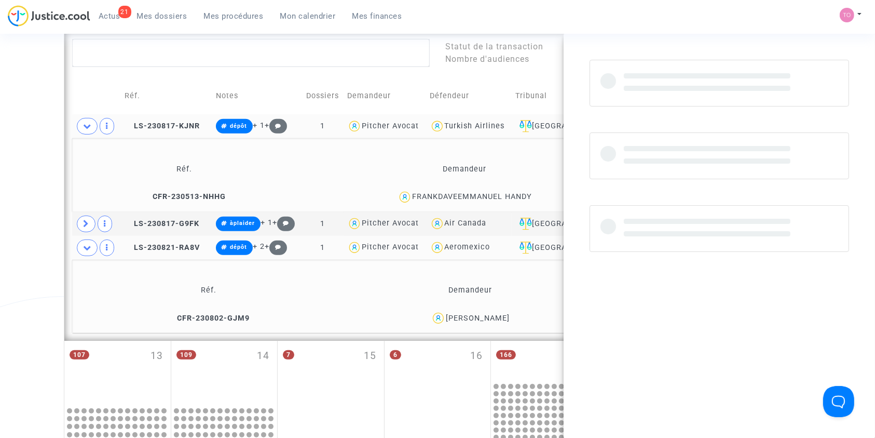
click at [525, 193] on div "FRANKDAVEEMMANUEL HANDY" at bounding box center [472, 196] width 120 height 9
copy div "HANDY"
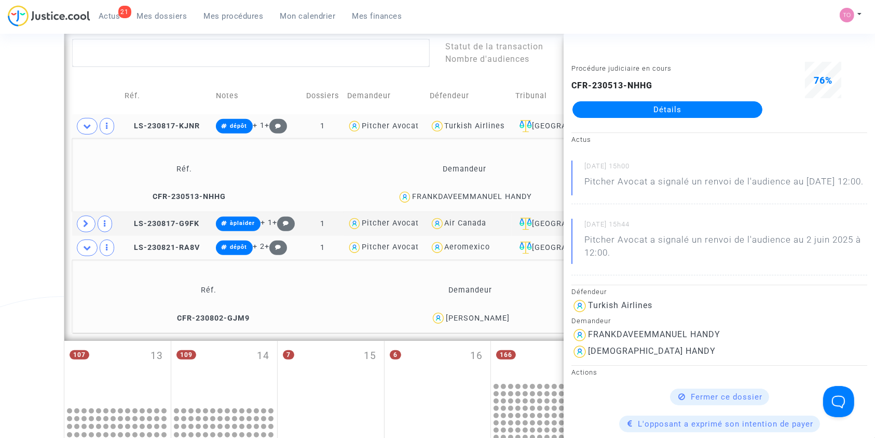
click at [69, 185] on div "Statut de la transaction Nombre d'audiences Réf. Notes Dossiers Demandeur Défen…" at bounding box center [437, 185] width 746 height 309
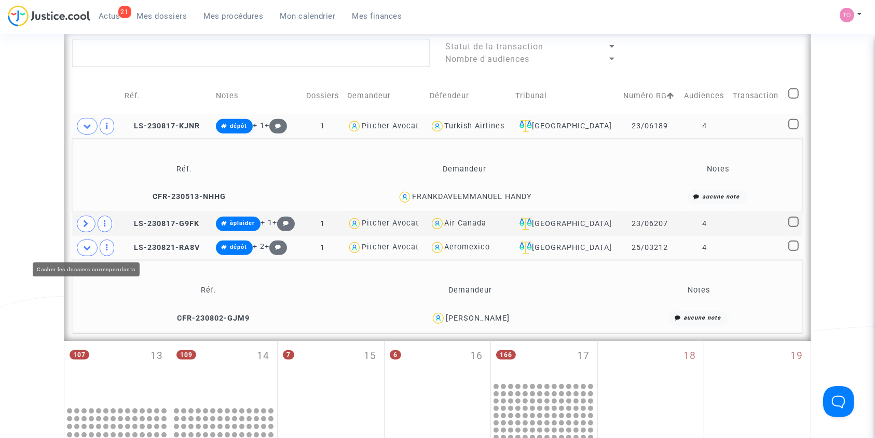
click at [92, 251] on span at bounding box center [87, 247] width 21 height 17
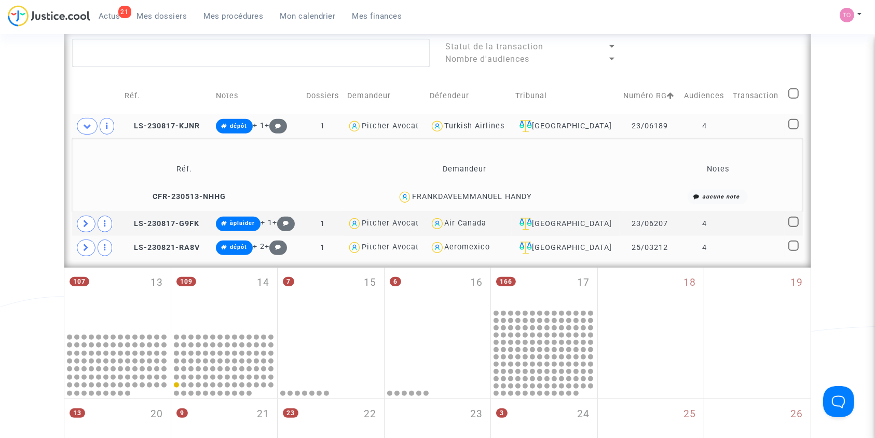
click at [453, 193] on div "FRANKDAVEEMMANUEL HANDY" at bounding box center [472, 196] width 120 height 9
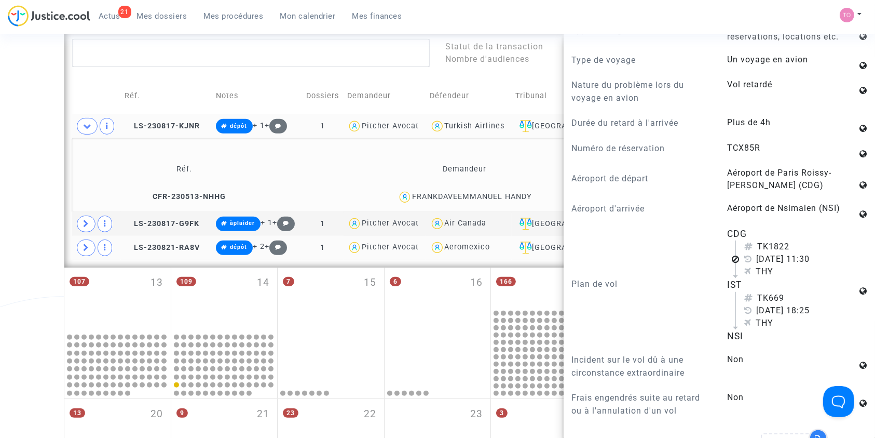
scroll to position [637, 0]
click at [2, 160] on div "Date de clôture d'instruction Date de conciliation Date d'audience Date de juge…" at bounding box center [437, 62] width 875 height 895
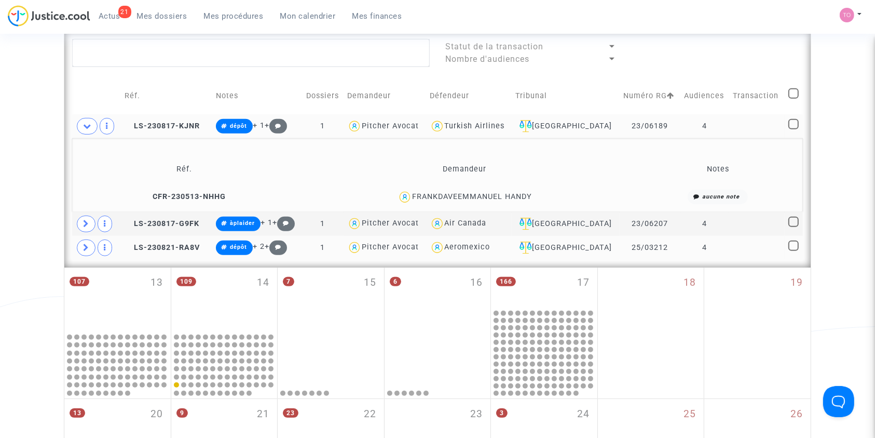
scroll to position [0, 0]
click at [166, 121] on span "LS-230817-KJNR" at bounding box center [162, 125] width 75 height 9
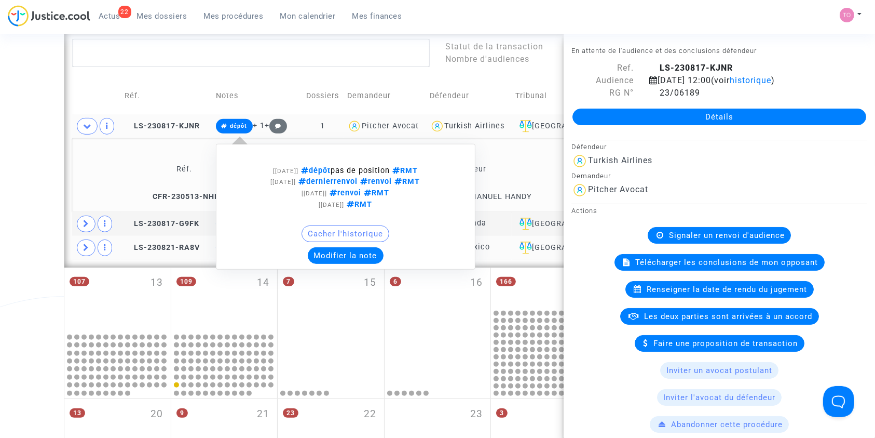
click at [370, 263] on div "[27/05/2025] dépôt pas de position RMT [21/02/2025] dernierrenvoi renvoi RMT [1…" at bounding box center [346, 207] width 260 height 126
click at [359, 254] on button "Modifier la note" at bounding box center [346, 255] width 76 height 17
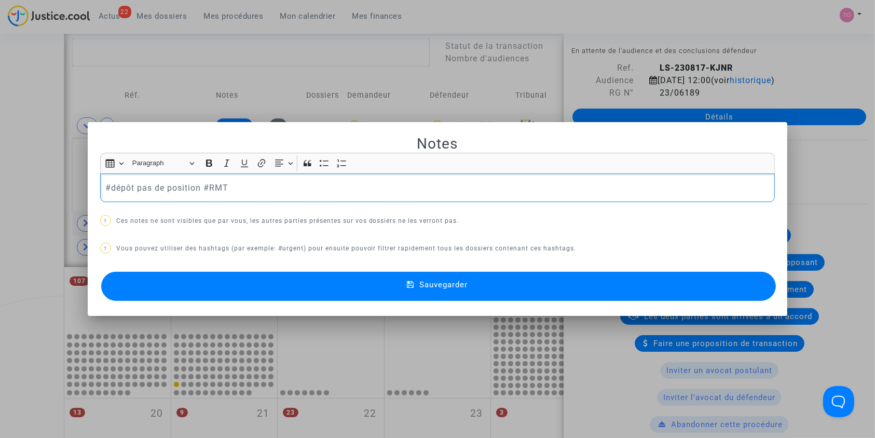
drag, startPoint x: 199, startPoint y: 188, endPoint x: 100, endPoint y: 185, distance: 99.2
click at [100, 185] on div "#dépôt pas de position #RMT" at bounding box center [437, 187] width 675 height 29
click at [127, 186] on p "#cclsrçues #RMT" at bounding box center [437, 187] width 664 height 13
click at [153, 183] on p "#cclsreçues #RMT" at bounding box center [437, 187] width 664 height 13
click at [281, 277] on button "Sauvegarder" at bounding box center [438, 285] width 675 height 29
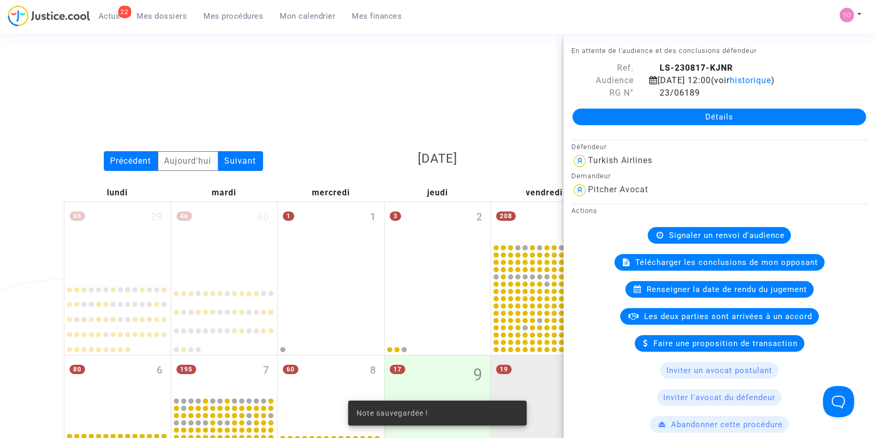
scroll to position [470, 0]
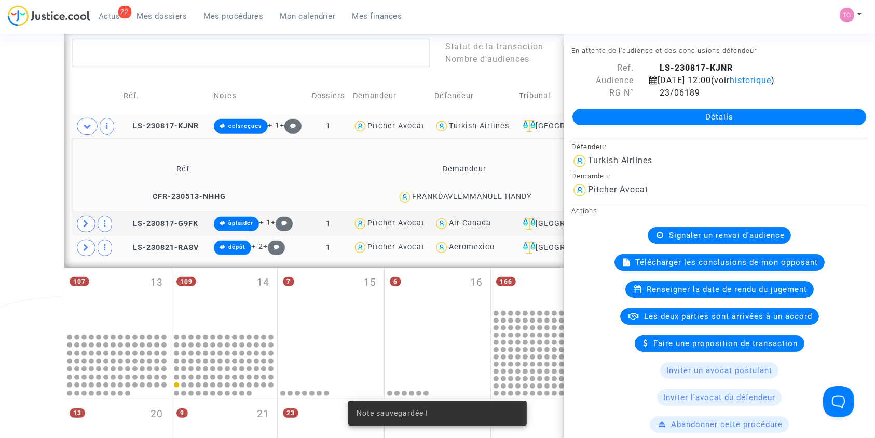
click at [0, 230] on div "Date de clôture d'instruction Date de conciliation Date d'audience Date de juge…" at bounding box center [437, 62] width 875 height 895
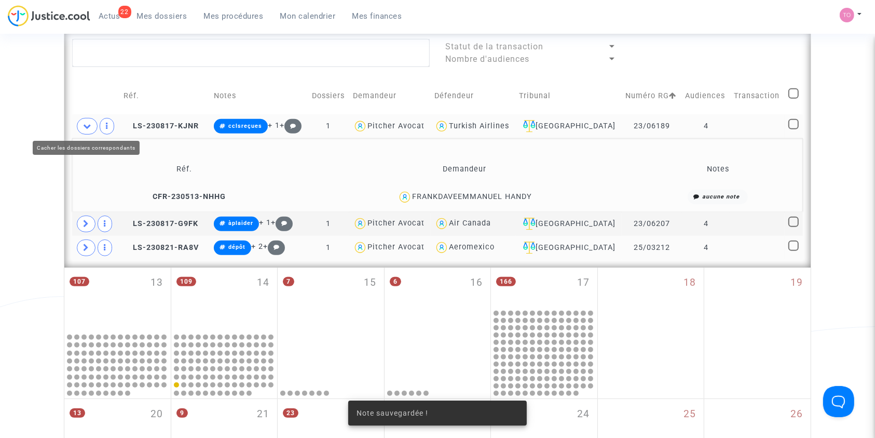
click at [86, 125] on icon at bounding box center [87, 126] width 8 height 8
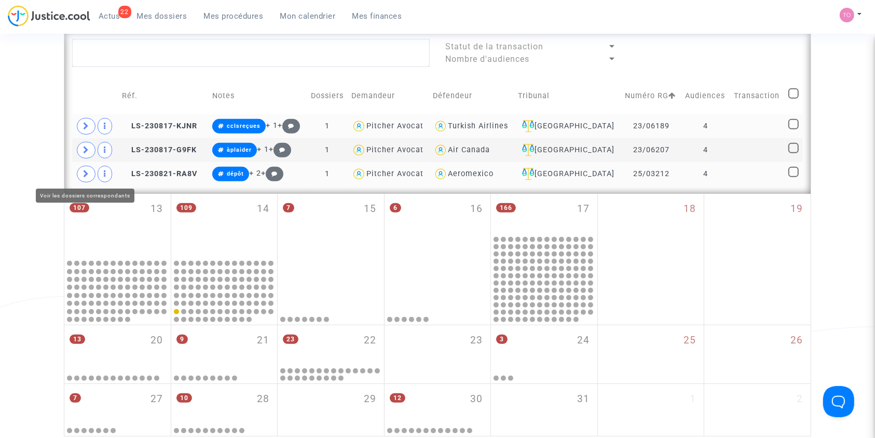
click at [87, 172] on icon at bounding box center [86, 174] width 6 height 8
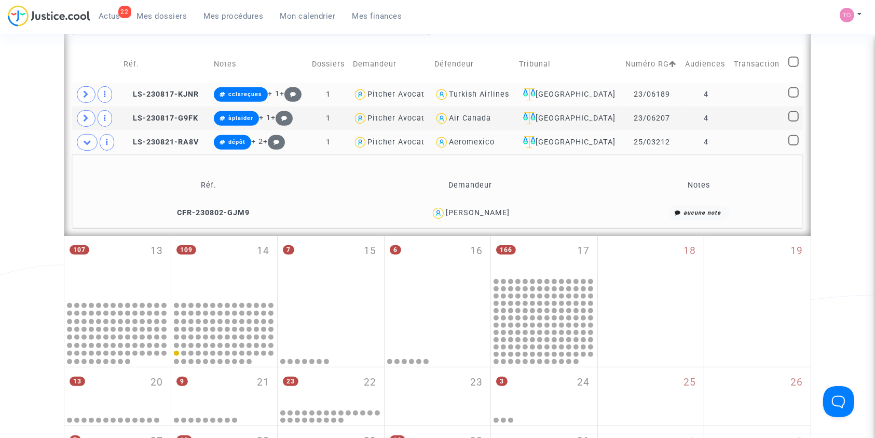
scroll to position [502, 0]
click at [493, 203] on td "Justine COLLETER" at bounding box center [470, 212] width 256 height 22
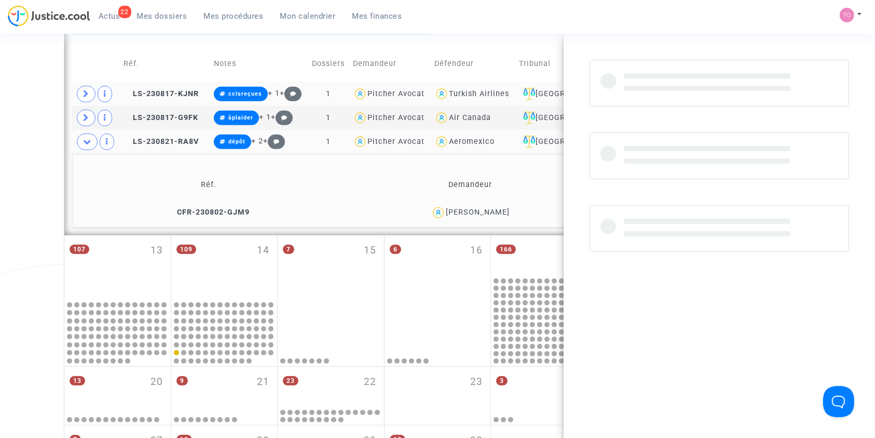
click at [493, 203] on td "Justine COLLETER" at bounding box center [470, 212] width 256 height 22
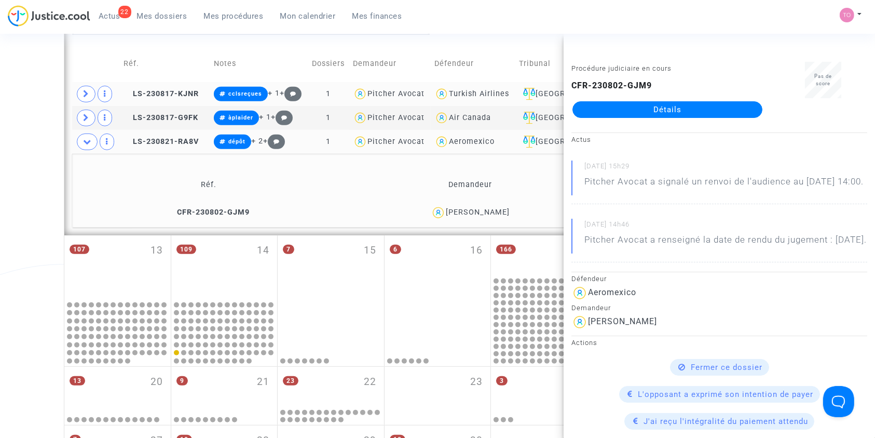
click at [32, 181] on div "Date de clôture d'instruction Date de conciliation Date d'audience Date de juge…" at bounding box center [437, 30] width 875 height 895
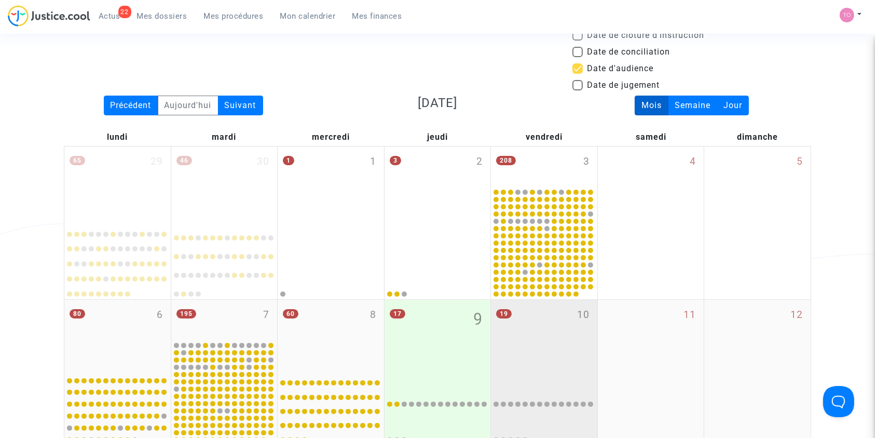
scroll to position [55, 0]
click at [529, 336] on div "19 10" at bounding box center [544, 336] width 106 height 71
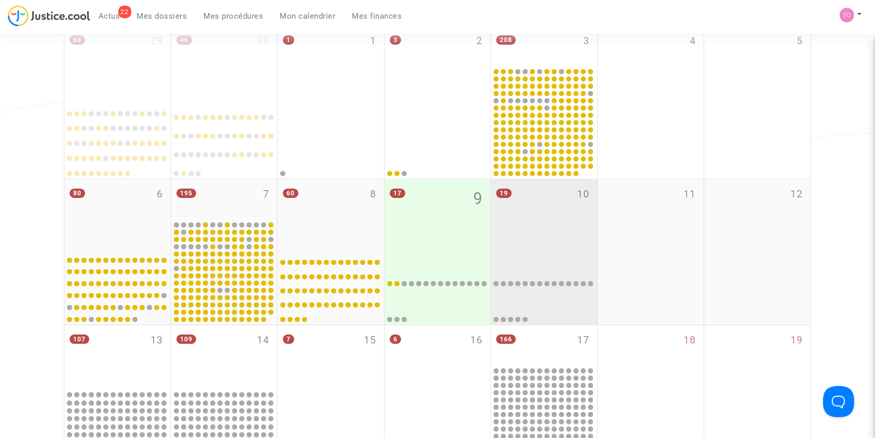
scroll to position [172, 0]
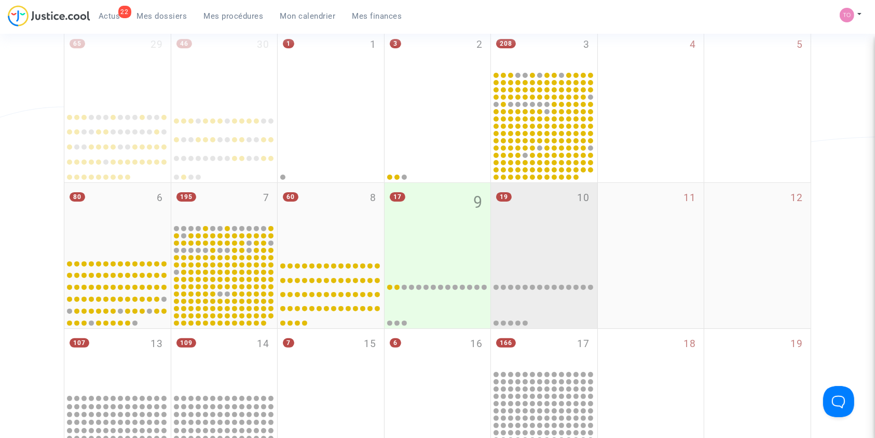
click at [535, 244] on div "19 10" at bounding box center [544, 218] width 106 height 71
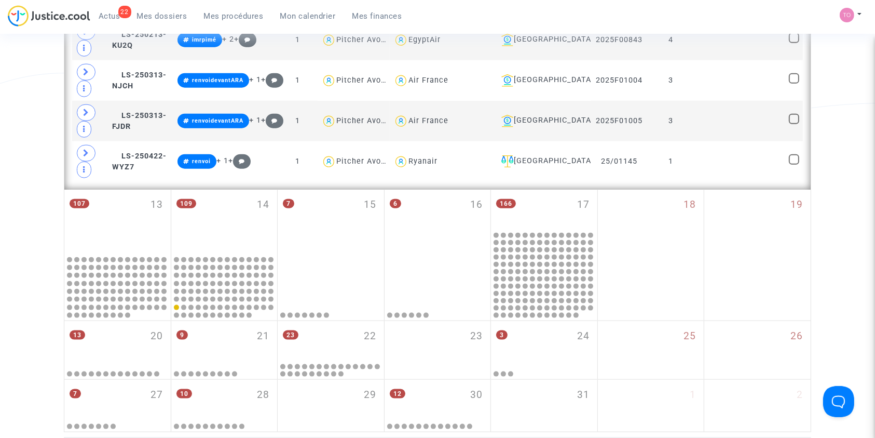
scroll to position [1138, 0]
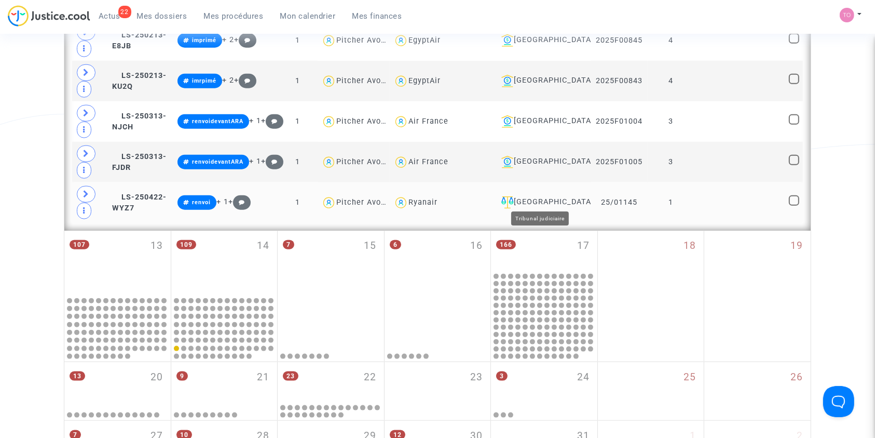
click at [540, 196] on div "[GEOGRAPHIC_DATA]" at bounding box center [542, 202] width 90 height 12
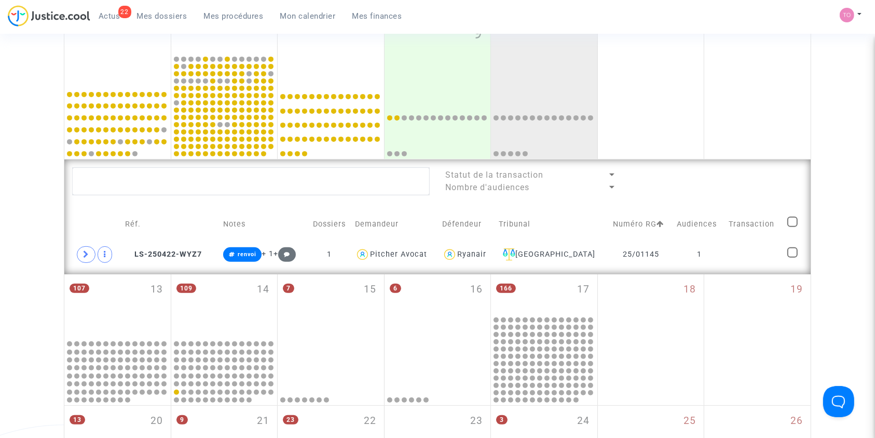
scroll to position [341, 0]
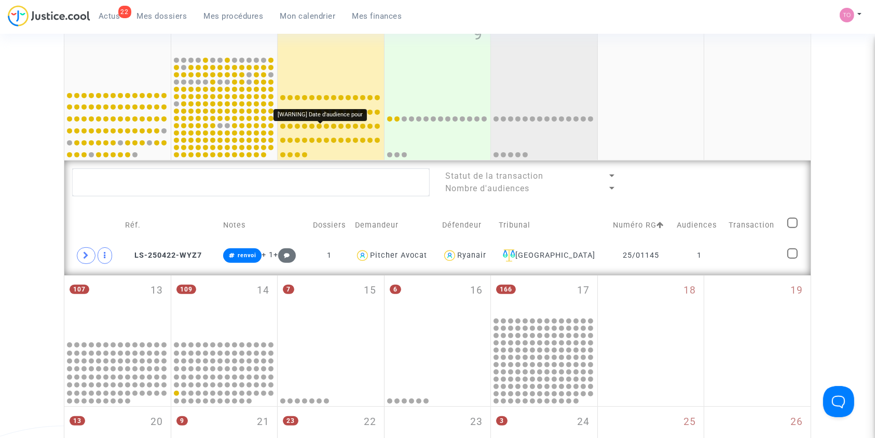
click at [318, 128] on div at bounding box center [319, 126] width 5 height 5
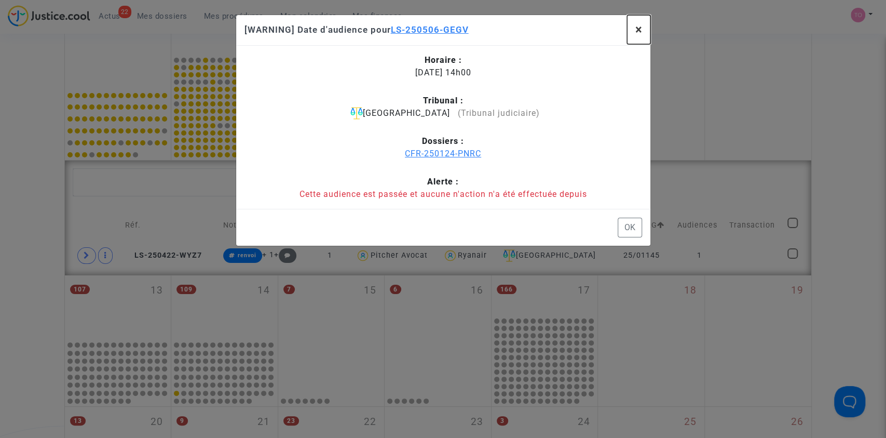
click at [630, 30] on button "×" at bounding box center [638, 29] width 23 height 29
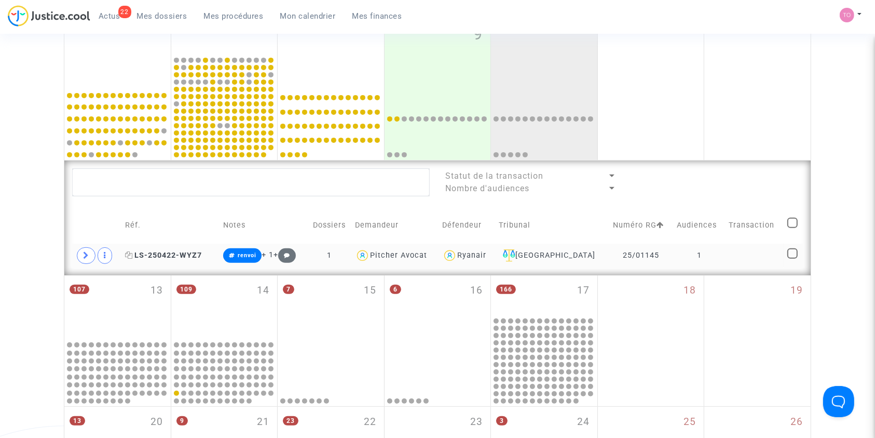
click at [172, 251] on span "LS-250422-WYZ7" at bounding box center [163, 255] width 77 height 9
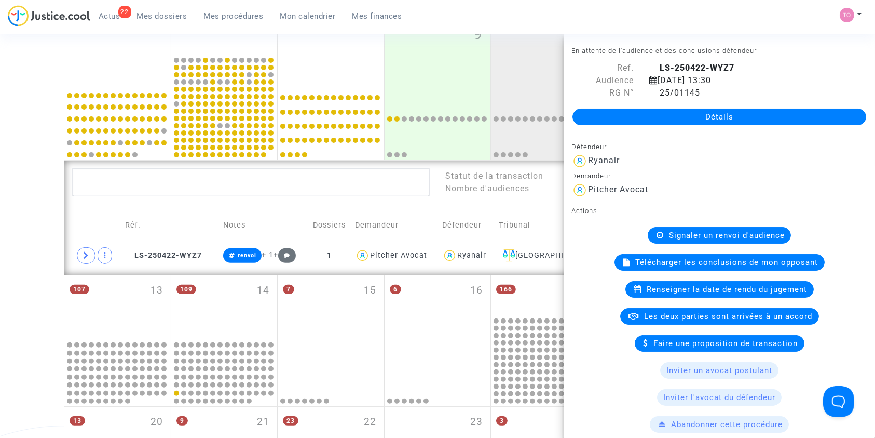
click at [691, 84] on div "10 octobre 2025 13:30" at bounding box center [746, 80] width 208 height 12
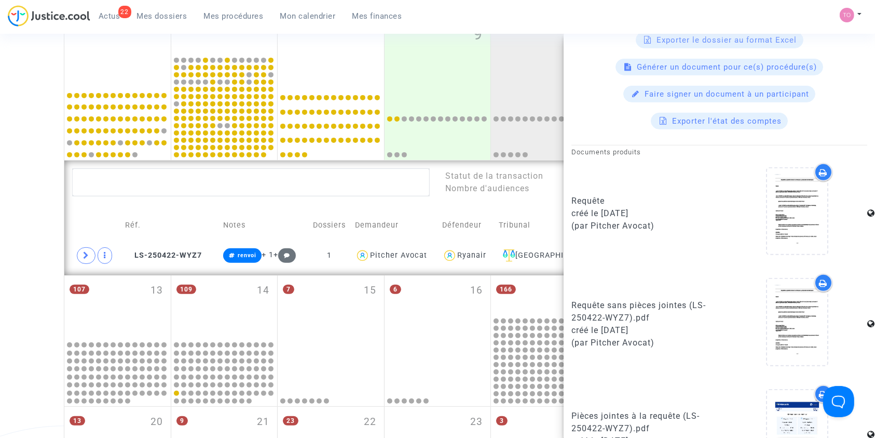
scroll to position [599, 0]
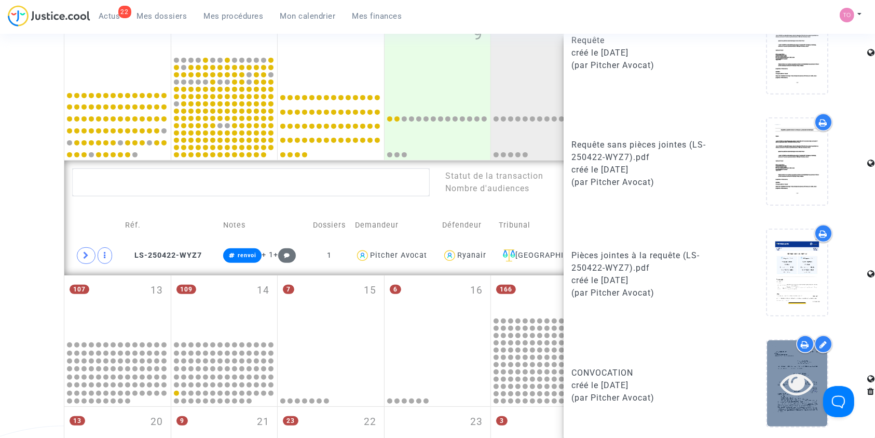
drag, startPoint x: 781, startPoint y: 369, endPoint x: 787, endPoint y: 369, distance: 6.7
click at [787, 369] on icon at bounding box center [798, 382] width 34 height 33
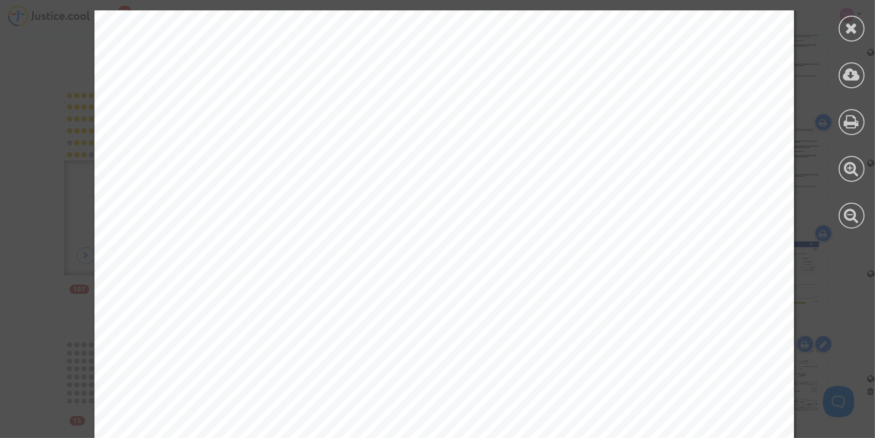
scroll to position [448, 0]
click at [853, 37] on div at bounding box center [852, 29] width 26 height 26
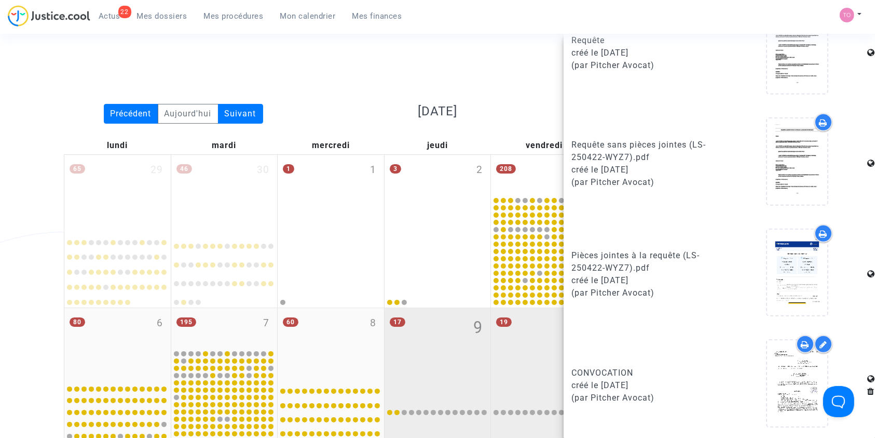
scroll to position [47, 0]
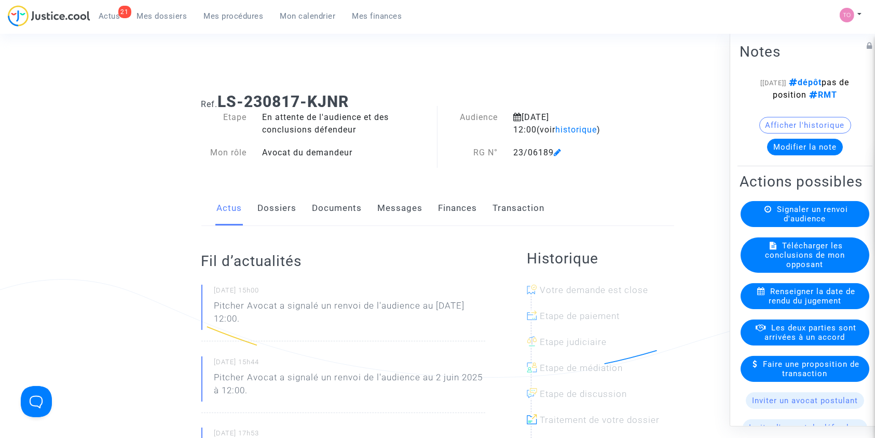
click at [293, 209] on link "Dossiers" at bounding box center [277, 208] width 39 height 34
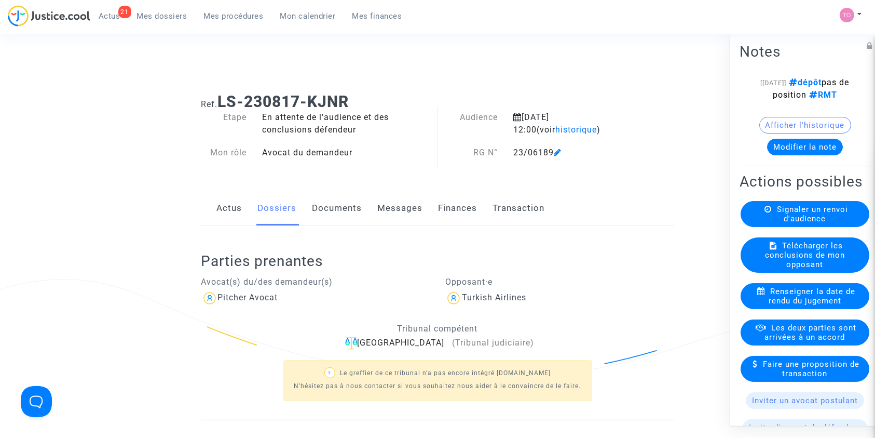
click at [336, 205] on link "Documents" at bounding box center [337, 208] width 50 height 34
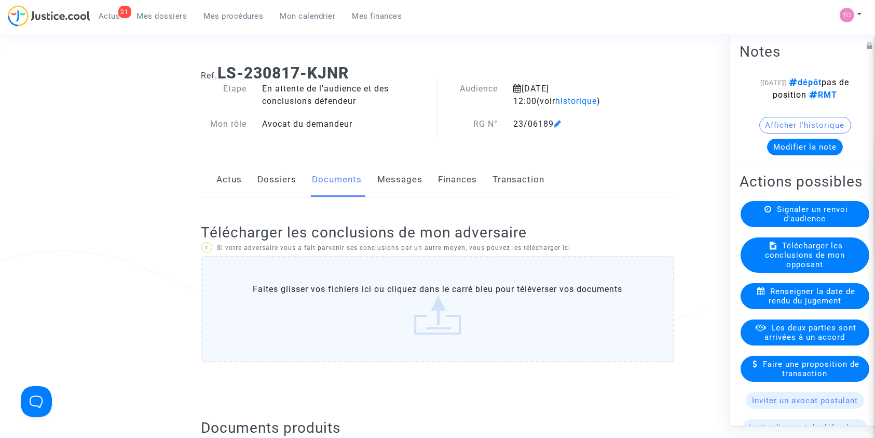
scroll to position [266, 0]
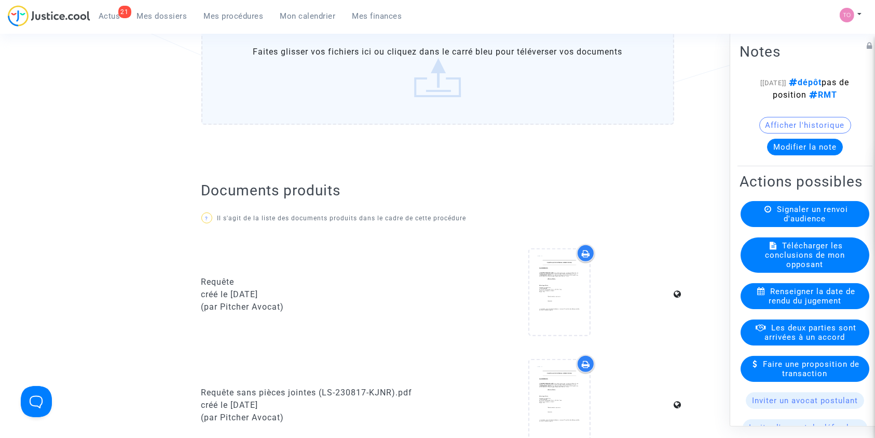
click at [400, 47] on label "Faites glisser vos fichiers ici ou cliquez dans le carré bleu pour téléverser v…" at bounding box center [437, 72] width 473 height 106
click at [0, 0] on input "Faites glisser vos fichiers ici ou cliquez dans le carré bleu pour téléverser v…" at bounding box center [0, 0] width 0 height 0
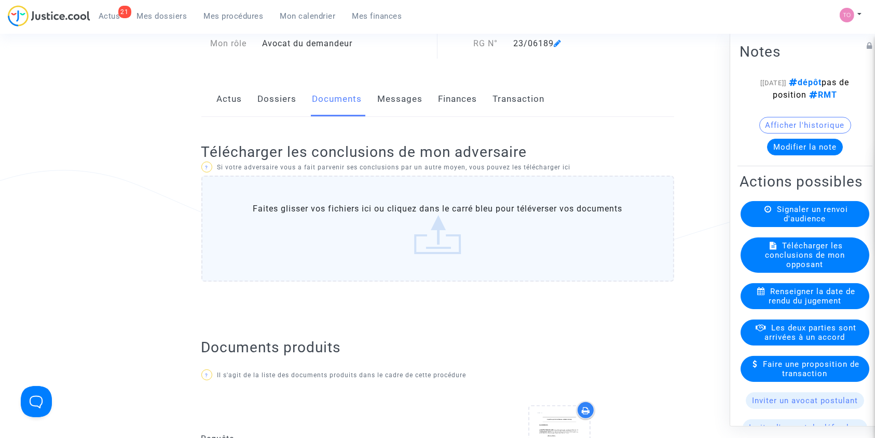
scroll to position [108, 0]
click at [441, 165] on p "? Si votre adversaire vous a fait parvenir ses conclusions par un autre moyen, …" at bounding box center [437, 167] width 473 height 13
click at [425, 206] on label "Faites glisser vos fichiers ici ou cliquez dans le carré bleu pour téléverser v…" at bounding box center [437, 229] width 473 height 106
click at [0, 0] on input "Faites glisser vos fichiers ici ou cliquez dans le carré bleu pour téléverser v…" at bounding box center [0, 0] width 0 height 0
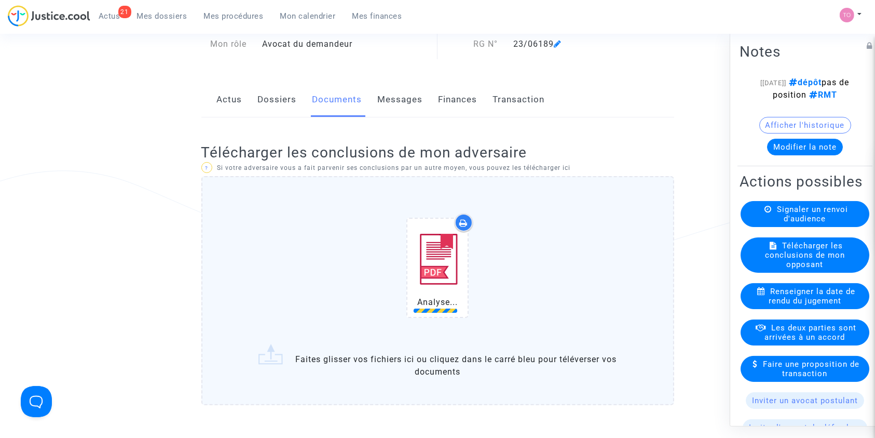
click at [548, 273] on div "Analyse..." at bounding box center [437, 269] width 429 height 133
click at [0, 0] on input "Analyse... Faites glisser vos fichiers ici ou cliquez dans le carré bleu pour t…" at bounding box center [0, 0] width 0 height 0
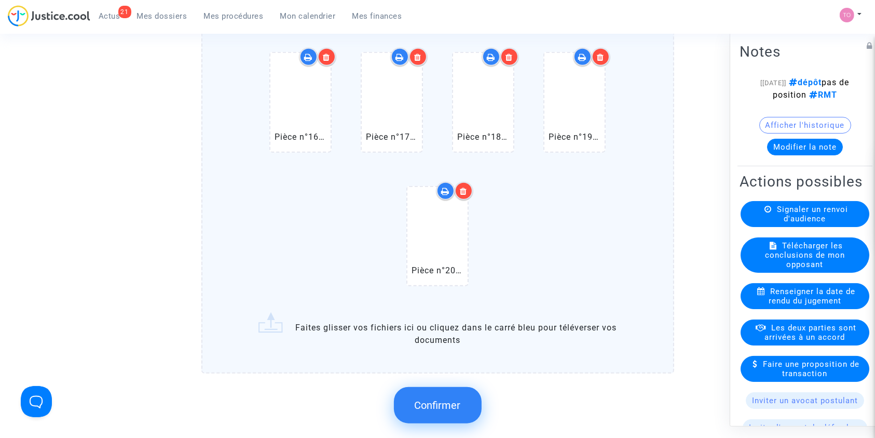
scroll to position [818, 0]
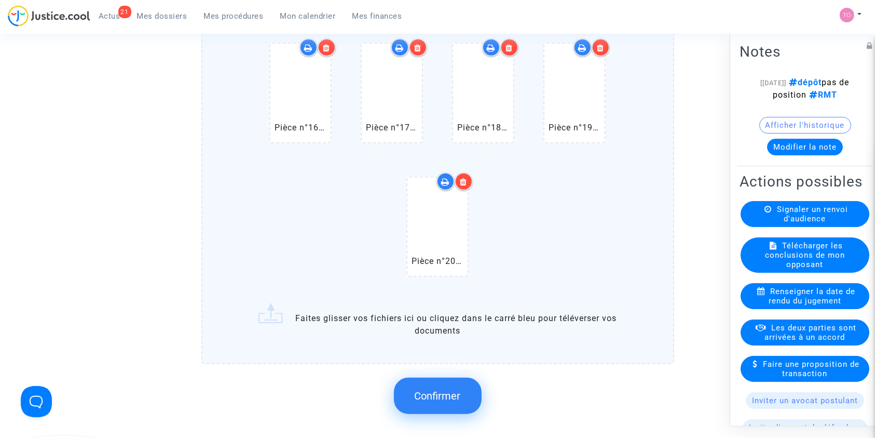
click at [420, 383] on button "Confirmer" at bounding box center [438, 395] width 88 height 36
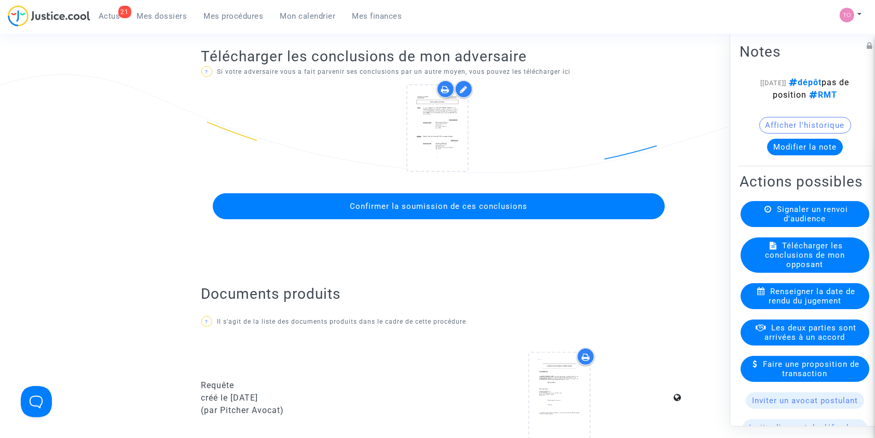
scroll to position [198, 0]
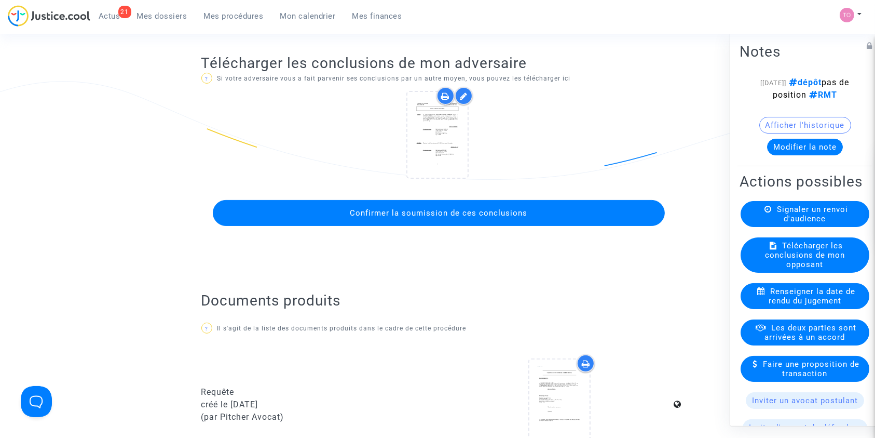
click at [431, 207] on button "Confirmer la soumission de ces conclusions" at bounding box center [439, 213] width 452 height 26
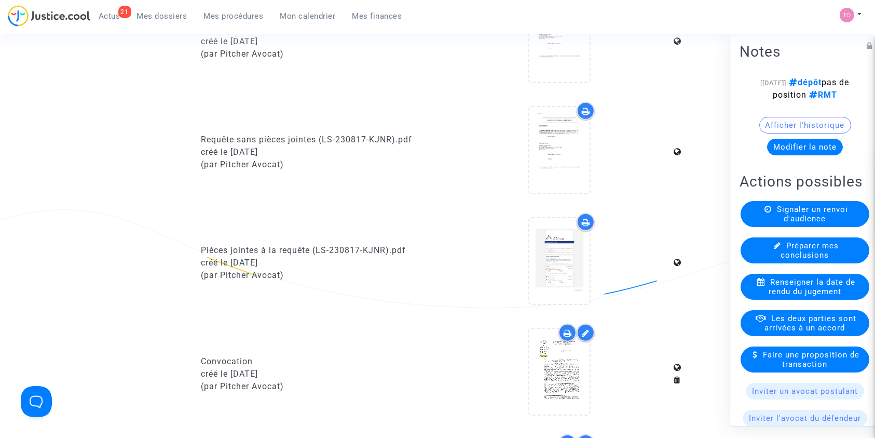
scroll to position [855, 0]
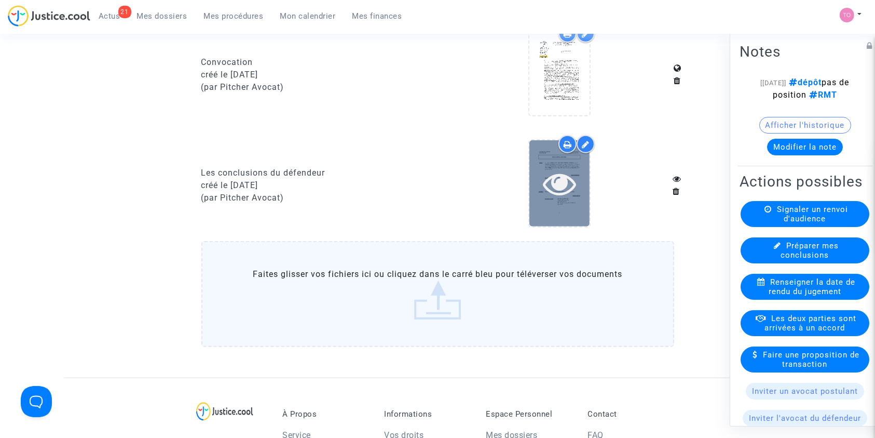
click at [546, 180] on icon at bounding box center [560, 183] width 34 height 33
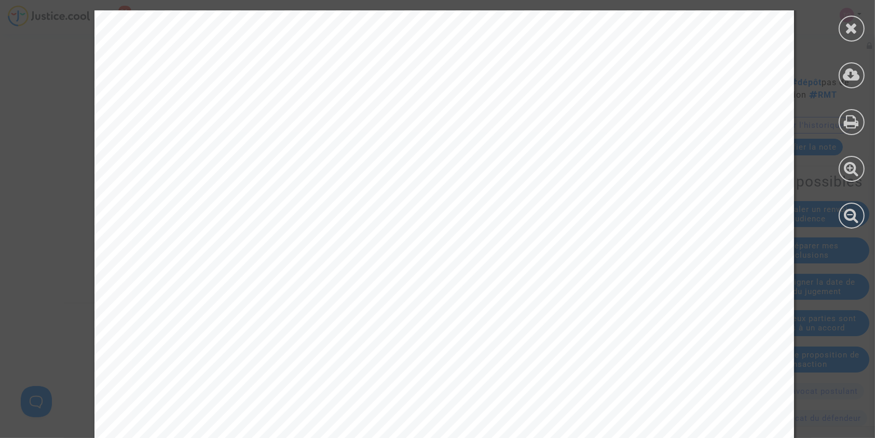
scroll to position [5980, 0]
click at [845, 31] on div at bounding box center [852, 29] width 26 height 26
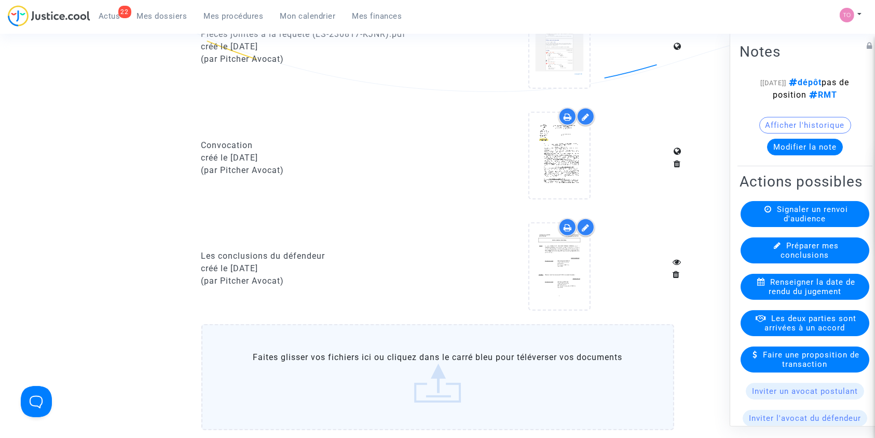
scroll to position [773, 0]
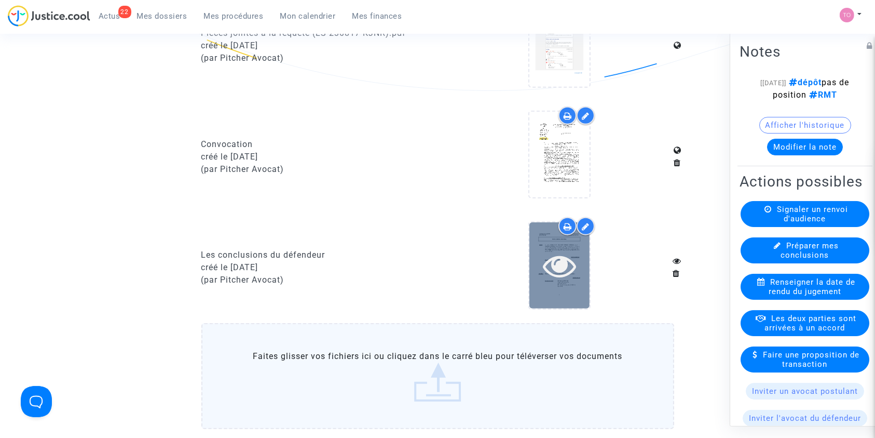
click at [539, 283] on div at bounding box center [559, 265] width 60 height 86
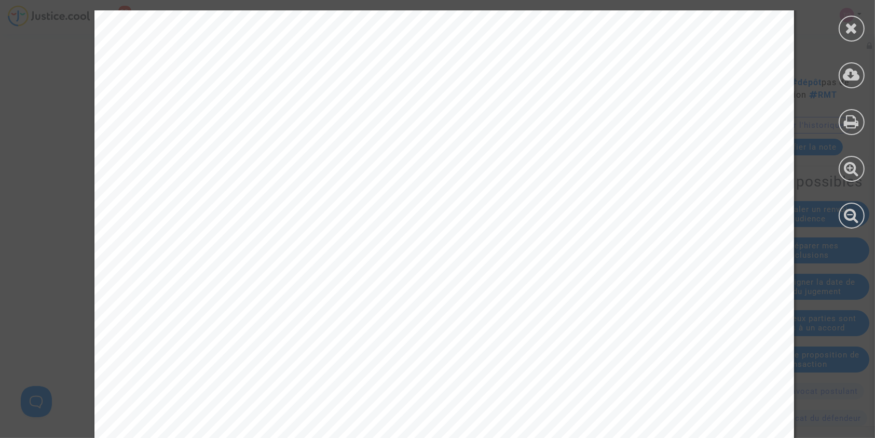
scroll to position [2304, 0]
click at [848, 30] on icon at bounding box center [852, 28] width 13 height 16
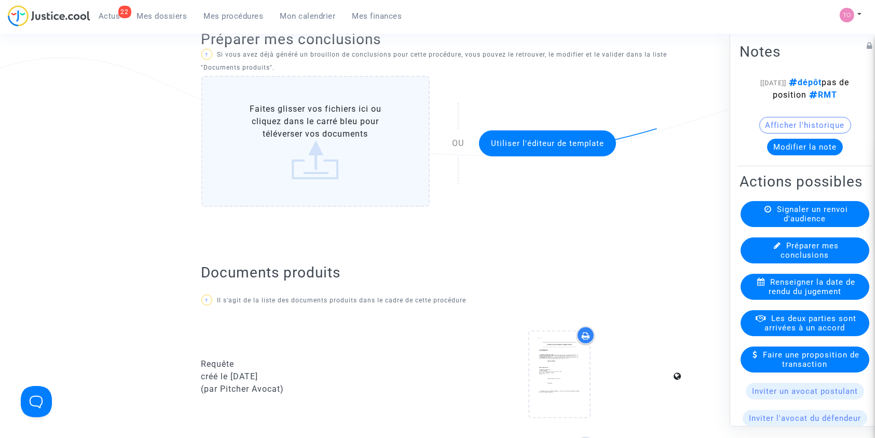
scroll to position [72, 0]
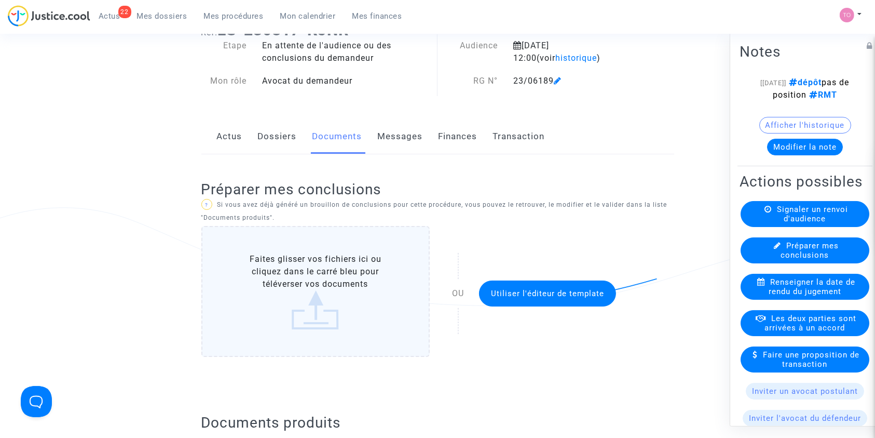
click at [339, 263] on label "Faites glisser vos fichiers ici ou cliquez dans le carré bleu pour téléverser v…" at bounding box center [315, 291] width 229 height 131
click at [0, 0] on input "Faites glisser vos fichiers ici ou cliquez dans le carré bleu pour téléverser v…" at bounding box center [0, 0] width 0 height 0
click at [525, 293] on span "Utiliser l'éditeur de template" at bounding box center [547, 293] width 113 height 9
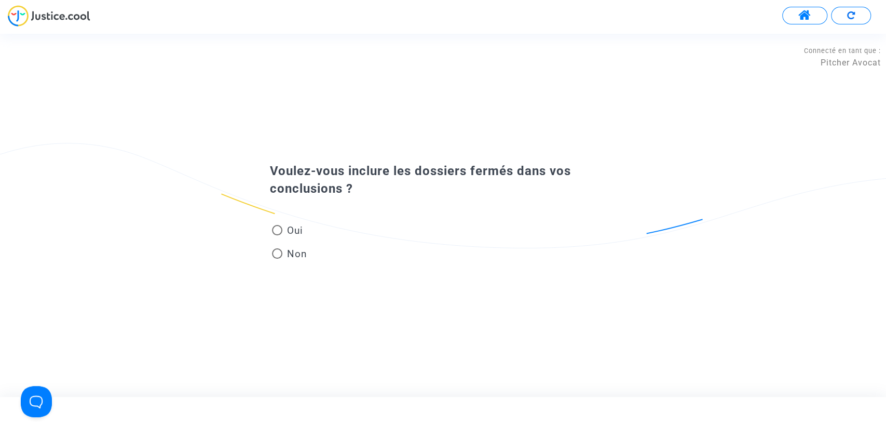
click at [276, 231] on span at bounding box center [277, 230] width 10 height 10
click at [277, 235] on input "Oui" at bounding box center [277, 235] width 1 height 1
radio input "true"
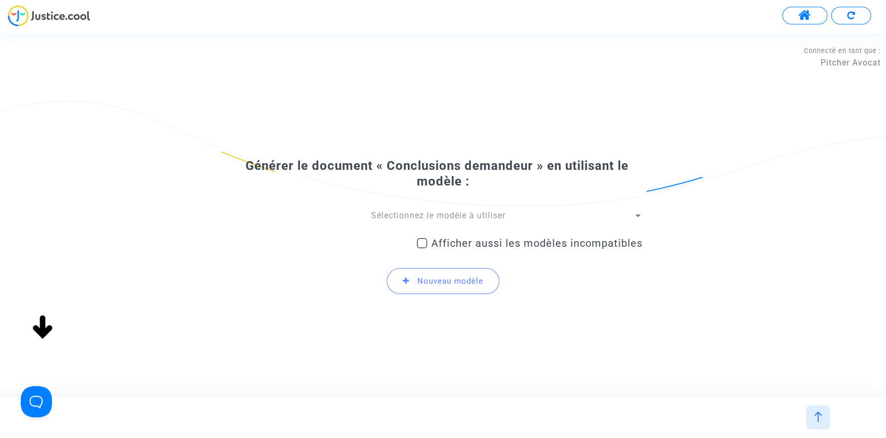
click at [438, 213] on span "Sélectionnez le modèle à utiliser" at bounding box center [438, 215] width 134 height 10
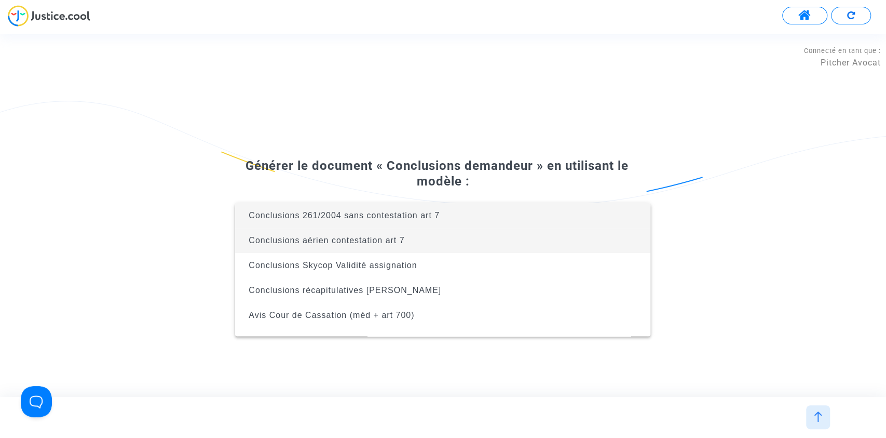
click at [396, 238] on span "Conclusions aérien contestation art 7" at bounding box center [327, 240] width 156 height 9
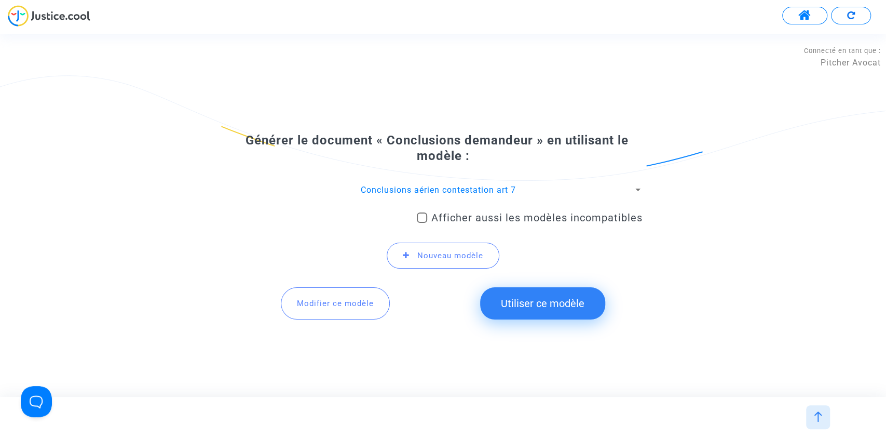
click at [478, 187] on span "Conclusions aérien contestation art 7" at bounding box center [438, 190] width 155 height 10
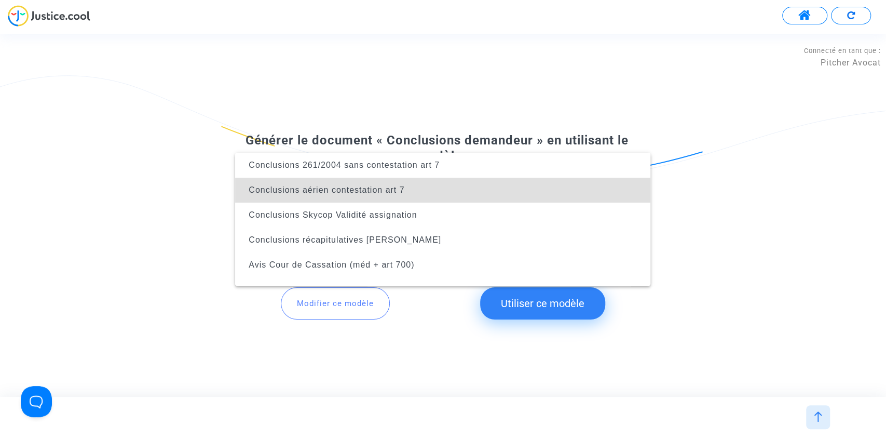
click at [163, 203] on div at bounding box center [443, 219] width 886 height 438
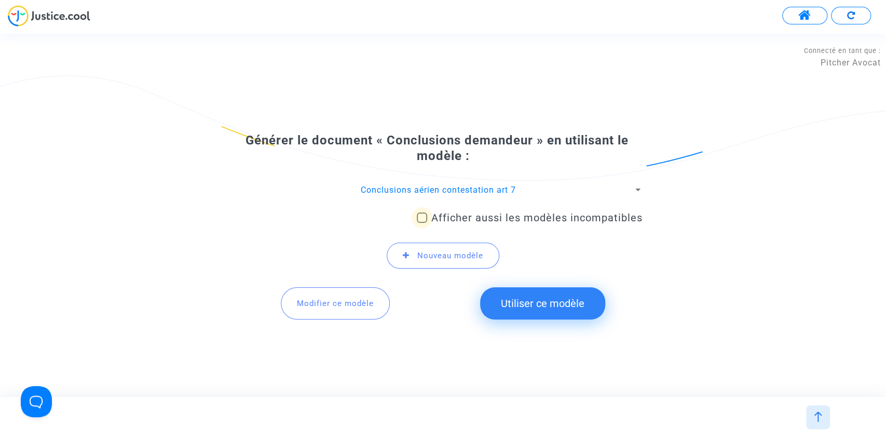
click at [503, 215] on span "Afficher aussi les modèles incompatibles" at bounding box center [536, 217] width 211 height 12
click at [422, 223] on input "Afficher aussi les modèles incompatibles" at bounding box center [422, 223] width 1 height 1
checkbox input "true"
click at [448, 186] on span "Conclusions aérien contestation art 7 (Conclusions demandeur)" at bounding box center [438, 190] width 264 height 10
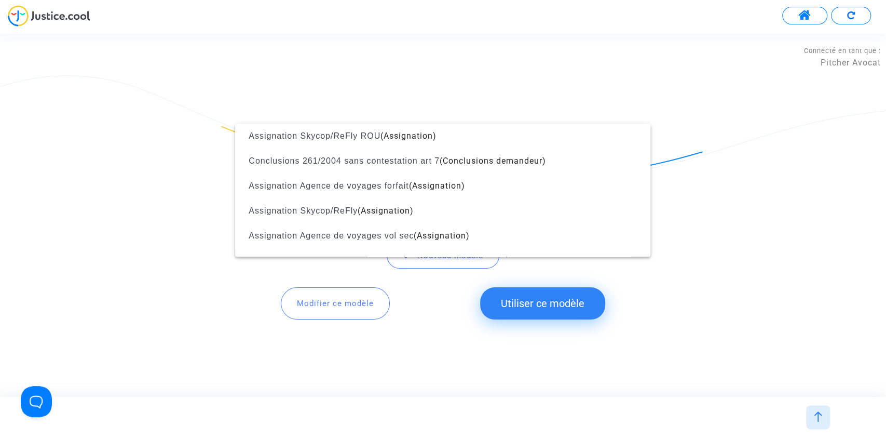
click at [277, 68] on div at bounding box center [443, 219] width 886 height 438
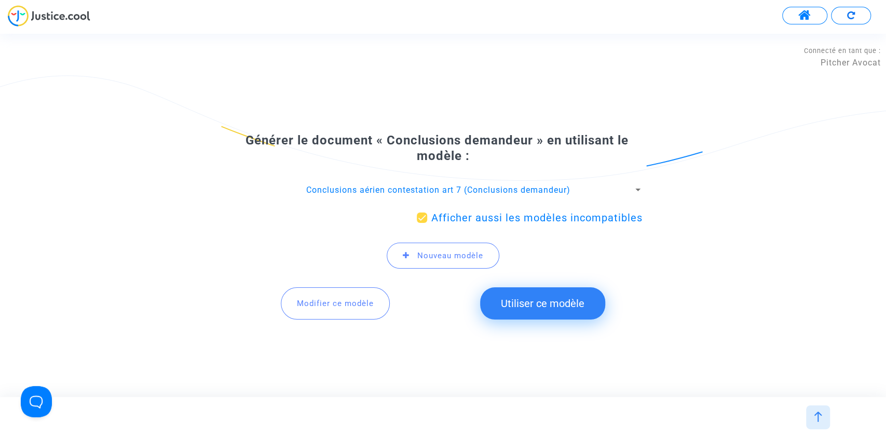
click at [69, 7] on img at bounding box center [49, 15] width 83 height 21
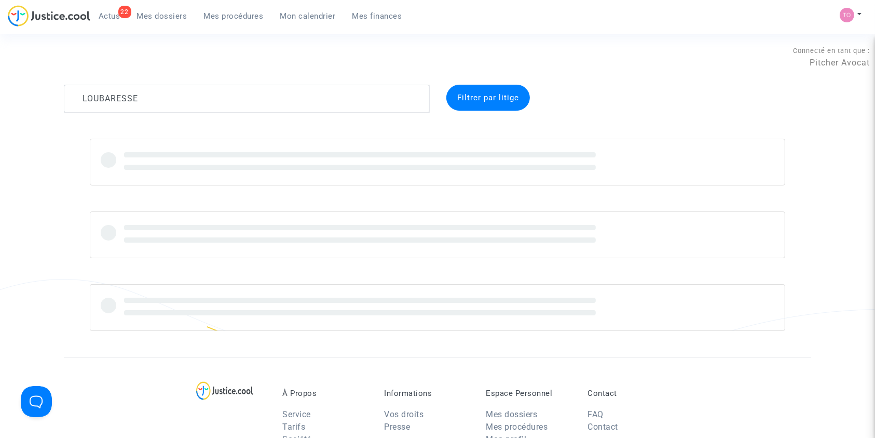
type textarea "LOUBARESSE"
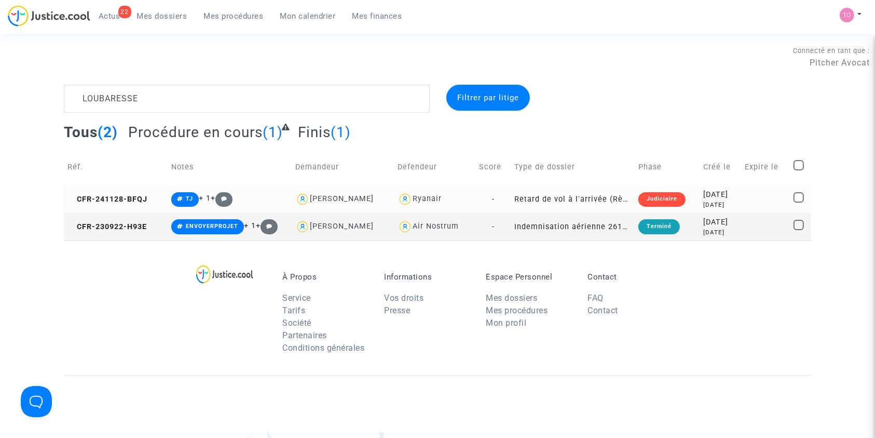
click at [679, 210] on td "Judiciaire" at bounding box center [667, 199] width 65 height 28
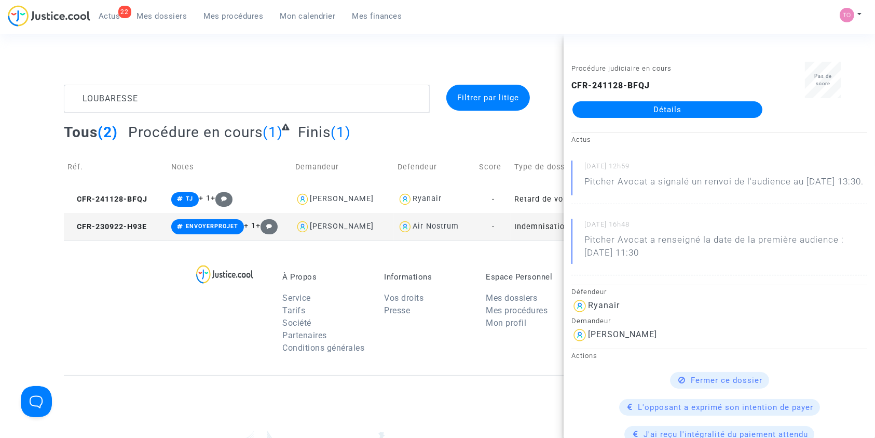
click at [659, 114] on link "Détails" at bounding box center [668, 109] width 190 height 17
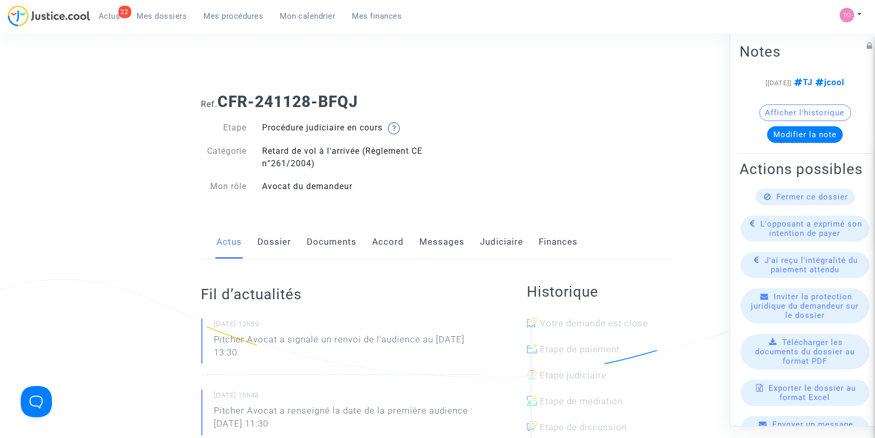
click at [473, 243] on div "Actus Dossier Documents Accord Messages Judiciaire Finances" at bounding box center [437, 242] width 473 height 35
click at [485, 243] on link "Judiciaire" at bounding box center [502, 242] width 43 height 34
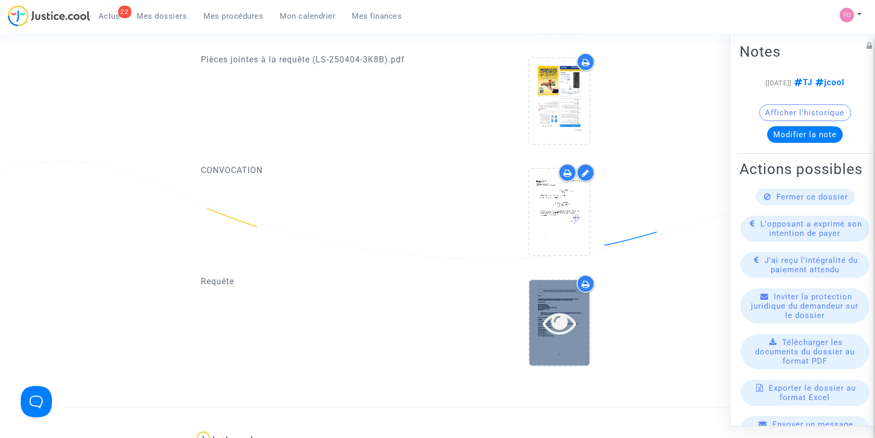
scroll to position [605, 0]
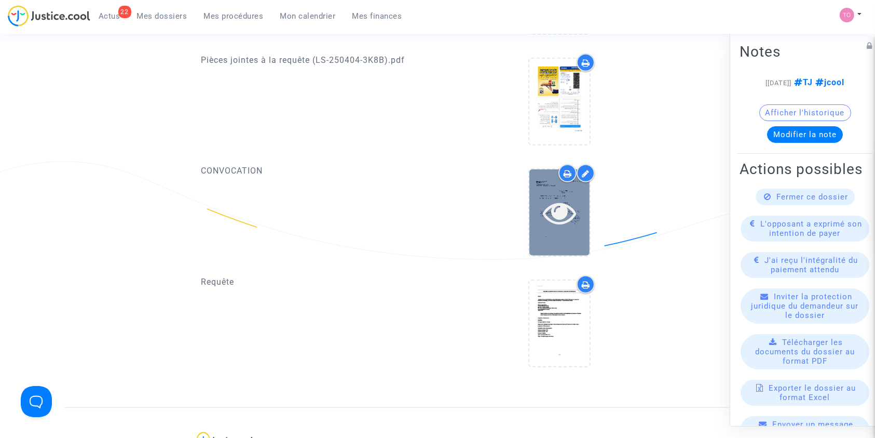
click at [561, 205] on icon at bounding box center [560, 212] width 34 height 33
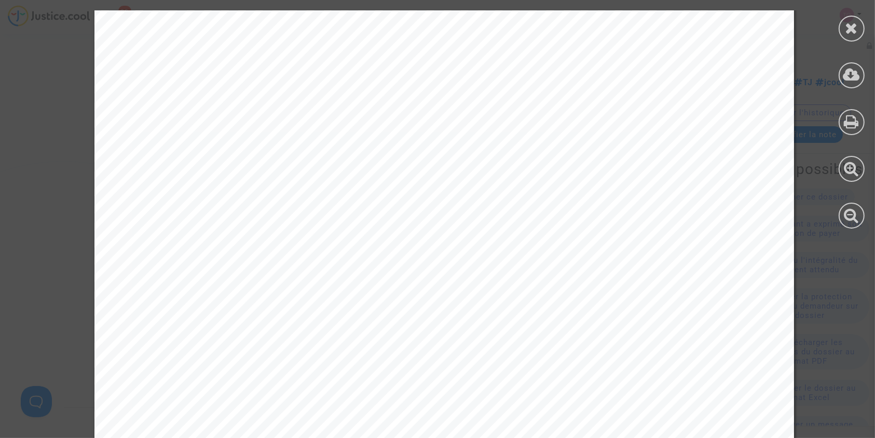
scroll to position [300, 0]
click at [854, 31] on icon at bounding box center [852, 28] width 13 height 16
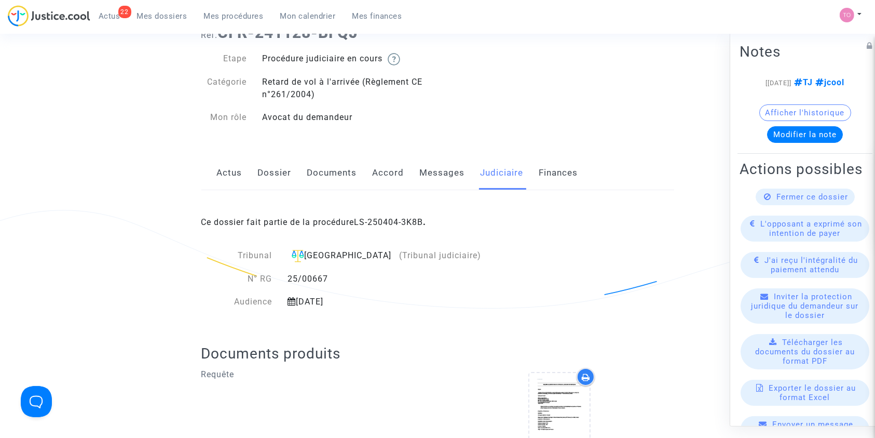
scroll to position [68, 0]
click at [282, 164] on link "Dossier" at bounding box center [275, 174] width 34 height 34
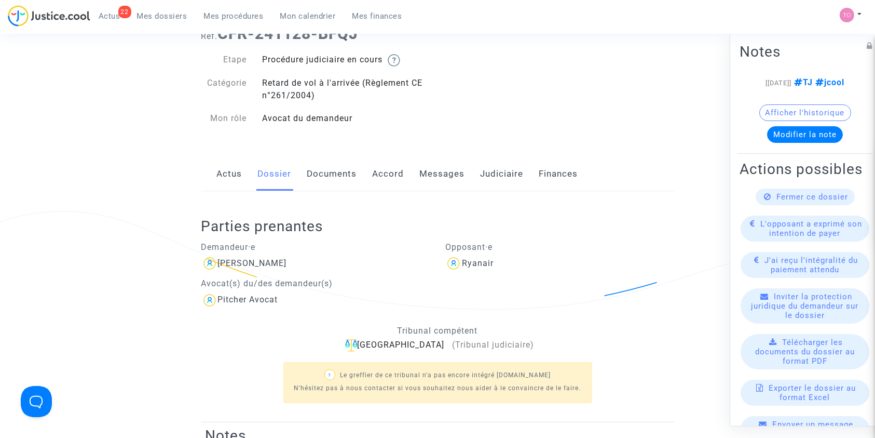
click at [493, 162] on link "Judiciaire" at bounding box center [502, 174] width 43 height 34
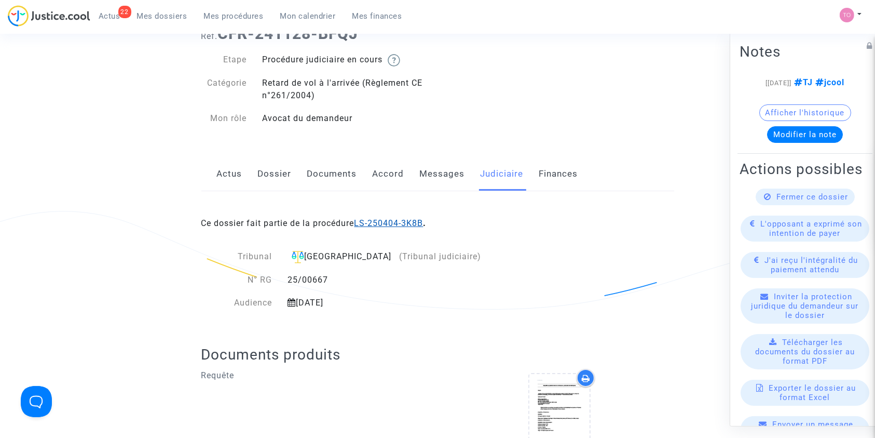
click at [384, 219] on link "LS-250404-3K8B" at bounding box center [389, 223] width 69 height 10
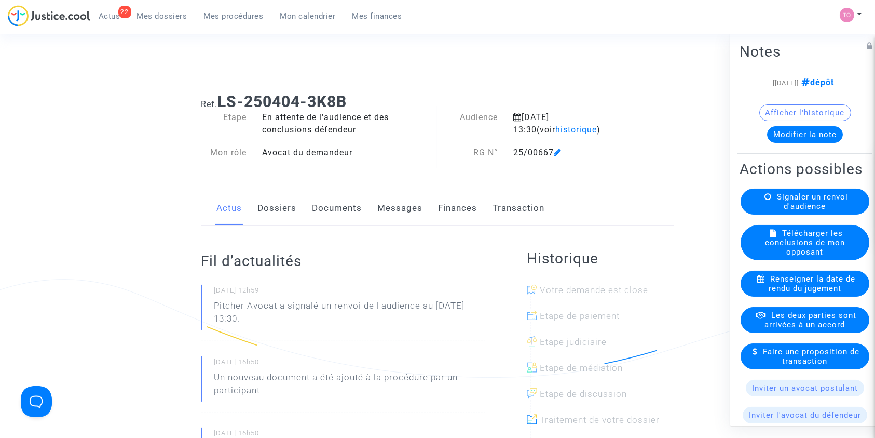
click at [805, 131] on button "Modifier la note" at bounding box center [805, 134] width 76 height 17
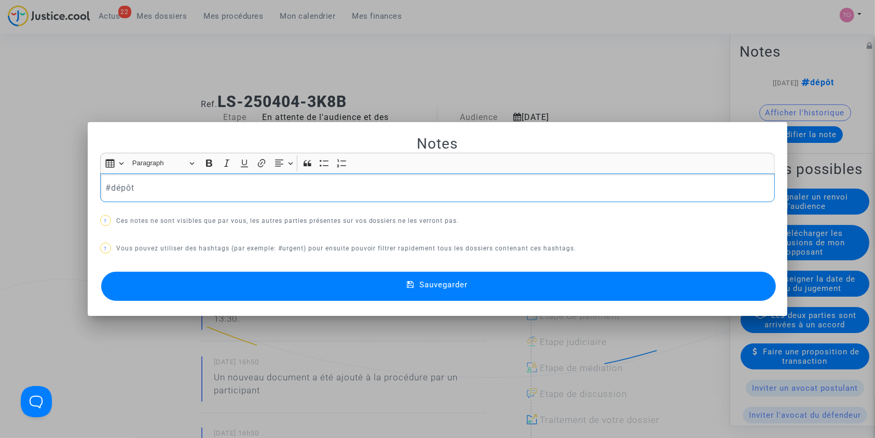
drag, startPoint x: 133, startPoint y: 184, endPoint x: 67, endPoint y: 182, distance: 66.5
click at [67, 182] on div "Notes Rich Text Editor Insert table Insert table Heading Paragraph Paragraph He…" at bounding box center [437, 219] width 875 height 438
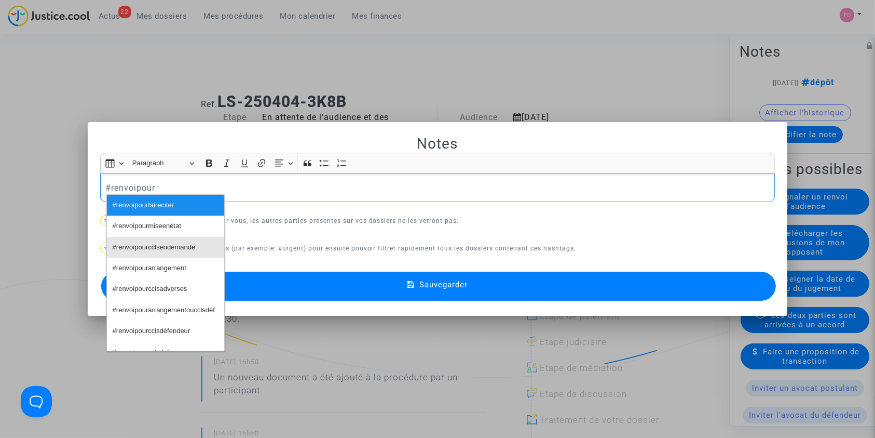
click at [125, 243] on span "#renvoipourcclsendemande" at bounding box center [154, 247] width 83 height 15
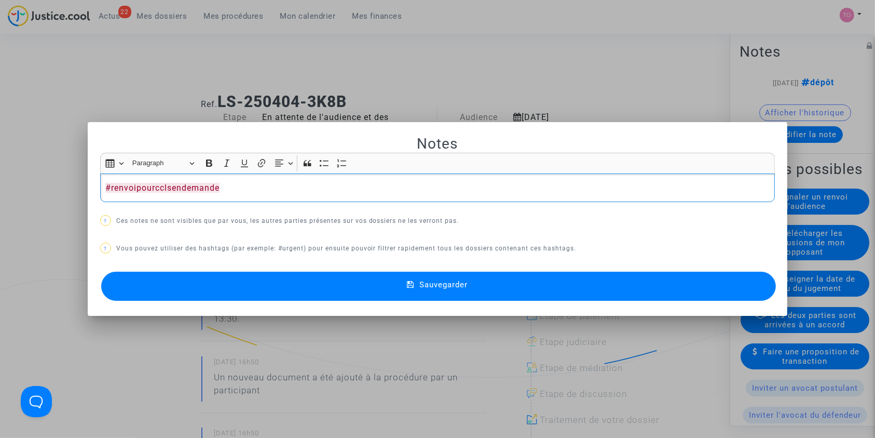
click at [233, 280] on button "Sauvegarder" at bounding box center [438, 285] width 675 height 29
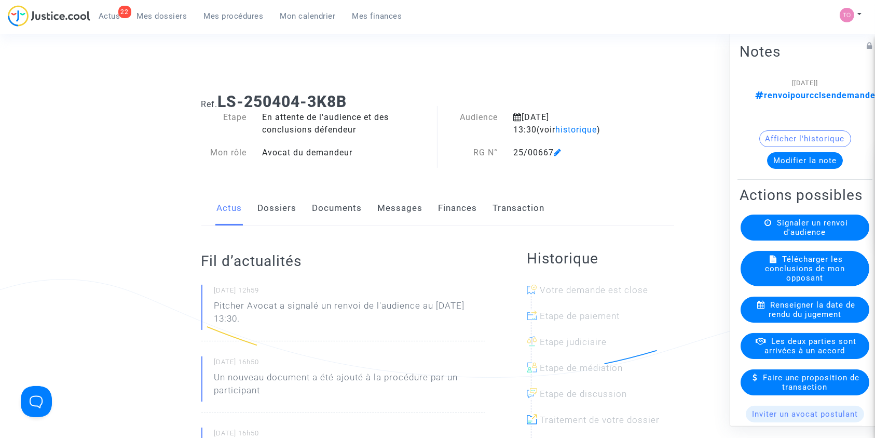
click at [282, 213] on link "Dossiers" at bounding box center [277, 208] width 39 height 34
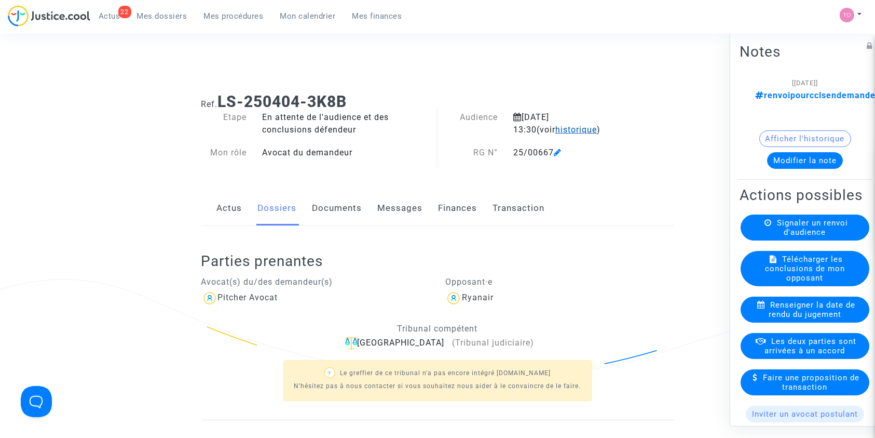
click at [555, 127] on span "historique" at bounding box center [576, 130] width 42 height 10
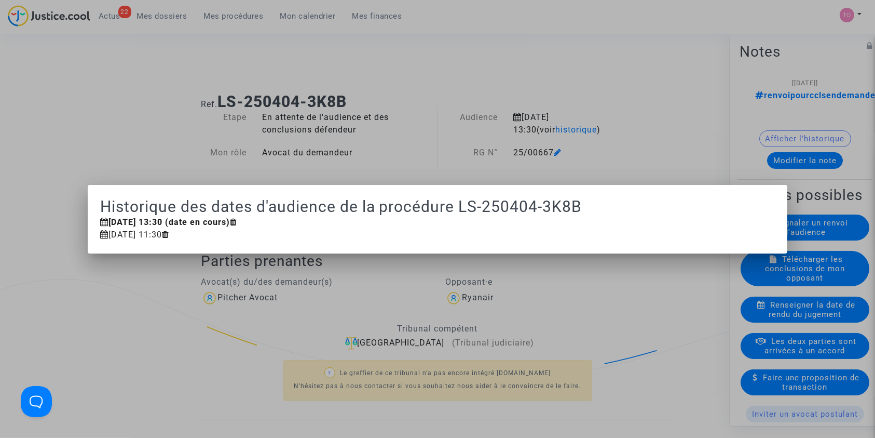
click at [554, 127] on div at bounding box center [437, 219] width 875 height 438
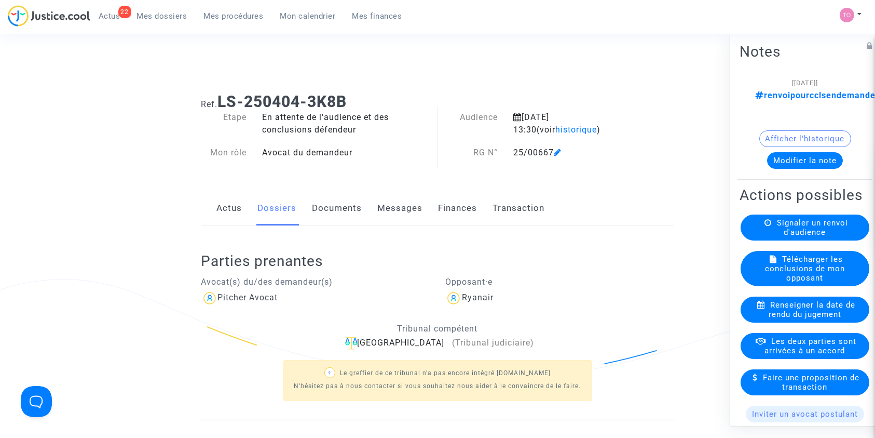
click at [555, 127] on span "historique" at bounding box center [576, 130] width 42 height 10
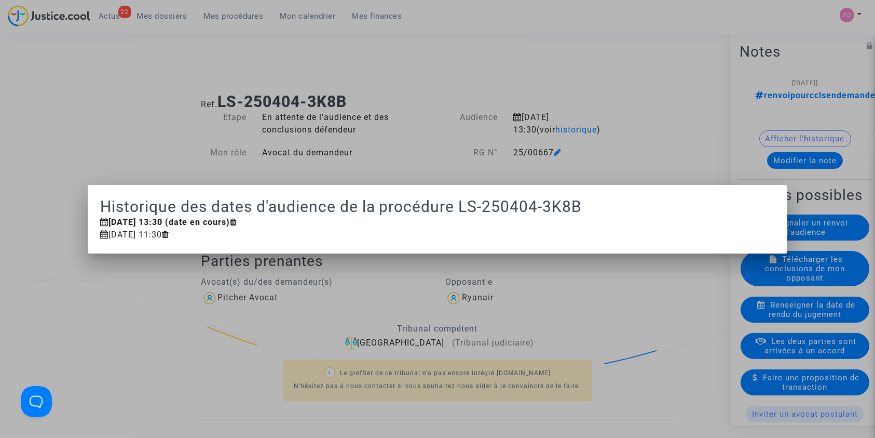
click at [621, 79] on div at bounding box center [437, 219] width 875 height 438
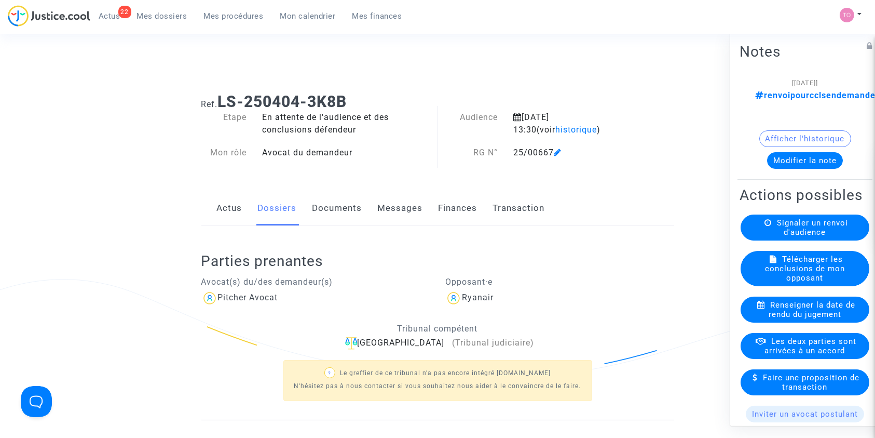
click at [797, 232] on span "Signaler un renvoi d'audience" at bounding box center [812, 226] width 71 height 19
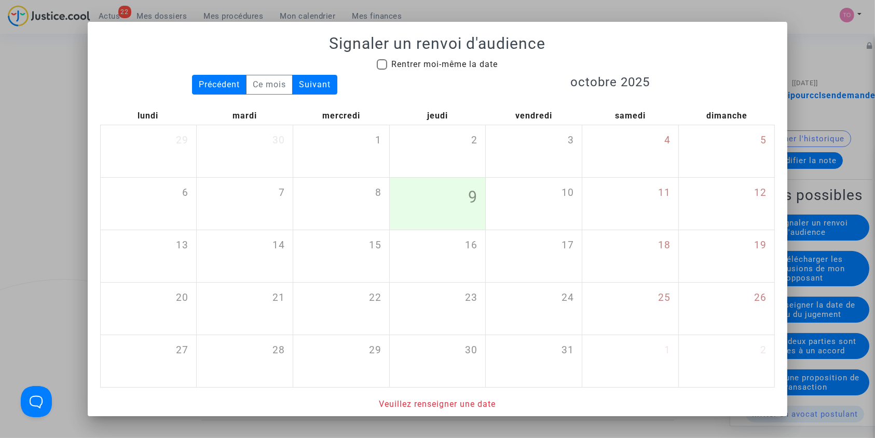
click at [377, 66] on span at bounding box center [382, 64] width 10 height 10
click at [382, 70] on input "Rentrer moi-même la date" at bounding box center [382, 70] width 1 height 1
checkbox input "true"
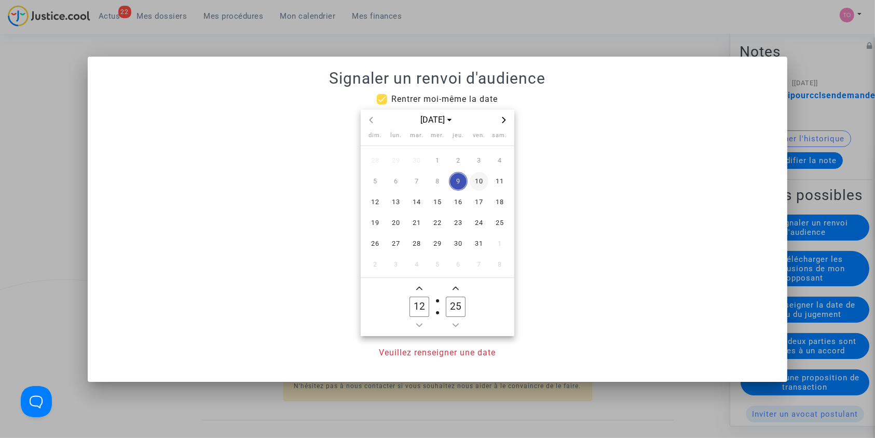
click at [484, 182] on span "10" at bounding box center [479, 181] width 19 height 19
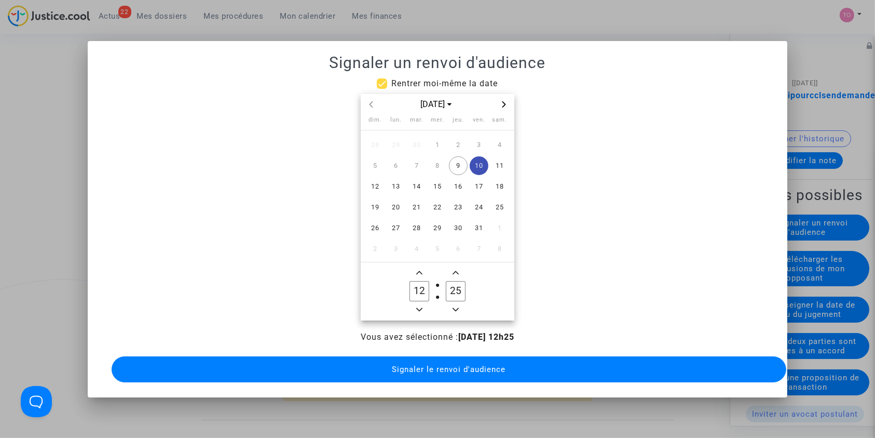
click at [420, 270] on icon "Add a hour" at bounding box center [419, 272] width 6 height 4
type input "13"
click at [455, 269] on icon "Add a minute" at bounding box center [456, 272] width 6 height 6
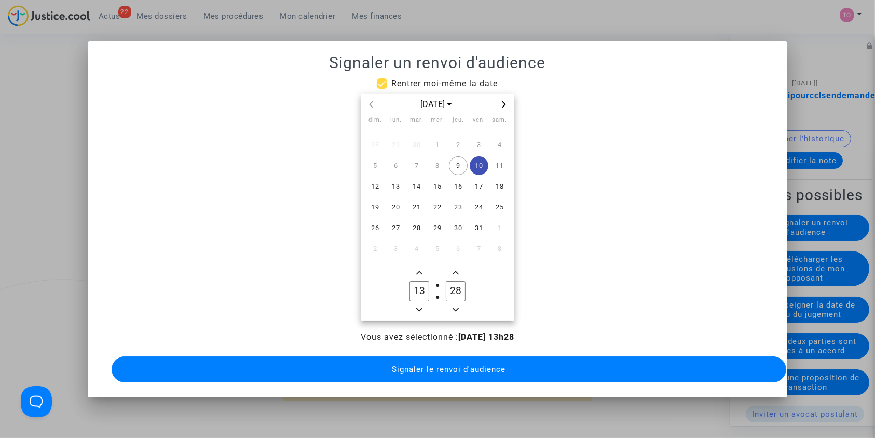
click at [455, 269] on icon "Add a minute" at bounding box center [456, 272] width 6 height 6
type input "30"
click at [447, 358] on button "Signaler le renvoi d'audience" at bounding box center [449, 369] width 675 height 26
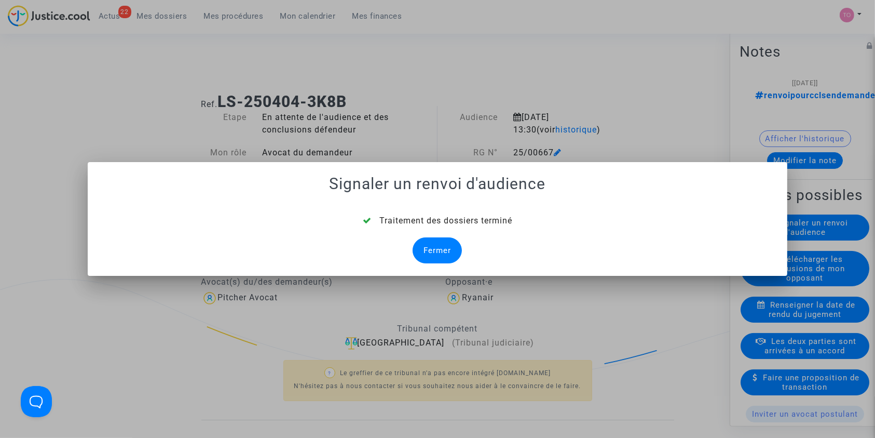
click at [455, 243] on div "Fermer" at bounding box center [437, 250] width 49 height 26
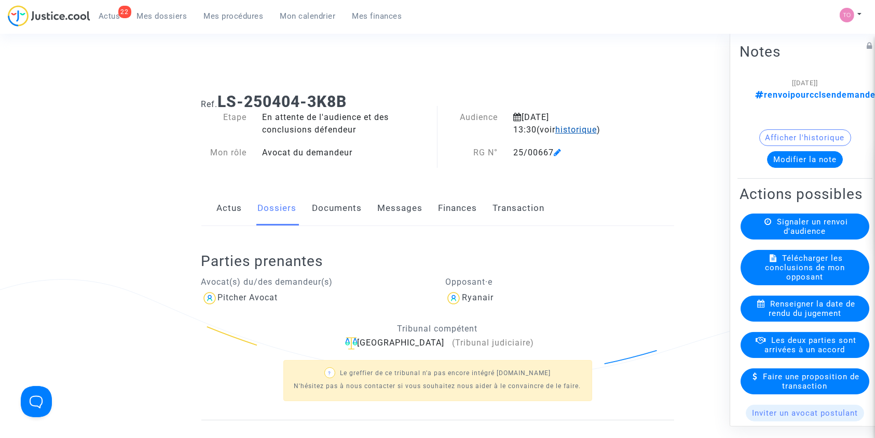
click at [555, 132] on span "historique" at bounding box center [576, 130] width 42 height 10
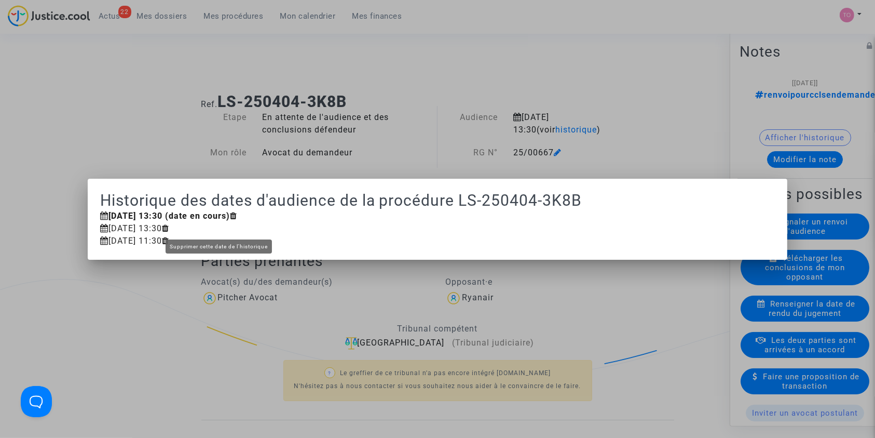
click at [169, 228] on icon at bounding box center [165, 228] width 7 height 8
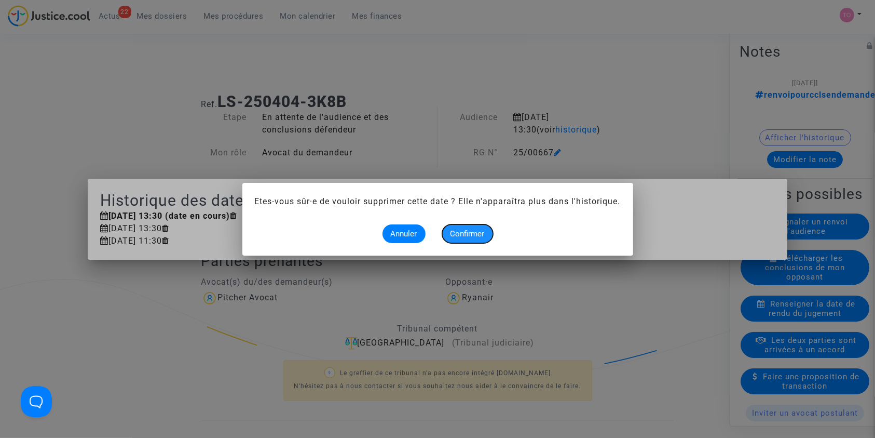
click at [458, 234] on span "Confirmer" at bounding box center [468, 233] width 34 height 9
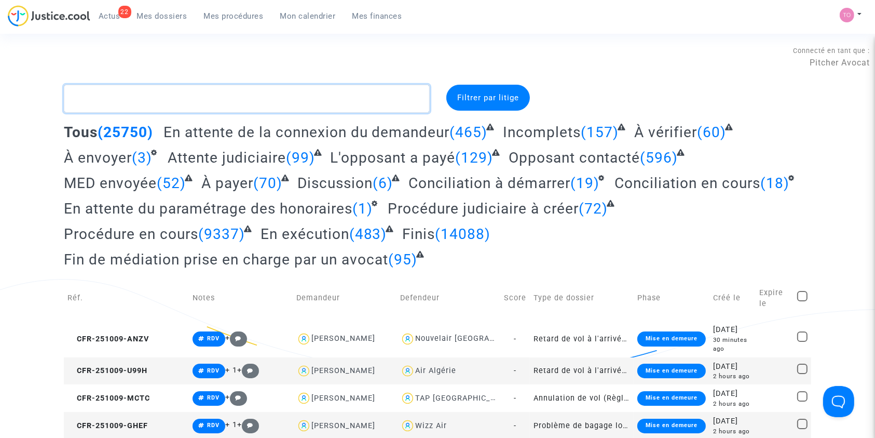
click at [125, 85] on textarea at bounding box center [247, 99] width 366 height 28
type textarea "v"
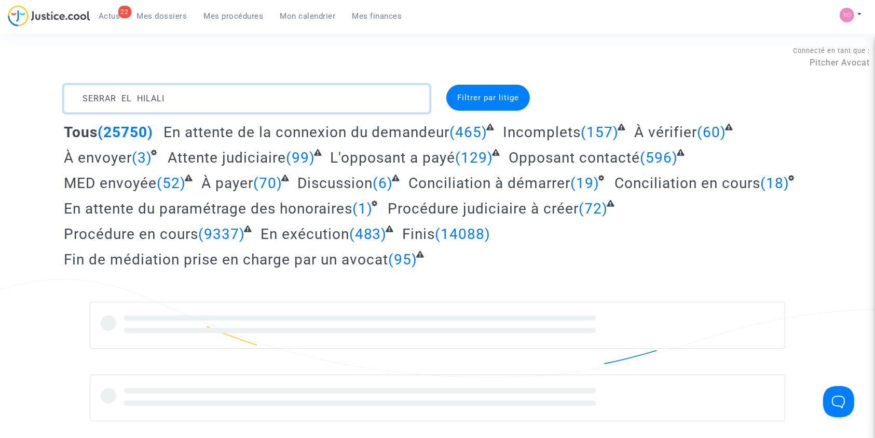
type textarea "SERRAR EL HILALI"
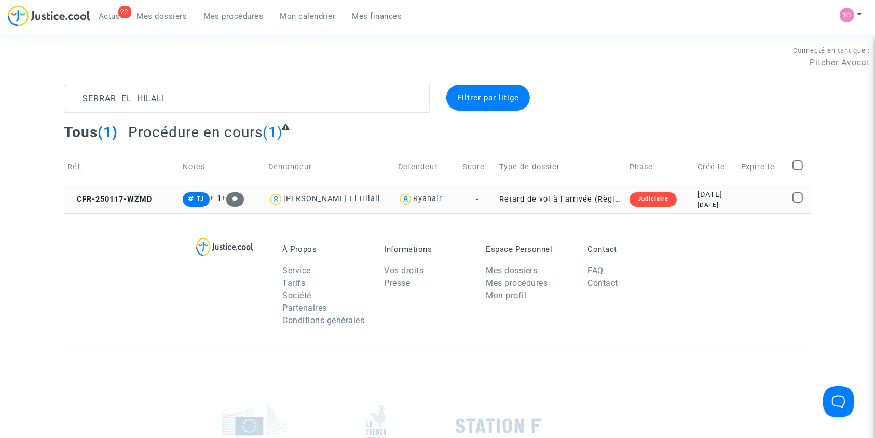
click at [700, 190] on div "[DATE]" at bounding box center [716, 194] width 36 height 11
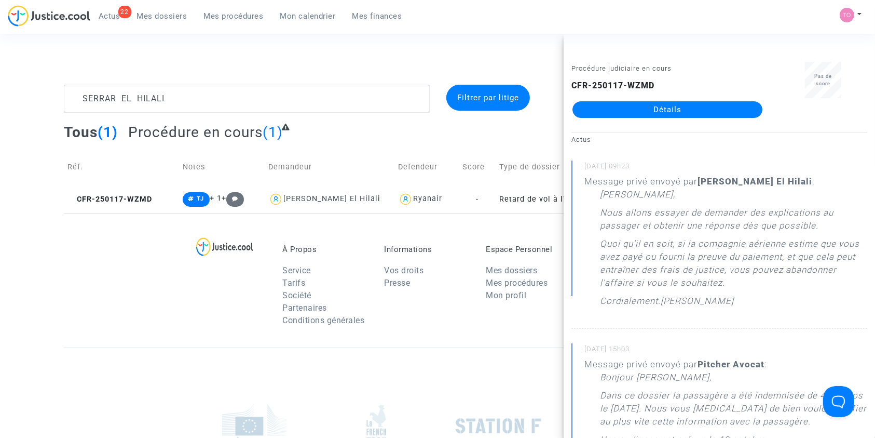
click at [63, 264] on footerbar "À Propos Service Tarifs Société Partenaires Conditions générales Informations V…" at bounding box center [437, 405] width 875 height 385
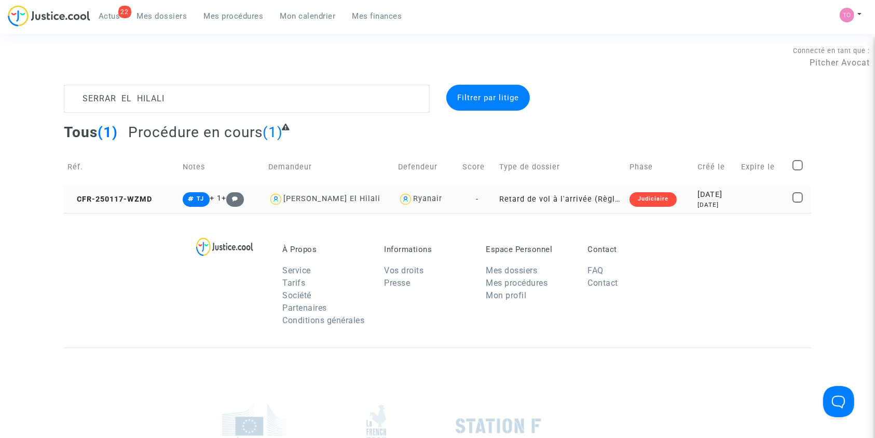
click at [731, 190] on div "[DATE]" at bounding box center [716, 194] width 36 height 11
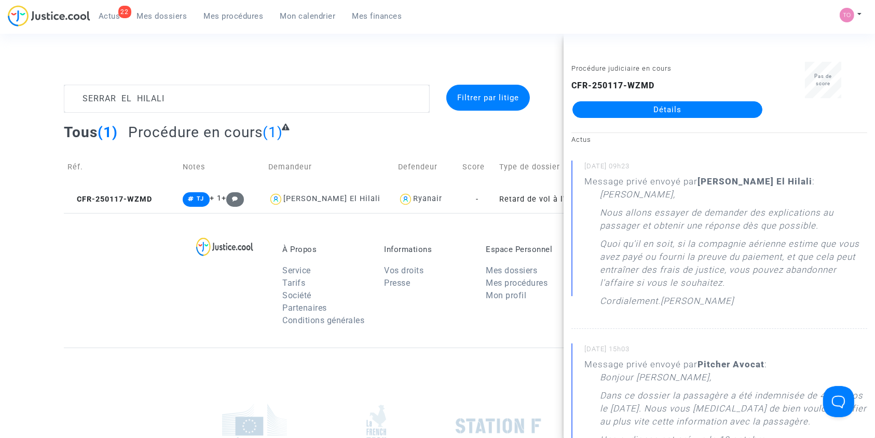
click at [680, 108] on link "Détails" at bounding box center [668, 109] width 190 height 17
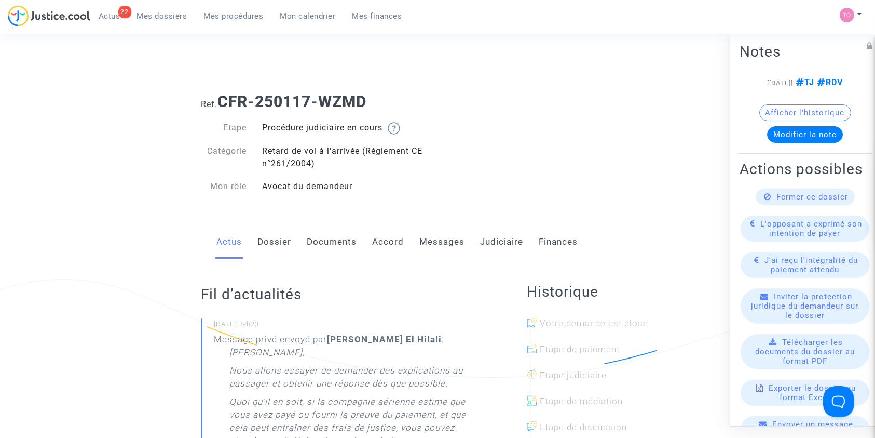
click at [475, 255] on div "Actus Dossier Documents Accord Messages Judiciaire Finances" at bounding box center [437, 242] width 473 height 35
click at [496, 248] on link "Judiciaire" at bounding box center [502, 242] width 43 height 34
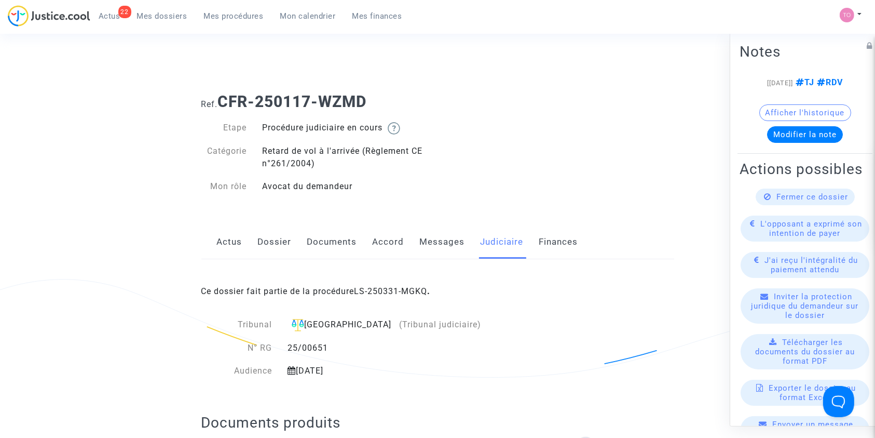
click at [400, 279] on div "Ce dossier fait partie de la procédure LS-250331-MGKQ ." at bounding box center [437, 283] width 473 height 49
click at [382, 288] on link "LS-250331-MGKQ" at bounding box center [391, 291] width 73 height 10
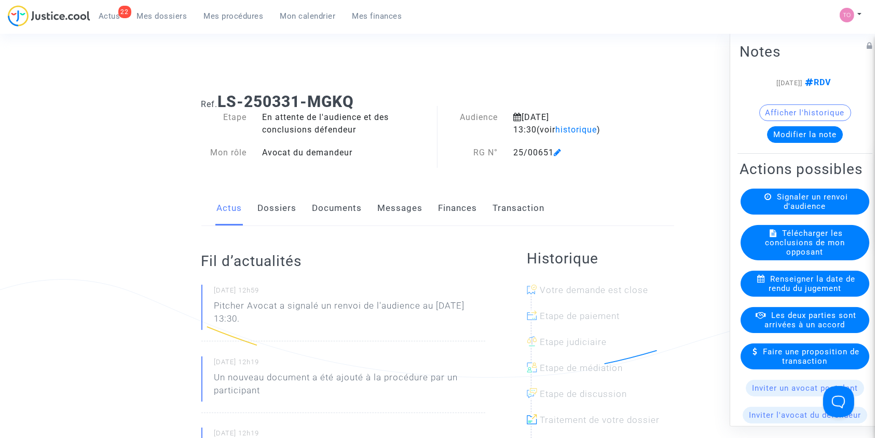
click at [777, 130] on button "Modifier la note" at bounding box center [805, 134] width 76 height 17
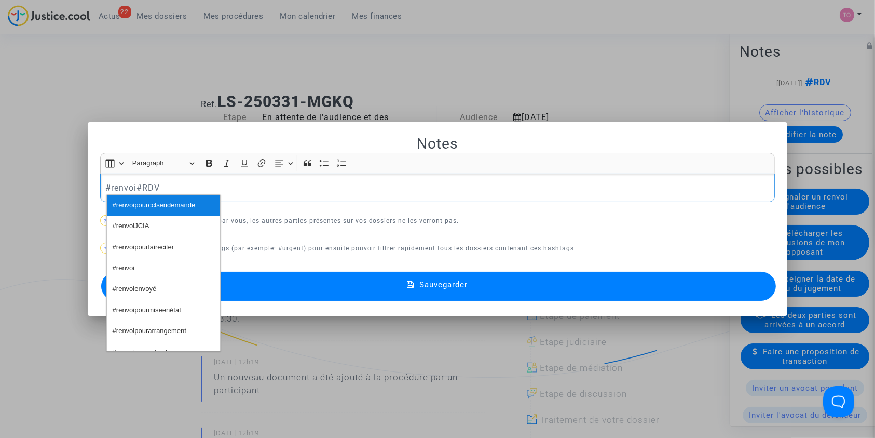
click at [174, 203] on span "#renvoipourcclsendemande" at bounding box center [154, 205] width 83 height 15
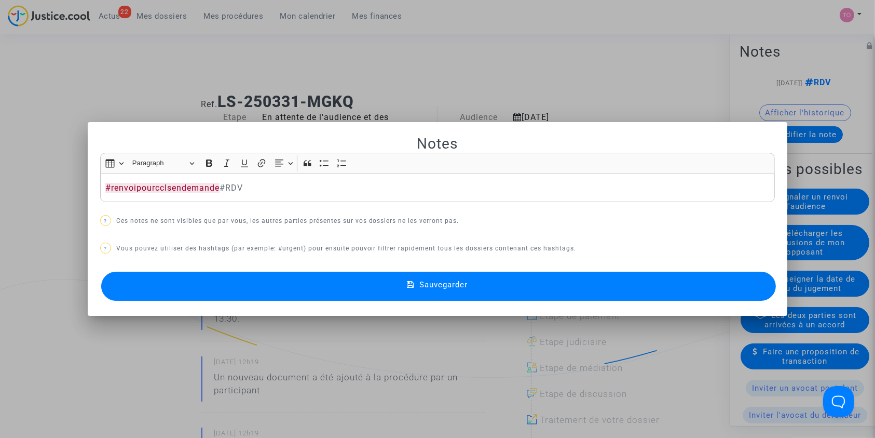
click at [288, 292] on button "Sauvegarder" at bounding box center [438, 285] width 675 height 29
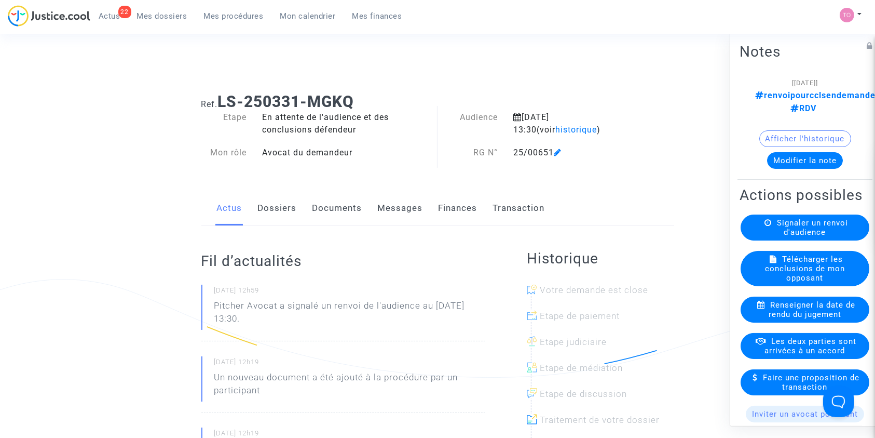
click at [276, 210] on link "Dossiers" at bounding box center [277, 208] width 39 height 34
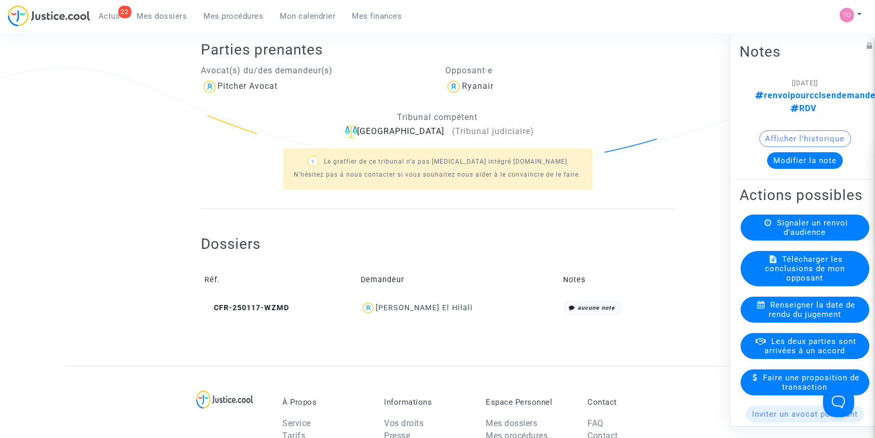
scroll to position [231, 0]
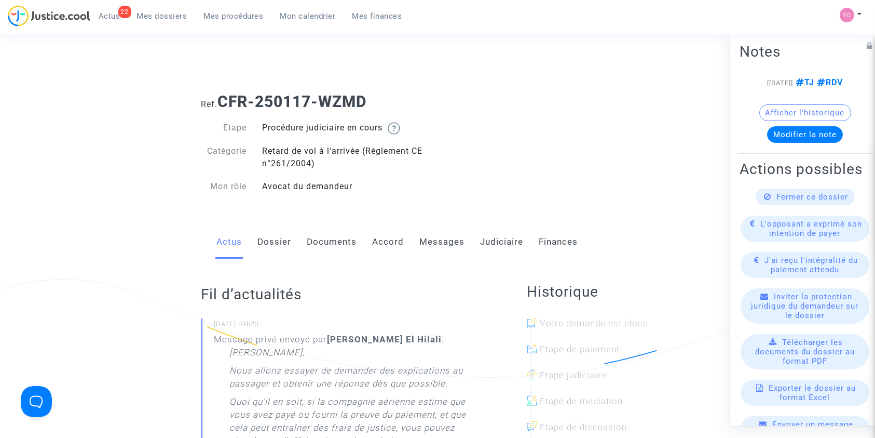
click at [483, 244] on link "Judiciaire" at bounding box center [502, 242] width 43 height 34
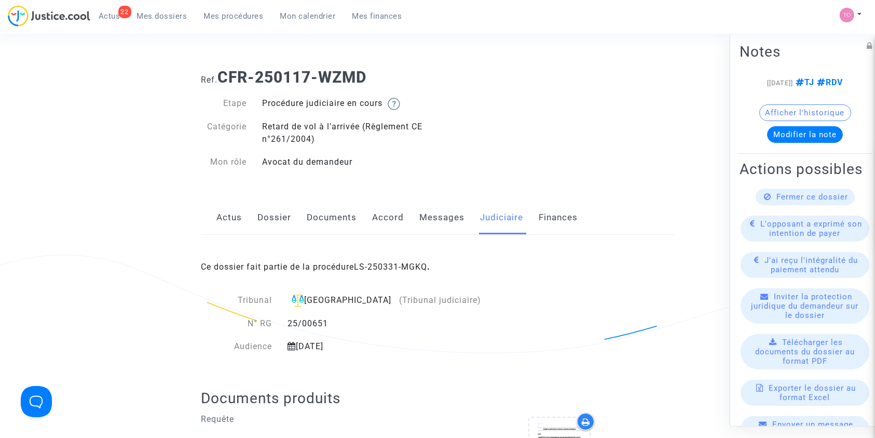
scroll to position [26, 0]
click at [483, 244] on div "Ce dossier fait partie de la procédure LS-250331-MGKQ ." at bounding box center [437, 257] width 473 height 49
click at [280, 211] on link "Dossier" at bounding box center [275, 216] width 34 height 34
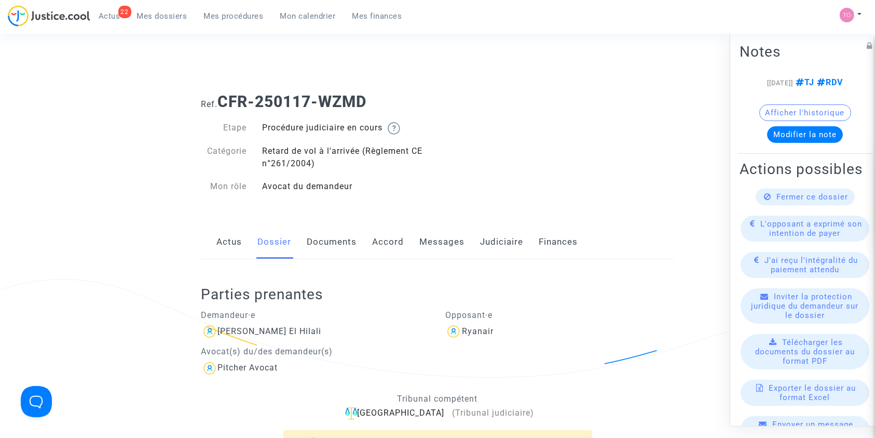
click at [504, 248] on link "Judiciaire" at bounding box center [502, 242] width 43 height 34
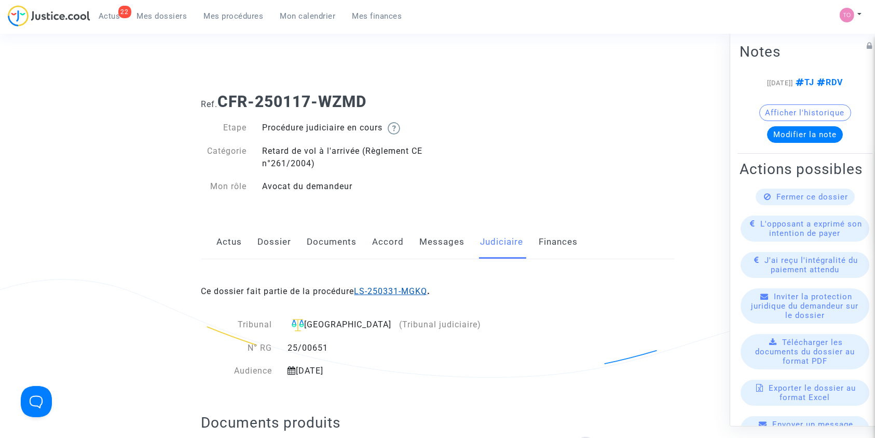
click at [408, 289] on link "LS-250331-MGKQ" at bounding box center [391, 291] width 73 height 10
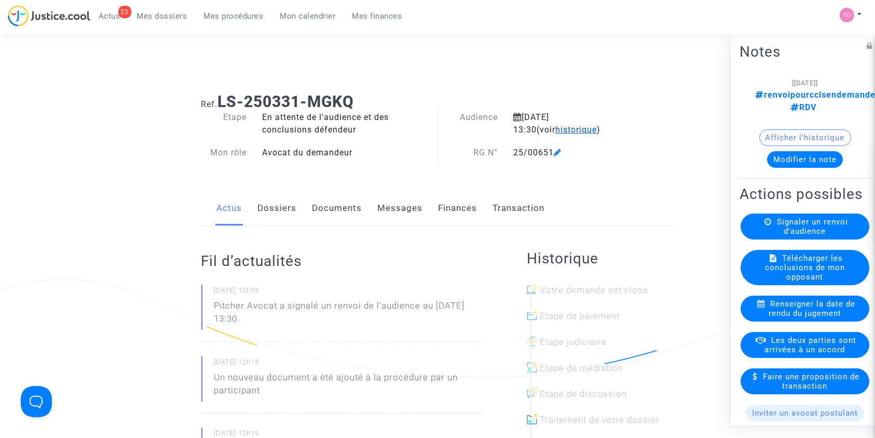
click at [555, 127] on span "historique" at bounding box center [576, 130] width 42 height 10
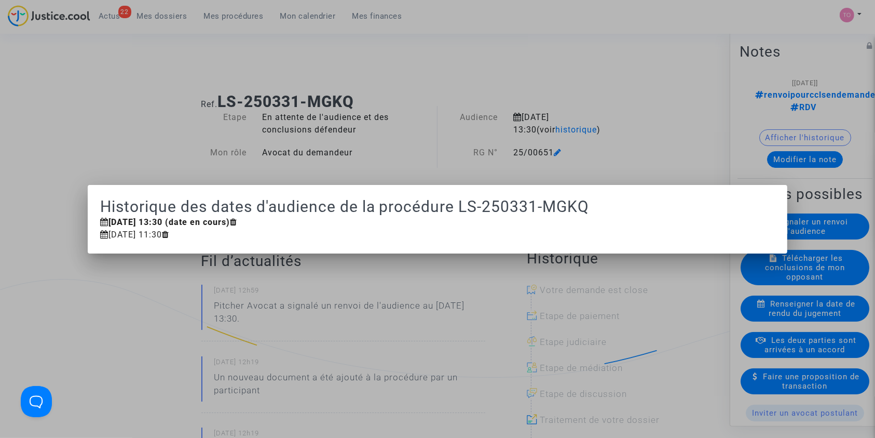
click at [539, 117] on div at bounding box center [437, 219] width 875 height 438
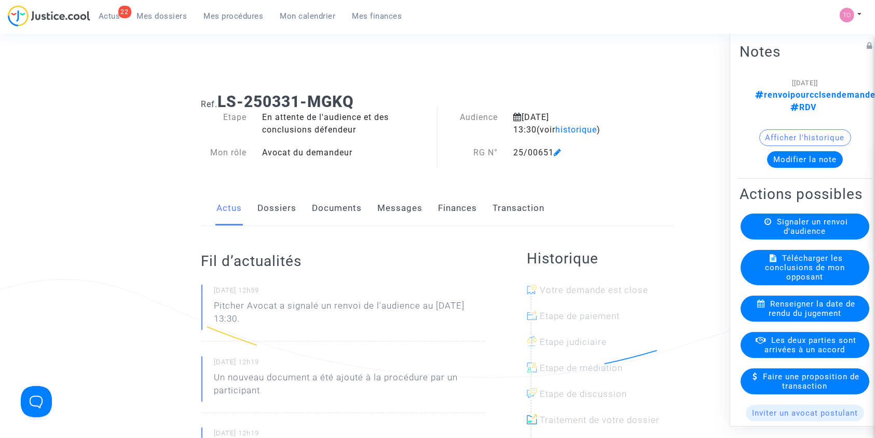
click at [773, 238] on div "Signaler un renvoi d'audience" at bounding box center [805, 226] width 129 height 26
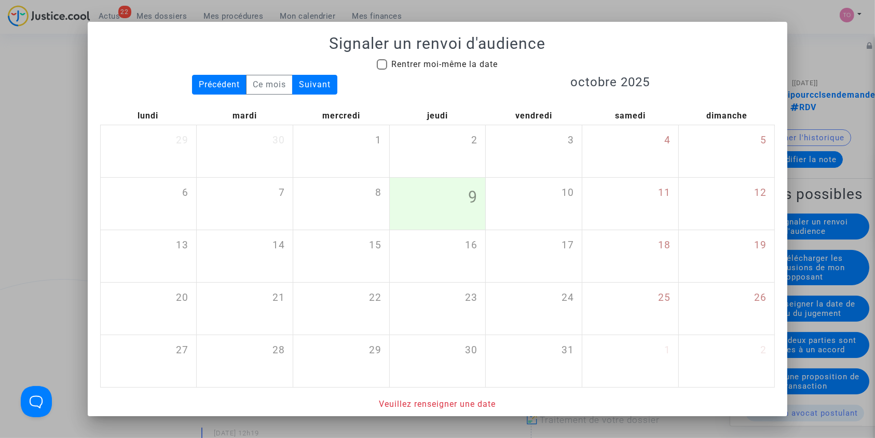
click at [377, 70] on label "Rentrer moi-même la date" at bounding box center [437, 64] width 121 height 12
click at [382, 70] on input "Rentrer moi-même la date" at bounding box center [382, 70] width 1 height 1
checkbox input "true"
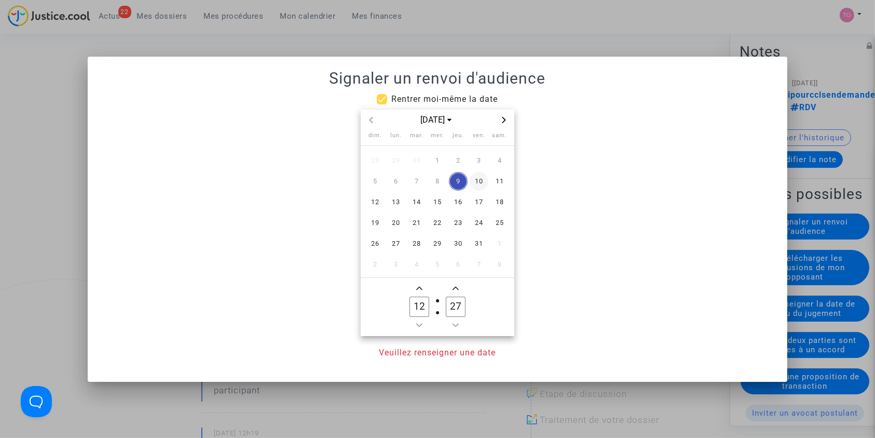
click at [477, 176] on span "10" at bounding box center [479, 181] width 19 height 19
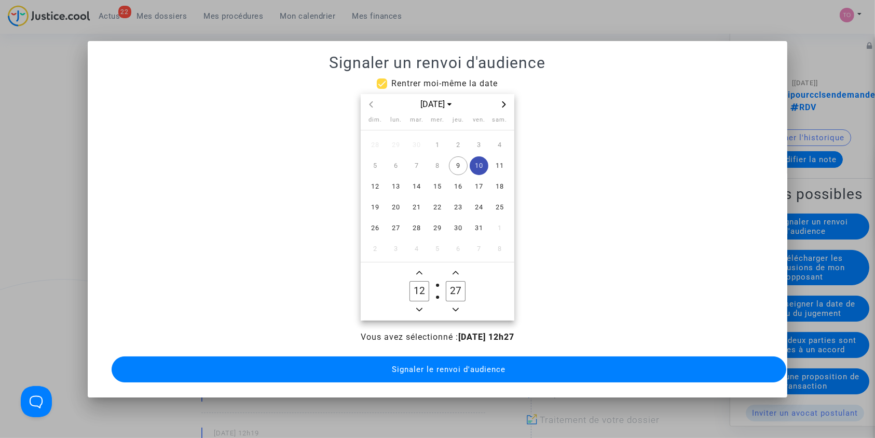
click at [420, 269] on icon "Add a hour" at bounding box center [419, 272] width 6 height 6
type input "13"
click at [453, 269] on icon "Add a minute" at bounding box center [456, 272] width 6 height 6
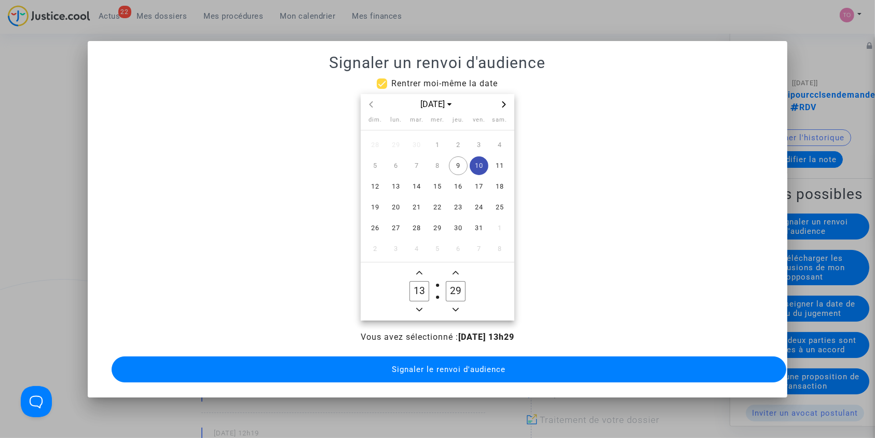
type input "30"
click at [443, 368] on span "Signaler le renvoi d'audience" at bounding box center [449, 368] width 114 height 9
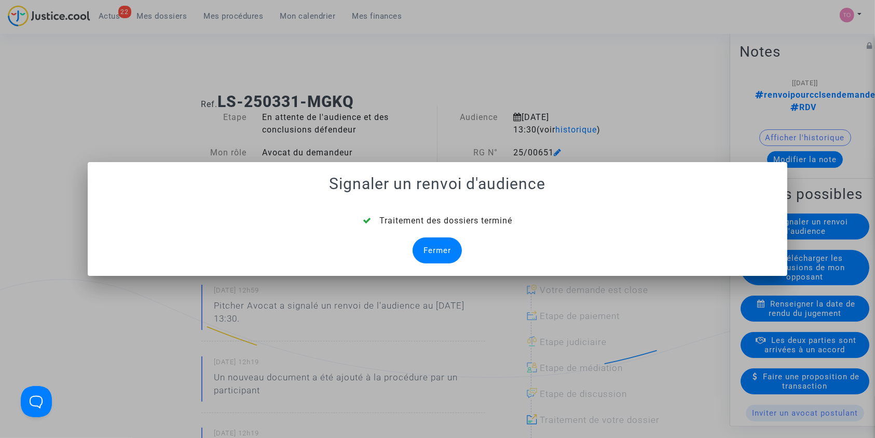
click at [434, 262] on div "Fermer" at bounding box center [437, 250] width 49 height 26
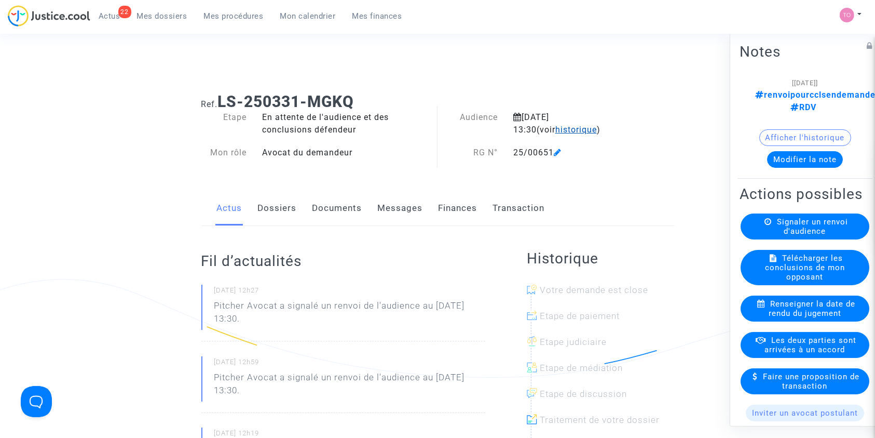
click at [555, 131] on span "historique" at bounding box center [576, 130] width 42 height 10
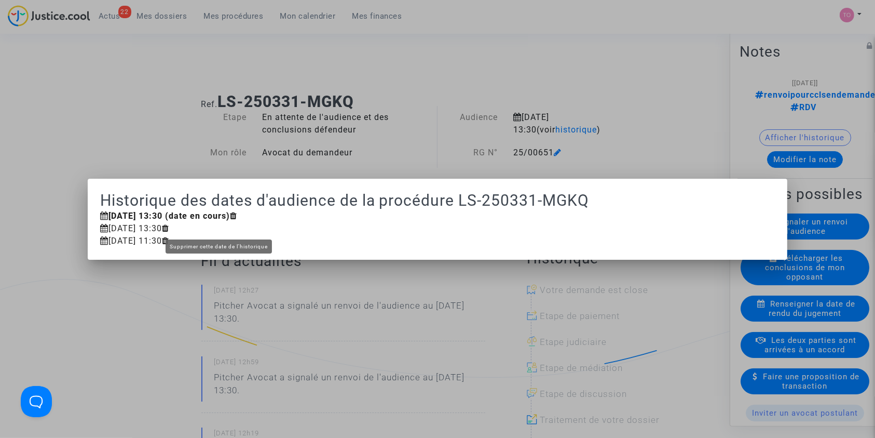
click at [169, 226] on icon at bounding box center [165, 228] width 7 height 8
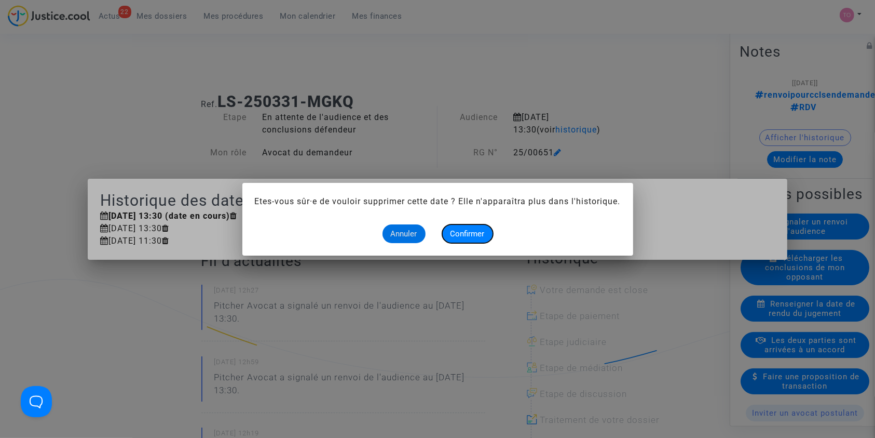
click at [448, 241] on button "Confirmer" at bounding box center [467, 233] width 51 height 19
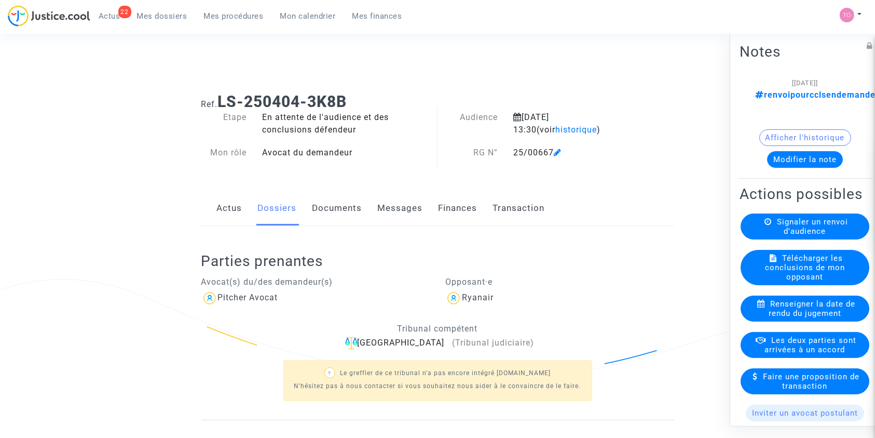
click at [555, 131] on span "historique" at bounding box center [576, 130] width 42 height 10
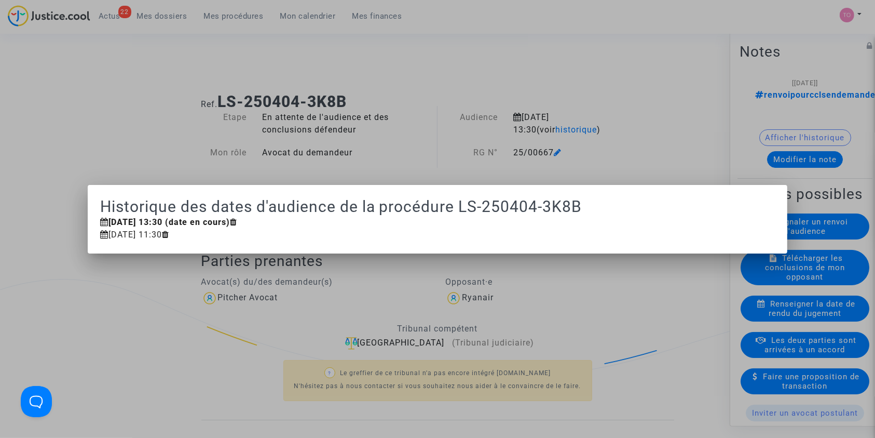
click at [545, 81] on div at bounding box center [437, 219] width 875 height 438
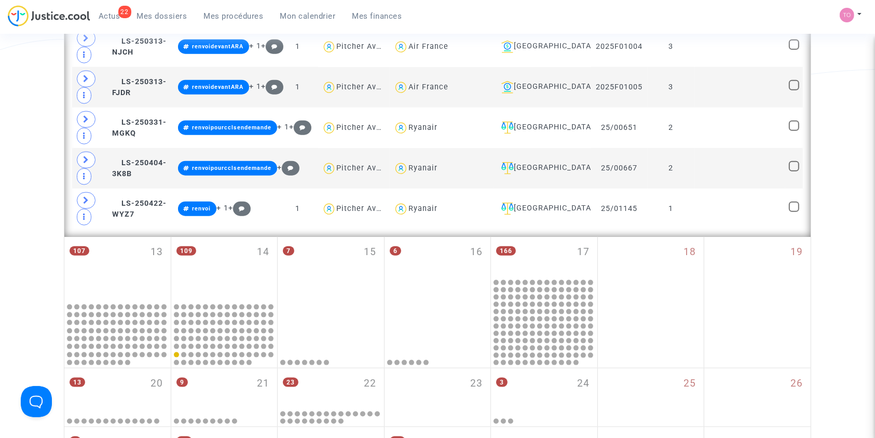
scroll to position [1213, 0]
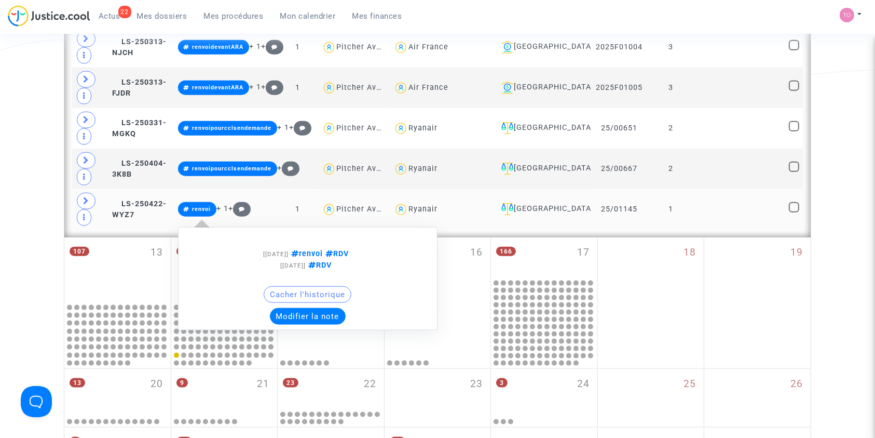
click at [307, 308] on button "Modifier la note" at bounding box center [308, 316] width 76 height 17
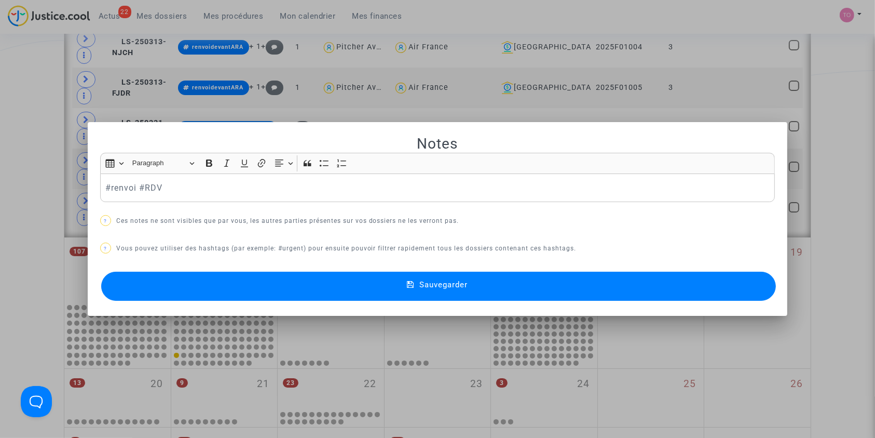
click at [0, 193] on div at bounding box center [437, 219] width 875 height 438
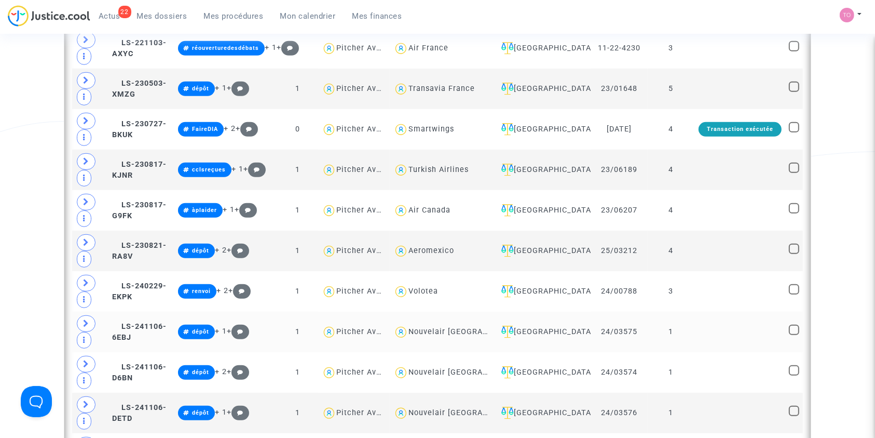
scroll to position [638, 0]
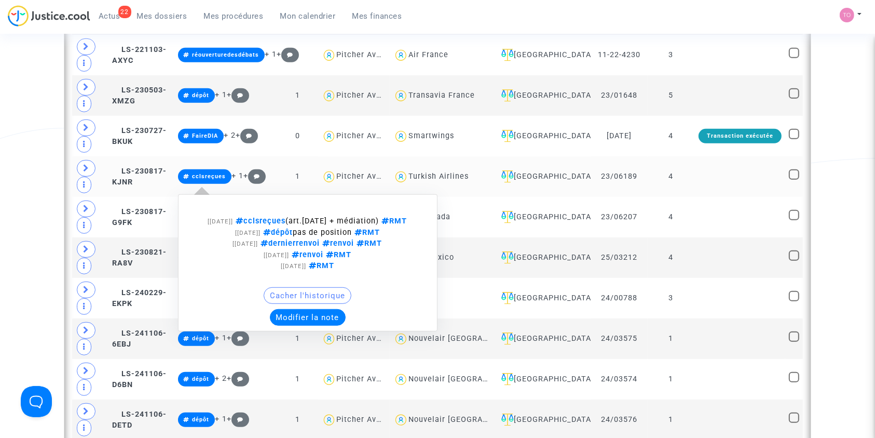
click at [332, 306] on div "Cacher l'historique" at bounding box center [308, 298] width 248 height 22
drag, startPoint x: 311, startPoint y: 310, endPoint x: 301, endPoint y: 309, distance: 10.4
click at [301, 309] on button "Modifier la note" at bounding box center [308, 317] width 76 height 17
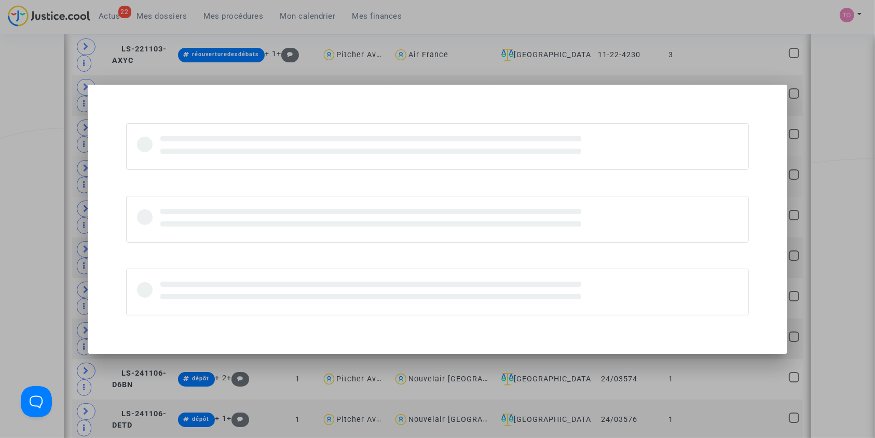
scroll to position [0, 0]
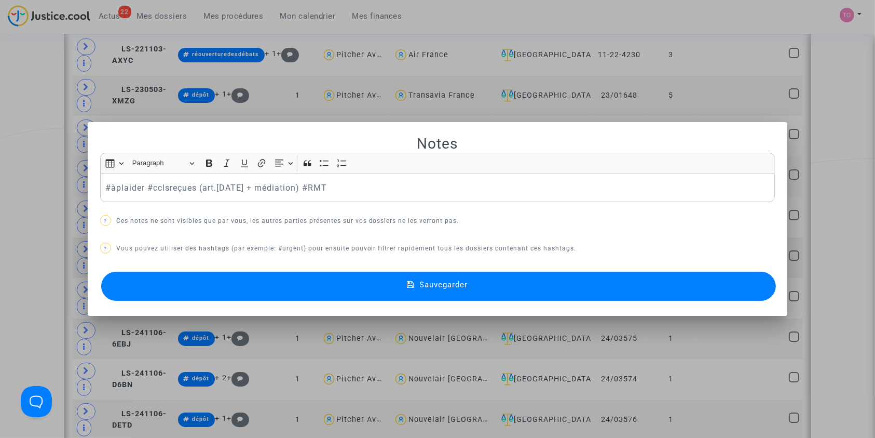
click at [261, 280] on button "Sauvegarder" at bounding box center [438, 285] width 675 height 29
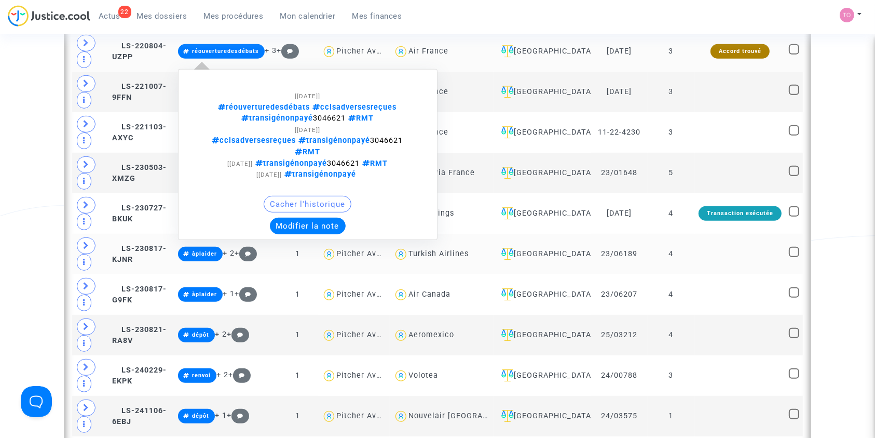
scroll to position [561, 0]
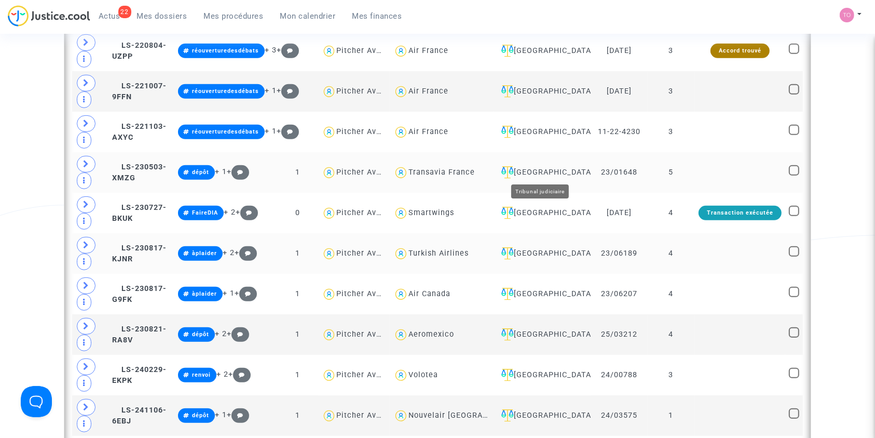
click at [527, 167] on div "[GEOGRAPHIC_DATA]" at bounding box center [542, 172] width 90 height 12
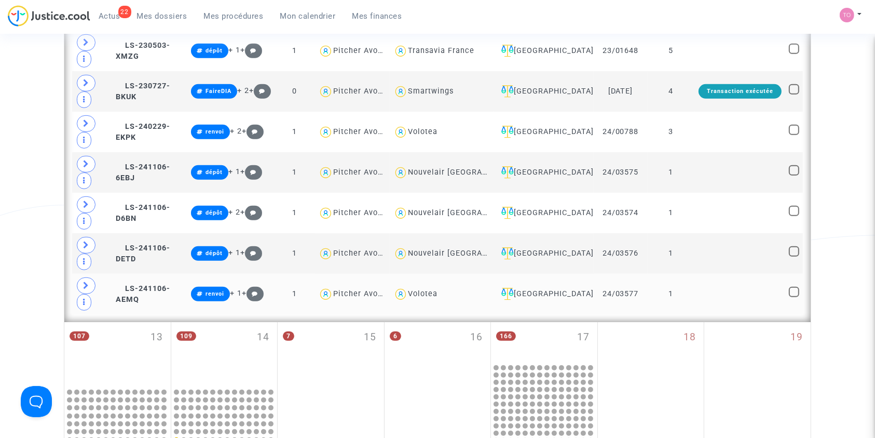
scroll to position [461, 0]
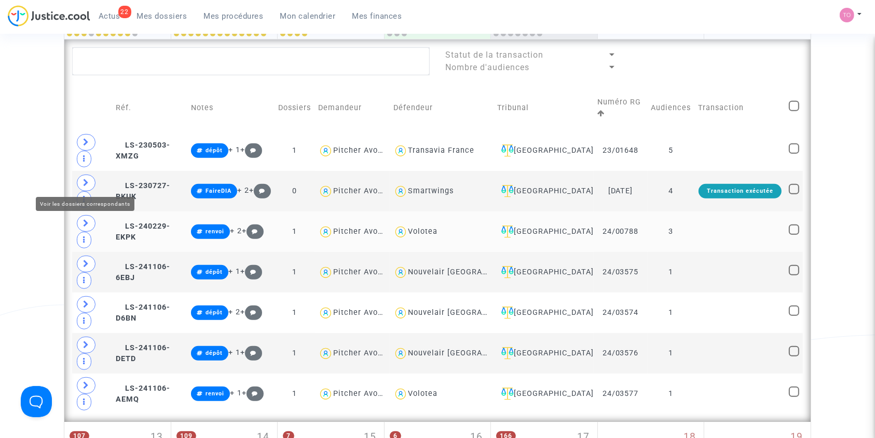
click at [85, 219] on icon at bounding box center [86, 223] width 6 height 8
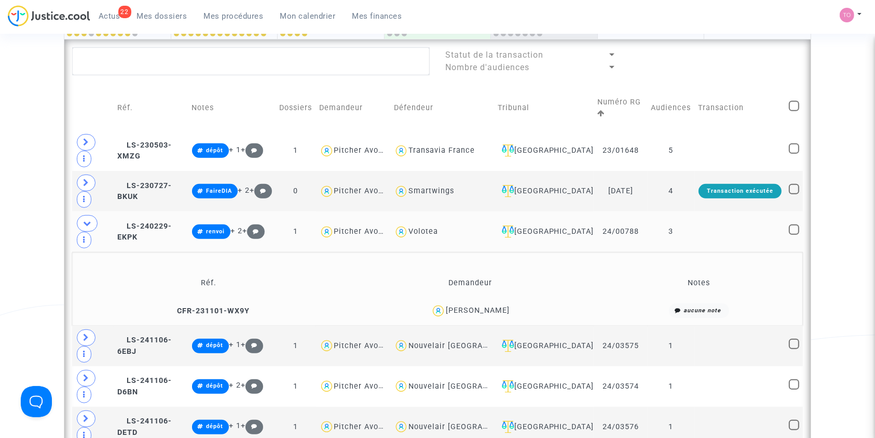
click at [487, 306] on div "Alice Breining" at bounding box center [478, 310] width 64 height 9
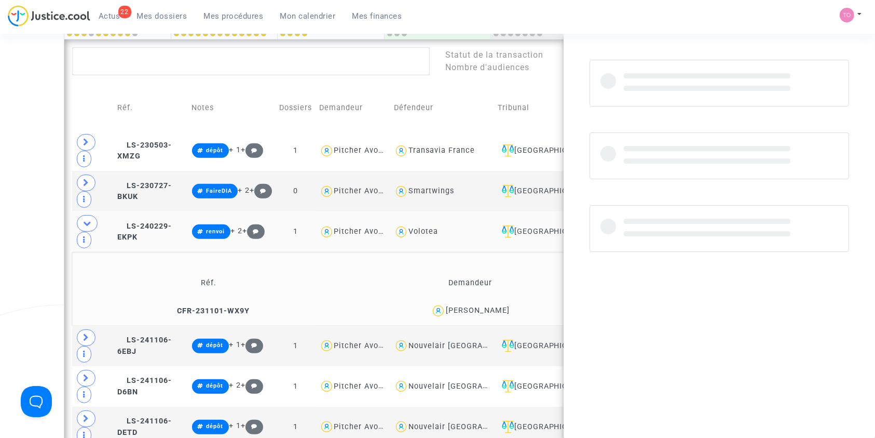
copy div "Breining"
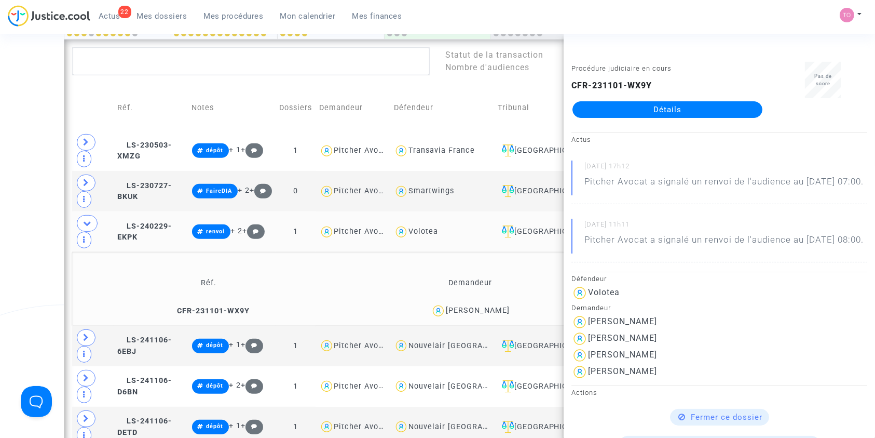
click at [27, 195] on div "Date de clôture d'instruction Date de conciliation Date d'audience Date de juge…" at bounding box center [437, 180] width 875 height 1114
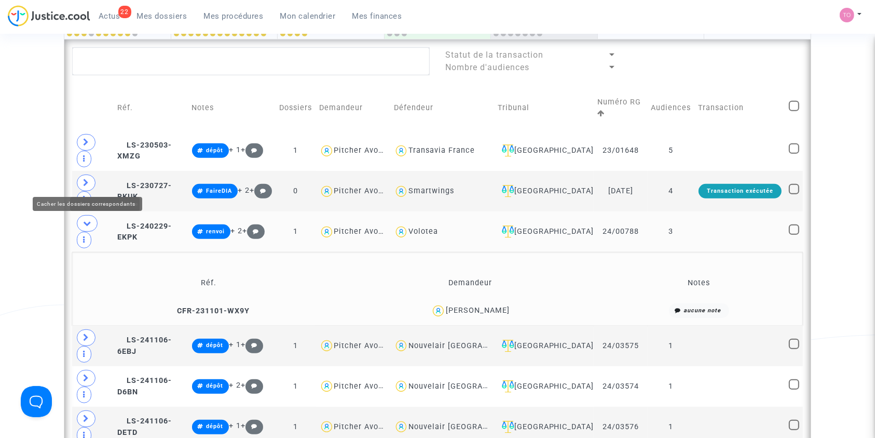
click at [89, 215] on span at bounding box center [87, 223] width 21 height 17
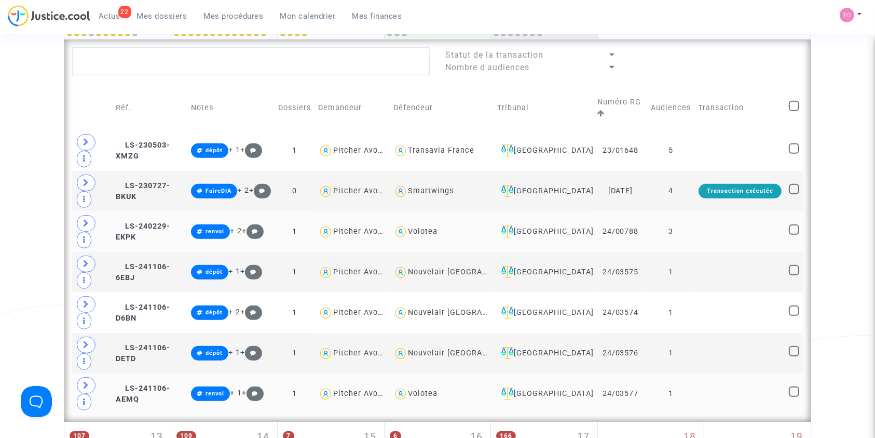
click at [89, 377] on span at bounding box center [86, 385] width 19 height 17
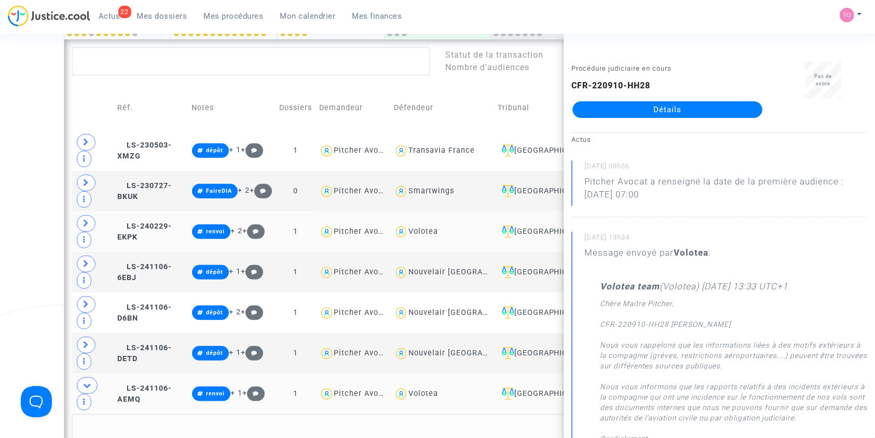
copy div "rappeneau"
click at [91, 377] on span at bounding box center [87, 385] width 21 height 17
click at [24, 232] on div "Date de clôture d'instruction Date de conciliation Date d'audience Date de juge…" at bounding box center [437, 143] width 875 height 1041
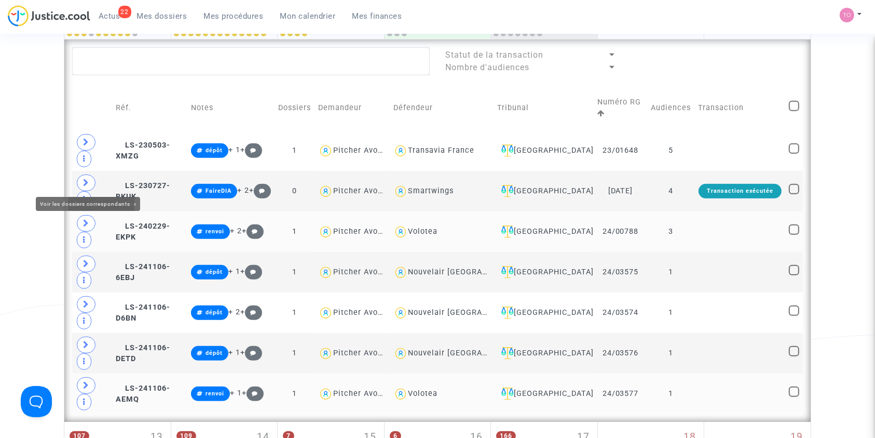
click at [87, 219] on icon at bounding box center [86, 223] width 6 height 8
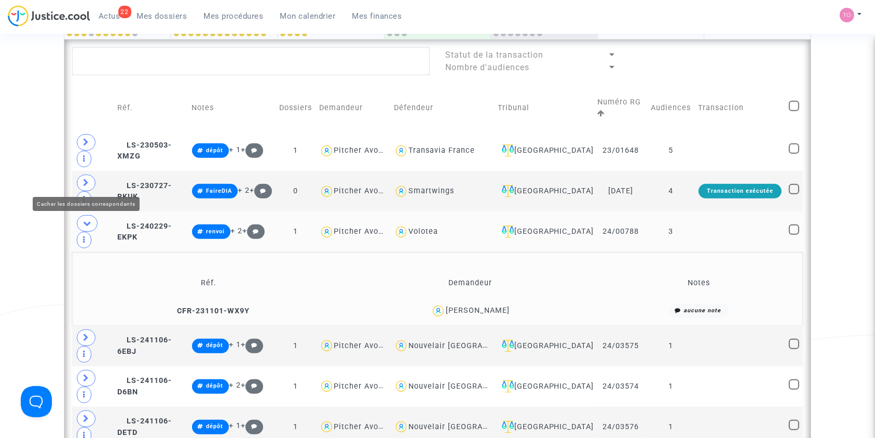
click at [79, 215] on span at bounding box center [87, 223] width 21 height 17
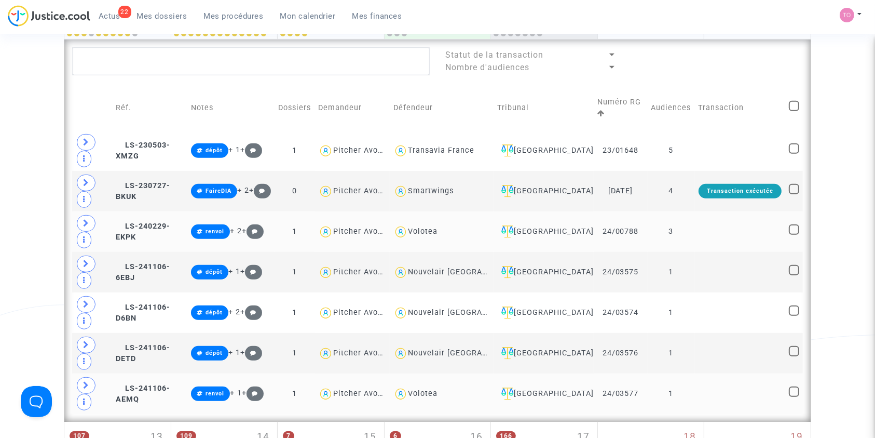
click at [793, 101] on span at bounding box center [794, 106] width 10 height 10
click at [794, 111] on input "checkbox" at bounding box center [794, 111] width 1 height 1
checkbox input "true"
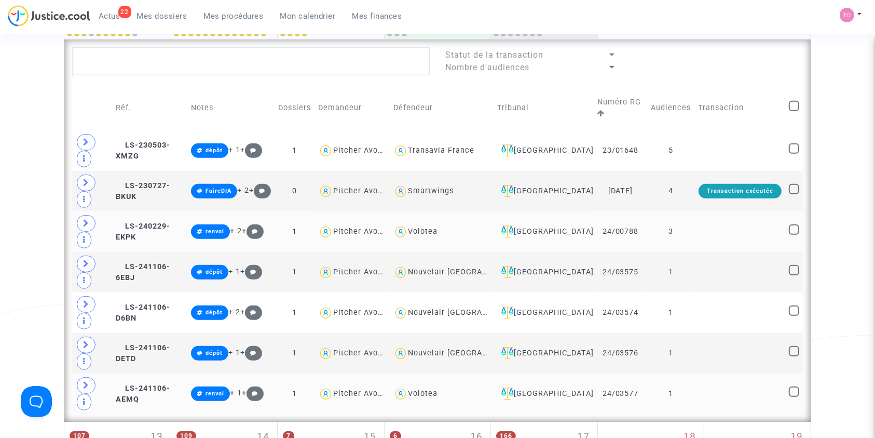
checkbox input "true"
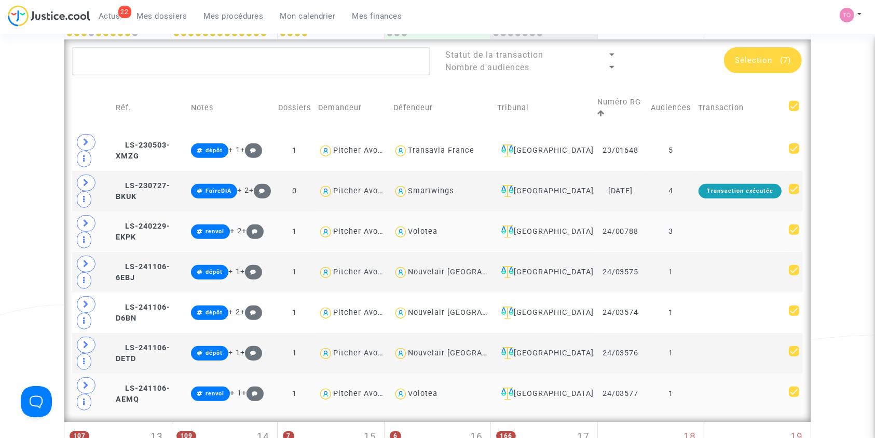
click at [761, 62] on span "Sélection" at bounding box center [753, 60] width 37 height 9
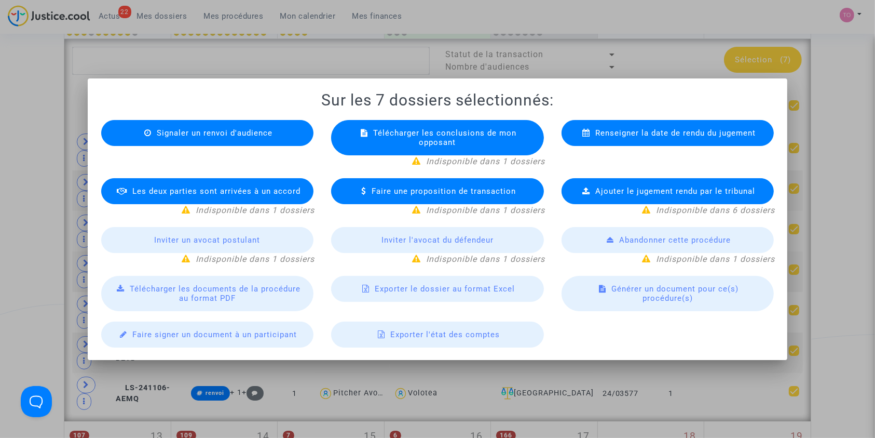
drag, startPoint x: 438, startPoint y: 284, endPoint x: 392, endPoint y: 301, distance: 49.1
drag, startPoint x: 392, startPoint y: 301, endPoint x: 378, endPoint y: 290, distance: 18.1
click at [378, 290] on span "Exporter le dossier au format Excel" at bounding box center [445, 288] width 140 height 9
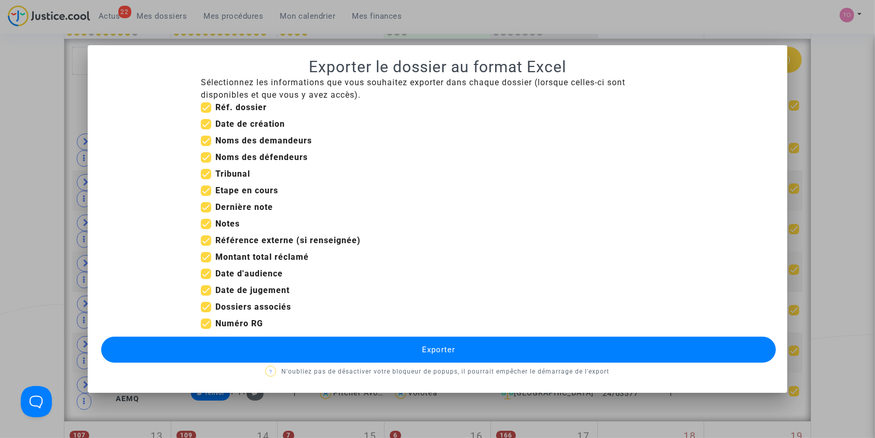
click at [208, 303] on span at bounding box center [206, 307] width 10 height 10
click at [206, 312] on input "Dossiers associés" at bounding box center [206, 312] width 1 height 1
checkbox input "false"
click at [203, 285] on span at bounding box center [206, 290] width 10 height 10
click at [206, 295] on input "Date de jugement" at bounding box center [206, 295] width 1 height 1
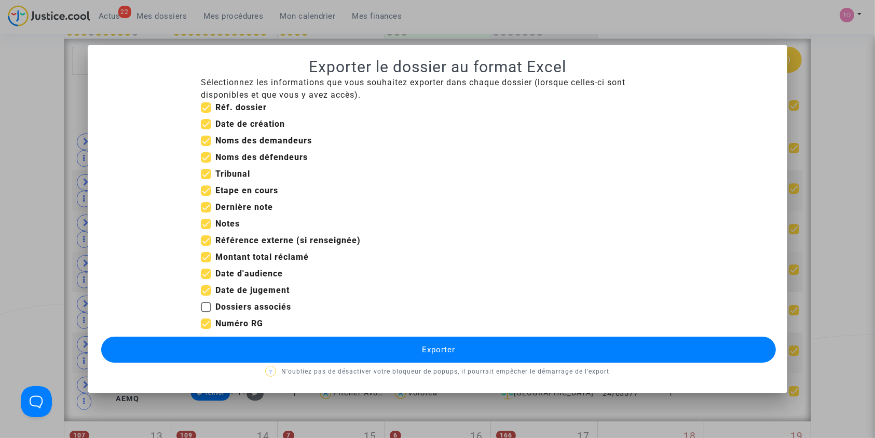
checkbox input "false"
click at [203, 254] on span at bounding box center [206, 257] width 10 height 10
click at [206, 262] on input "Montant total réclamé" at bounding box center [206, 262] width 1 height 1
checkbox input "false"
click at [204, 237] on span at bounding box center [206, 240] width 10 height 10
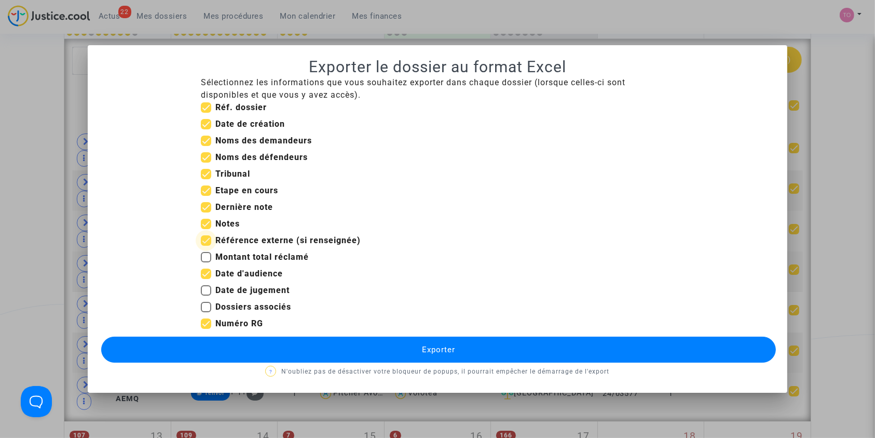
click at [206, 246] on input "Référence externe (si renseignée)" at bounding box center [206, 246] width 1 height 1
checkbox input "false"
click at [206, 219] on span at bounding box center [206, 224] width 10 height 10
click at [206, 229] on input "Notes" at bounding box center [206, 229] width 1 height 1
checkbox input "false"
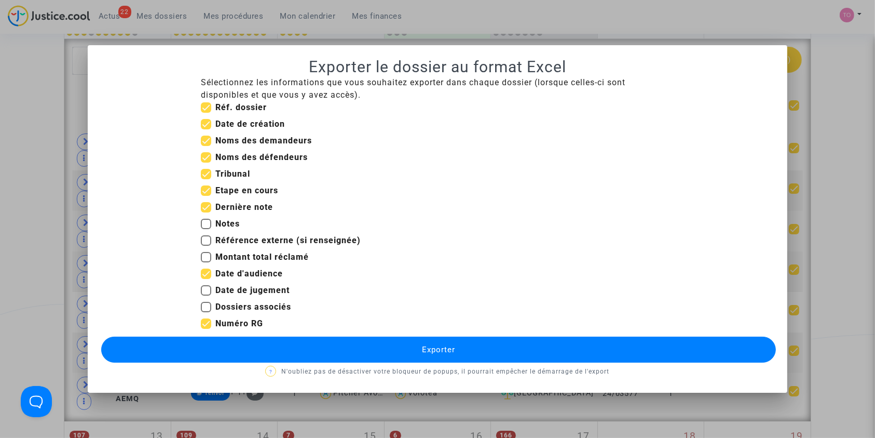
click at [203, 185] on span at bounding box center [206, 190] width 10 height 10
click at [206, 196] on input "Etape en cours" at bounding box center [206, 196] width 1 height 1
checkbox input "false"
click at [208, 119] on span at bounding box center [206, 124] width 10 height 10
click at [206, 129] on input "Date de création" at bounding box center [206, 129] width 1 height 1
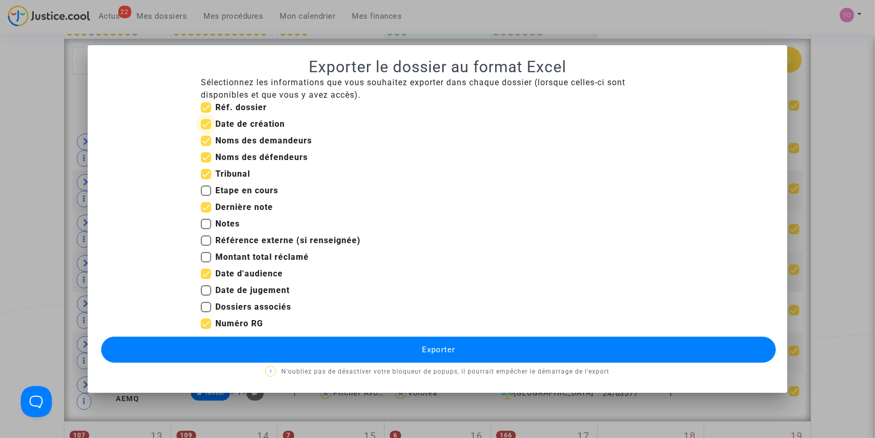
checkbox input "false"
click at [298, 344] on button "Exporter" at bounding box center [438, 349] width 675 height 26
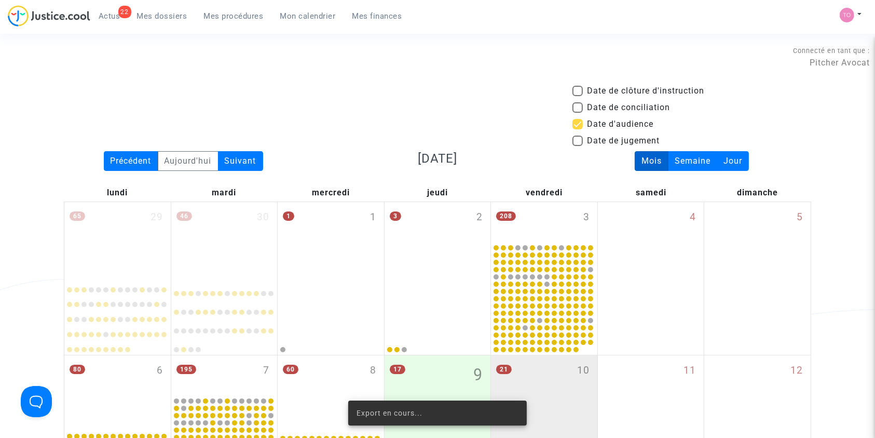
scroll to position [461, 0]
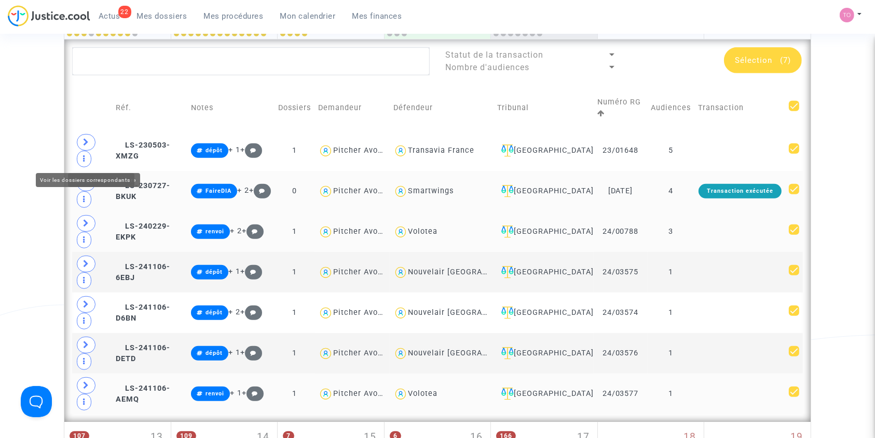
click at [91, 174] on span at bounding box center [86, 182] width 19 height 17
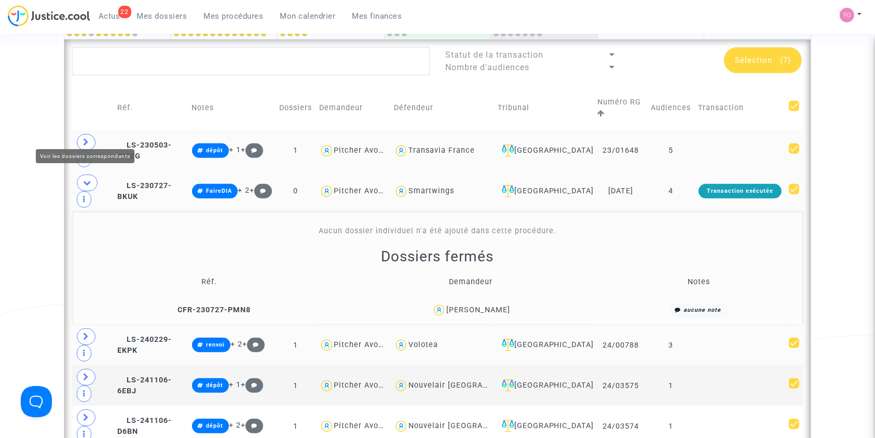
click at [89, 134] on span at bounding box center [86, 142] width 19 height 17
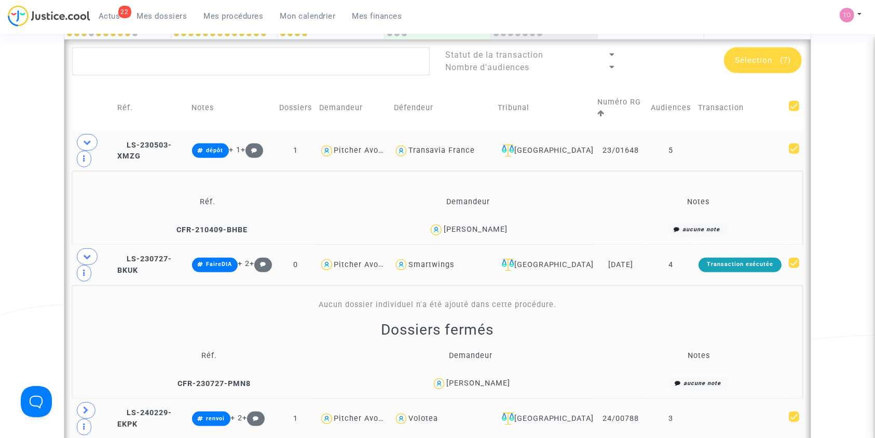
click at [487, 219] on td "Karine Thierry" at bounding box center [468, 230] width 259 height 22
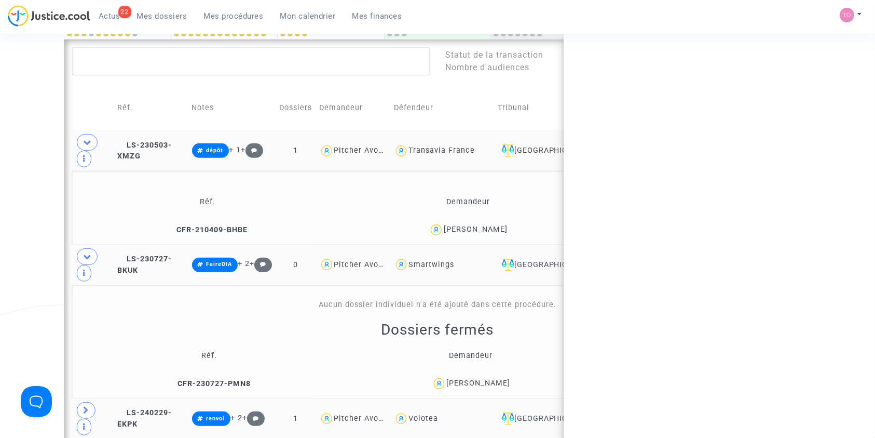
click at [487, 219] on td "Karine Thierry" at bounding box center [468, 230] width 259 height 22
copy div "Thierry"
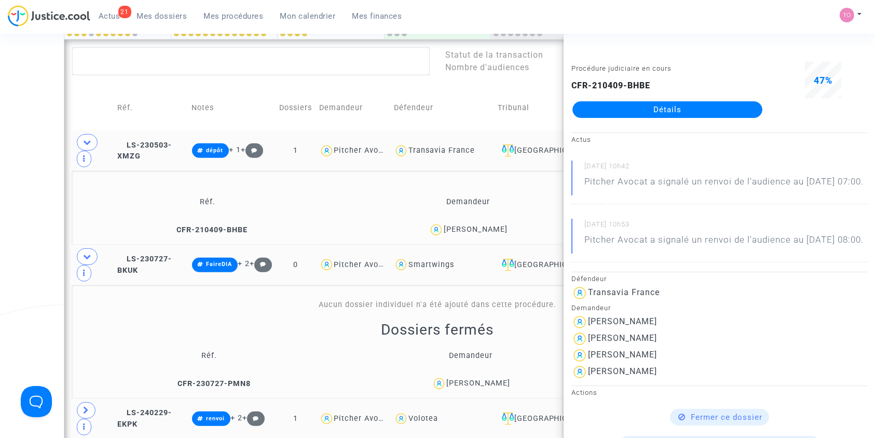
click at [8, 190] on div "Date de clôture d'instruction Date de conciliation Date d'audience Date de juge…" at bounding box center [437, 237] width 875 height 1228
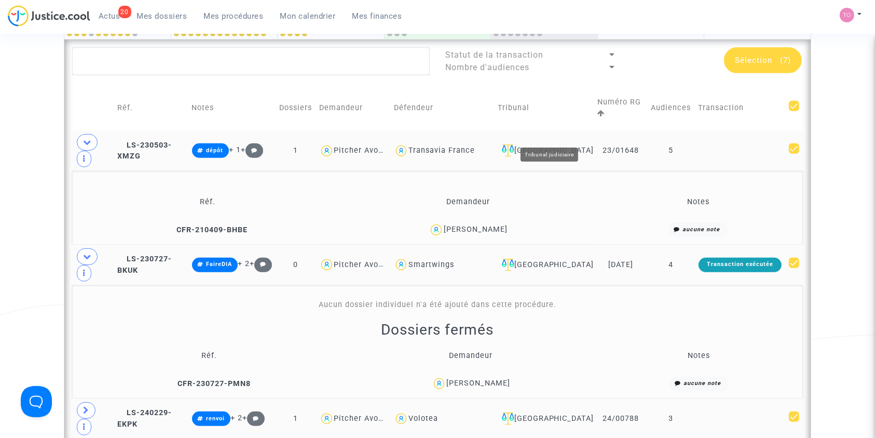
click at [556, 144] on div "[GEOGRAPHIC_DATA]" at bounding box center [544, 150] width 93 height 12
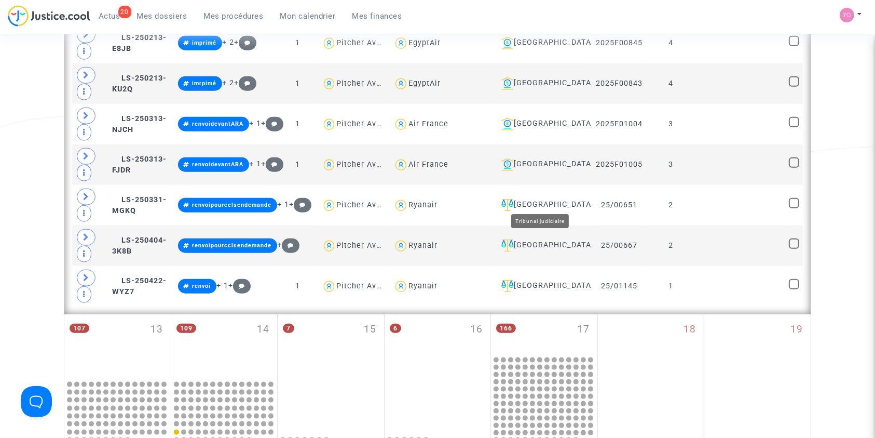
scroll to position [1137, 0]
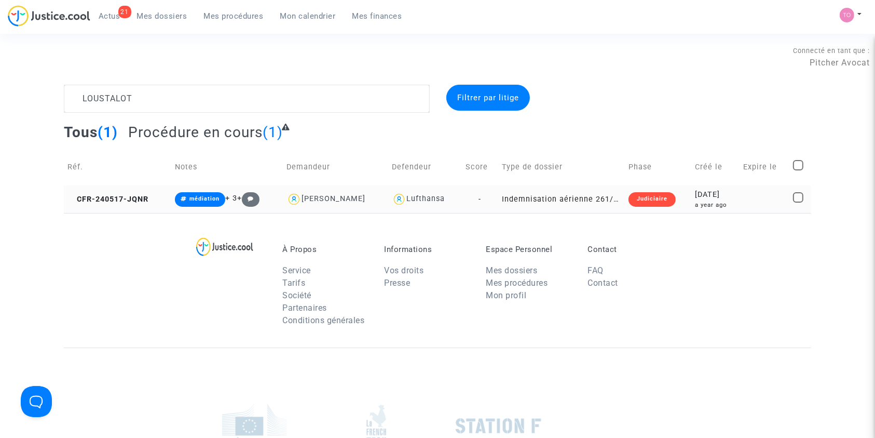
type textarea "LOUSTALOT"
click at [697, 186] on td "[DATE] a year ago" at bounding box center [715, 199] width 48 height 28
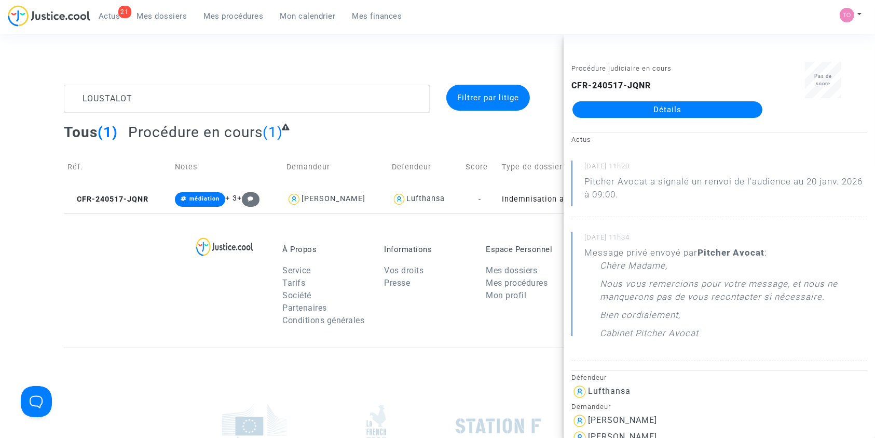
click at [631, 113] on link "Détails" at bounding box center [668, 109] width 190 height 17
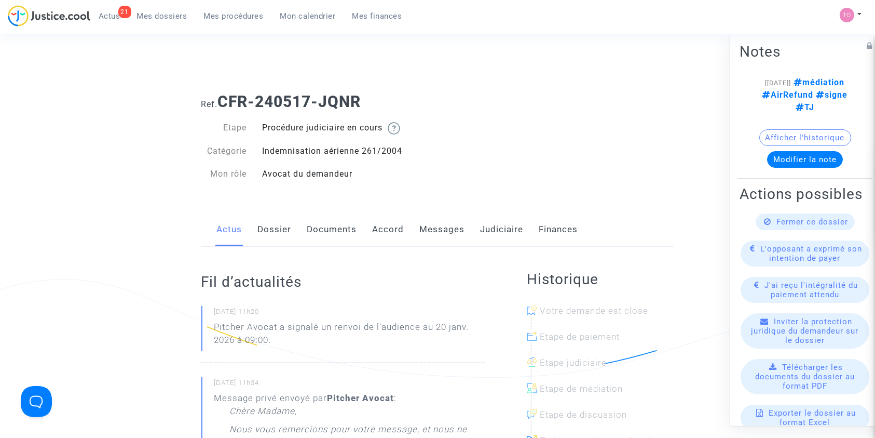
click at [441, 215] on link "Messages" at bounding box center [442, 229] width 45 height 34
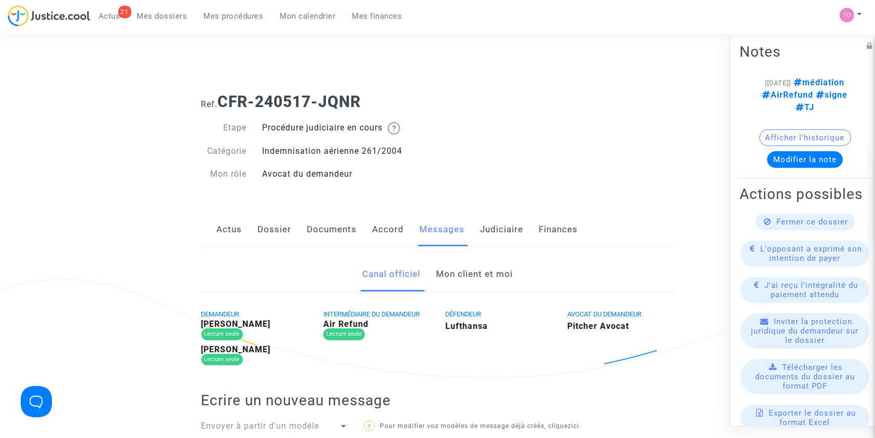
click at [513, 228] on link "Judiciaire" at bounding box center [502, 229] width 43 height 34
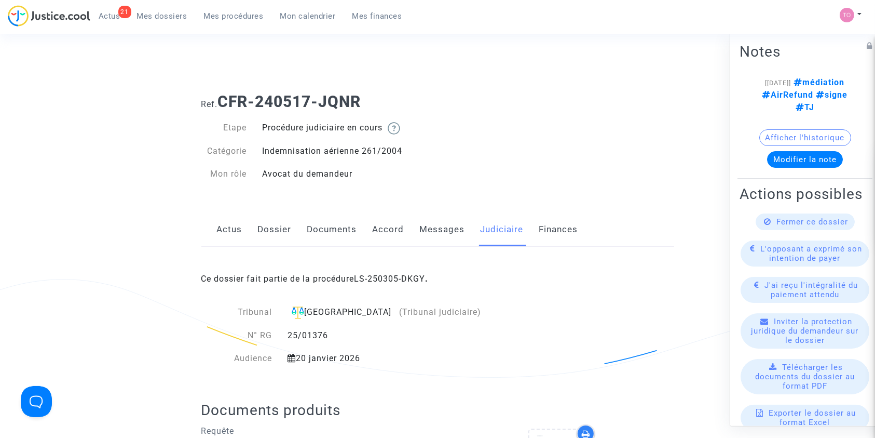
click at [513, 228] on link "Judiciaire" at bounding box center [502, 229] width 43 height 34
click at [409, 272] on div "Ce dossier fait partie de la procédure LS-250305-DKGY ." at bounding box center [437, 271] width 473 height 49
click at [389, 281] on link "LS-250305-DKGY" at bounding box center [390, 279] width 71 height 10
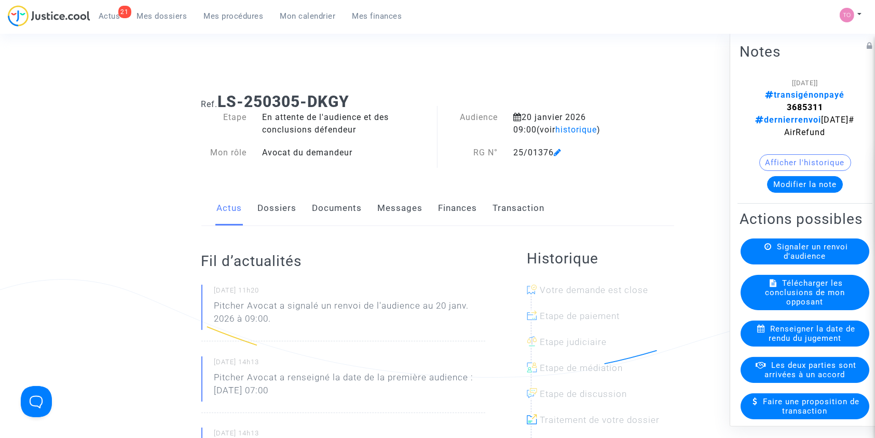
click at [797, 102] on strong "3685311" at bounding box center [805, 107] width 36 height 10
copy strong "3685311"
click at [787, 176] on button "Modifier la note" at bounding box center [805, 183] width 76 height 17
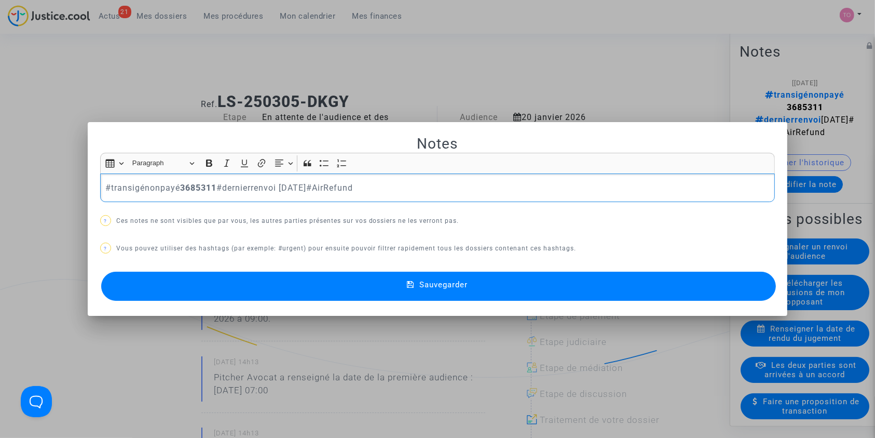
click at [153, 183] on p "#transigénonpayé 3685311 #dernierrenvoi [DATE]#AirRefund" at bounding box center [437, 187] width 664 height 13
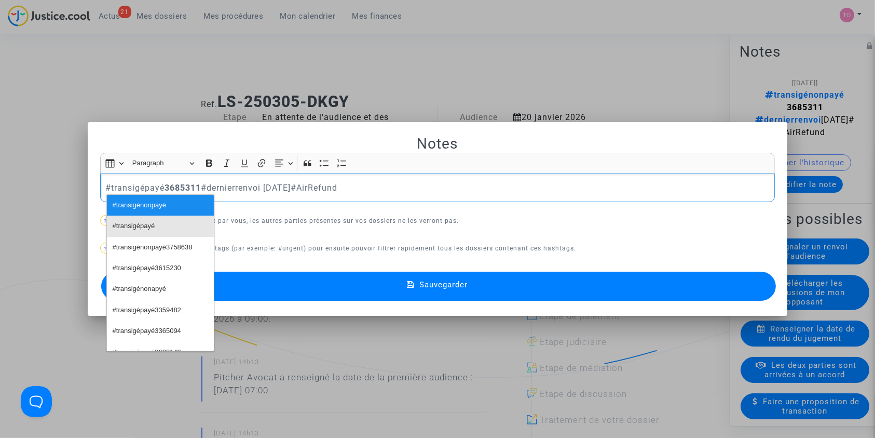
click at [156, 226] on button "#transigépayé" at bounding box center [160, 225] width 107 height 21
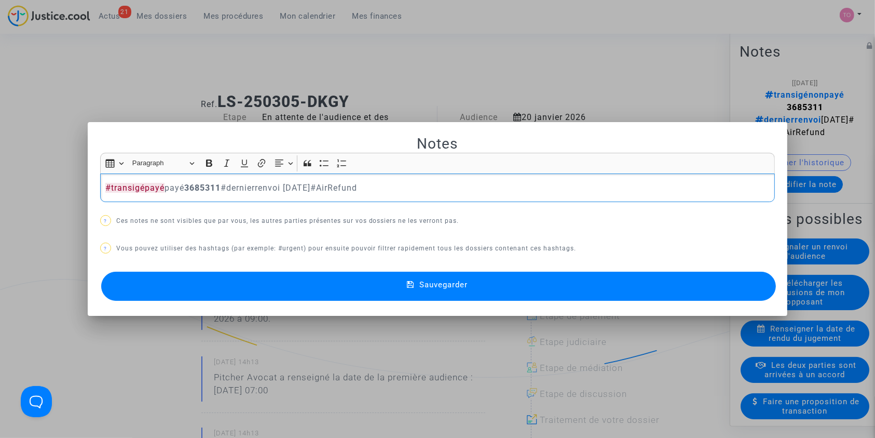
click at [170, 184] on p "#transigépayé payé 3685311 #dernierrenvoi [DATE]#AirRefund" at bounding box center [437, 187] width 664 height 13
click at [203, 284] on button "Sauvegarder" at bounding box center [438, 285] width 675 height 29
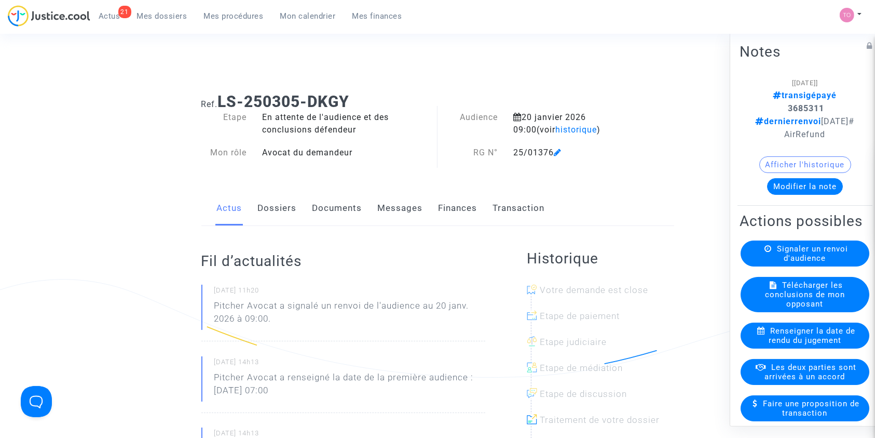
click at [153, 21] on link "Mes dossiers" at bounding box center [162, 16] width 67 height 16
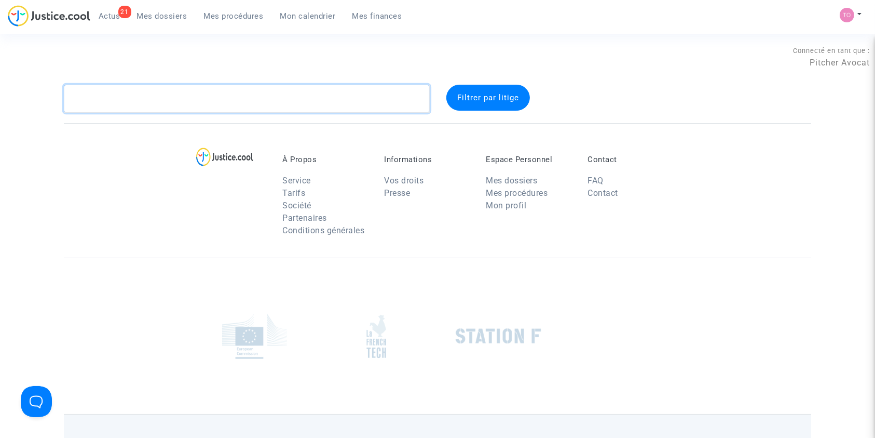
click at [159, 89] on textarea at bounding box center [247, 99] width 366 height 28
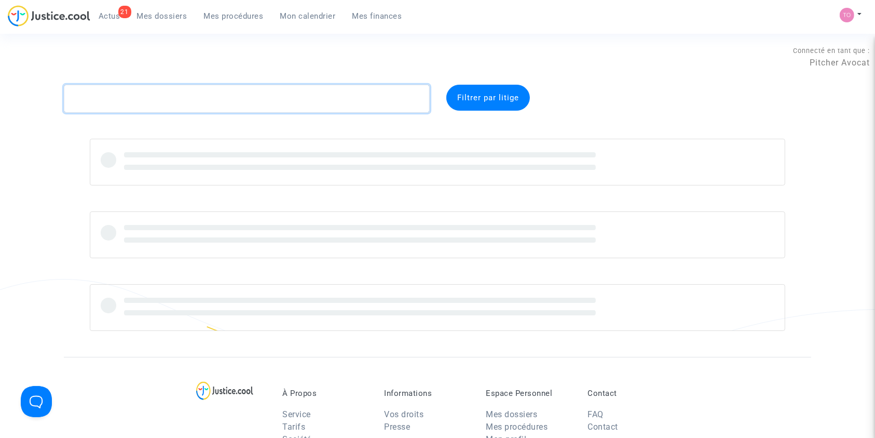
paste textarea "GLORION"
type textarea "GLORION"
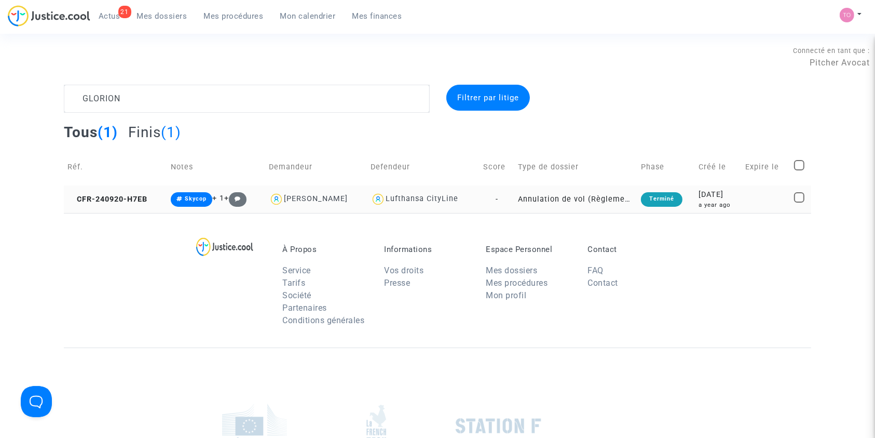
click at [729, 197] on div "[DATE]" at bounding box center [718, 194] width 39 height 11
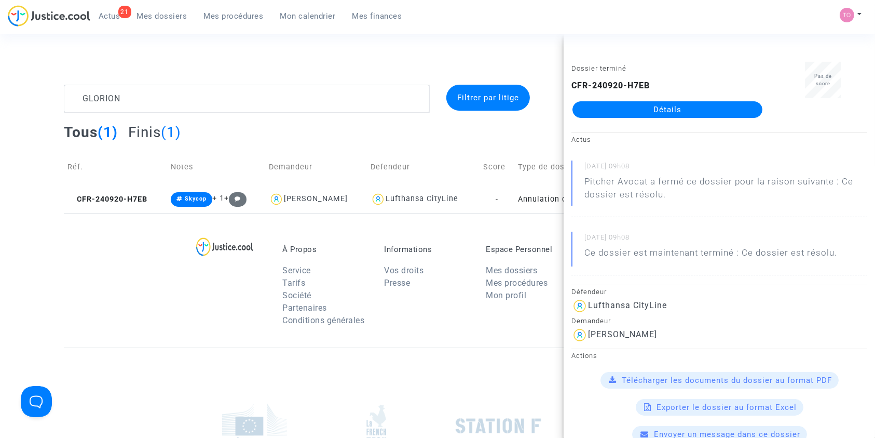
click at [639, 110] on link "Détails" at bounding box center [668, 109] width 190 height 17
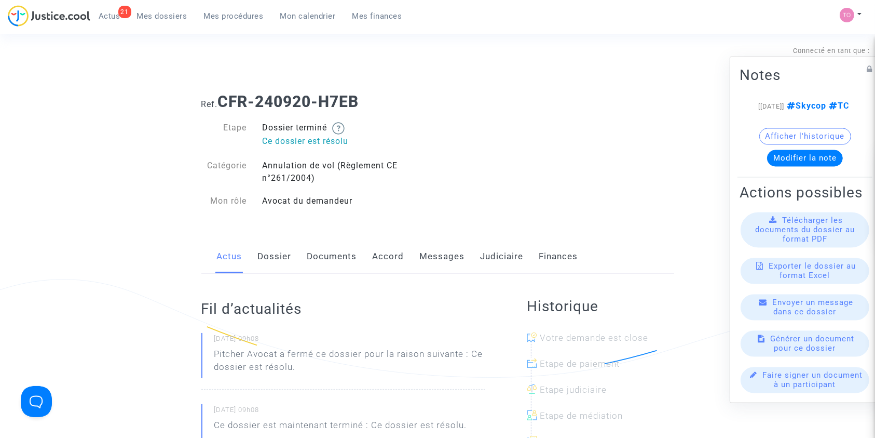
click at [271, 254] on link "Dossier" at bounding box center [275, 256] width 34 height 34
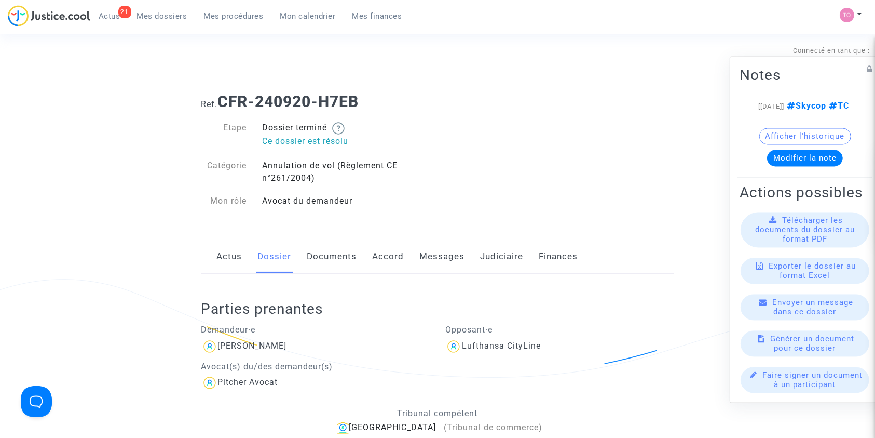
click at [228, 242] on link "Actus" at bounding box center [229, 256] width 25 height 34
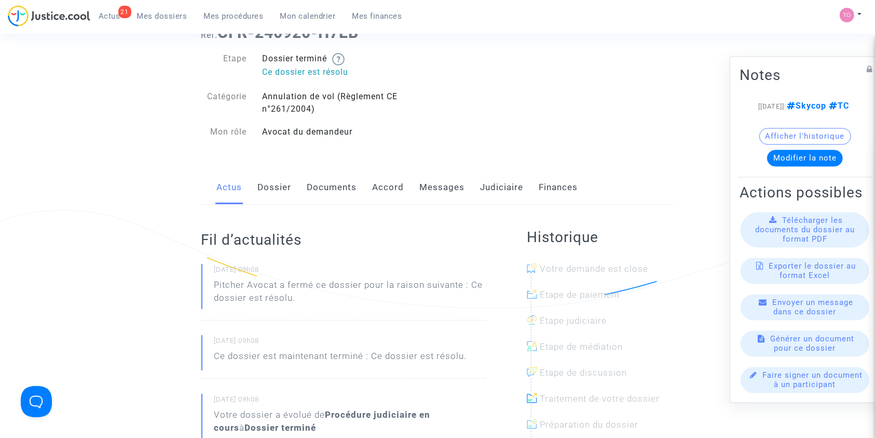
scroll to position [69, 0]
click at [451, 185] on link "Messages" at bounding box center [442, 188] width 45 height 34
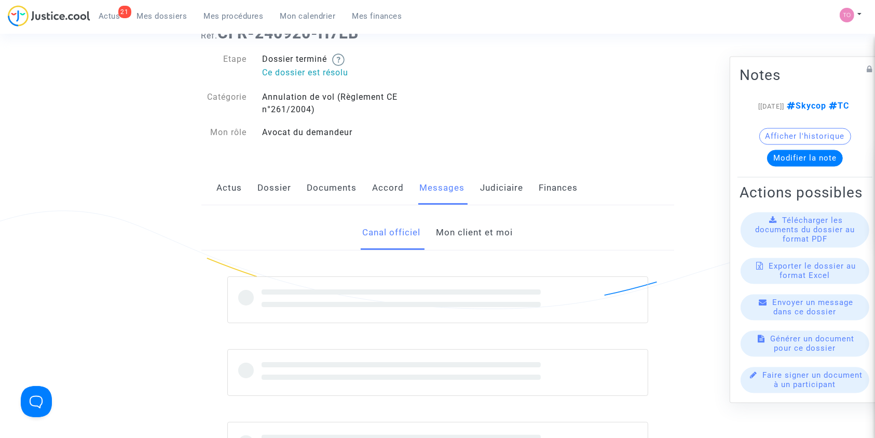
click at [451, 233] on link "Mon client et moi" at bounding box center [474, 232] width 77 height 34
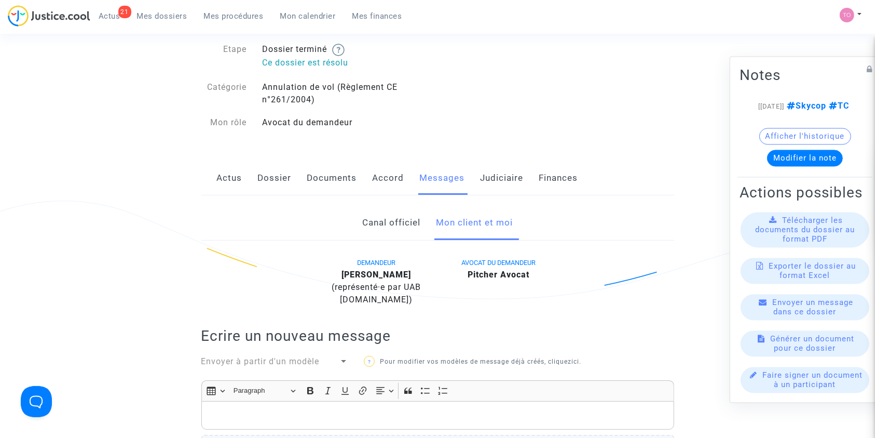
scroll to position [66, 0]
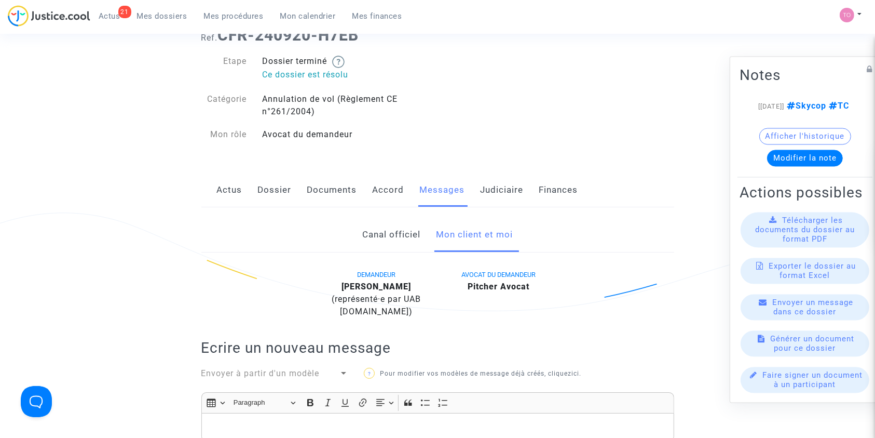
click at [383, 186] on link "Accord" at bounding box center [389, 190] width 32 height 34
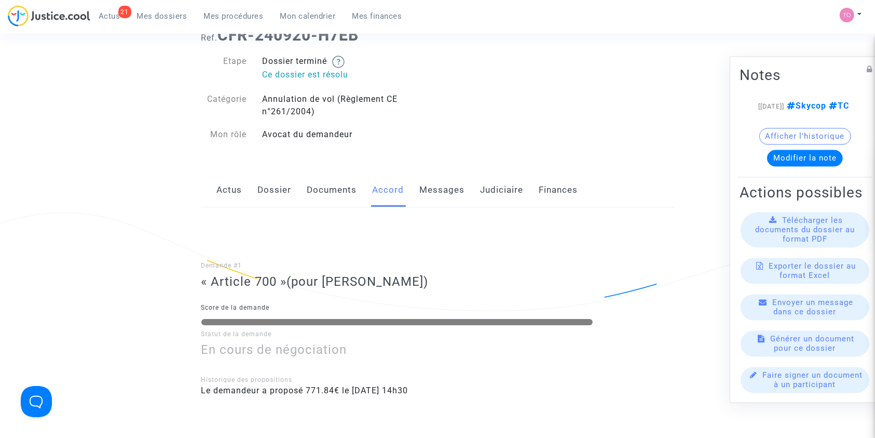
scroll to position [80, 0]
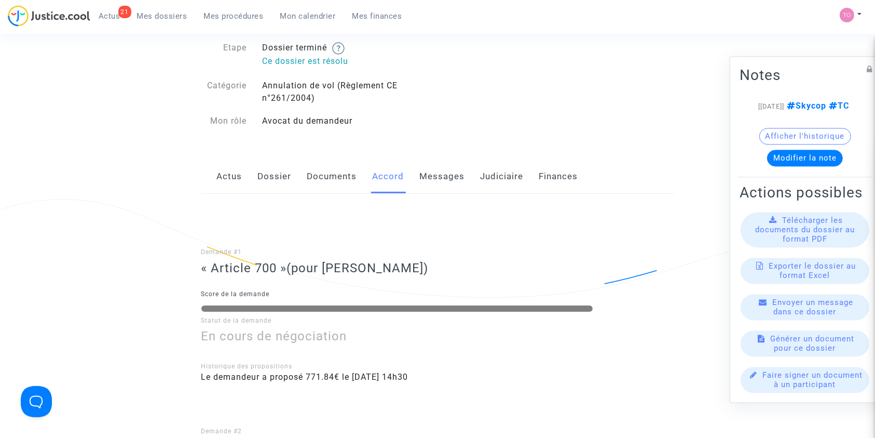
click at [407, 185] on div "Actus Dossier Documents Accord Messages Judiciaire Finances" at bounding box center [437, 176] width 473 height 35
click at [423, 185] on link "Messages" at bounding box center [442, 176] width 45 height 34
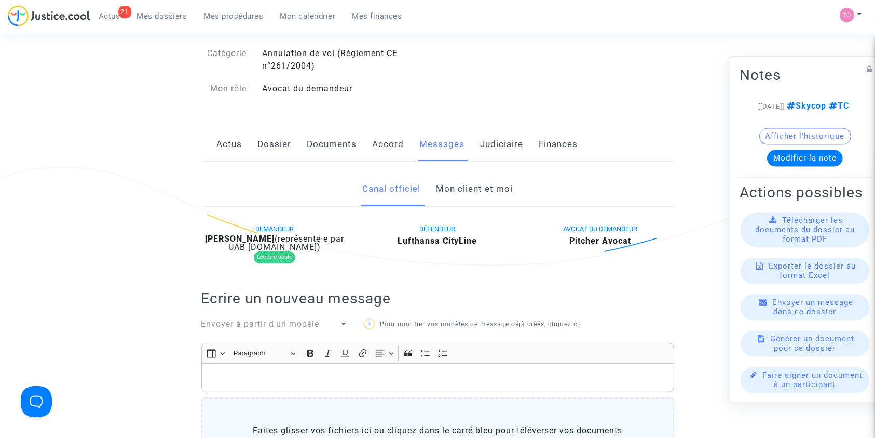
scroll to position [113, 0]
click at [496, 140] on link "Judiciaire" at bounding box center [502, 144] width 43 height 34
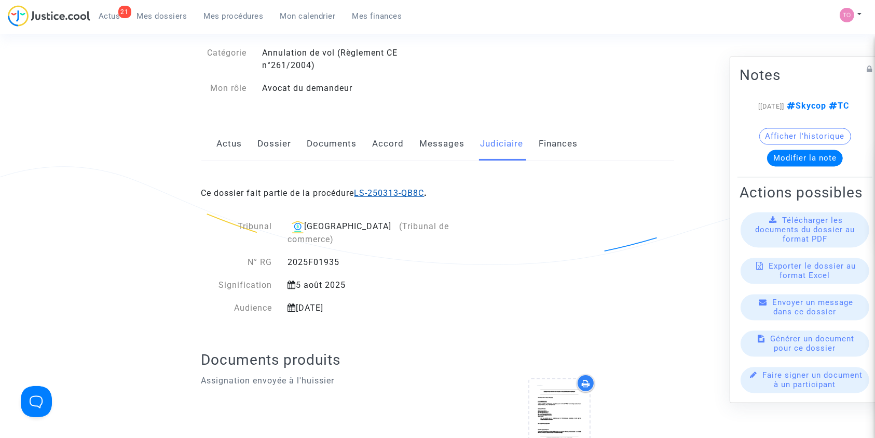
click at [387, 193] on link "LS-250313-QB8C" at bounding box center [390, 193] width 70 height 10
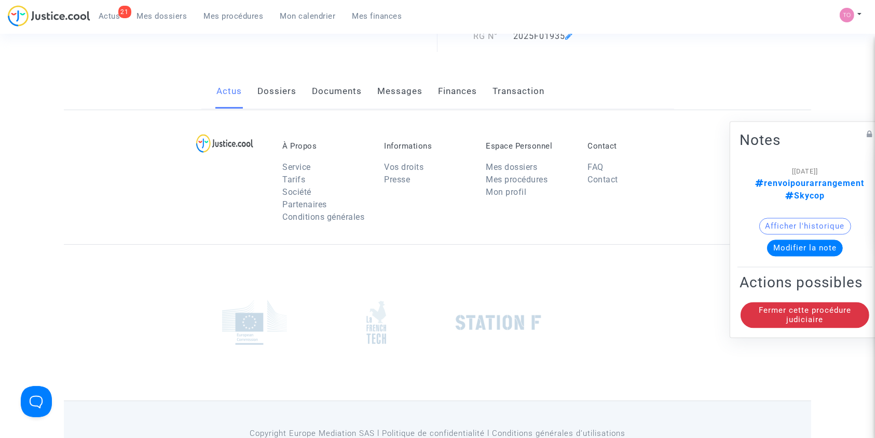
scroll to position [113, 0]
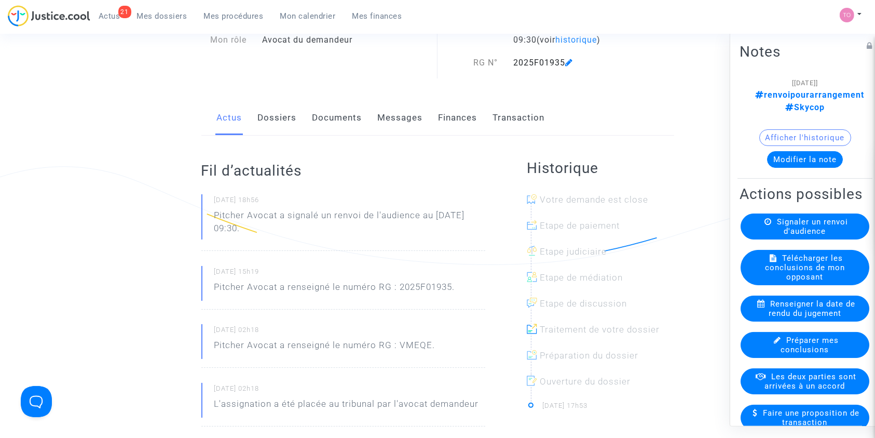
click at [447, 115] on link "Finances" at bounding box center [458, 118] width 39 height 34
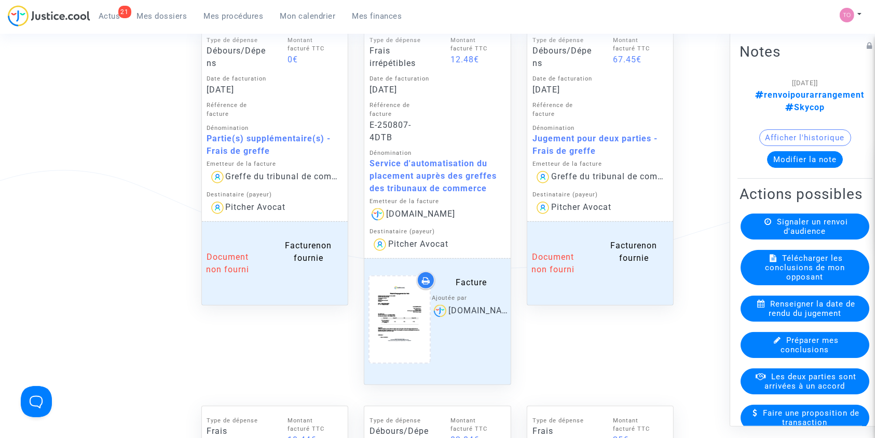
scroll to position [913, 0]
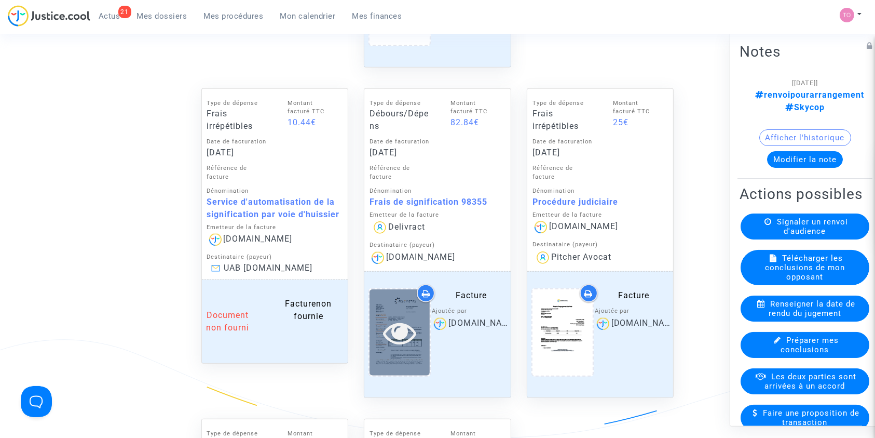
click at [399, 325] on icon at bounding box center [400, 332] width 34 height 33
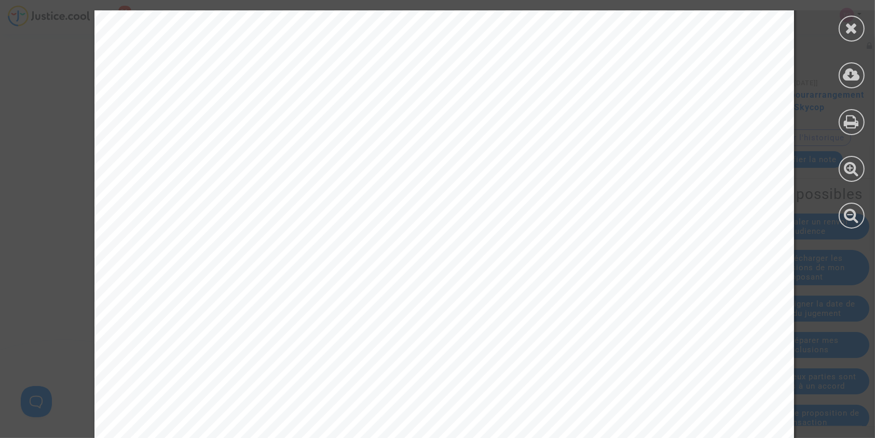
scroll to position [220, 0]
click at [832, 33] on div at bounding box center [851, 119] width 47 height 239
click at [853, 25] on icon at bounding box center [852, 28] width 13 height 16
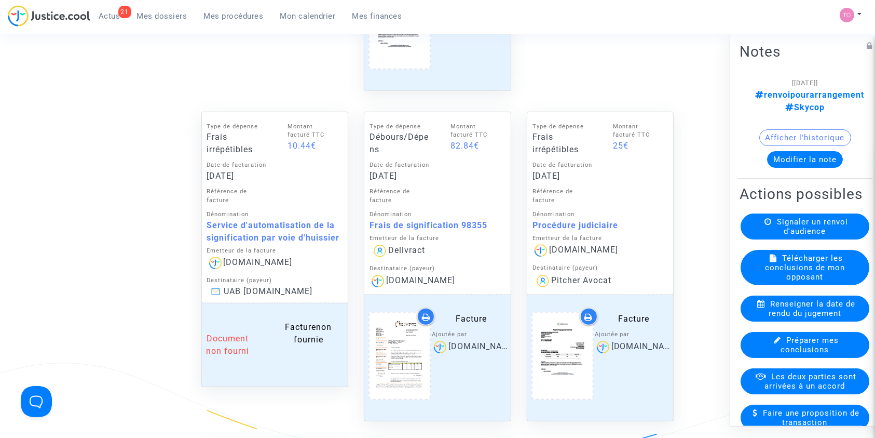
scroll to position [889, 0]
click at [426, 314] on icon at bounding box center [426, 317] width 8 height 8
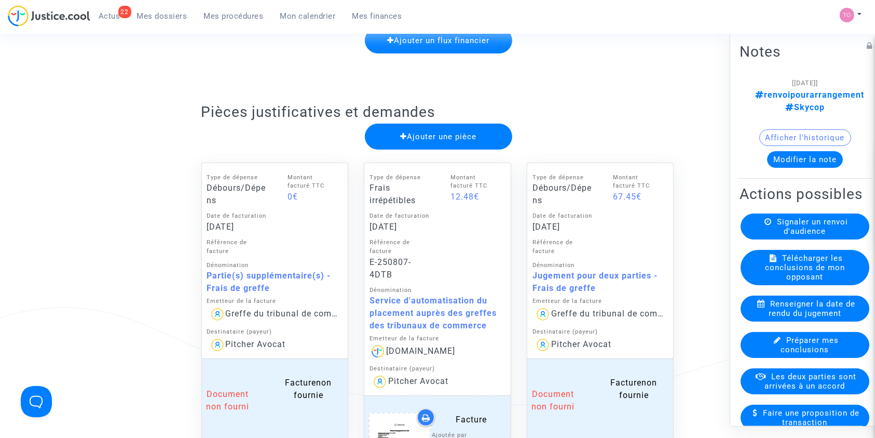
scroll to position [0, 0]
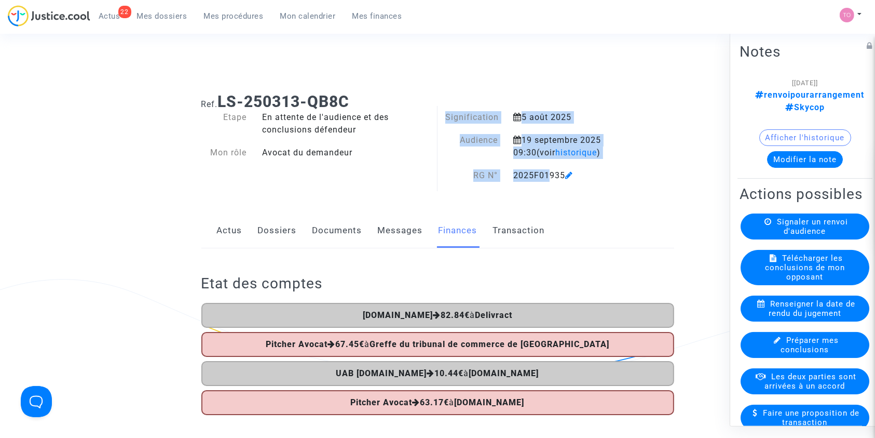
drag, startPoint x: 427, startPoint y: 162, endPoint x: 569, endPoint y: 159, distance: 141.7
click at [569, 159] on div "Ref. LS-250313-QB8C Etape En attente de l'audience et des conclusions défendeur…" at bounding box center [438, 138] width 488 height 107
click at [308, 20] on span "Mon calendrier" at bounding box center [308, 15] width 56 height 9
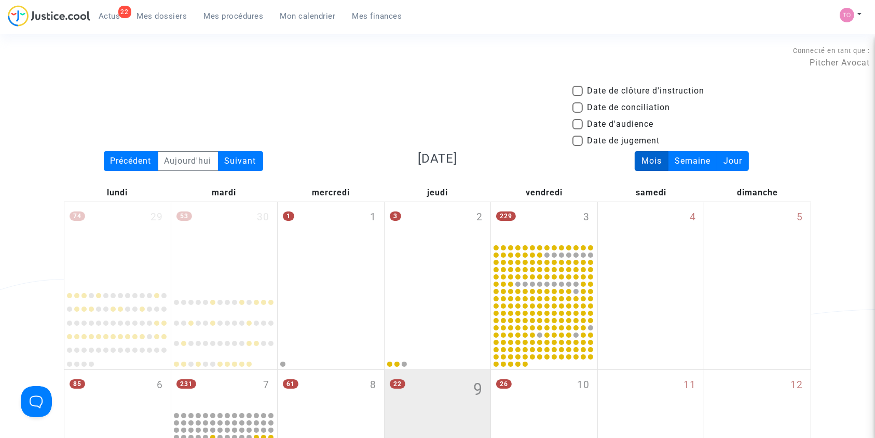
click at [577, 118] on label "Date d'audience" at bounding box center [613, 124] width 81 height 12
click at [577, 129] on input "Date d'audience" at bounding box center [577, 129] width 1 height 1
checkbox input "true"
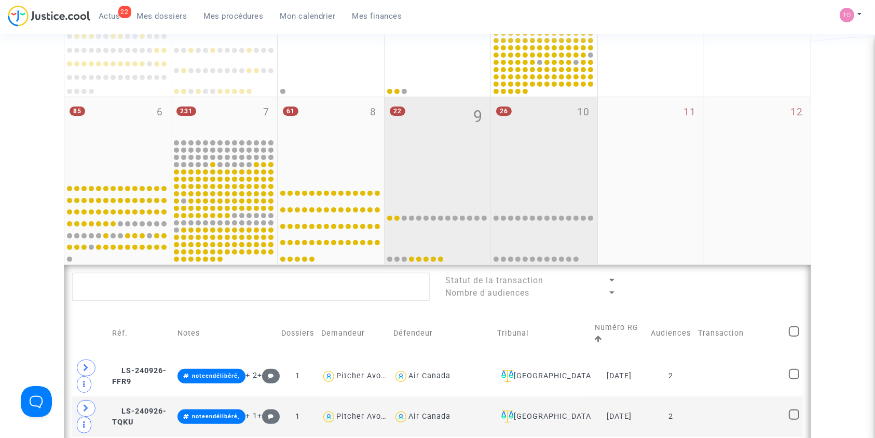
click at [527, 172] on div "26 10" at bounding box center [544, 138] width 106 height 82
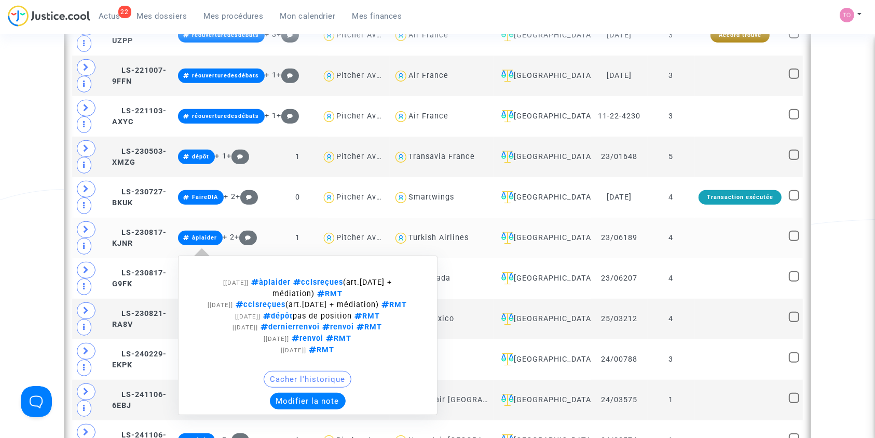
scroll to position [578, 0]
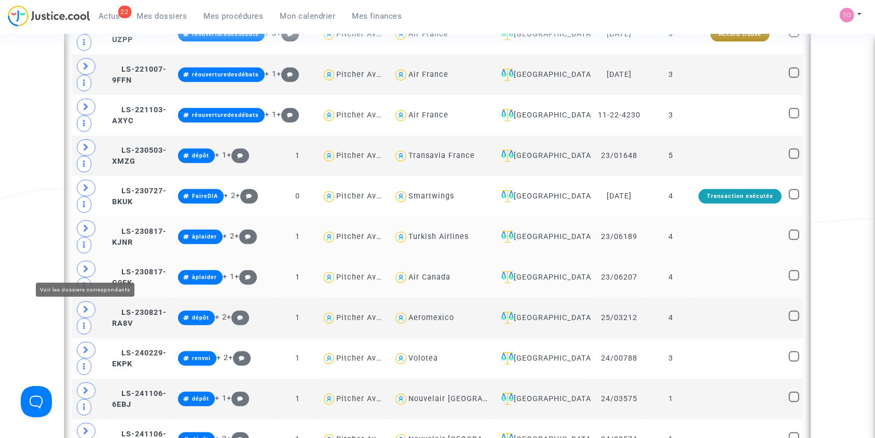
click at [87, 265] on icon at bounding box center [86, 269] width 6 height 8
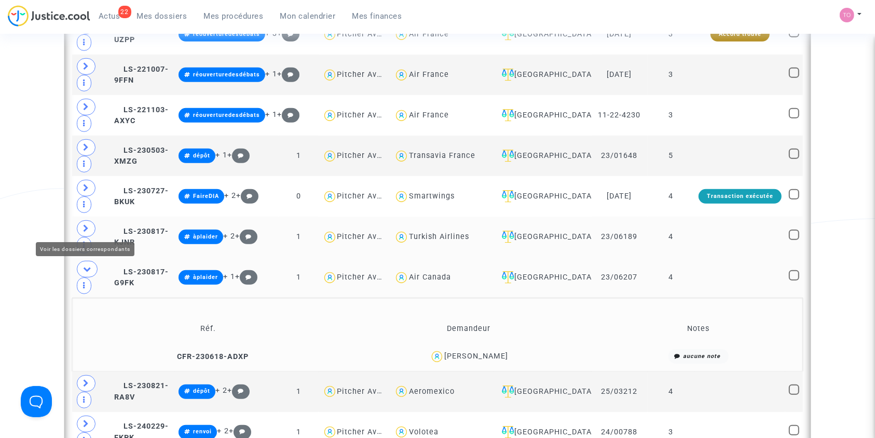
click at [87, 226] on icon at bounding box center [86, 228] width 6 height 8
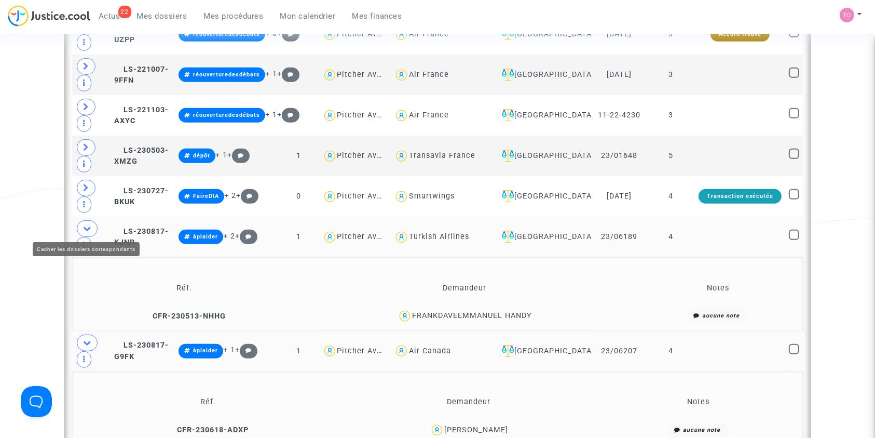
click at [90, 226] on icon at bounding box center [87, 228] width 8 height 8
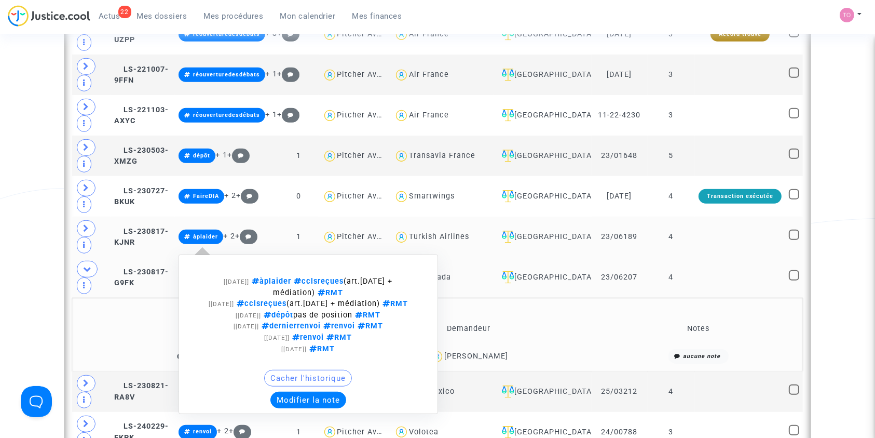
click at [321, 397] on button "Modifier la note" at bounding box center [308, 399] width 76 height 17
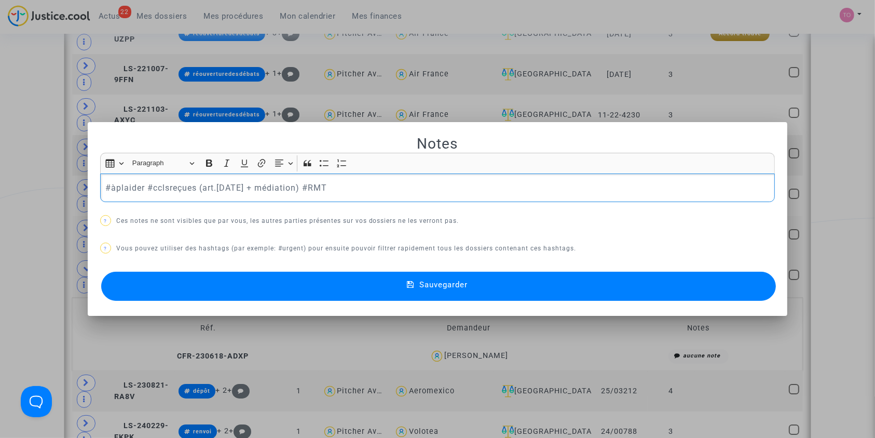
scroll to position [0, 0]
drag, startPoint x: 195, startPoint y: 186, endPoint x: 291, endPoint y: 181, distance: 96.1
click at [291, 181] on p "#àplaider #cclsreçues (art.[DATE] + médiation) #RMT" at bounding box center [437, 187] width 664 height 13
copy p "(art.[DATE] + médiation)"
click at [214, 185] on p "#àplaider #cclsreçues (art.[DATE] + médiation) #RMT" at bounding box center [437, 187] width 664 height 13
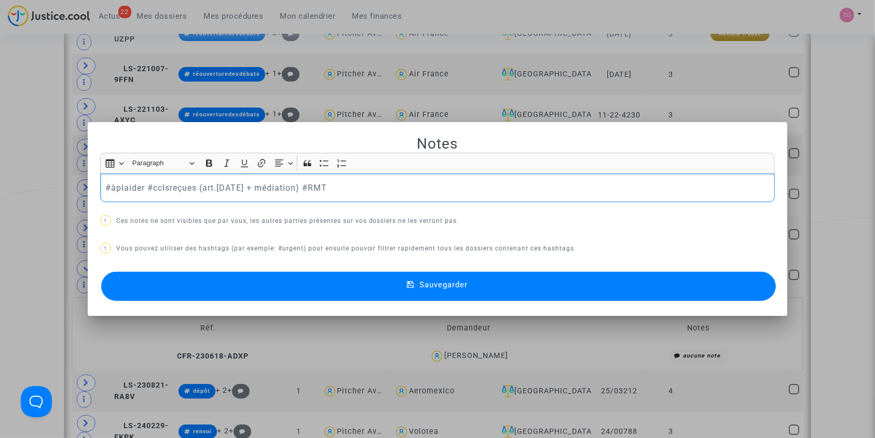
click at [221, 186] on p "#àplaider #cclsreçues (art.[DATE] + médiation) #RMT" at bounding box center [437, 187] width 664 height 13
click at [229, 184] on p "#àplaider #cclsreçues (art.[DATE] + médiation) #RMT" at bounding box center [437, 187] width 664 height 13
click at [228, 185] on p "#àplaider #cclsreçues (art.[DATE] + médiation) #RMT" at bounding box center [437, 187] width 664 height 13
click at [230, 186] on p "#àplaider #cclsreçues (art.[DATE] + médiation) #RMT" at bounding box center [437, 187] width 664 height 13
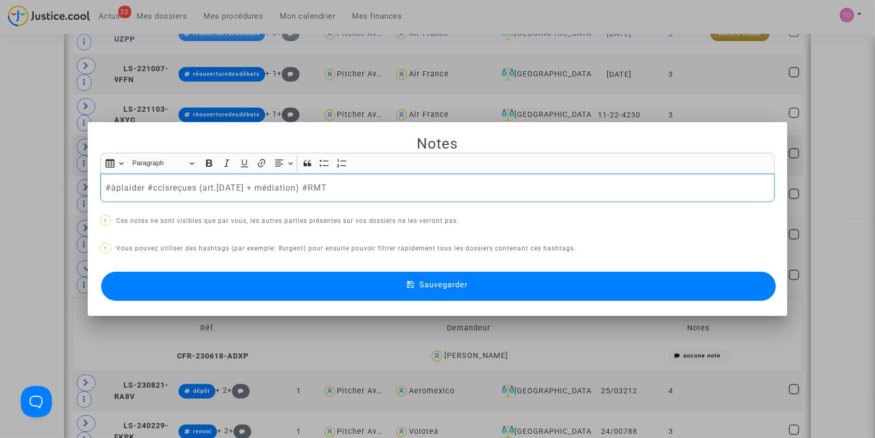
click at [233, 186] on p "#àplaider #cclsreçues (art.[DATE] + médiation) #RMT" at bounding box center [437, 187] width 664 height 13
click at [376, 184] on p "#àplaider #cclsreçues (art.[DATE] : mesures d'ordres techniques donc pas des ce…" at bounding box center [437, 187] width 664 height 13
click at [469, 186] on p "#àplaider #cclsreçues (art.[DATE] : mesures d'ordres techniques qui ne sont pas…" at bounding box center [437, 187] width 664 height 13
click at [361, 187] on p "#àplaider #cclsreçues (art.[DATE] : mesures d'ordres techniques qui ne sont pas…" at bounding box center [437, 187] width 664 height 13
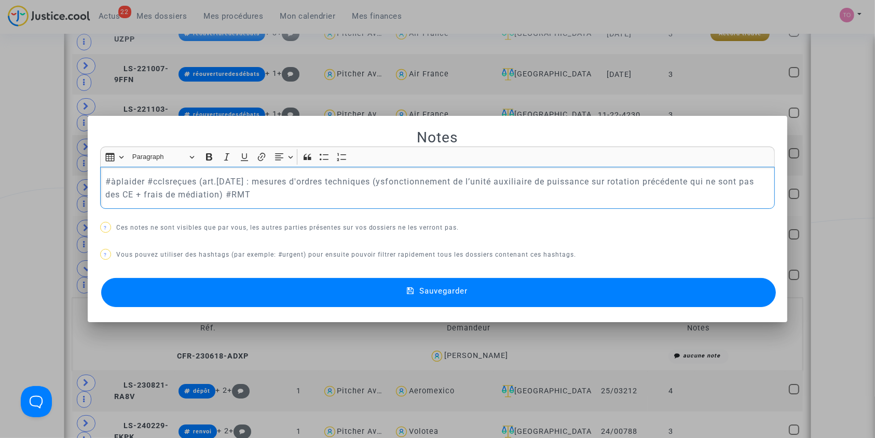
click at [370, 179] on p "#àplaider #cclsreçues (art.[DATE] : mesures d'ordres techniques (ysfonctionneme…" at bounding box center [437, 188] width 664 height 26
click at [685, 182] on p "#àplaider #cclsreçues (art.[DATE] : mesures d'ordres techniques (dysfonctionnem…" at bounding box center [437, 188] width 664 height 26
click at [732, 179] on p "#àplaider #cclsreçues (art.[DATE] : mesures d'ordres techniques (dysfonctionnem…" at bounding box center [437, 188] width 664 height 26
drag, startPoint x: 330, startPoint y: 193, endPoint x: 428, endPoint y: 194, distance: 97.6
click at [428, 194] on p "#àplaider #cclsreçues (art.[DATE] : mesures d'ordres techniques (dysfonctionnem…" at bounding box center [437, 188] width 664 height 26
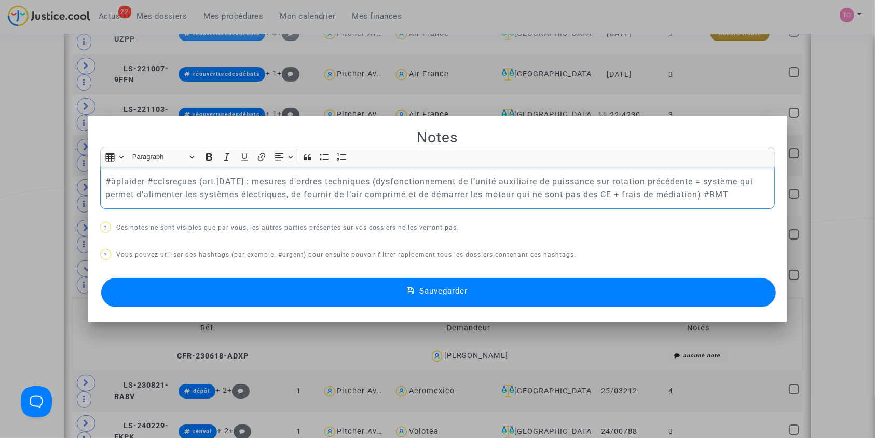
click at [518, 193] on p "#àplaider #cclsreçues (art.[DATE] : mesures d'ordres techniques (dysfonctionnem…" at bounding box center [437, 188] width 664 height 26
drag, startPoint x: 524, startPoint y: 193, endPoint x: 618, endPoint y: 196, distance: 94.0
click at [618, 196] on p "#àplaider #cclsreçues (art.[DATE] : mesures d'ordres techniques (dysfonctionnem…" at bounding box center [437, 188] width 664 height 26
click at [616, 196] on p "#àplaider #cclsreçues (art.[DATE] : mesures d'ordres techniques (dysfonctionnem…" at bounding box center [437, 188] width 664 height 26
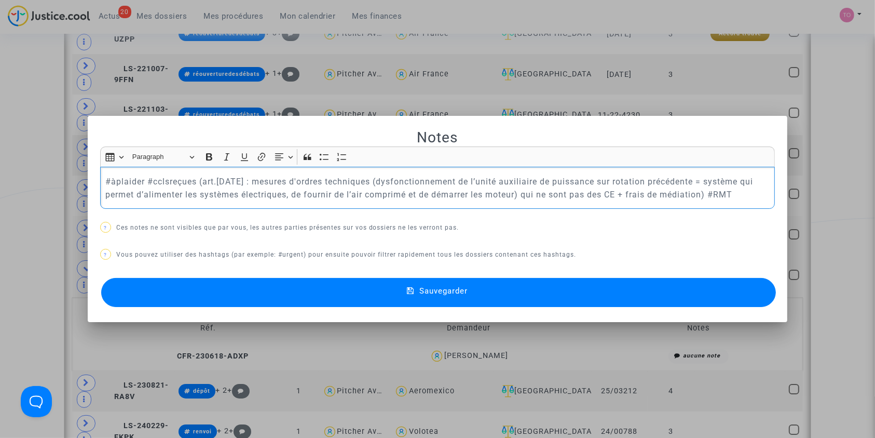
click at [608, 195] on p "#àplaider #cclsreçues (art.[DATE] : mesures d'ordres techniques (dysfonctionnem…" at bounding box center [437, 188] width 664 height 26
click at [206, 153] on icon "Editor toolbar" at bounding box center [209, 157] width 10 height 10
click at [638, 194] on p "#àplaider #cclsreçues (art.[DATE] : mesures d'ordres techniques (dysfonctionnem…" at bounding box center [437, 188] width 664 height 26
click at [709, 193] on p "#àplaider #cclsreçues (art.[DATE] : mesures d'ordres techniques (dysfonctionnem…" at bounding box center [437, 188] width 664 height 26
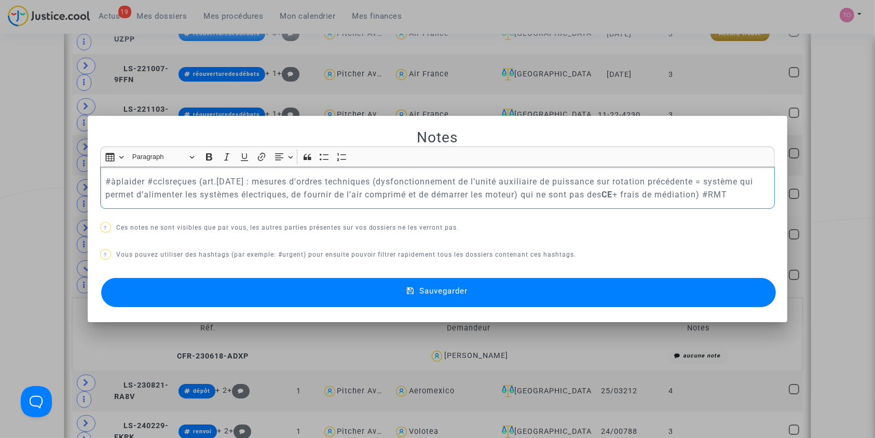
click at [325, 291] on button "Sauvegarder" at bounding box center [438, 292] width 675 height 29
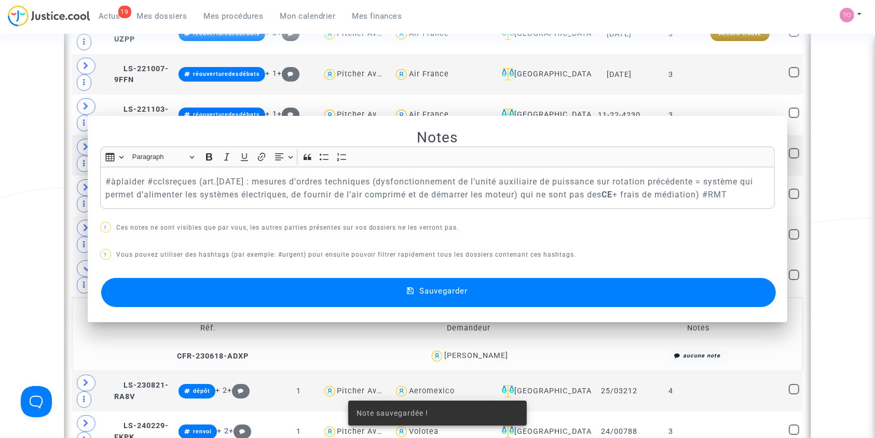
scroll to position [578, 0]
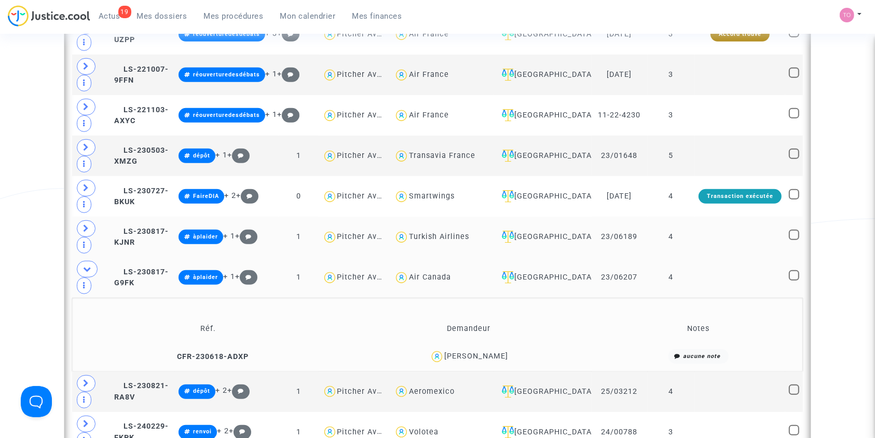
click at [163, 21] on link "Mes dossiers" at bounding box center [162, 16] width 67 height 16
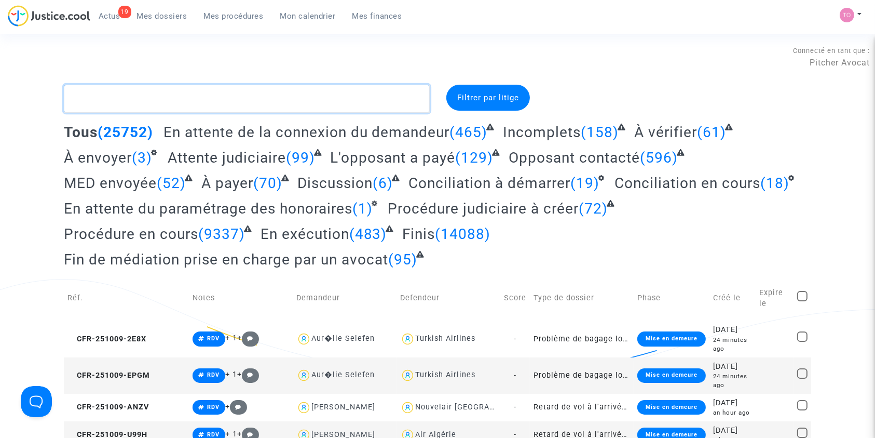
click at [101, 105] on textarea at bounding box center [247, 99] width 366 height 28
paste textarea "Oudart"
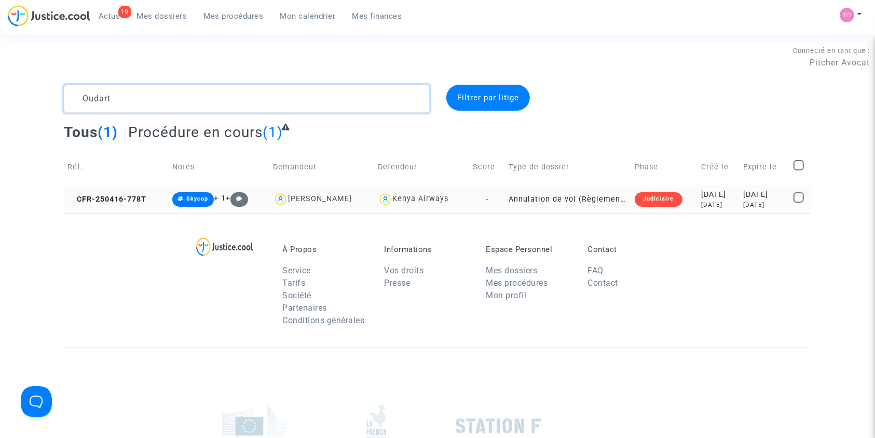
type textarea "Oudart"
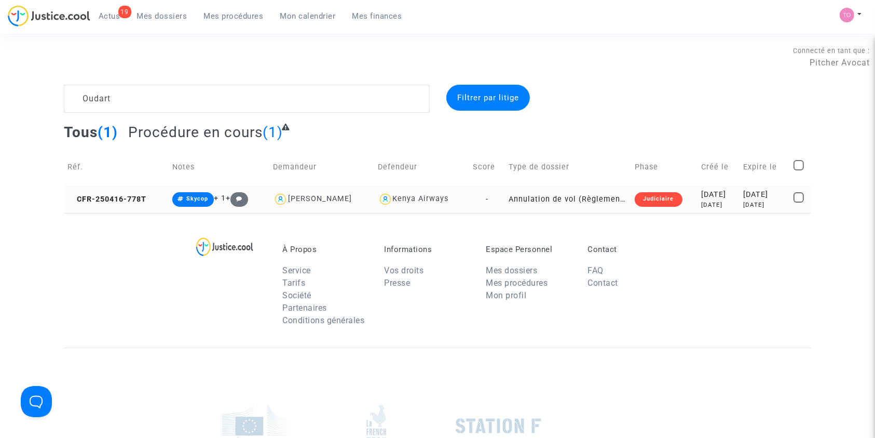
click at [701, 208] on div "[DATE]" at bounding box center [718, 204] width 35 height 9
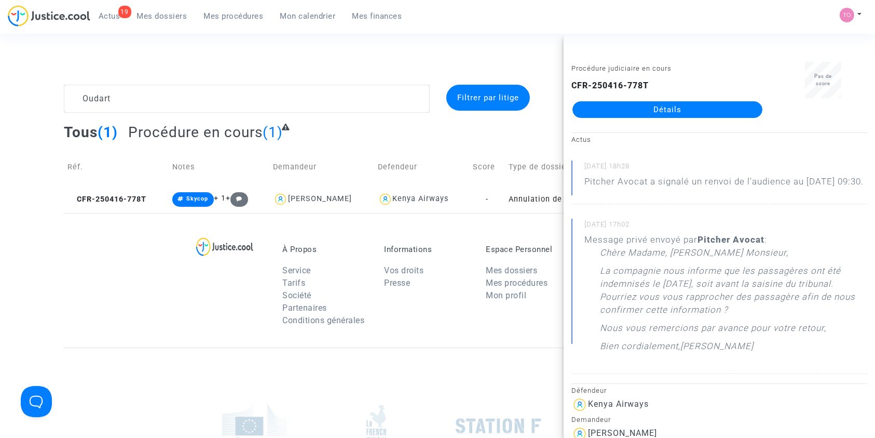
click at [650, 113] on link "Détails" at bounding box center [668, 109] width 190 height 17
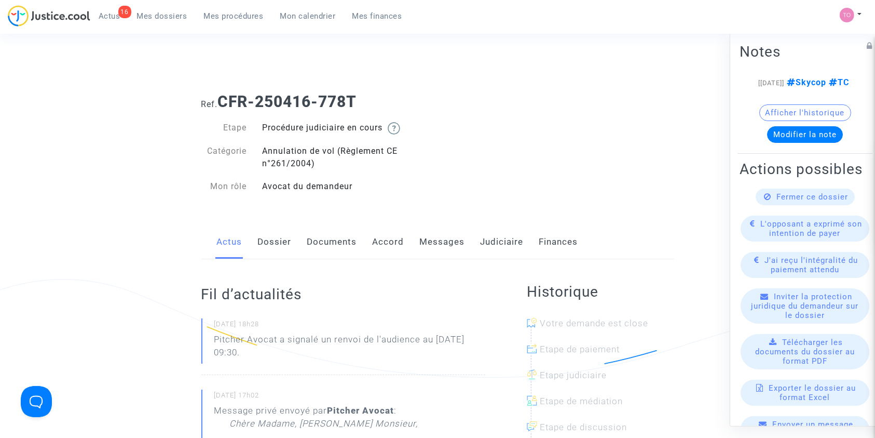
click at [271, 250] on link "Dossier" at bounding box center [275, 242] width 34 height 34
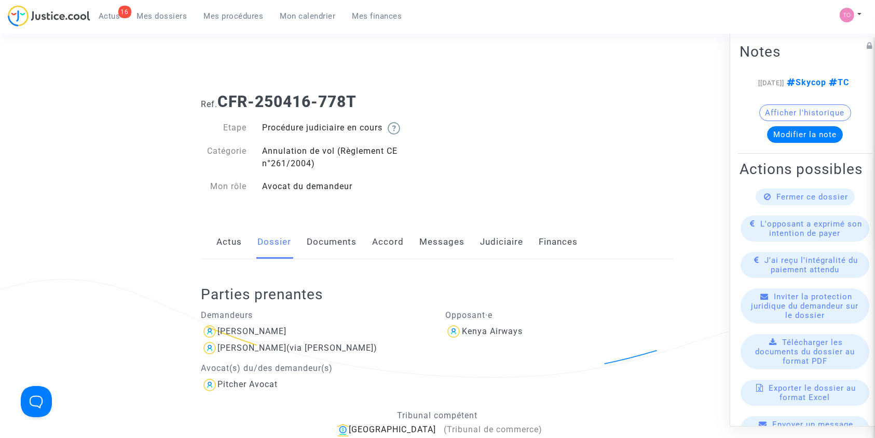
click at [327, 238] on link "Documents" at bounding box center [332, 242] width 50 height 34
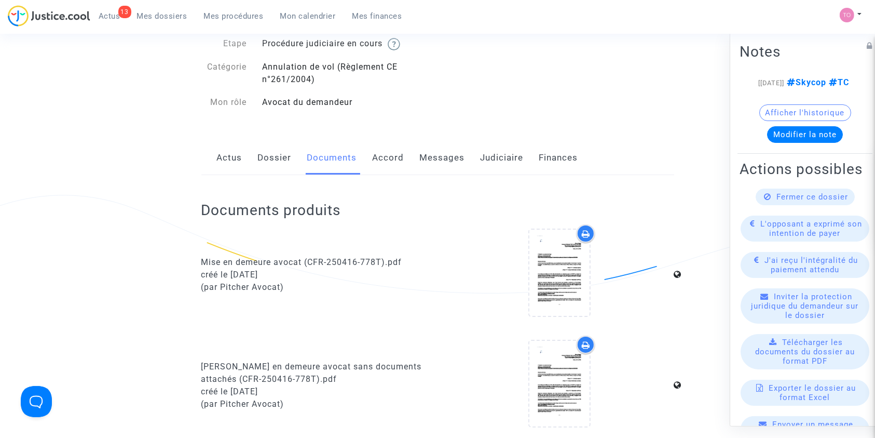
scroll to position [84, 0]
